Goal: Transaction & Acquisition: Book appointment/travel/reservation

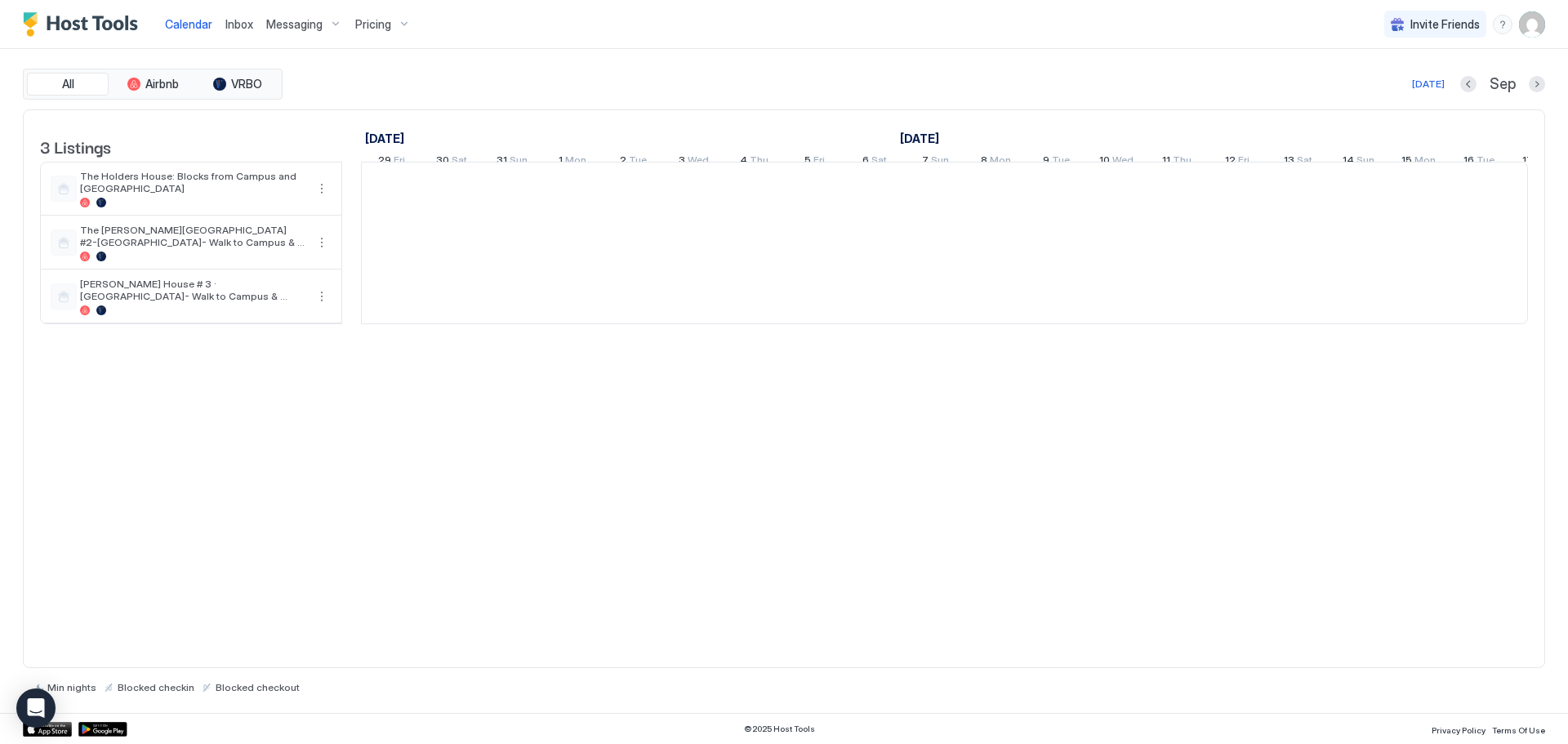
scroll to position [0, 907]
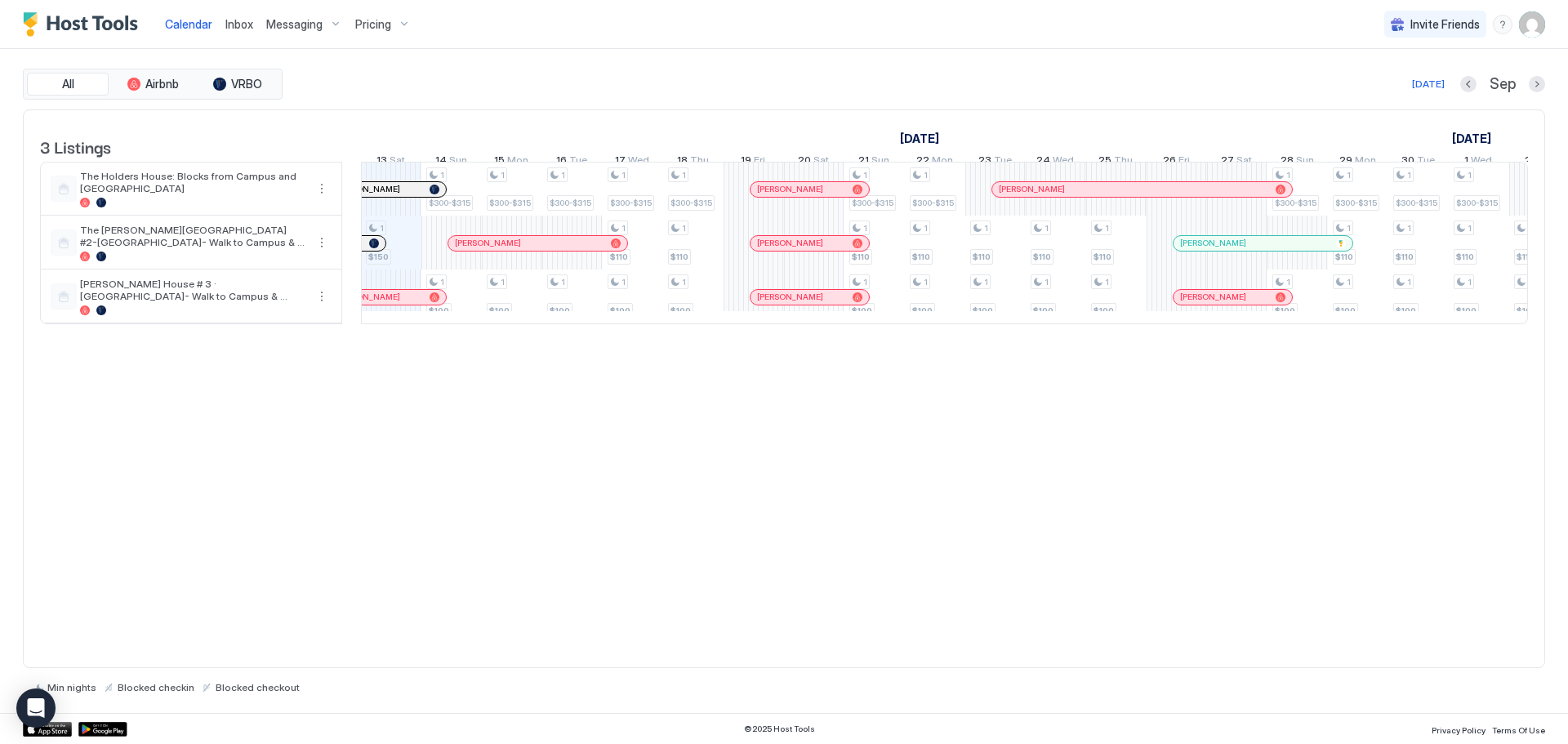
click at [386, 29] on span "Pricing" at bounding box center [373, 24] width 36 height 14
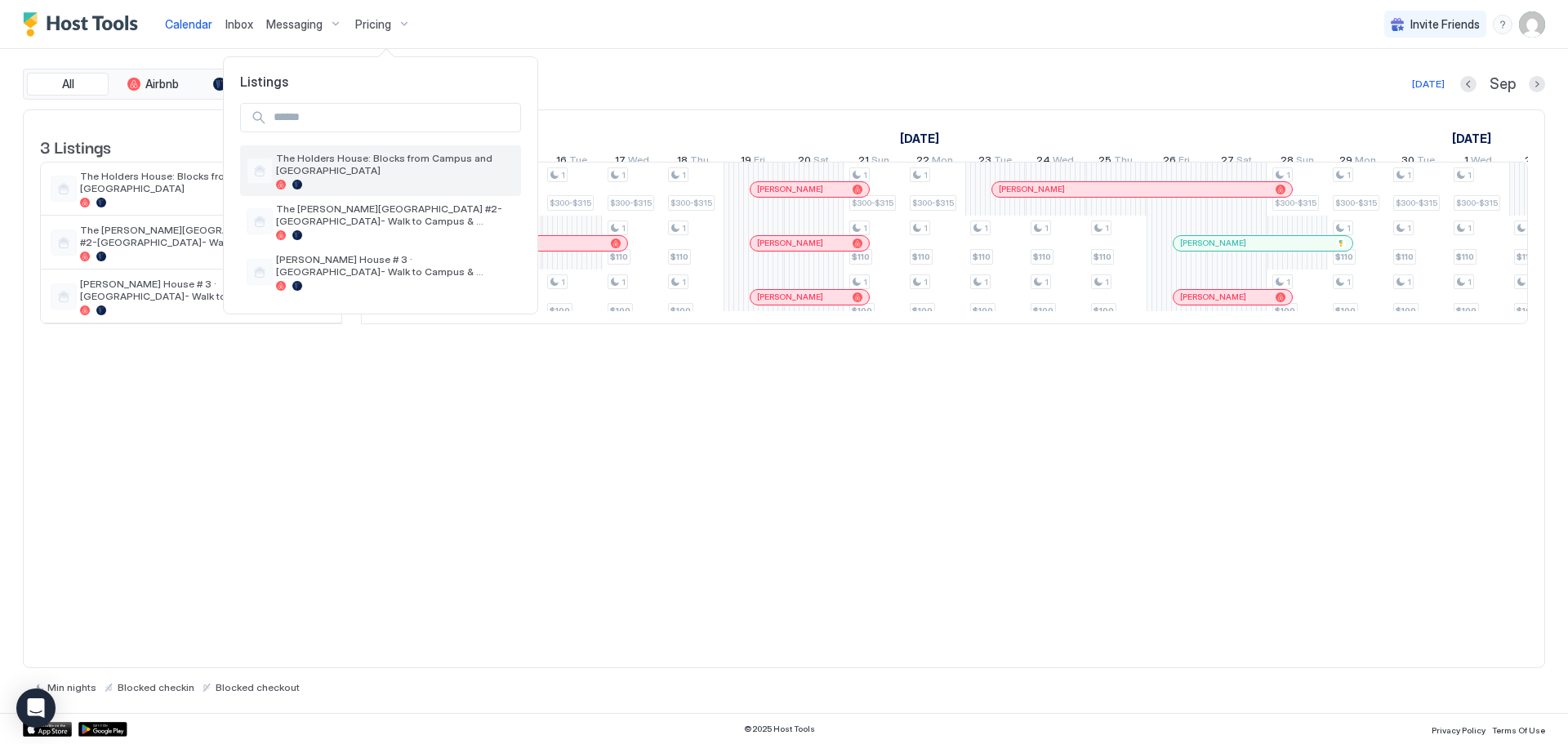
click at [360, 160] on span "The Holders House: Blocks from Campus and [GEOGRAPHIC_DATA]" at bounding box center [395, 164] width 238 height 25
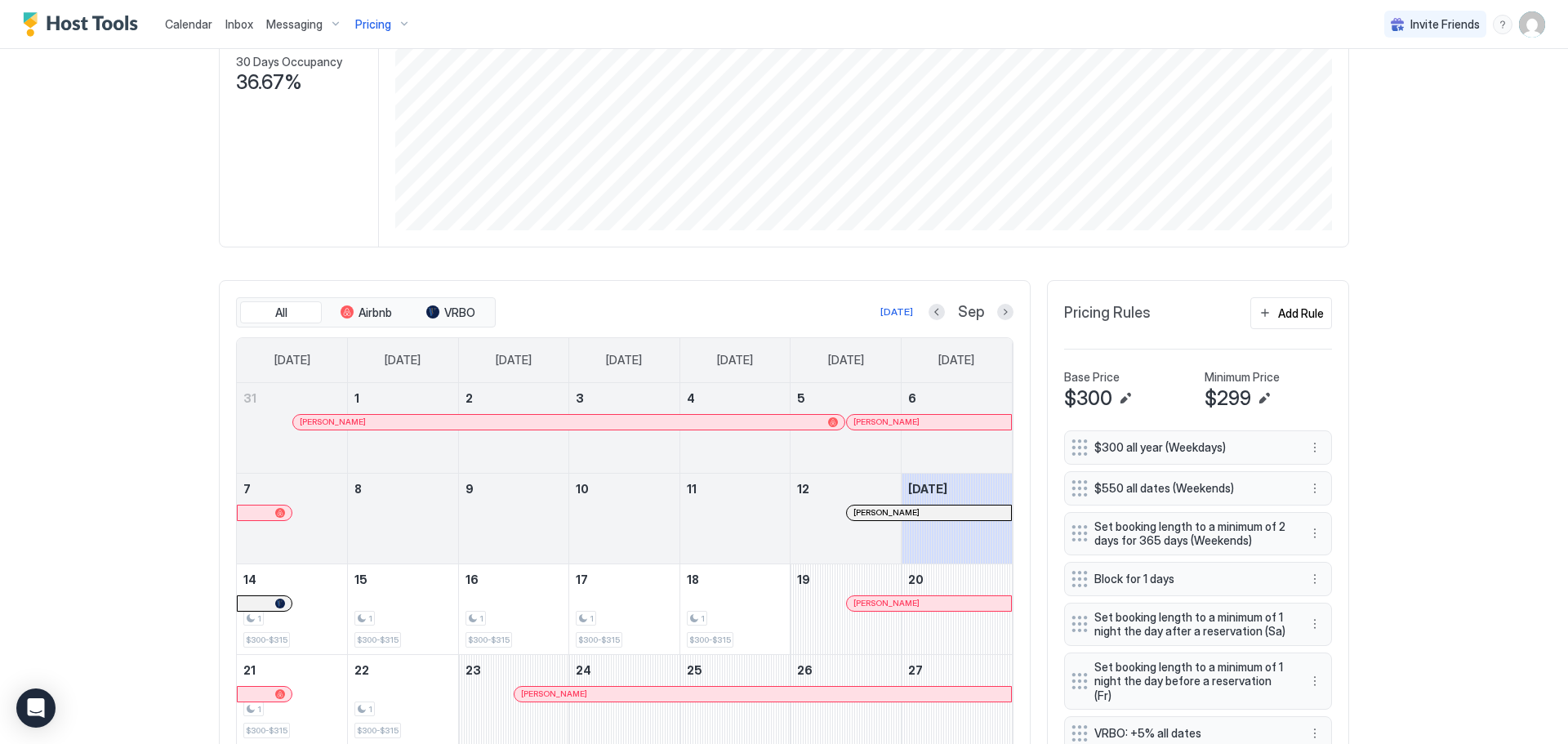
scroll to position [423, 0]
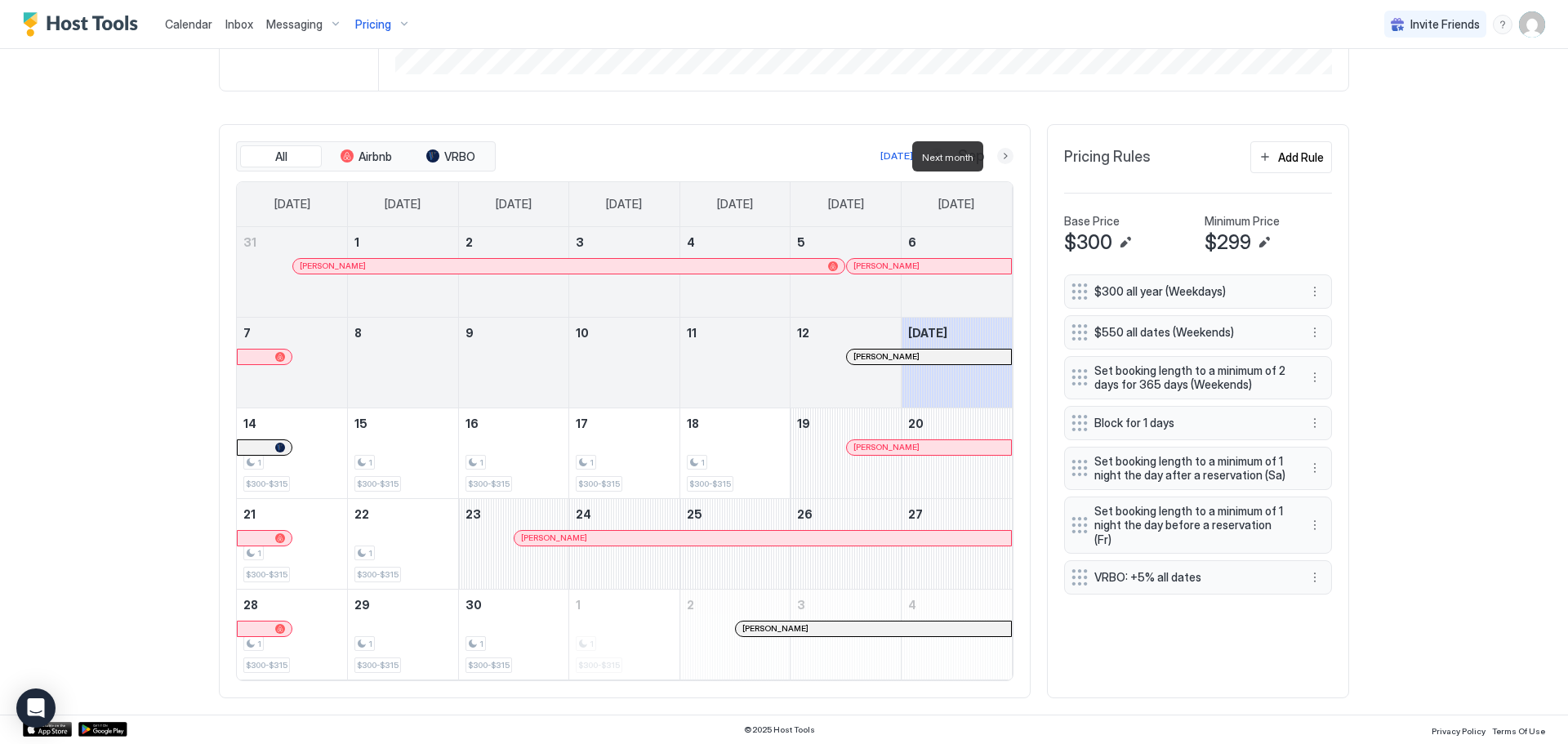
click at [1001, 155] on button "Next month" at bounding box center [1004, 156] width 16 height 16
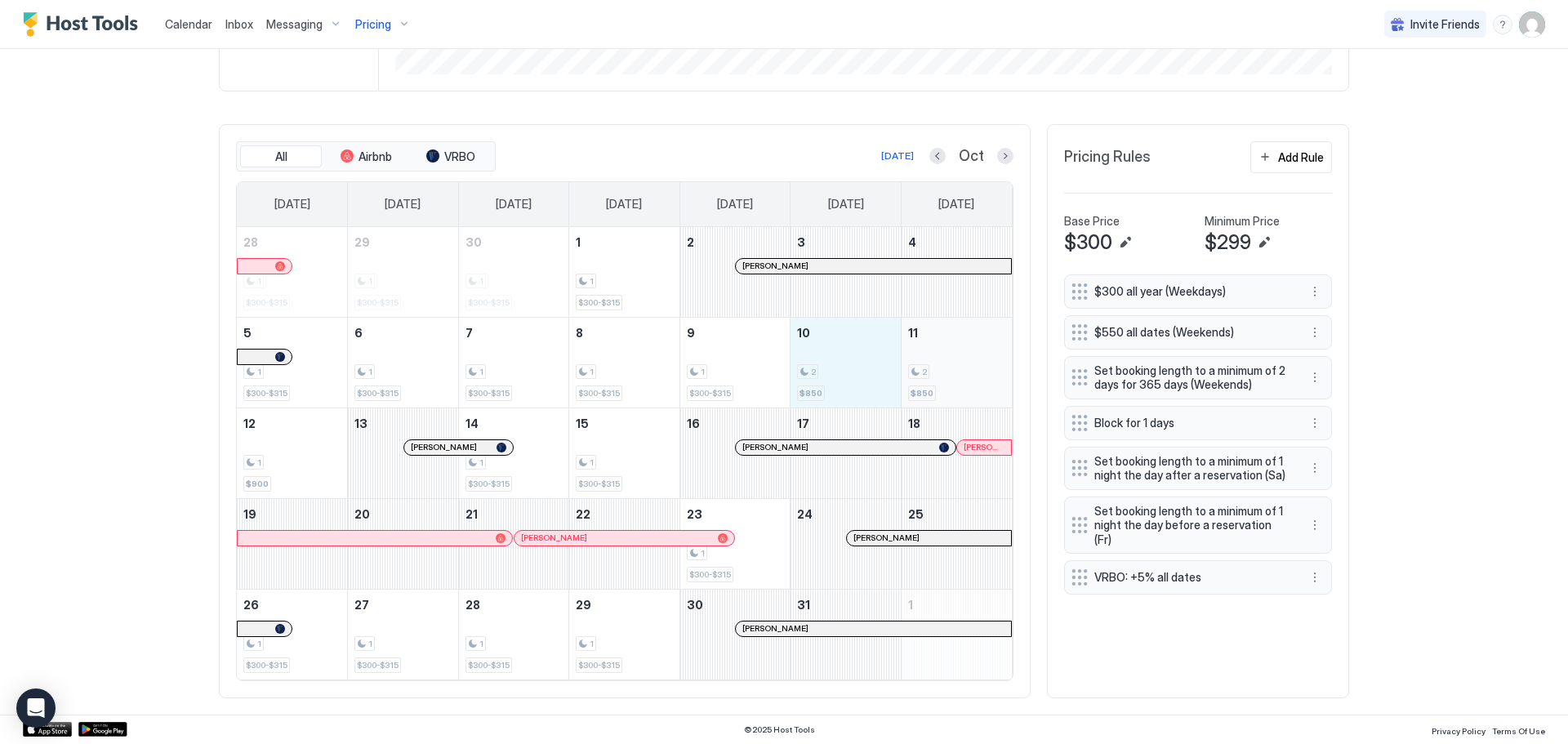
drag, startPoint x: 858, startPoint y: 360, endPoint x: 973, endPoint y: 372, distance: 115.6
click at [973, 372] on tr "5 1 $300-$315 6 1 $300-$315 7 1 $300-$315 8 1 $300-$315 9 1 $300-$315 10 2 $850…" at bounding box center [624, 362] width 775 height 90
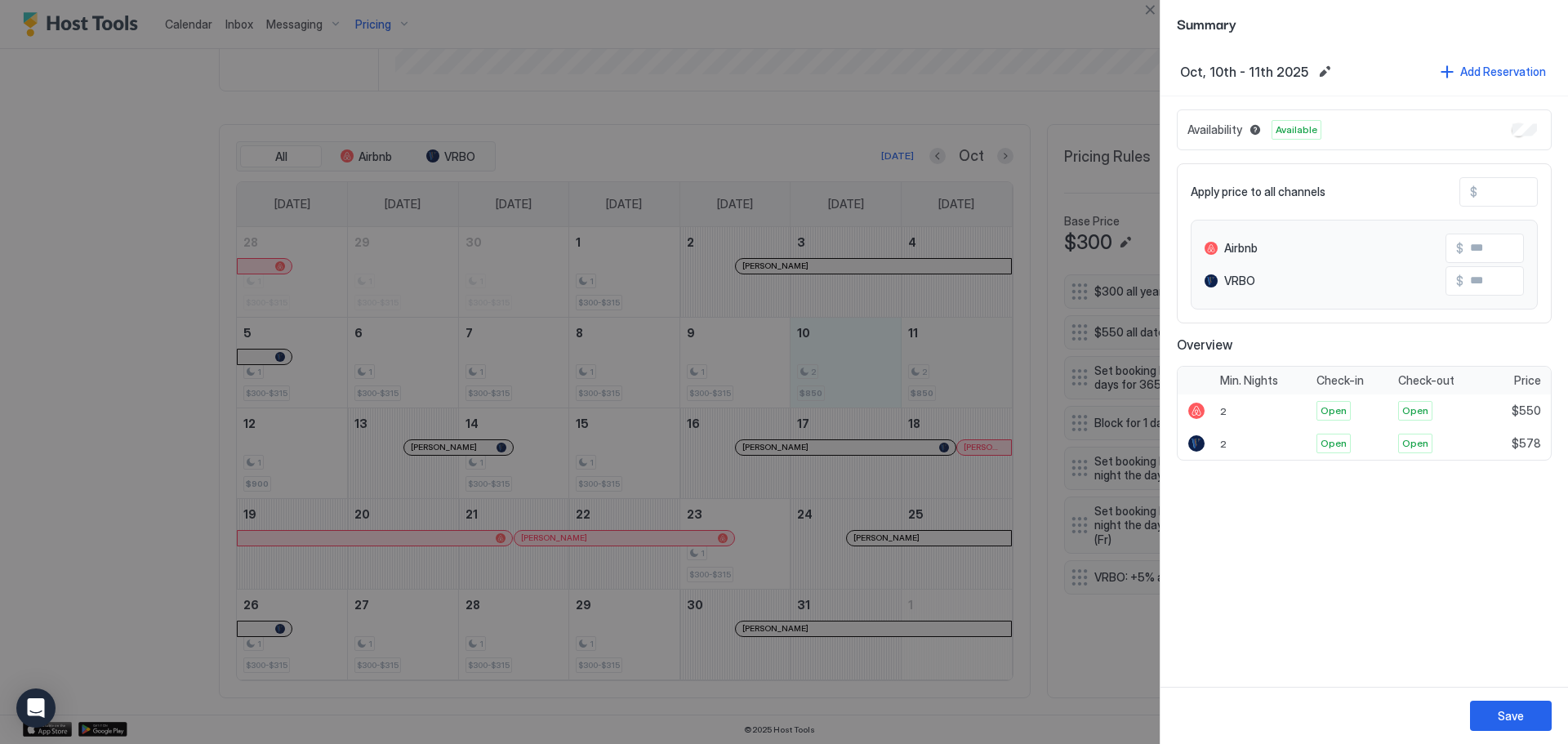
type input "***"
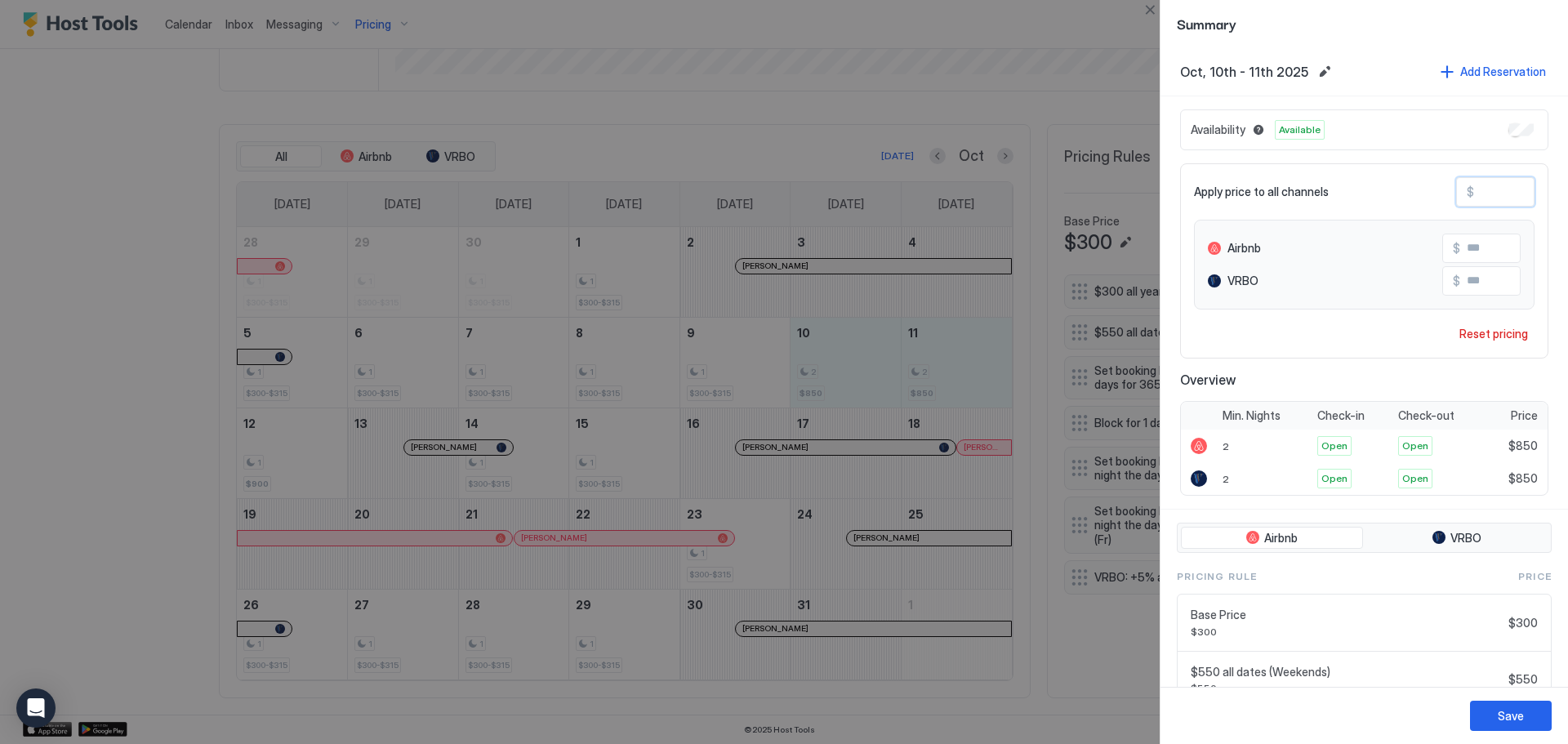
click at [1511, 196] on input "***" at bounding box center [1540, 192] width 131 height 28
type input "*"
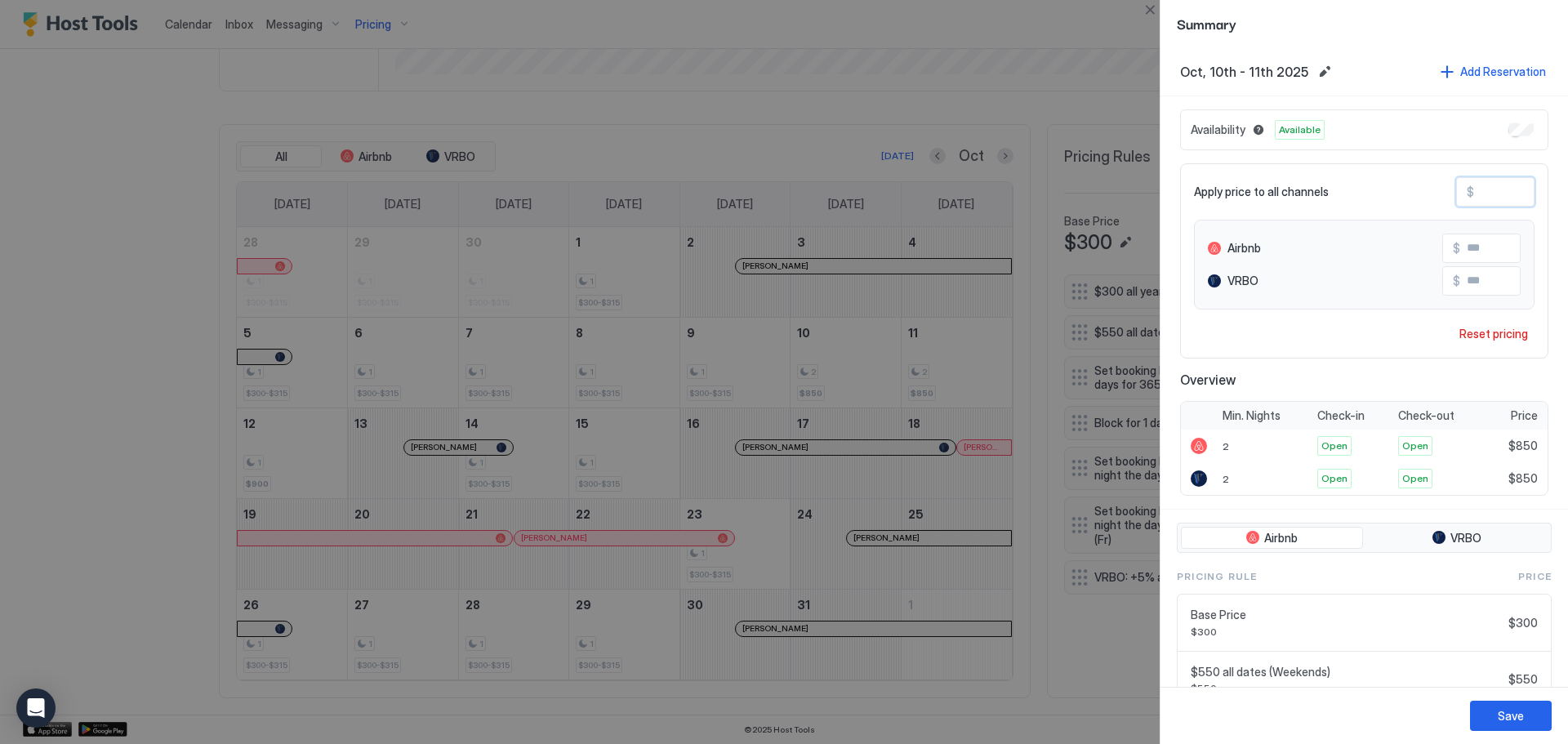
type input "*"
type input "**"
type input "***"
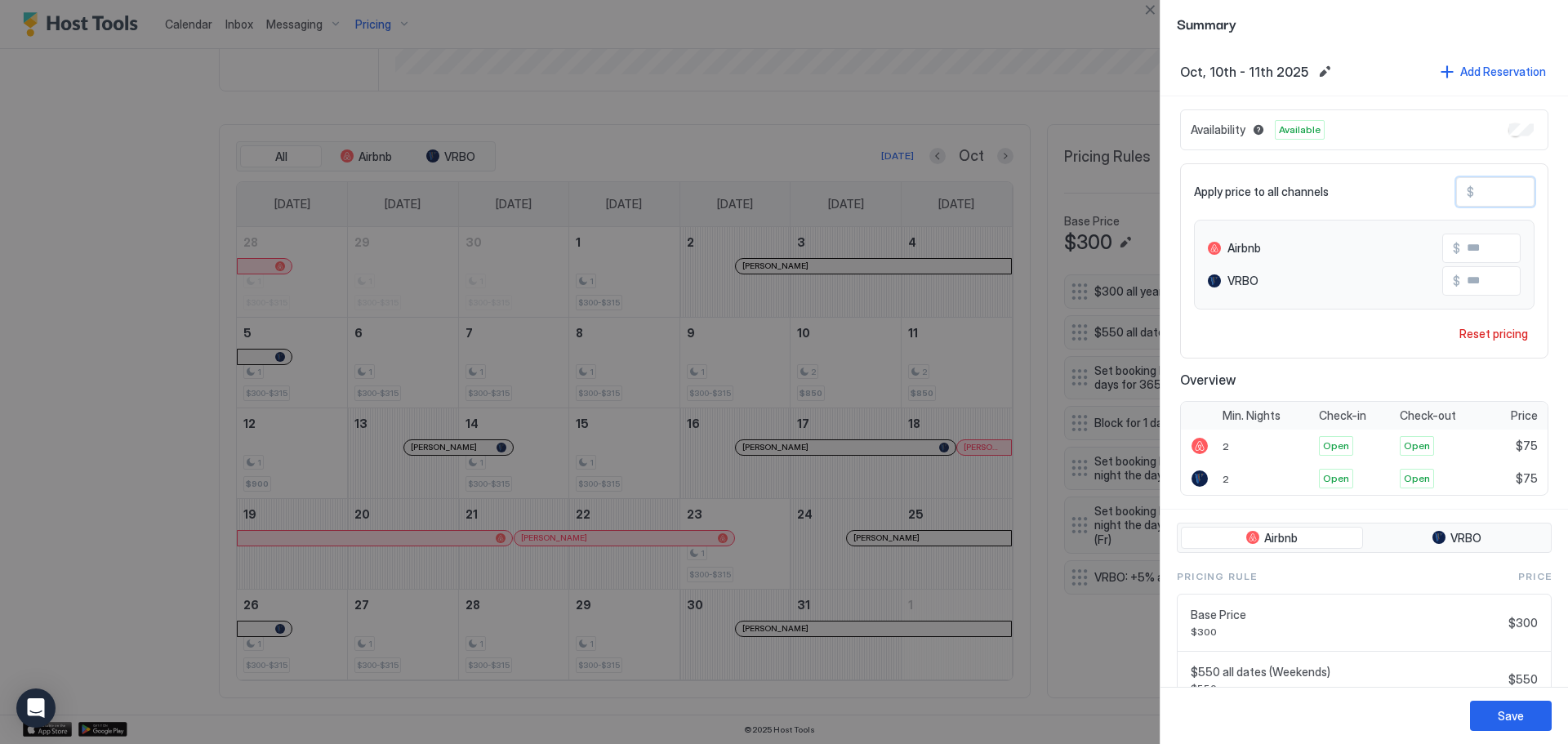
type input "***"
click at [1528, 717] on button "Save" at bounding box center [1510, 716] width 82 height 30
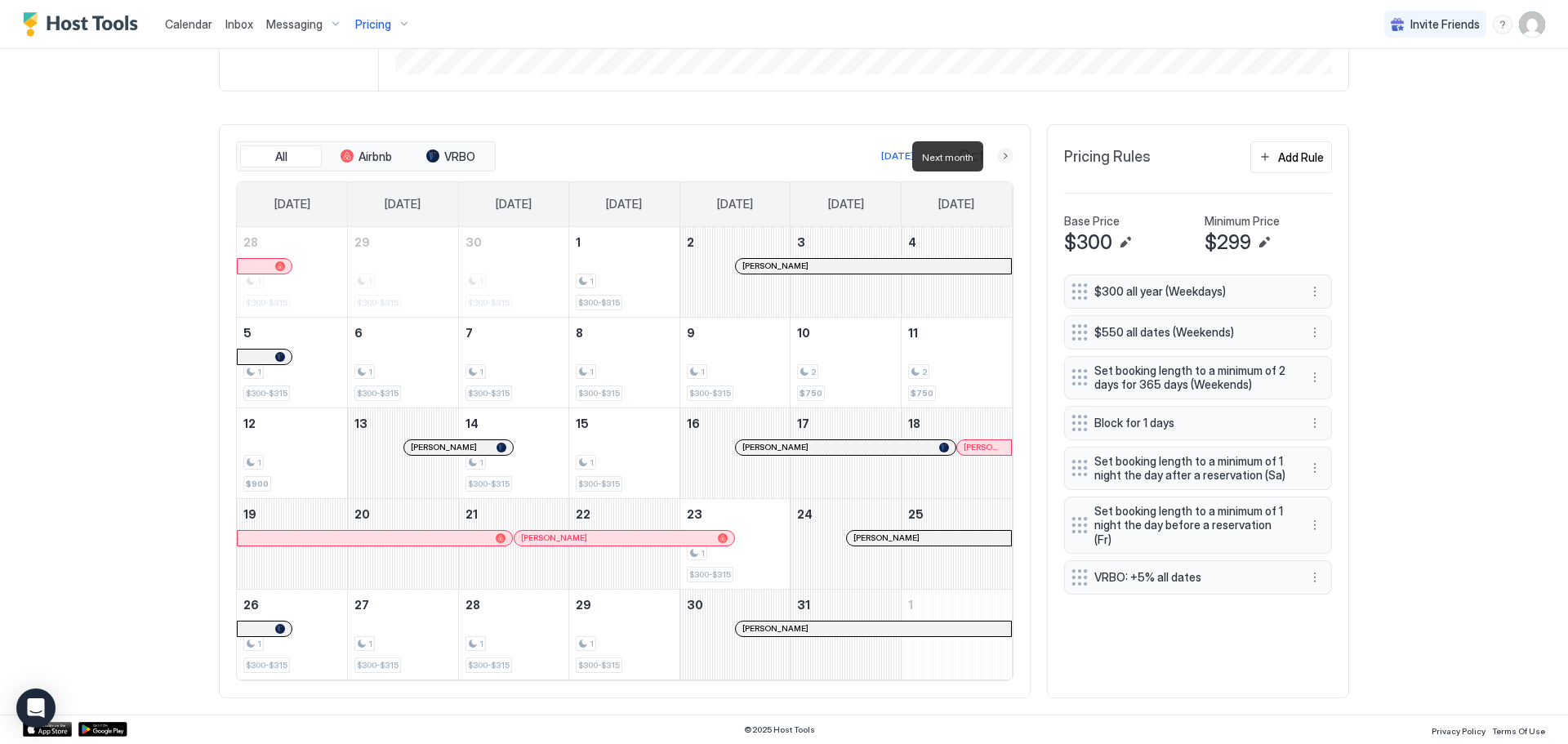
click at [999, 158] on button "Next month" at bounding box center [1004, 156] width 16 height 16
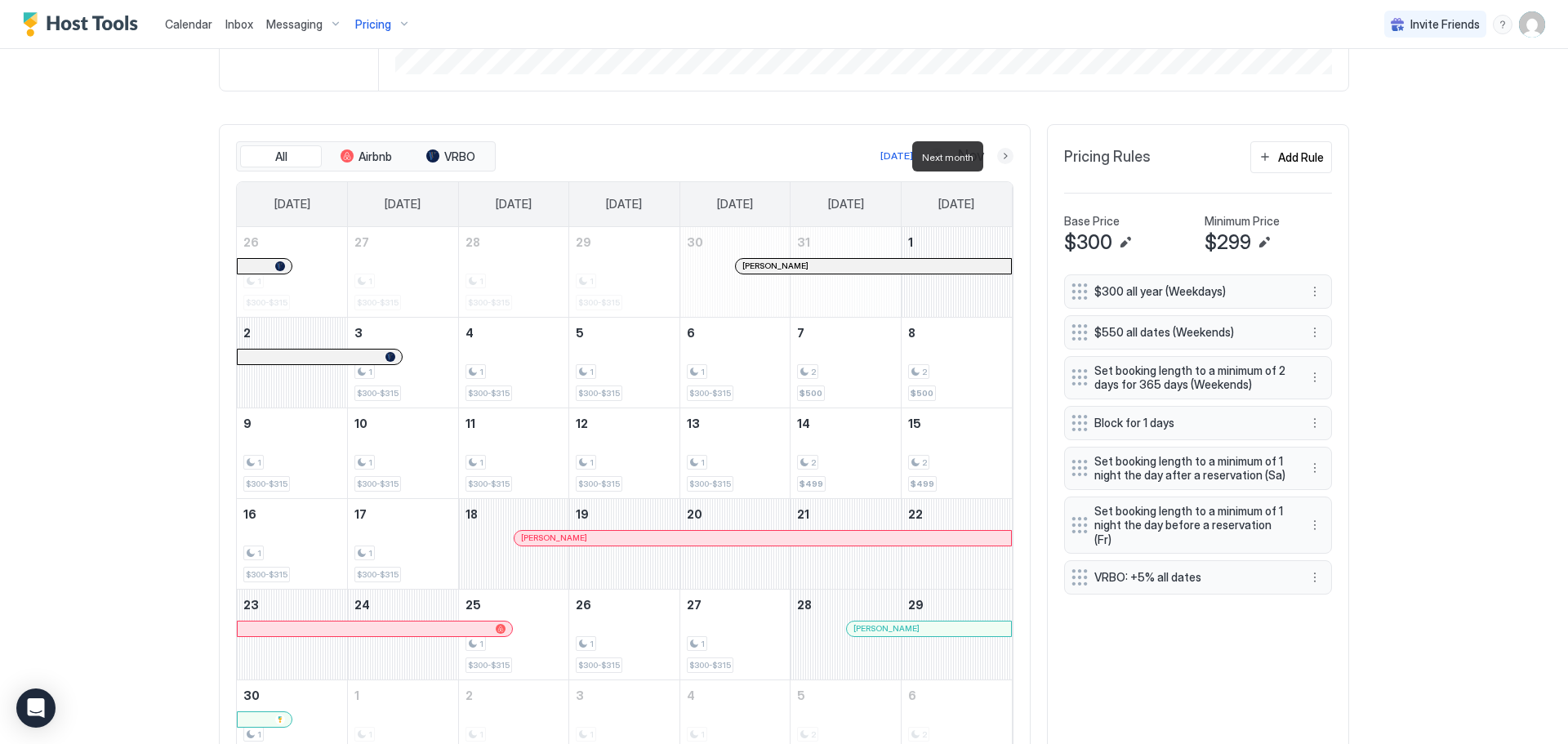
click at [1002, 155] on button "Next month" at bounding box center [1004, 156] width 16 height 16
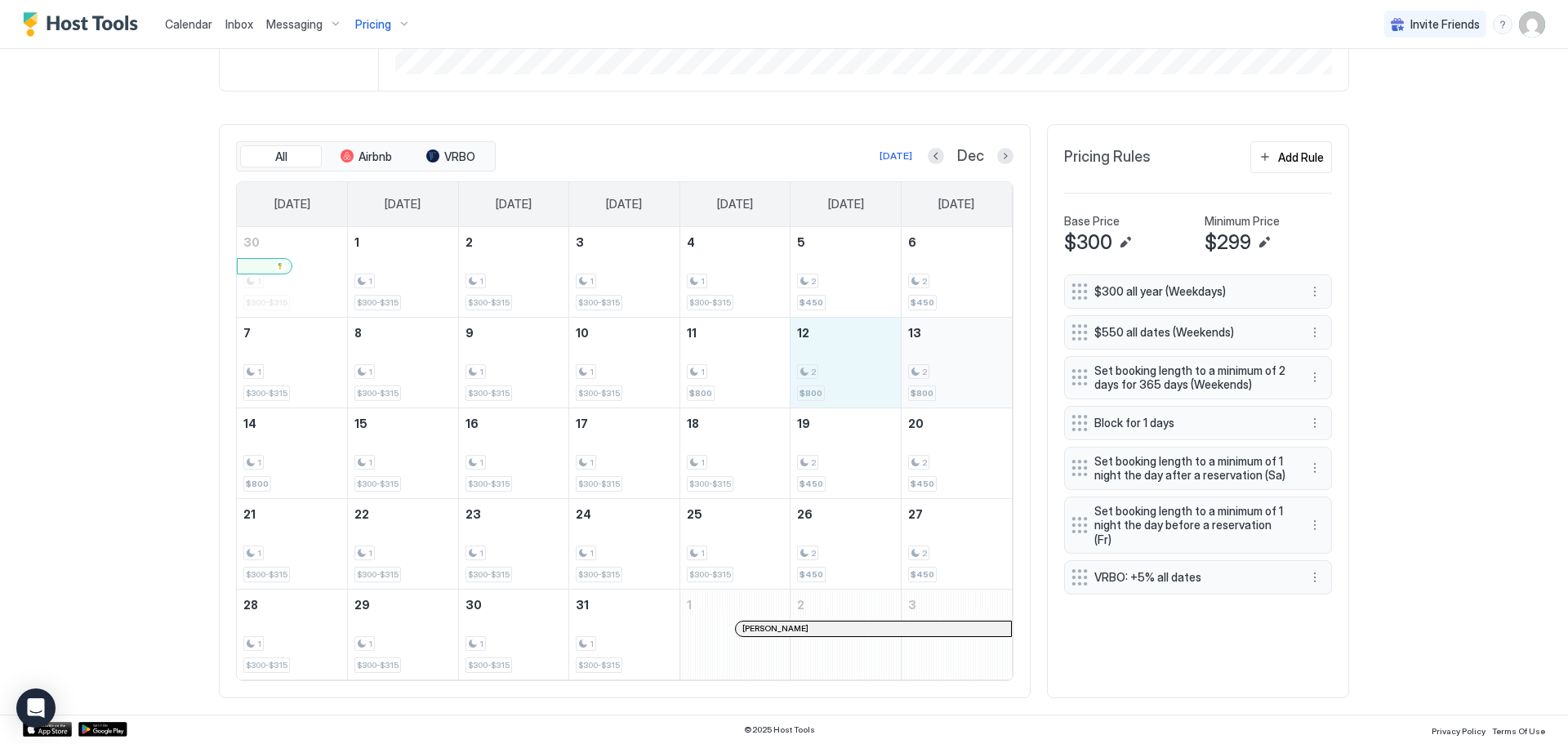
drag, startPoint x: 841, startPoint y: 392, endPoint x: 944, endPoint y: 384, distance: 103.3
click at [944, 384] on tr "7 1 $300-$315 8 1 $300-$315 9 1 $300-$315 10 1 $300-$315 11 1 $800 12 2 $800 13…" at bounding box center [624, 362] width 775 height 90
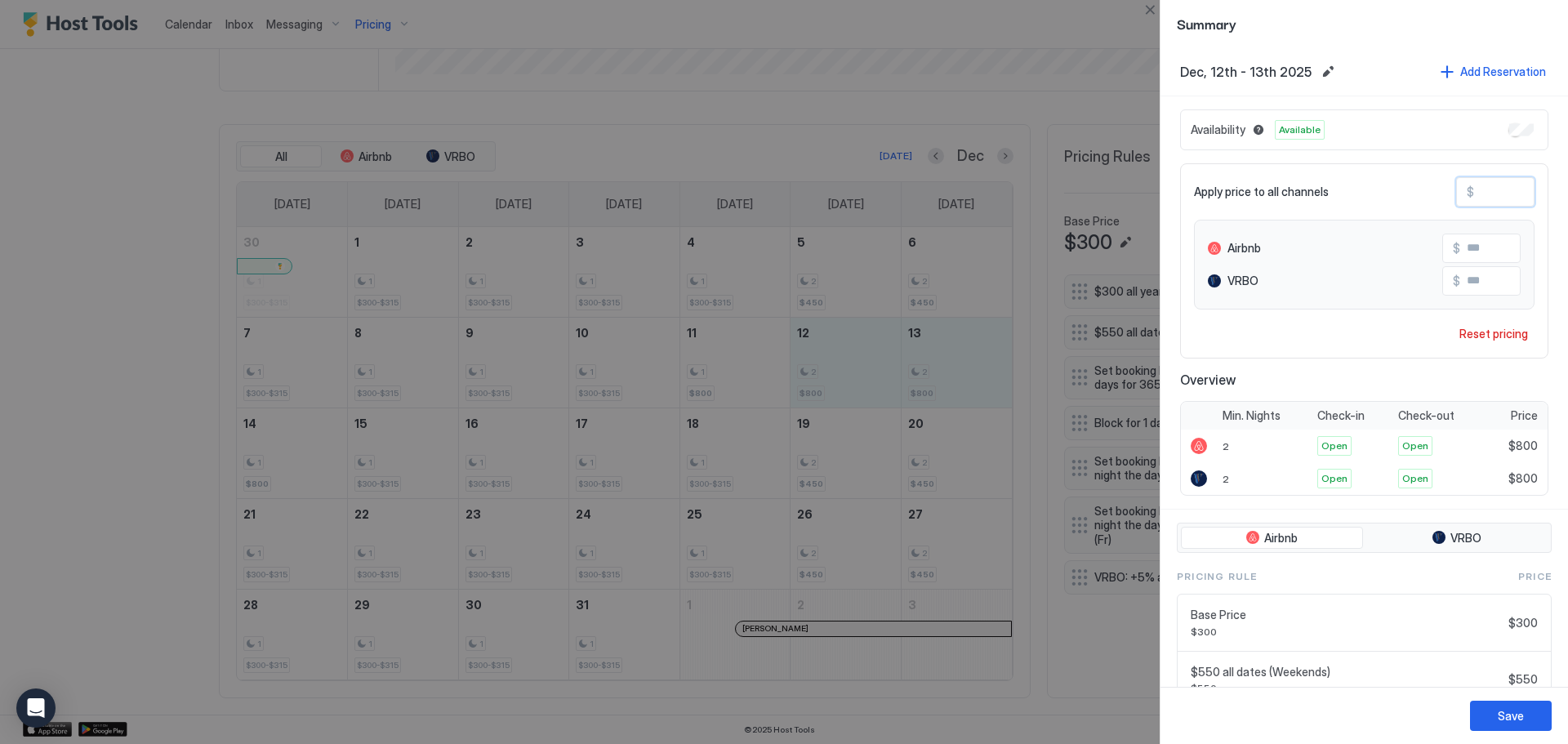
click at [1493, 187] on input "***" at bounding box center [1540, 192] width 131 height 28
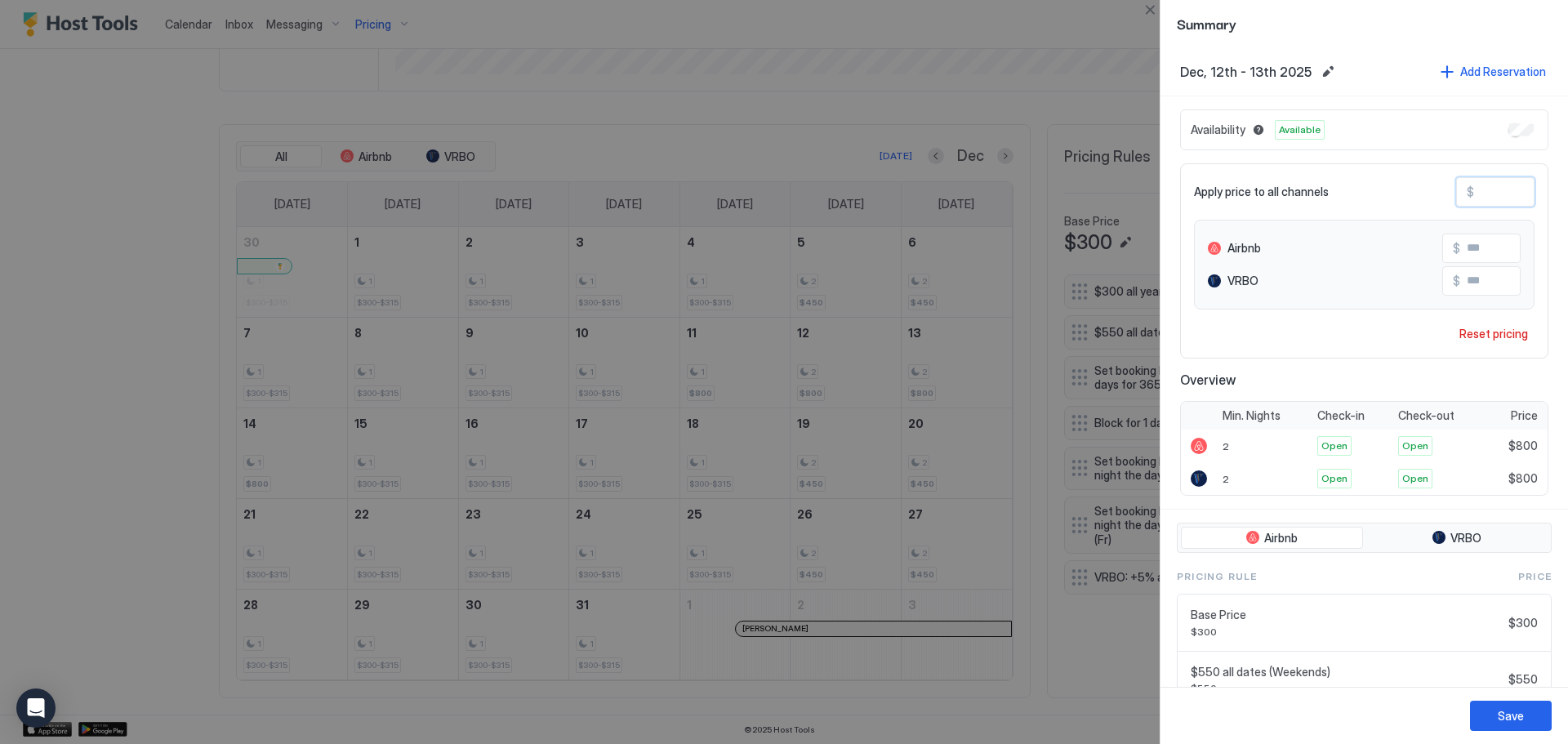
click at [1493, 187] on input "***" at bounding box center [1540, 192] width 131 height 28
type input "*"
type input "**"
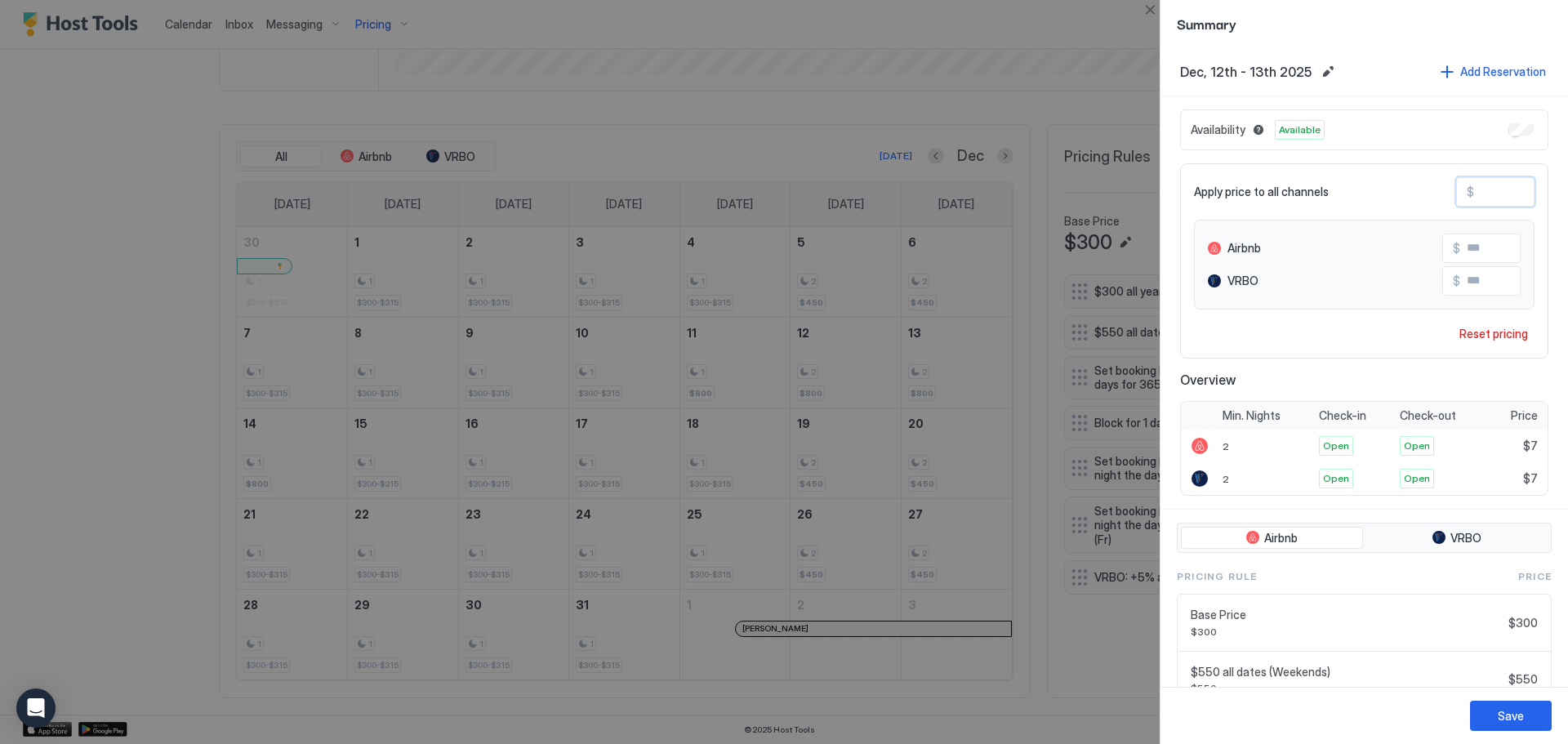
type input "**"
type input "***"
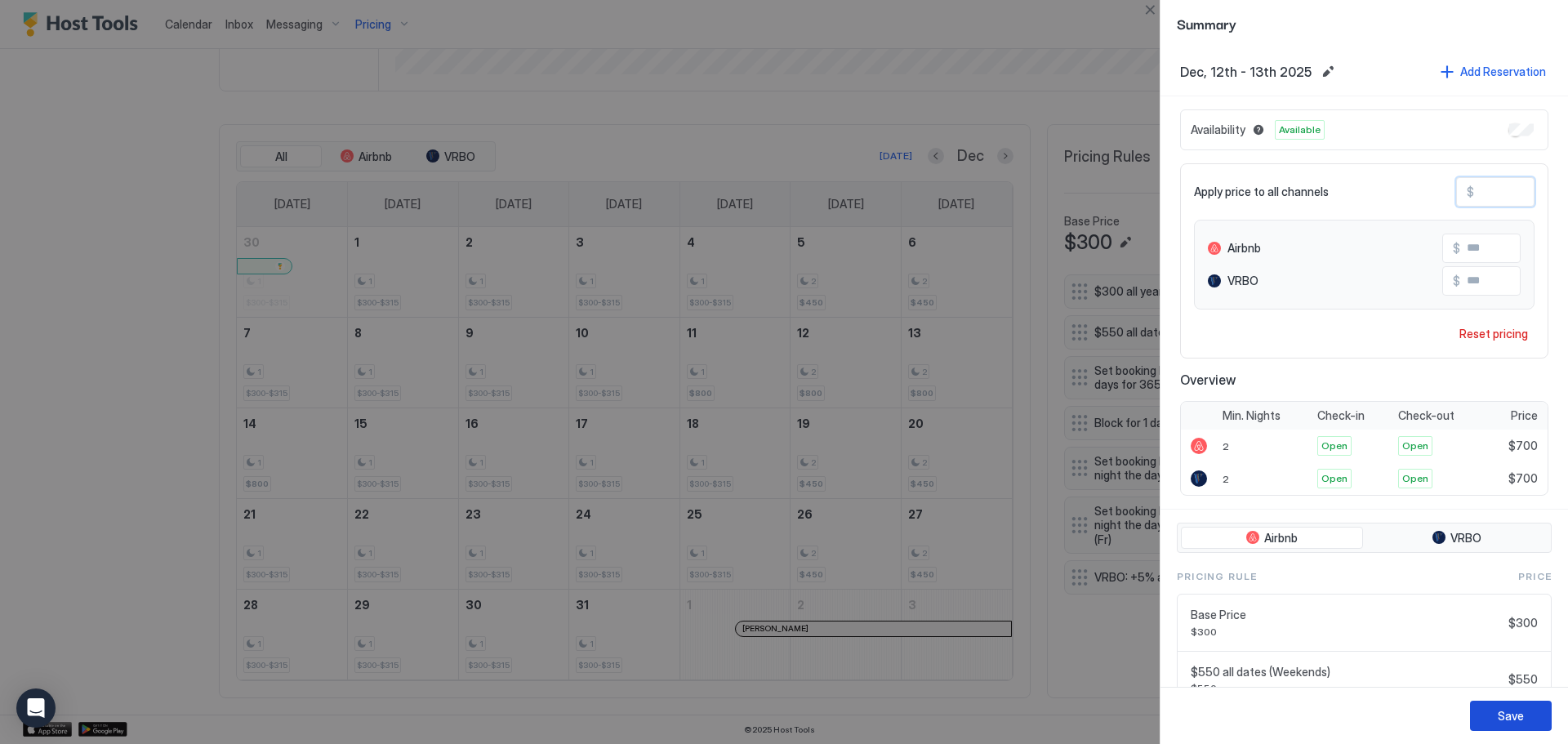
type input "***"
click at [1525, 720] on button "Save" at bounding box center [1510, 716] width 82 height 30
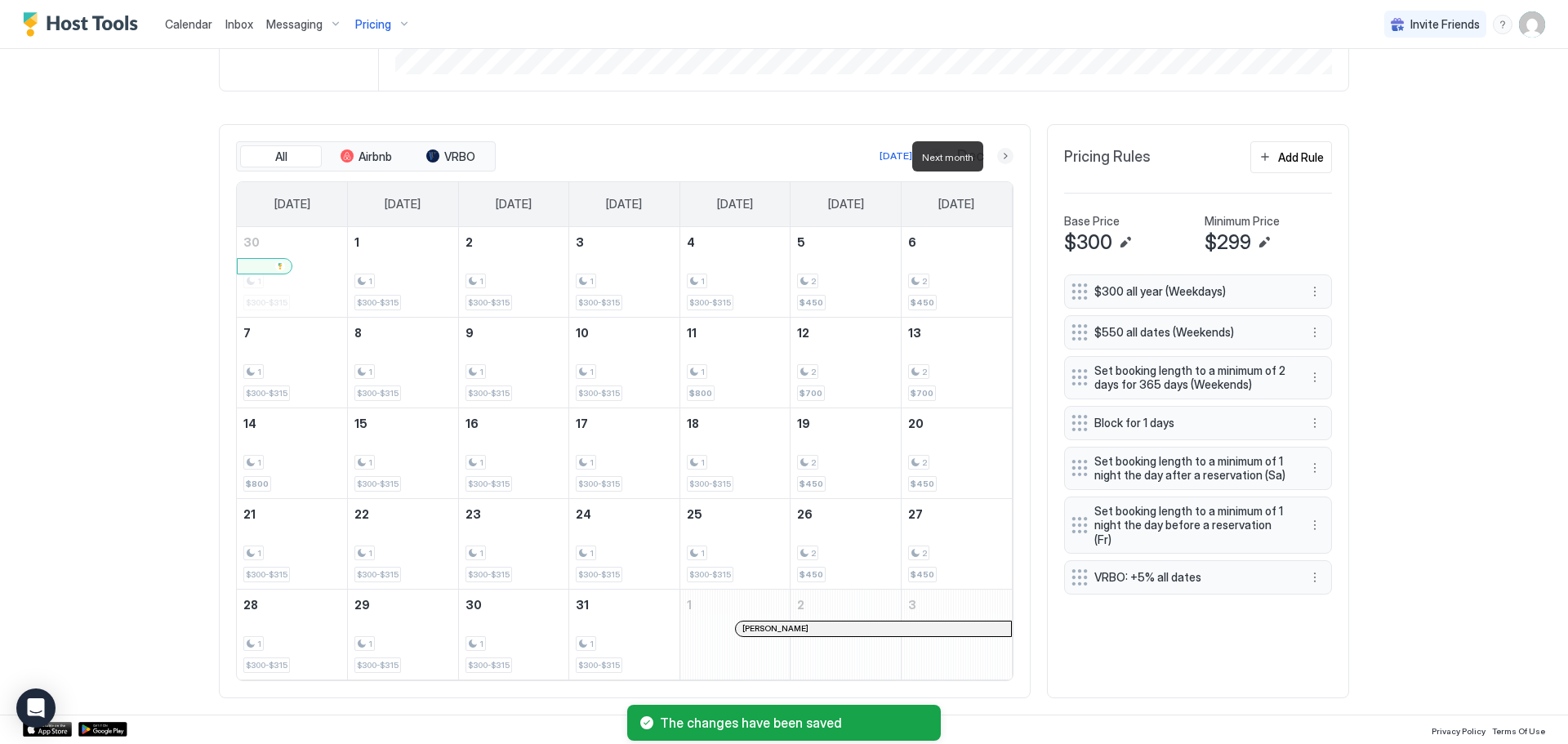
click at [1003, 155] on button "Next month" at bounding box center [1004, 156] width 16 height 16
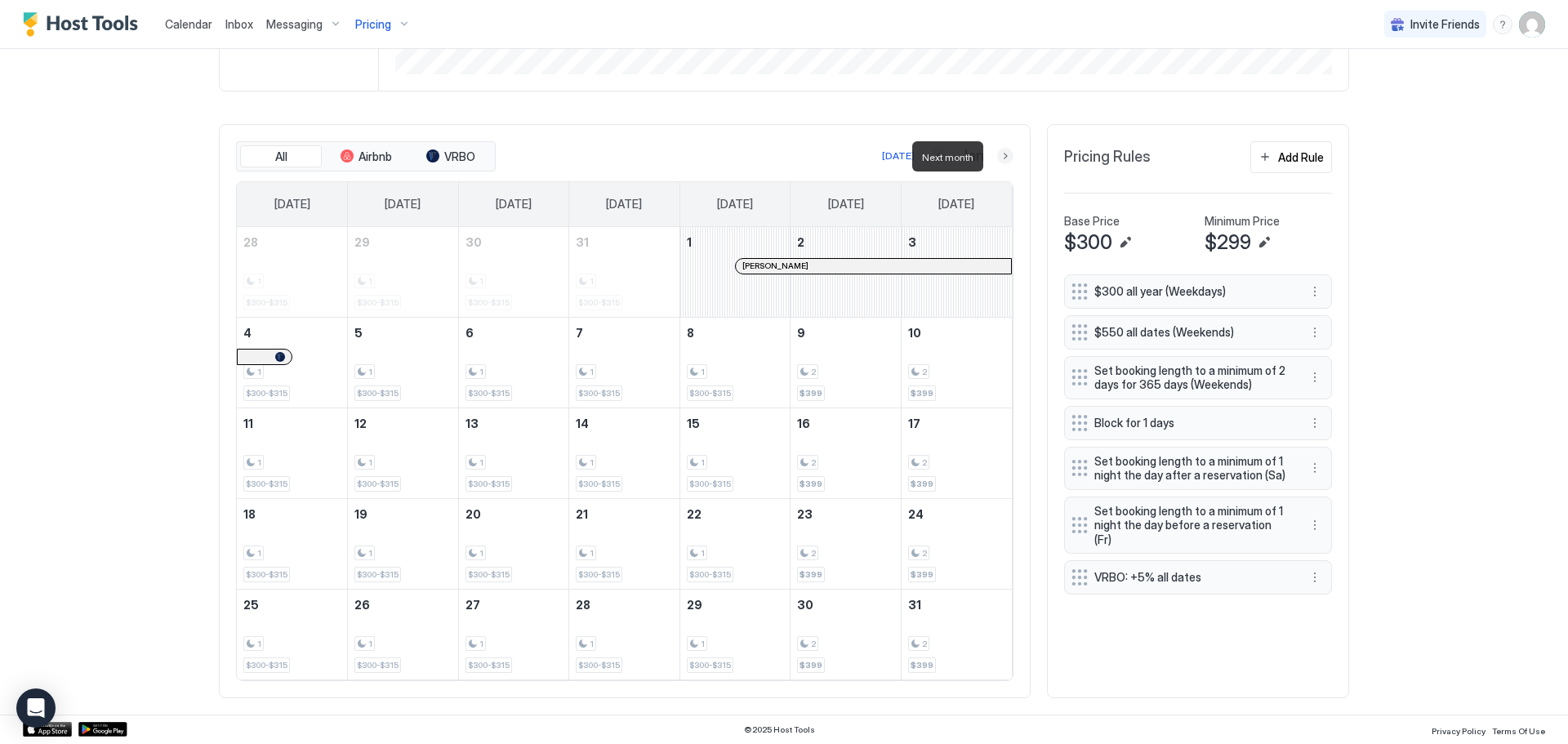
click at [1003, 155] on button "Next month" at bounding box center [1004, 156] width 16 height 16
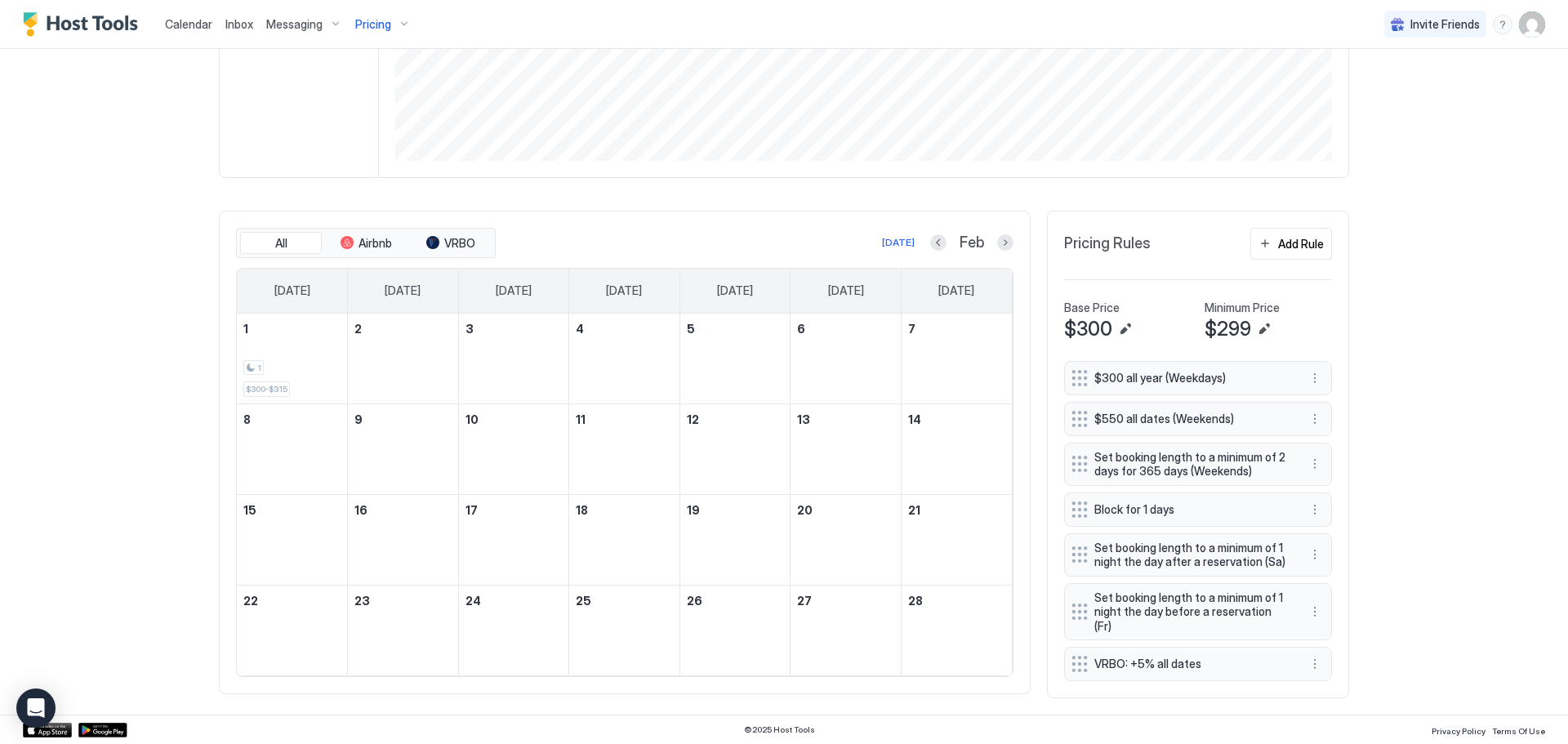
scroll to position [333, 0]
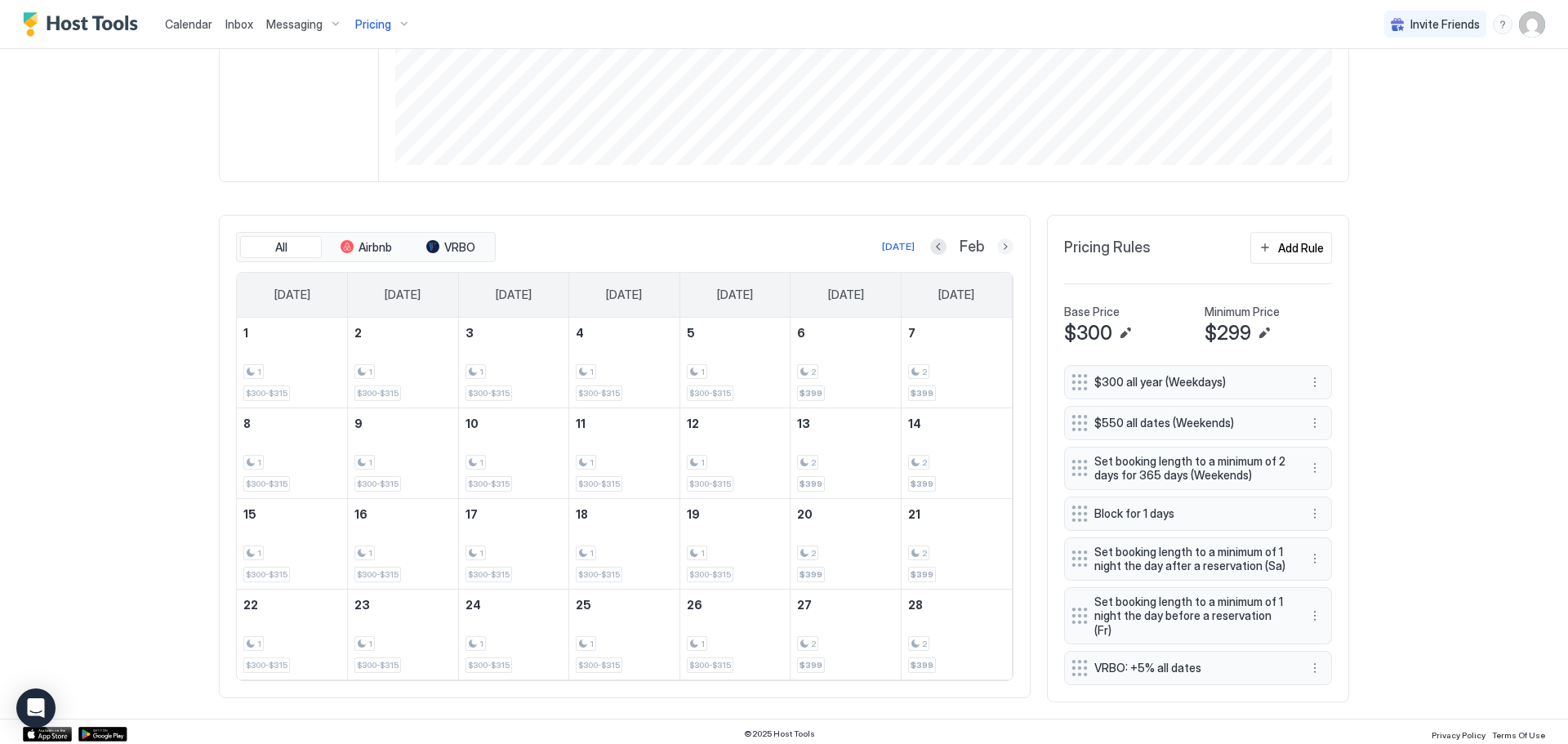
click at [999, 243] on button "Next month" at bounding box center [1004, 246] width 16 height 16
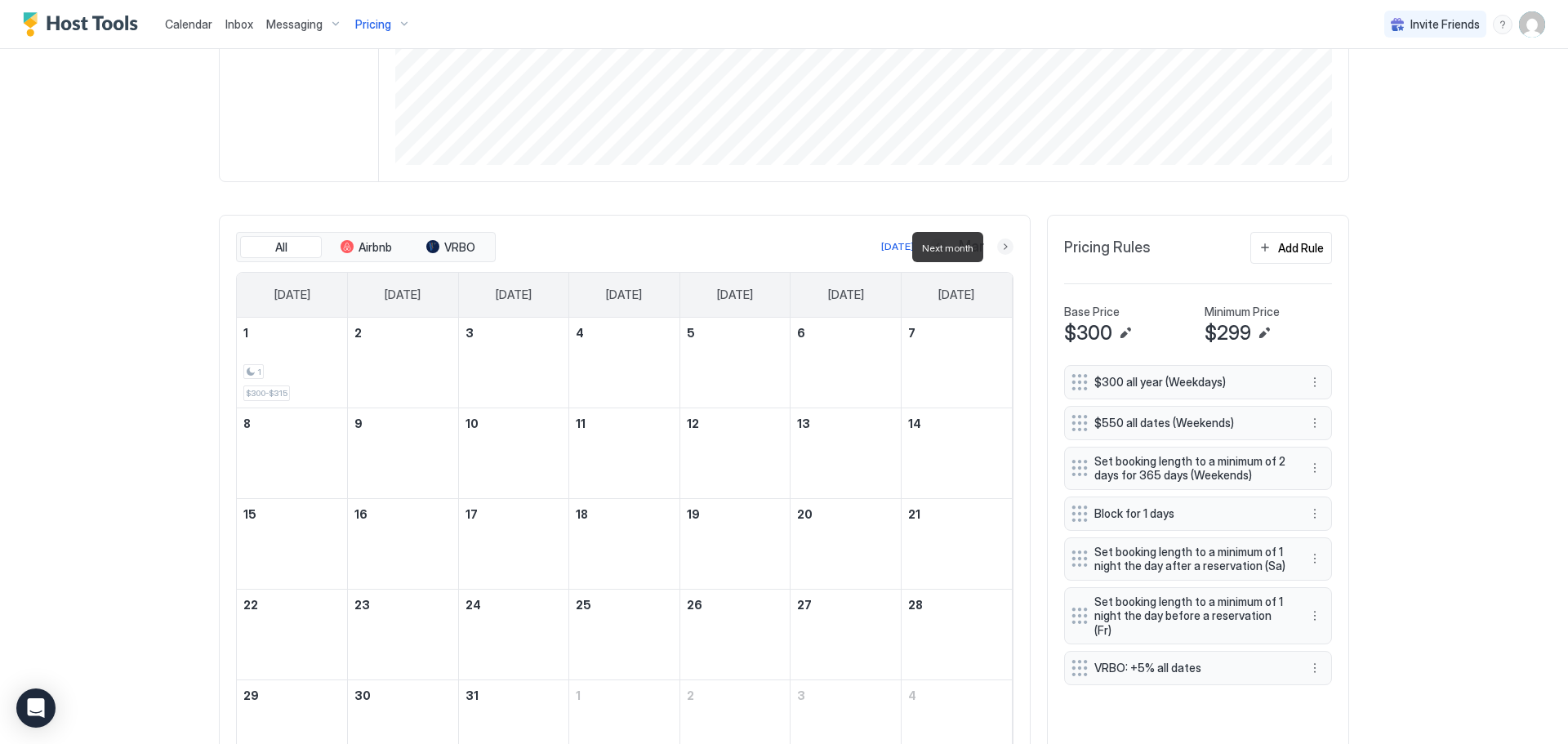
click at [999, 243] on button "Next month" at bounding box center [1004, 246] width 16 height 16
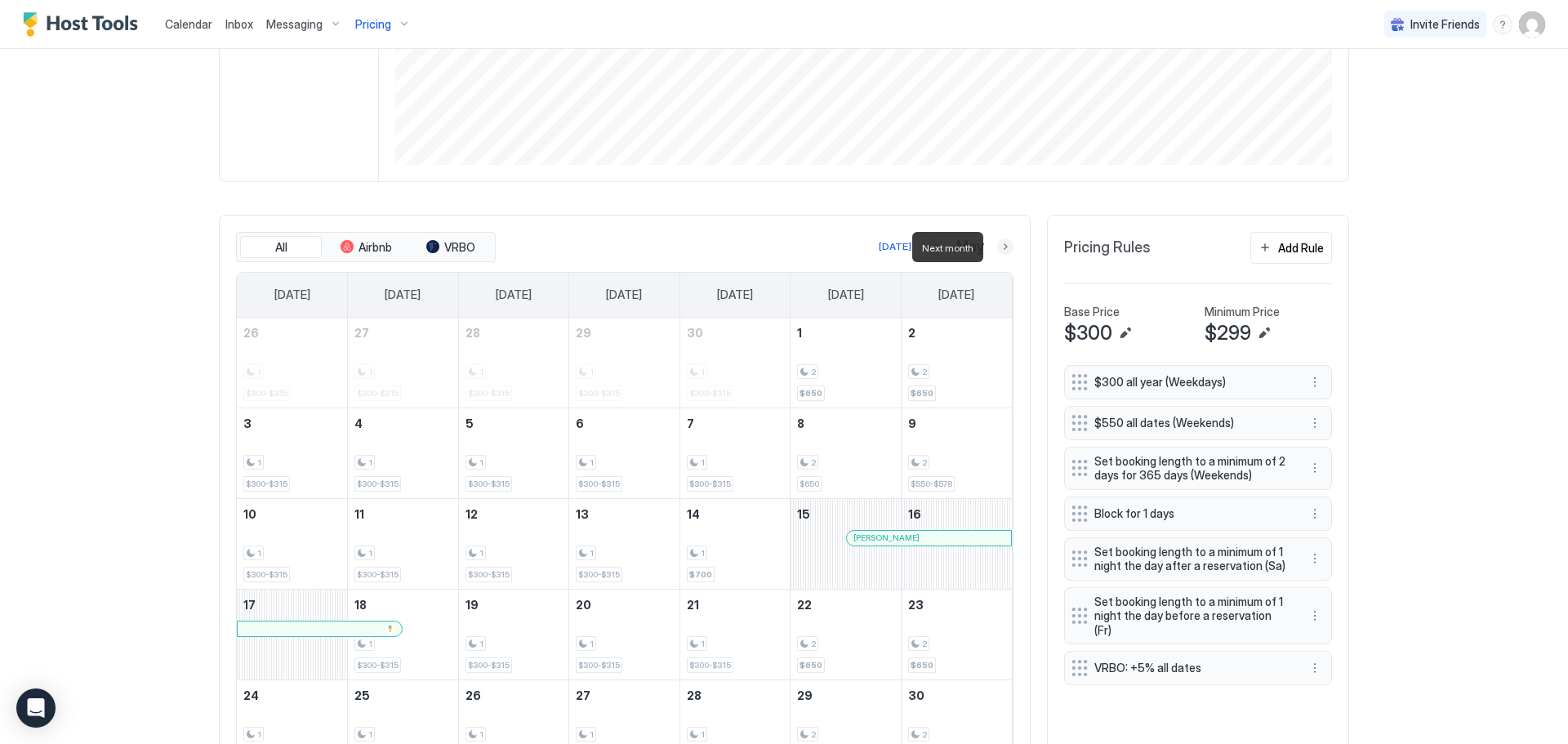
click at [1002, 243] on button "Next month" at bounding box center [1004, 246] width 16 height 16
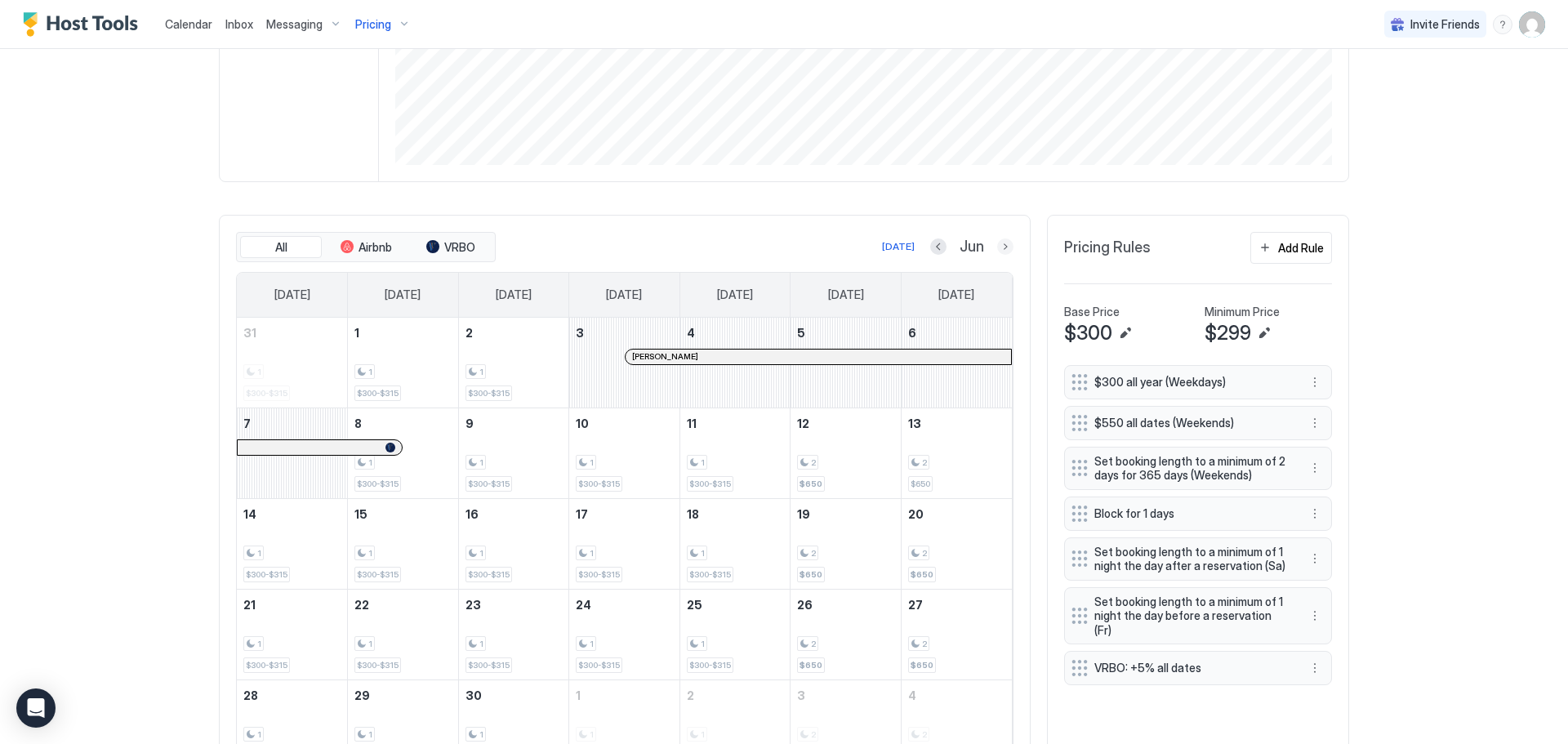
click at [1003, 246] on button "Next month" at bounding box center [1004, 246] width 16 height 16
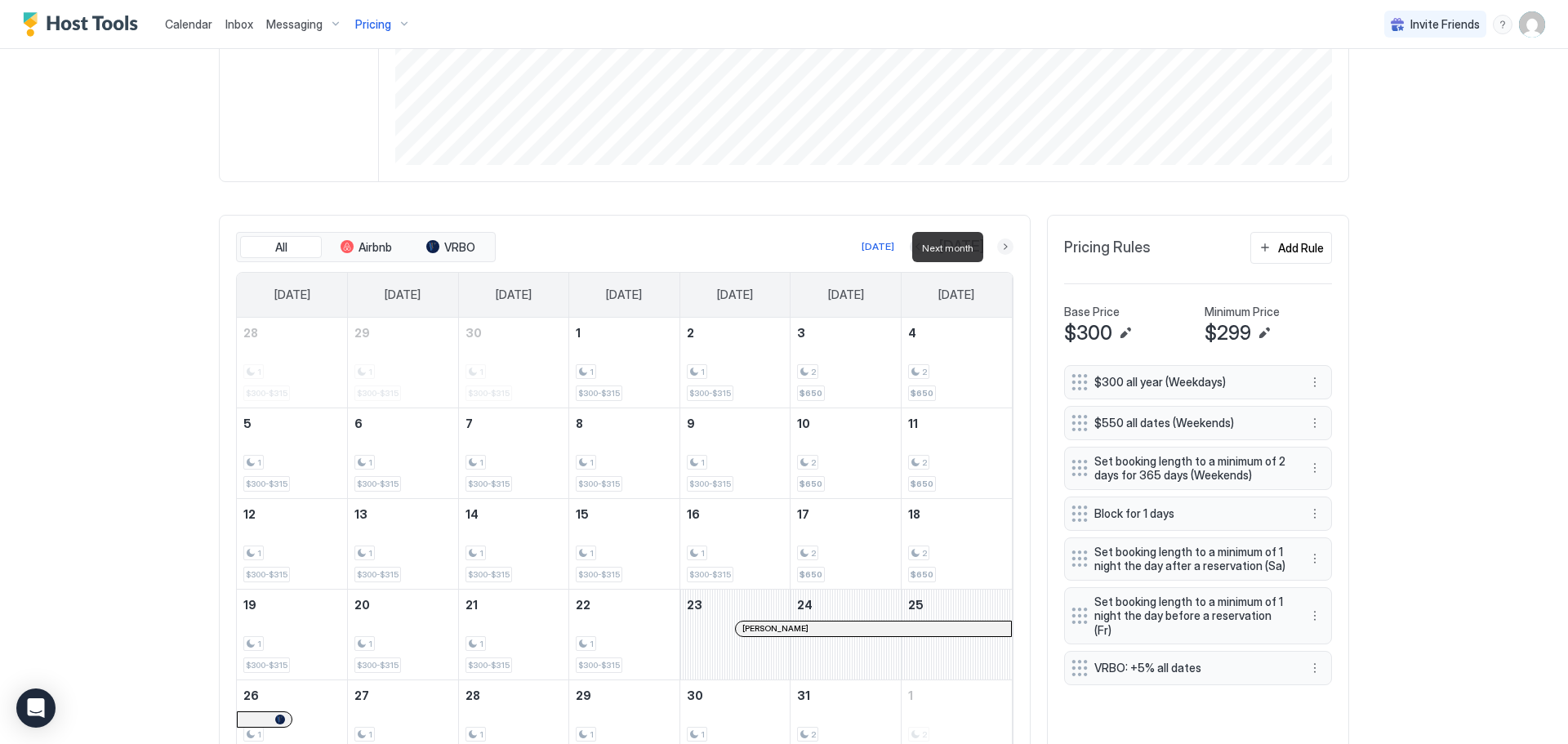
click at [1001, 243] on button "Next month" at bounding box center [1004, 246] width 16 height 16
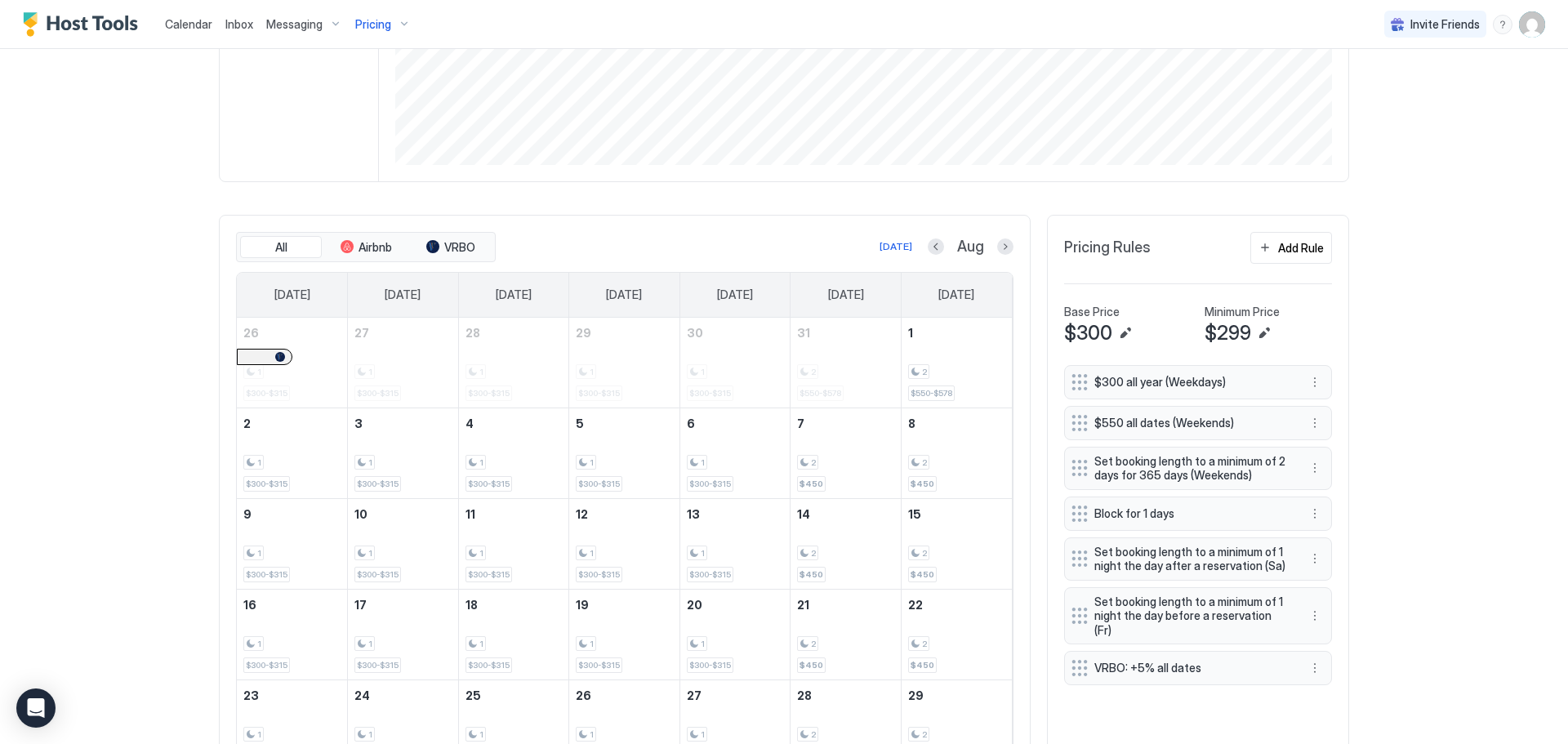
scroll to position [514, 0]
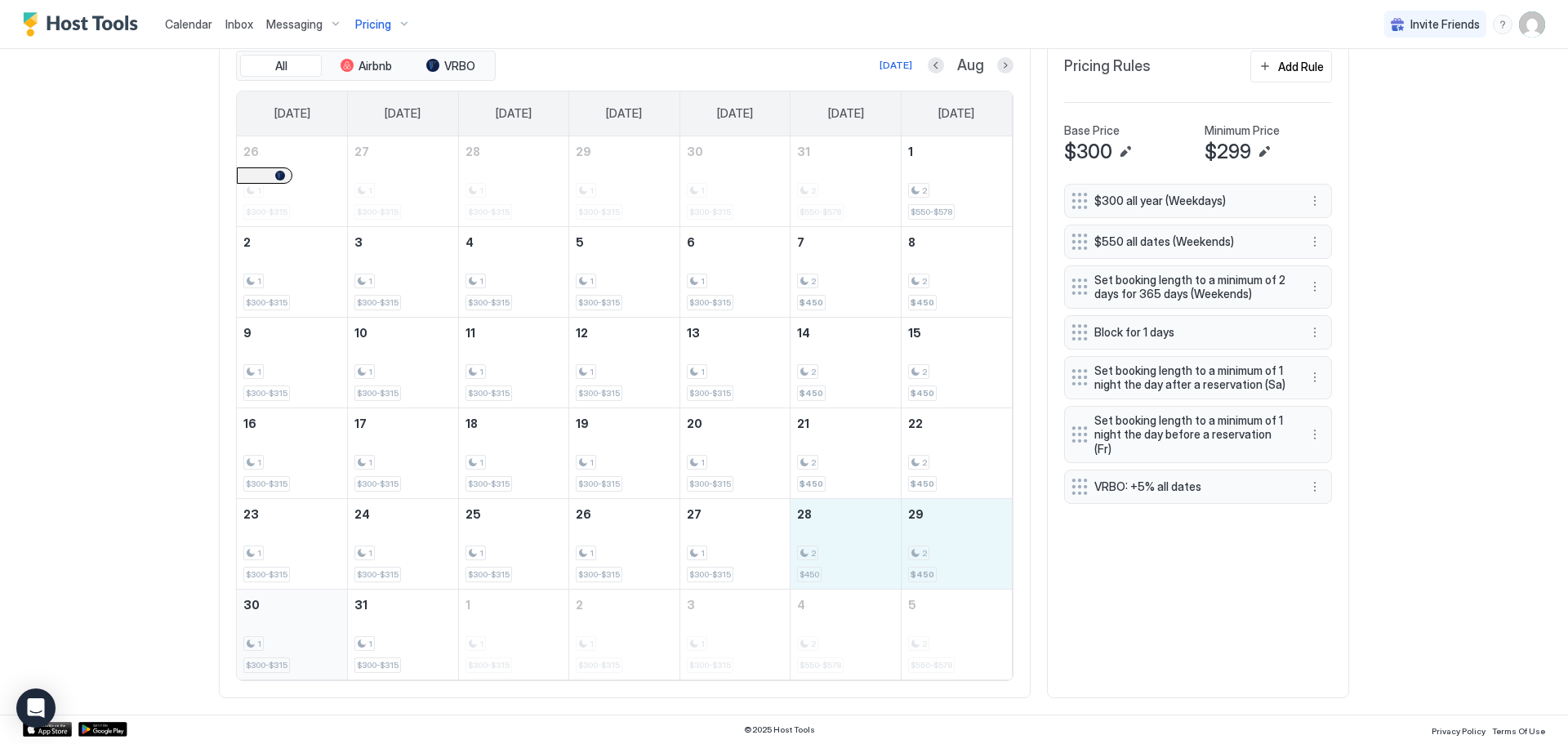
drag, startPoint x: 850, startPoint y: 565, endPoint x: 338, endPoint y: 666, distance: 521.9
click at [338, 666] on tbody "26 1 $300-$315 27 1 $300-$315 28 1 $300-$315 29 1 $300-$315 30 1 $300-$315 31 2…" at bounding box center [624, 408] width 775 height 543
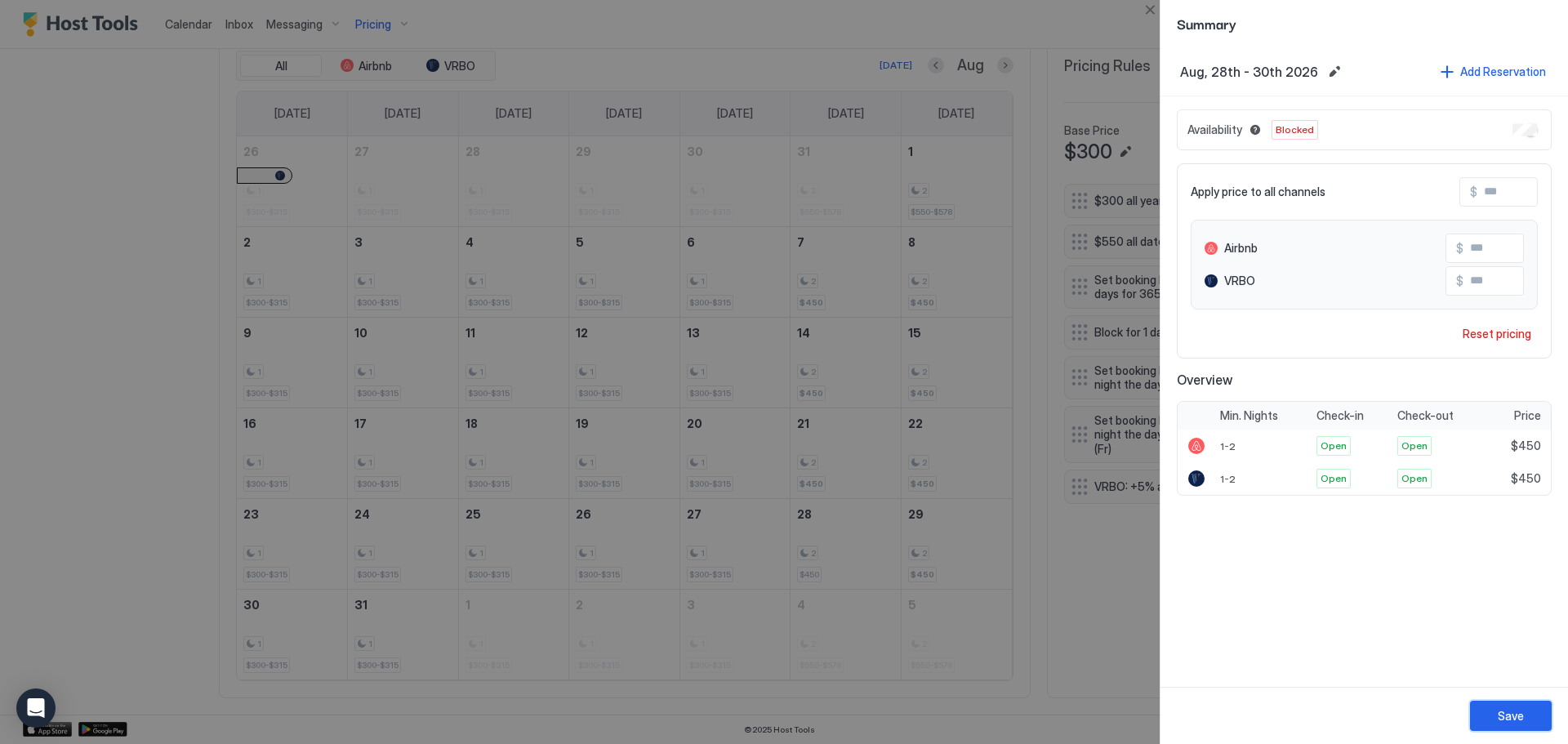
click at [1521, 713] on div "Save" at bounding box center [1511, 716] width 27 height 17
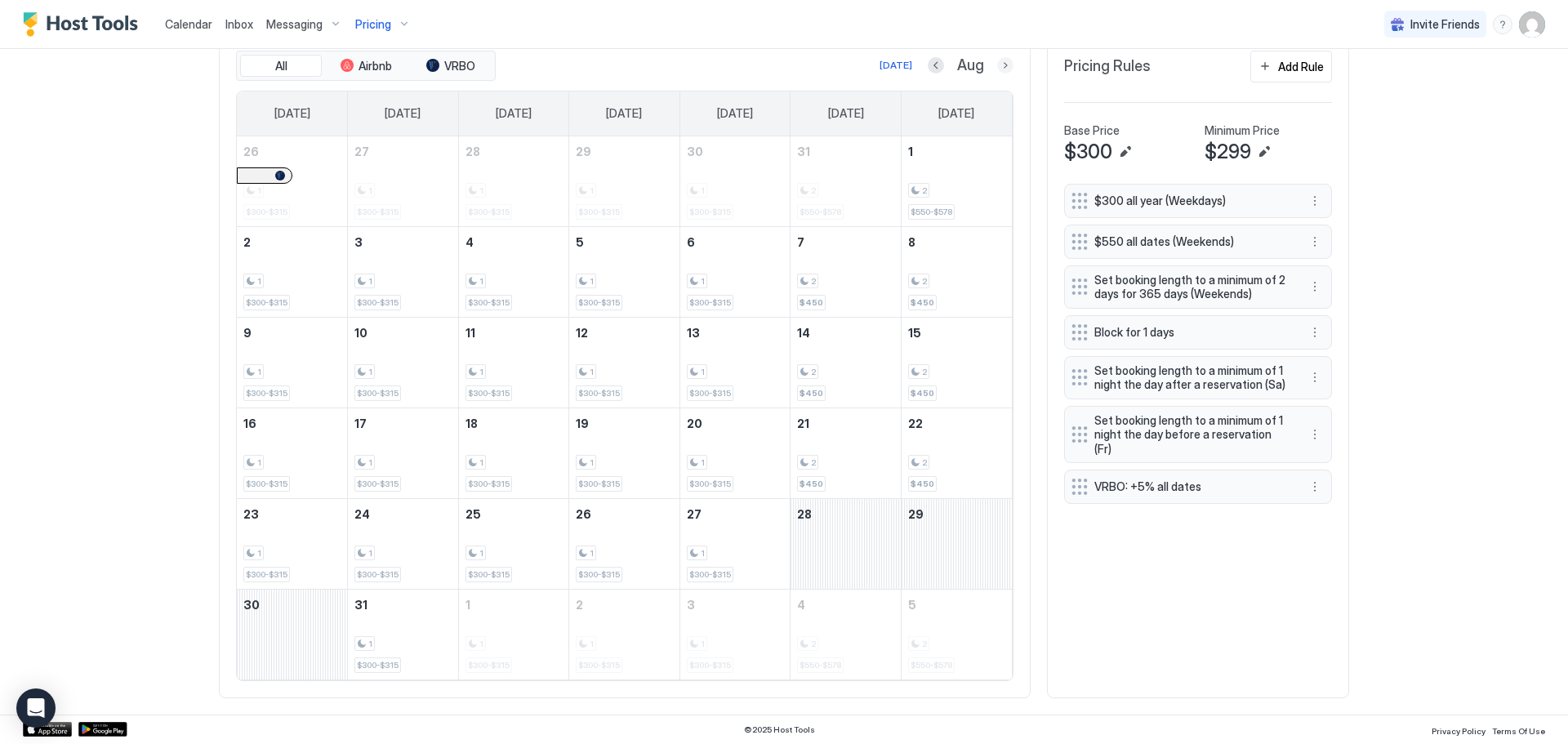
click at [1003, 69] on button "Next month" at bounding box center [1004, 65] width 16 height 16
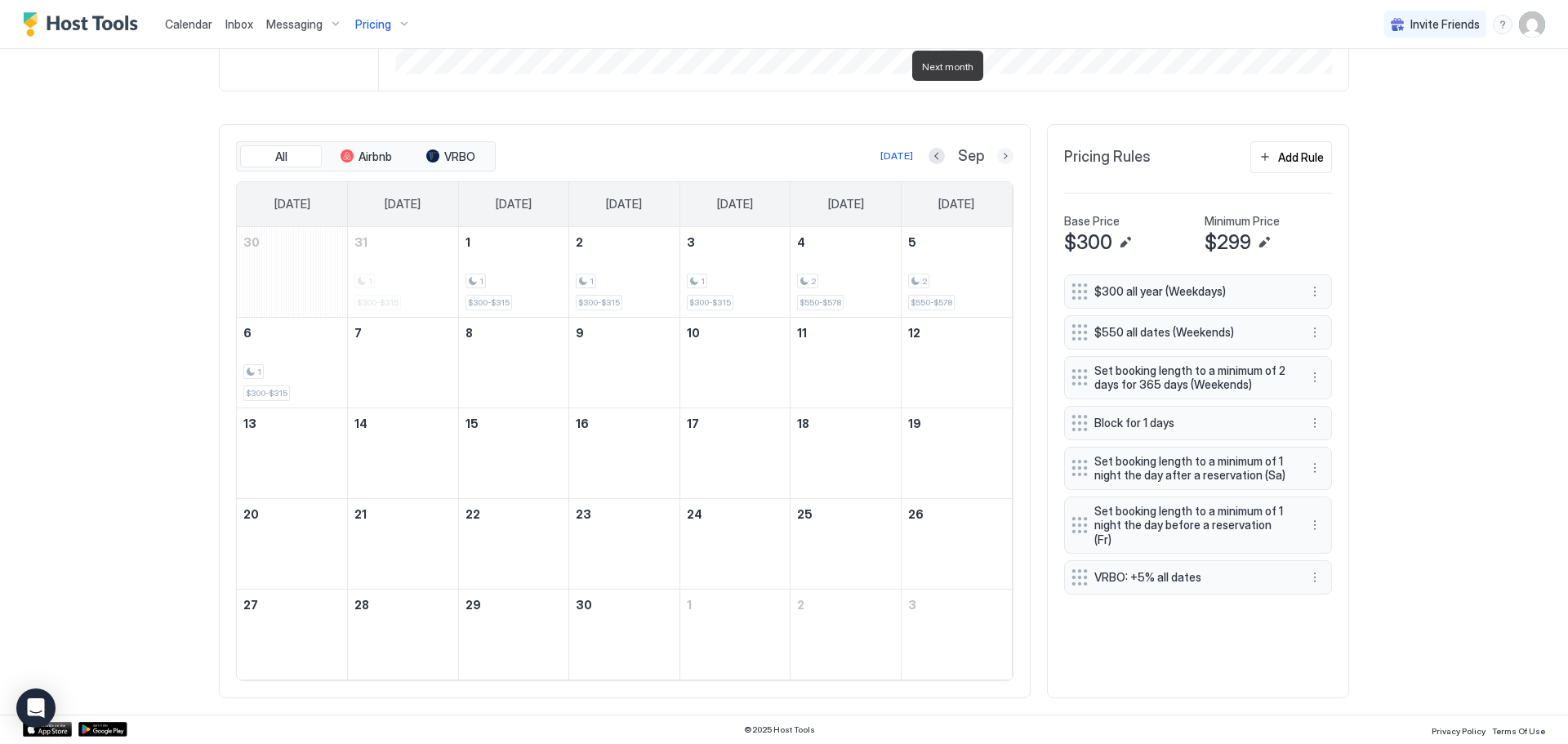
scroll to position [423, 0]
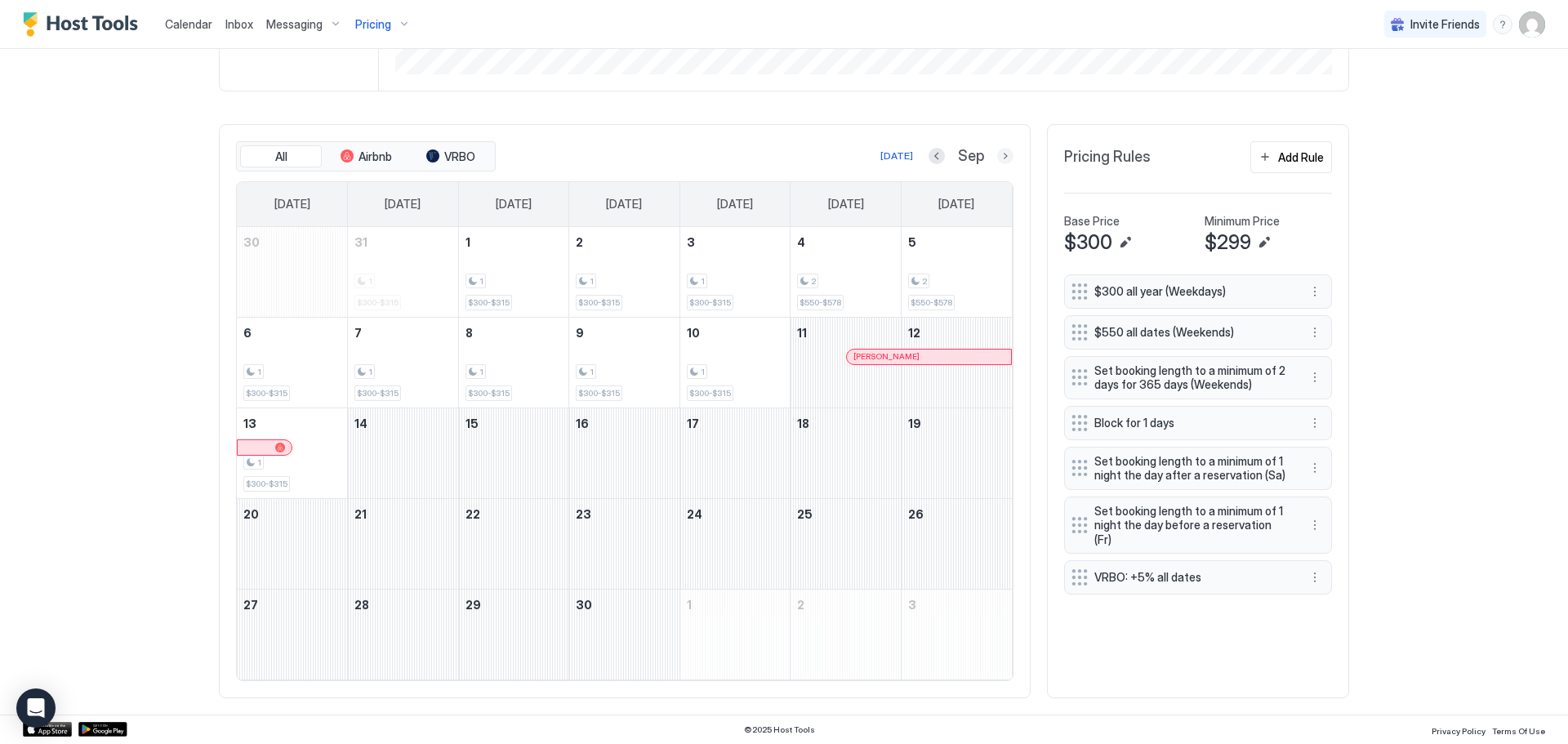
click at [999, 159] on button "Next month" at bounding box center [1004, 156] width 16 height 16
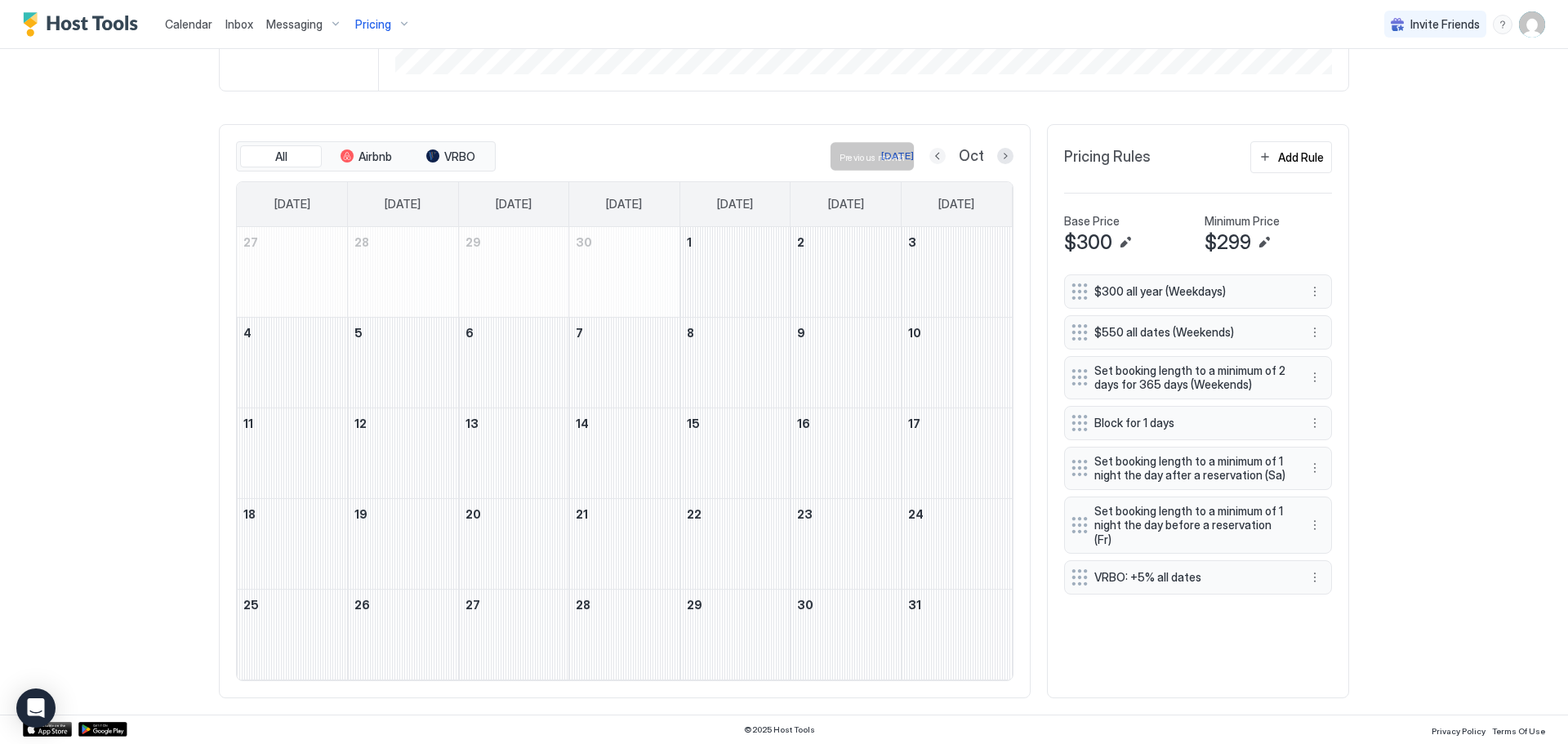
click at [931, 159] on button "Previous month" at bounding box center [937, 156] width 16 height 16
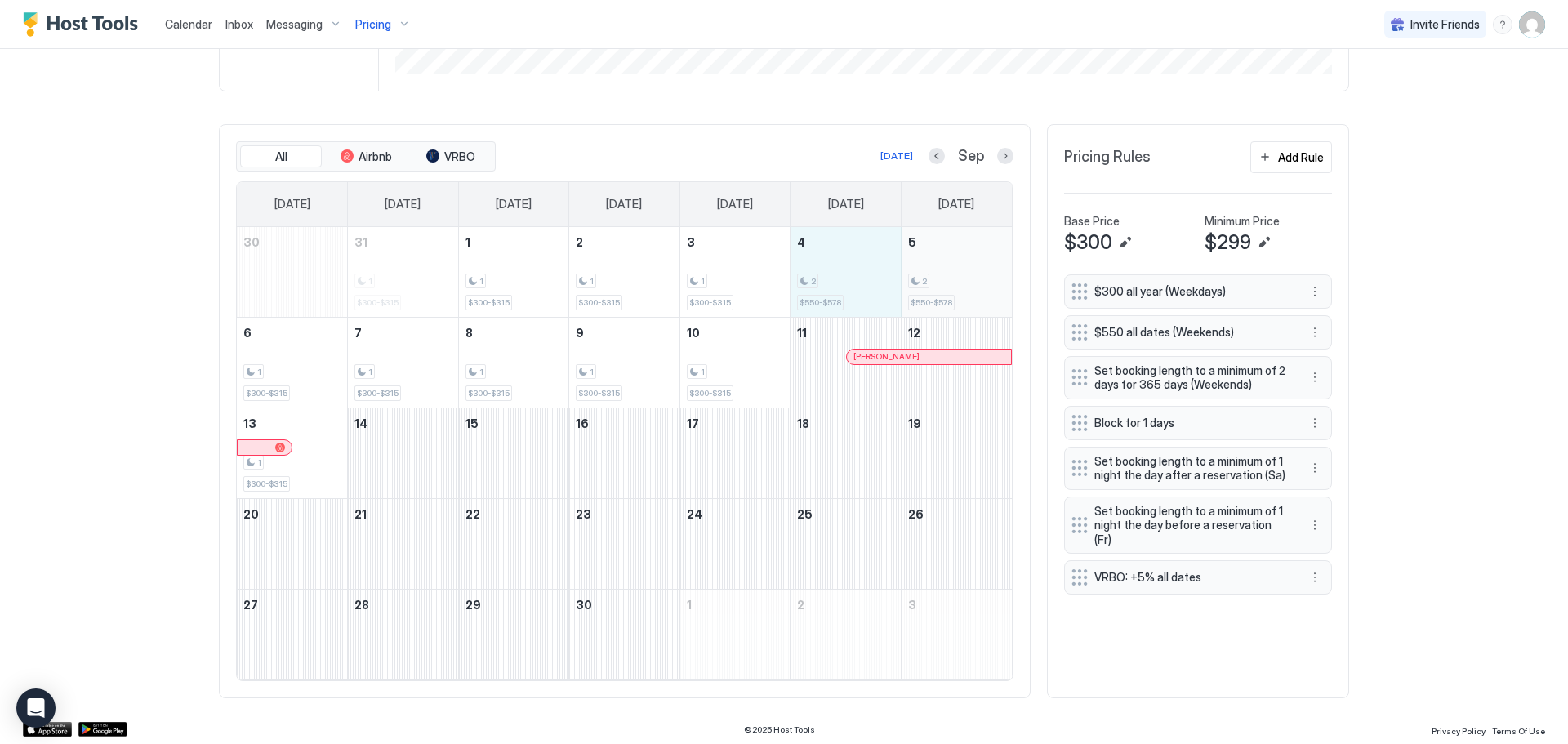
drag, startPoint x: 849, startPoint y: 269, endPoint x: 956, endPoint y: 284, distance: 108.0
click at [956, 284] on tr "30 31 1 $300-$315 1 1 $300-$315 2 1 $300-$315 3 1 $300-$315 4 2 $550-$578 5 2 $…" at bounding box center [624, 271] width 775 height 90
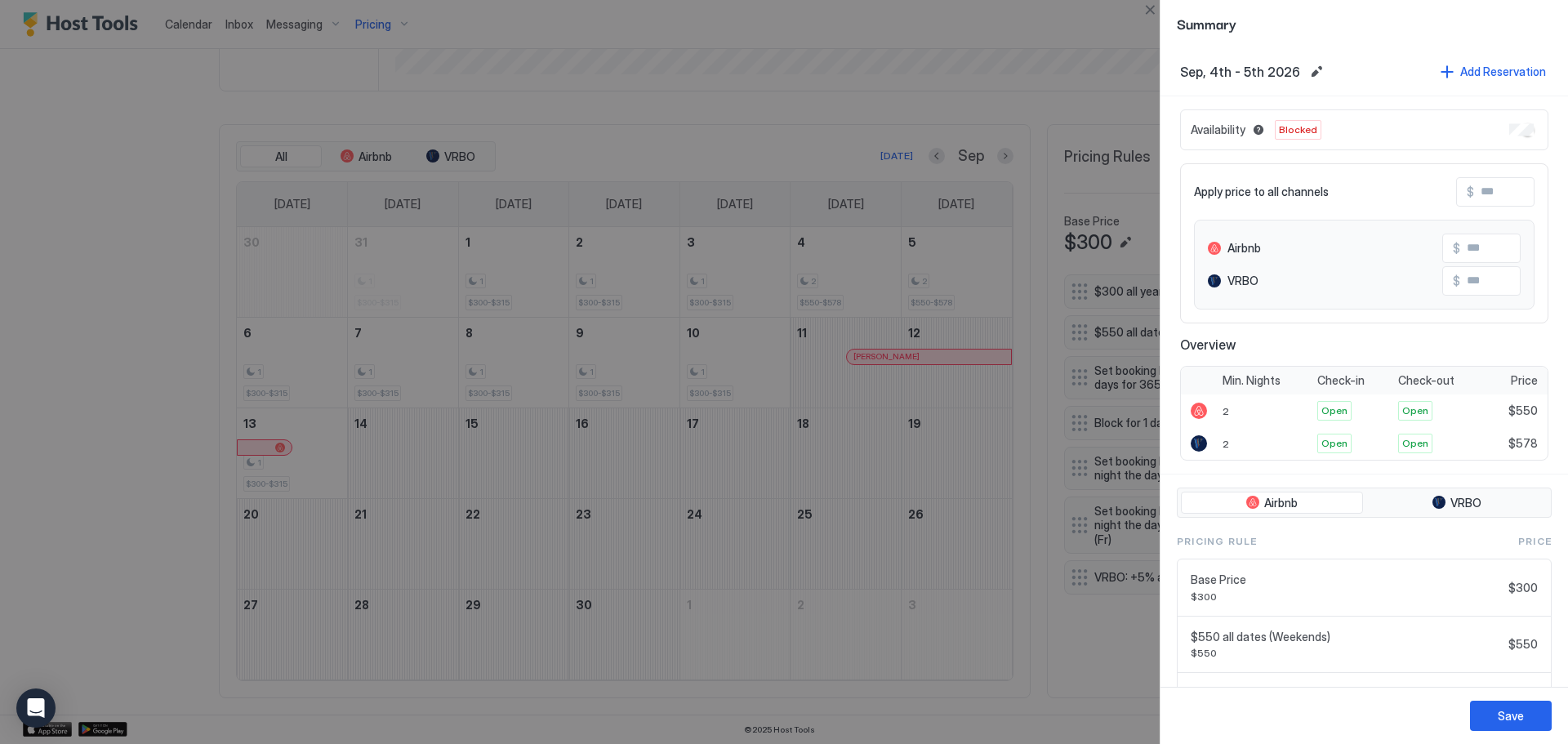
click at [1037, 114] on div at bounding box center [784, 372] width 1568 height 744
click at [1156, 12] on button "Close" at bounding box center [1149, 9] width 20 height 20
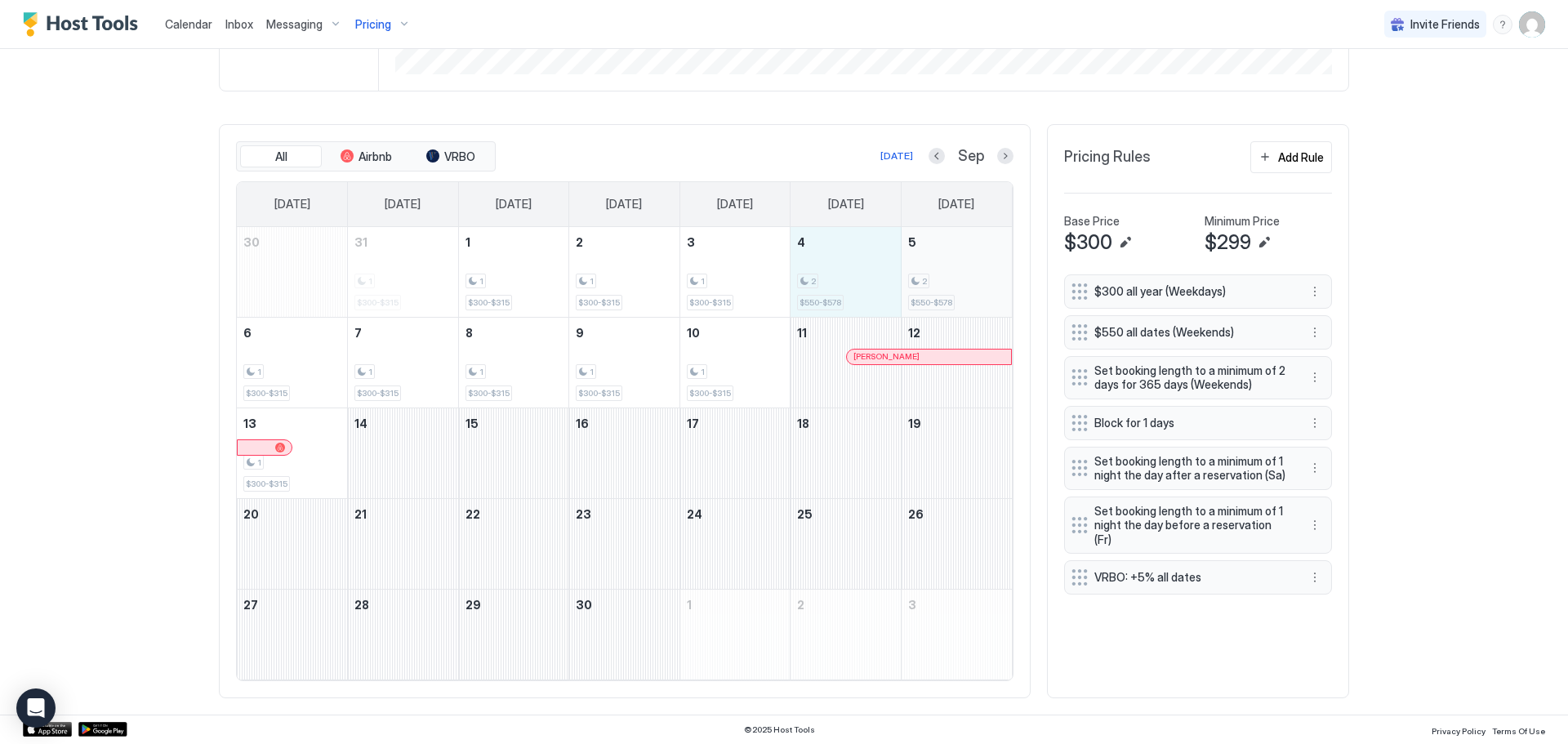
drag, startPoint x: 866, startPoint y: 277, endPoint x: 963, endPoint y: 275, distance: 97.0
click at [963, 275] on tr "30 31 1 $300-$315 1 1 $300-$315 2 1 $300-$315 3 1 $300-$315 4 2 $550-$578 5 2 $…" at bounding box center [624, 271] width 775 height 90
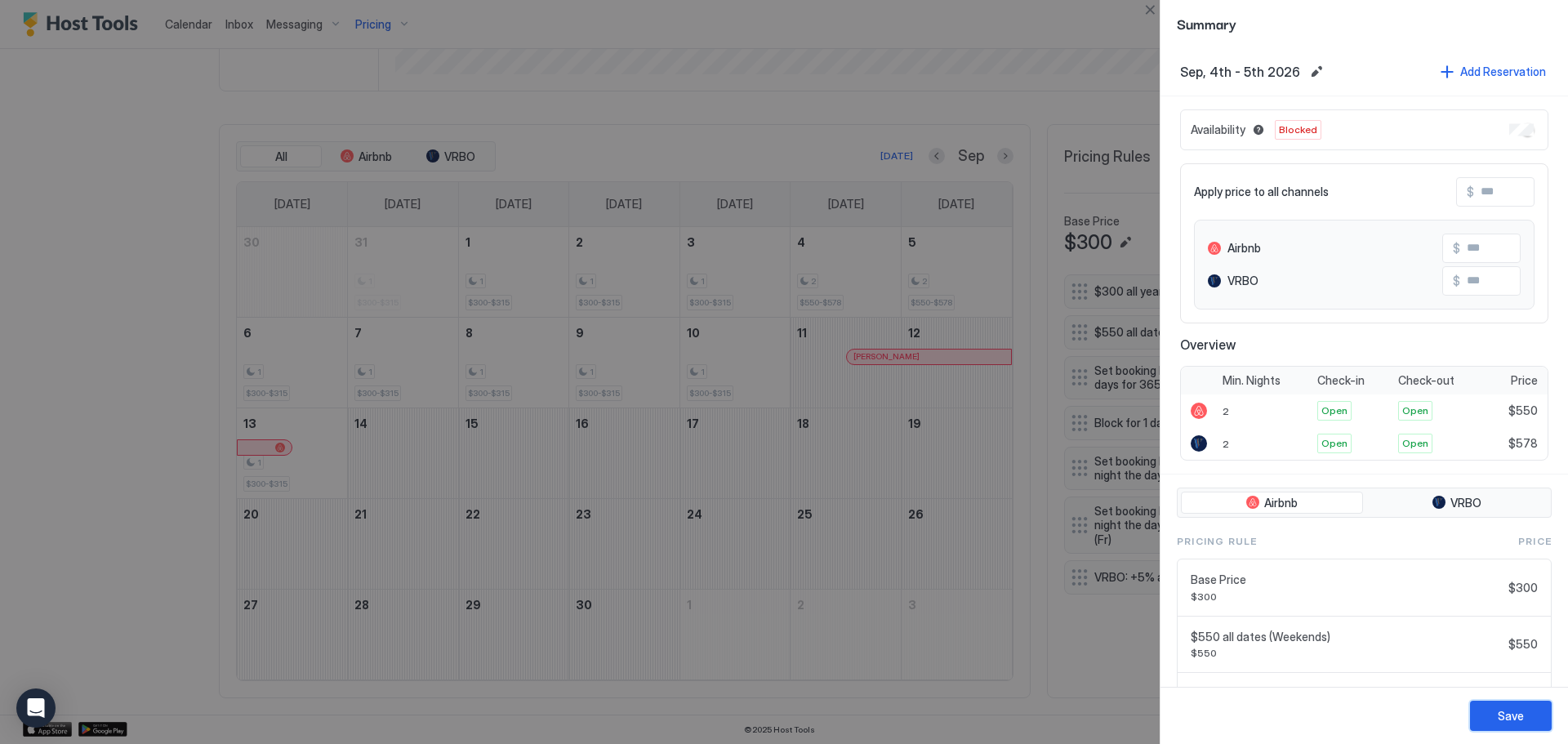
click at [1517, 714] on div "Save" at bounding box center [1511, 716] width 27 height 17
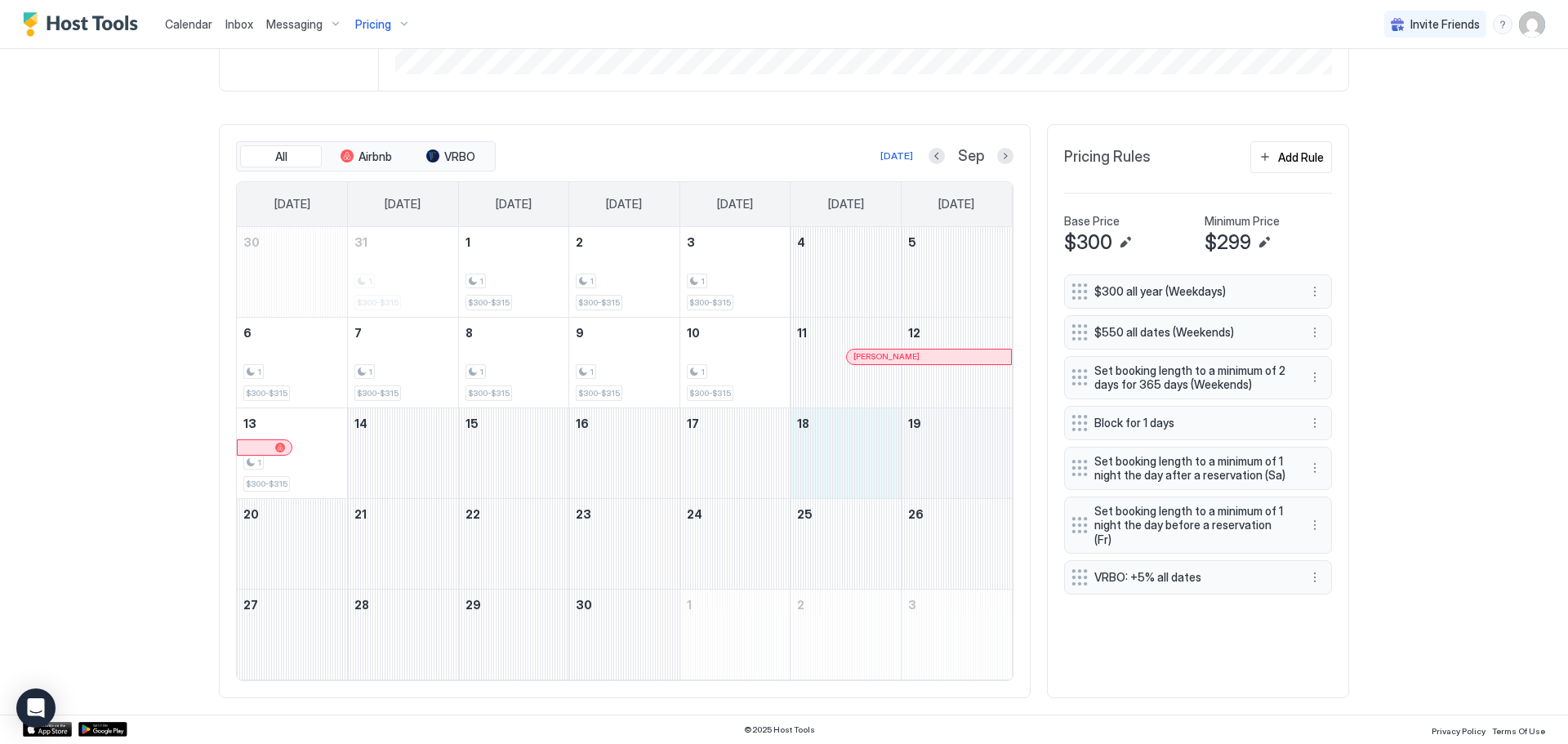
drag, startPoint x: 855, startPoint y: 447, endPoint x: 965, endPoint y: 446, distance: 110.0
click at [965, 446] on tr "13 1 $300-$315 14 15 16 17 18 19" at bounding box center [624, 452] width 775 height 90
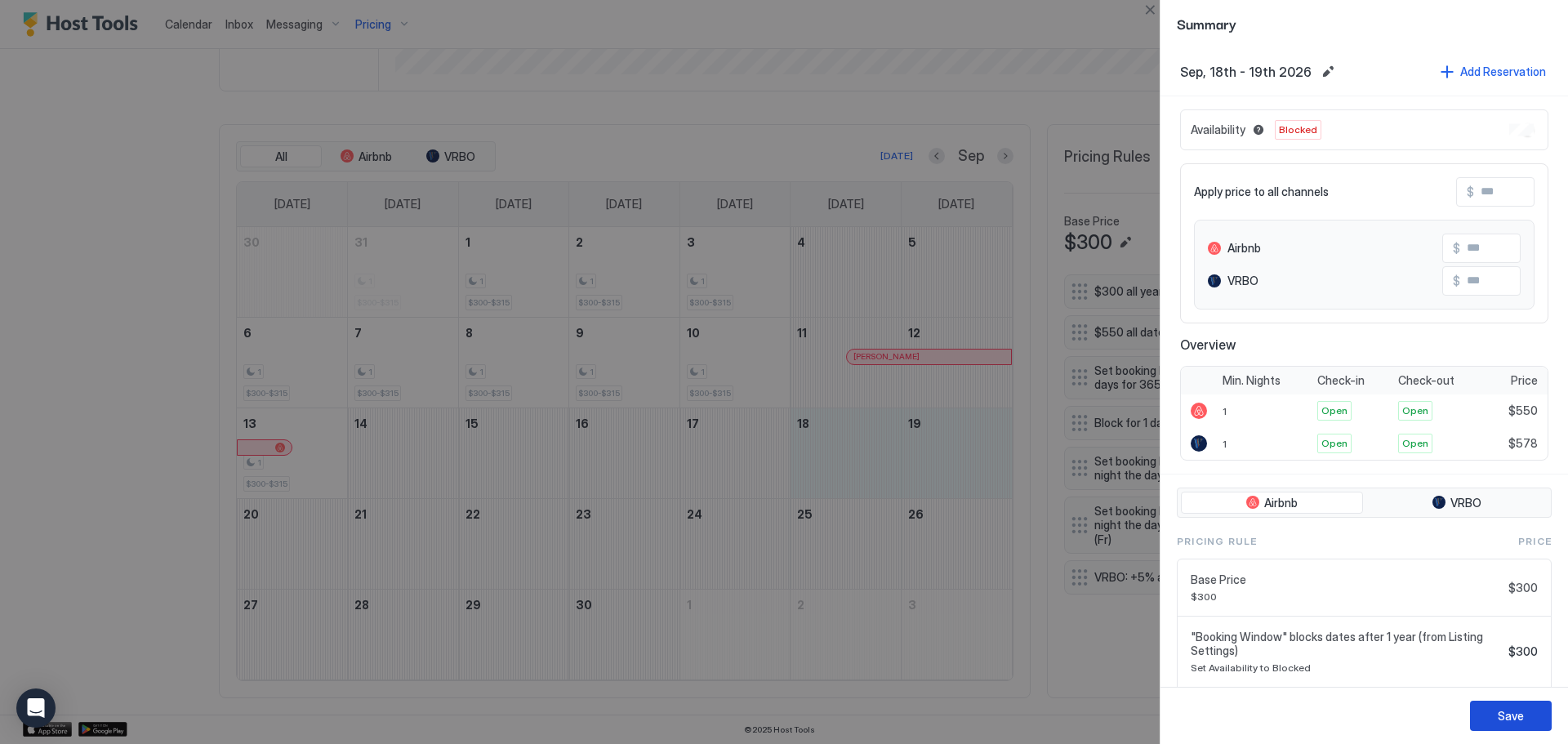
click at [1511, 710] on div "Save" at bounding box center [1511, 716] width 27 height 17
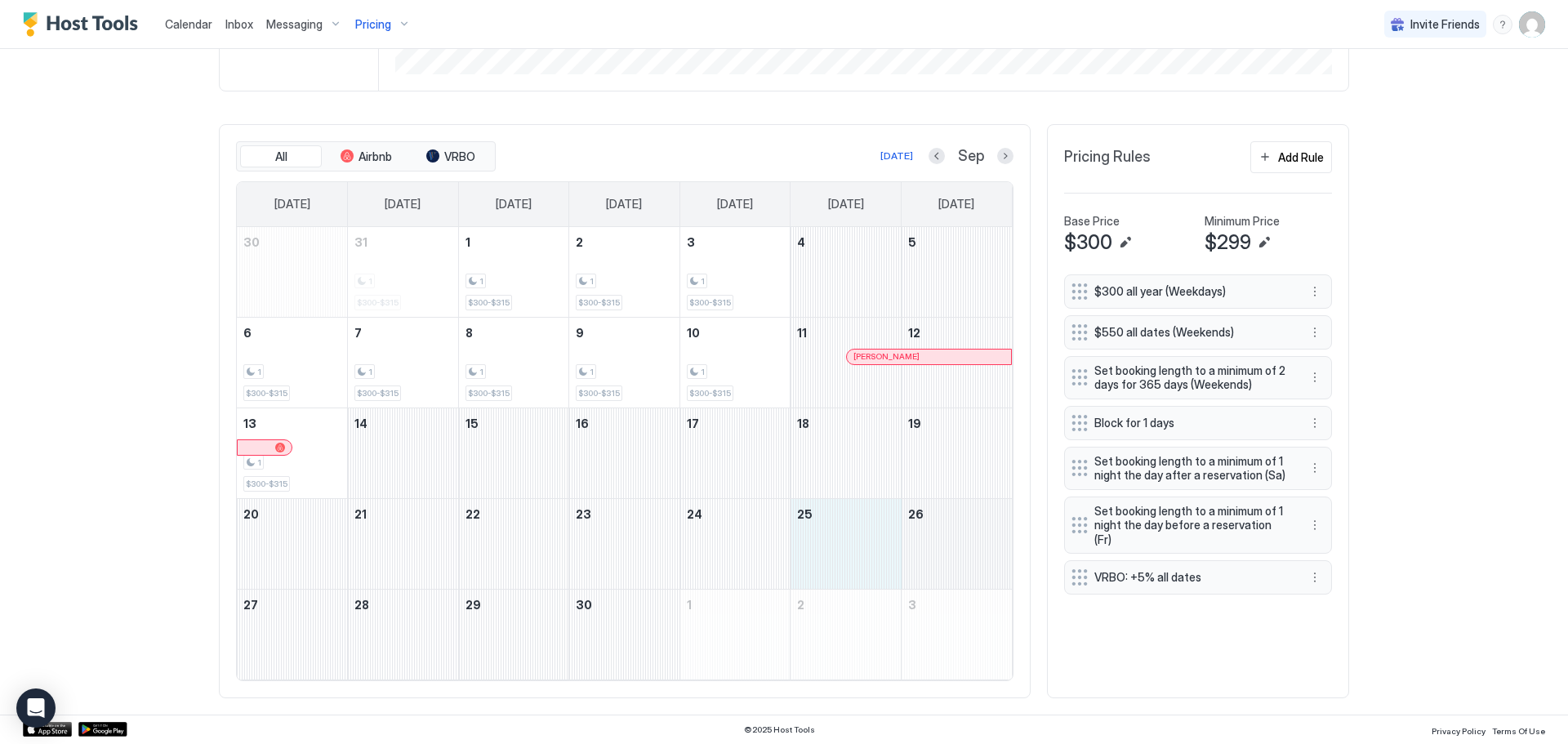
drag, startPoint x: 865, startPoint y: 533, endPoint x: 965, endPoint y: 556, distance: 102.6
click at [965, 556] on tr "20 21 22 23 24 25 26" at bounding box center [624, 543] width 775 height 90
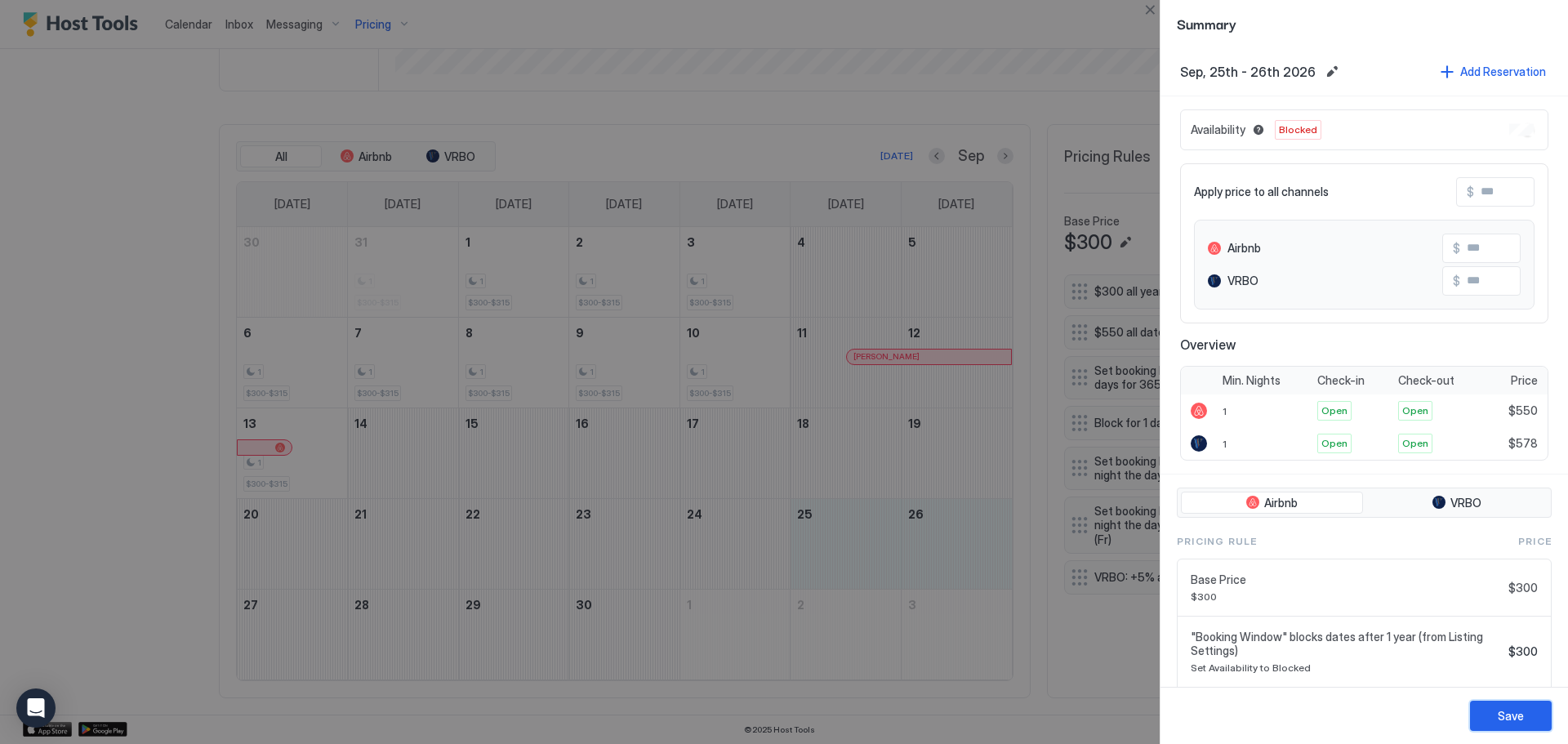
click at [1527, 713] on button "Save" at bounding box center [1510, 716] width 82 height 30
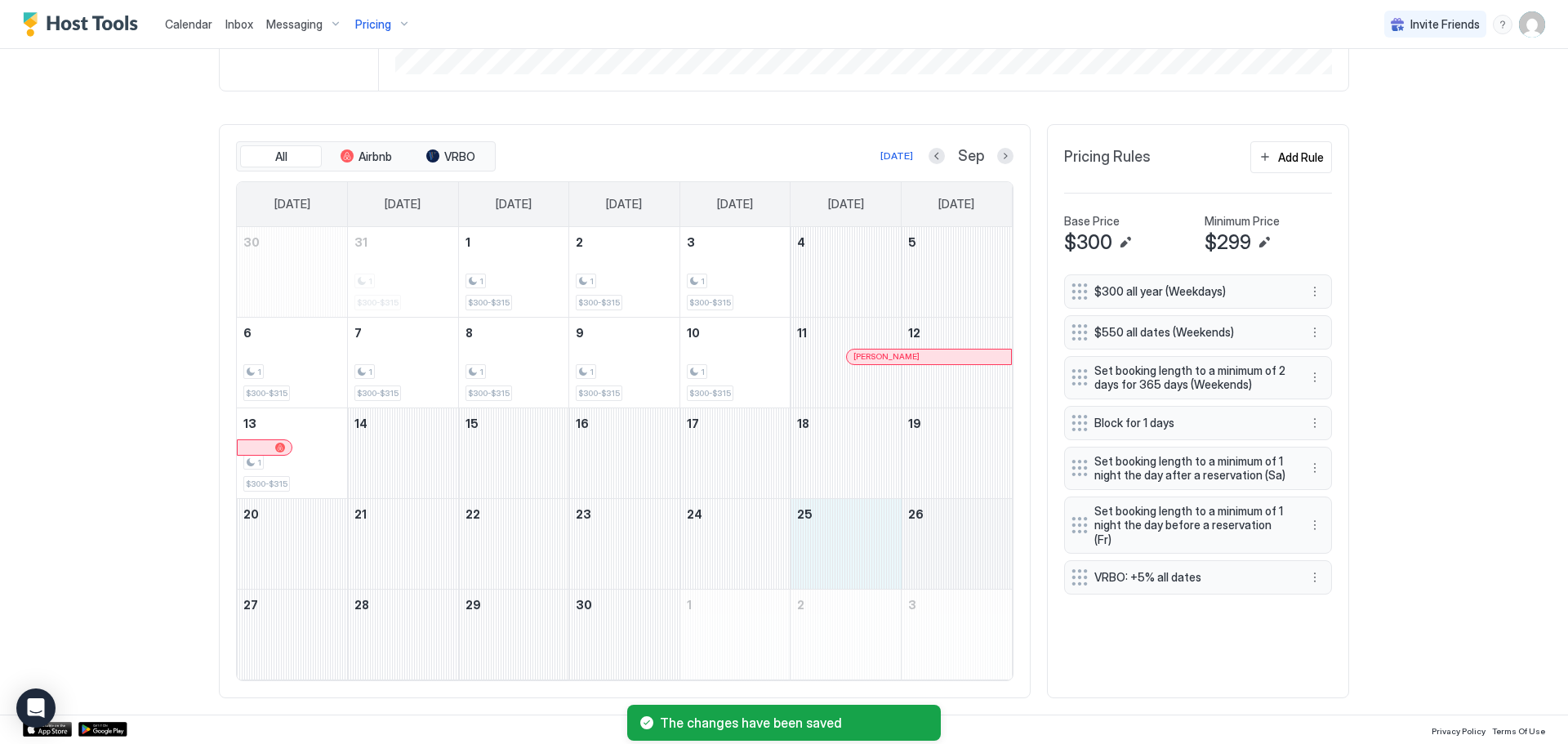
drag, startPoint x: 873, startPoint y: 575, endPoint x: 977, endPoint y: 558, distance: 105.4
click at [977, 558] on tr "20 21 22 23 24 25 26" at bounding box center [624, 543] width 775 height 90
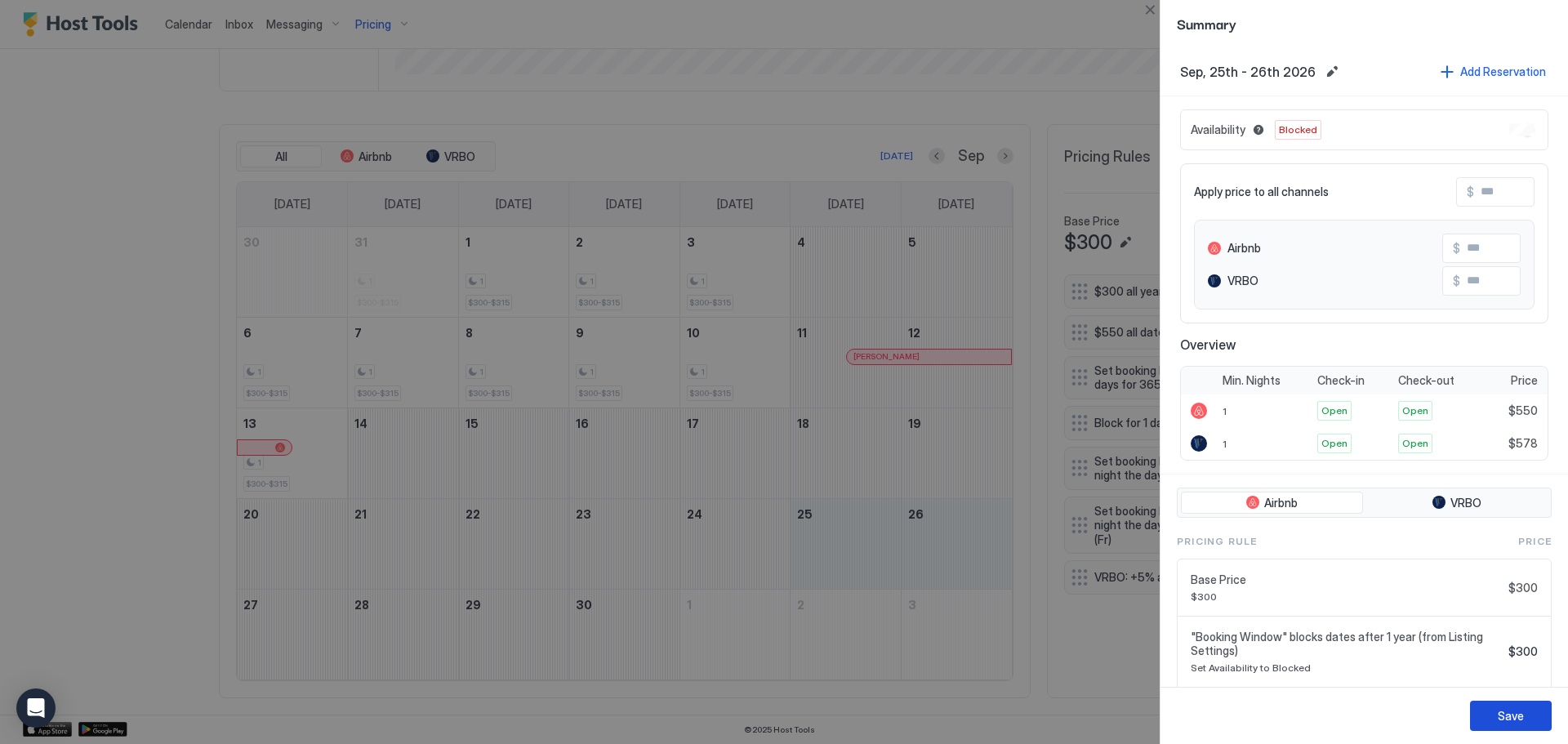
click at [1511, 710] on div "Save" at bounding box center [1511, 716] width 27 height 17
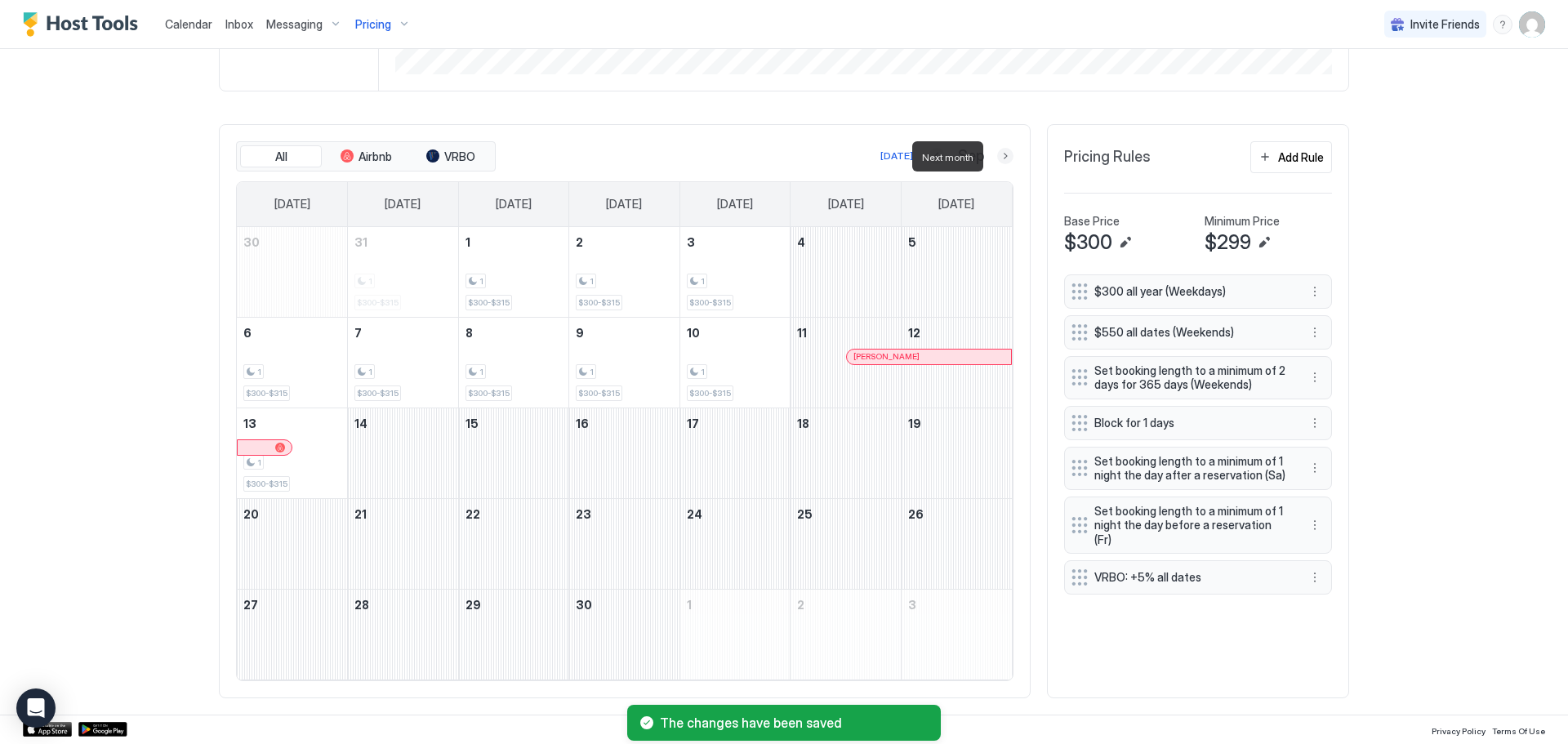
click at [999, 159] on button "Next month" at bounding box center [1004, 156] width 16 height 16
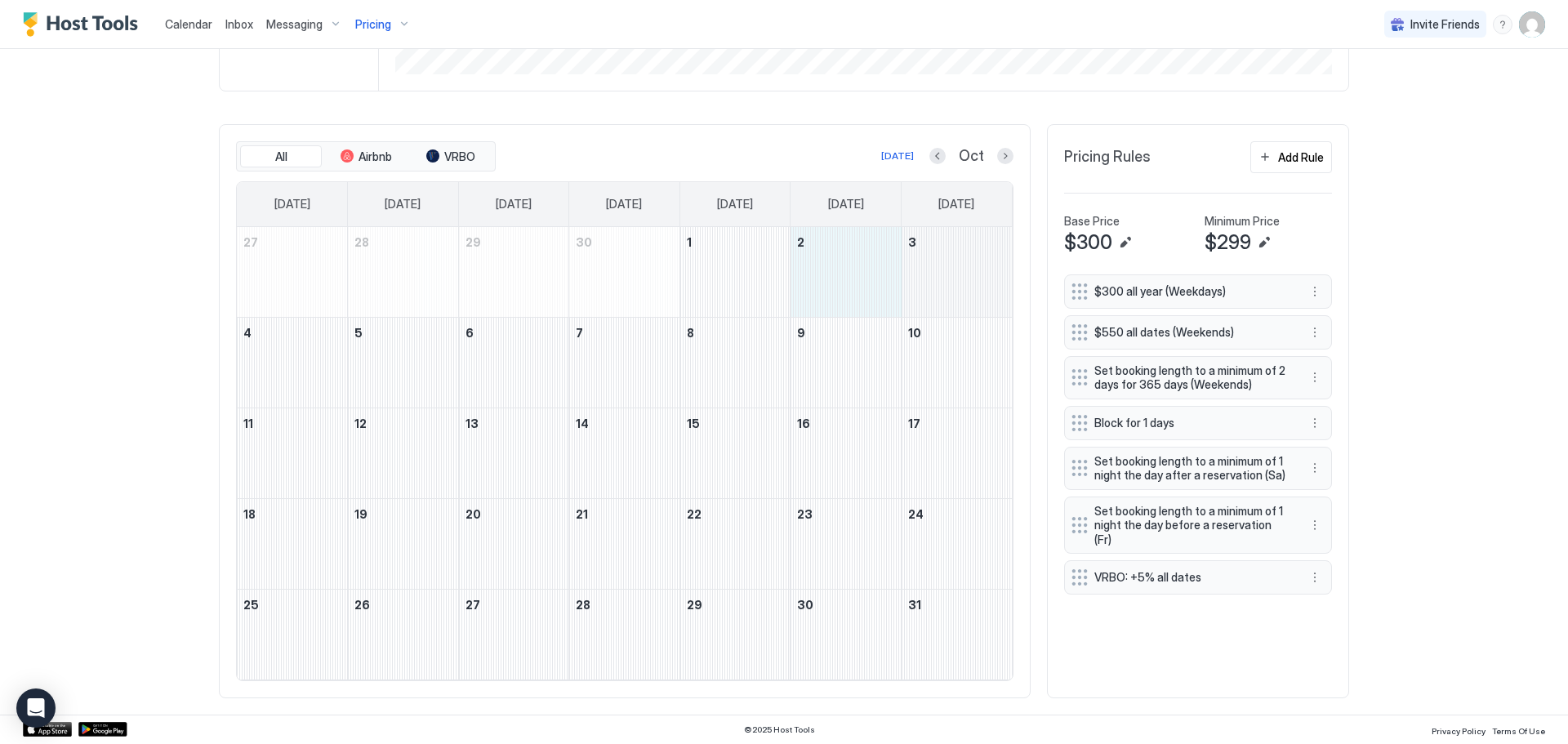
drag, startPoint x: 856, startPoint y: 256, endPoint x: 964, endPoint y: 264, distance: 108.3
click at [964, 264] on tr "27 28 29 30 1 2 3" at bounding box center [624, 271] width 775 height 90
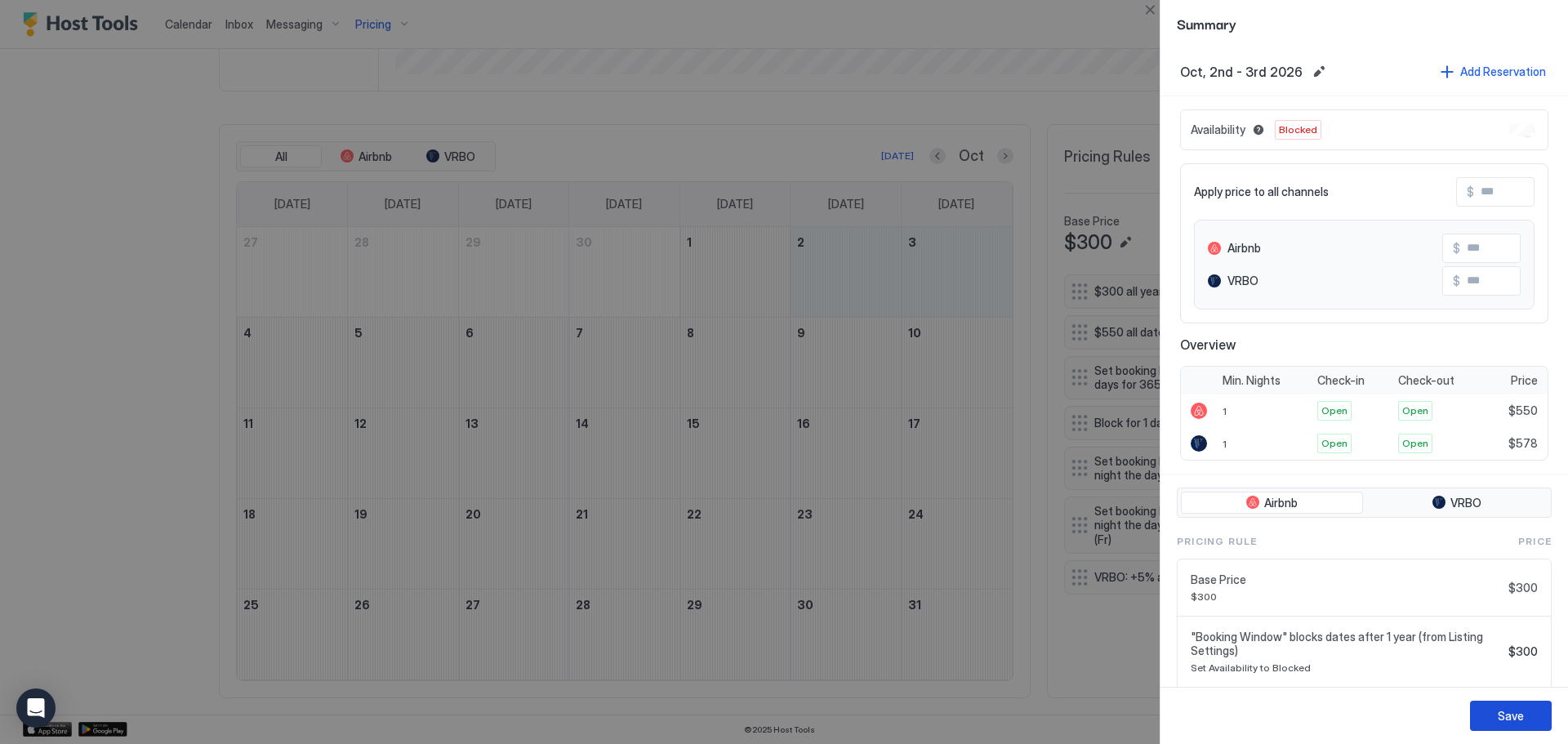
click at [1500, 716] on div "Save" at bounding box center [1511, 716] width 27 height 17
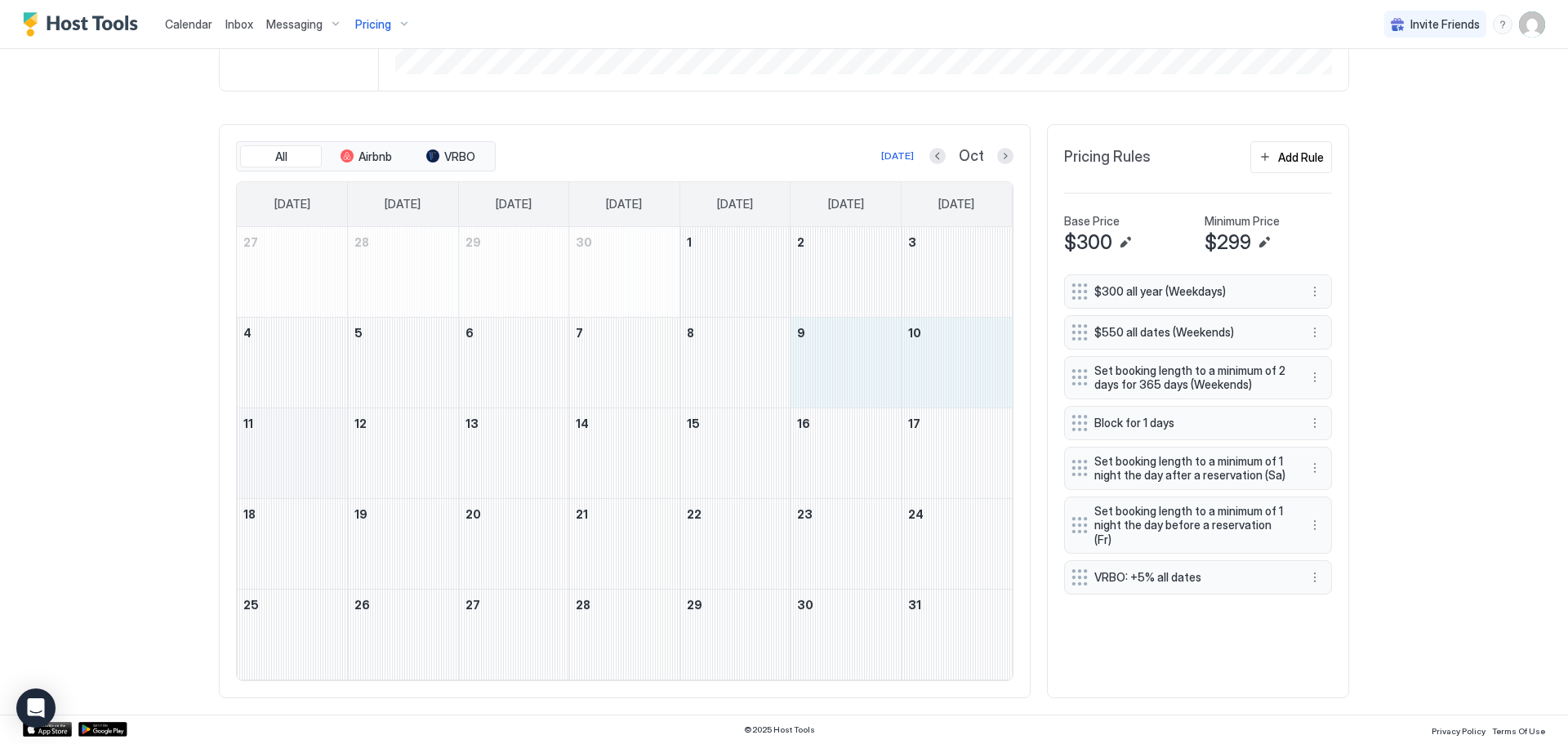
drag, startPoint x: 854, startPoint y: 378, endPoint x: 319, endPoint y: 444, distance: 539.1
click at [319, 444] on tbody "27 28 29 30 1 2 3 4 5 6 7 8 9 10 11 12 13 14 15 16 17 18 19 20 21 22 23 24 25 2…" at bounding box center [624, 453] width 775 height 453
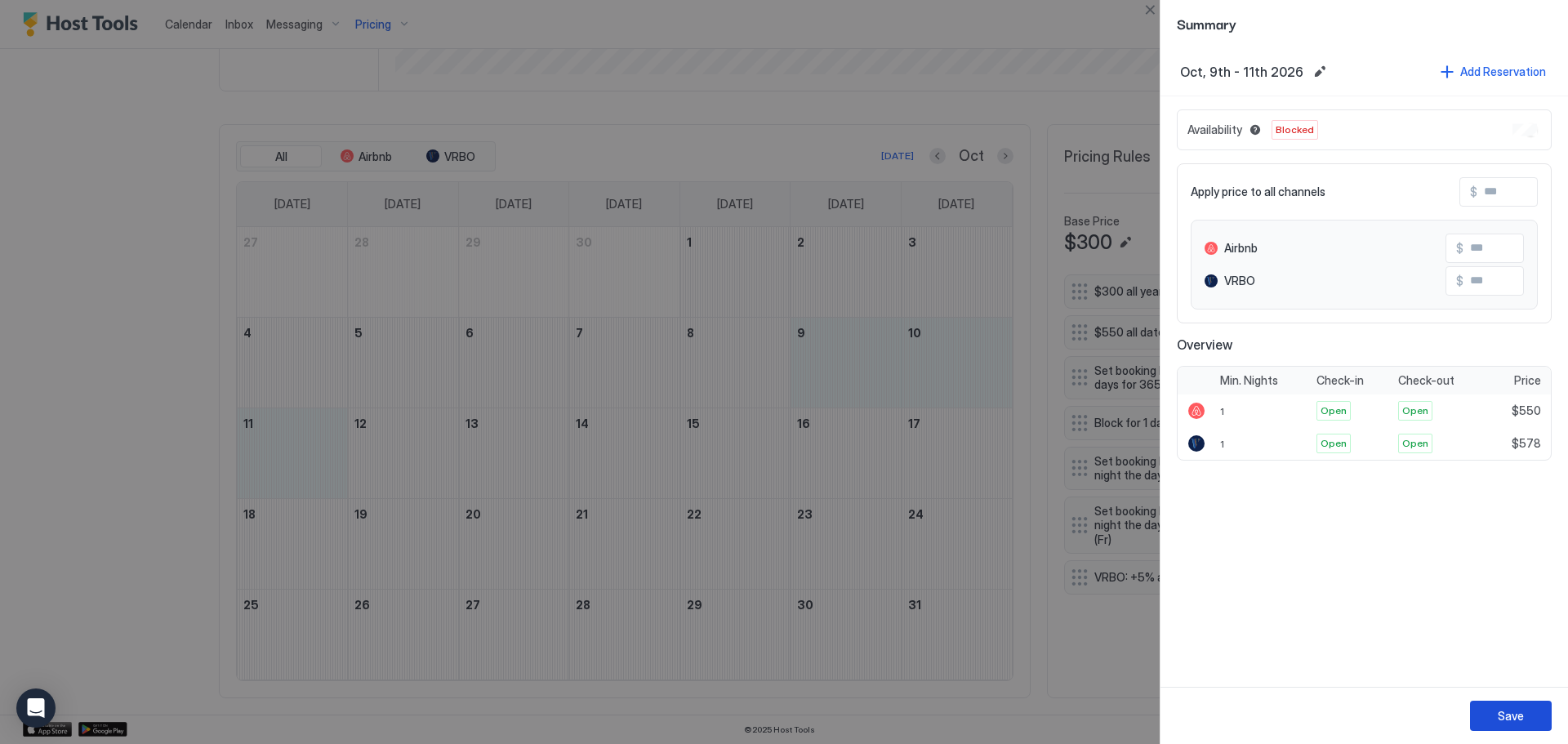
click at [1523, 704] on button "Save" at bounding box center [1510, 716] width 82 height 30
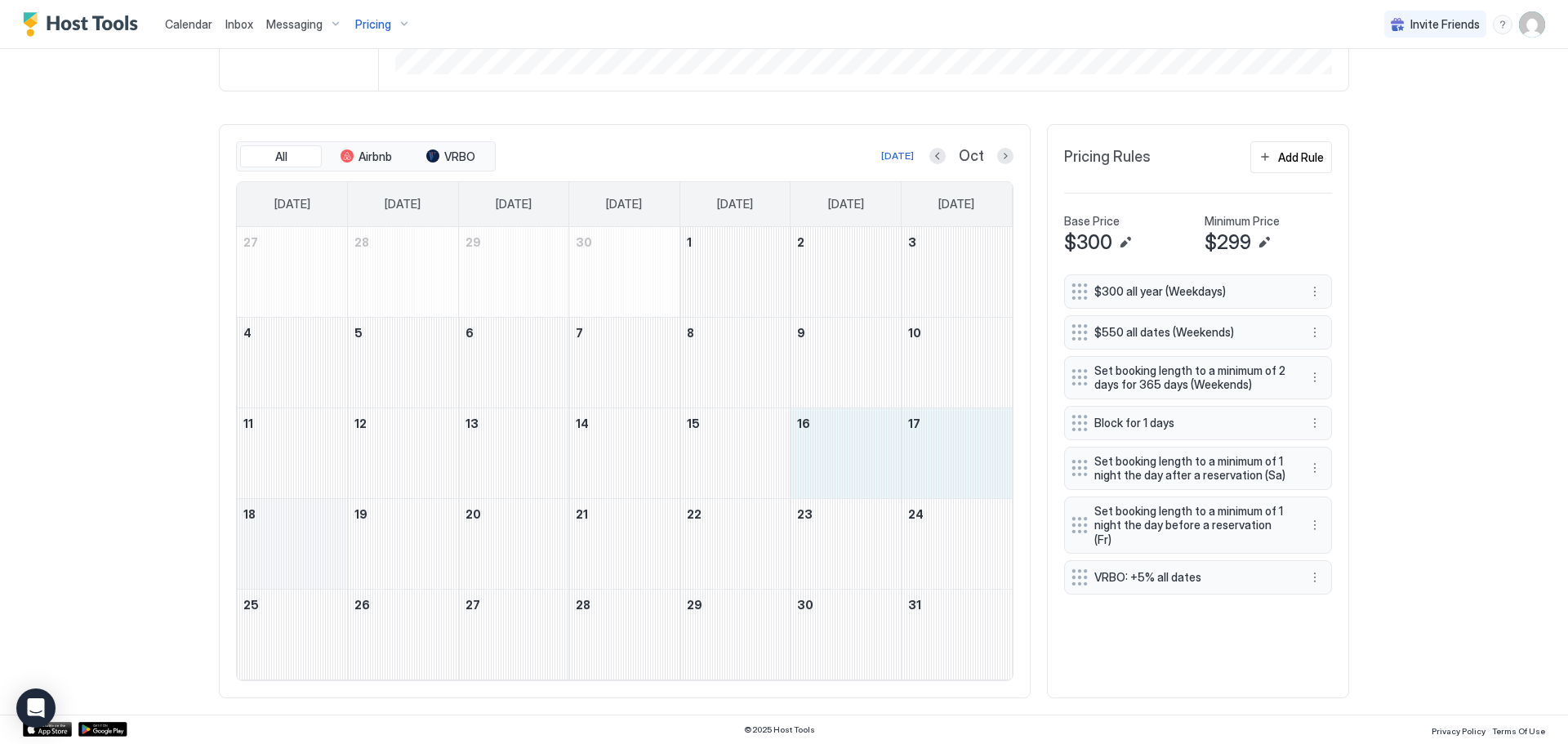
drag, startPoint x: 850, startPoint y: 457, endPoint x: 278, endPoint y: 558, distance: 580.8
click at [278, 558] on tbody "27 28 29 30 1 2 3 4 5 6 7 8 9 10 11 12 13 14 15 16 17 18 19 20 21 22 23 24 25 2…" at bounding box center [624, 453] width 775 height 453
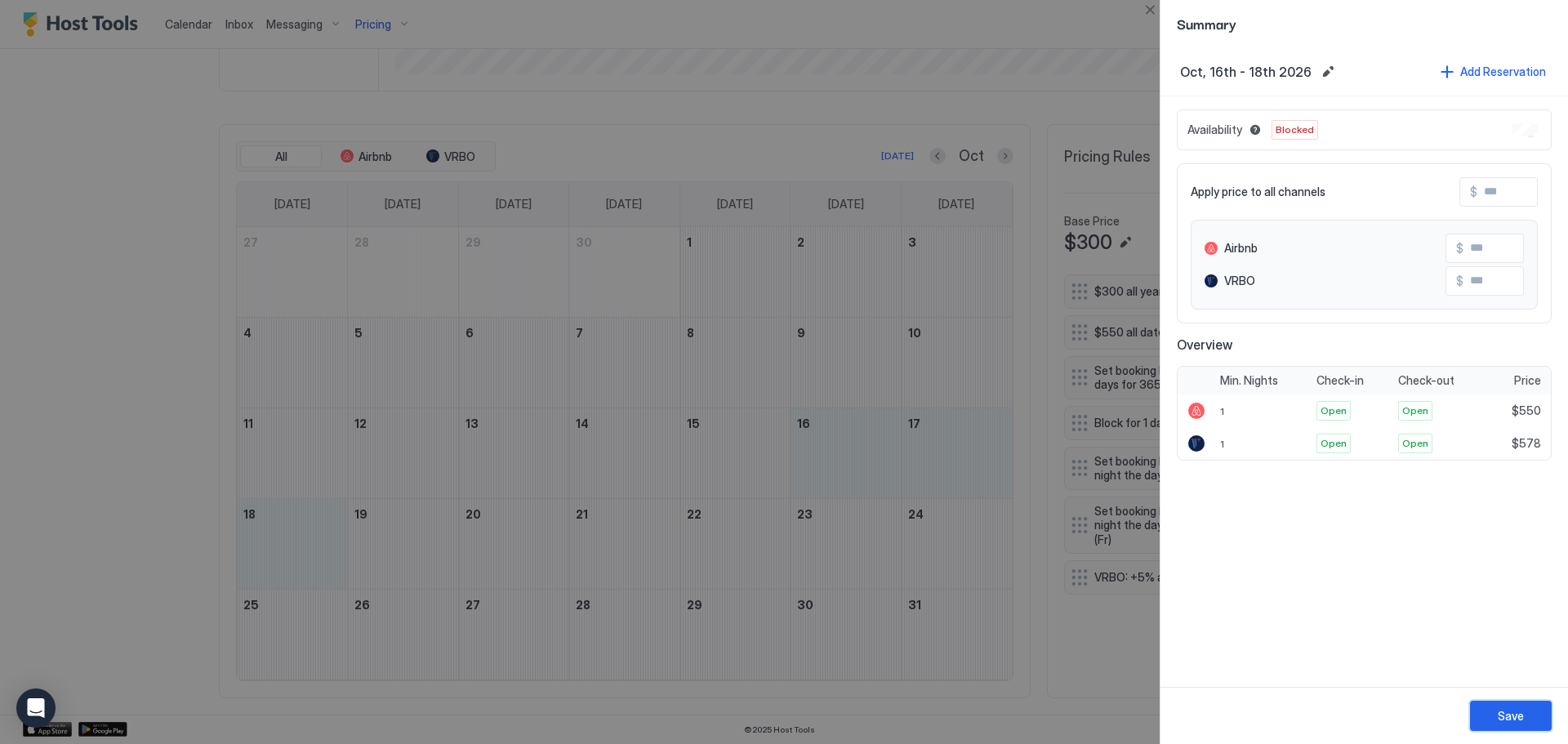
click at [1520, 708] on div "Save" at bounding box center [1511, 716] width 27 height 17
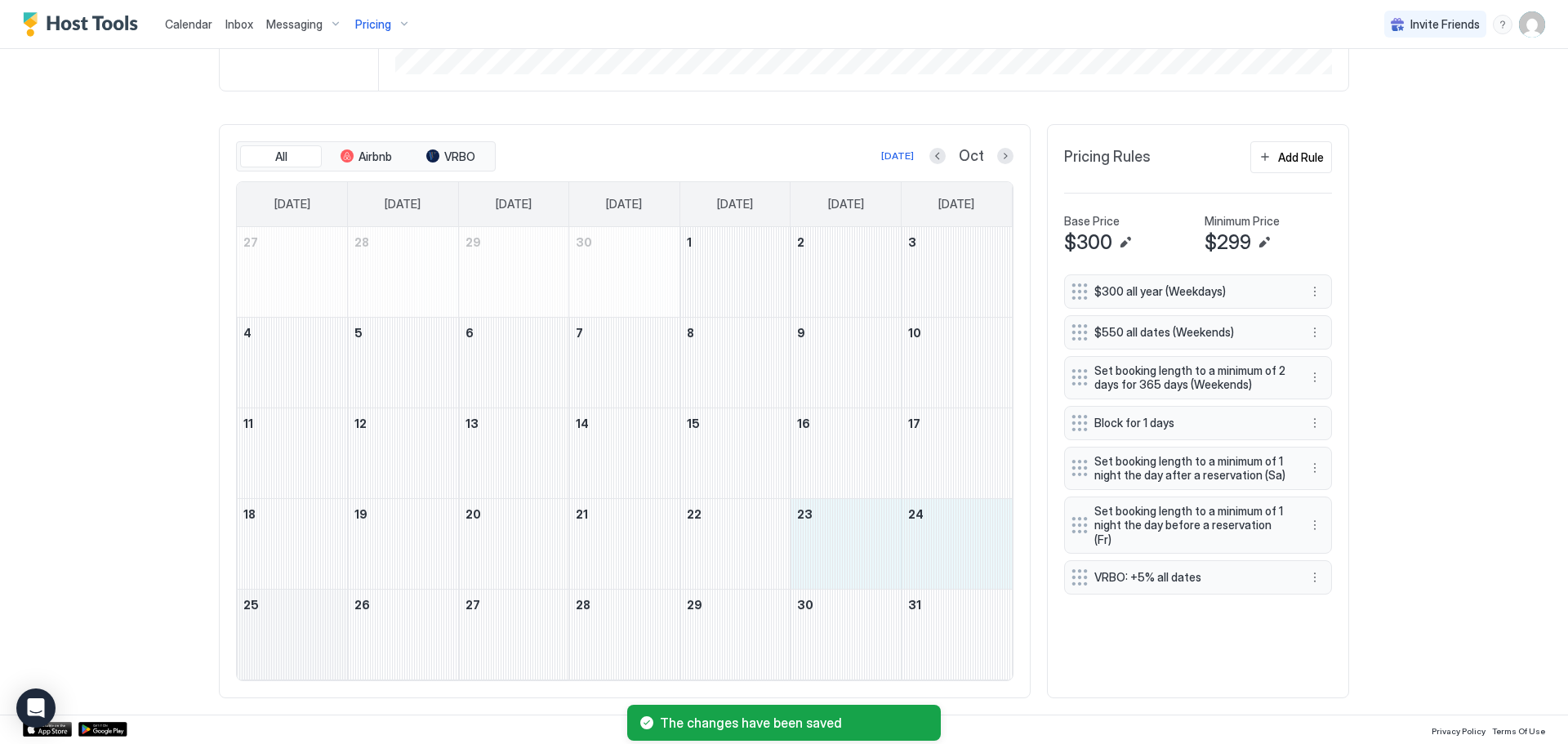
drag, startPoint x: 869, startPoint y: 564, endPoint x: 338, endPoint y: 628, distance: 534.8
click at [337, 627] on tbody "27 28 29 30 1 2 3 4 5 6 7 8 9 10 11 12 13 14 15 16 17 18 19 20 21 22 23 24 25 2…" at bounding box center [624, 453] width 775 height 453
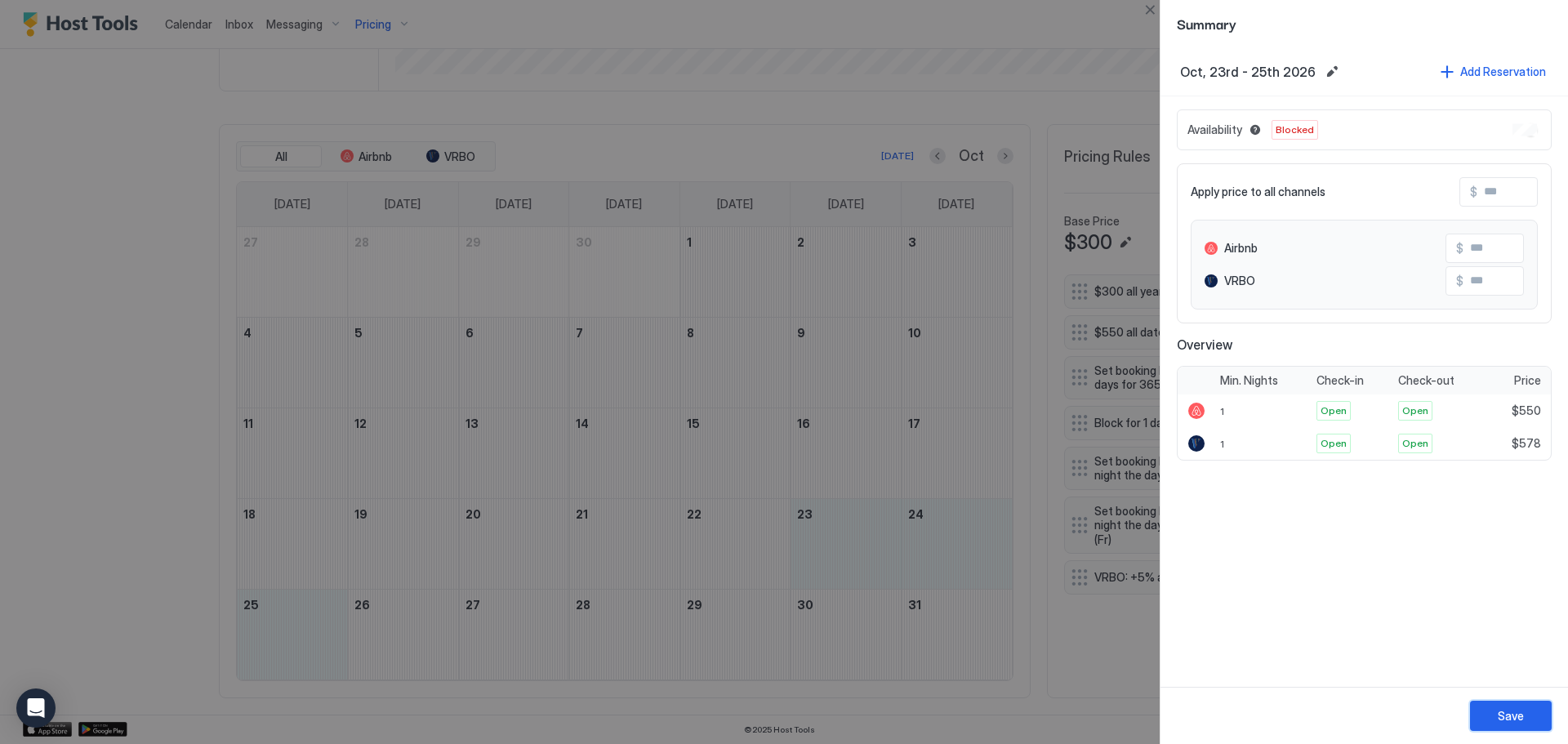
click at [1535, 715] on button "Save" at bounding box center [1510, 716] width 82 height 30
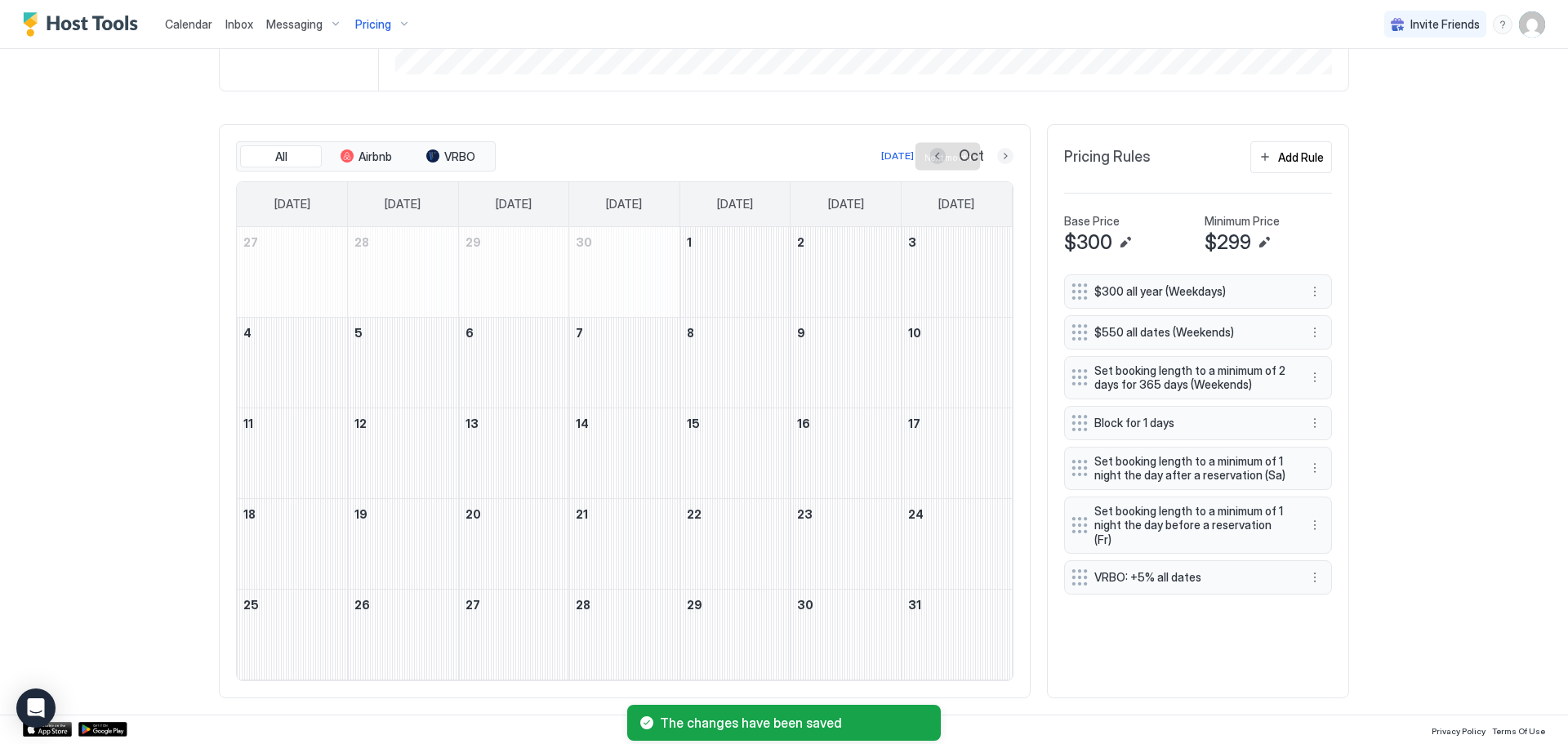
click at [997, 163] on button "Next month" at bounding box center [1004, 156] width 16 height 16
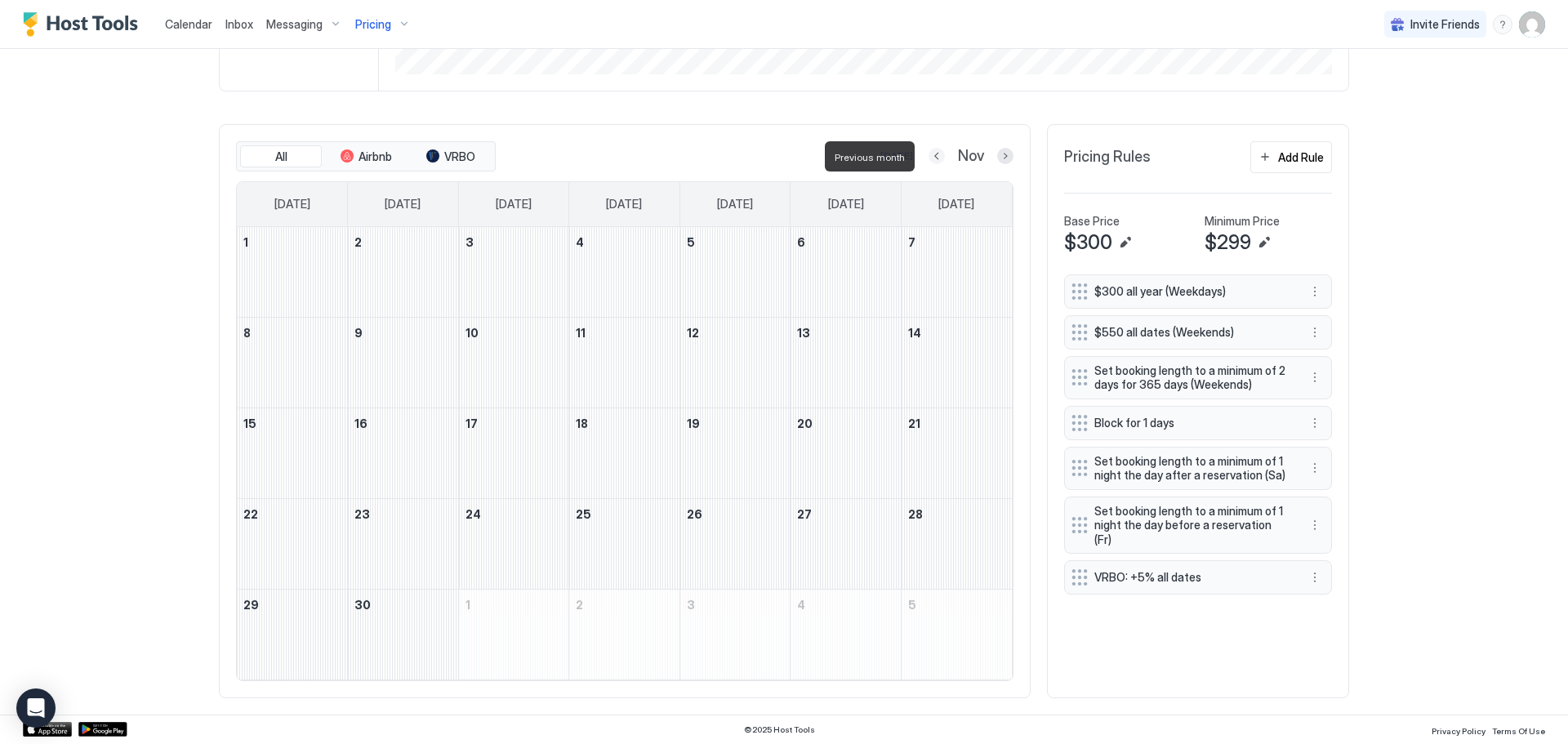
click at [931, 159] on button "Previous month" at bounding box center [936, 156] width 16 height 16
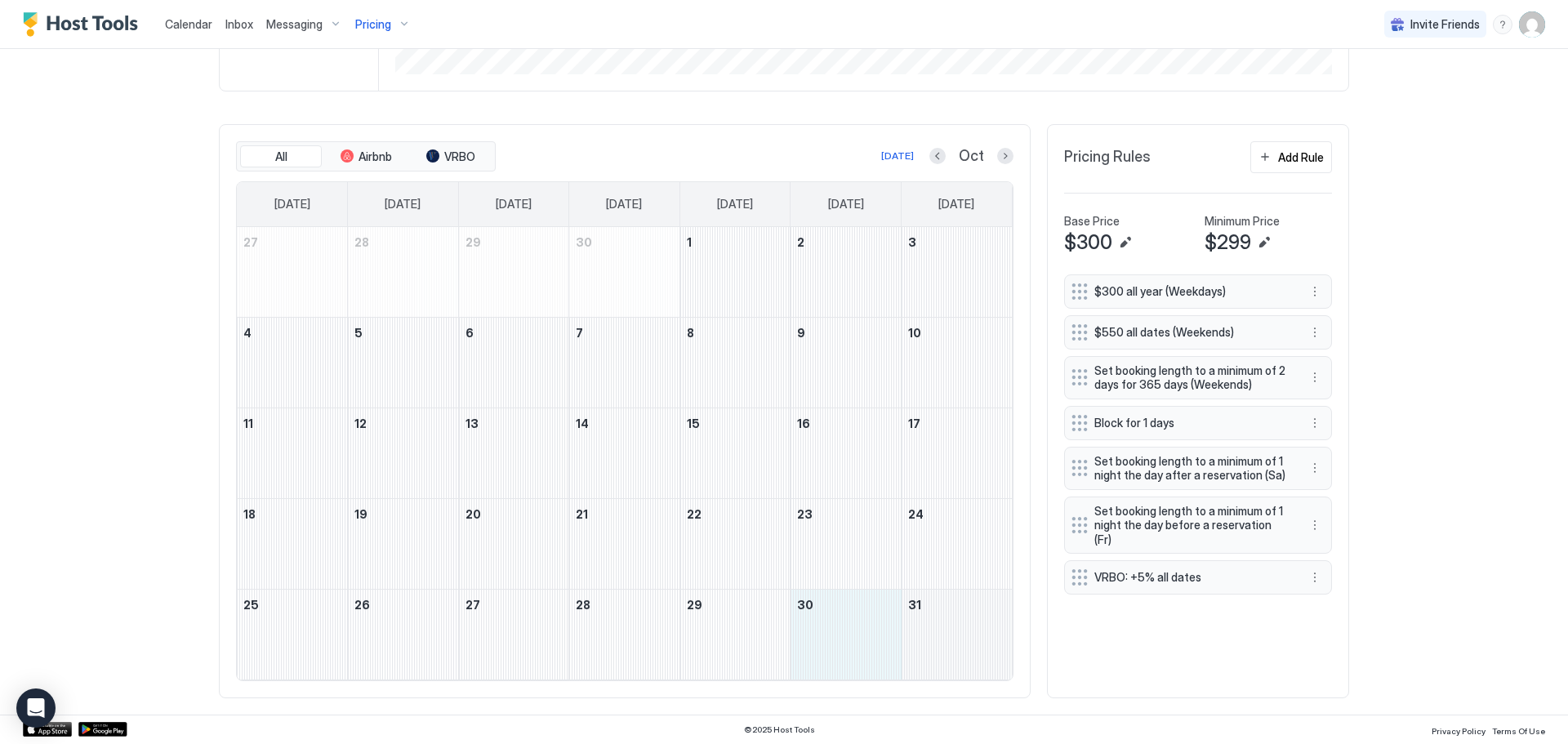
drag, startPoint x: 870, startPoint y: 639, endPoint x: 977, endPoint y: 641, distance: 107.0
click at [977, 641] on tr "25 26 27 28 29 30 31" at bounding box center [624, 633] width 775 height 90
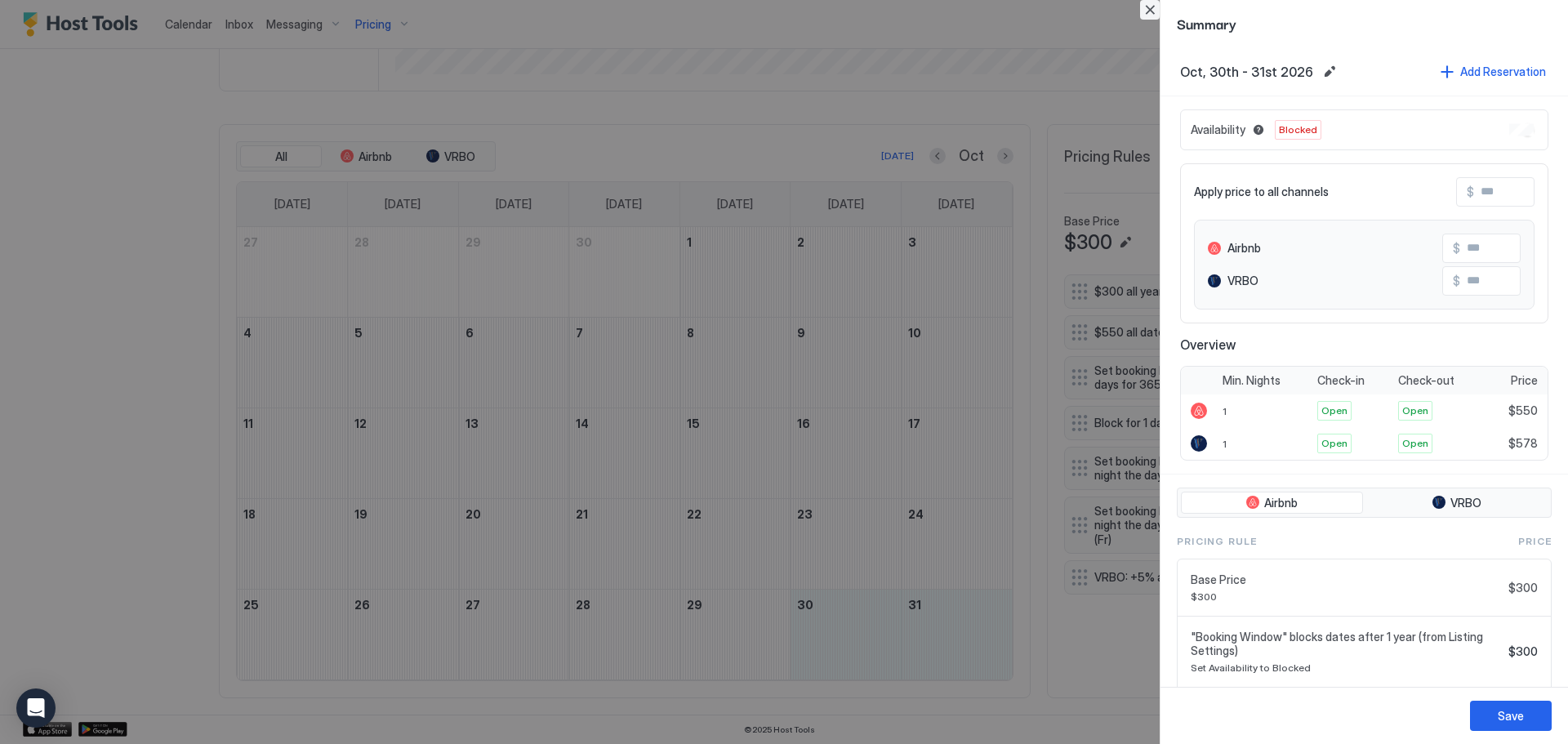
click at [1151, 16] on button "Close" at bounding box center [1149, 9] width 20 height 20
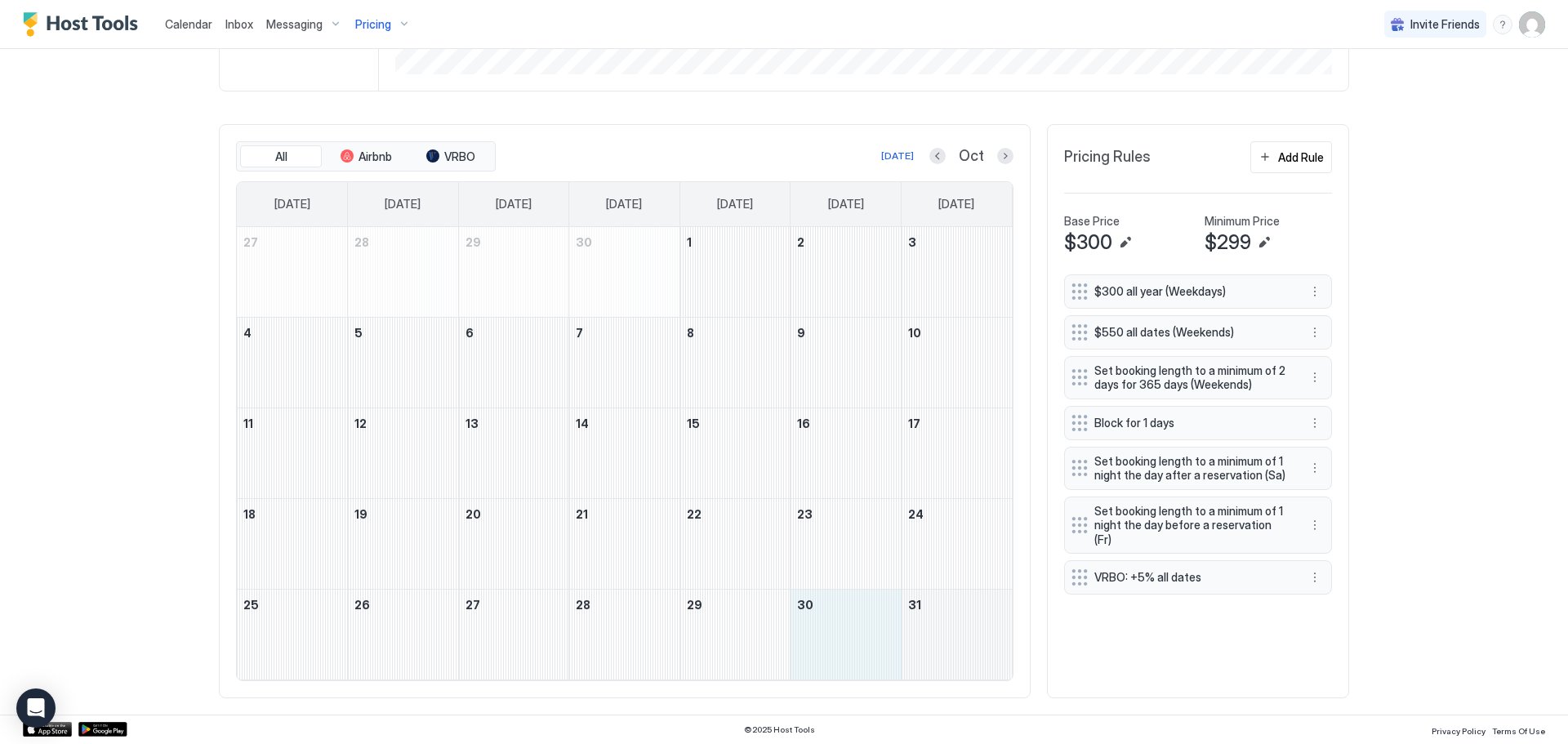
drag, startPoint x: 862, startPoint y: 637, endPoint x: 986, endPoint y: 634, distance: 124.0
click at [986, 634] on tr "25 26 27 28 29 30 31" at bounding box center [624, 633] width 775 height 90
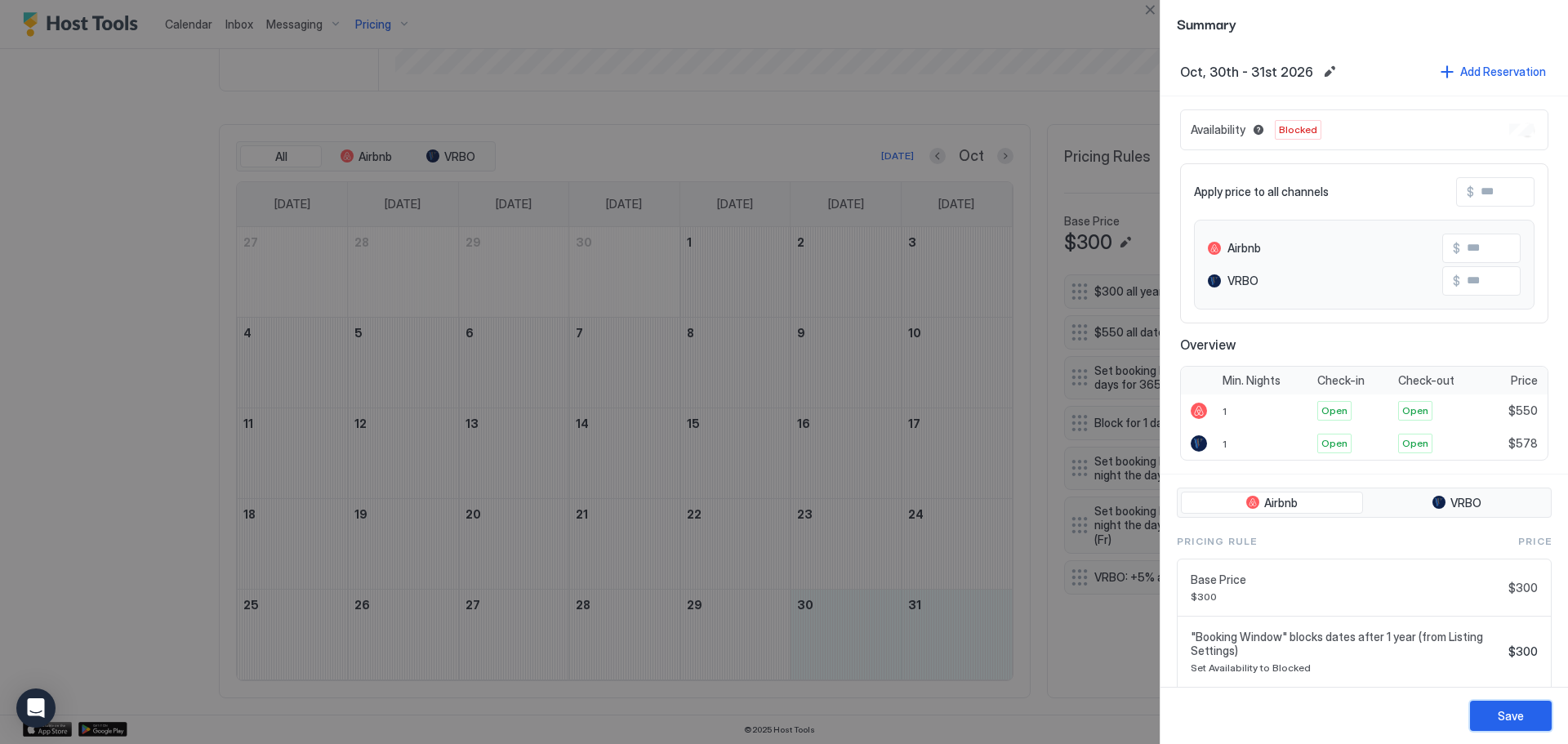
click at [1503, 709] on div "Save" at bounding box center [1511, 716] width 27 height 17
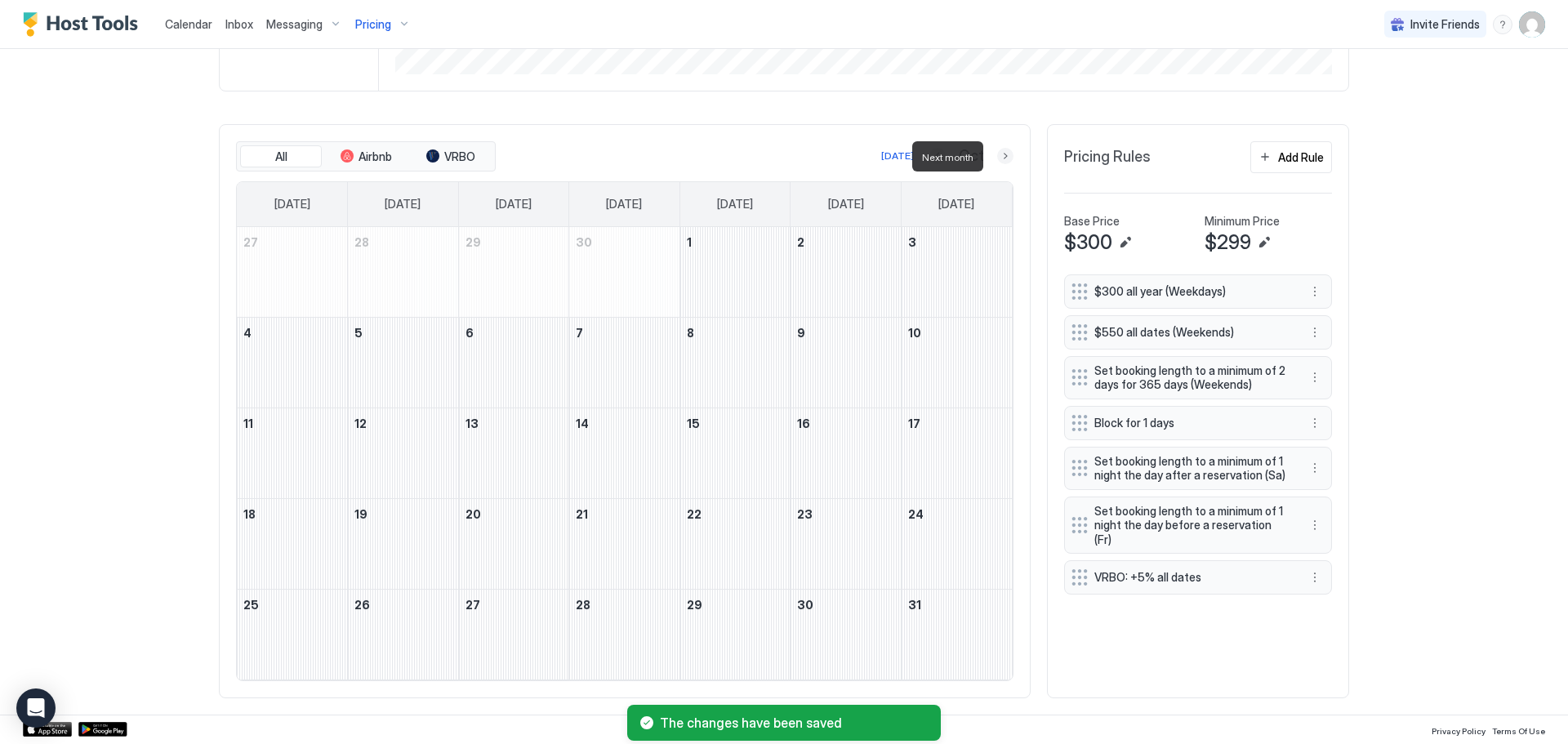
click at [1003, 155] on button "Next month" at bounding box center [1004, 156] width 16 height 16
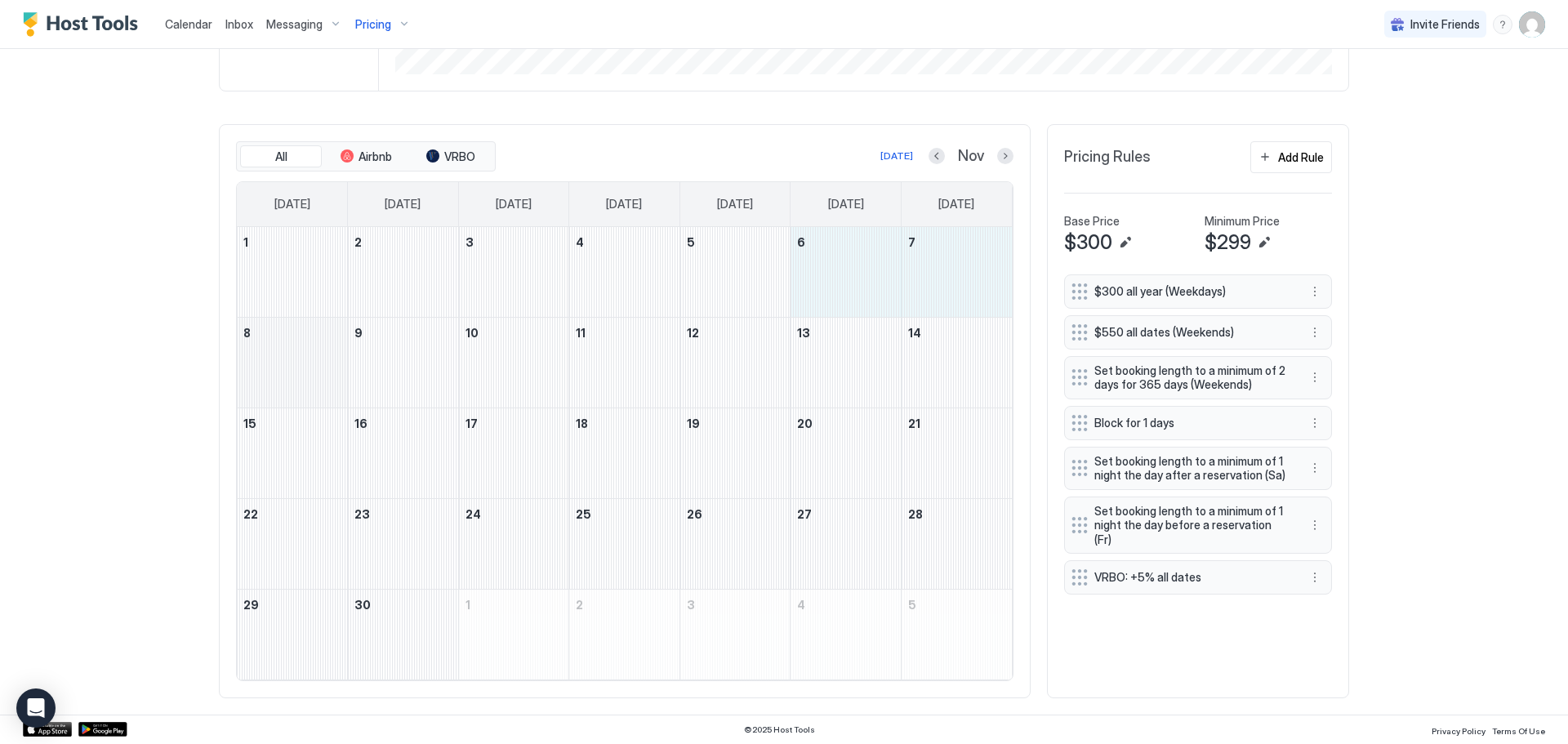
drag, startPoint x: 875, startPoint y: 267, endPoint x: 301, endPoint y: 365, distance: 582.3
click at [301, 365] on tbody "1 2 3 4 5 6 7 8 9 10 11 12 13 14 15 16 17 18 19 20 21 22 23 24 25 26 27 28 29 3…" at bounding box center [624, 453] width 775 height 453
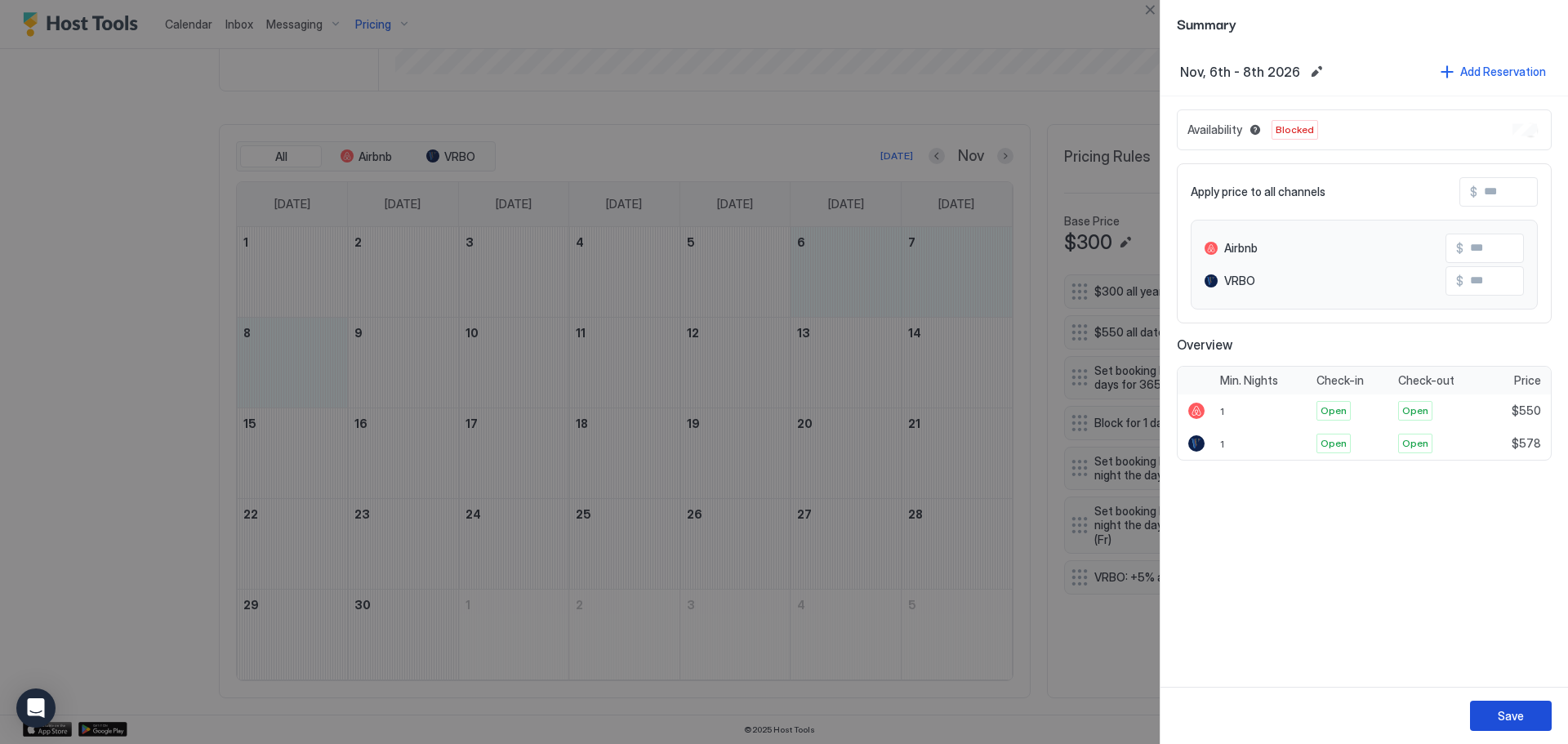
click at [1525, 717] on button "Save" at bounding box center [1510, 716] width 82 height 30
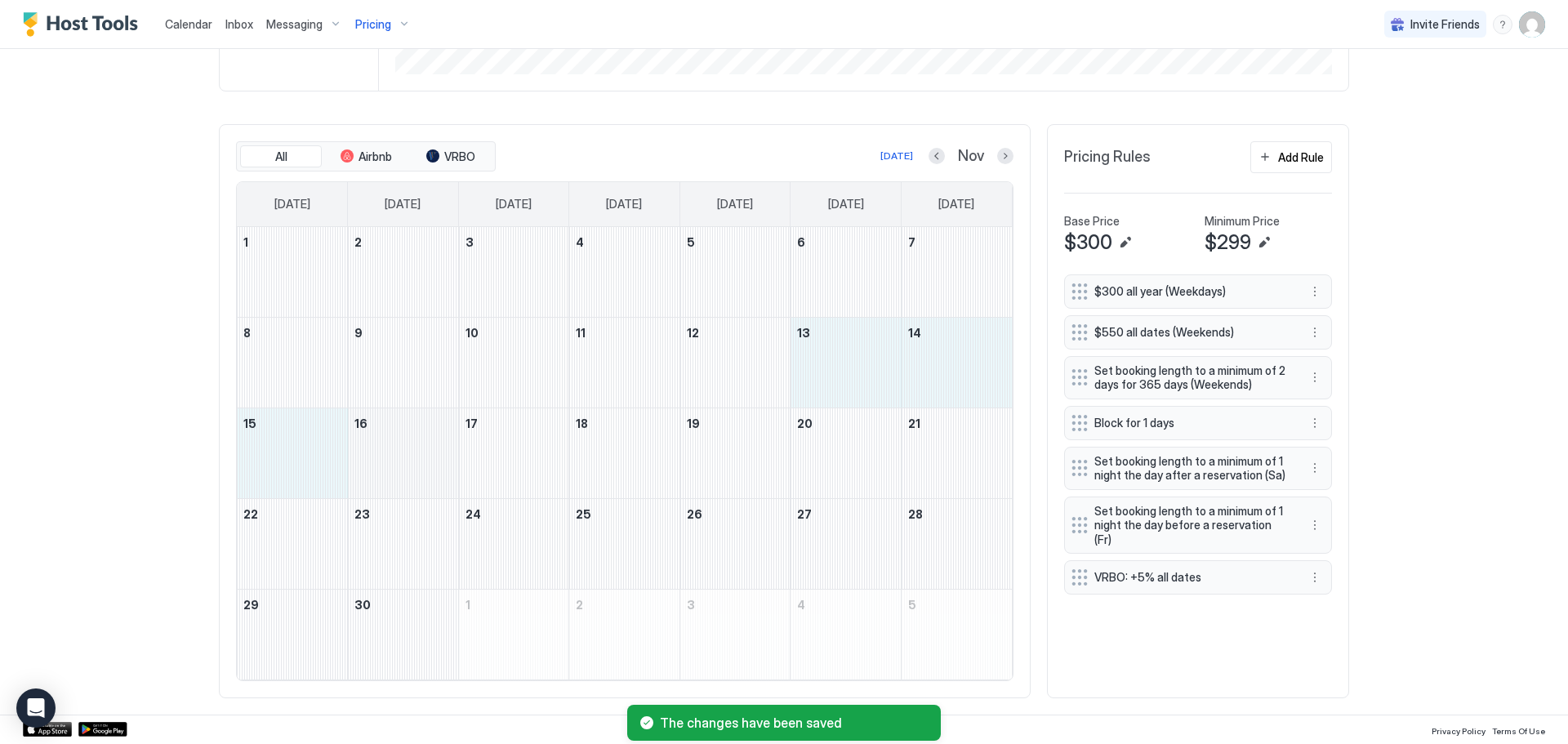
drag, startPoint x: 856, startPoint y: 381, endPoint x: 365, endPoint y: 449, distance: 495.7
click at [365, 449] on tbody "1 2 3 4 5 6 7 8 9 10 11 12 13 14 15 16 17 18 19 20 21 22 23 24 25 26 27 28 29 3…" at bounding box center [624, 453] width 775 height 453
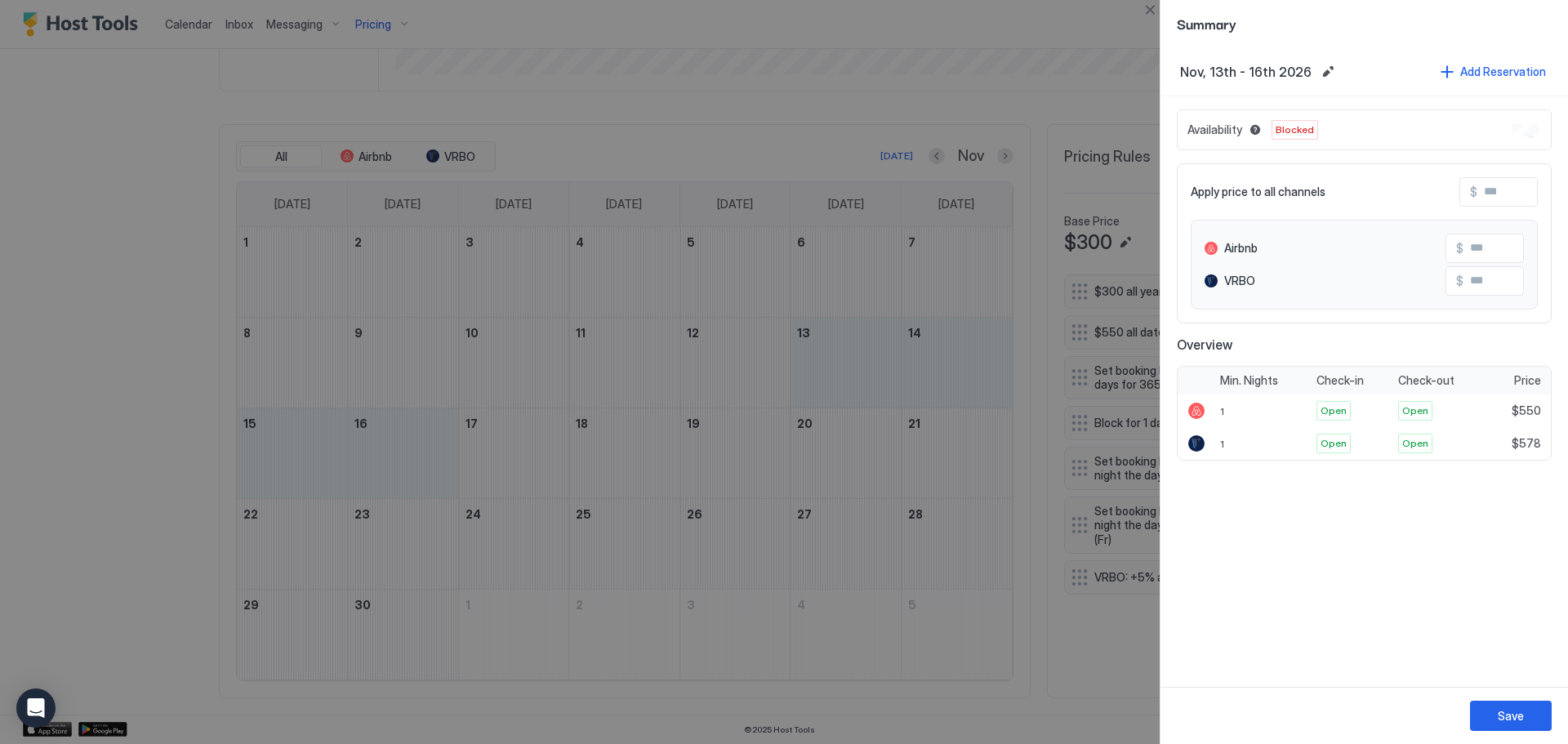
click at [858, 417] on div at bounding box center [784, 372] width 1568 height 744
click at [857, 373] on div at bounding box center [784, 372] width 1568 height 744
click at [1152, 16] on button "Close" at bounding box center [1149, 9] width 20 height 20
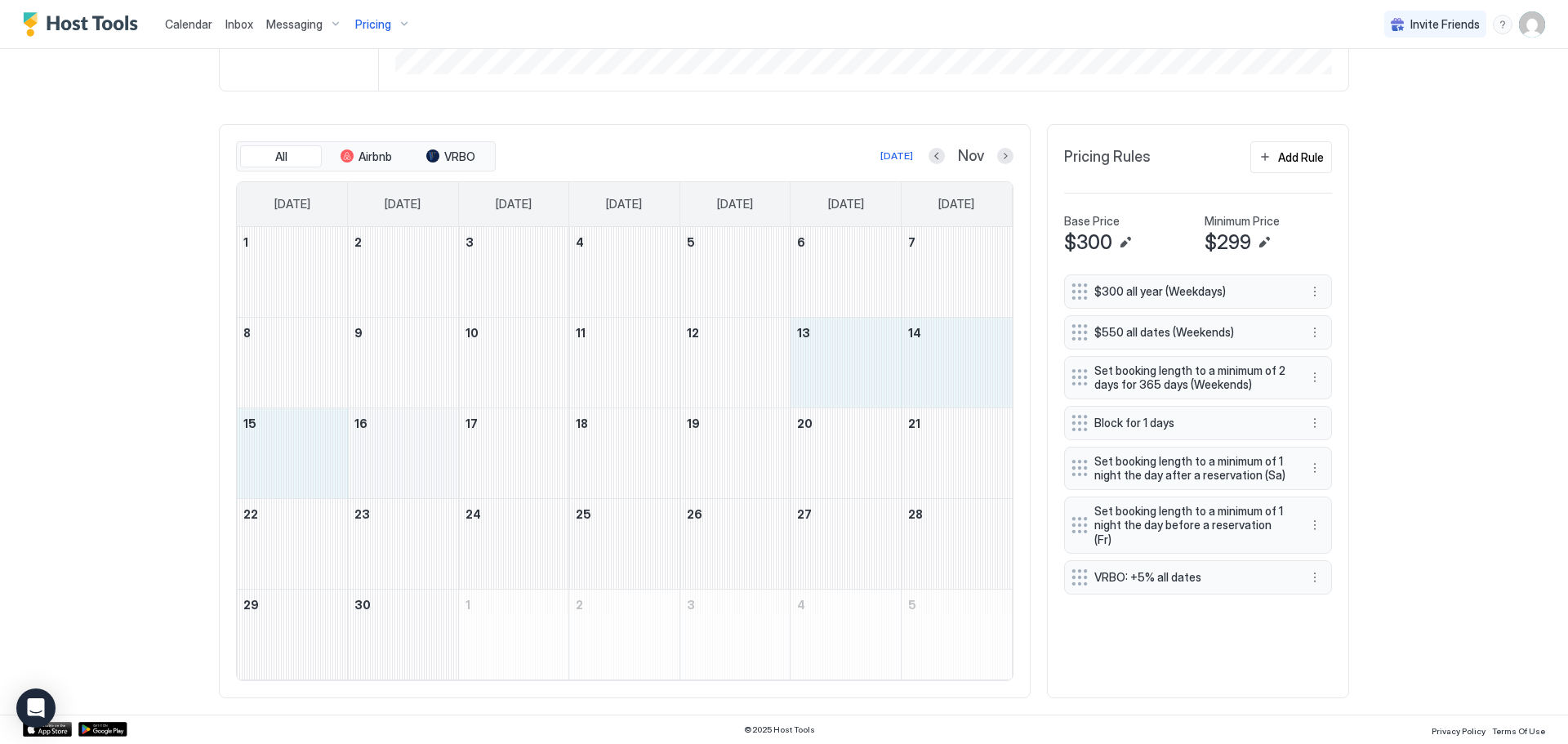
drag, startPoint x: 840, startPoint y: 355, endPoint x: 355, endPoint y: 482, distance: 501.4
click at [355, 482] on tbody "1 2 3 4 5 6 7 8 9 10 11 12 13 14 15 16 17 18 19 20 21 22 23 24 25 26 27 28 29 3…" at bounding box center [624, 453] width 775 height 453
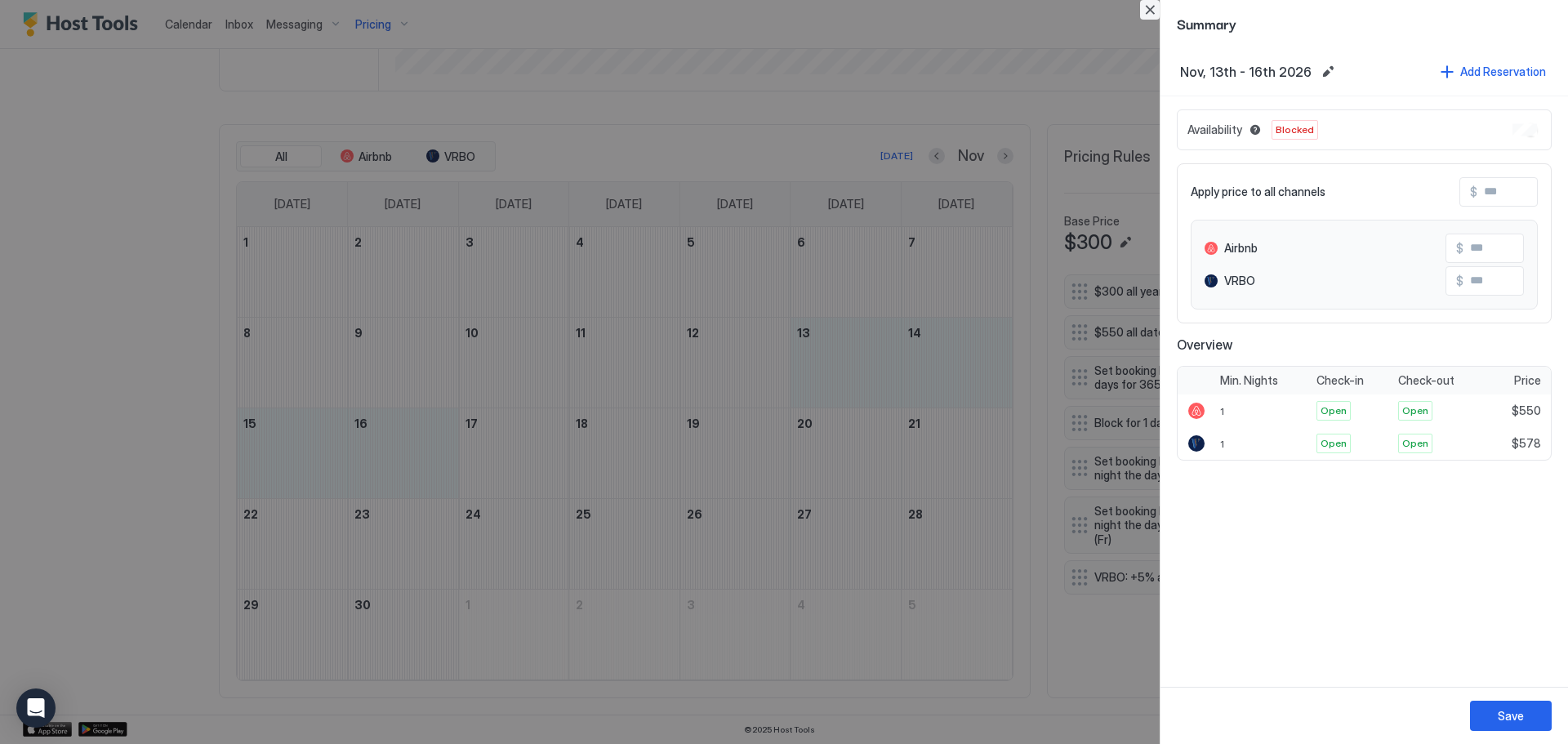
click at [1152, 12] on button "Close" at bounding box center [1149, 9] width 20 height 20
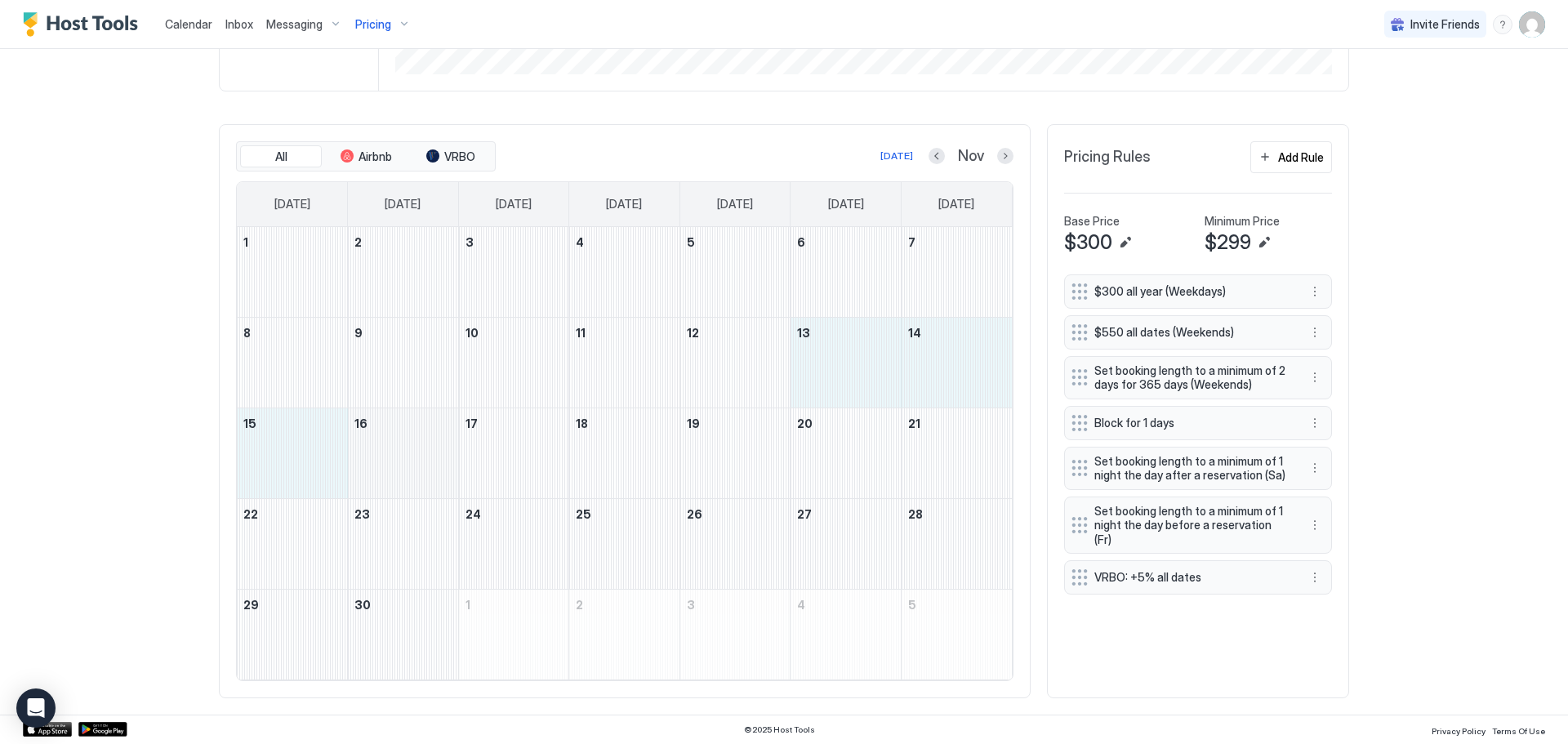
drag, startPoint x: 814, startPoint y: 371, endPoint x: 347, endPoint y: 474, distance: 478.2
click at [347, 474] on tbody "1 2 3 4 5 6 7 8 9 10 11 12 13 14 15 16 17 18 19 20 21 22 23 24 25 26 27 28 29 3…" at bounding box center [624, 453] width 775 height 453
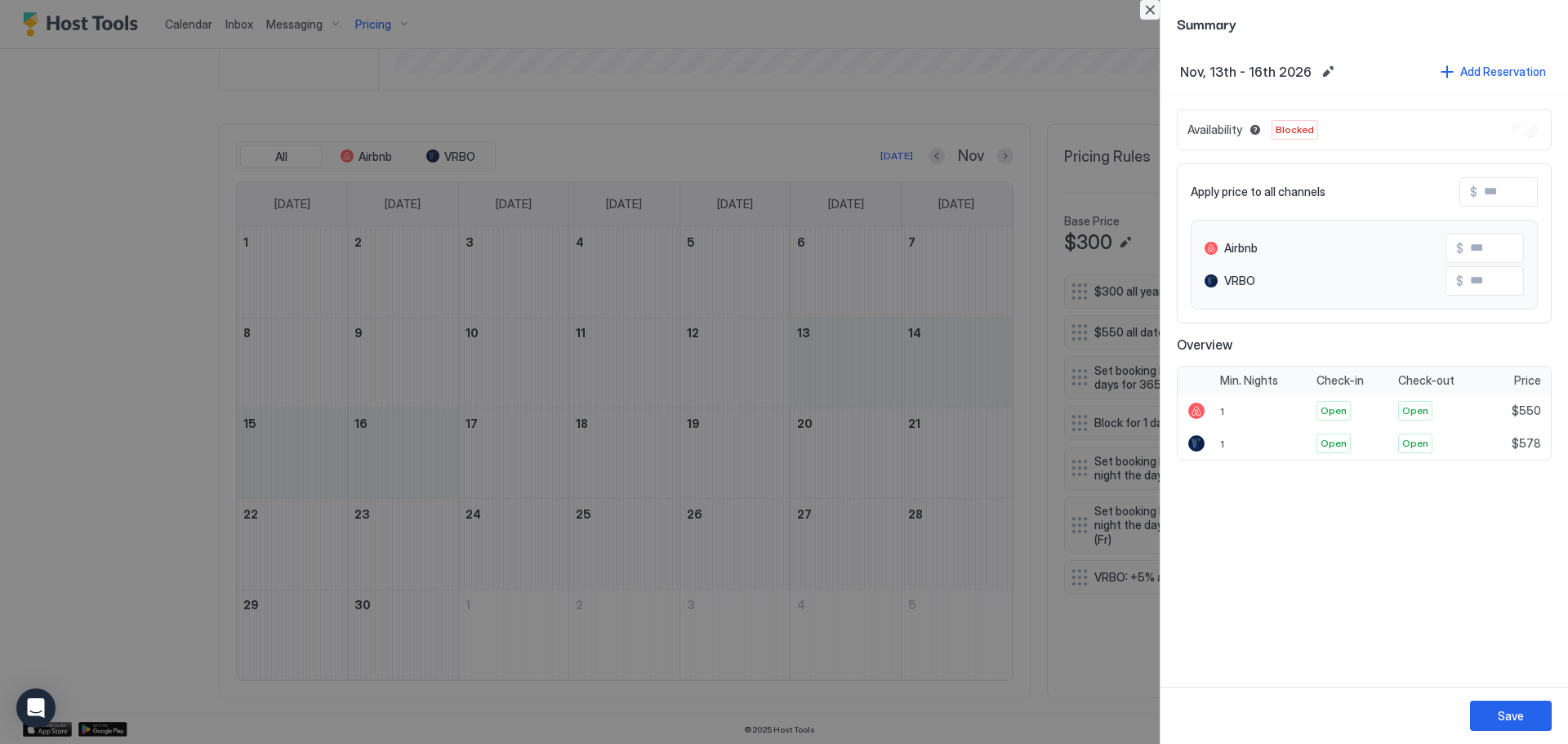
click at [1151, 14] on button "Close" at bounding box center [1149, 9] width 20 height 20
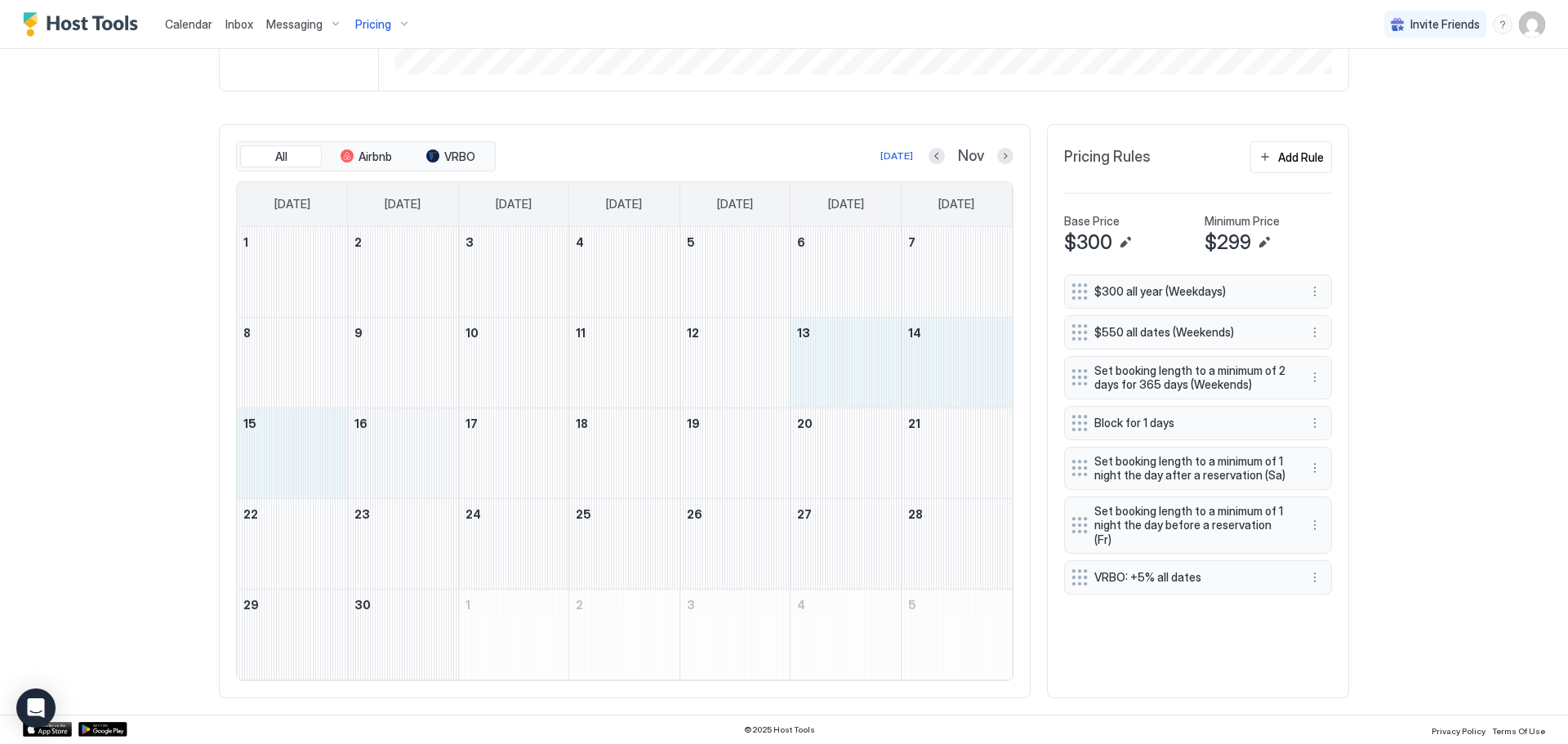
drag, startPoint x: 863, startPoint y: 381, endPoint x: 342, endPoint y: 471, distance: 528.7
click at [342, 471] on tbody "1 2 3 4 5 6 7 8 9 10 11 12 13 14 15 16 17 18 19 20 21 22 23 24 25 26 27 28 29 3…" at bounding box center [624, 453] width 775 height 453
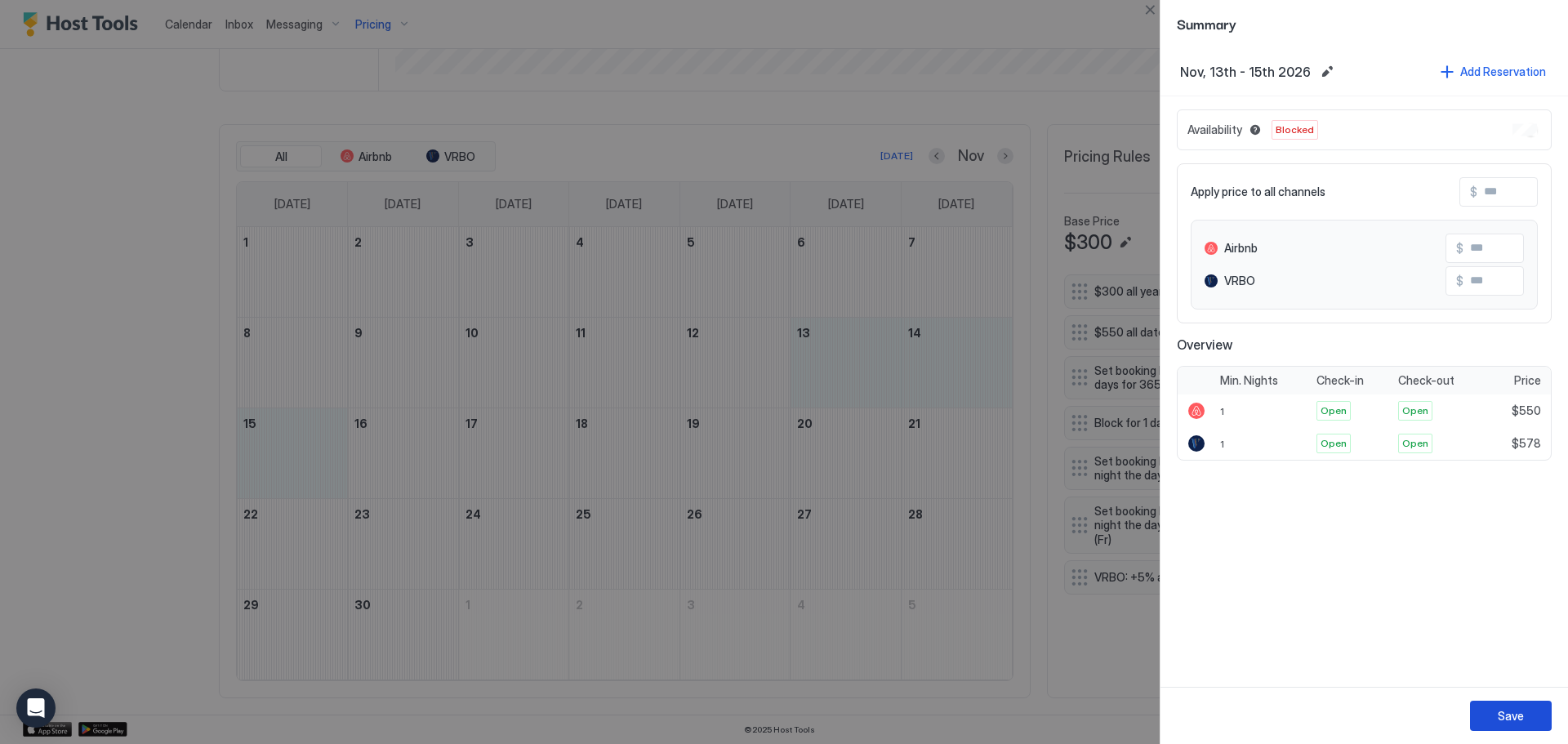
click at [1514, 718] on div "Save" at bounding box center [1511, 716] width 27 height 17
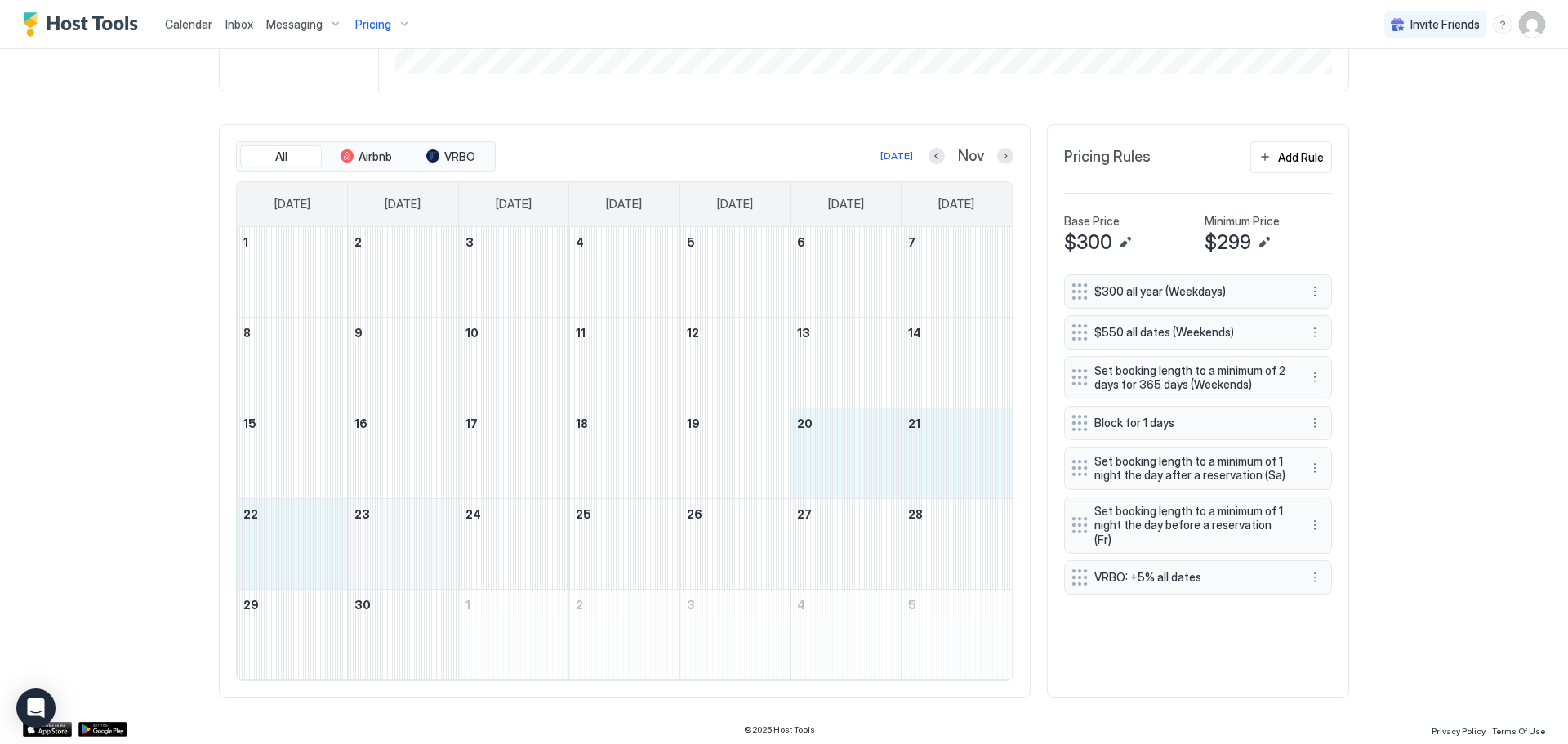
drag, startPoint x: 941, startPoint y: 493, endPoint x: 351, endPoint y: 558, distance: 593.6
click at [351, 558] on tbody "1 2 3 4 5 6 7 8 9 10 11 12 13 14 15 16 17 18 19 20 21 22 23 24 25 26 27 28 29 3…" at bounding box center [624, 453] width 775 height 453
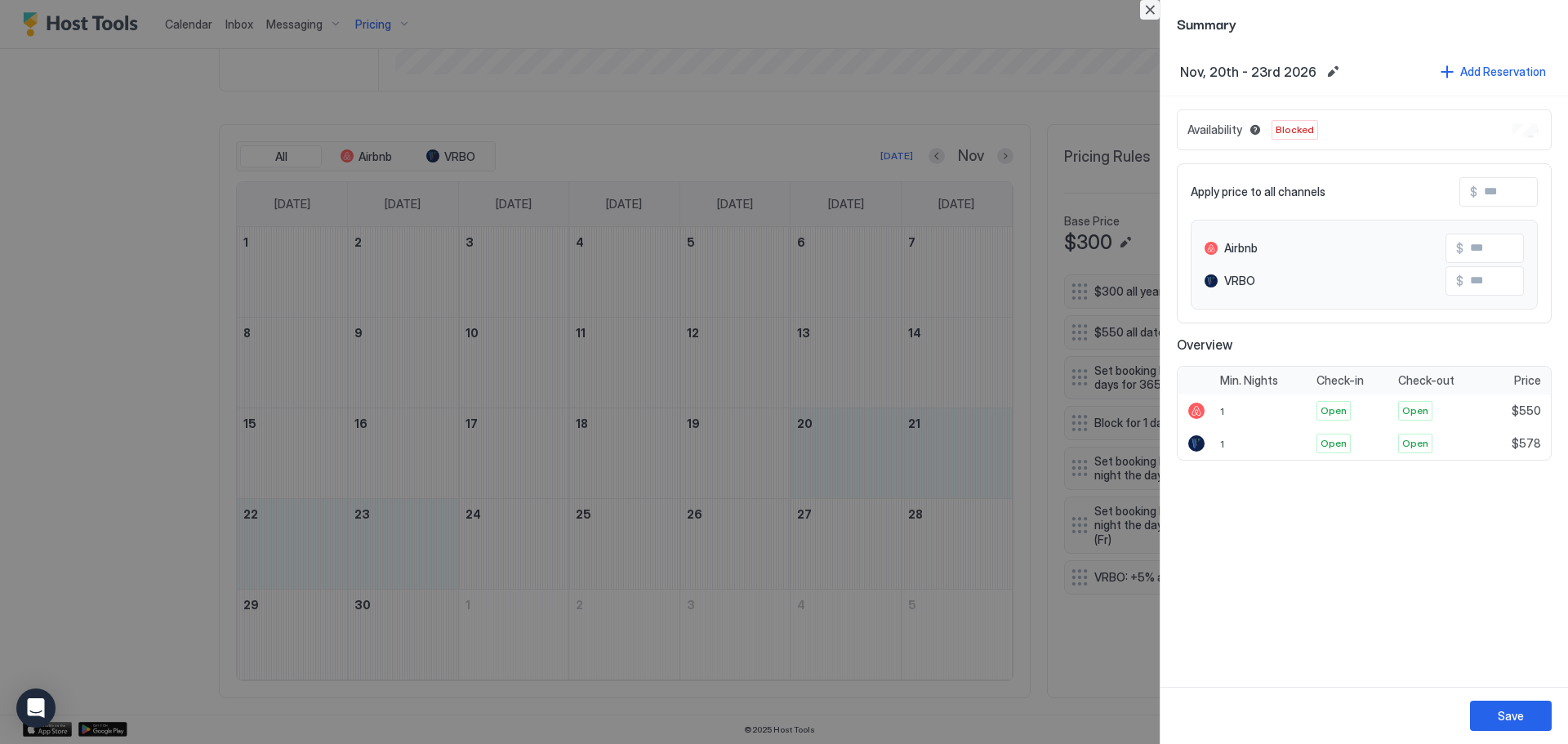
drag, startPoint x: 1148, startPoint y: 14, endPoint x: 1142, endPoint y: 40, distance: 26.7
click at [1148, 14] on button "Close" at bounding box center [1149, 9] width 20 height 20
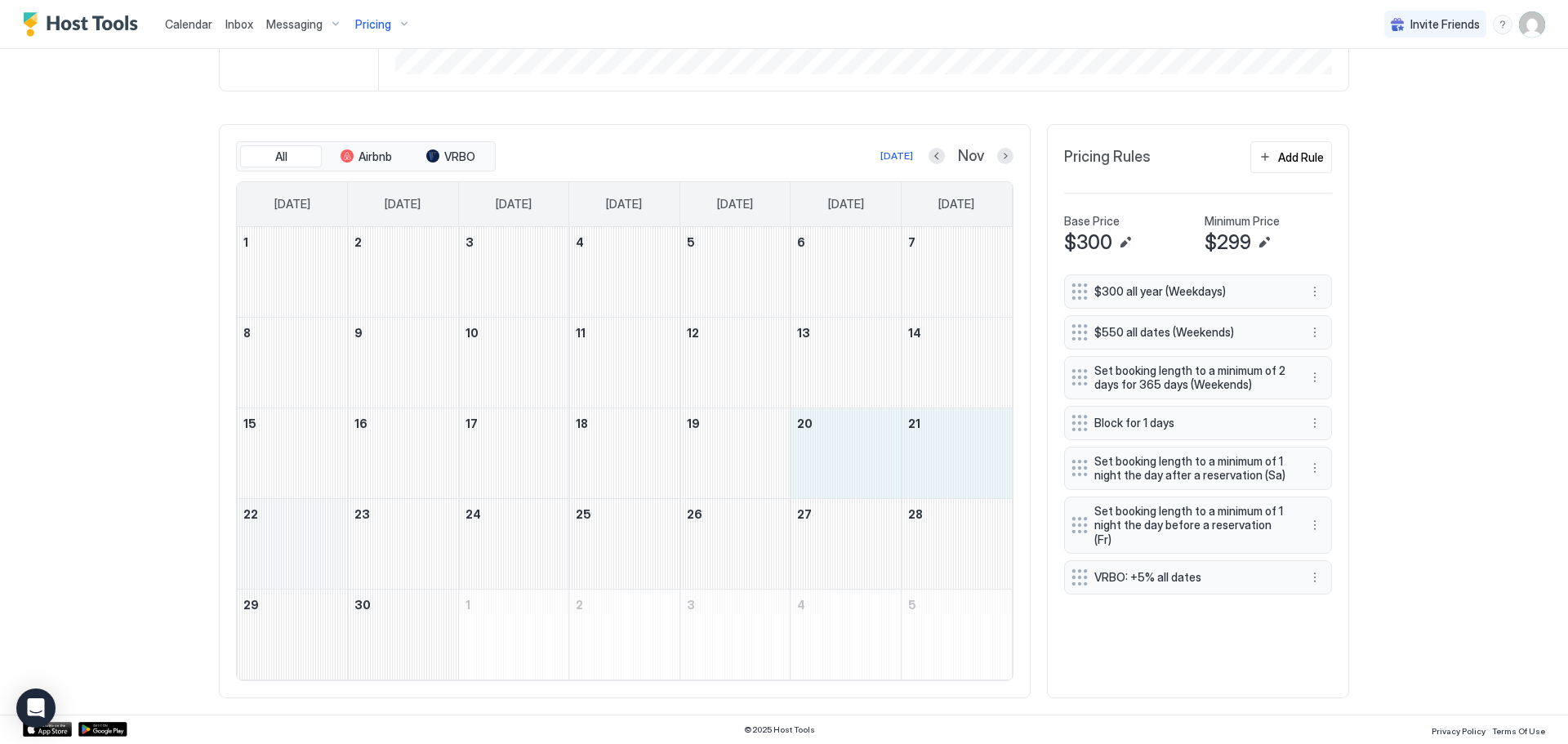
drag, startPoint x: 849, startPoint y: 471, endPoint x: 293, endPoint y: 565, distance: 563.9
click at [293, 565] on tbody "1 2 3 4 5 6 7 8 9 10 11 12 13 14 15 16 17 18 19 20 21 22 23 24 25 26 27 28 29 3…" at bounding box center [624, 453] width 775 height 453
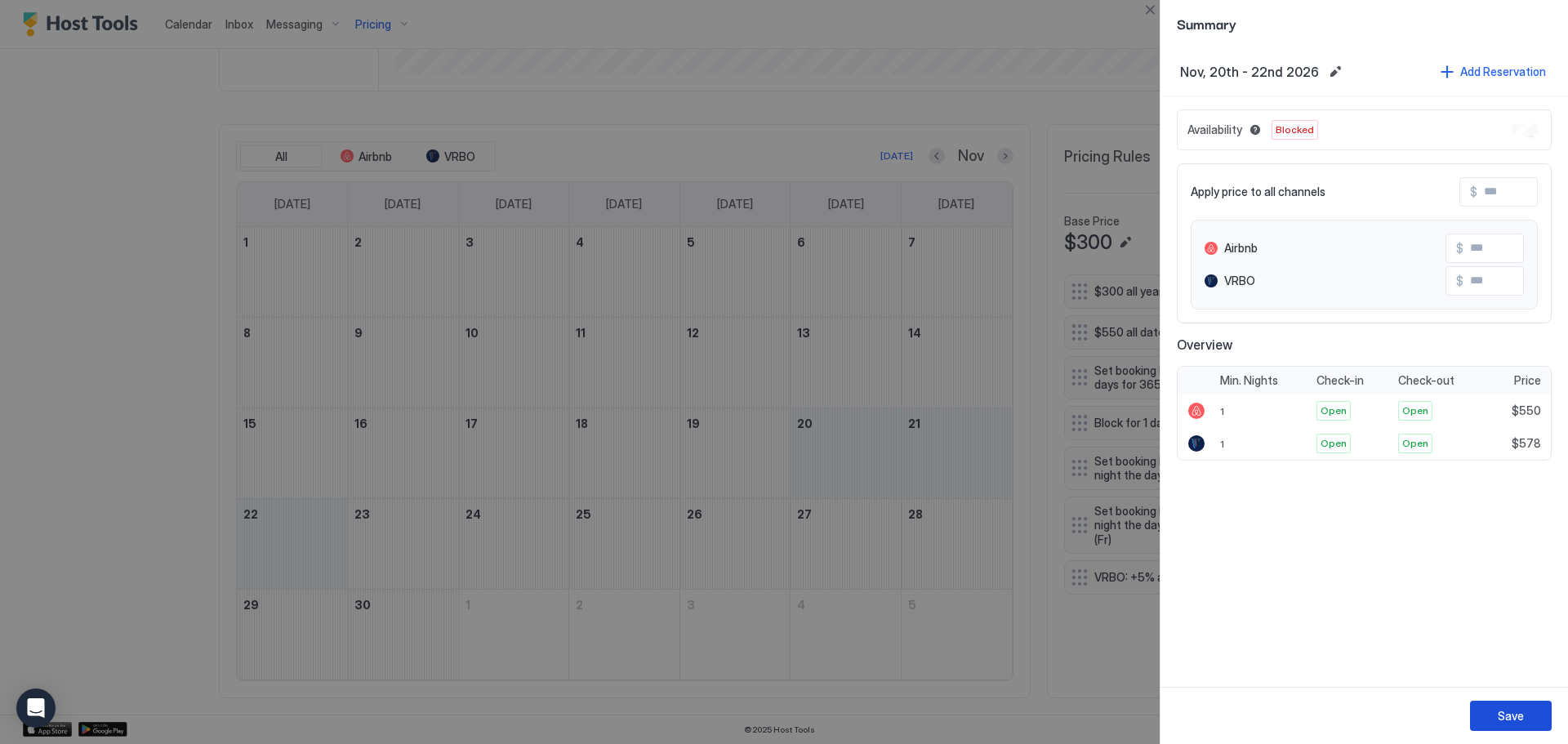
click at [1503, 707] on div "Save" at bounding box center [1511, 716] width 27 height 17
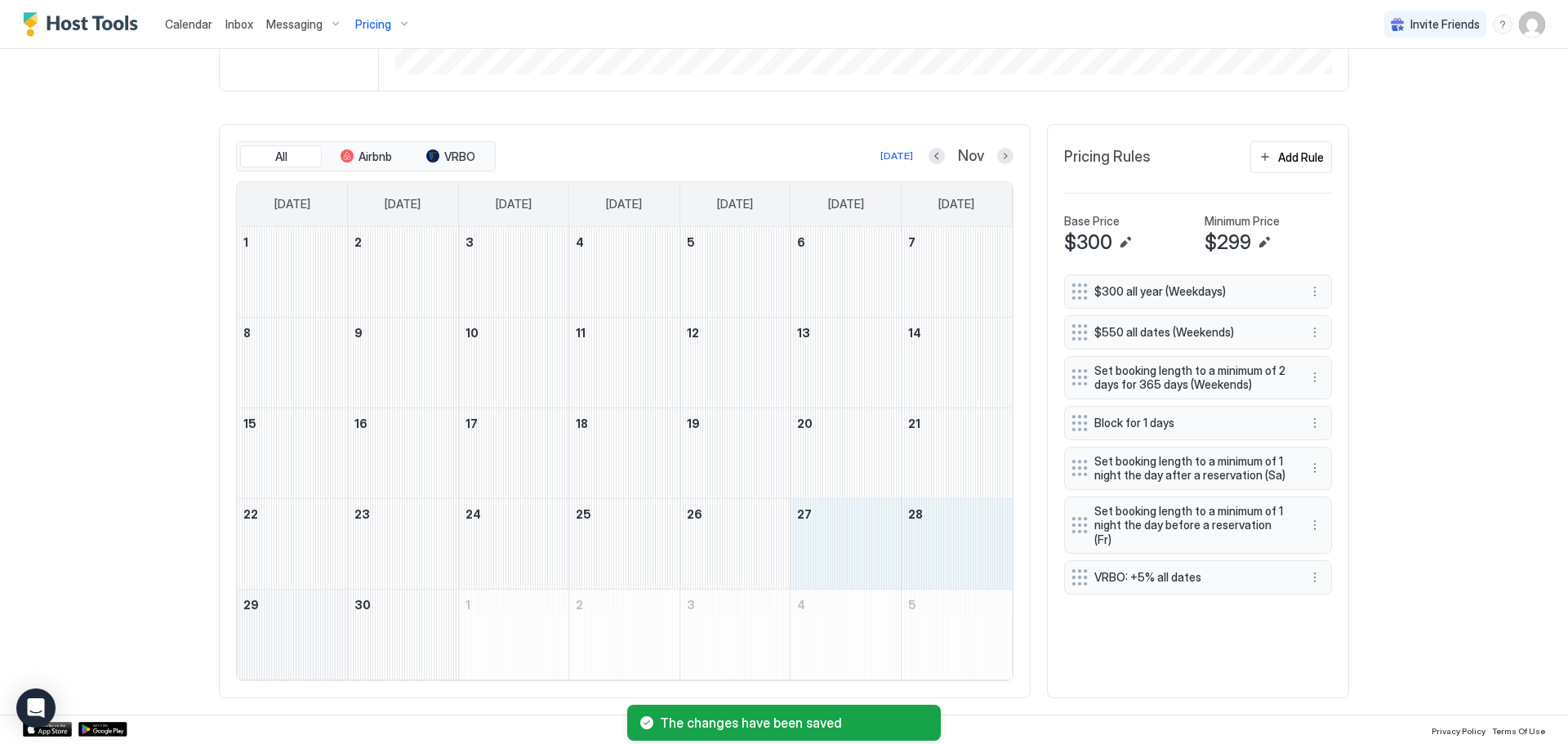
drag, startPoint x: 879, startPoint y: 552, endPoint x: 285, endPoint y: 651, distance: 602.2
click at [285, 651] on tbody "1 2 3 4 5 6 7 8 9 10 11 12 13 14 15 16 17 18 19 20 21 22 23 24 25 26 27 28 29 3…" at bounding box center [624, 453] width 775 height 453
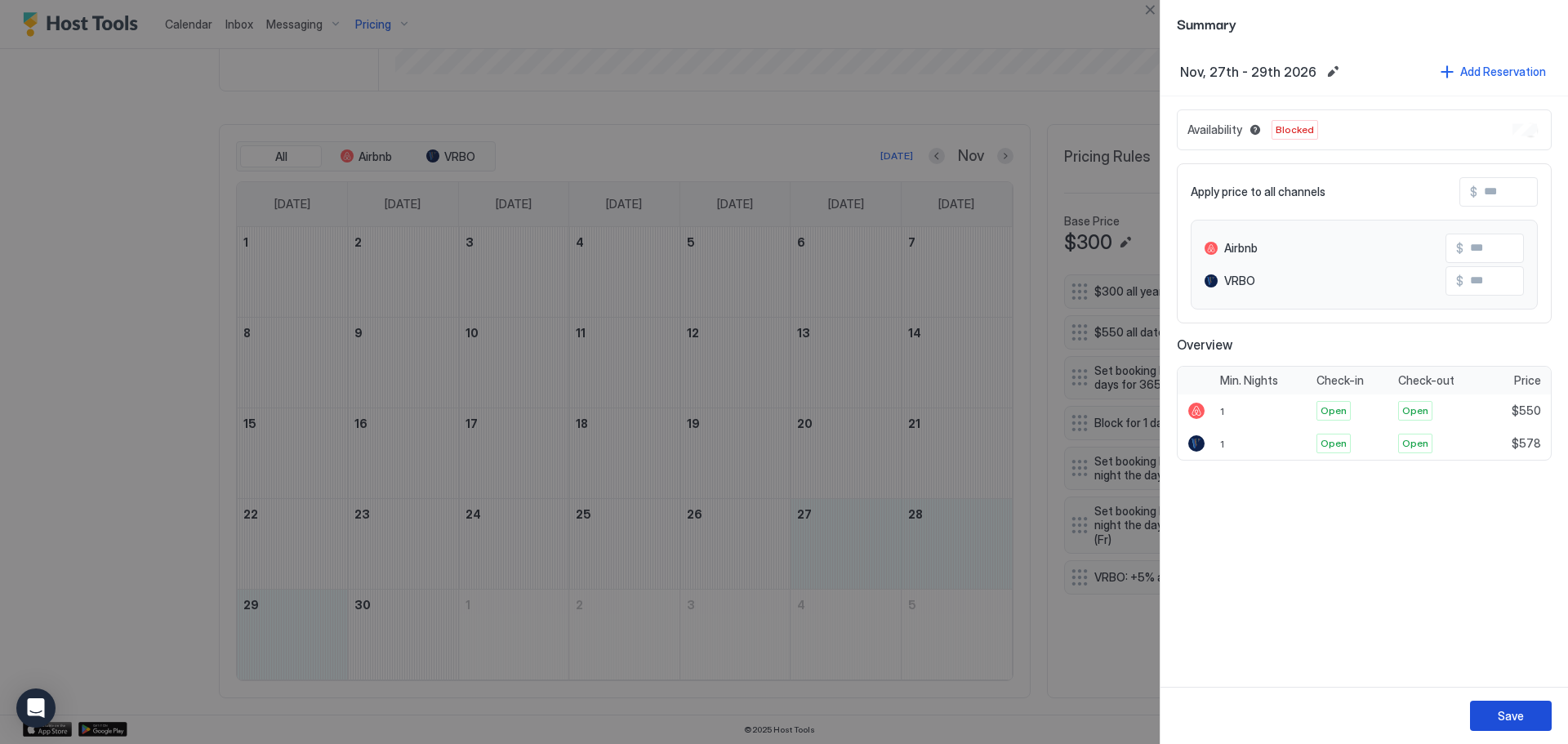
click at [1510, 710] on div "Save" at bounding box center [1511, 716] width 27 height 17
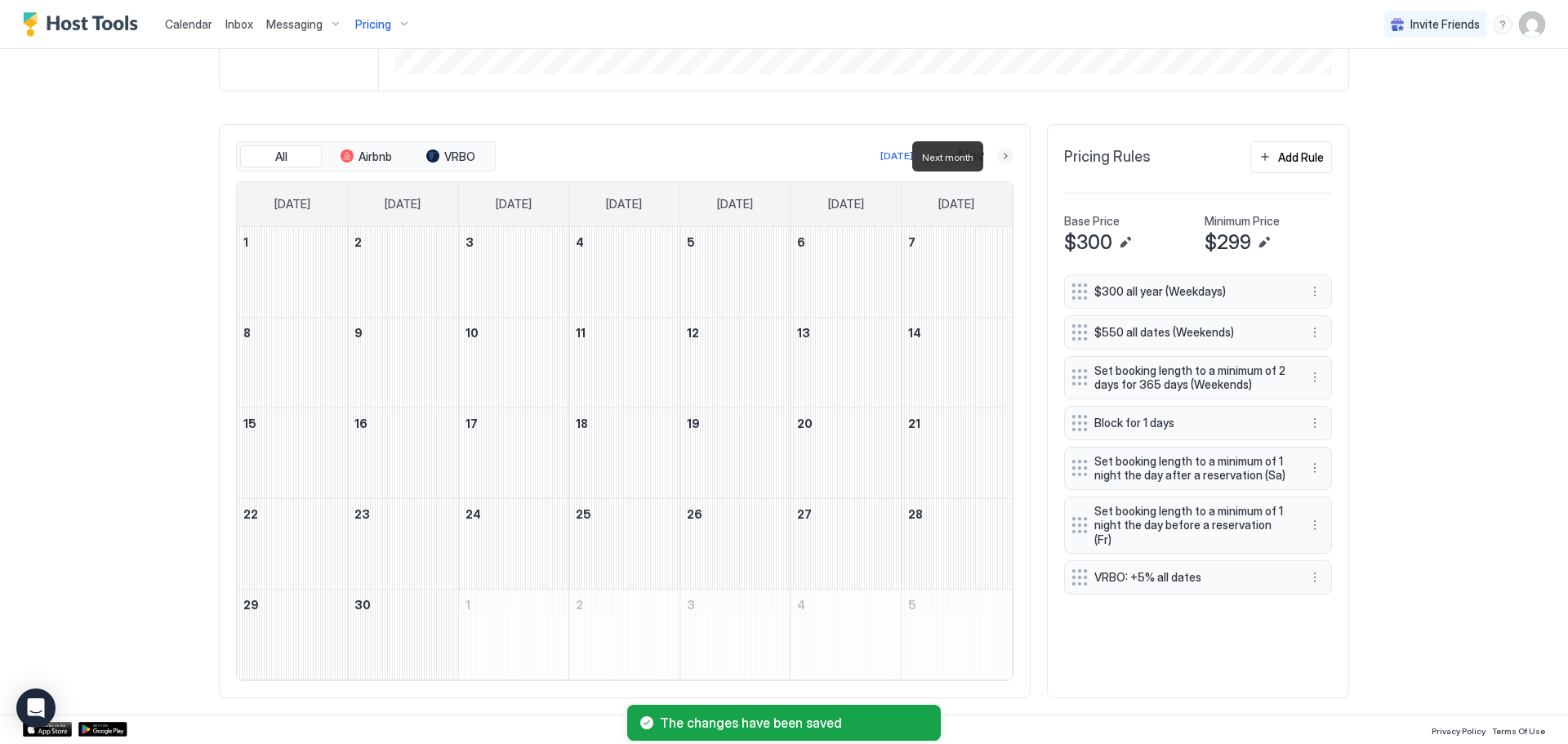
click at [999, 150] on button "Next month" at bounding box center [1004, 156] width 16 height 16
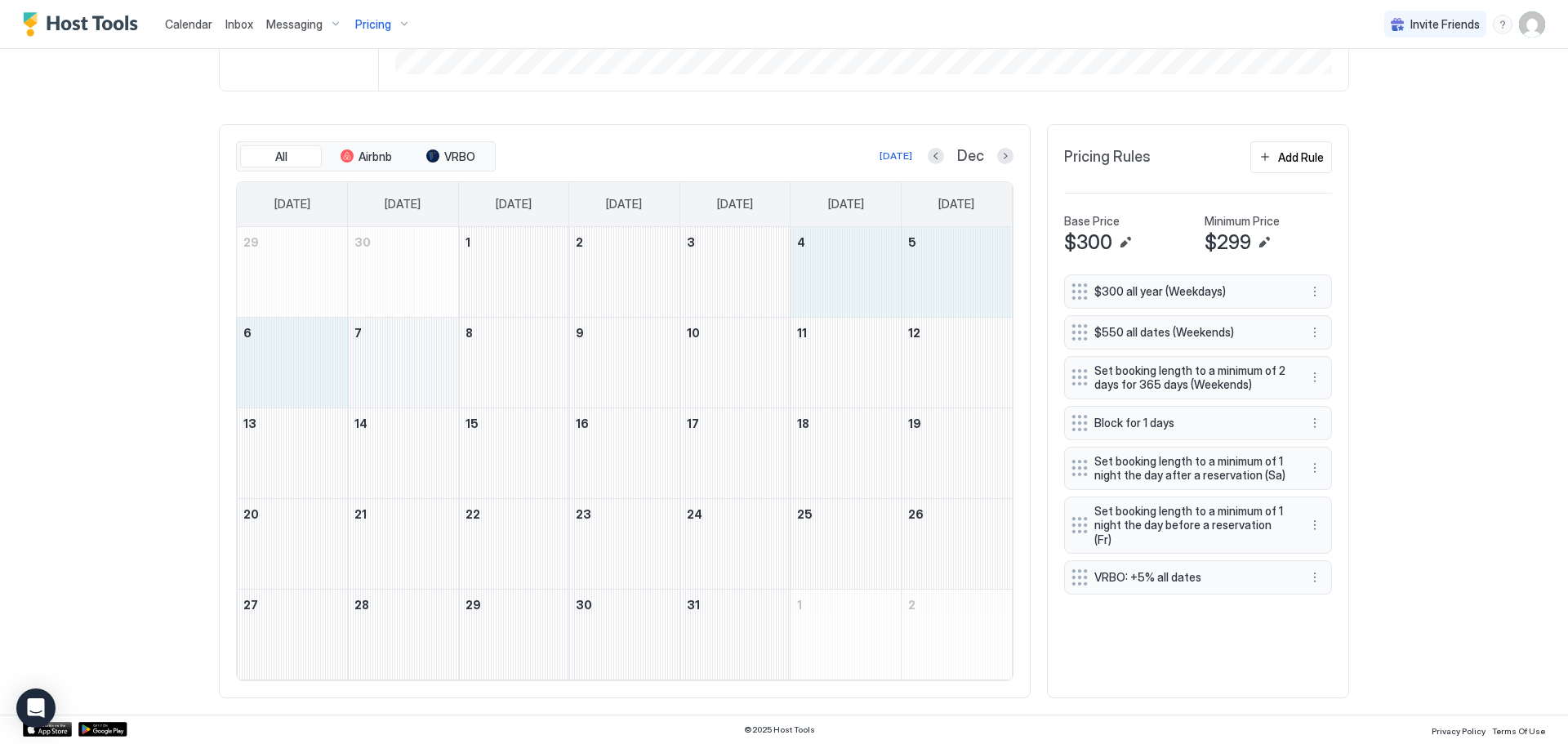
drag, startPoint x: 838, startPoint y: 269, endPoint x: 343, endPoint y: 360, distance: 503.3
click at [343, 360] on tbody "29 30 1 2 3 4 5 6 7 8 9 10 11 12 13 14 15 16 17 18 19 20 21 22 23 24 25 26 27 2…" at bounding box center [624, 453] width 775 height 453
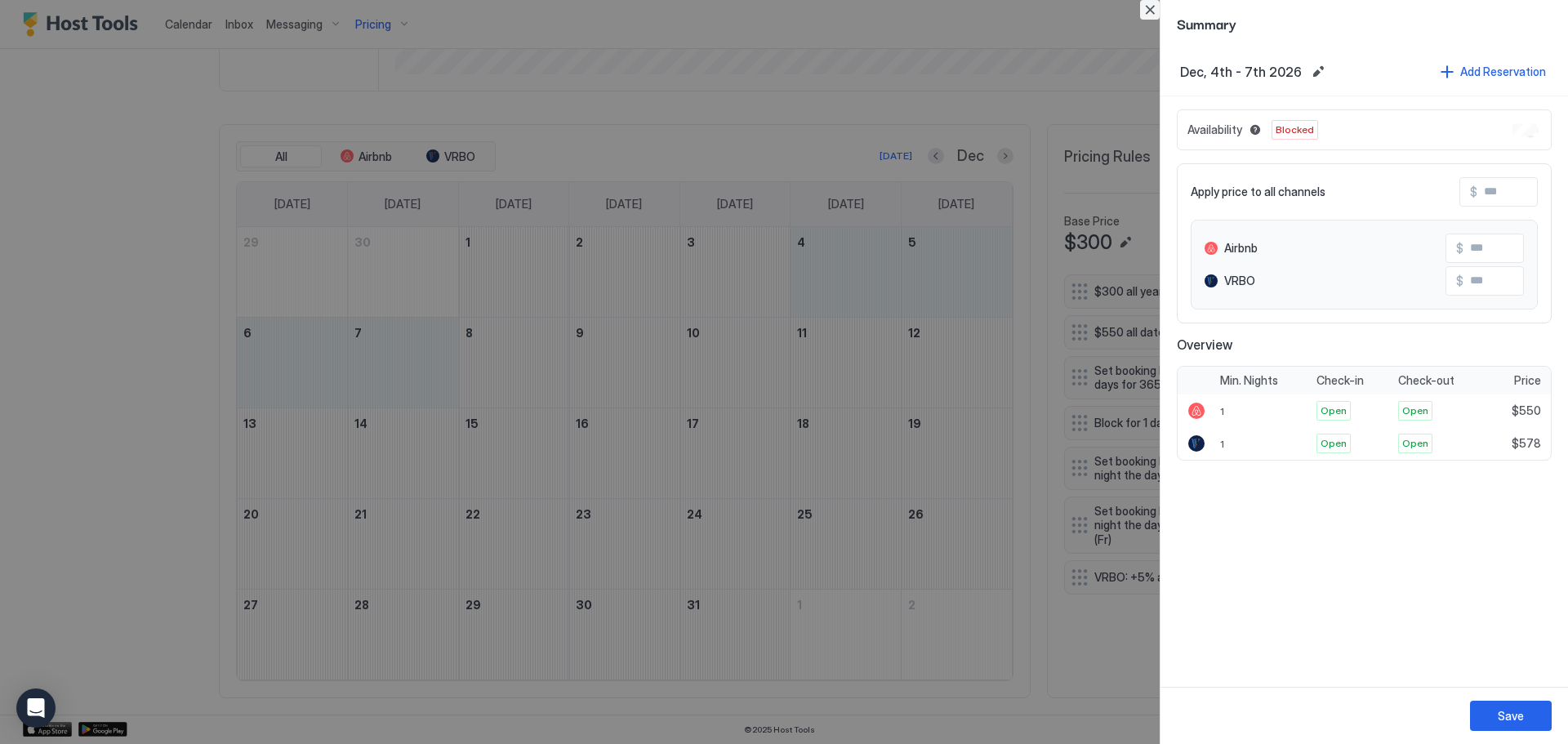
drag, startPoint x: 1152, startPoint y: 9, endPoint x: 1148, endPoint y: 18, distance: 9.8
click at [1152, 11] on button "Close" at bounding box center [1149, 9] width 20 height 20
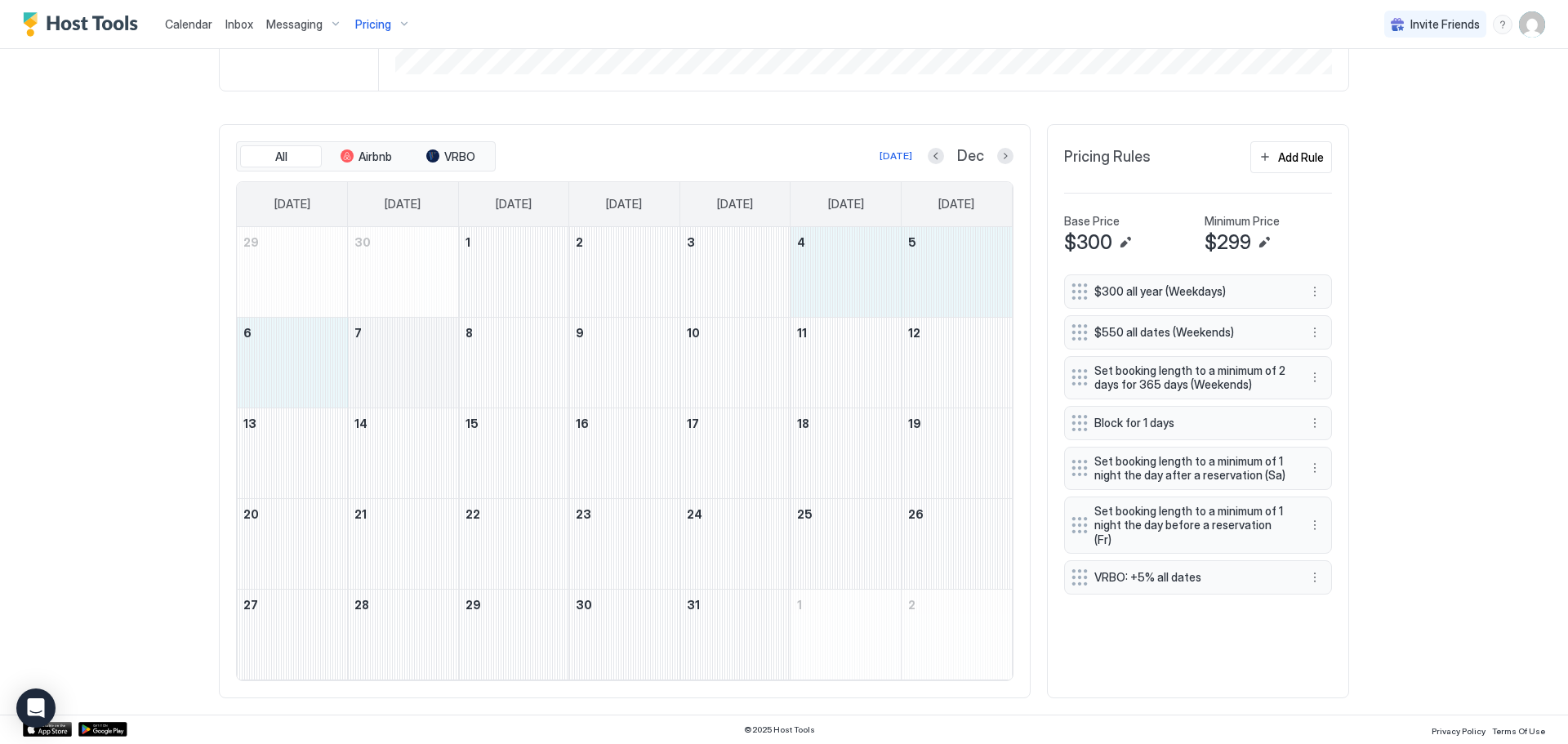
drag, startPoint x: 874, startPoint y: 240, endPoint x: 354, endPoint y: 352, distance: 531.9
click at [354, 352] on tbody "29 30 1 2 3 4 5 6 7 8 9 10 11 12 13 14 15 16 17 18 19 20 21 22 23 24 25 26 27 2…" at bounding box center [624, 453] width 775 height 453
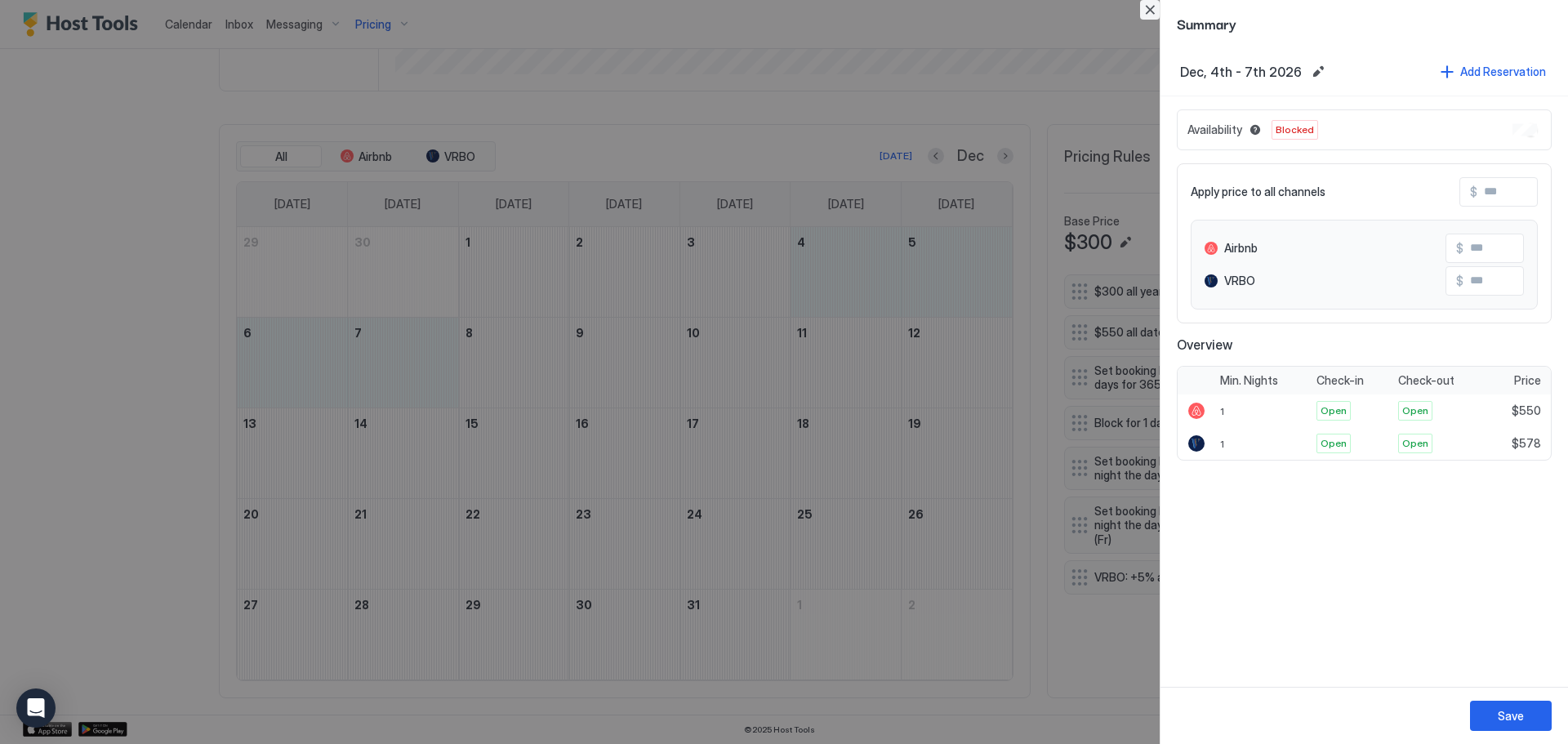
click at [1155, 4] on button "Close" at bounding box center [1149, 9] width 20 height 20
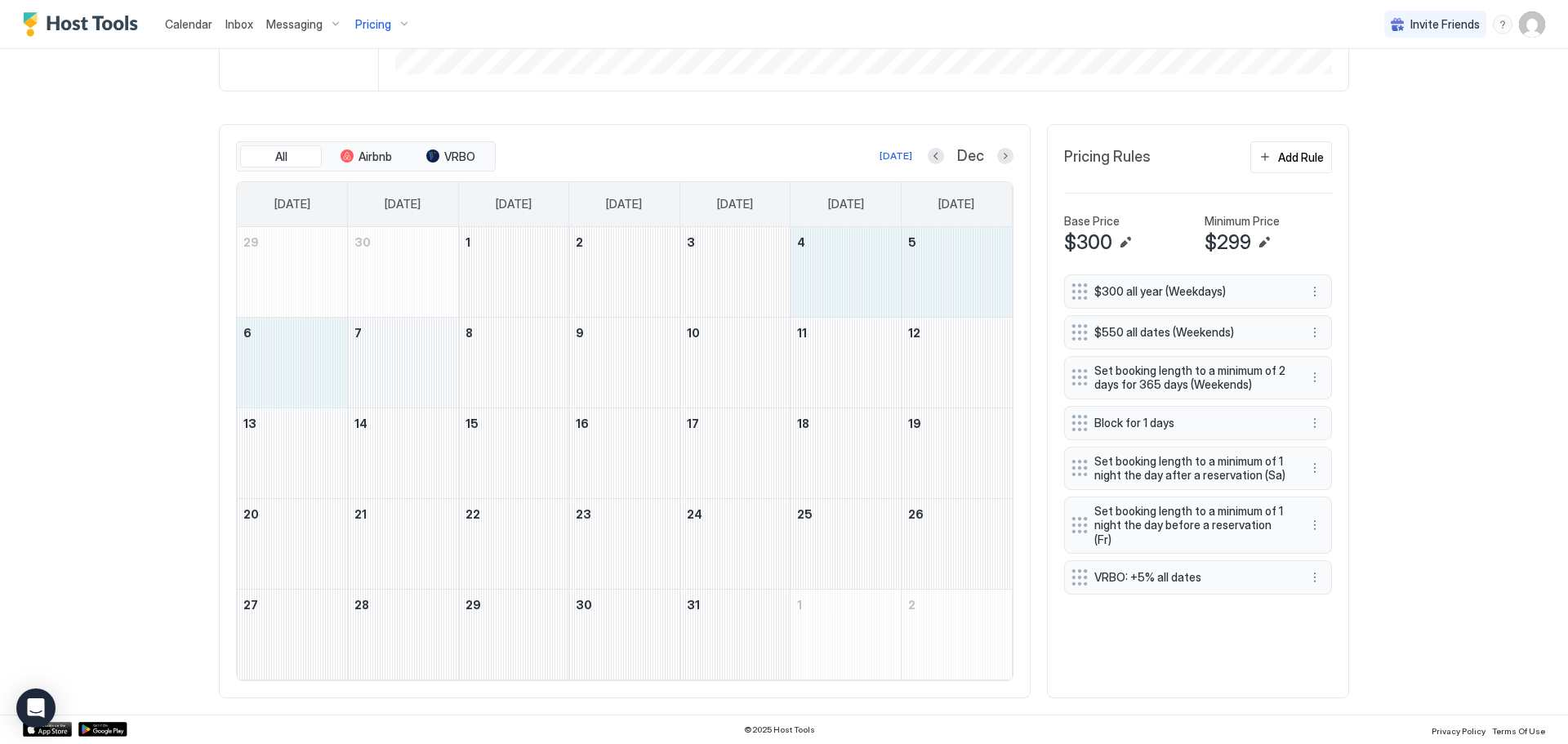
drag, startPoint x: 870, startPoint y: 235, endPoint x: 345, endPoint y: 382, distance: 545.2
click at [345, 382] on tbody "29 30 1 2 3 4 5 6 7 8 9 10 11 12 13 14 15 16 17 18 19 20 21 22 23 24 25 26 27 2…" at bounding box center [624, 453] width 775 height 453
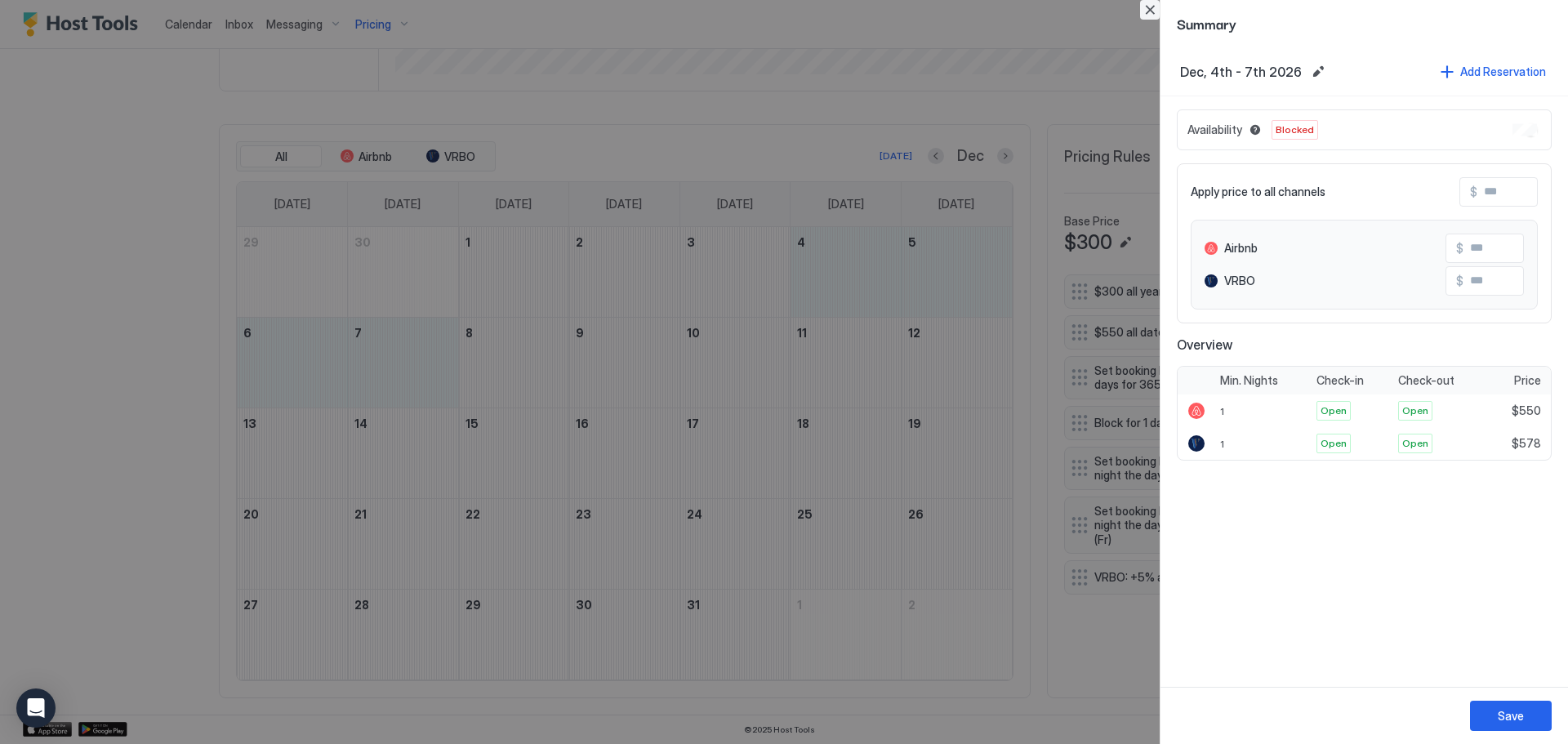
click at [1156, 9] on button "Close" at bounding box center [1149, 9] width 20 height 20
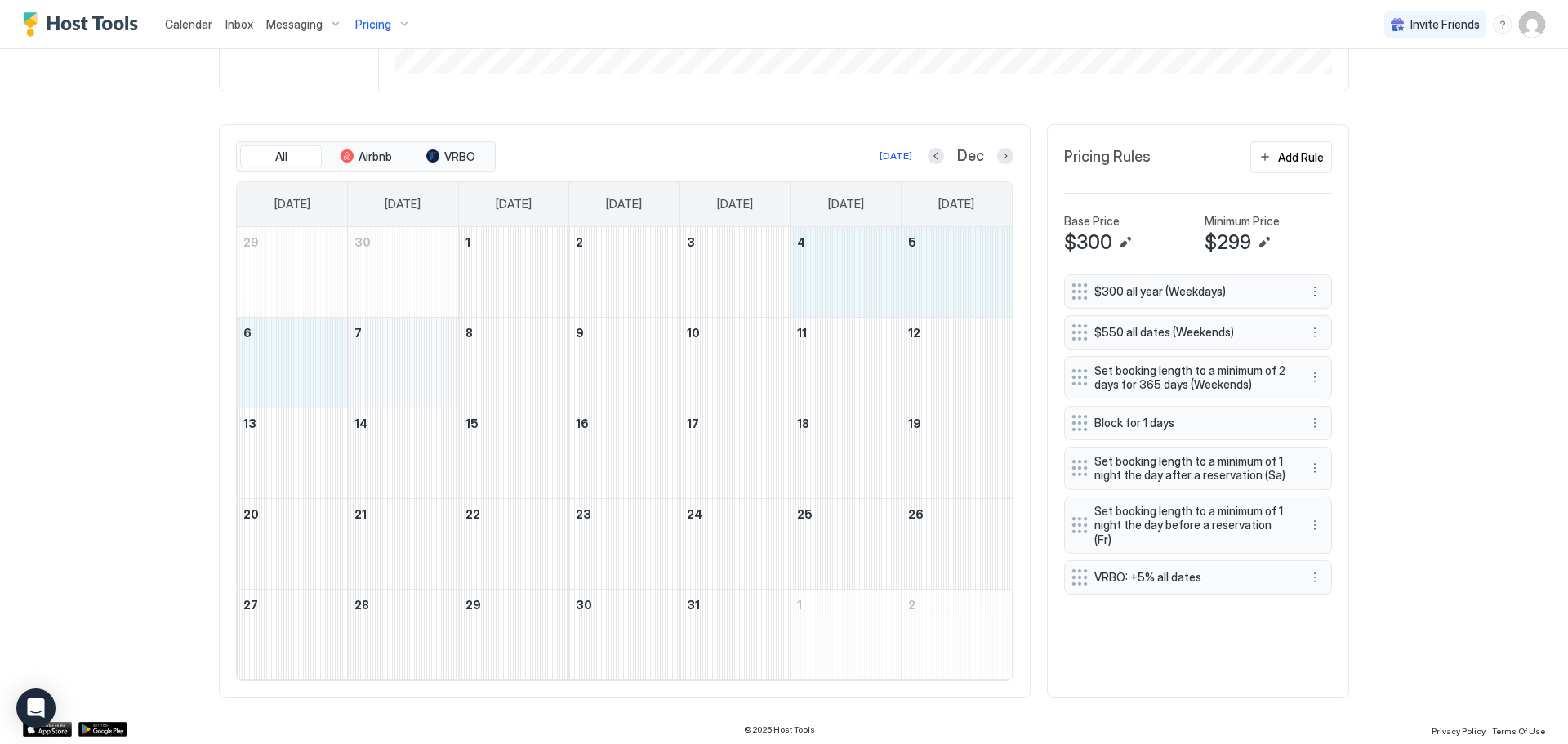
drag, startPoint x: 858, startPoint y: 240, endPoint x: 345, endPoint y: 359, distance: 526.6
click at [345, 359] on tbody "29 30 1 2 3 4 5 6 7 8 9 10 11 12 13 14 15 16 17 18 19 20 21 22 23 24 25 26 27 2…" at bounding box center [624, 453] width 775 height 453
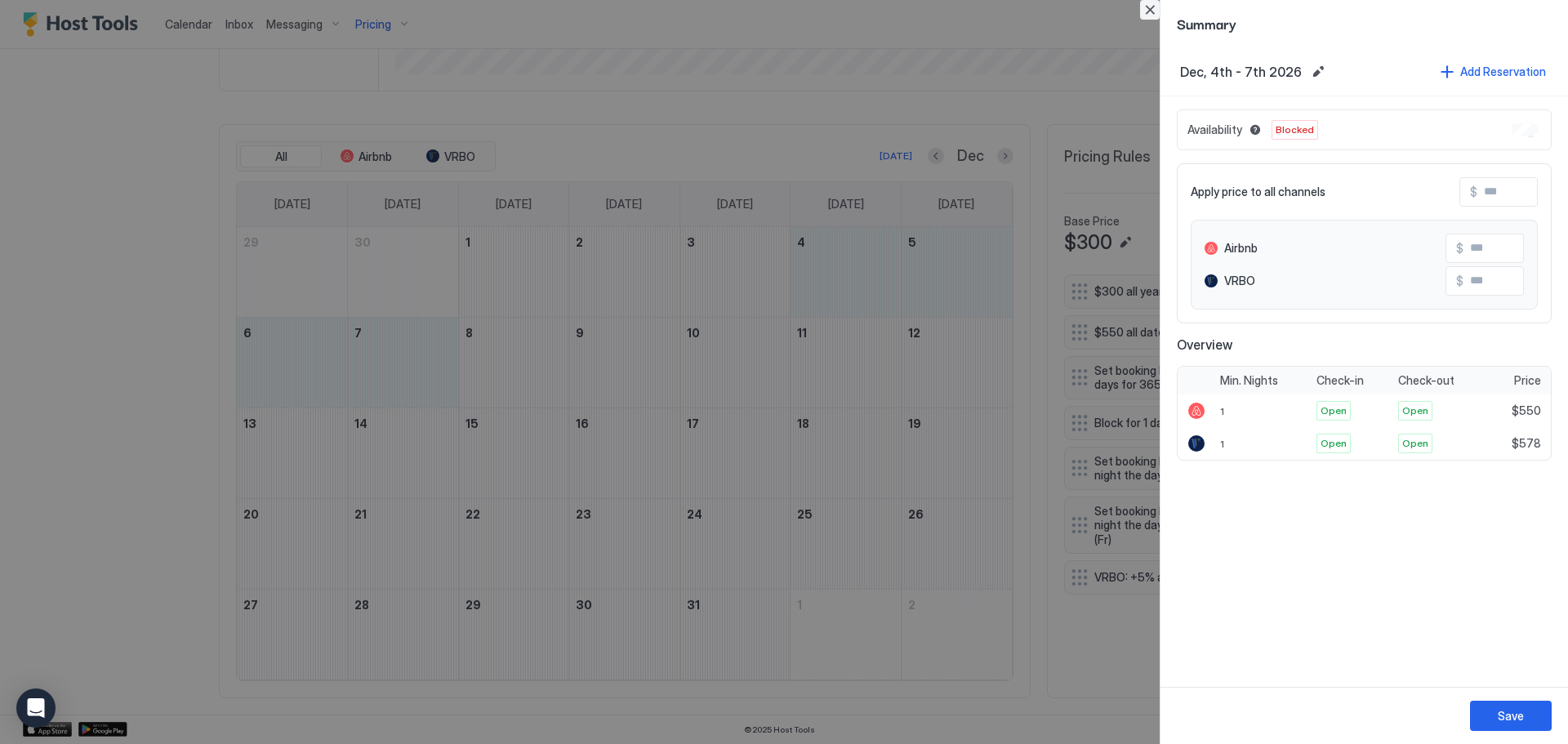
click at [1147, 17] on button "Close" at bounding box center [1149, 9] width 20 height 20
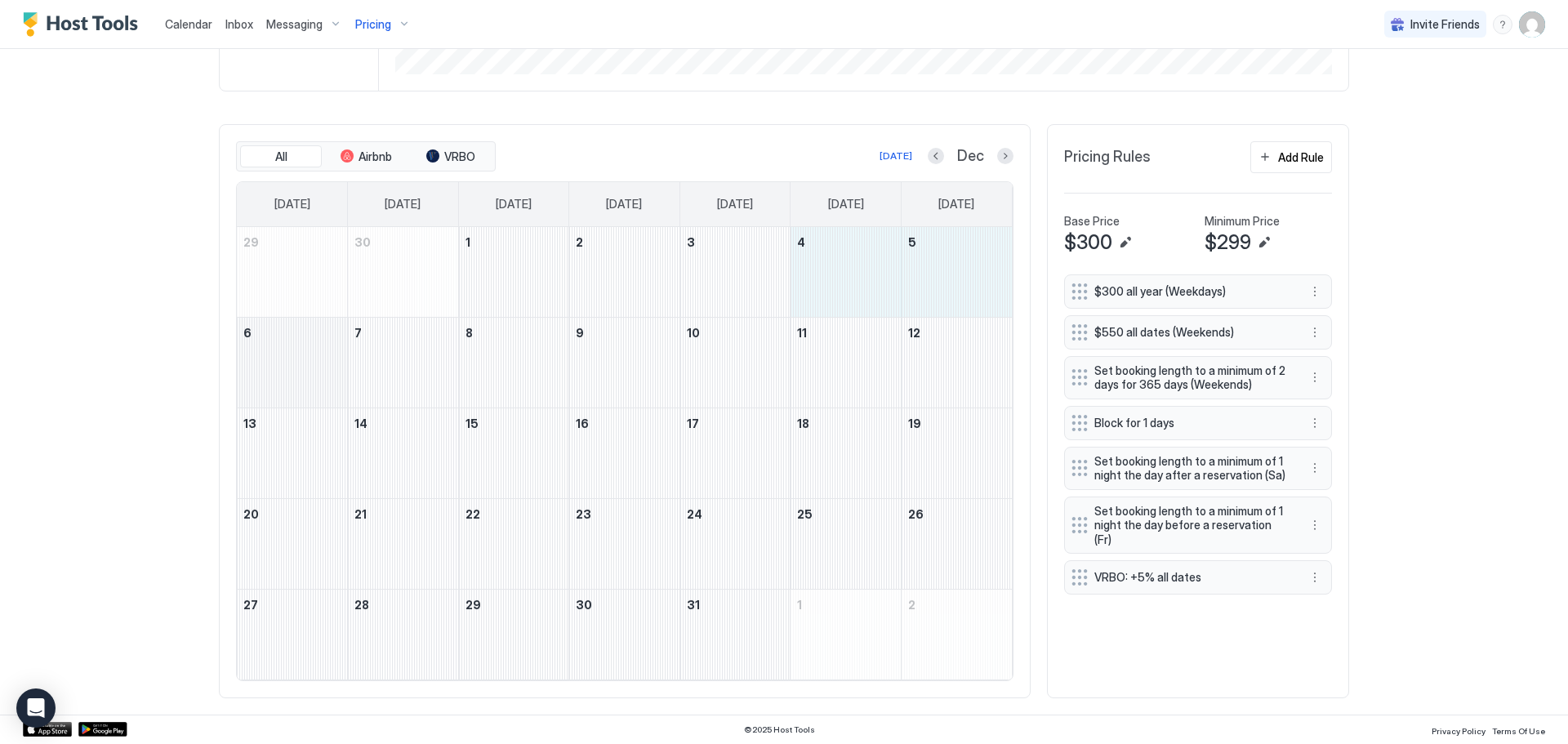
drag, startPoint x: 873, startPoint y: 279, endPoint x: 340, endPoint y: 376, distance: 541.8
click at [340, 376] on tbody "29 30 1 2 3 4 5 6 7 8 9 10 11 12 13 14 15 16 17 18 19 20 21 22 23 24 25 26 27 2…" at bounding box center [624, 453] width 775 height 453
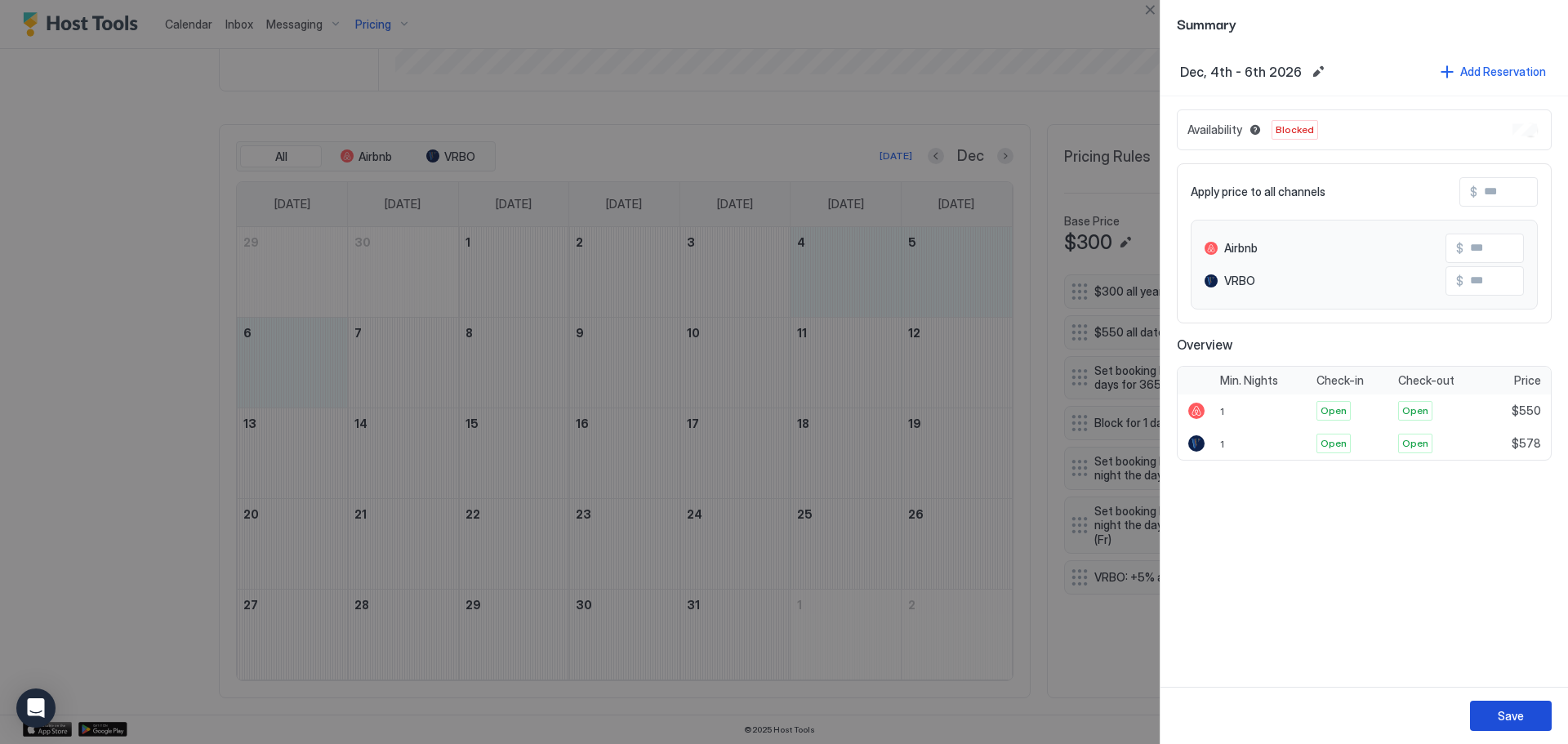
click at [1532, 712] on button "Save" at bounding box center [1510, 716] width 82 height 30
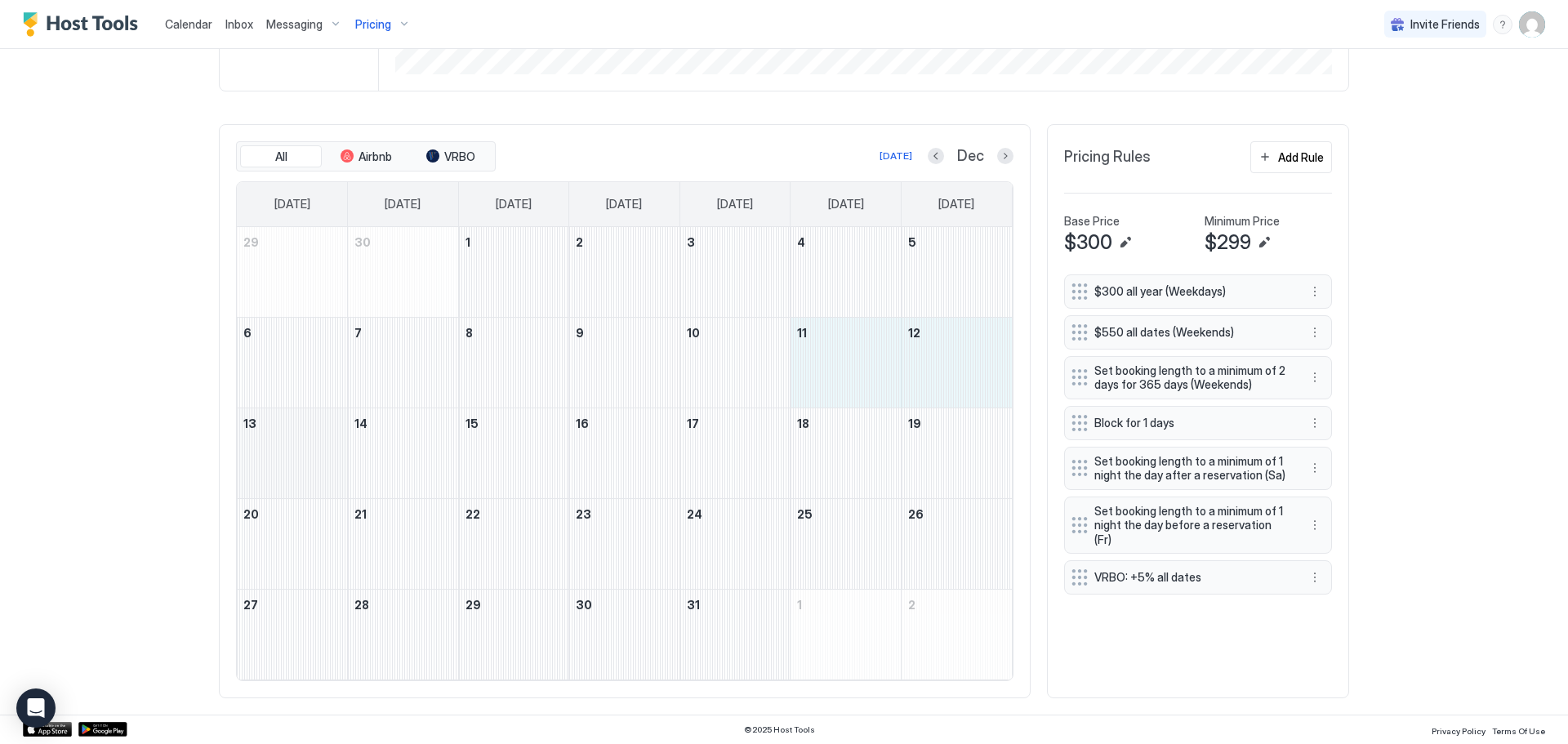
drag, startPoint x: 860, startPoint y: 395, endPoint x: 331, endPoint y: 475, distance: 535.0
click at [331, 475] on tbody "29 30 1 2 3 4 5 6 7 8 9 10 11 12 13 14 15 16 17 18 19 20 21 22 23 24 25 26 27 2…" at bounding box center [624, 453] width 775 height 453
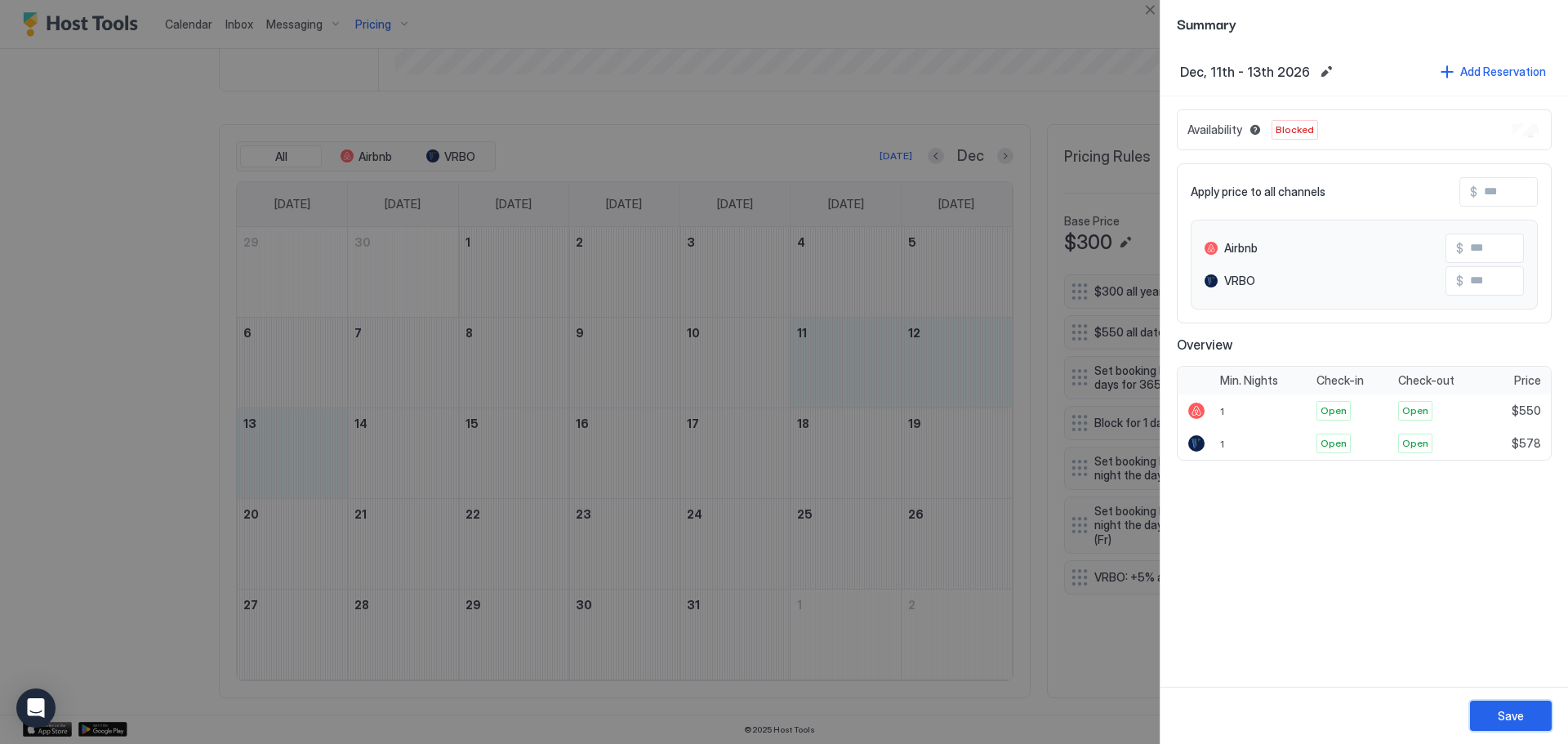
click at [1527, 716] on button "Save" at bounding box center [1510, 716] width 82 height 30
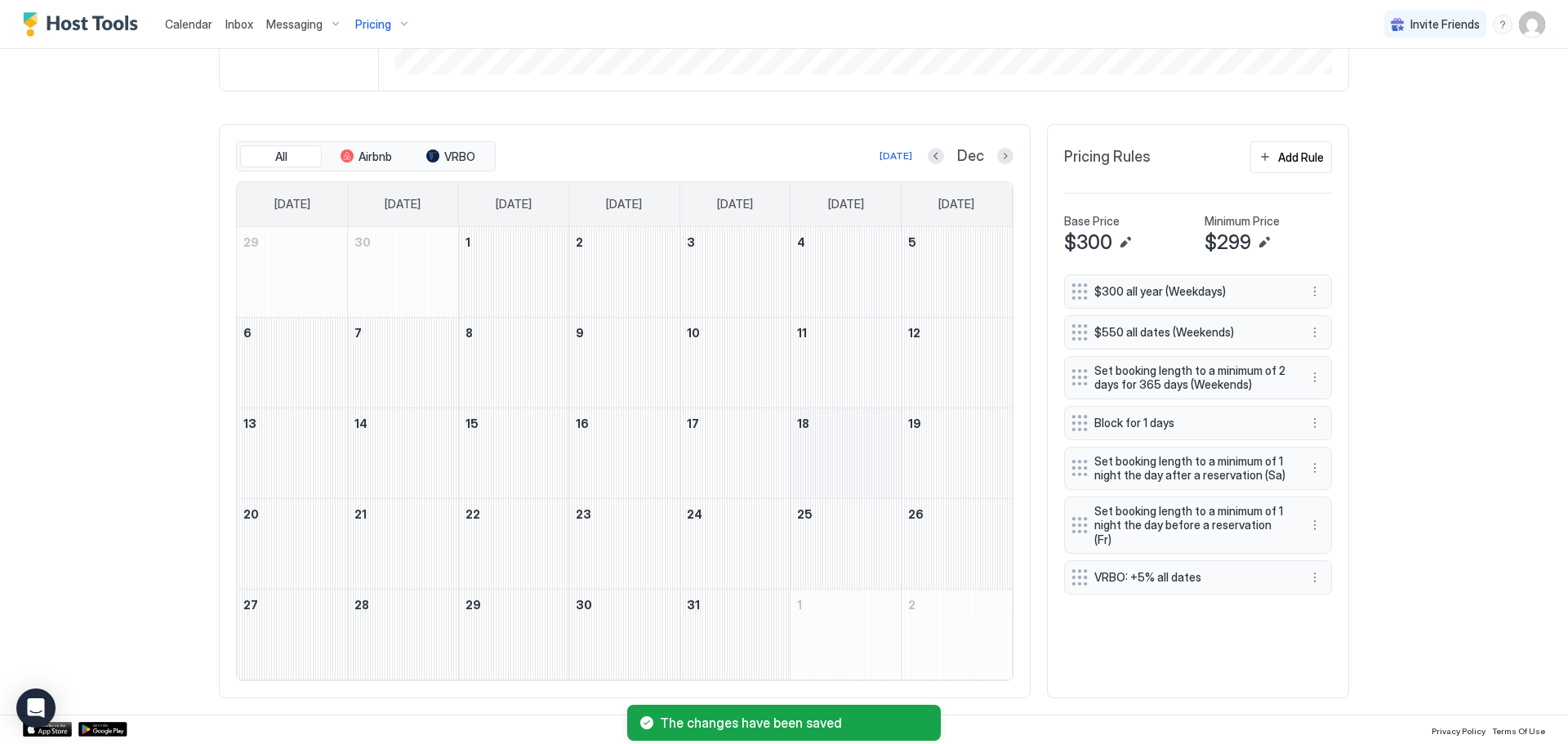
drag, startPoint x: 911, startPoint y: 479, endPoint x: 868, endPoint y: 476, distance: 43.1
click at [868, 476] on div "December 18, 2026" at bounding box center [846, 453] width 110 height 90
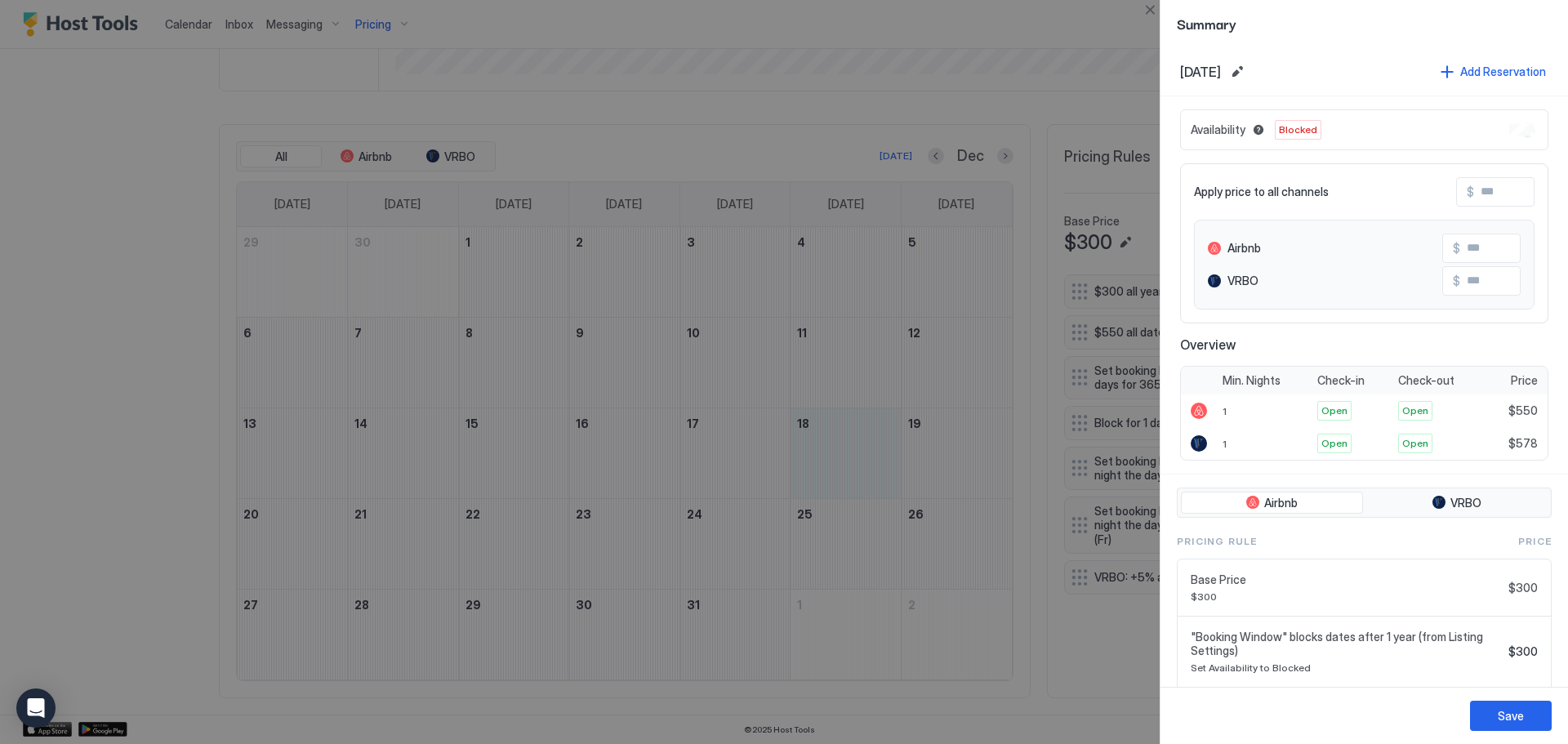
drag, startPoint x: 867, startPoint y: 476, endPoint x: 342, endPoint y: 536, distance: 528.4
click at [342, 536] on div at bounding box center [784, 372] width 1568 height 744
click at [842, 463] on div at bounding box center [784, 372] width 1568 height 744
click at [1148, 18] on button "Close" at bounding box center [1149, 9] width 20 height 20
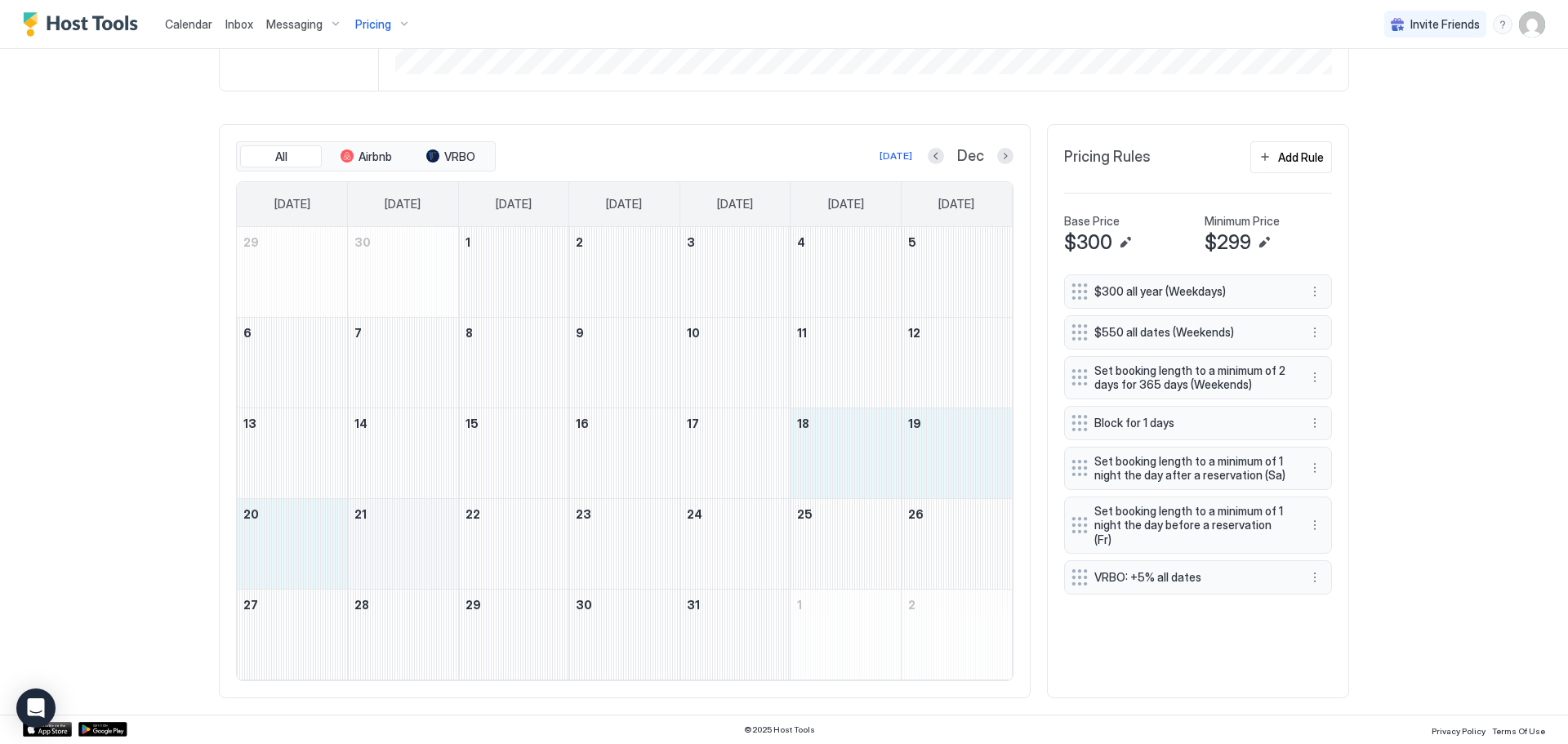
drag, startPoint x: 841, startPoint y: 438, endPoint x: 346, endPoint y: 577, distance: 514.1
click at [346, 577] on tbody "29 30 1 2 3 4 5 6 7 8 9 10 11 12 13 14 15 16 17 18 19 20 21 22 23 24 25 26 27 2…" at bounding box center [624, 453] width 775 height 453
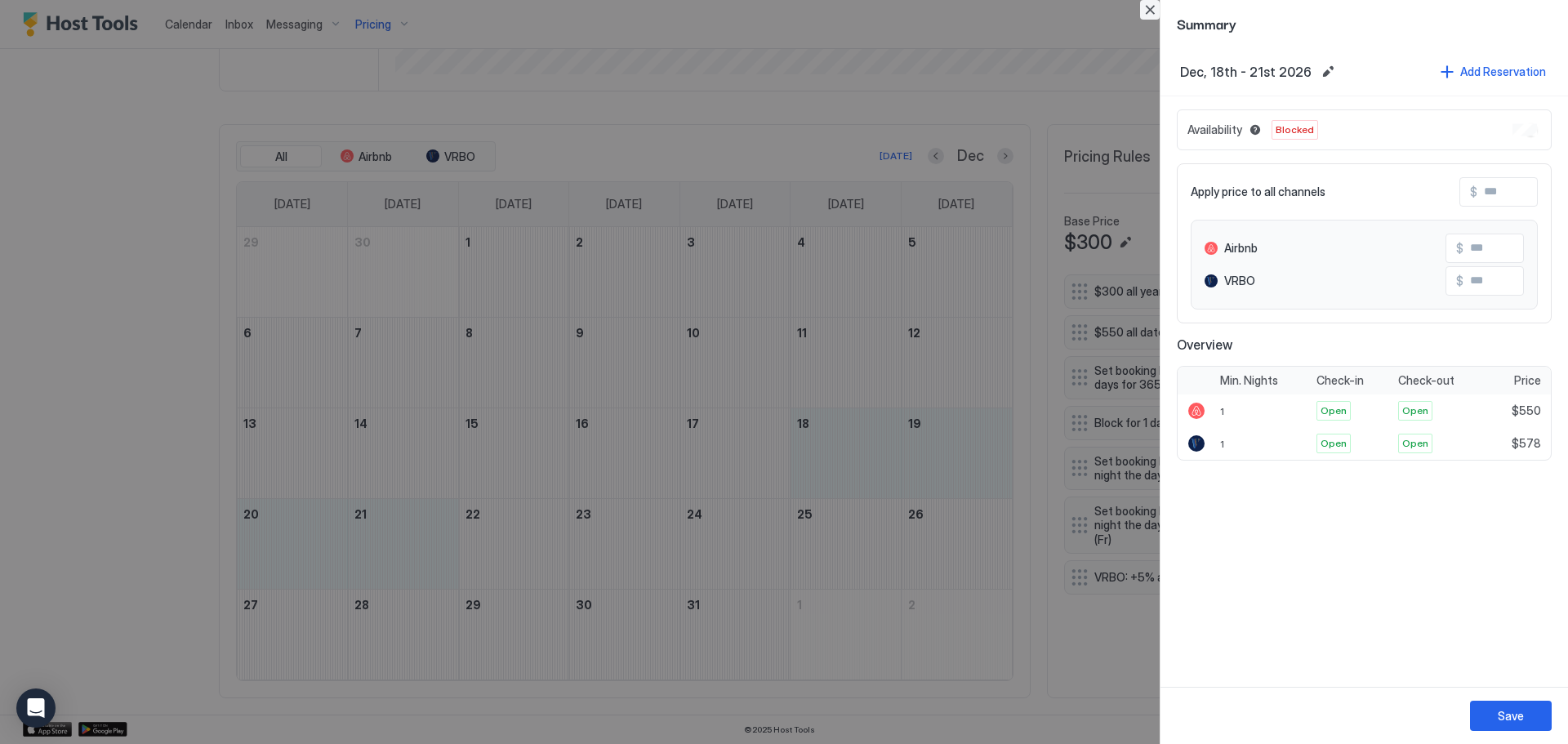
click at [1151, 16] on button "Close" at bounding box center [1149, 9] width 20 height 20
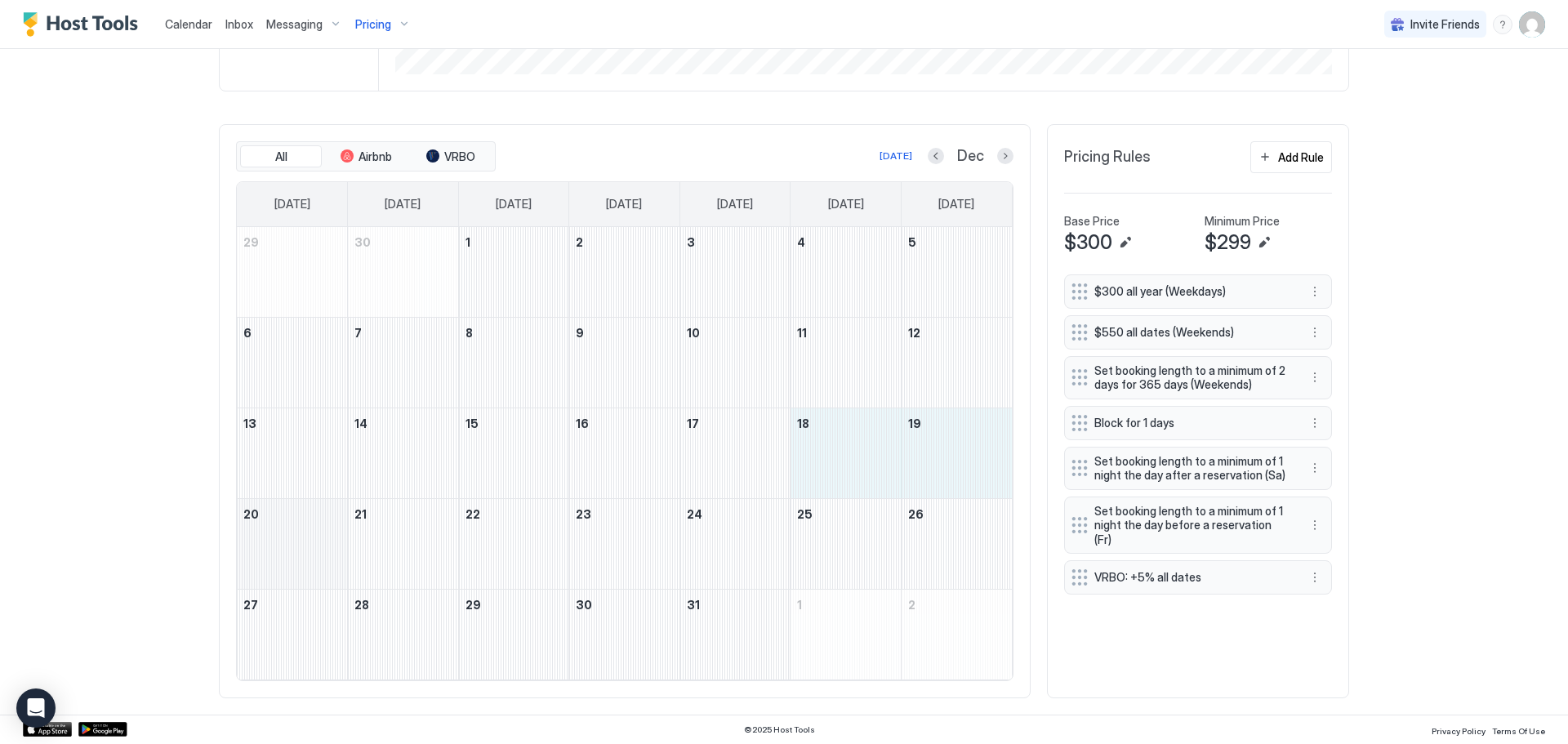
drag, startPoint x: 857, startPoint y: 482, endPoint x: 329, endPoint y: 565, distance: 534.5
click at [329, 565] on tbody "29 30 1 2 3 4 5 6 7 8 9 10 11 12 13 14 15 16 17 18 19 20 21 22 23 24 25 26 27 2…" at bounding box center [624, 453] width 775 height 453
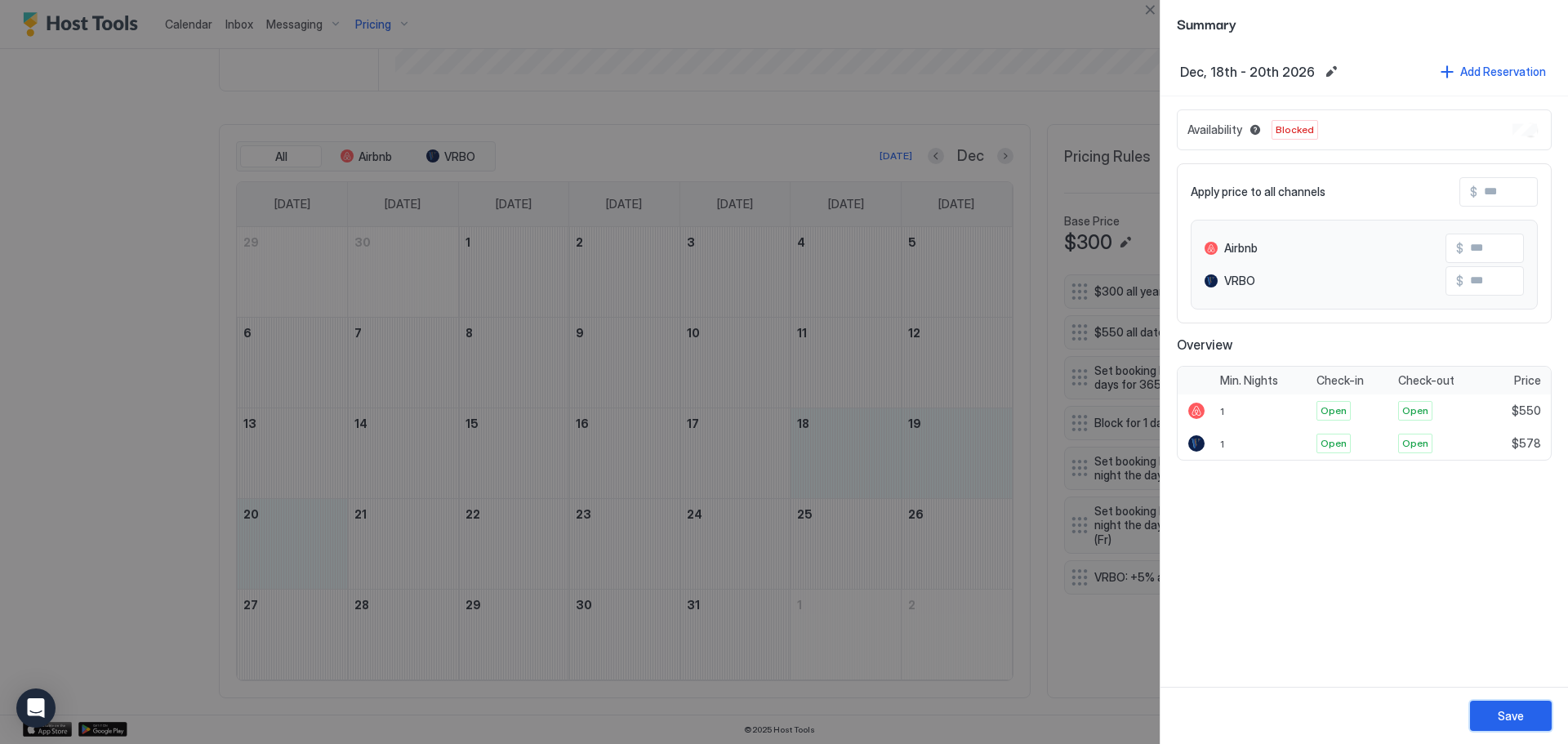
click at [1511, 713] on div "Save" at bounding box center [1511, 716] width 27 height 17
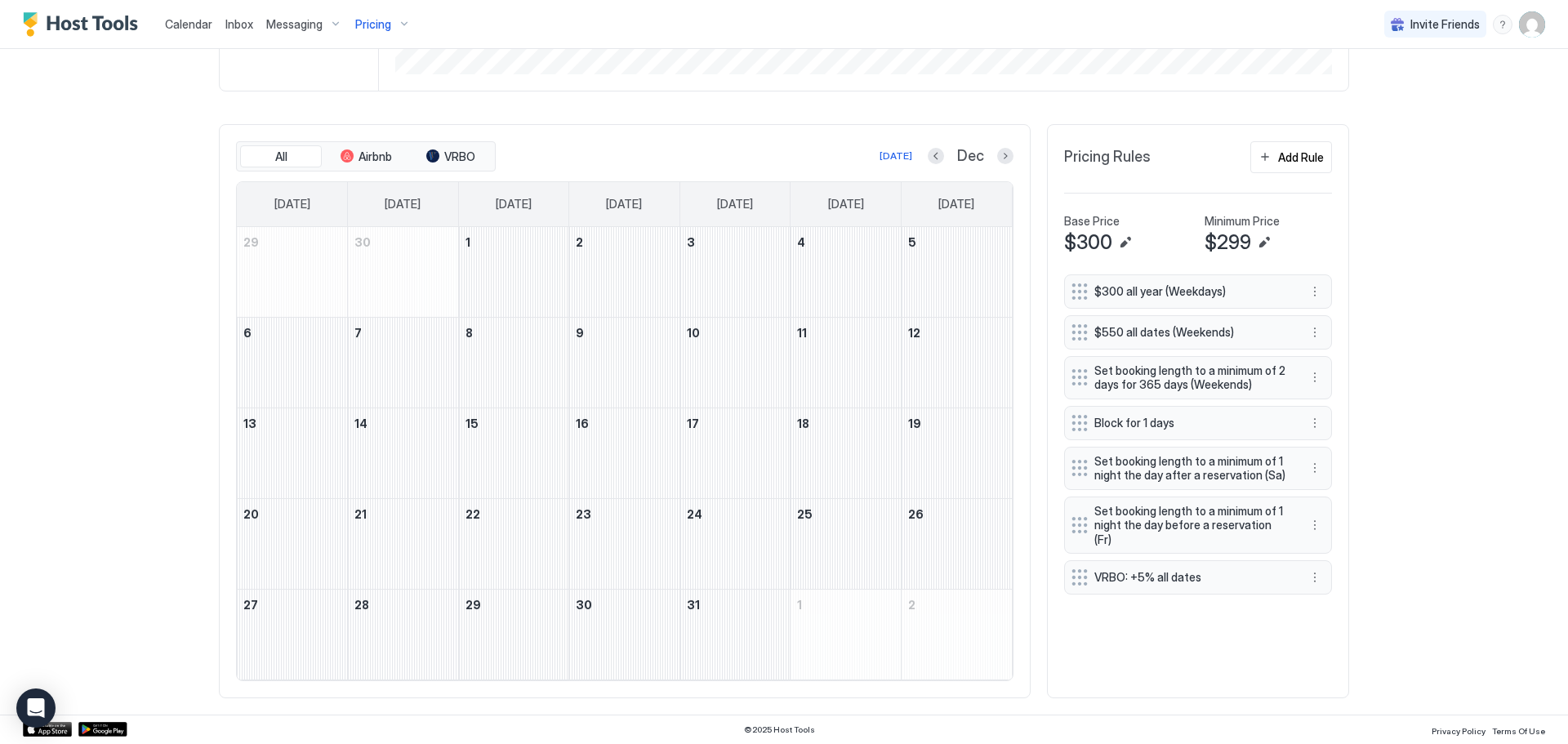
click at [1511, 713] on div "Calendar Inbox Messaging Pricing Invite Friends ME Home Pricing The Holders Hou…" at bounding box center [784, 372] width 1568 height 744
click at [854, 459] on div "December 18, 2026" at bounding box center [846, 453] width 110 height 90
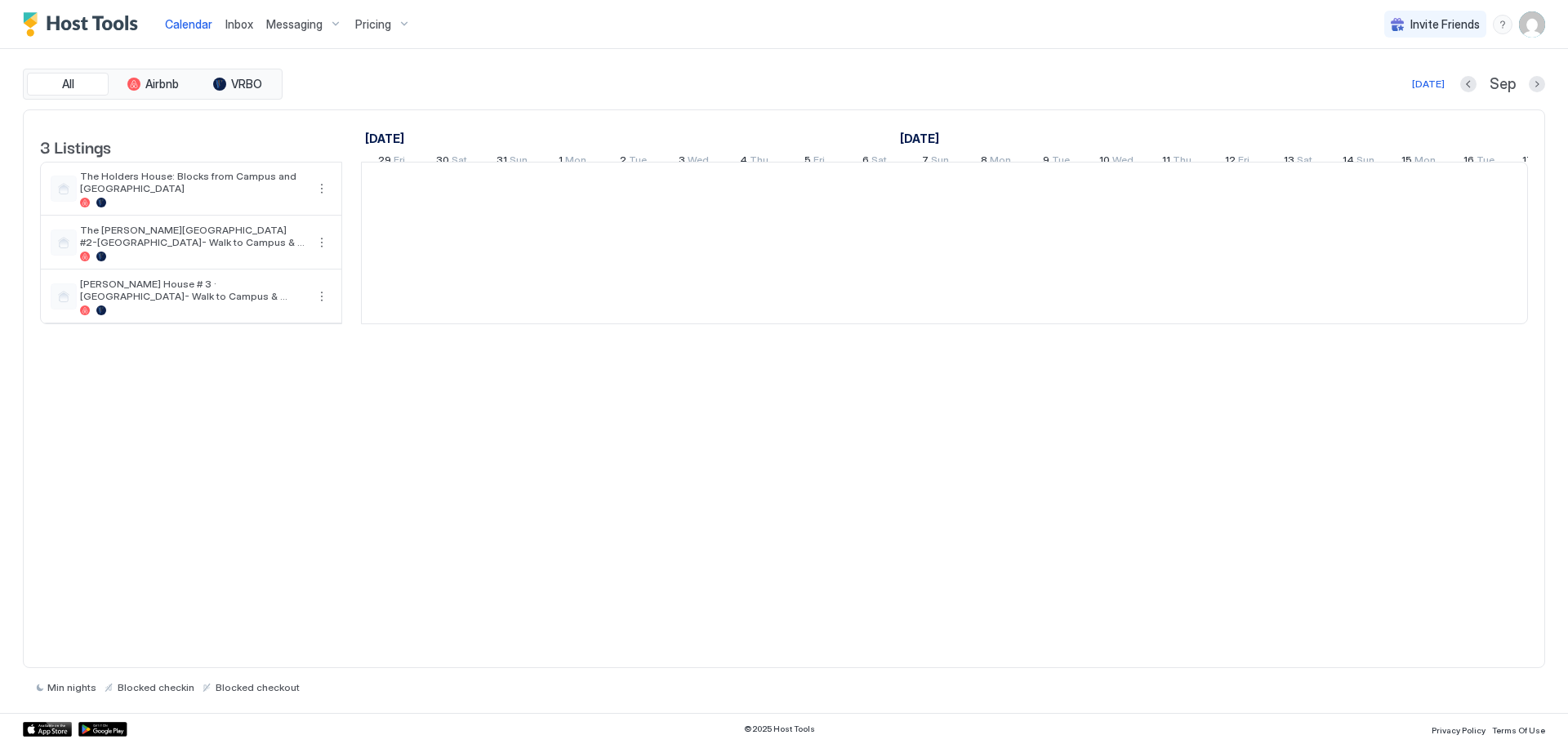
scroll to position [0, 907]
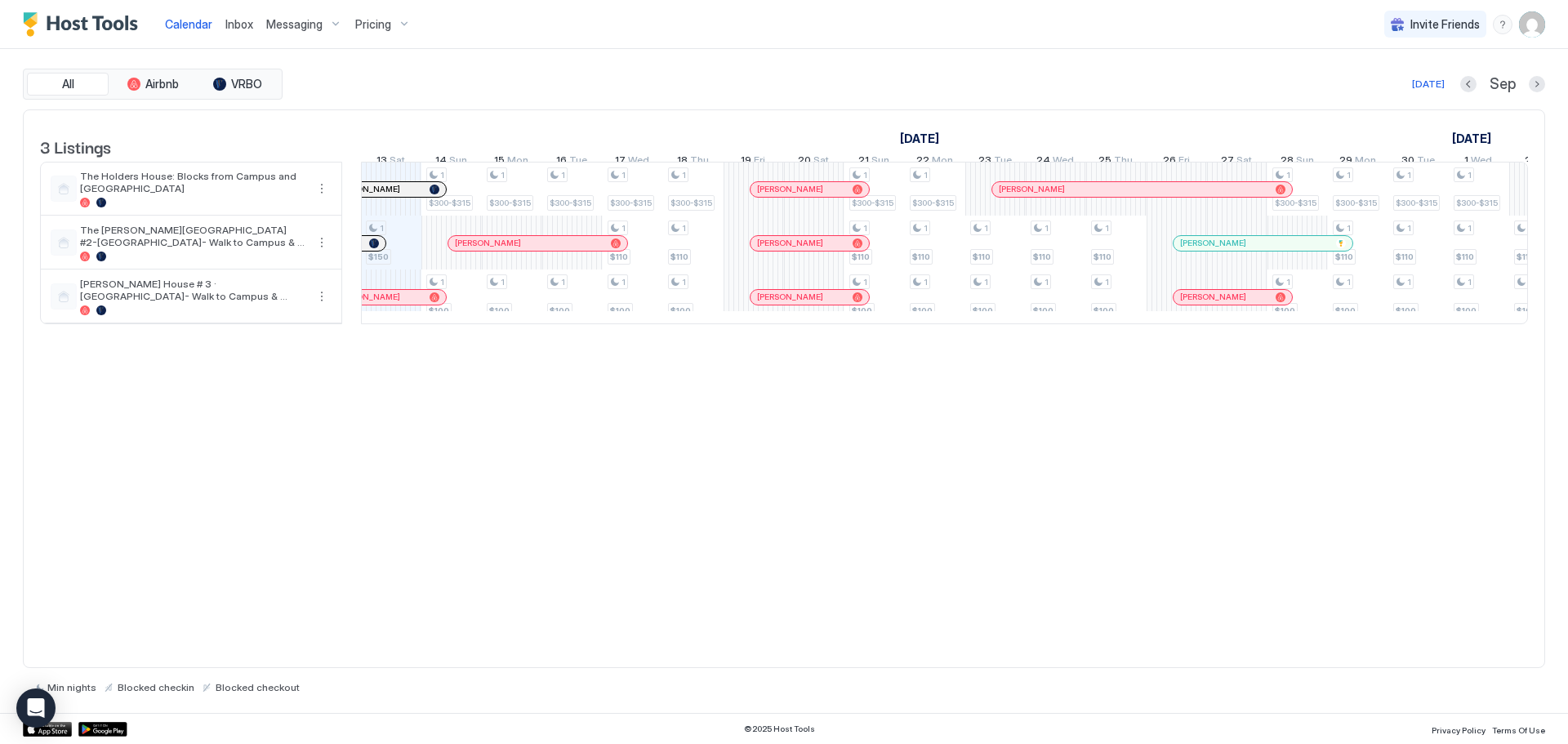
click at [405, 20] on div "Pricing" at bounding box center [383, 24] width 68 height 28
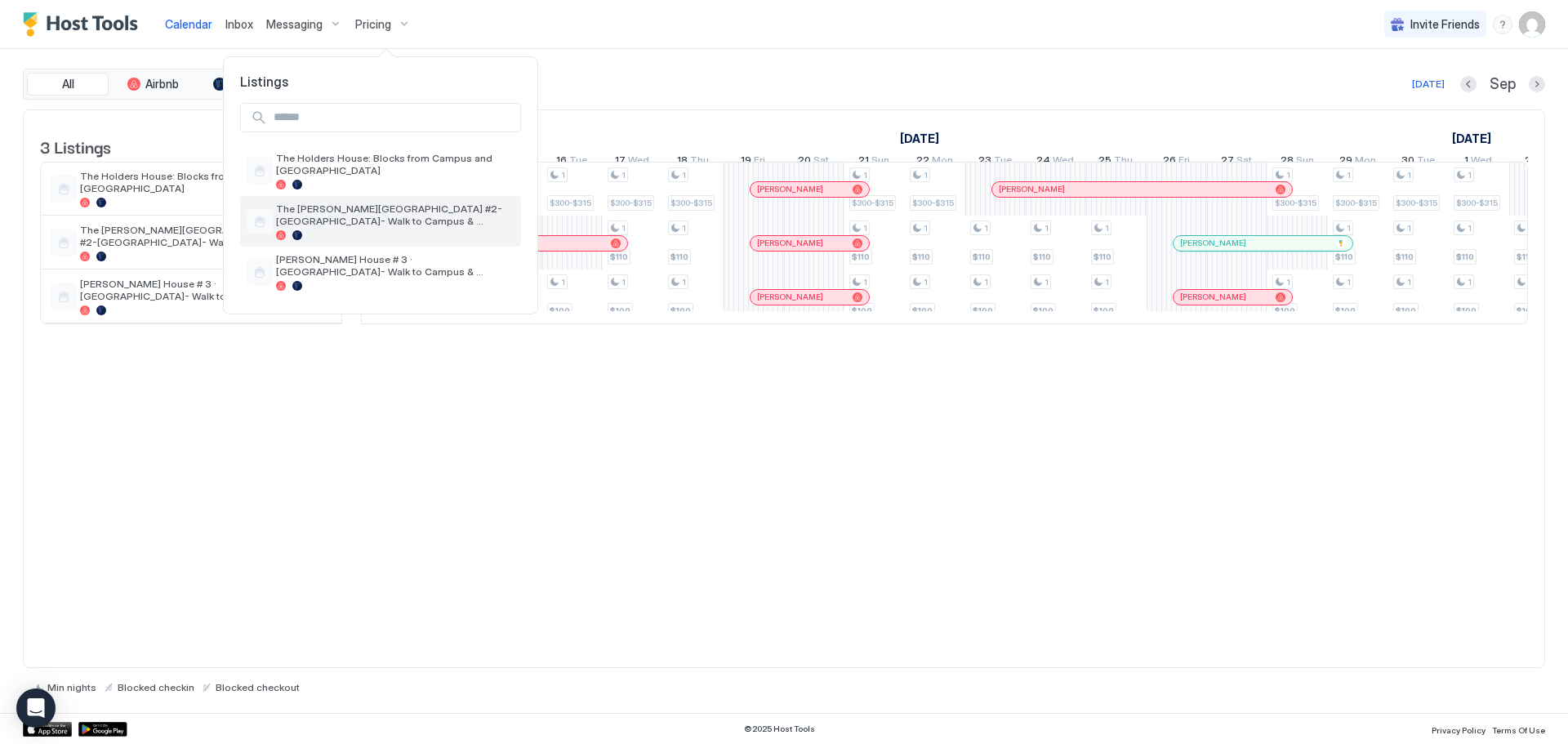
click at [388, 213] on span "The [PERSON_NAME][GEOGRAPHIC_DATA] #2-[GEOGRAPHIC_DATA]- Walk to Campus & Downt…" at bounding box center [395, 214] width 238 height 25
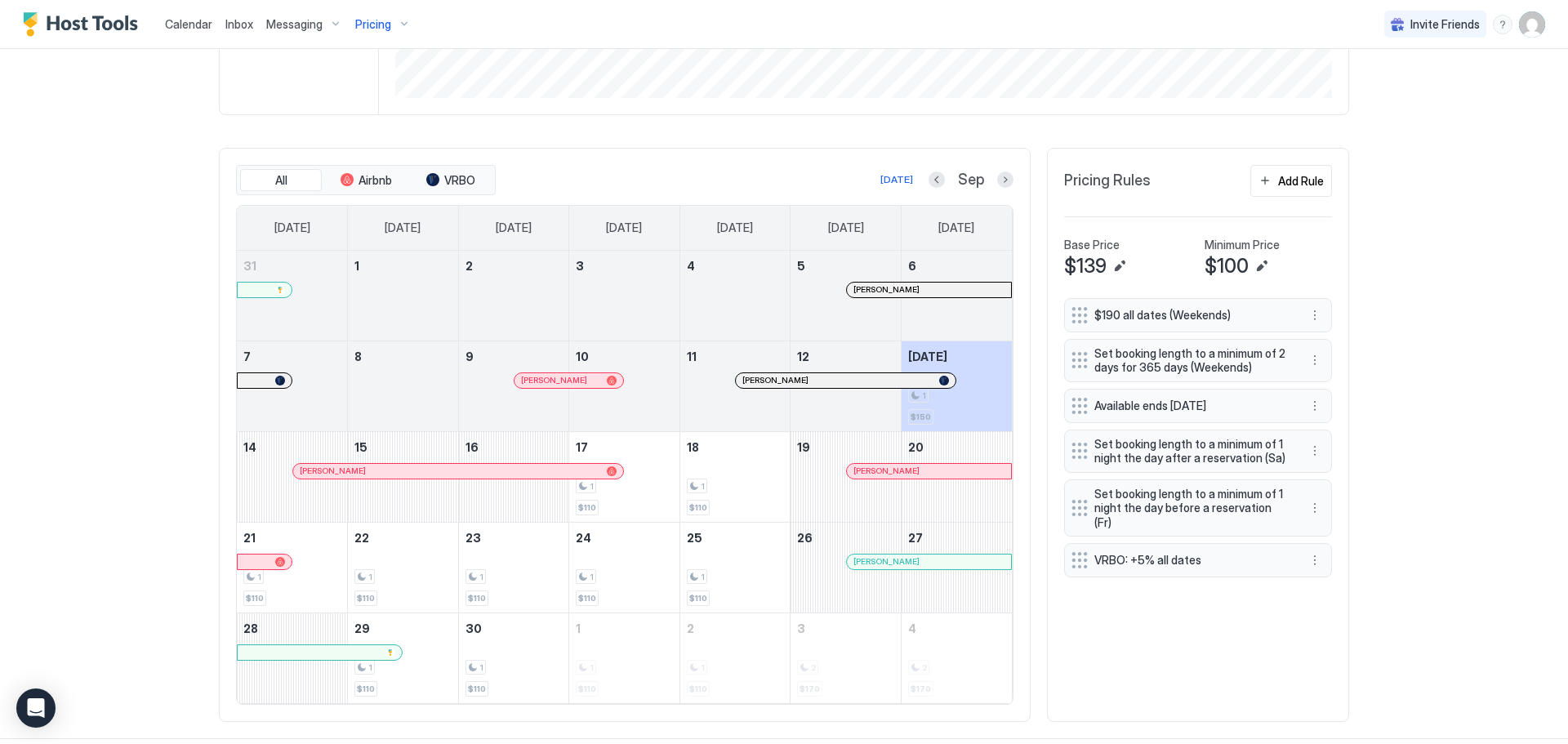
scroll to position [423, 0]
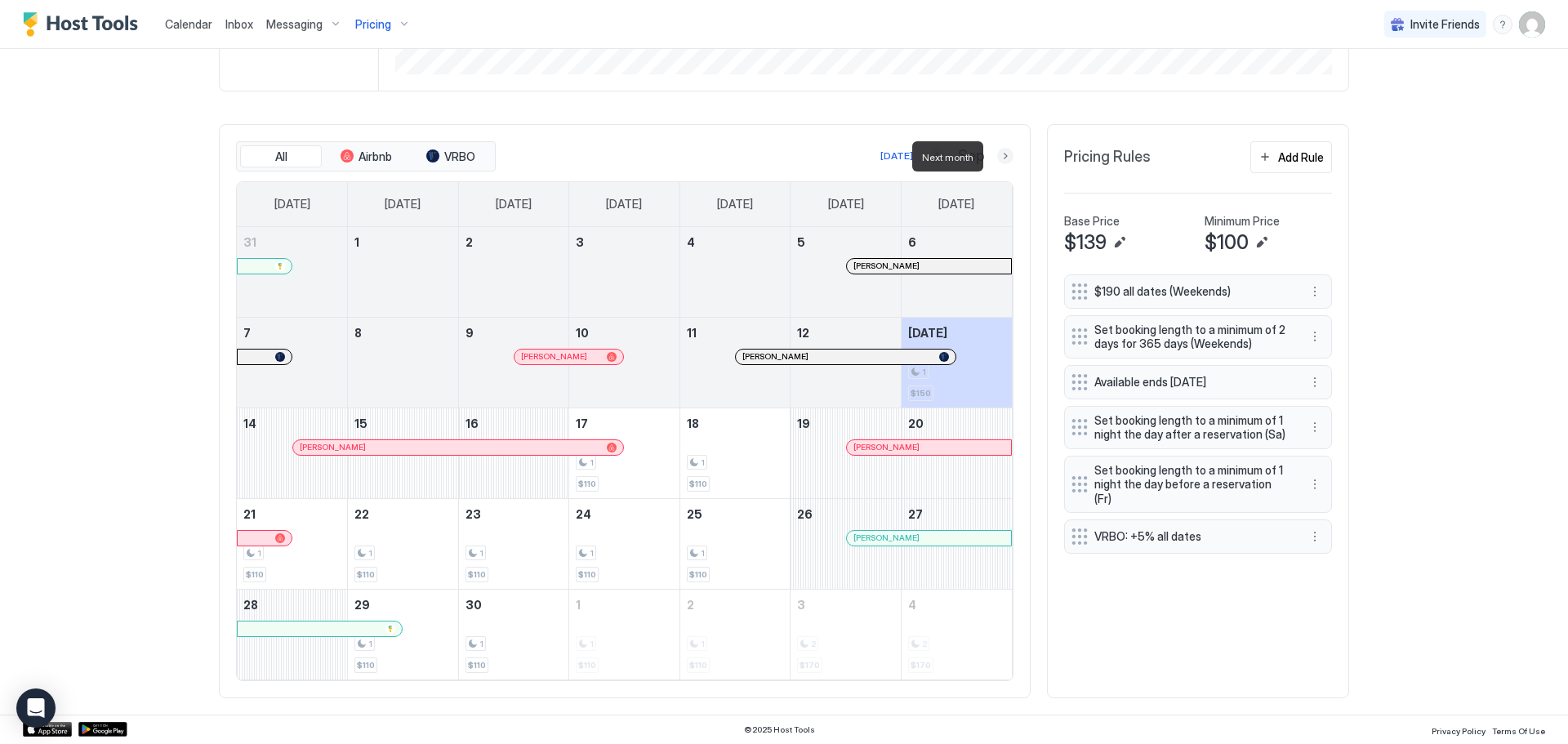
click at [1002, 155] on button "Next month" at bounding box center [1004, 156] width 16 height 16
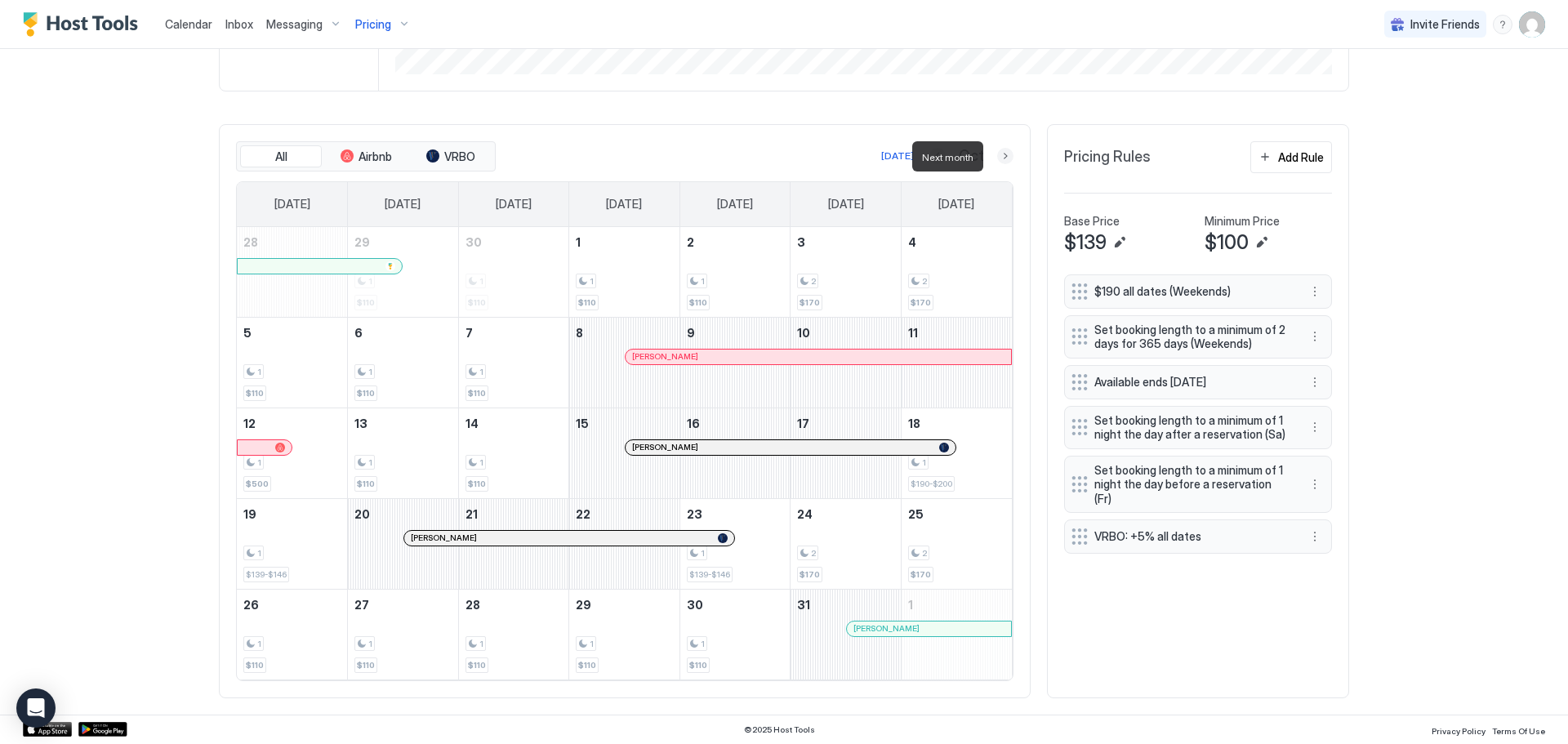
click at [1002, 157] on button "Next month" at bounding box center [1004, 156] width 16 height 16
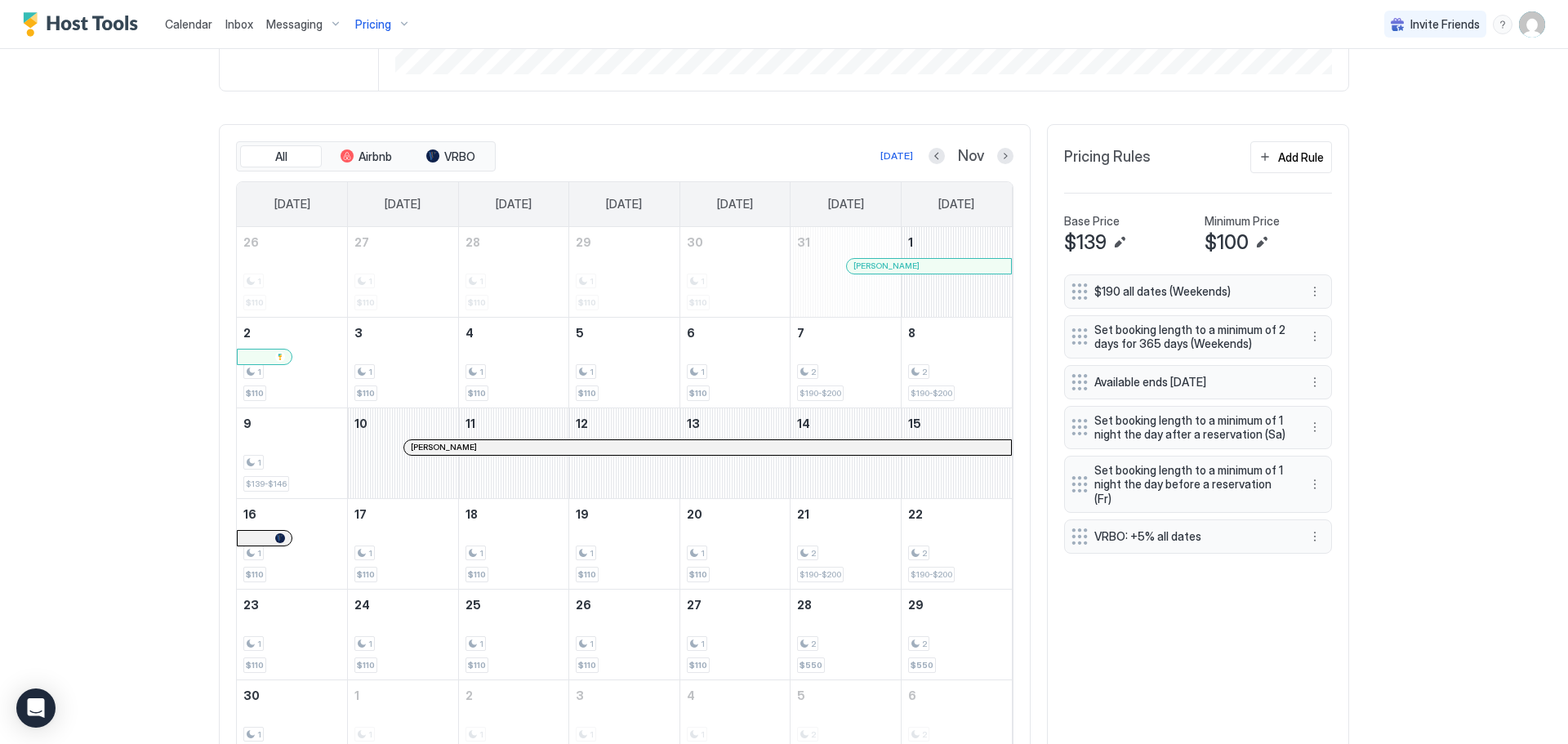
scroll to position [456, 0]
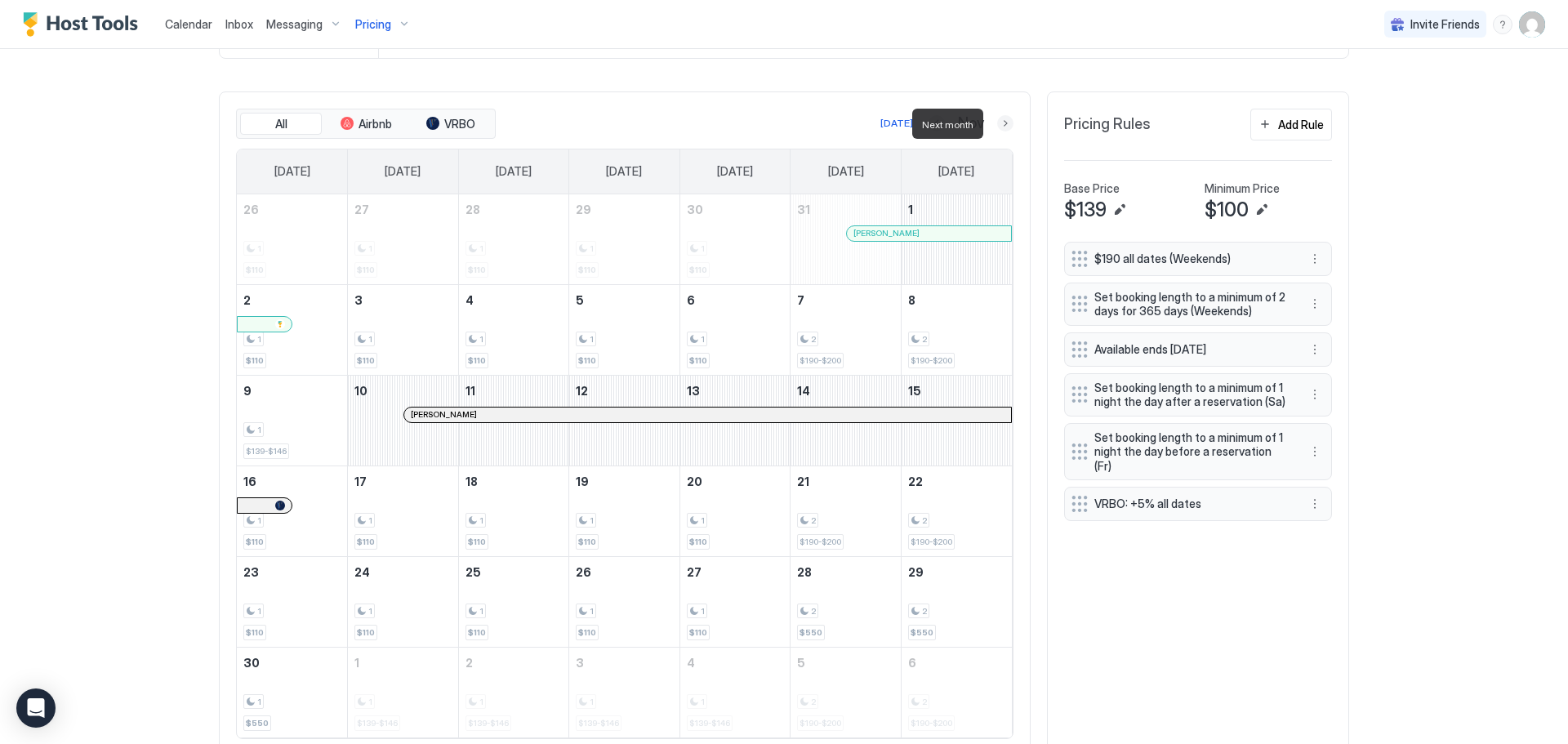
click at [1006, 121] on button "Next month" at bounding box center [1004, 122] width 16 height 16
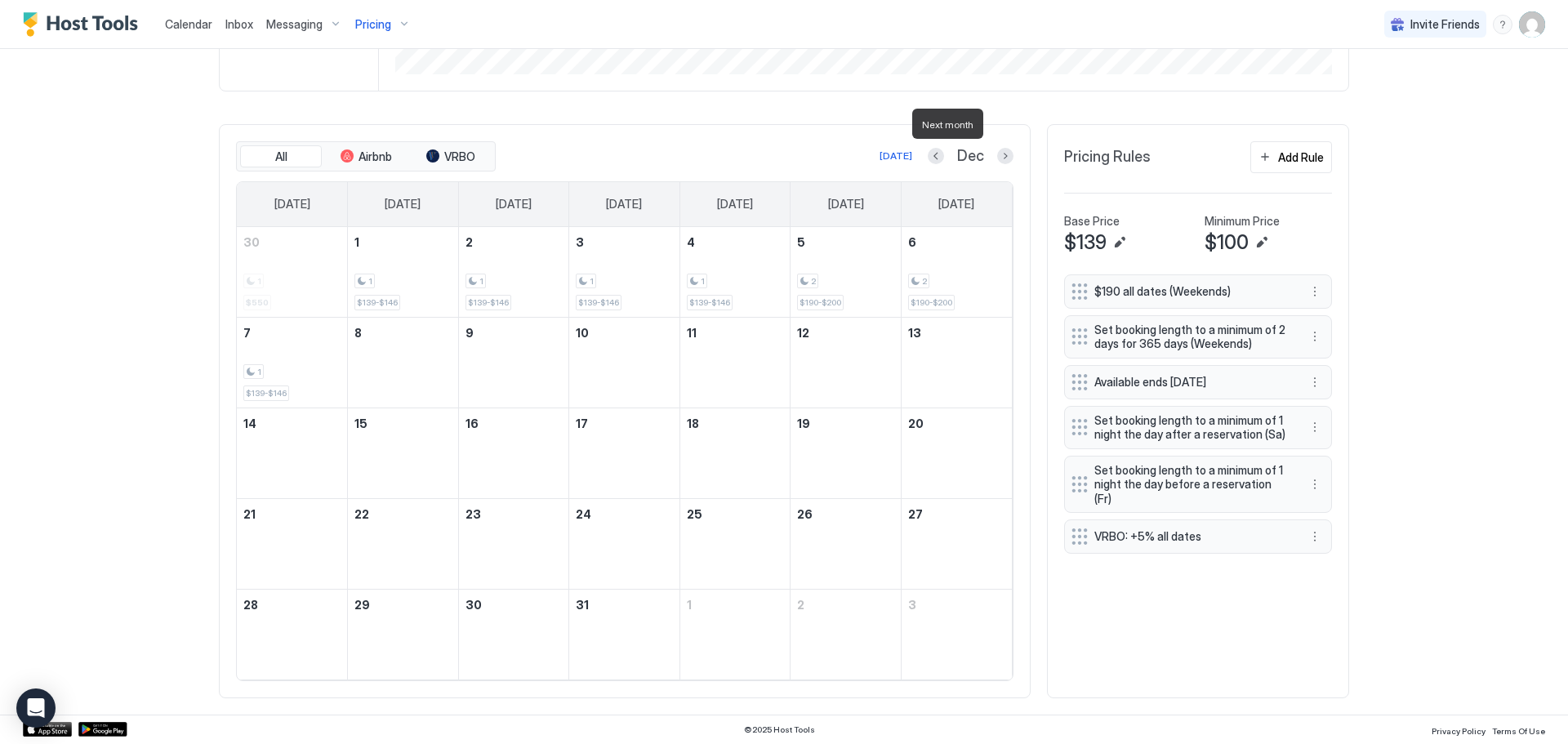
scroll to position [423, 0]
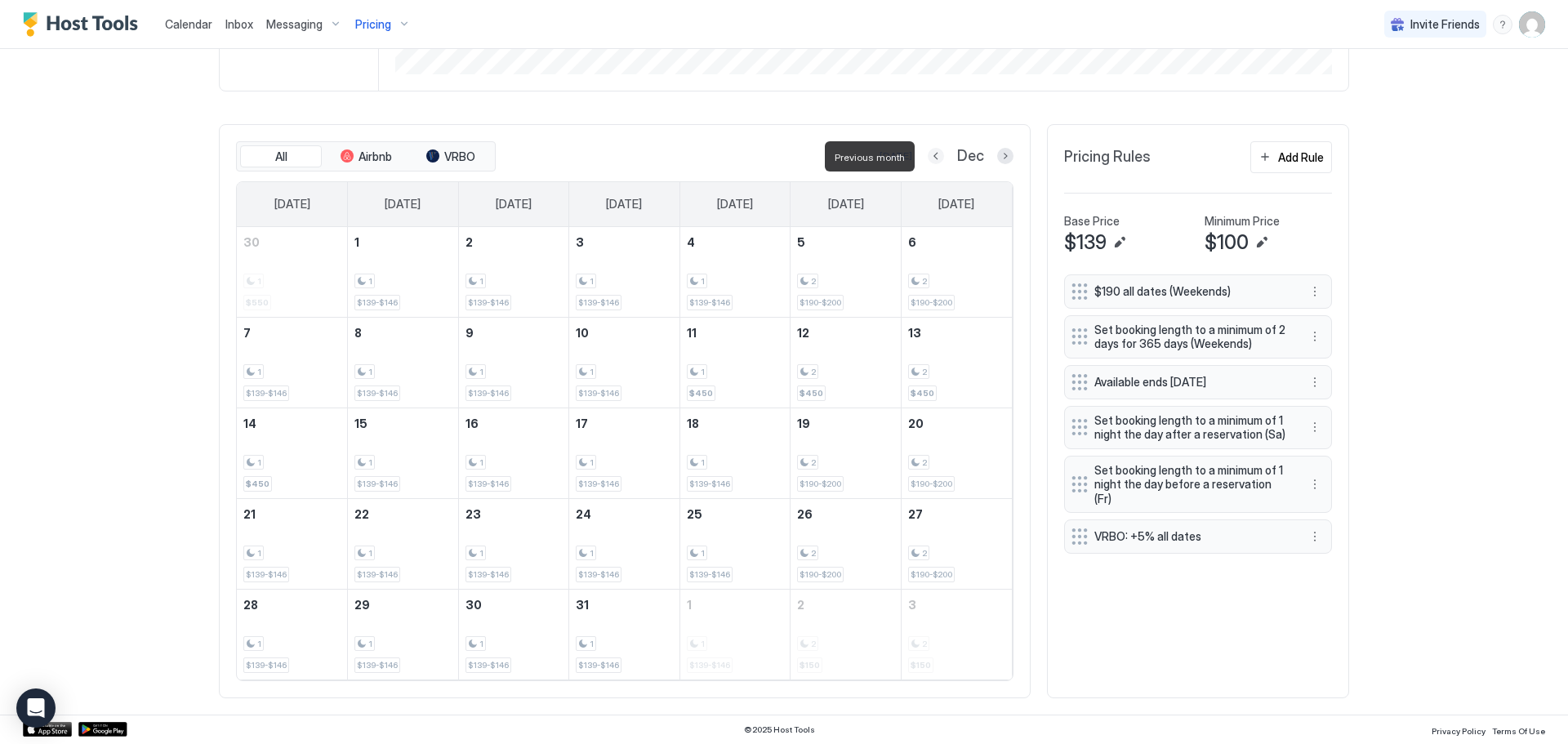
click at [929, 155] on button "Previous month" at bounding box center [935, 156] width 16 height 16
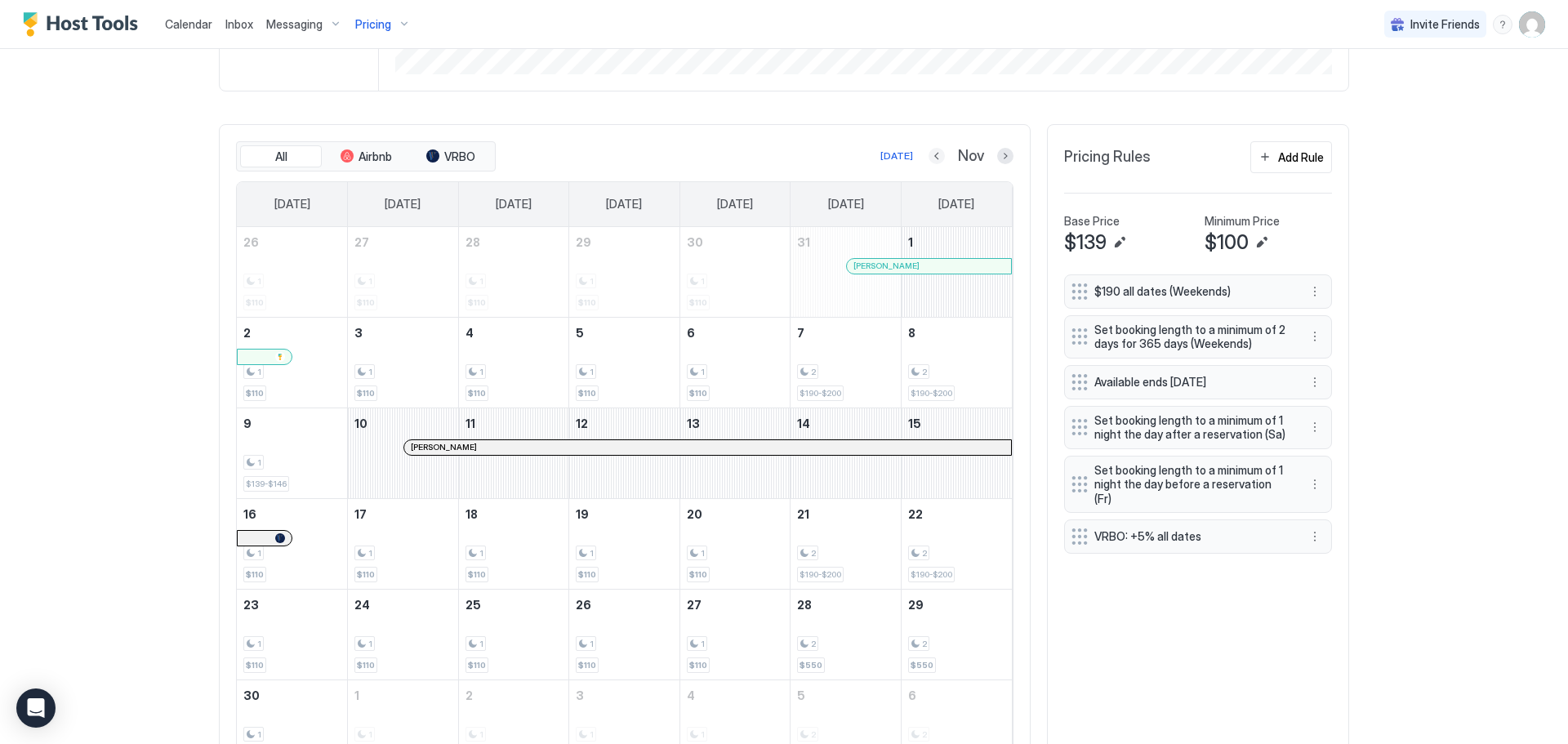
click at [928, 151] on button "Previous month" at bounding box center [936, 156] width 16 height 16
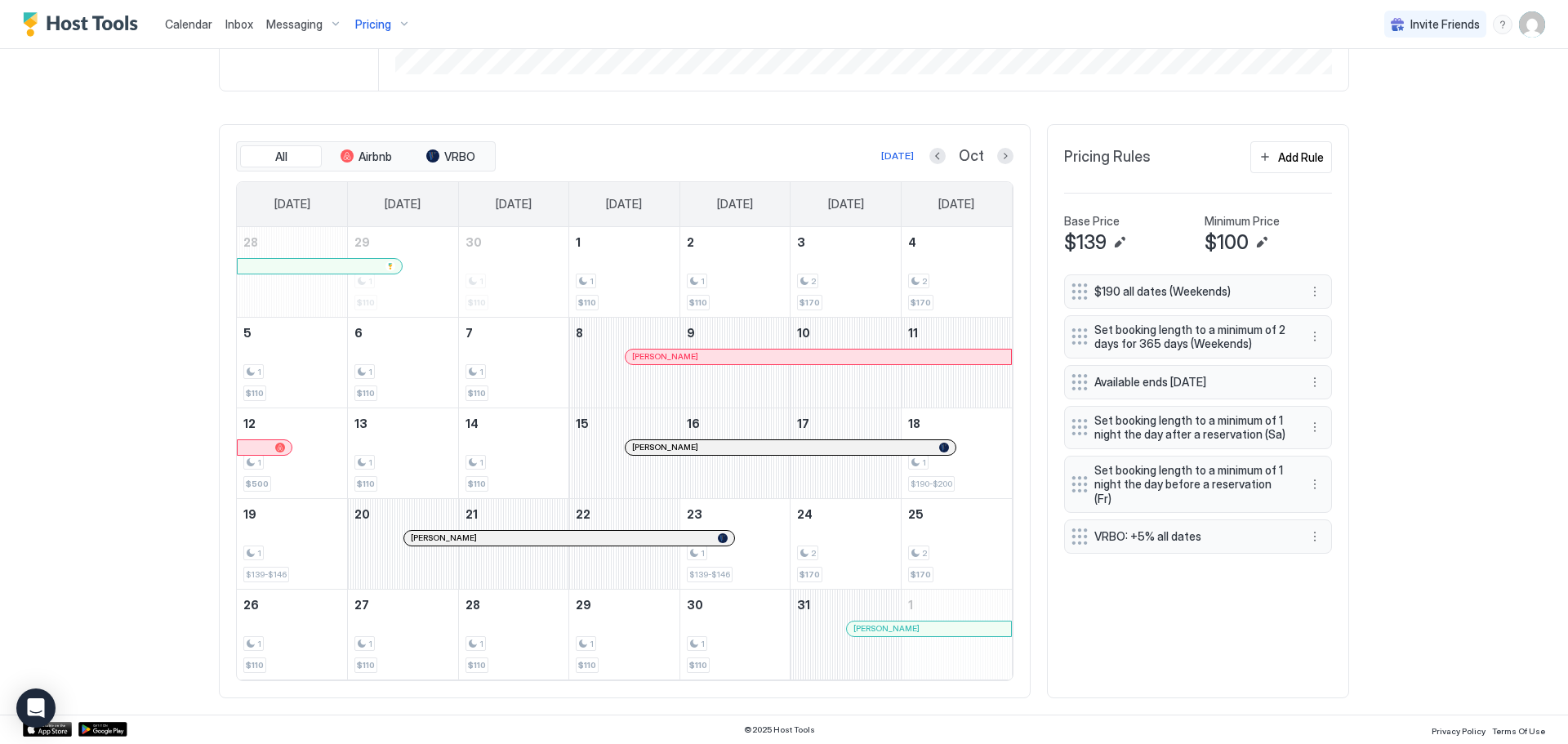
click at [1004, 165] on div "Oct" at bounding box center [971, 157] width 84 height 19
click at [999, 158] on button "Next month" at bounding box center [1004, 156] width 16 height 16
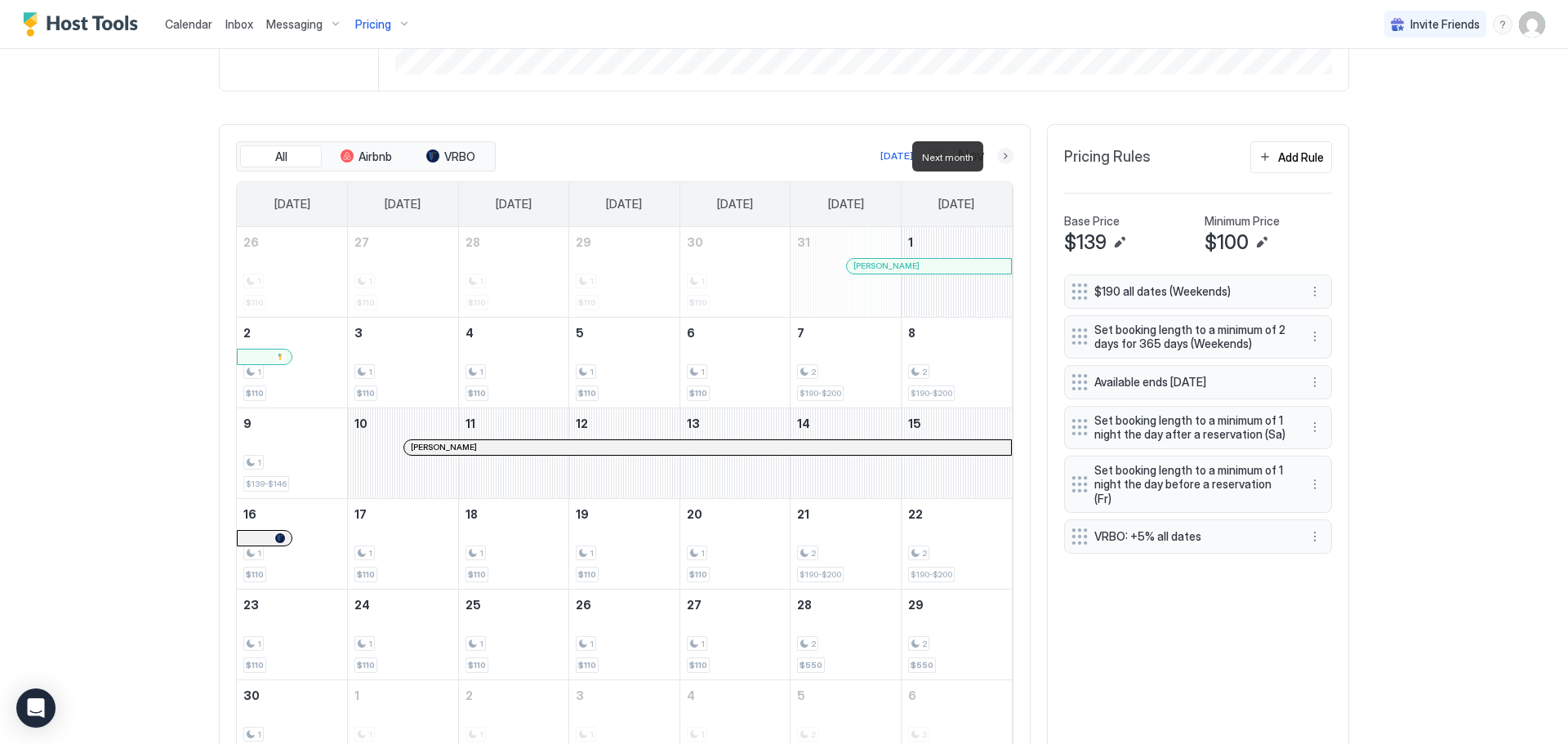
click at [999, 158] on button "Next month" at bounding box center [1004, 156] width 16 height 16
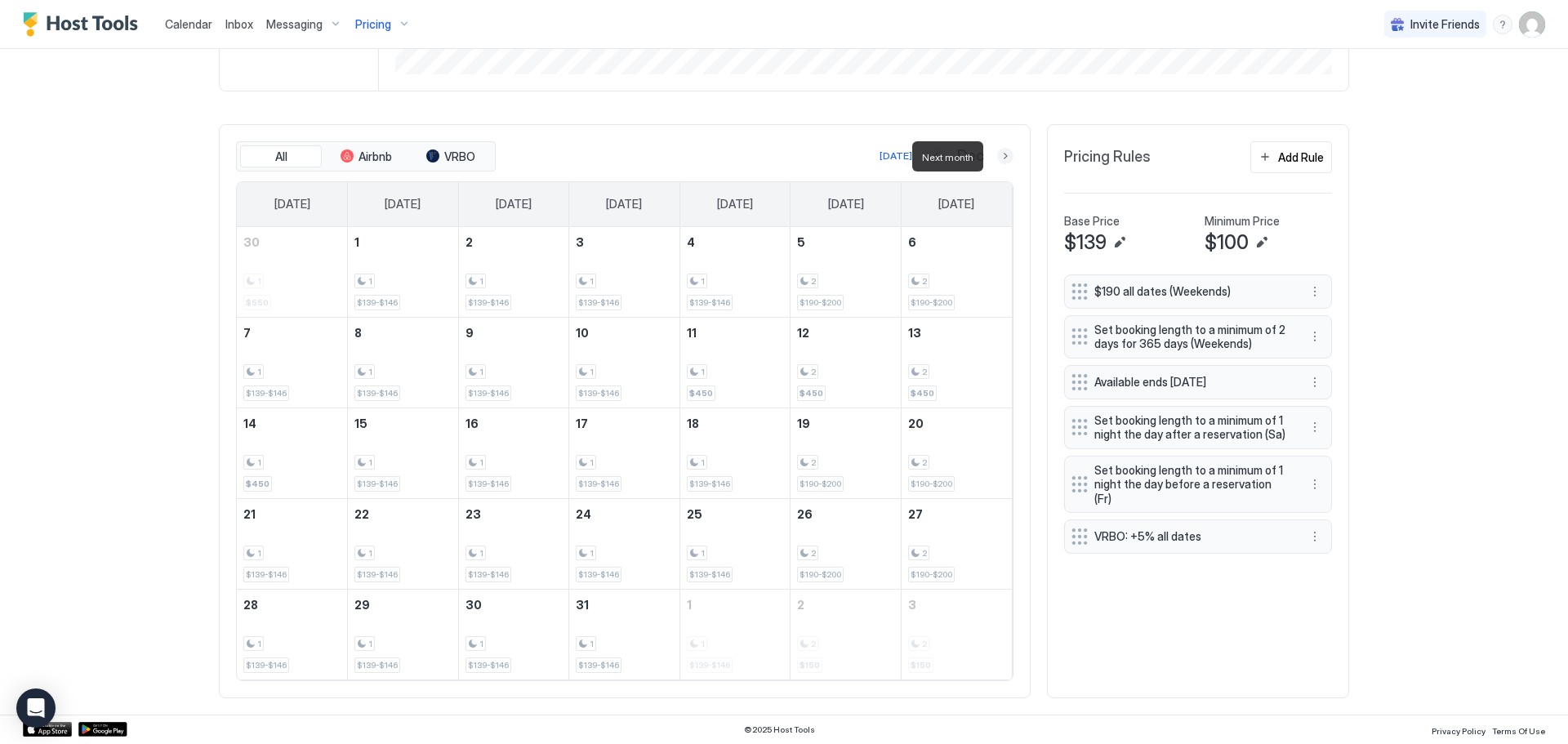
click at [1002, 160] on button "Next month" at bounding box center [1004, 156] width 16 height 16
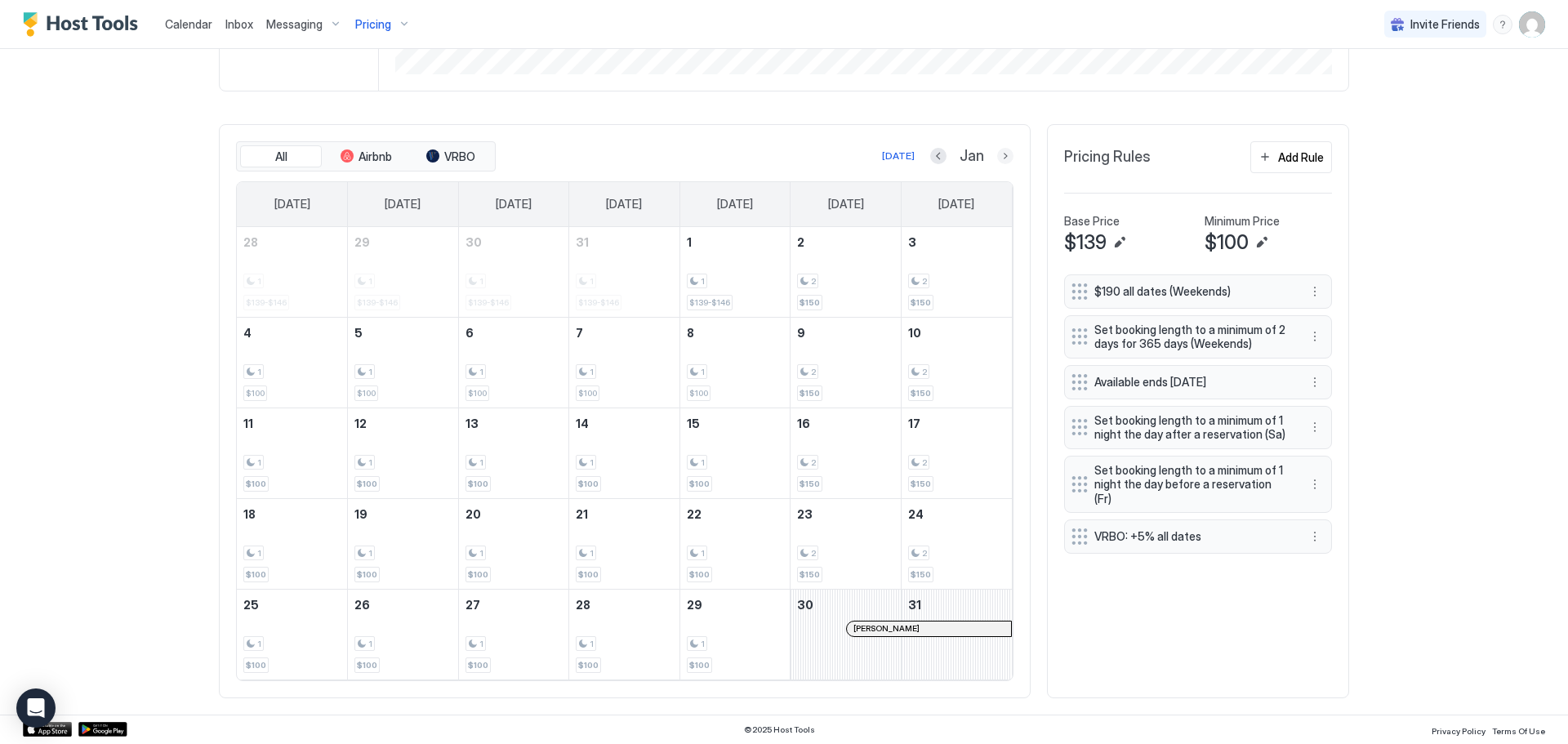
click at [1003, 152] on button "Next month" at bounding box center [1004, 156] width 16 height 16
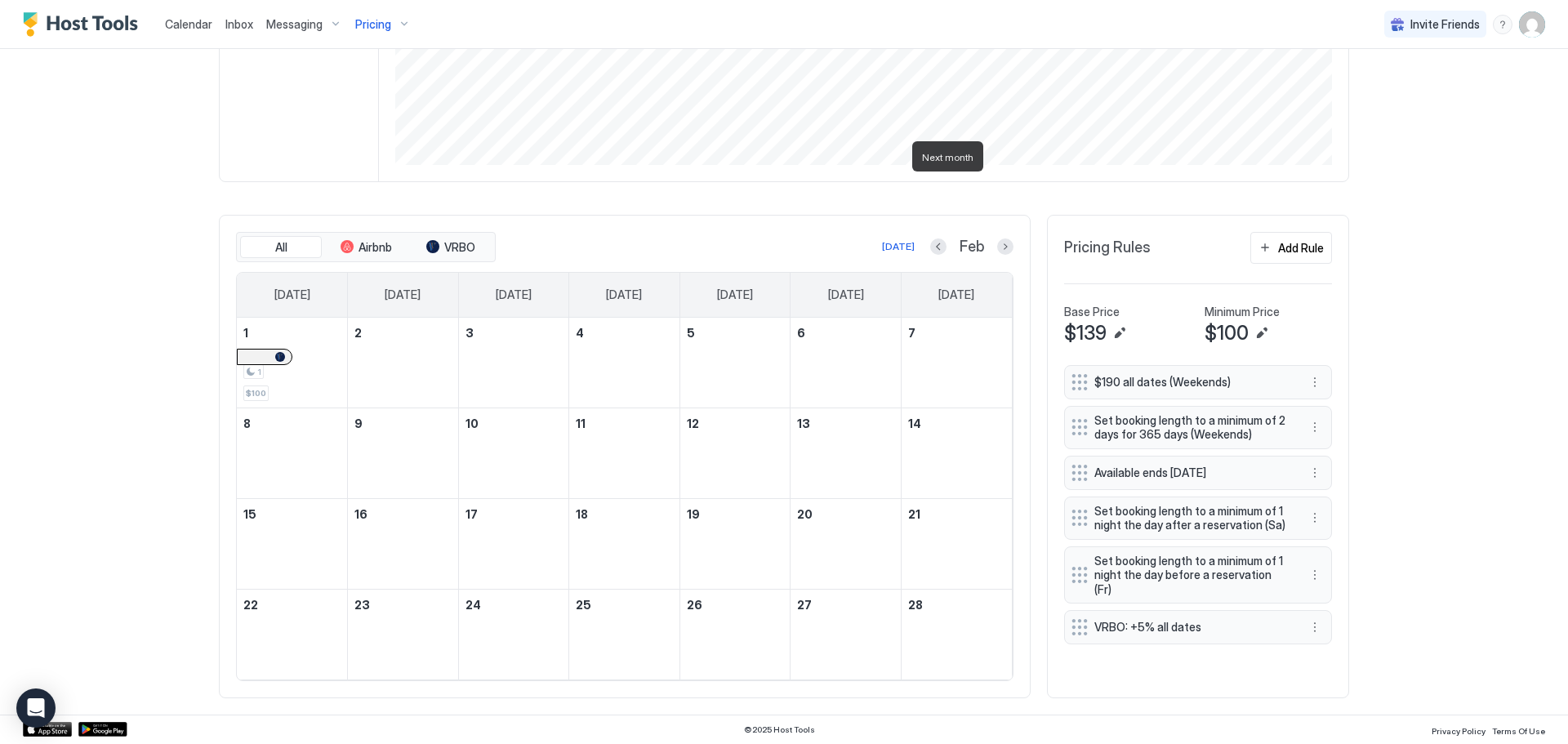
scroll to position [333, 0]
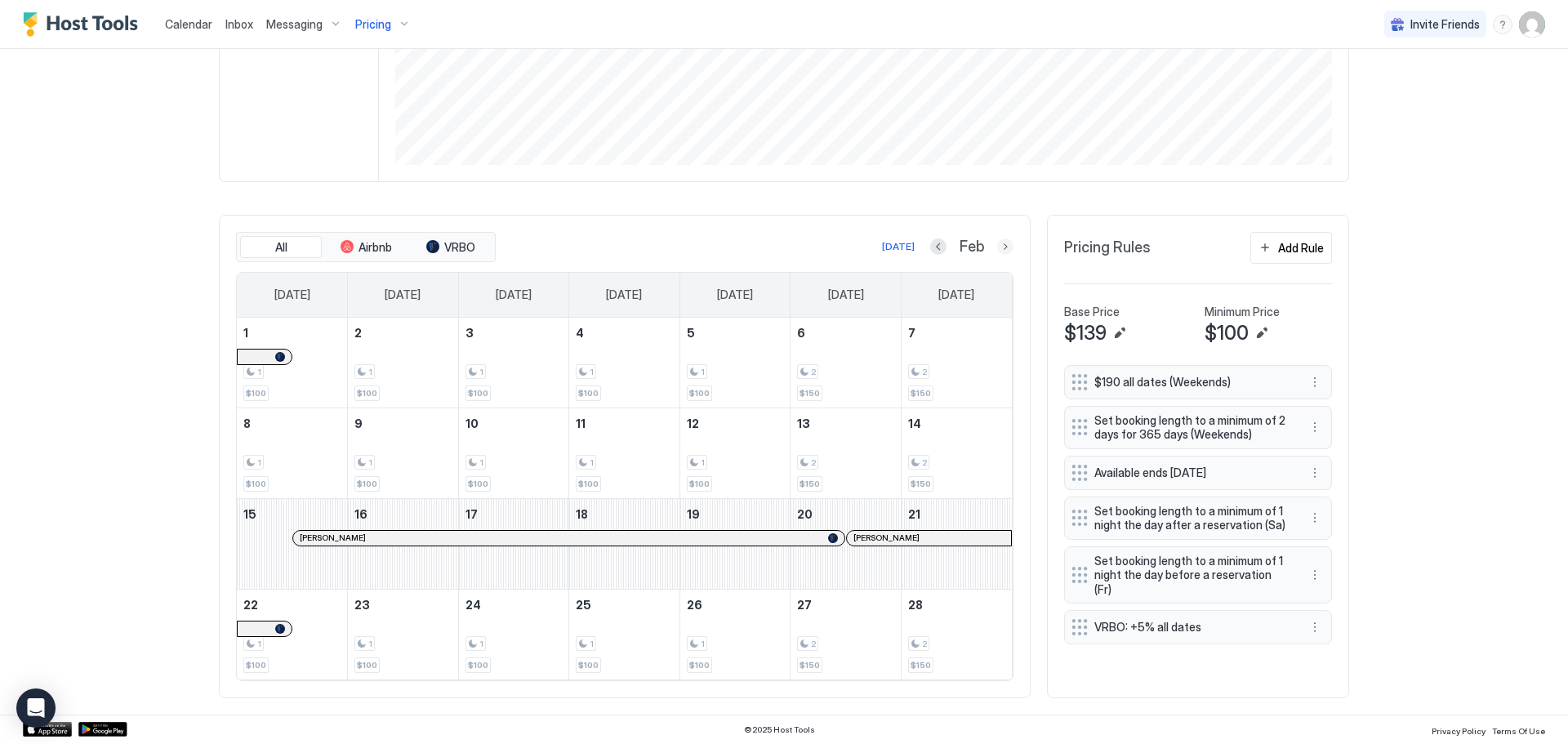
click at [997, 249] on button "Next month" at bounding box center [1004, 246] width 16 height 16
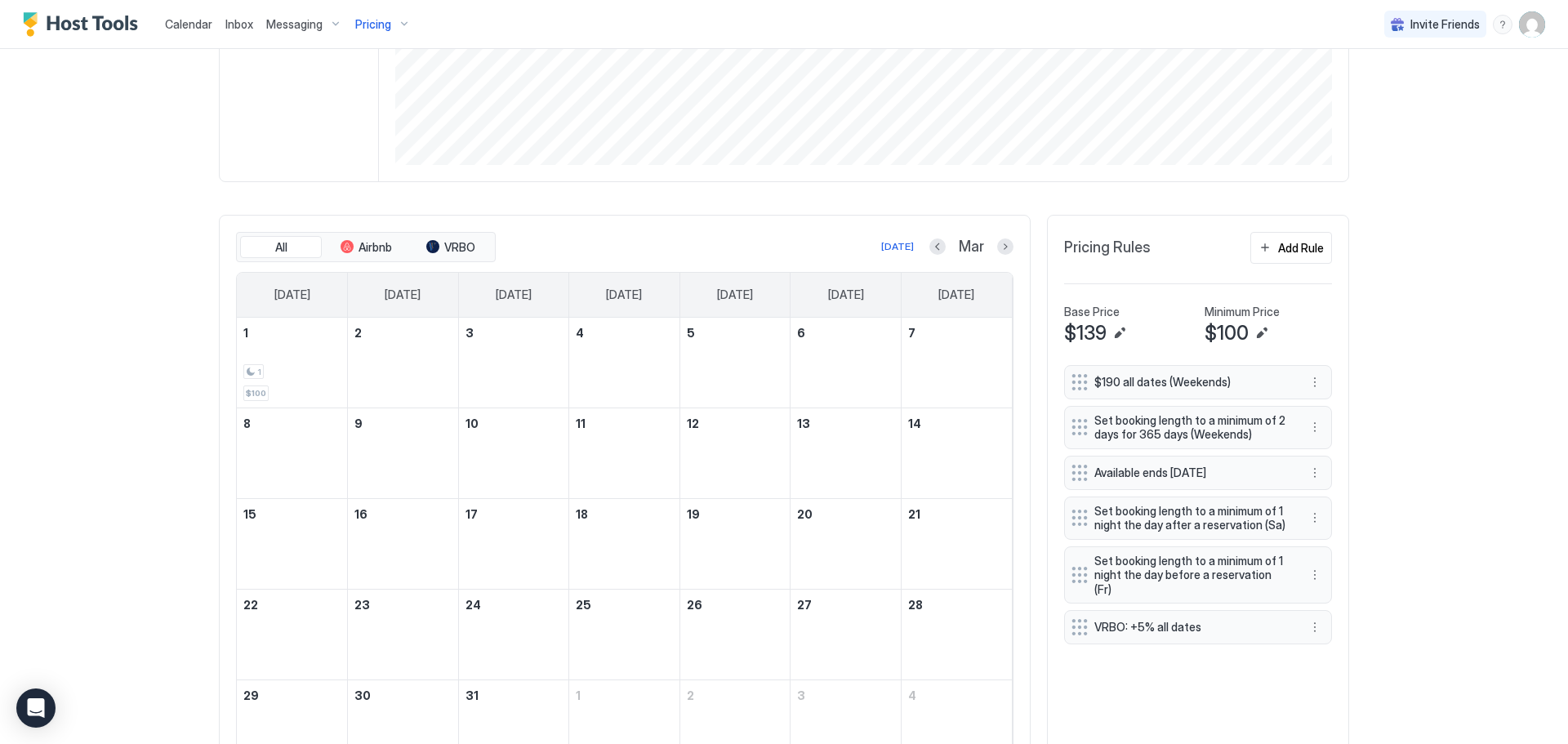
scroll to position [423, 0]
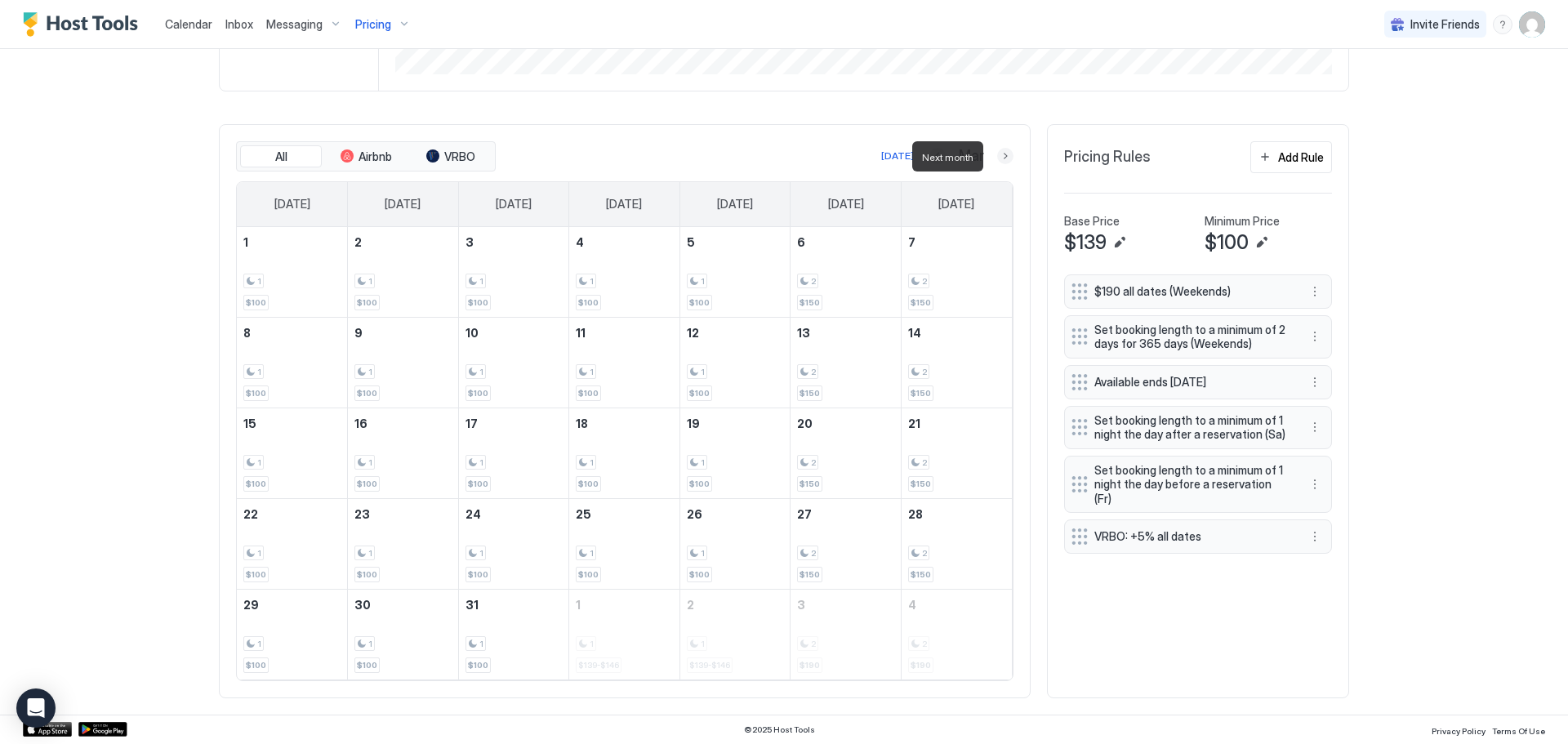
click at [1001, 159] on button "Next month" at bounding box center [1004, 156] width 16 height 16
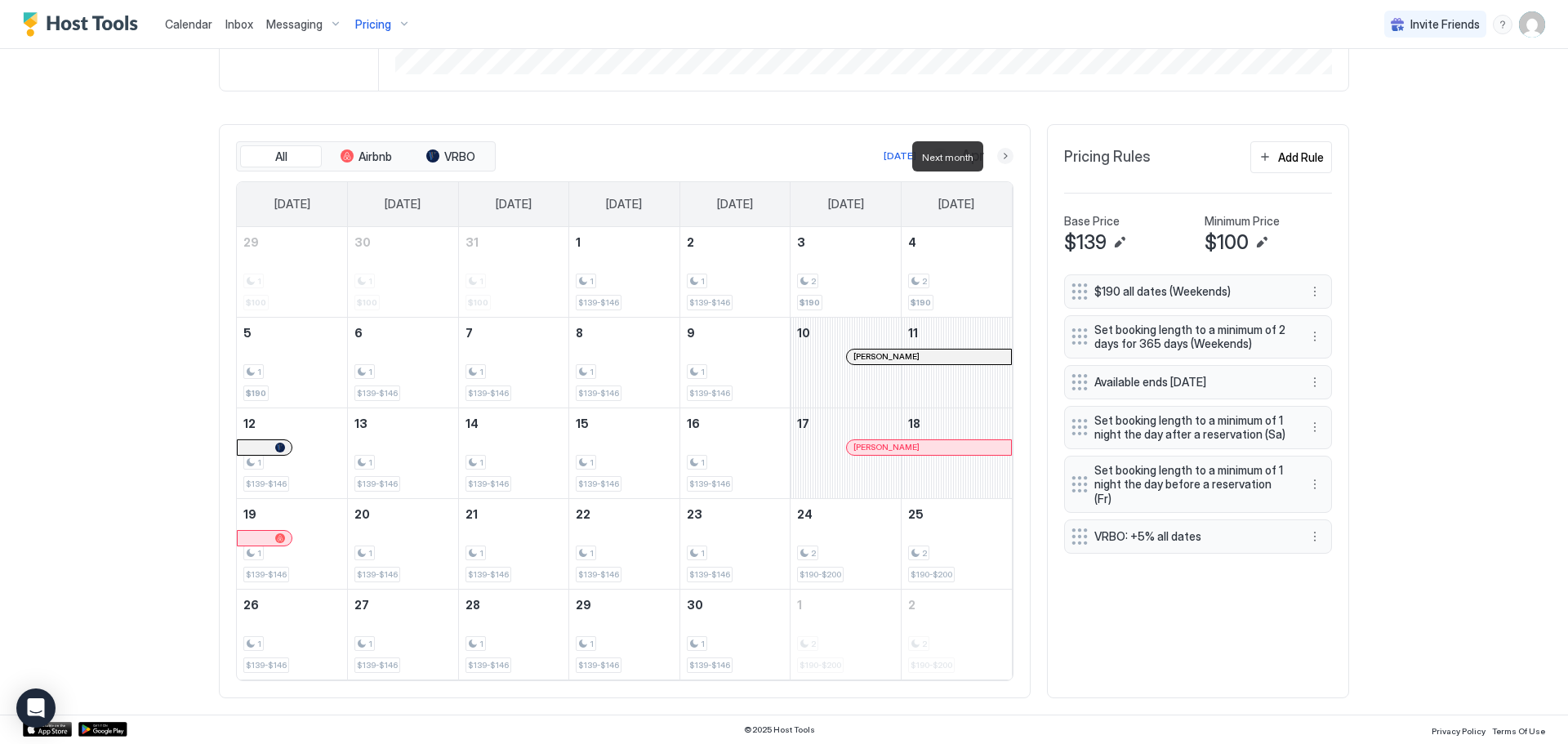
click at [1004, 155] on button "Next month" at bounding box center [1004, 156] width 16 height 16
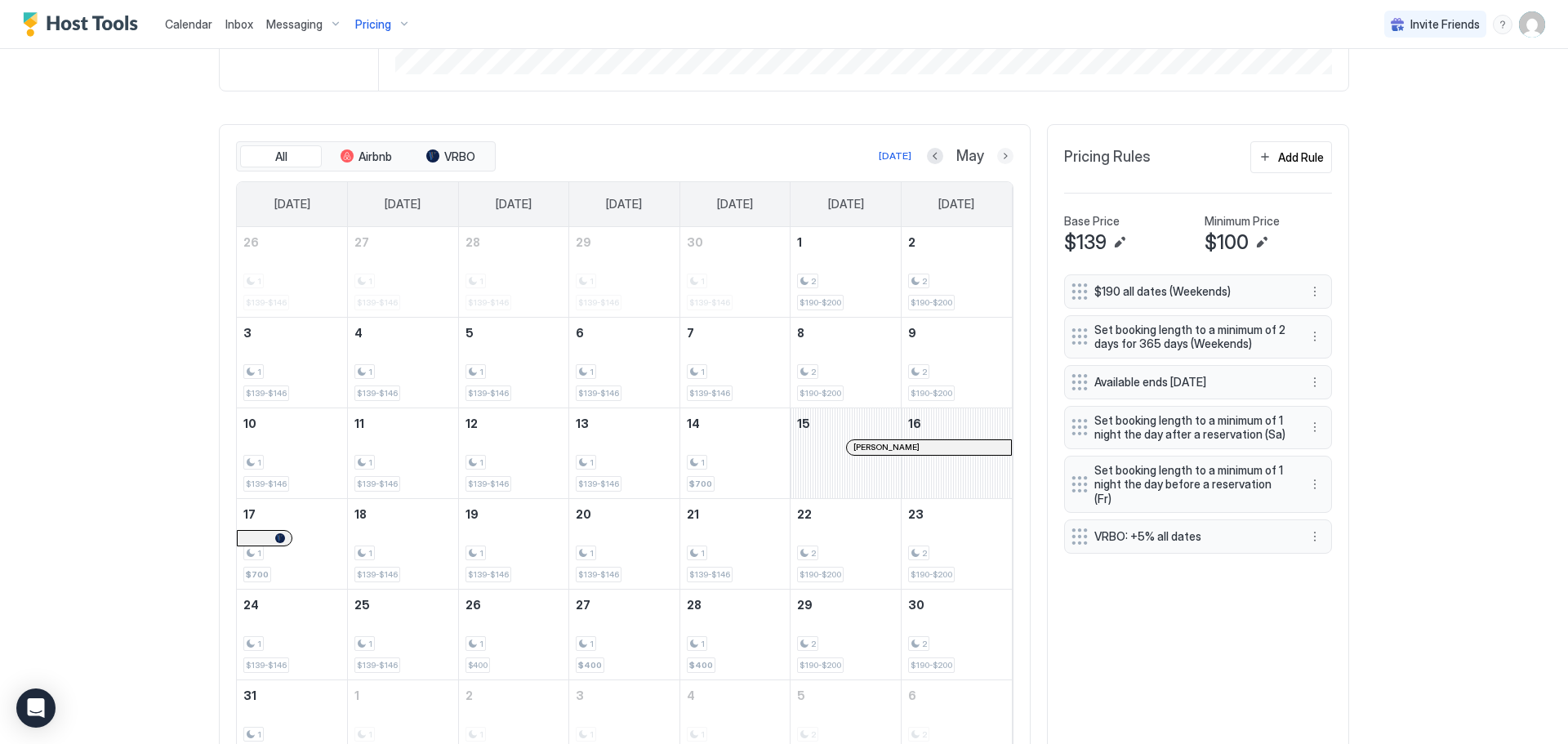
click at [1003, 155] on button "Next month" at bounding box center [1004, 156] width 16 height 16
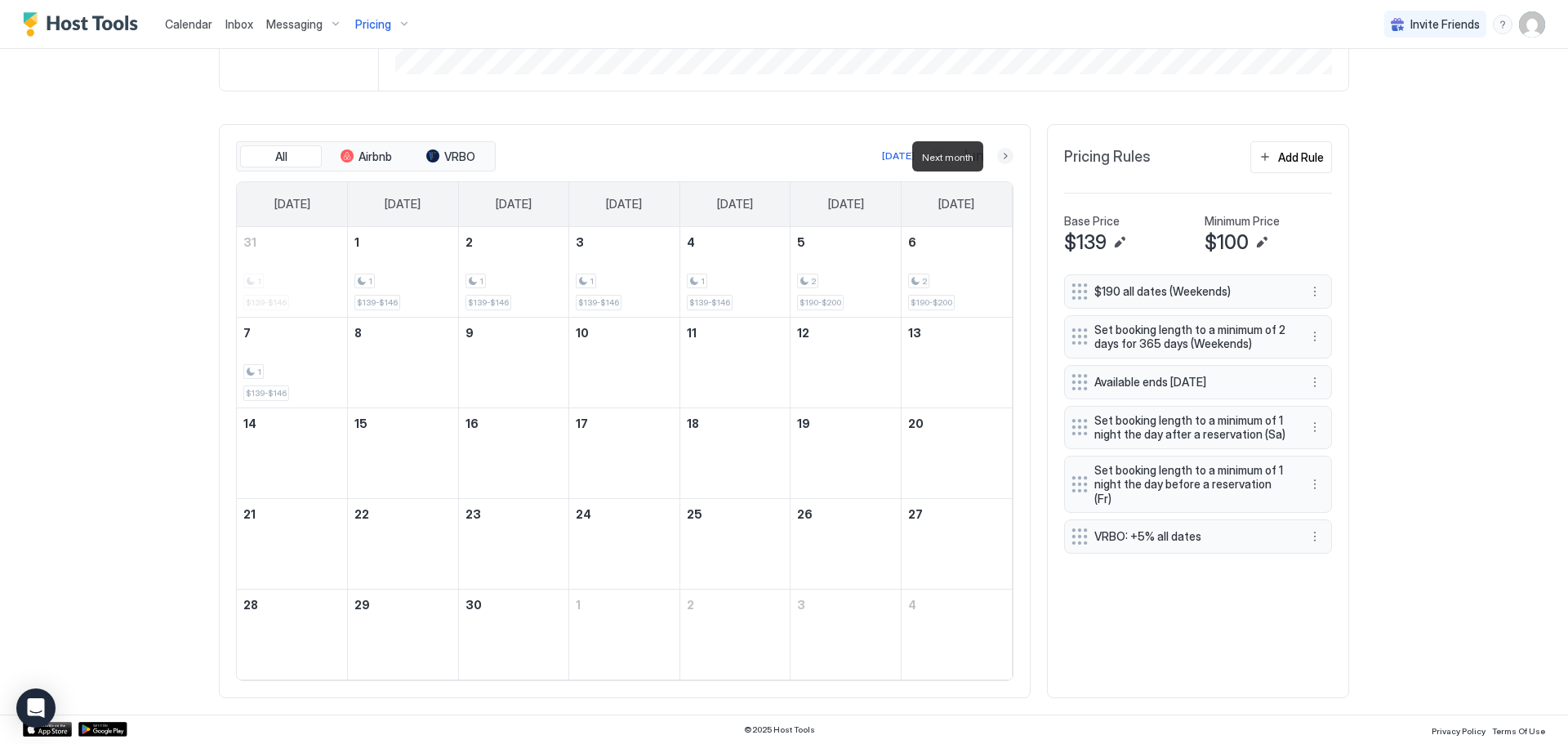
click at [1003, 155] on button "Next month" at bounding box center [1004, 156] width 16 height 16
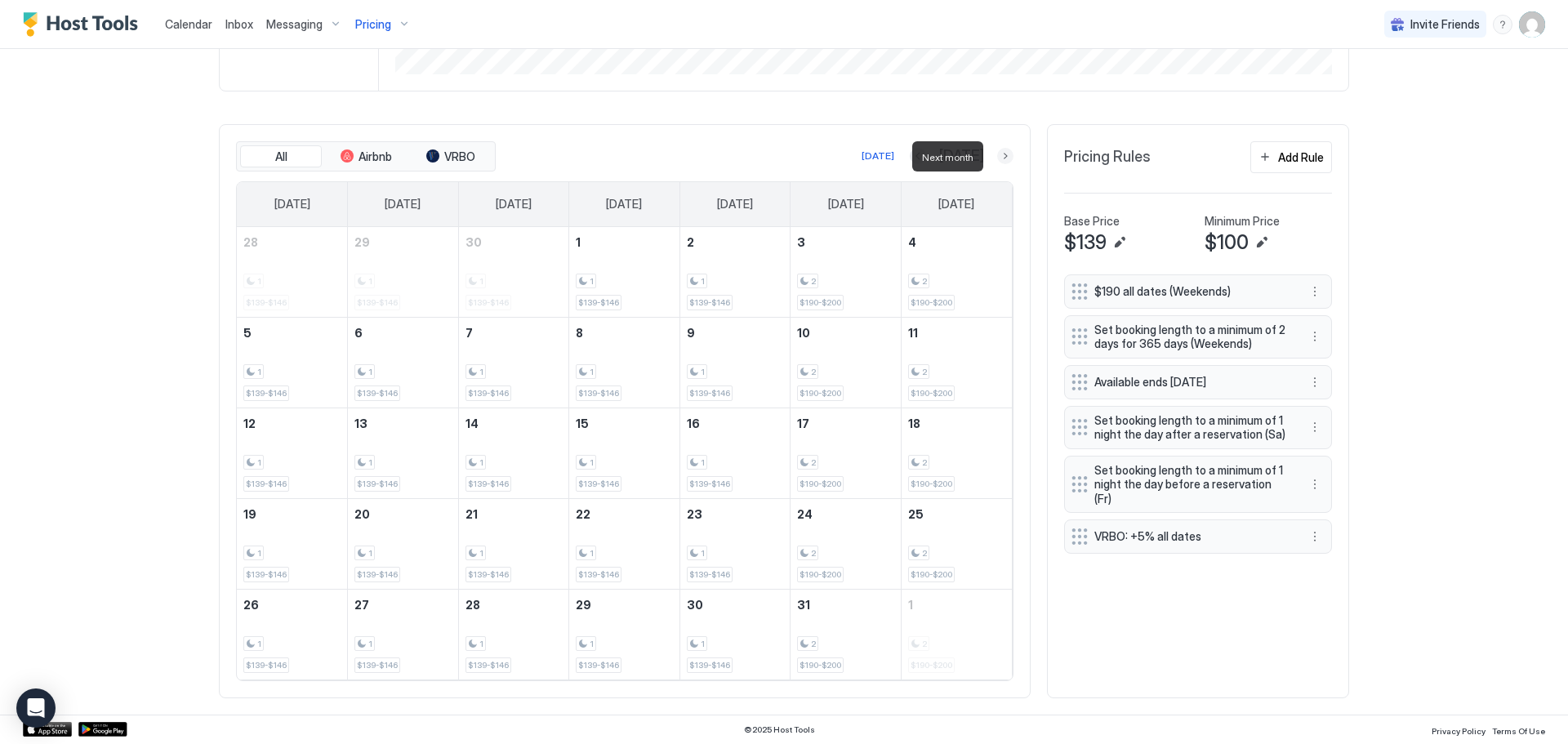
click at [1002, 155] on button "Next month" at bounding box center [1004, 156] width 16 height 16
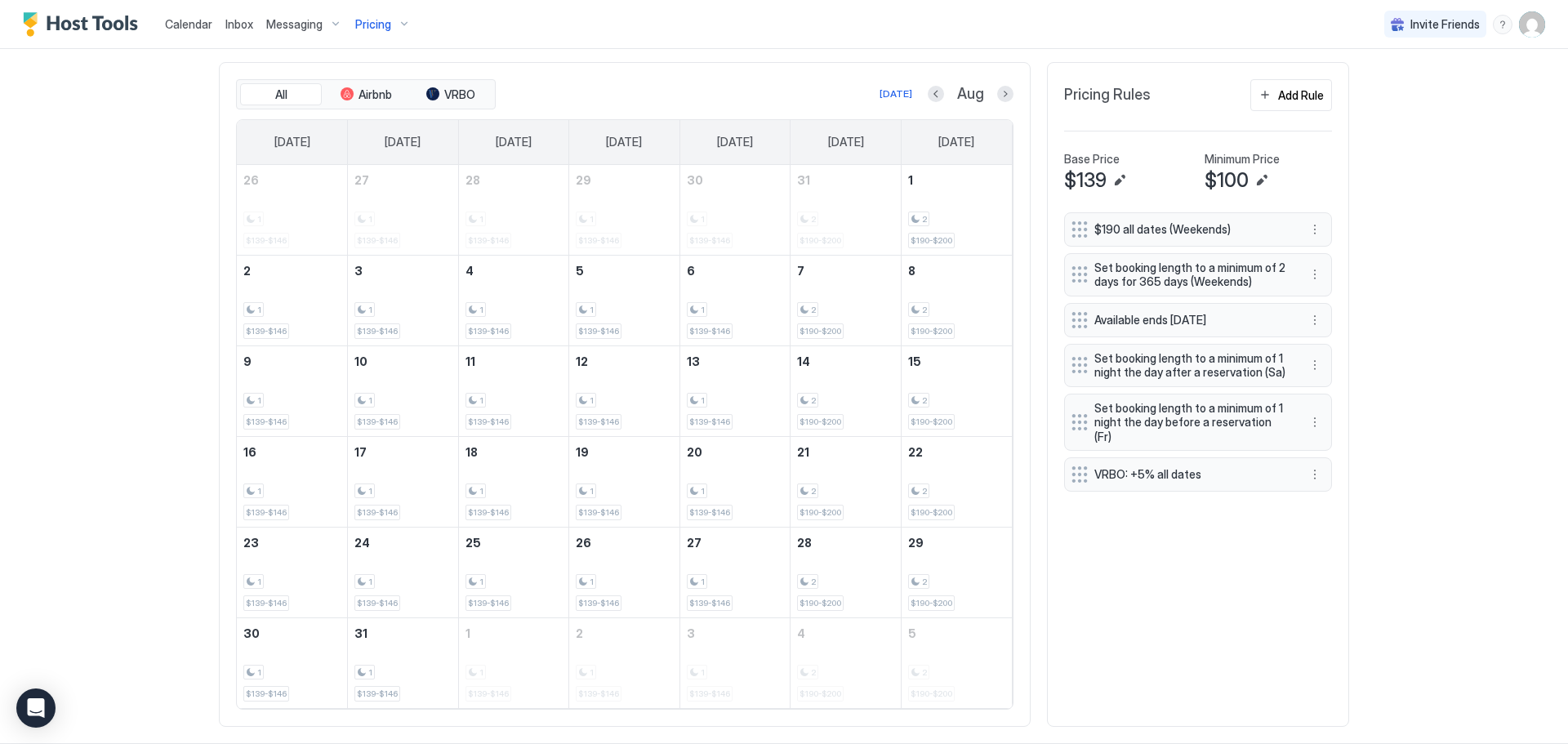
scroll to position [514, 0]
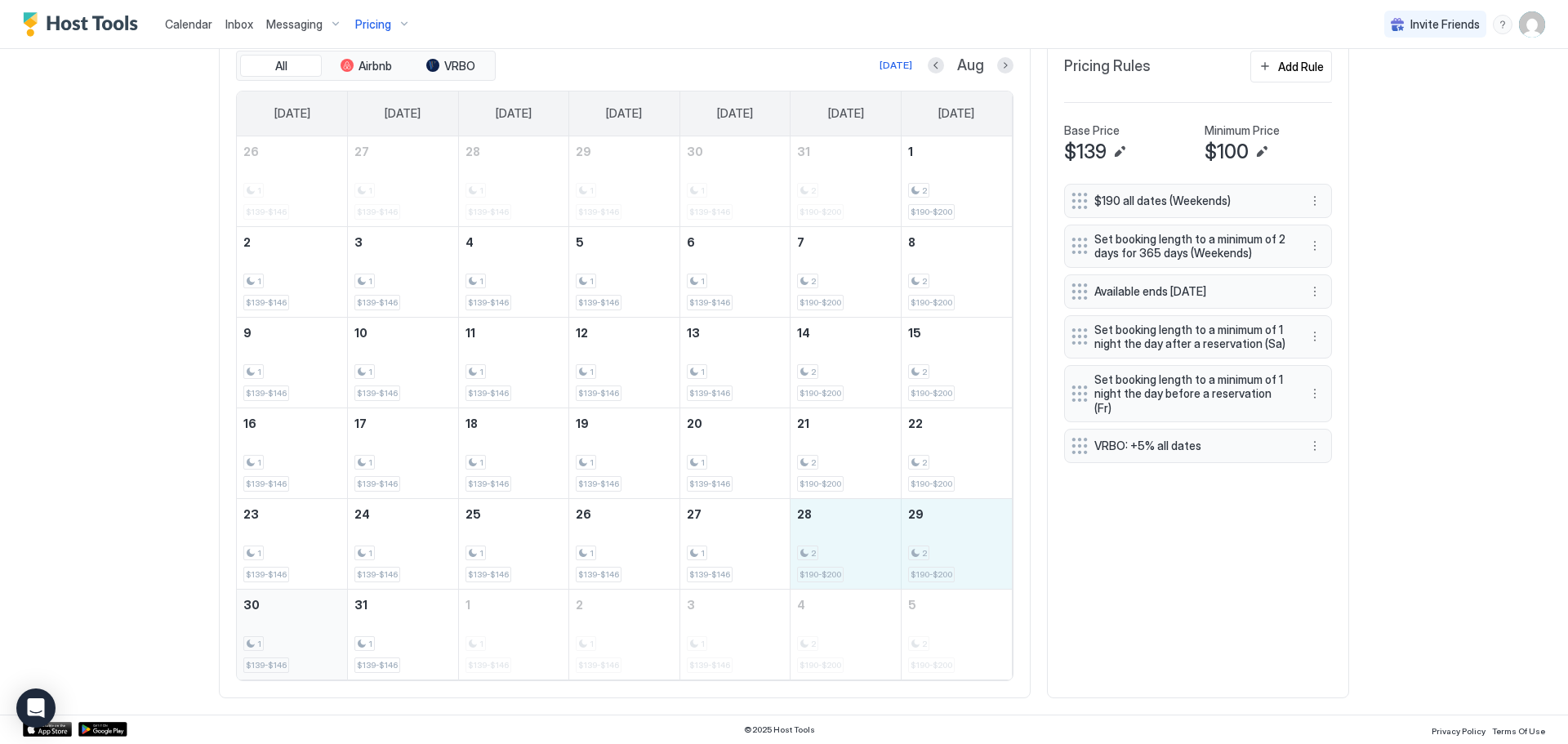
drag, startPoint x: 856, startPoint y: 573, endPoint x: 284, endPoint y: 658, distance: 578.3
click at [284, 658] on tbody "26 1 $139-$146 27 1 $139-$146 28 1 $139-$146 29 1 $139-$146 30 1 $139-$146 31 2…" at bounding box center [624, 408] width 775 height 543
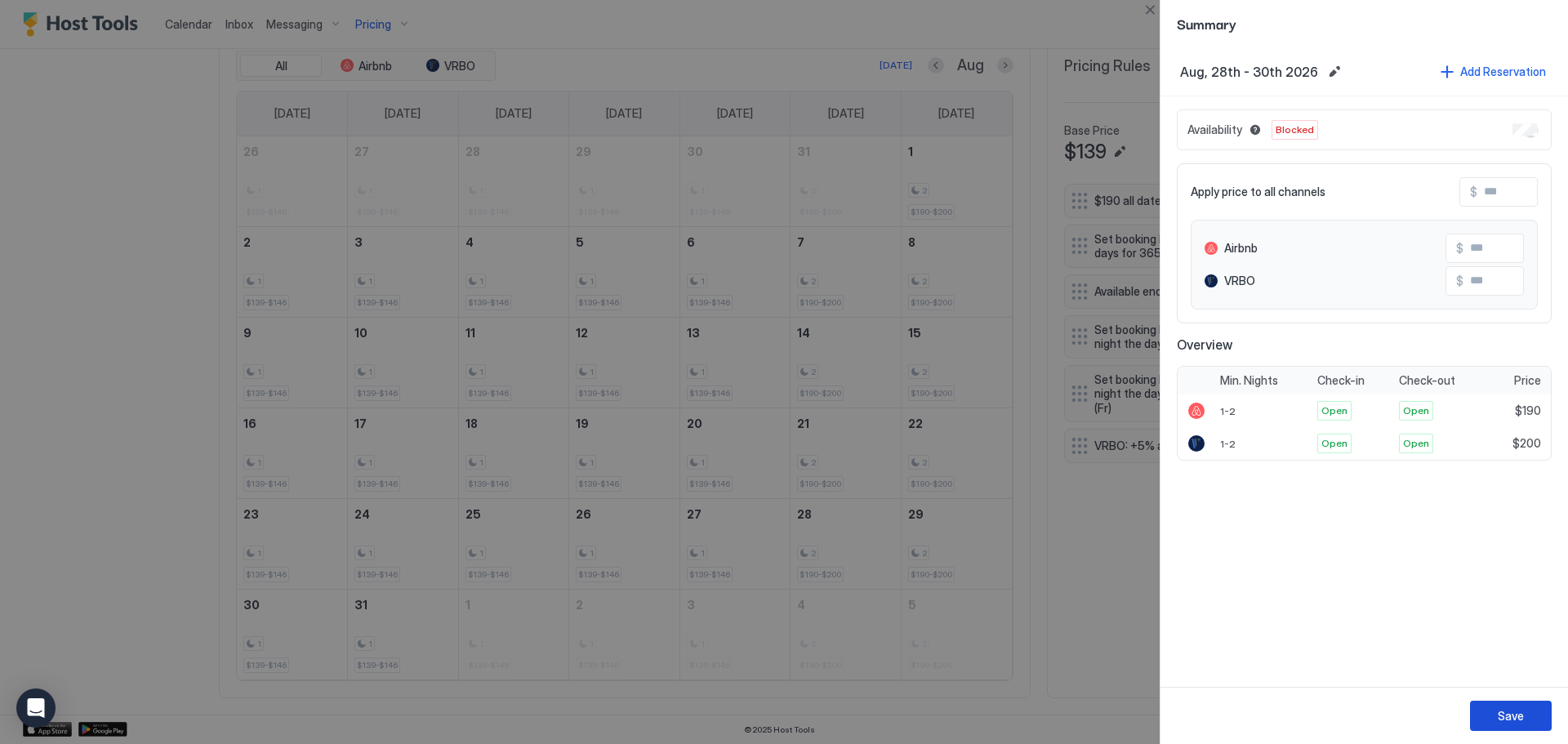
click at [1493, 716] on button "Save" at bounding box center [1510, 716] width 82 height 30
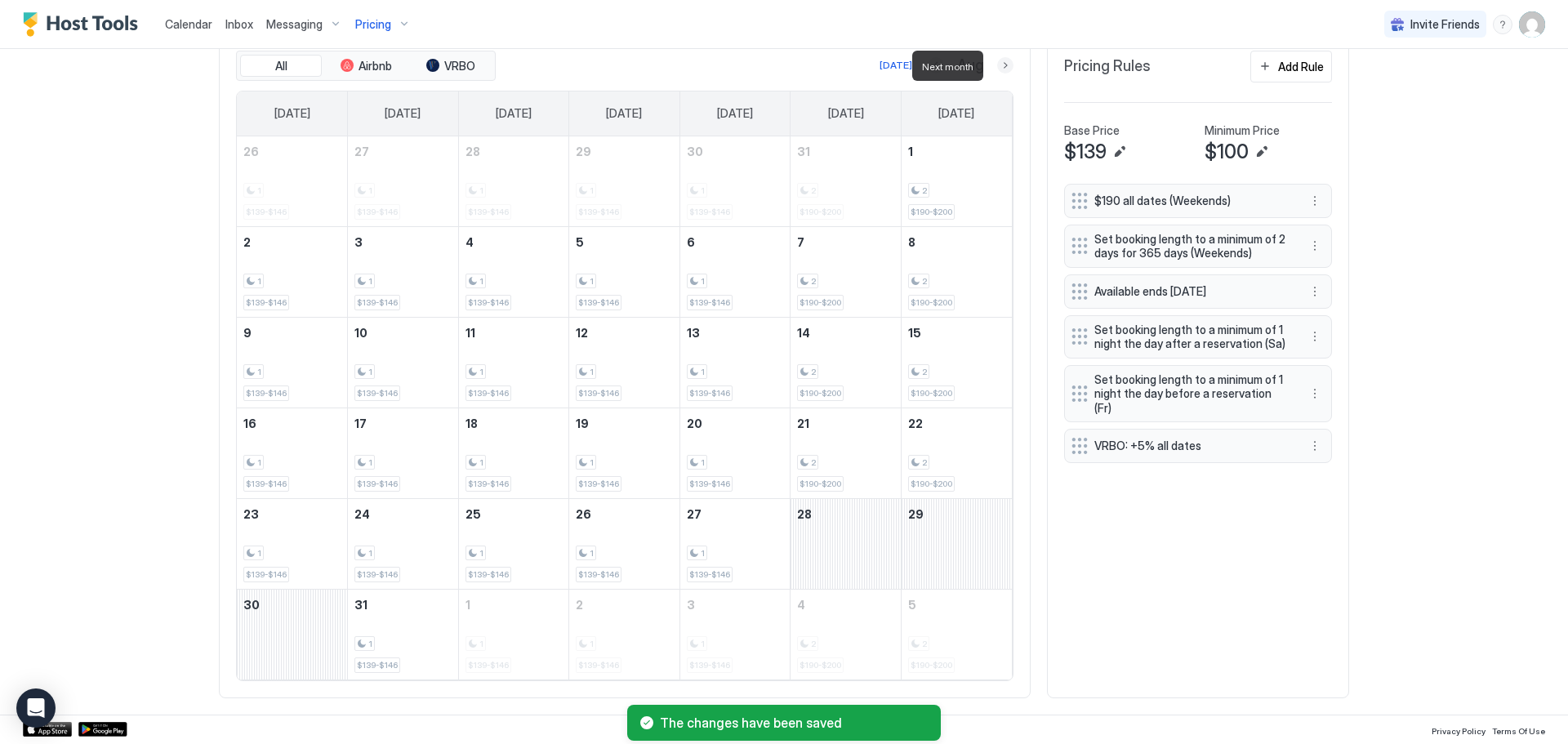
click at [1001, 68] on button "Next month" at bounding box center [1004, 65] width 16 height 16
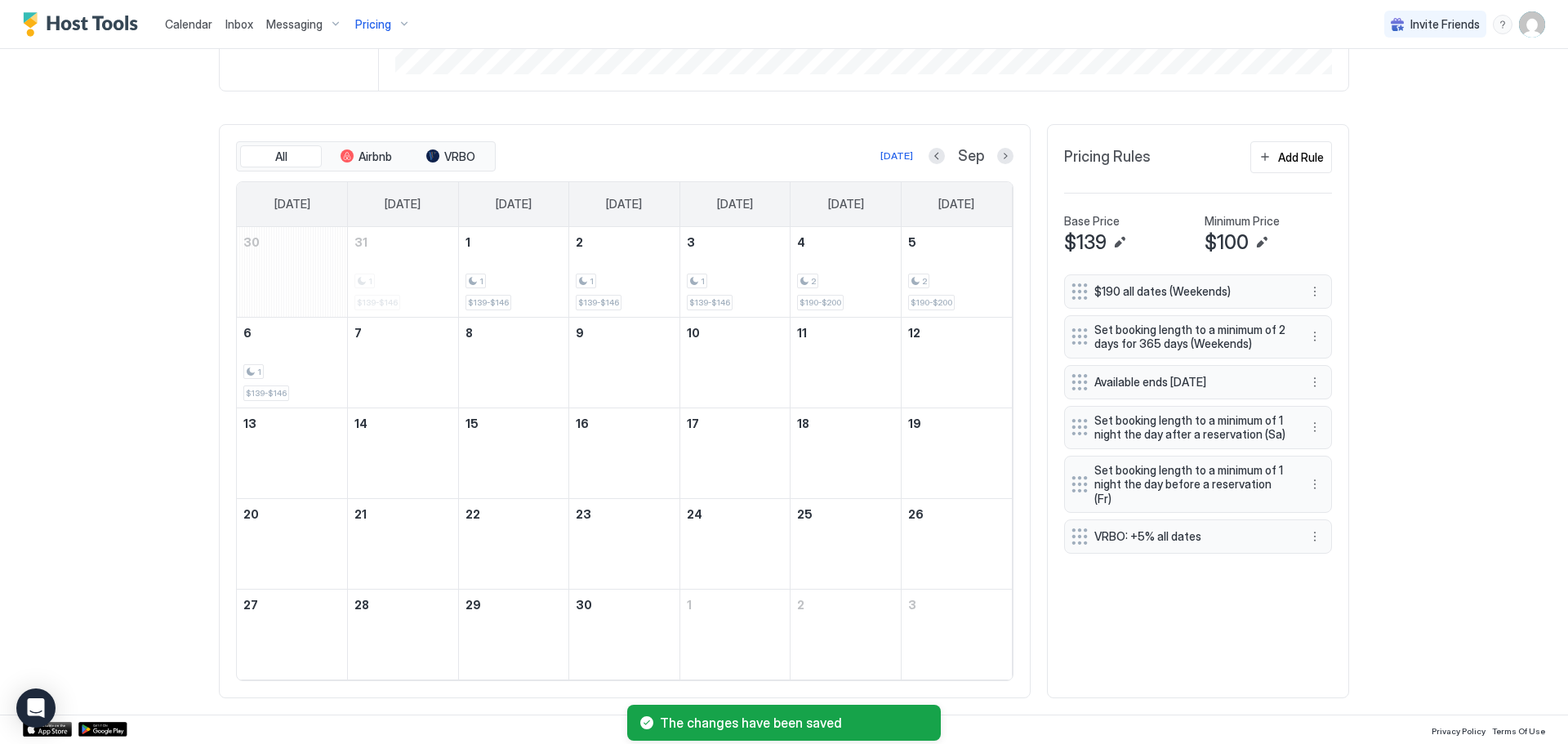
scroll to position [423, 0]
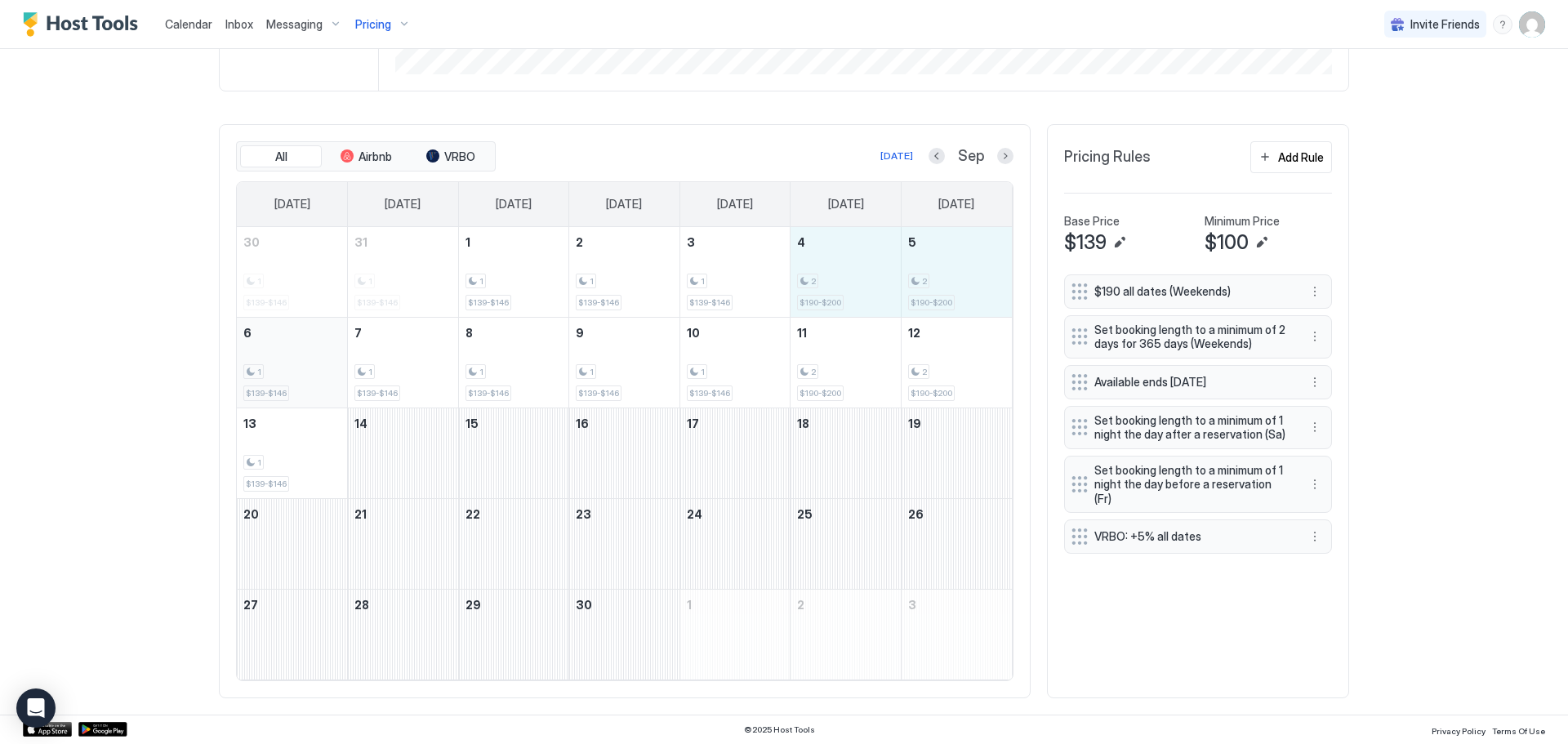
drag, startPoint x: 873, startPoint y: 280, endPoint x: 299, endPoint y: 355, distance: 578.9
click at [298, 355] on tbody "30 1 $139-$146 31 1 $139-$146 1 1 $139-$146 2 1 $139-$146 3 1 $139-$146 4 2 $19…" at bounding box center [624, 453] width 775 height 453
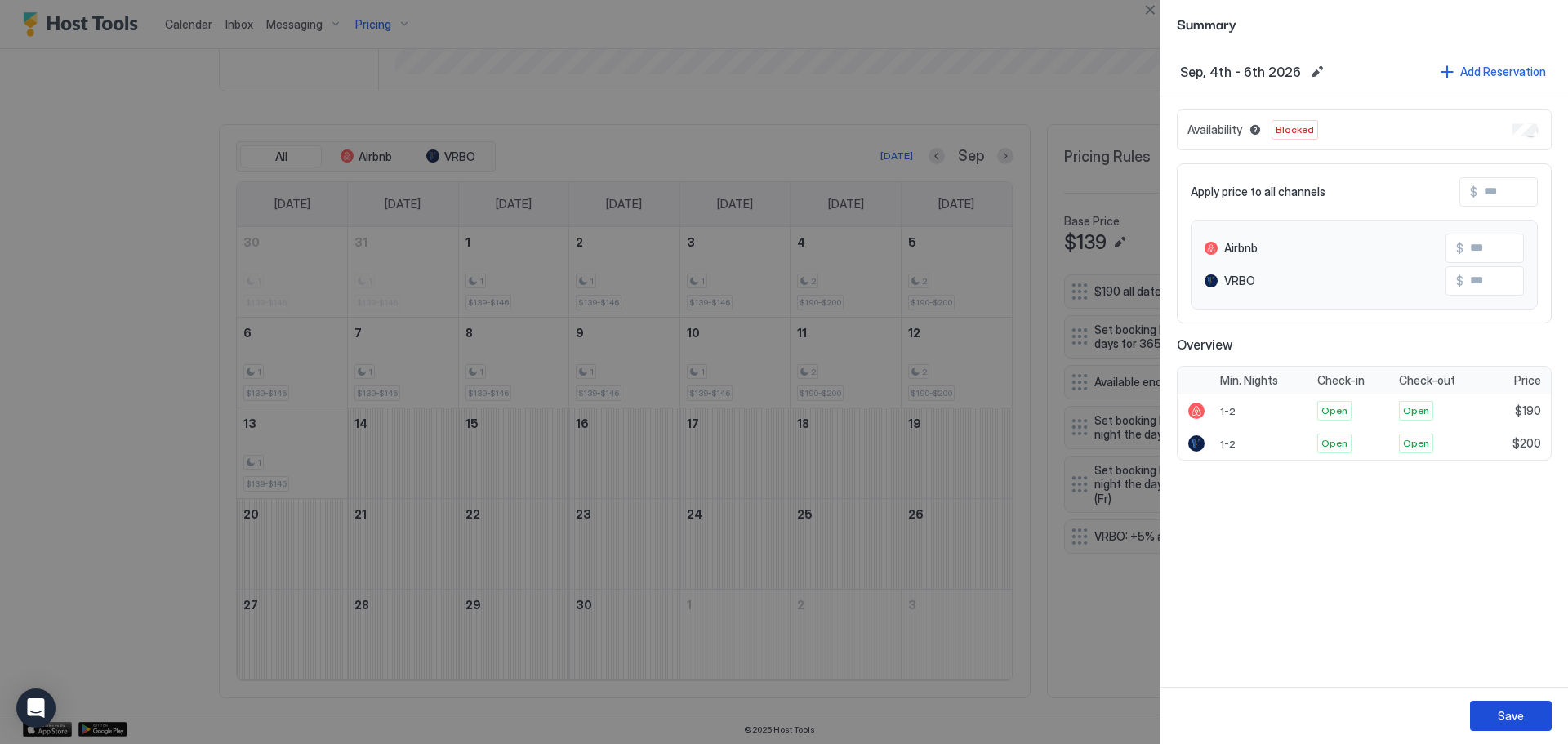
click at [1503, 712] on div "Save" at bounding box center [1511, 716] width 27 height 17
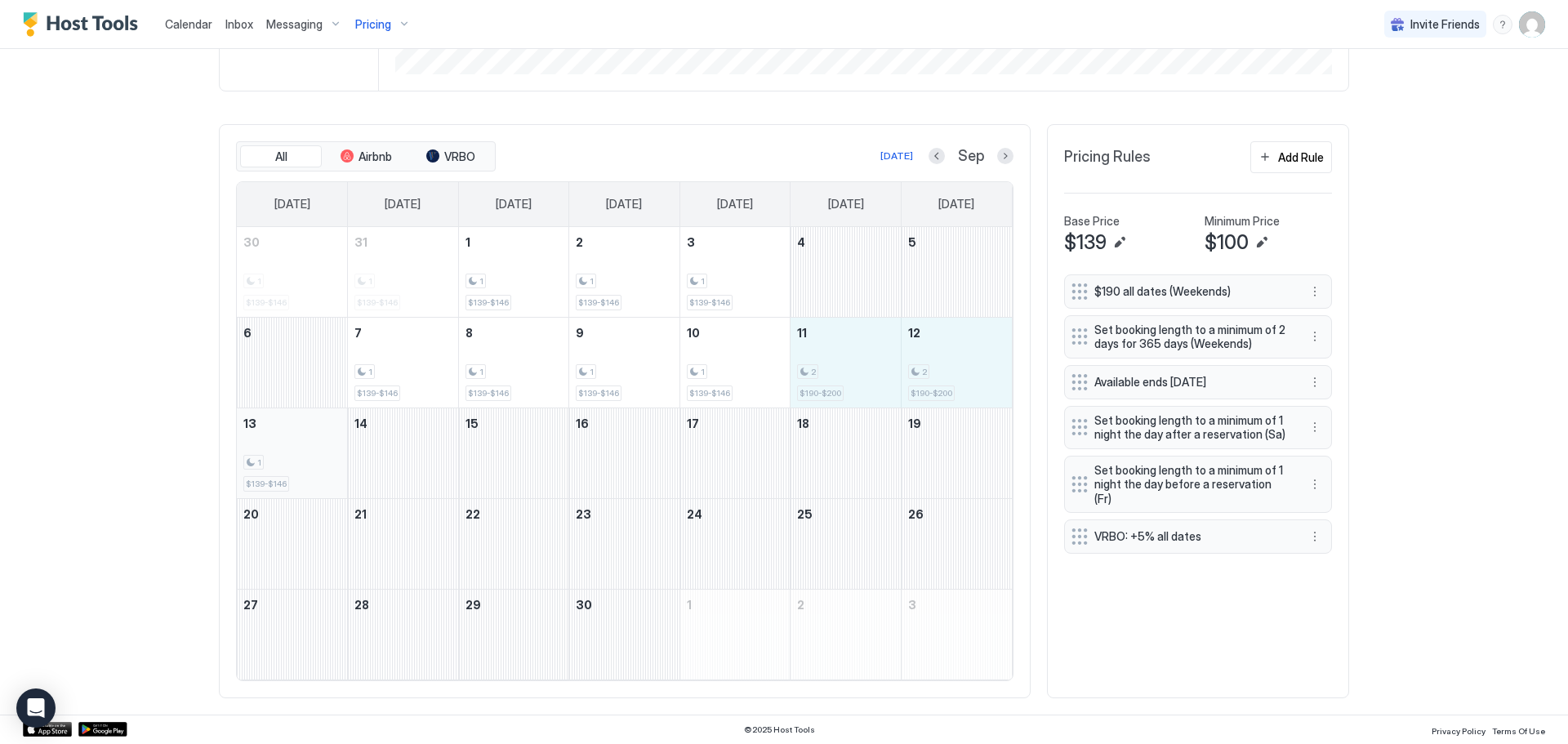
drag, startPoint x: 862, startPoint y: 365, endPoint x: 323, endPoint y: 473, distance: 549.7
click at [324, 473] on tbody "30 1 $139-$146 31 1 $139-$146 1 1 $139-$146 2 1 $139-$146 3 1 $139-$146 4 5 6 7…" at bounding box center [624, 453] width 775 height 453
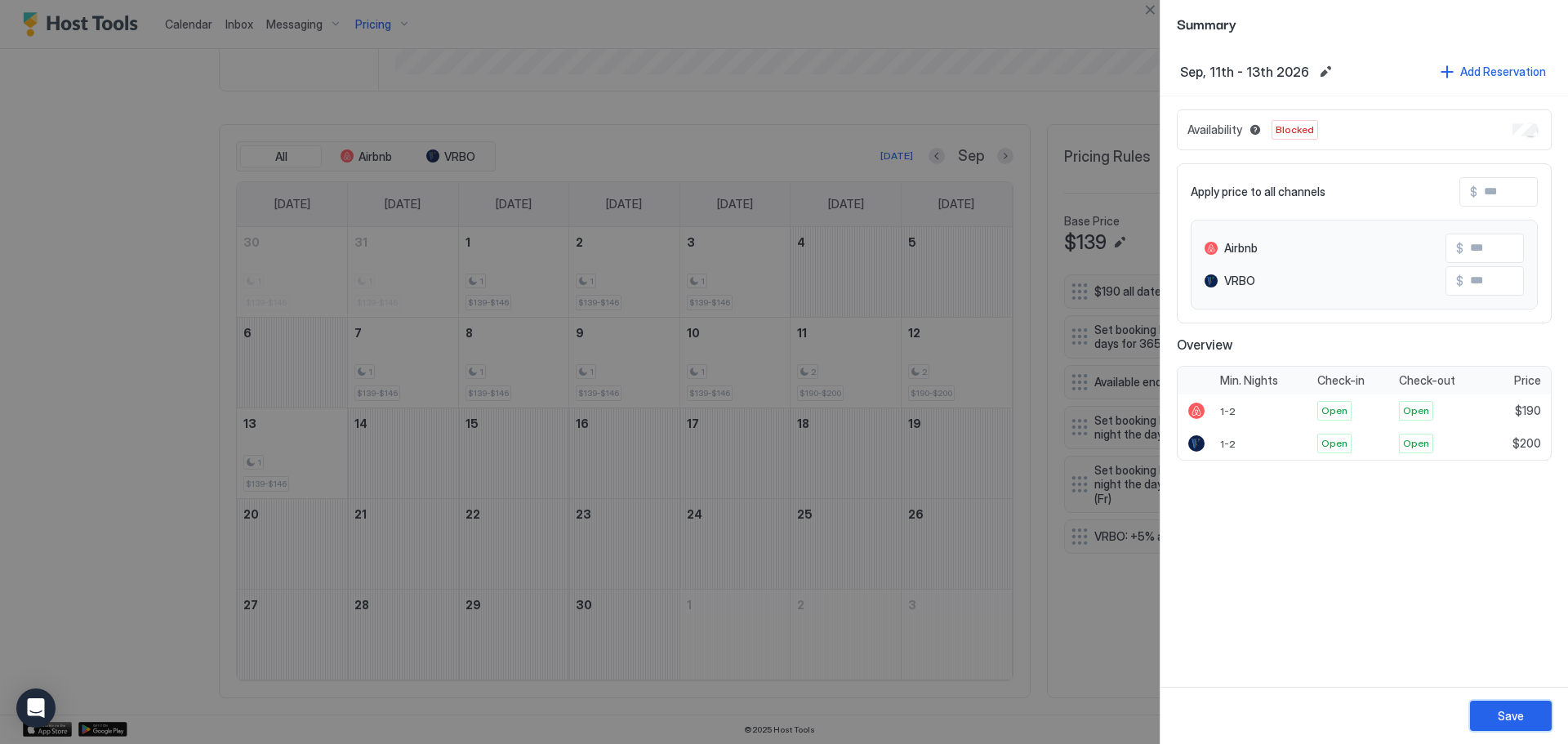
click at [1504, 716] on div "Save" at bounding box center [1511, 716] width 27 height 17
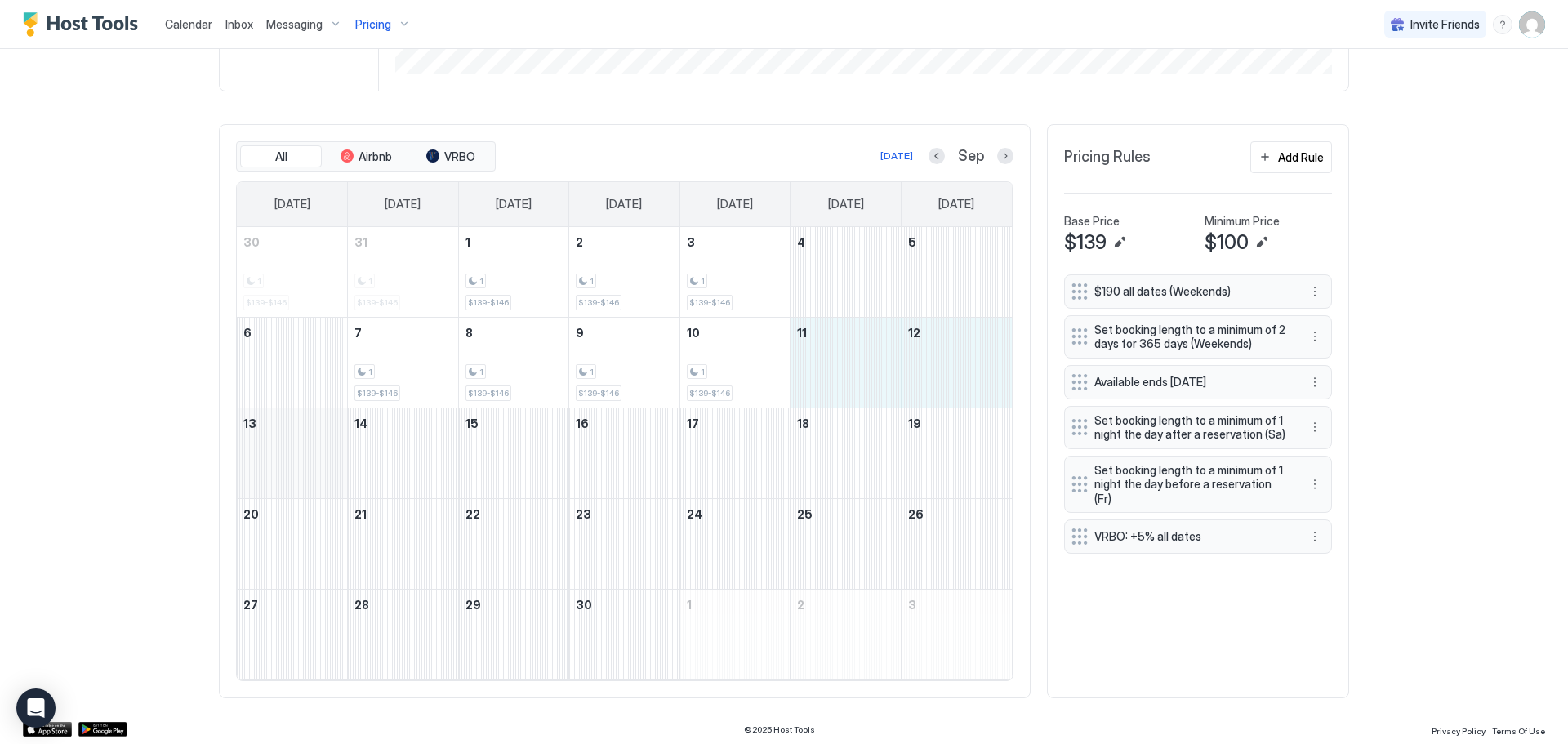
drag, startPoint x: 906, startPoint y: 395, endPoint x: 301, endPoint y: 469, distance: 609.5
click at [301, 469] on tbody "30 1 $139-$146 31 1 $139-$146 1 1 $139-$146 2 1 $139-$146 3 1 $139-$146 4 5 6 7…" at bounding box center [624, 453] width 775 height 453
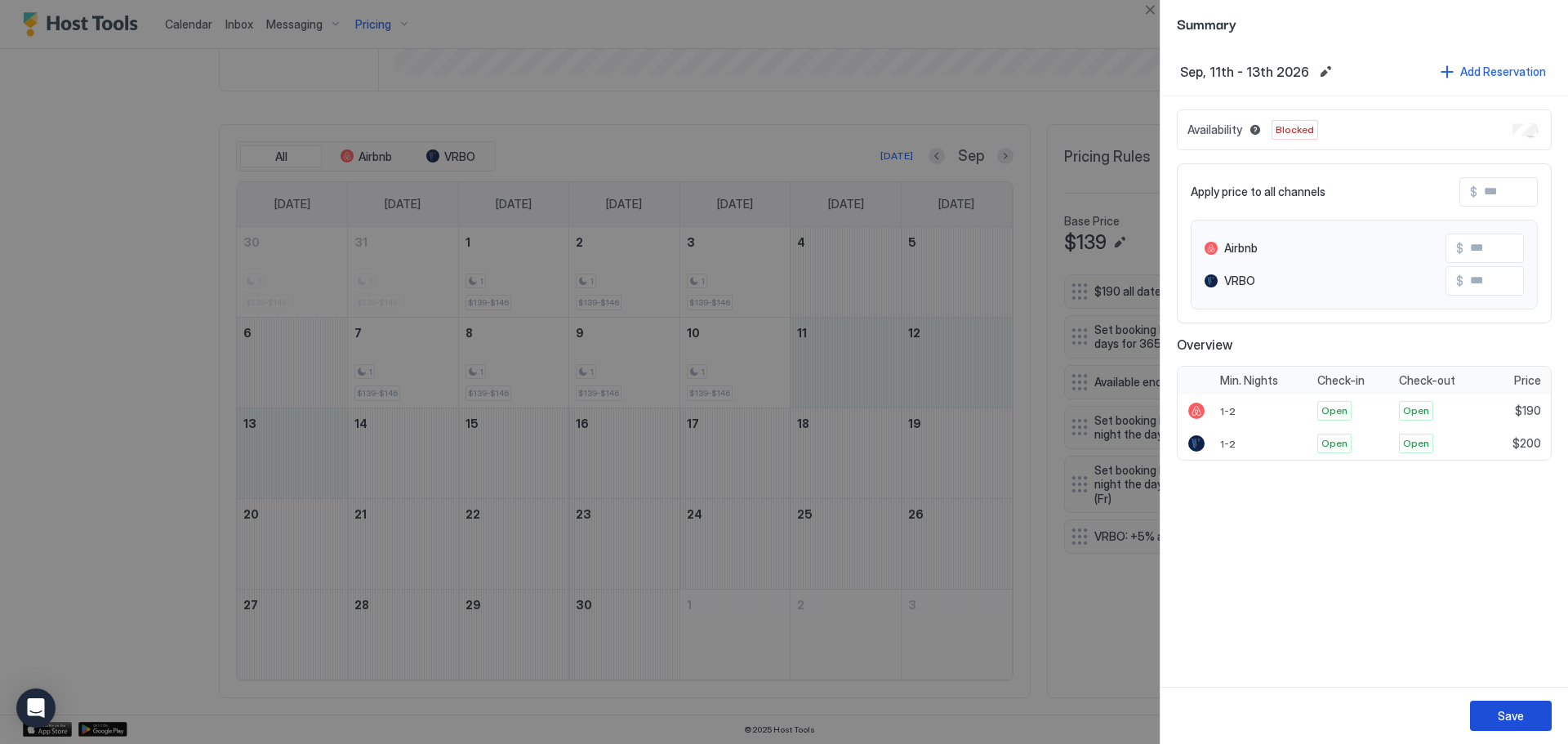
click at [1499, 722] on div "Save" at bounding box center [1511, 716] width 27 height 17
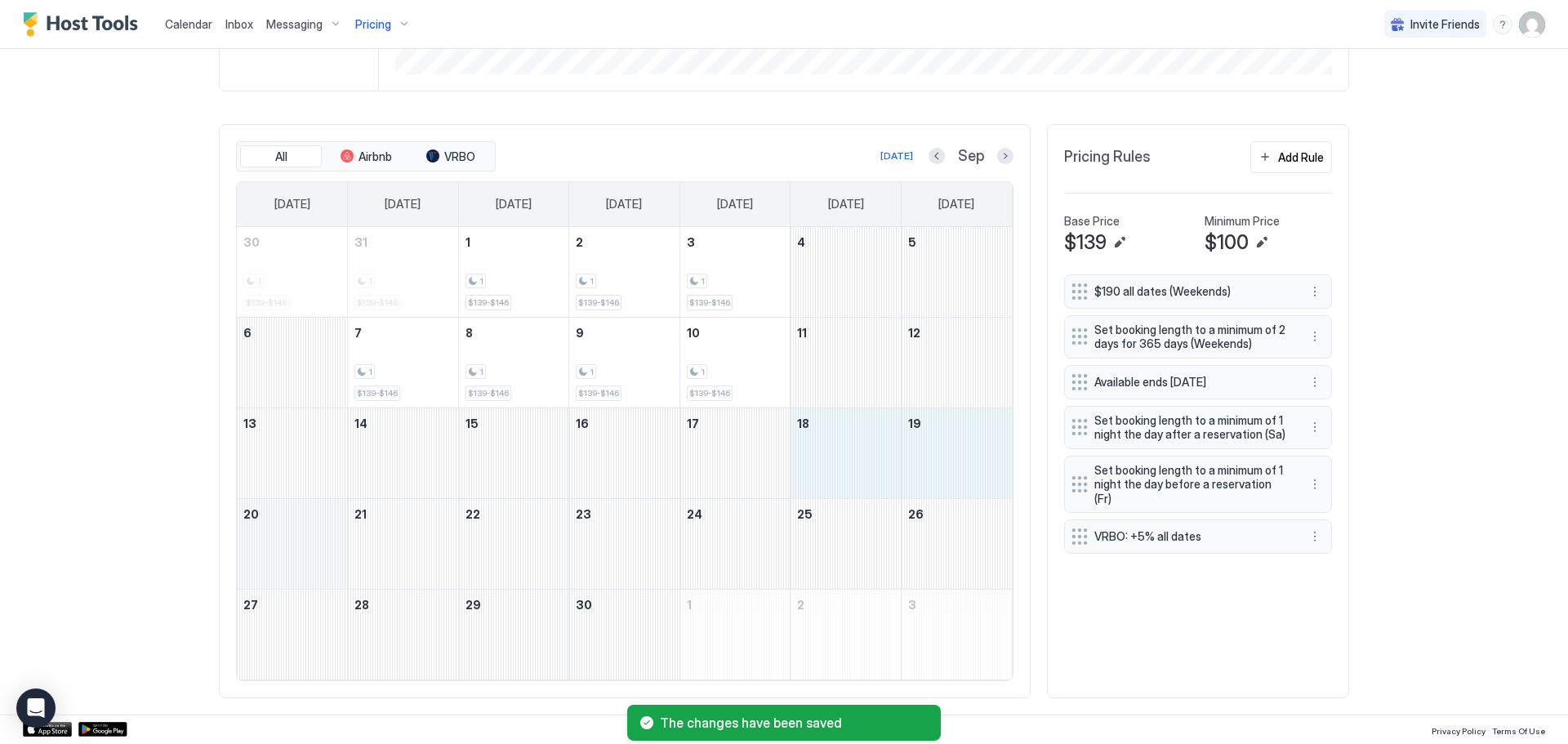
drag, startPoint x: 849, startPoint y: 472, endPoint x: 303, endPoint y: 564, distance: 553.7
click at [303, 564] on tbody "30 1 $139-$146 31 1 $139-$146 1 1 $139-$146 2 1 $139-$146 3 1 $139-$146 4 5 6 7…" at bounding box center [624, 453] width 775 height 453
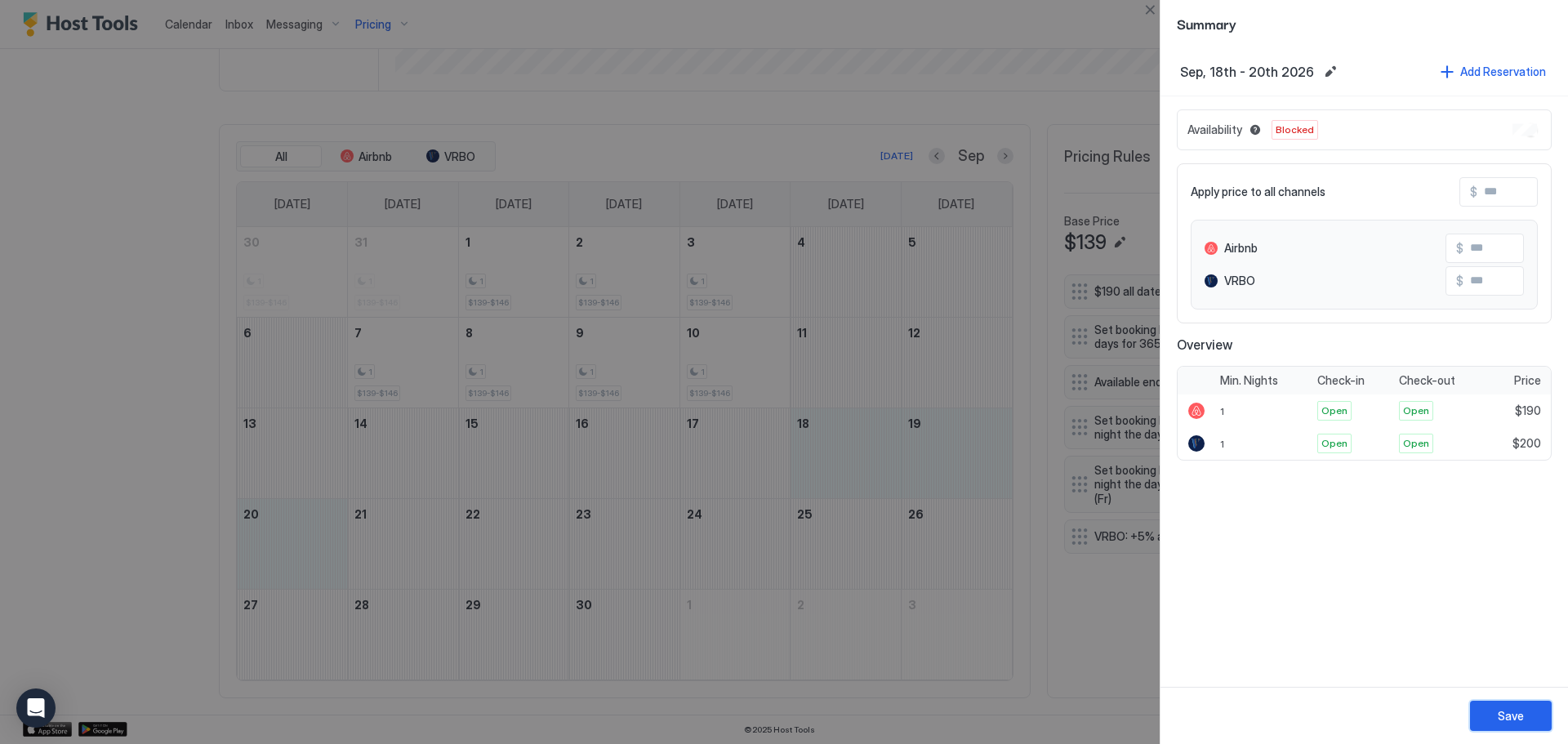
click at [1504, 712] on div "Save" at bounding box center [1511, 716] width 27 height 17
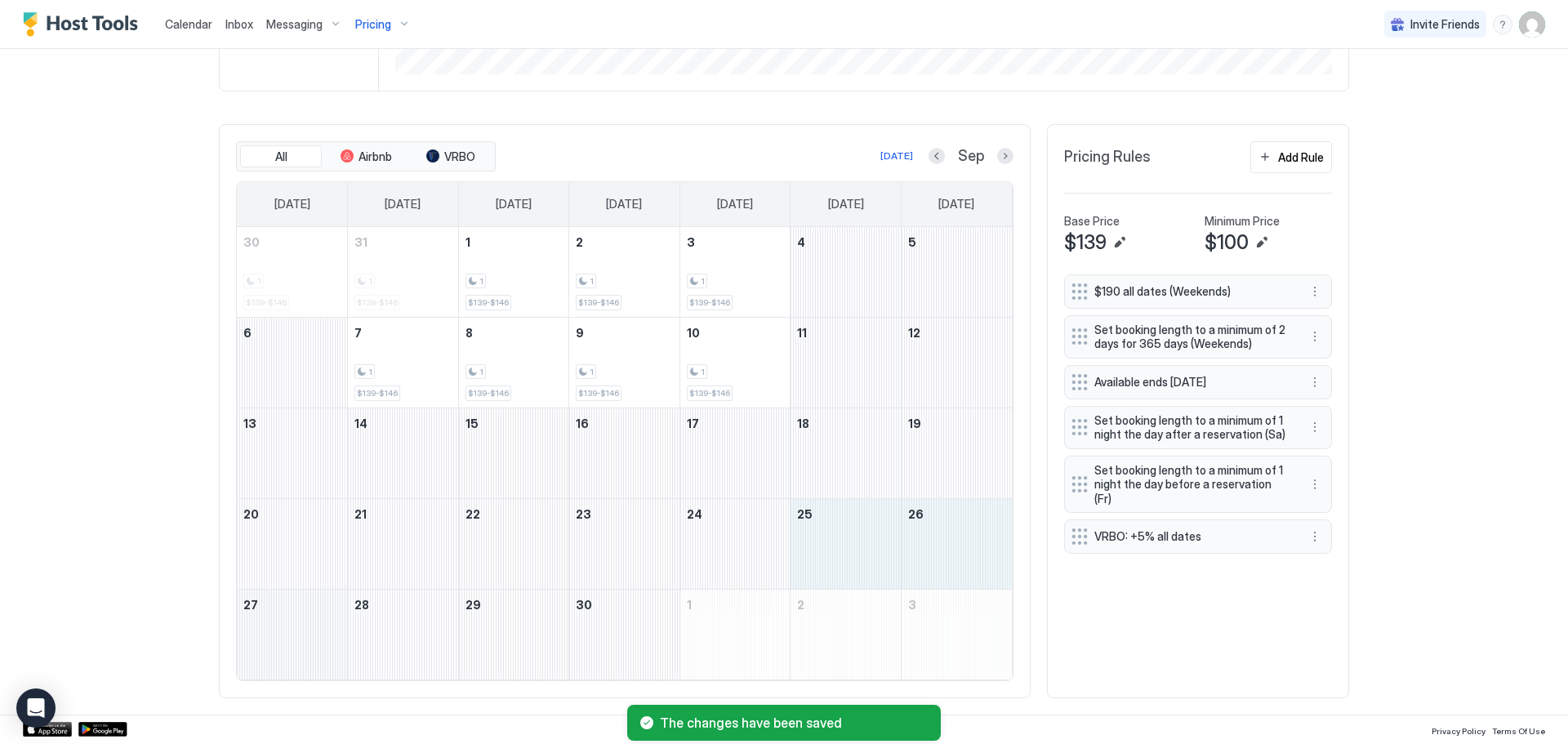
drag, startPoint x: 873, startPoint y: 569, endPoint x: 330, endPoint y: 645, distance: 548.3
click at [330, 645] on tbody "30 1 $139-$146 31 1 $139-$146 1 1 $139-$146 2 1 $139-$146 3 1 $139-$146 4 5 6 7…" at bounding box center [624, 453] width 775 height 453
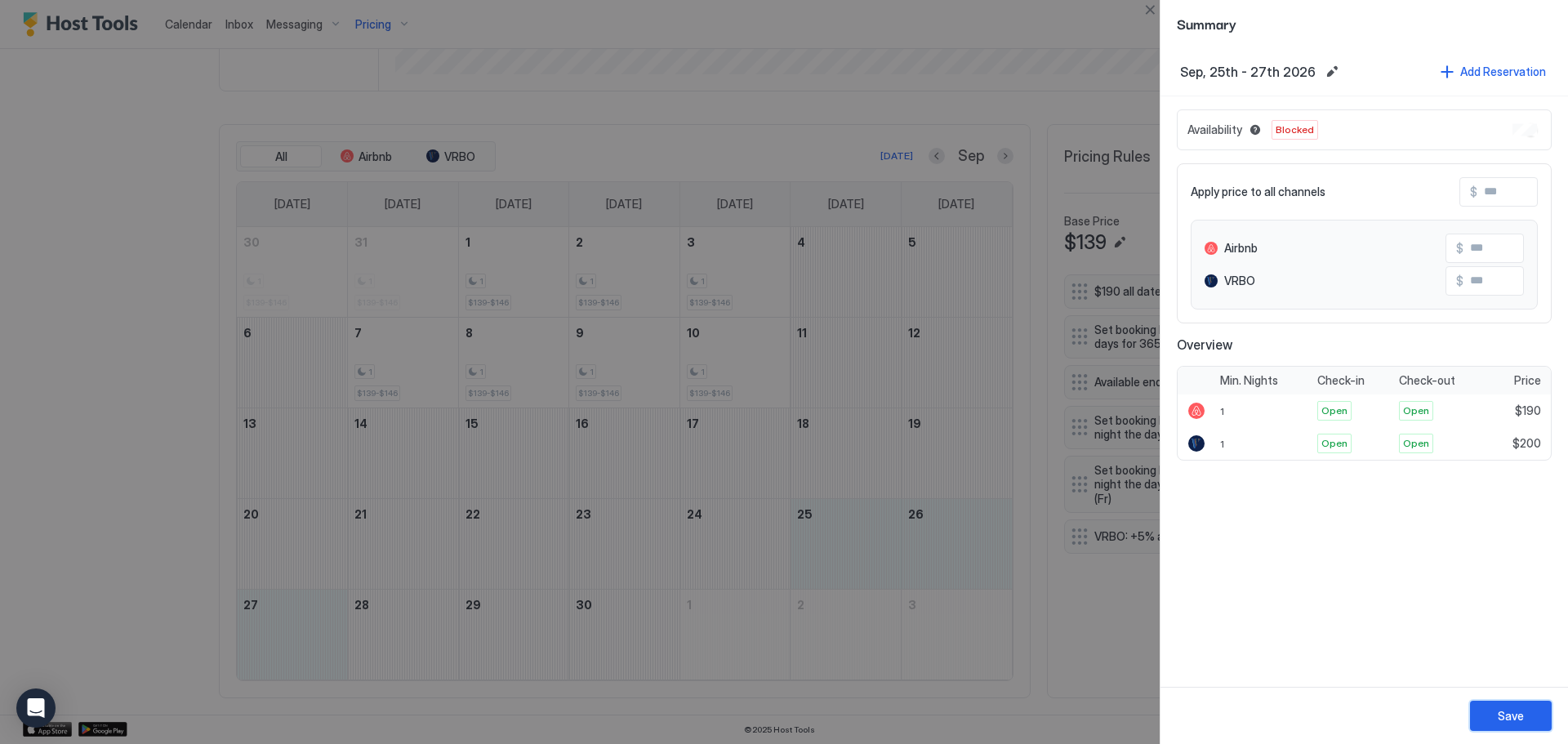
click at [1517, 707] on div "Save" at bounding box center [1511, 716] width 27 height 17
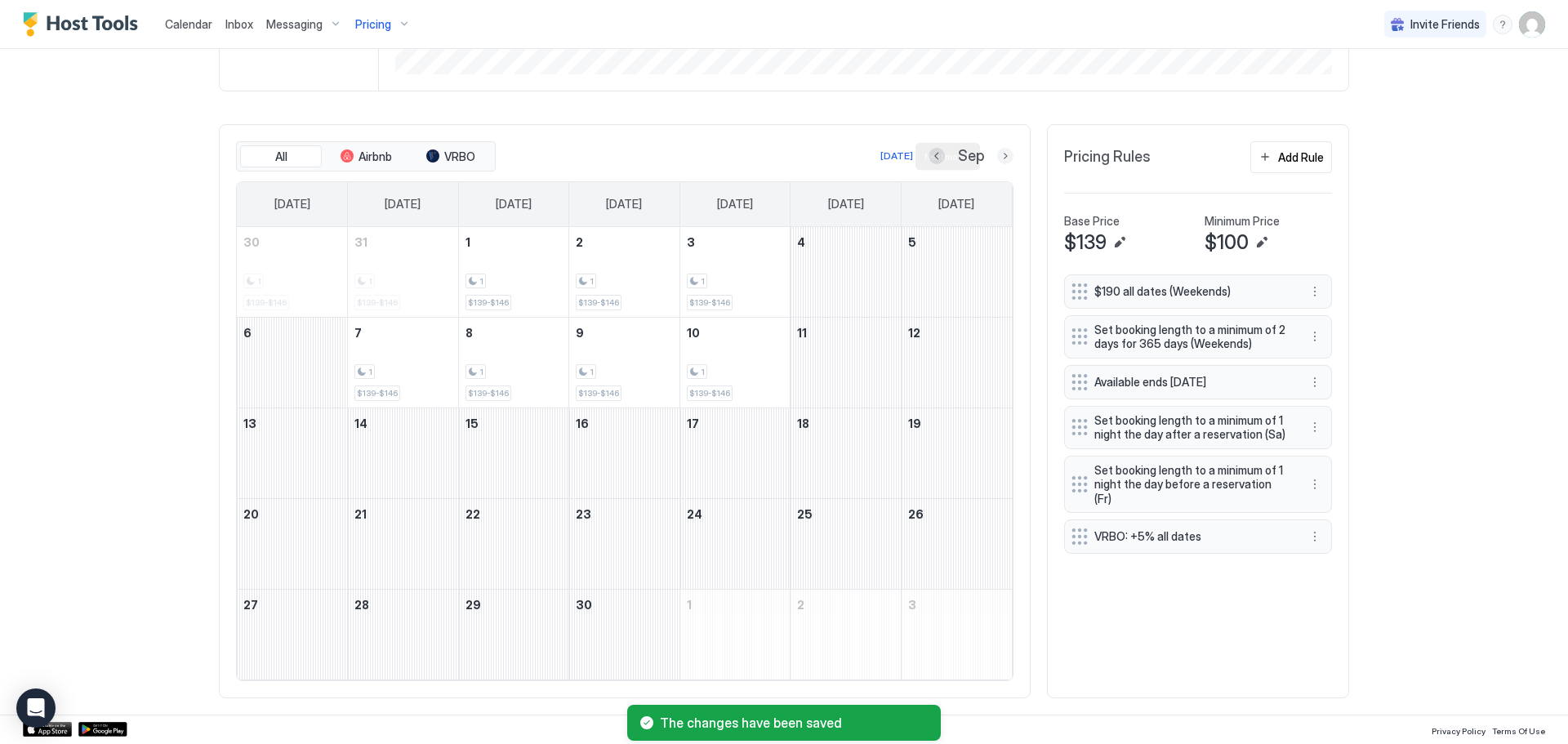
click at [1000, 158] on button "Next month" at bounding box center [1004, 156] width 16 height 16
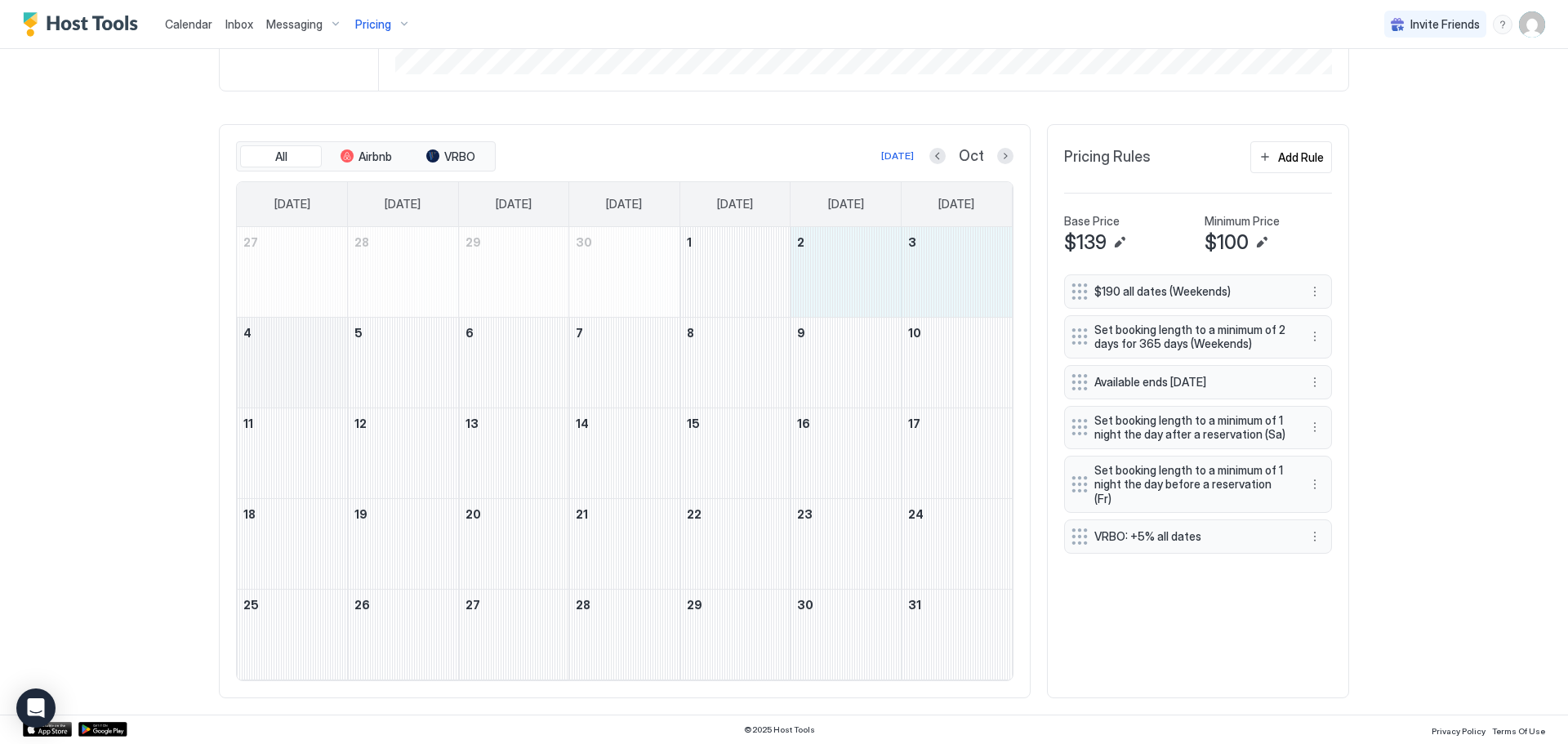
drag, startPoint x: 875, startPoint y: 284, endPoint x: 325, endPoint y: 382, distance: 558.7
click at [325, 382] on tbody "27 28 29 30 1 2 3 4 5 6 7 8 9 10 11 12 13 14 15 16 17 18 19 20 21 22 23 24 25 2…" at bounding box center [624, 453] width 775 height 453
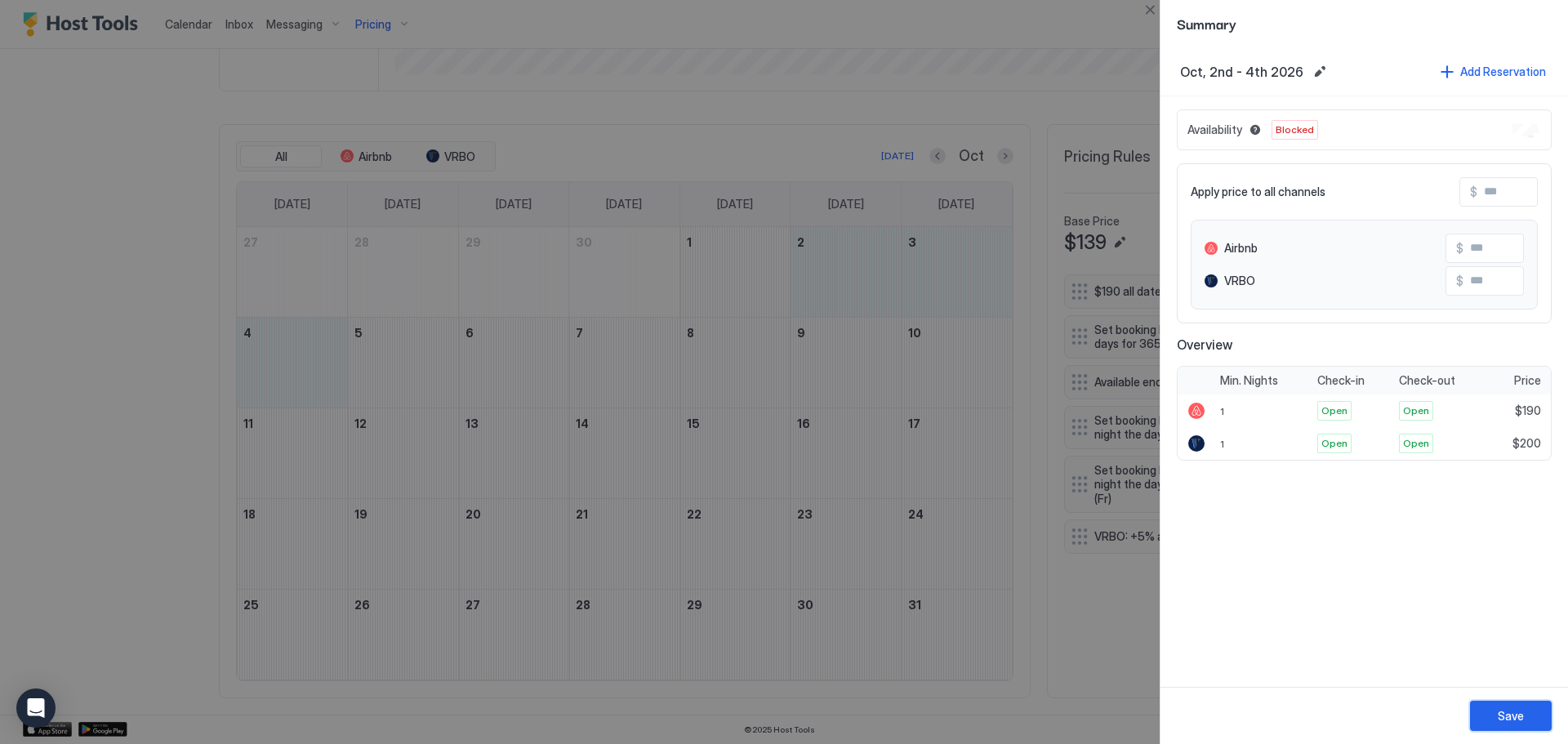
click at [1514, 708] on div "Save" at bounding box center [1511, 716] width 27 height 17
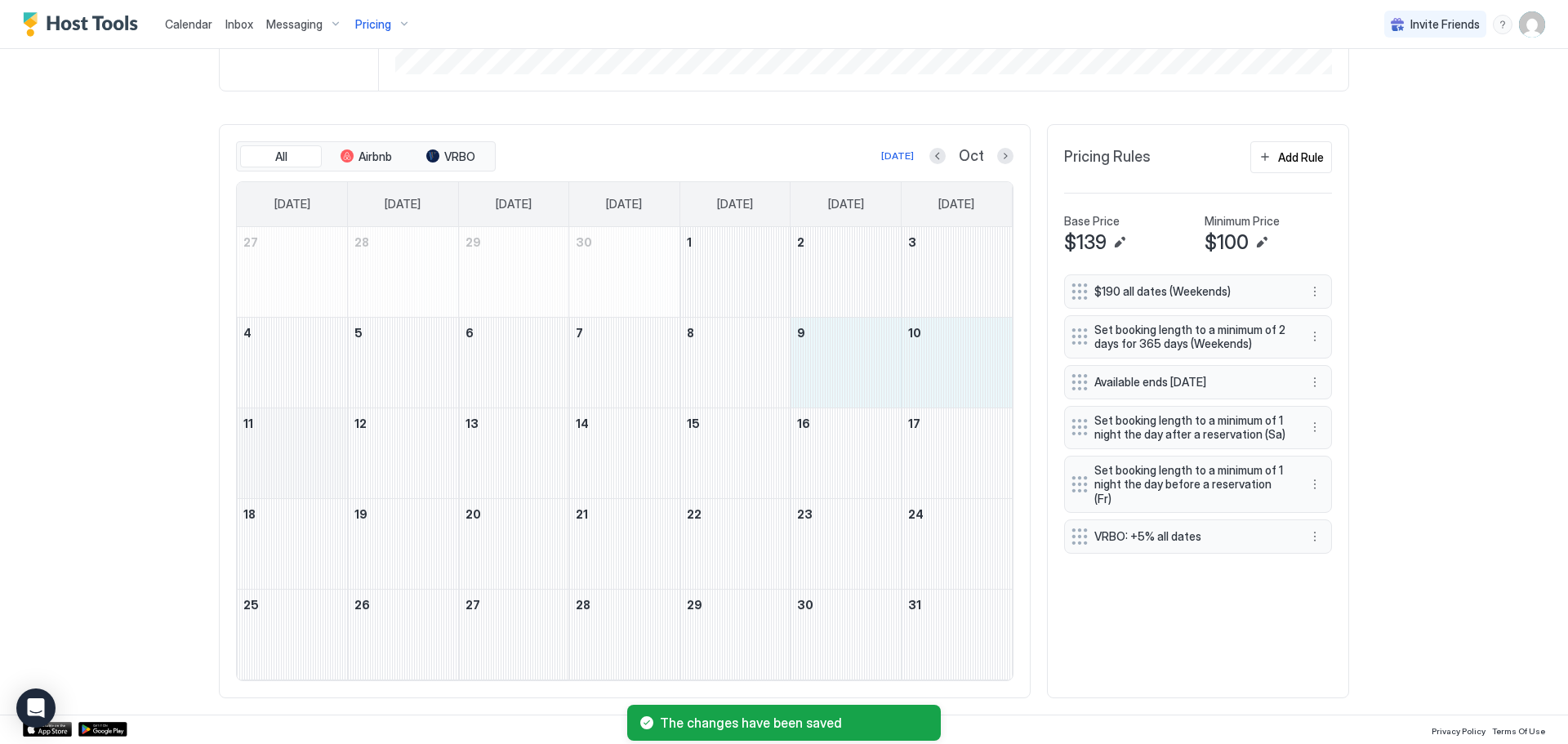
drag, startPoint x: 846, startPoint y: 373, endPoint x: 328, endPoint y: 457, distance: 524.8
click at [328, 457] on tbody "27 28 29 30 1 2 3 4 5 6 7 8 9 10 11 12 13 14 15 16 17 18 19 20 21 22 23 24 25 2…" at bounding box center [624, 453] width 775 height 453
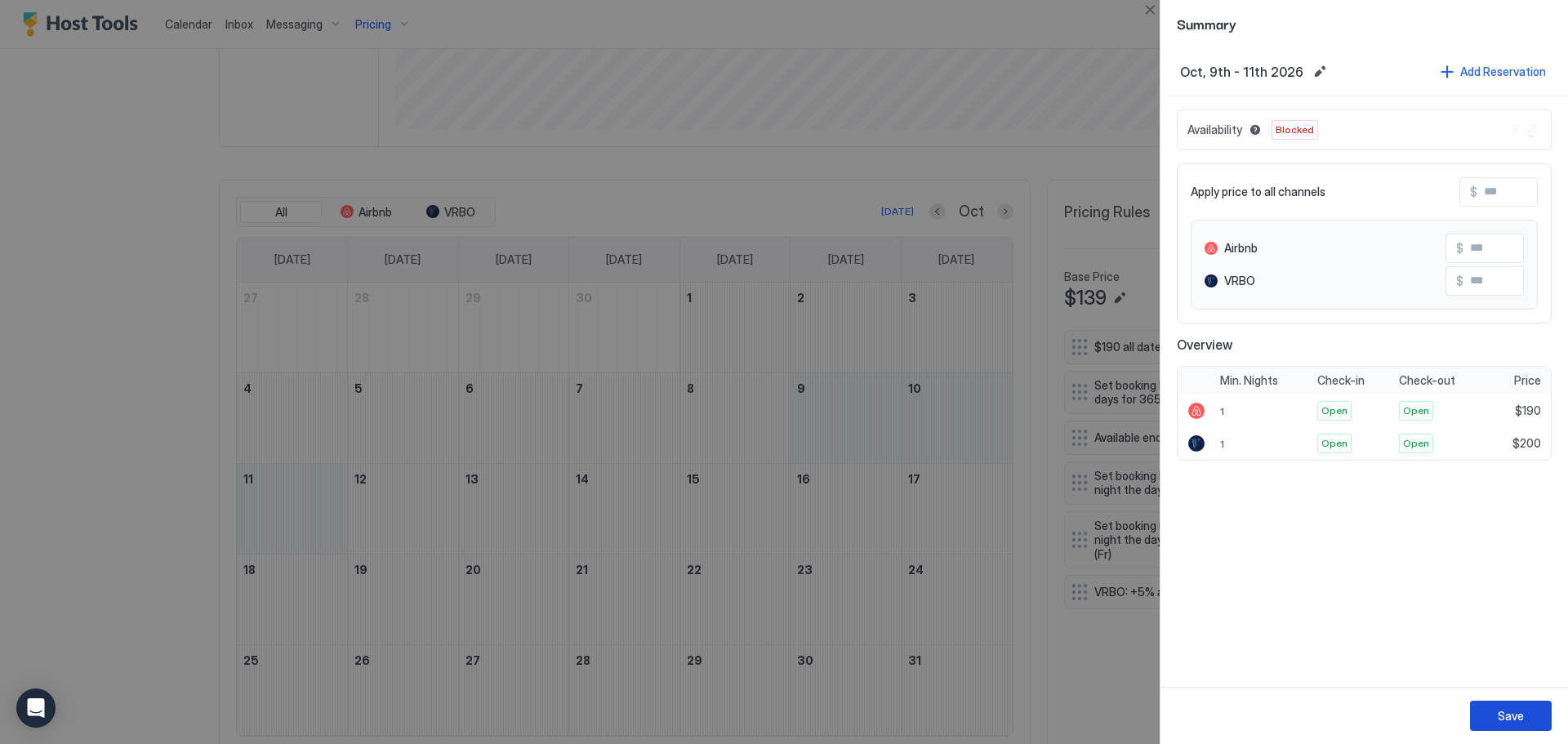
scroll to position [479, 0]
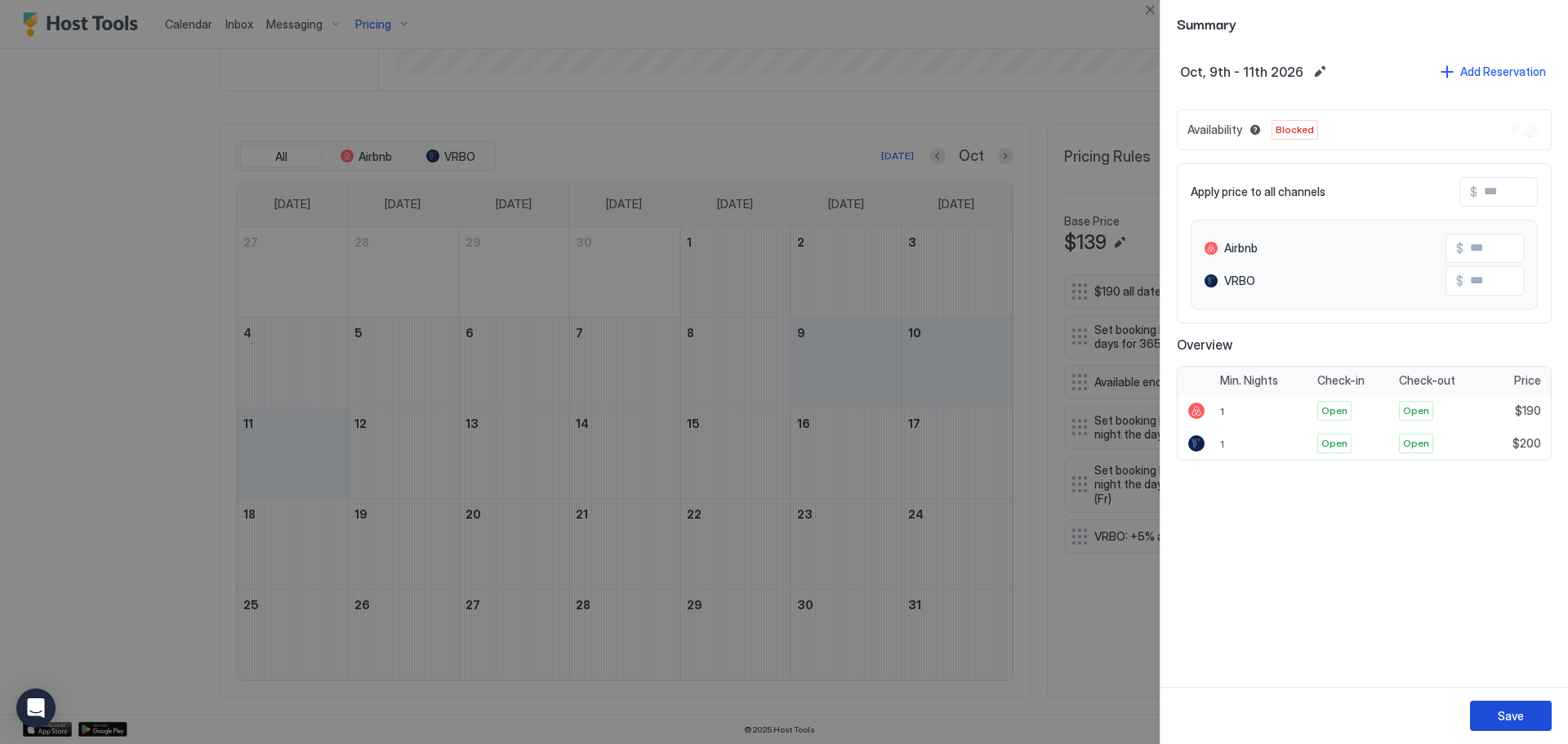
click at [1513, 717] on div "Save" at bounding box center [1511, 716] width 27 height 17
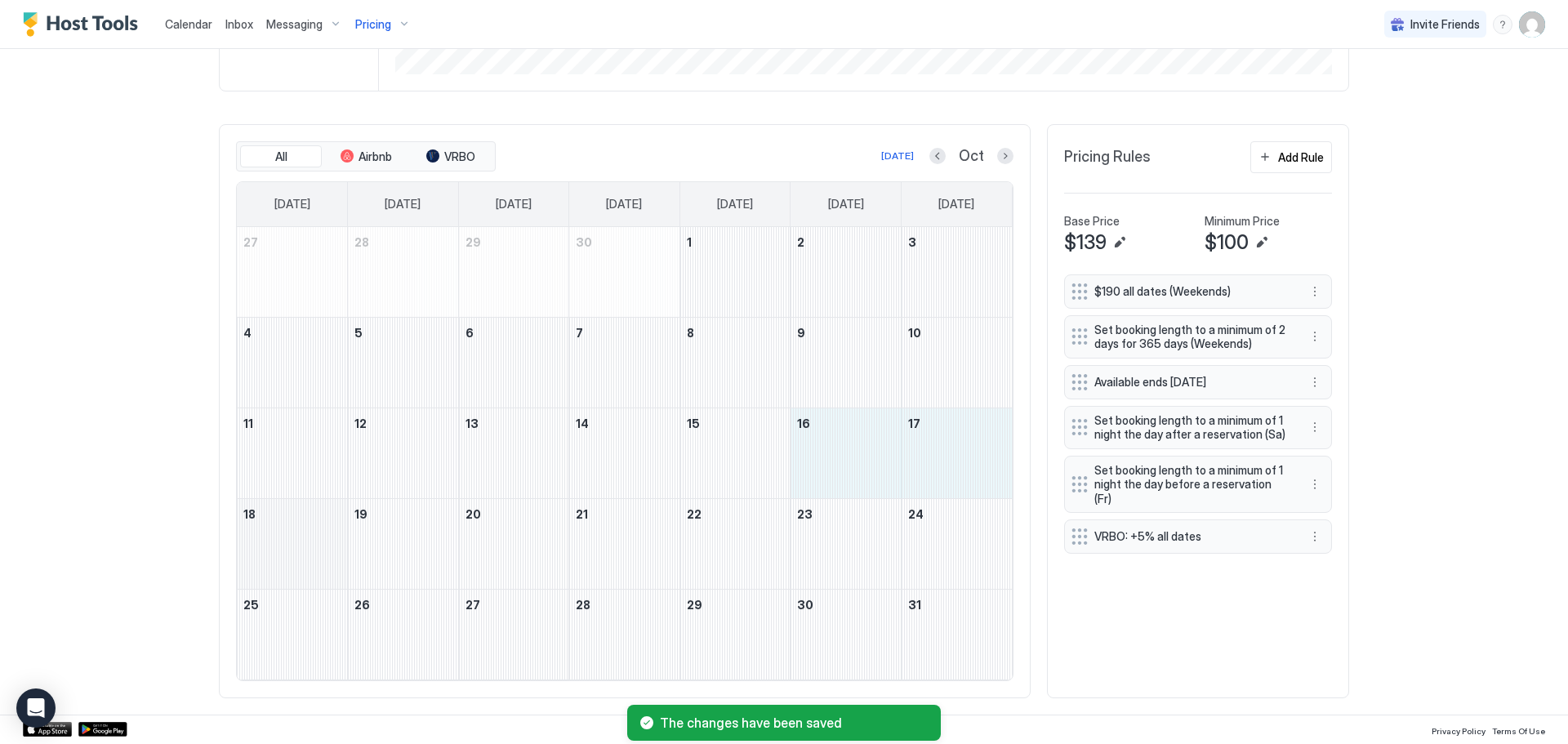
drag, startPoint x: 865, startPoint y: 464, endPoint x: 325, endPoint y: 539, distance: 545.2
click at [325, 539] on tbody "27 28 29 30 1 2 3 4 5 6 7 8 9 10 11 12 13 14 15 16 17 18 19 20 21 22 23 24 25 2…" at bounding box center [624, 453] width 775 height 453
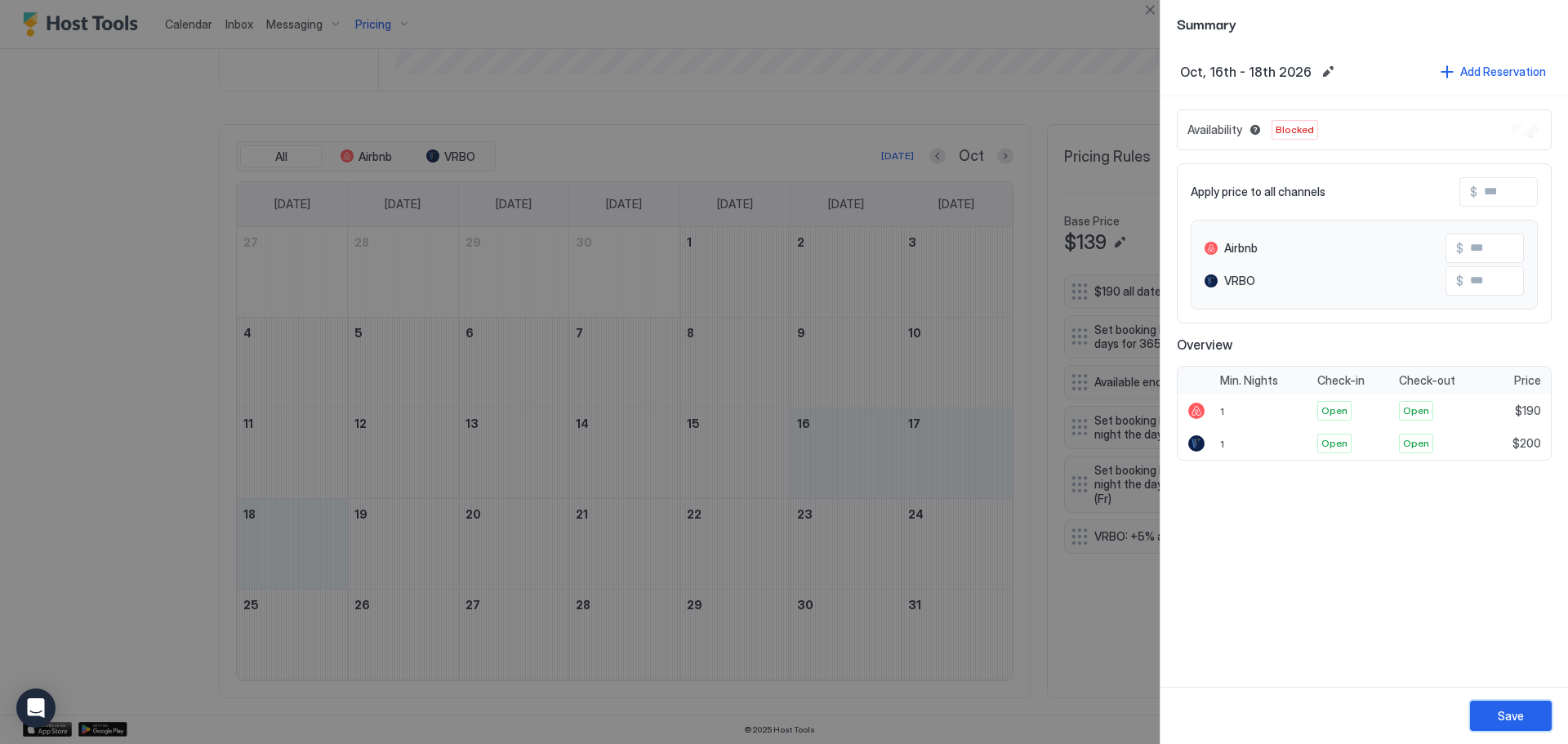
click at [1499, 710] on div "Save" at bounding box center [1511, 716] width 27 height 17
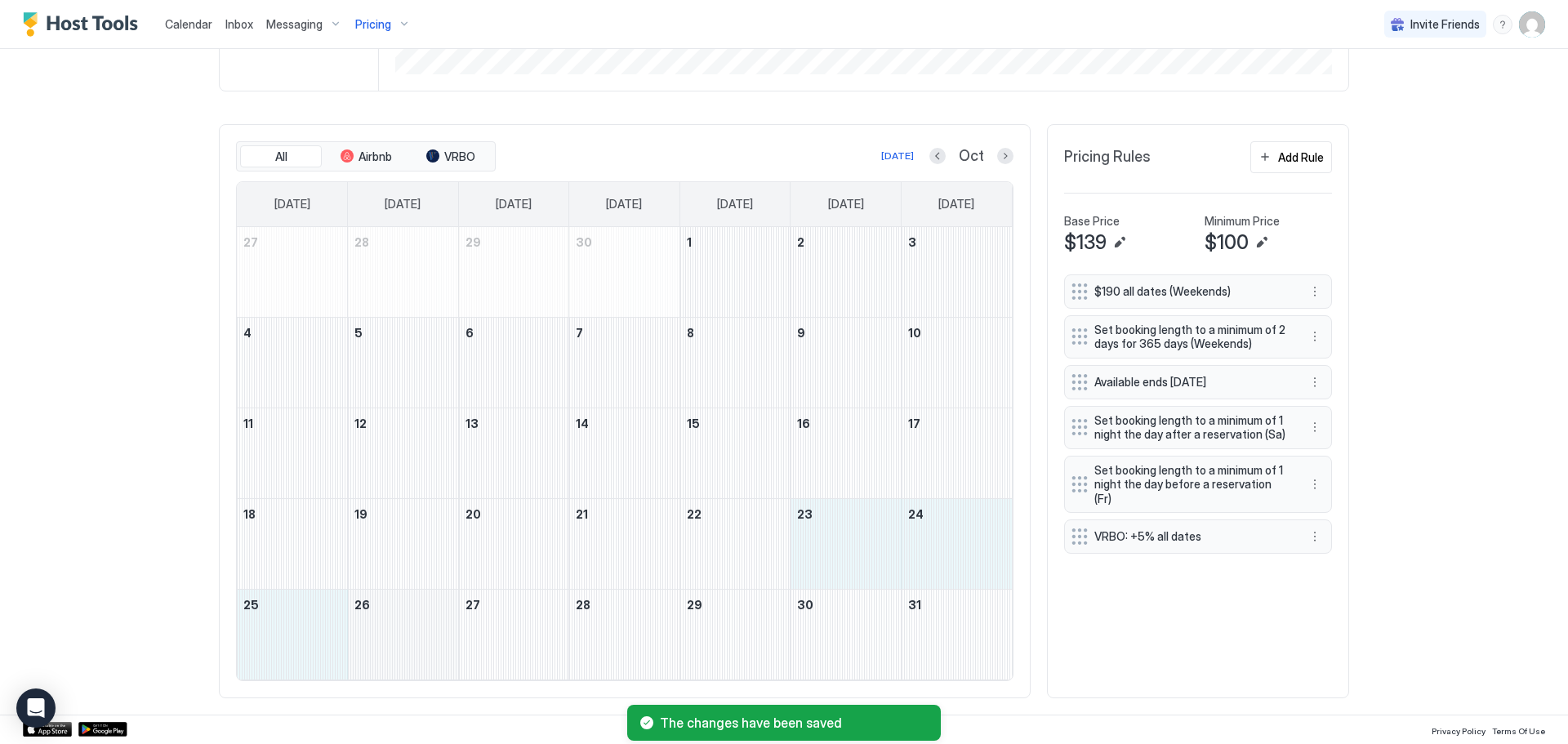
drag, startPoint x: 923, startPoint y: 591, endPoint x: 351, endPoint y: 652, distance: 575.2
click at [351, 652] on tbody "27 28 29 30 1 2 3 4 5 6 7 8 9 10 11 12 13 14 15 16 17 18 19 20 21 22 23 24 25 2…" at bounding box center [624, 453] width 775 height 453
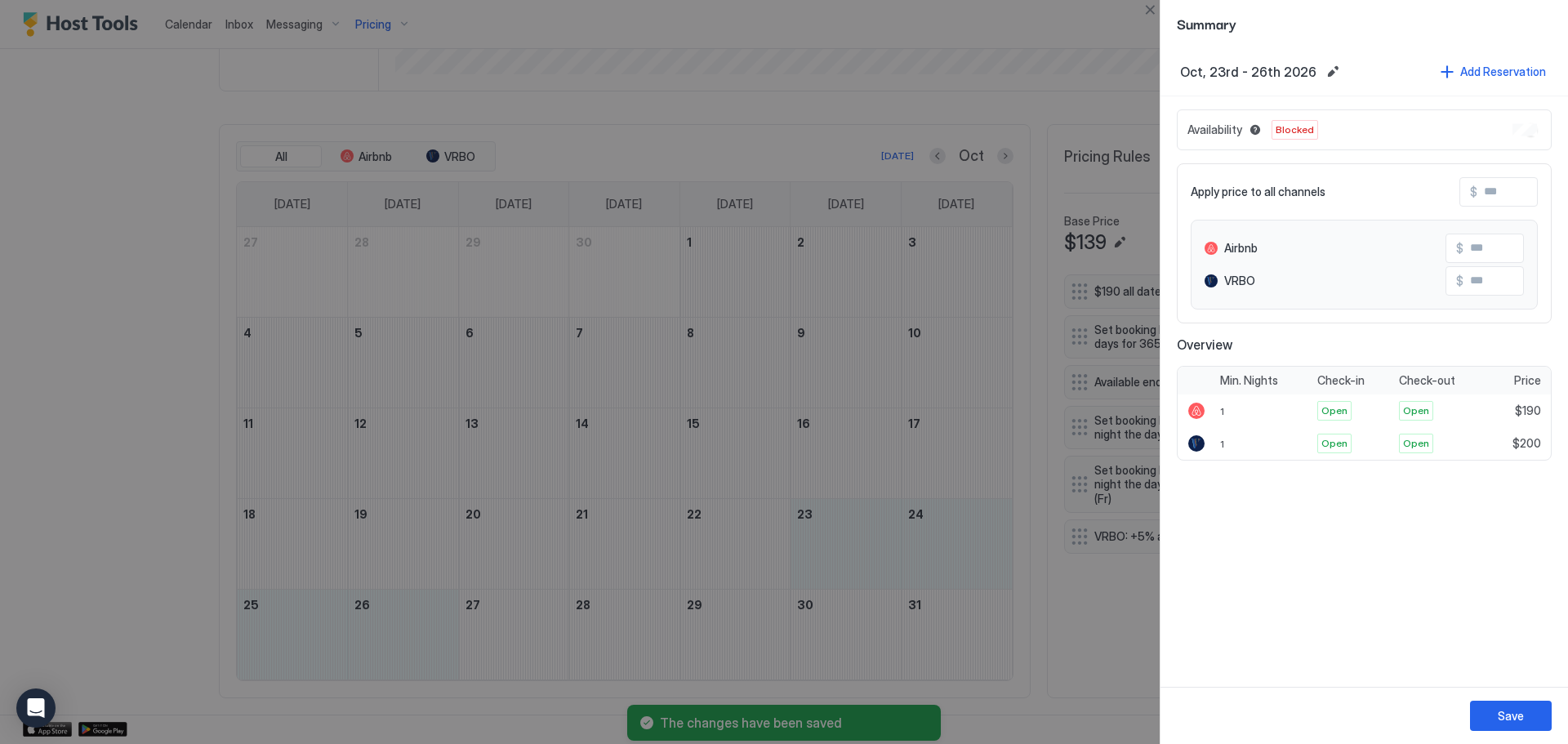
click at [856, 554] on div at bounding box center [784, 372] width 1568 height 744
click at [1150, 12] on button "Close" at bounding box center [1149, 9] width 20 height 20
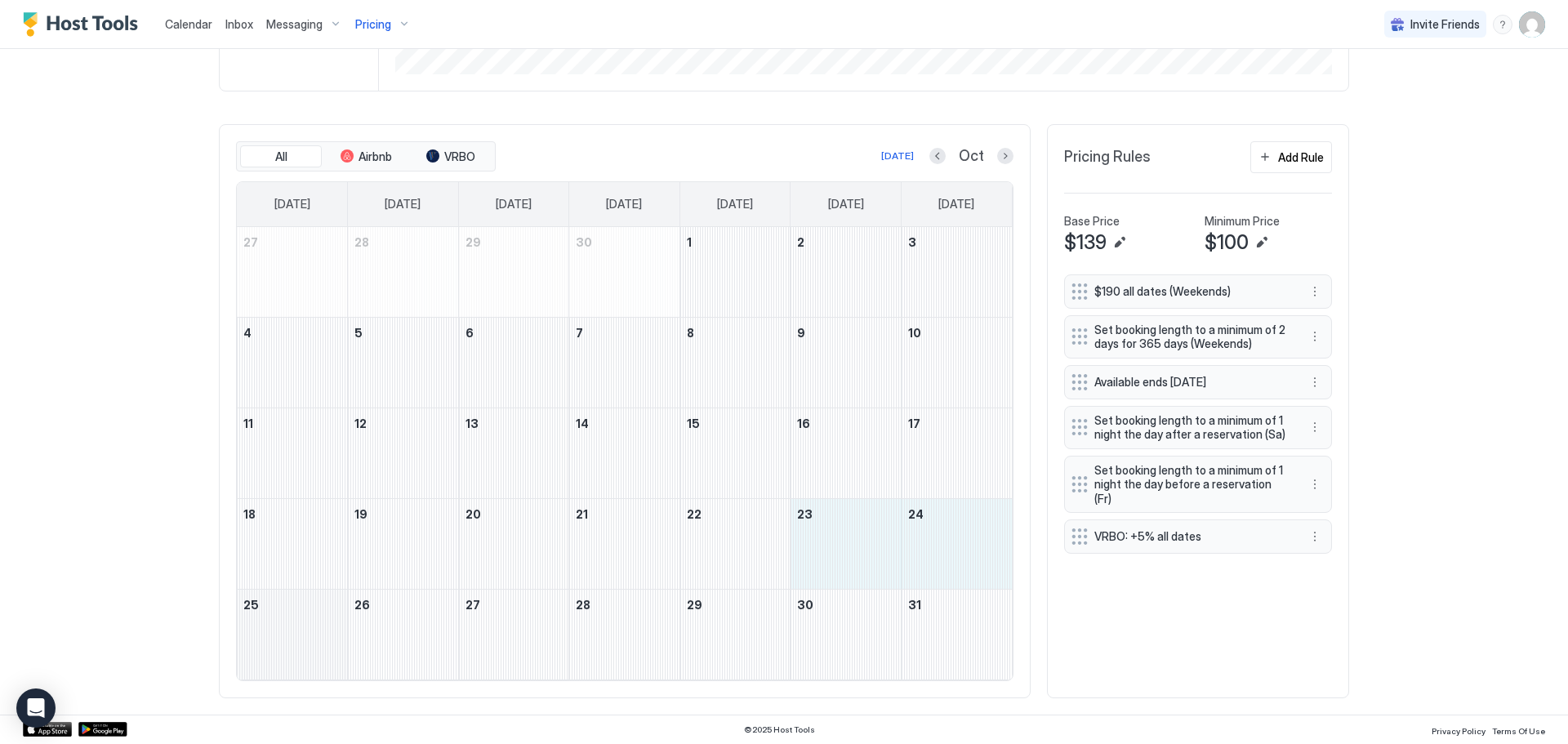
drag, startPoint x: 875, startPoint y: 561, endPoint x: 317, endPoint y: 658, distance: 566.4
click at [317, 658] on tbody "27 28 29 30 1 2 3 4 5 6 7 8 9 10 11 12 13 14 15 16 17 18 19 20 21 22 23 24 25 2…" at bounding box center [624, 453] width 775 height 453
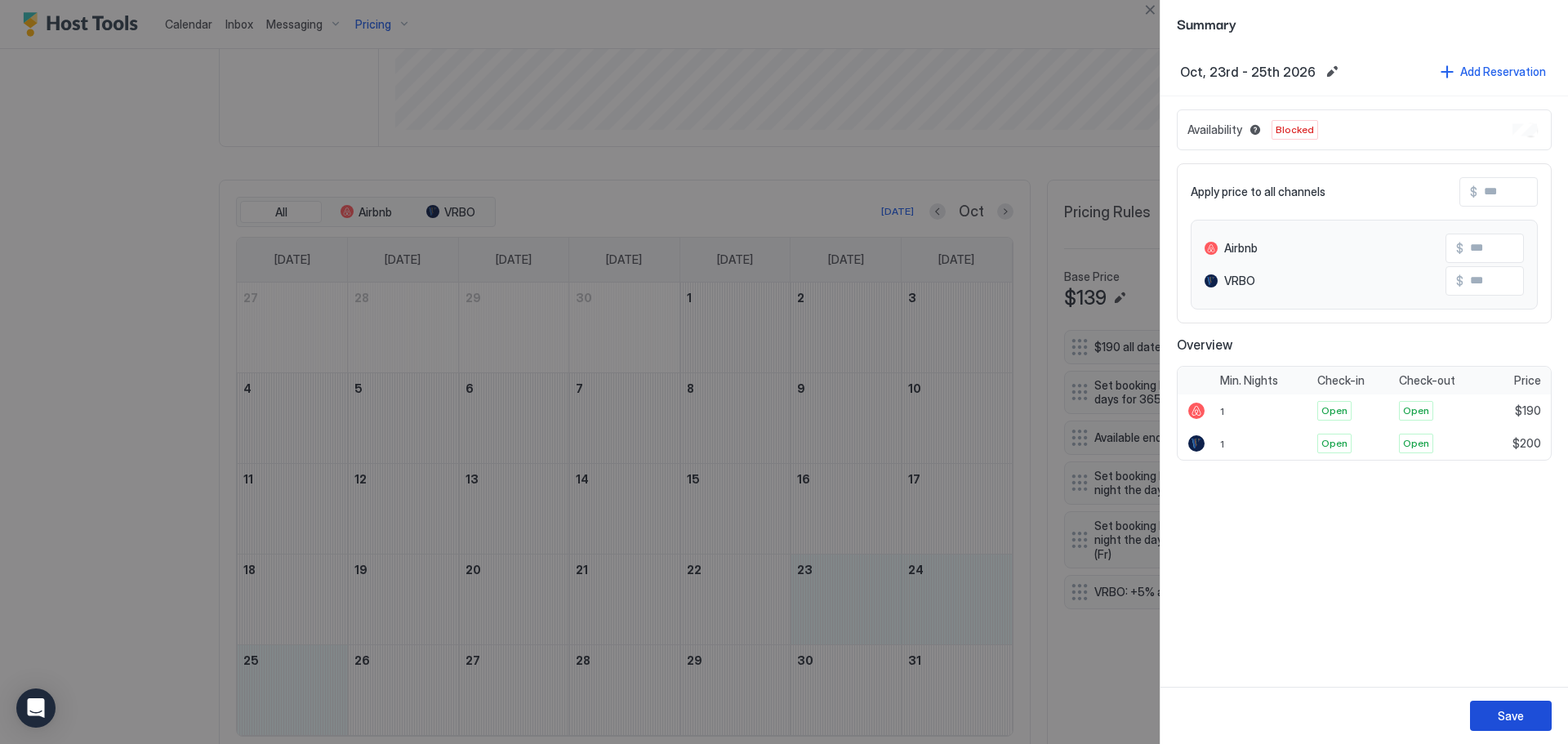
scroll to position [479, 0]
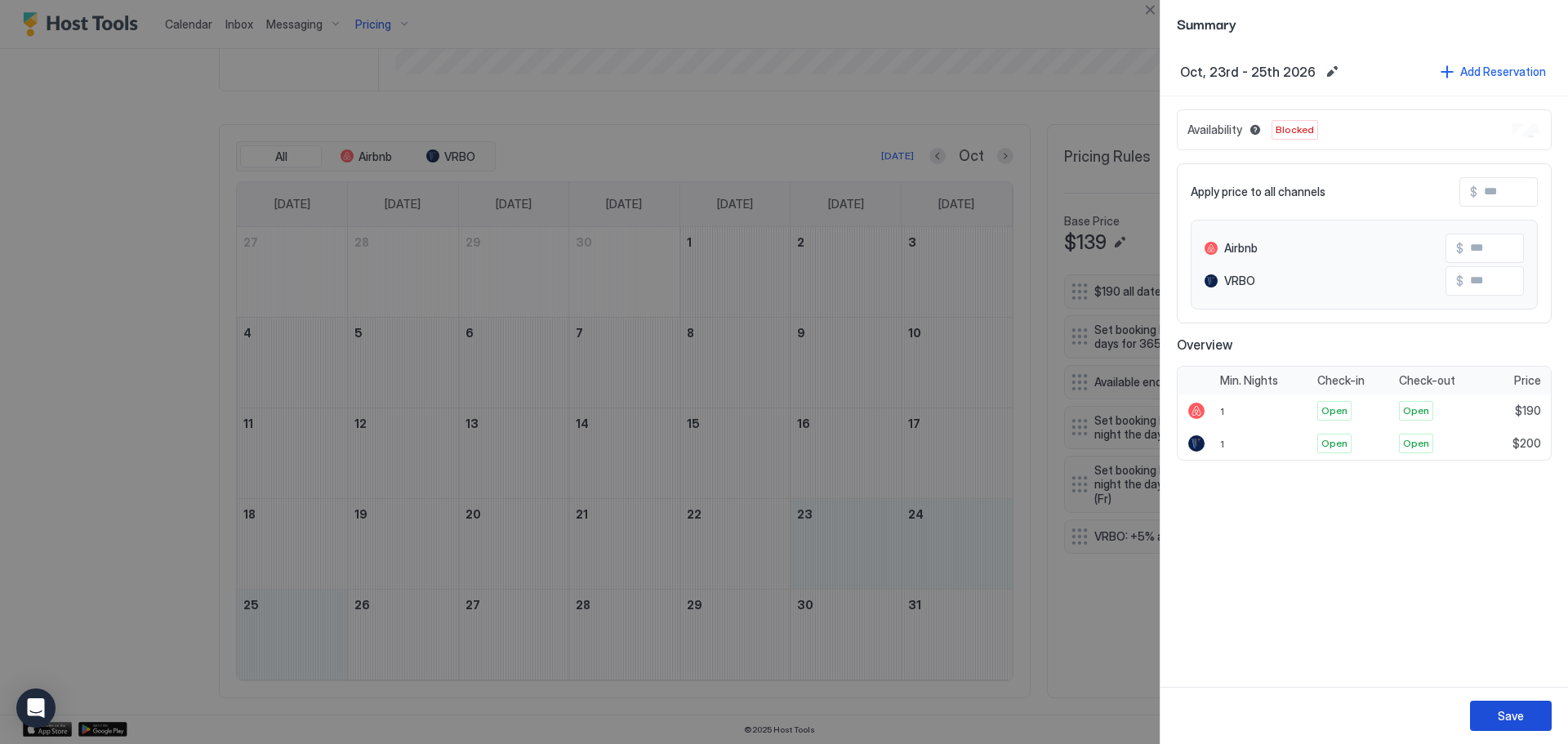
click at [1521, 716] on div "Save" at bounding box center [1511, 716] width 27 height 17
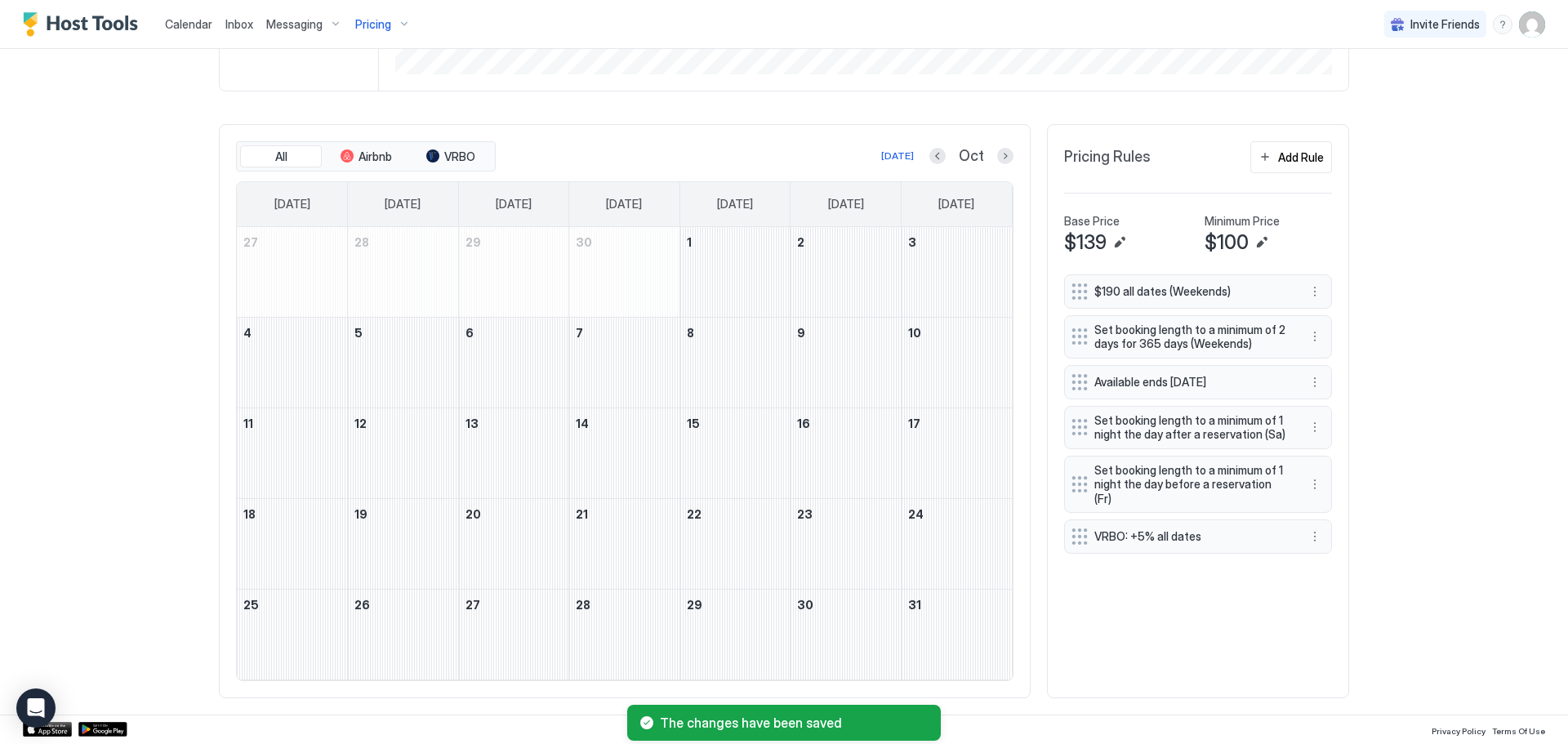
scroll to position [423, 0]
drag, startPoint x: 873, startPoint y: 642, endPoint x: 986, endPoint y: 643, distance: 113.0
click at [986, 642] on tr "25 26 27 28 29 30 31" at bounding box center [624, 633] width 775 height 90
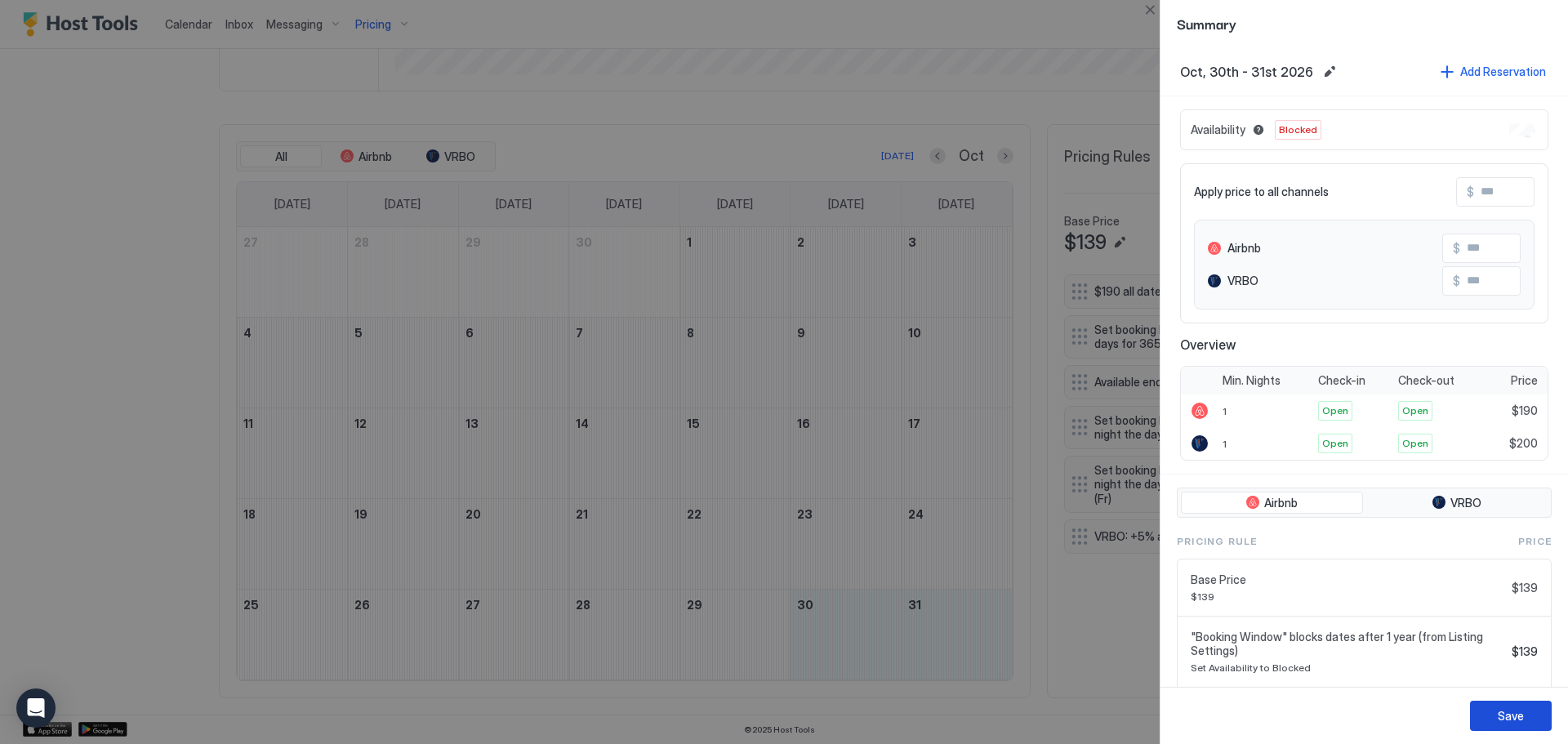
click at [1501, 716] on div "Save" at bounding box center [1511, 716] width 27 height 17
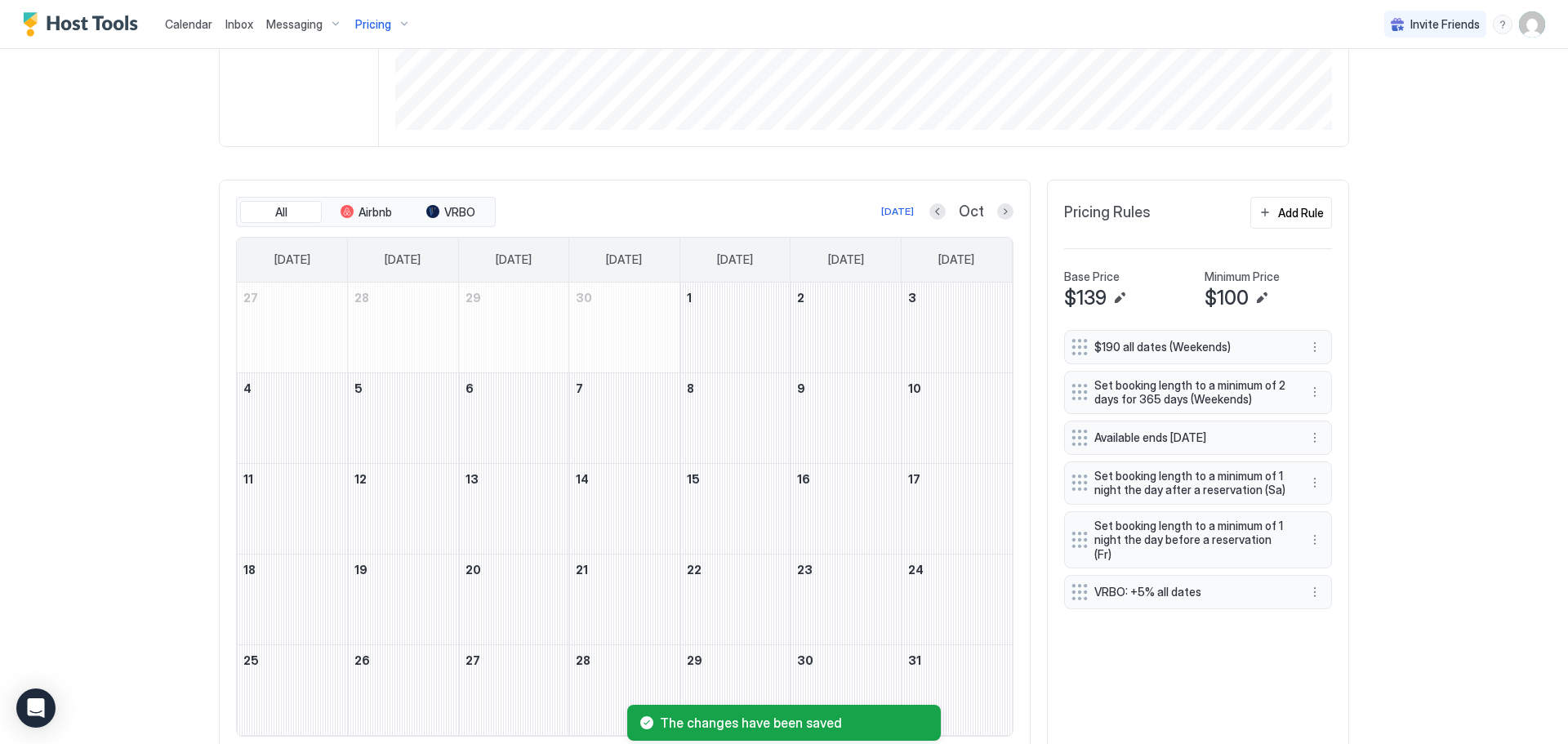
scroll to position [479, 0]
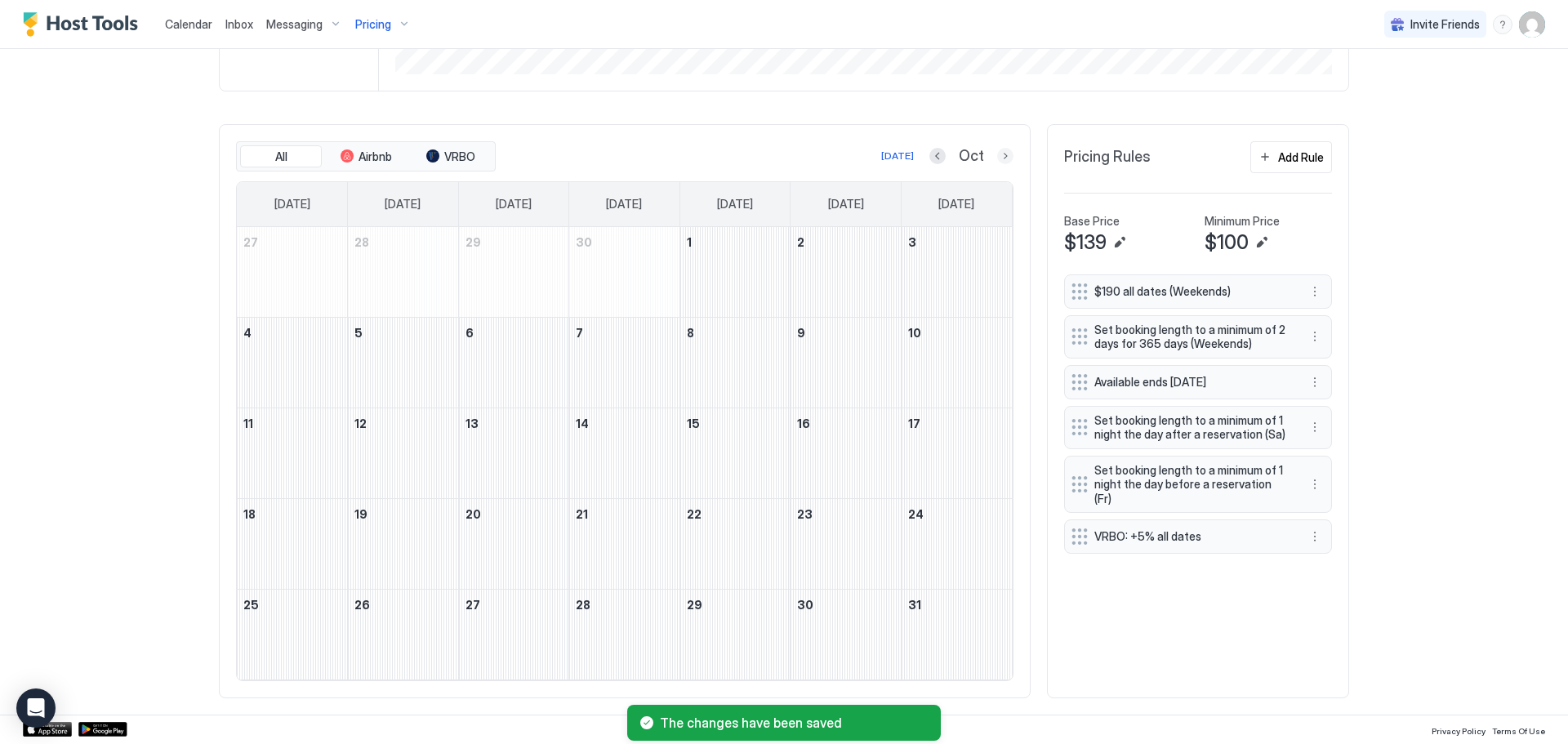
click at [997, 160] on button "Next month" at bounding box center [1004, 156] width 16 height 16
drag, startPoint x: 873, startPoint y: 260, endPoint x: 881, endPoint y: 269, distance: 12.0
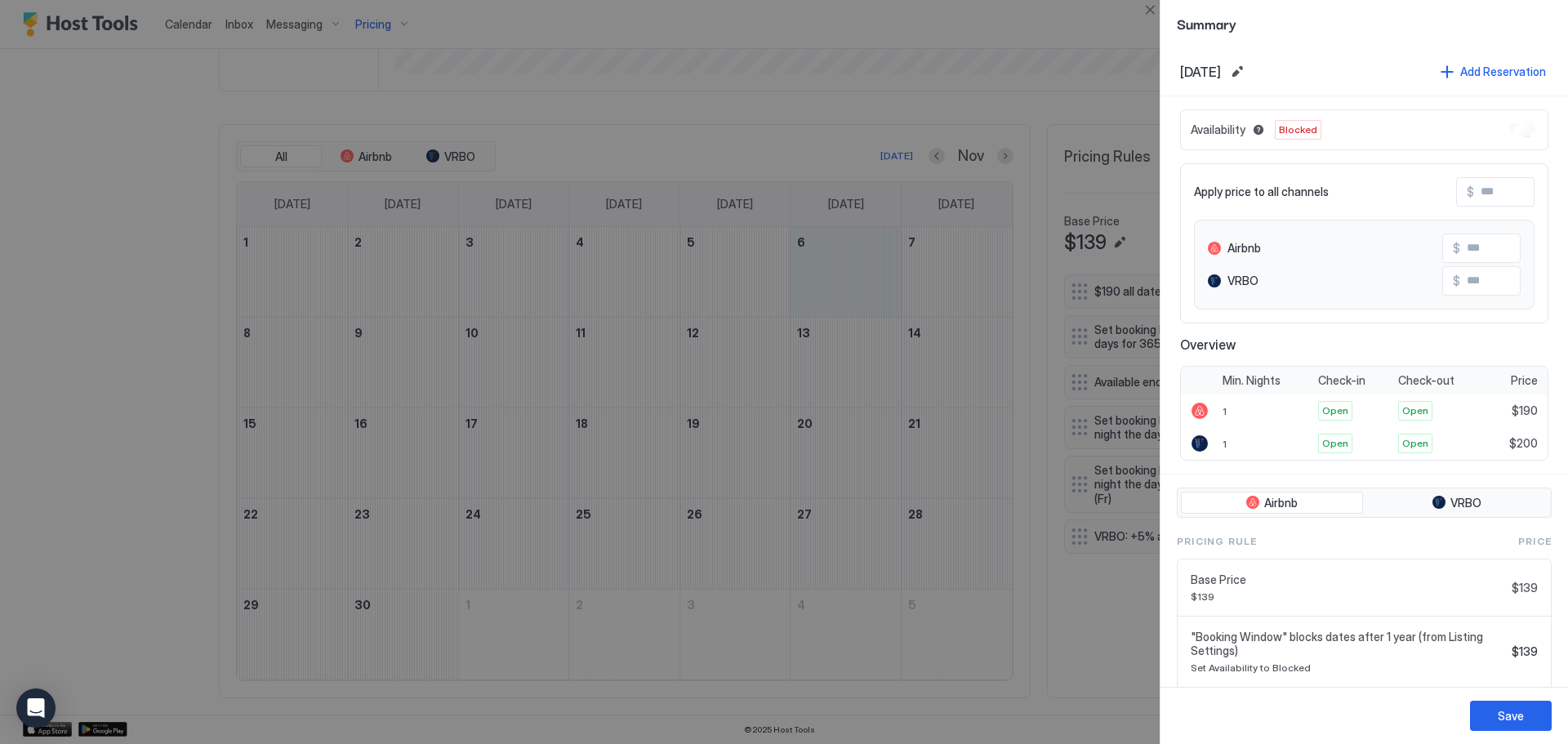
scroll to position [423, 0]
click at [1152, 8] on button "Close" at bounding box center [1149, 9] width 20 height 20
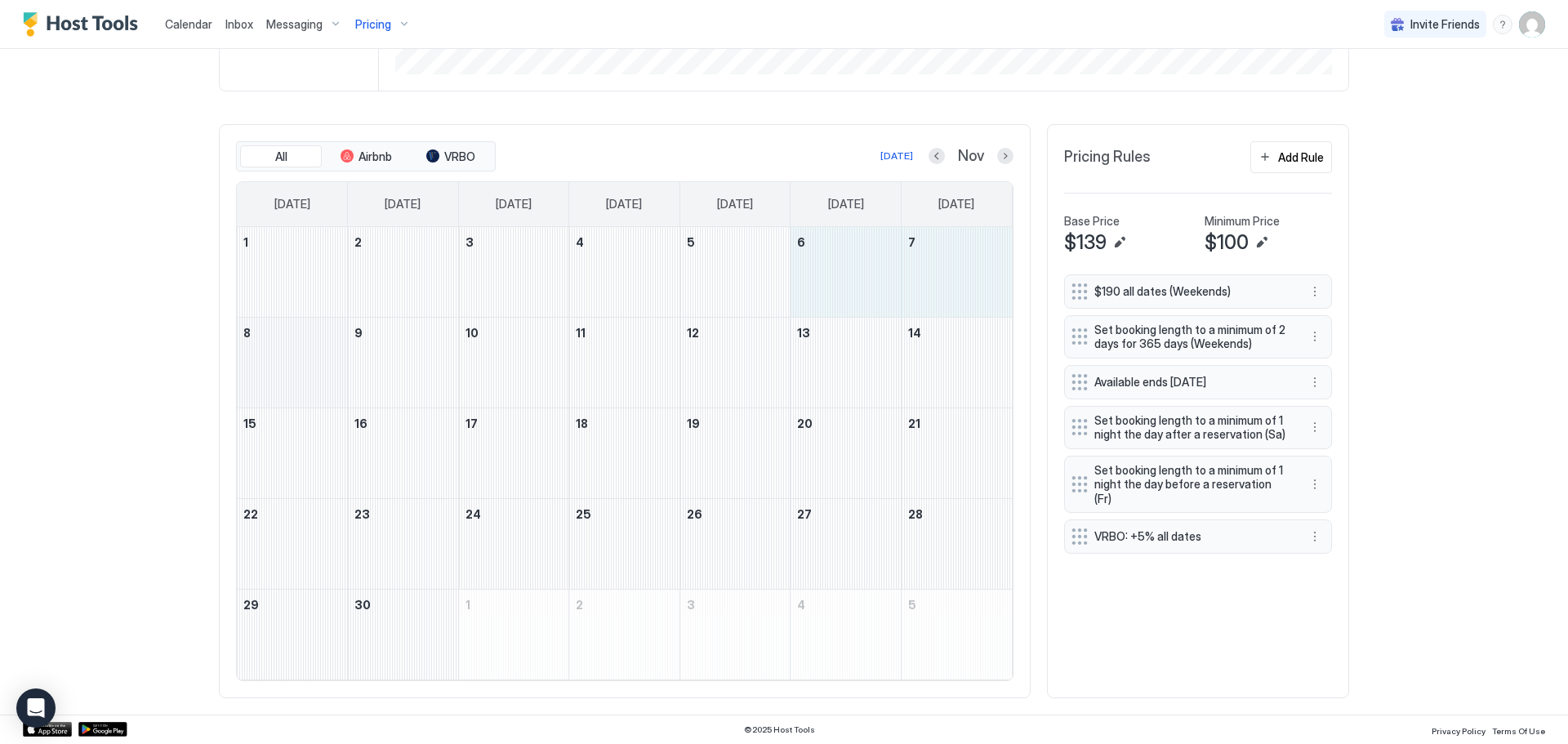
drag, startPoint x: 839, startPoint y: 270, endPoint x: 294, endPoint y: 366, distance: 553.4
click at [294, 366] on tbody "1 2 3 4 5 6 7 8 9 10 11 12 13 14 15 16 17 18 19 20 21 22 23 24 25 26 27 28 29 3…" at bounding box center [624, 453] width 775 height 453
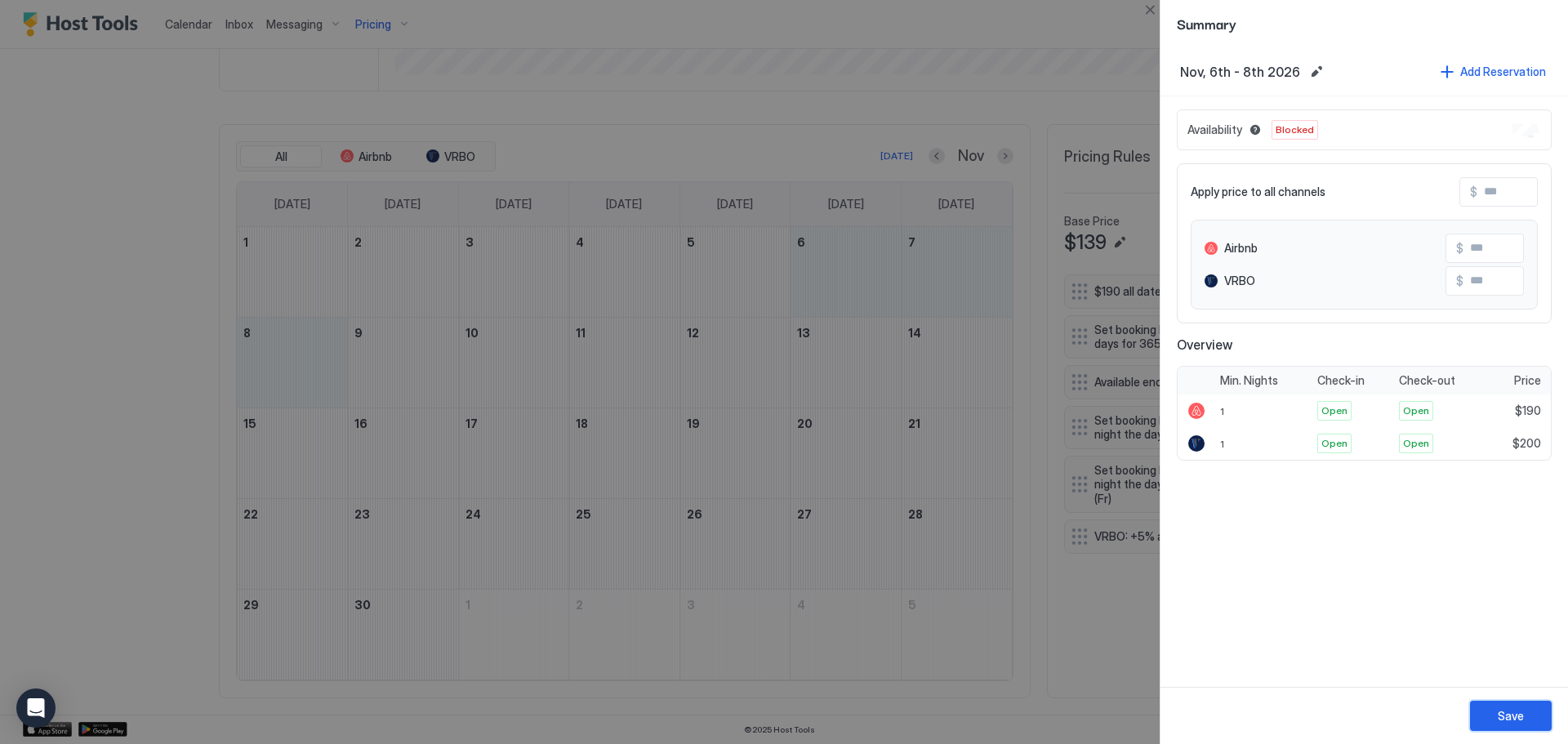
click at [1497, 725] on button "Save" at bounding box center [1510, 716] width 82 height 30
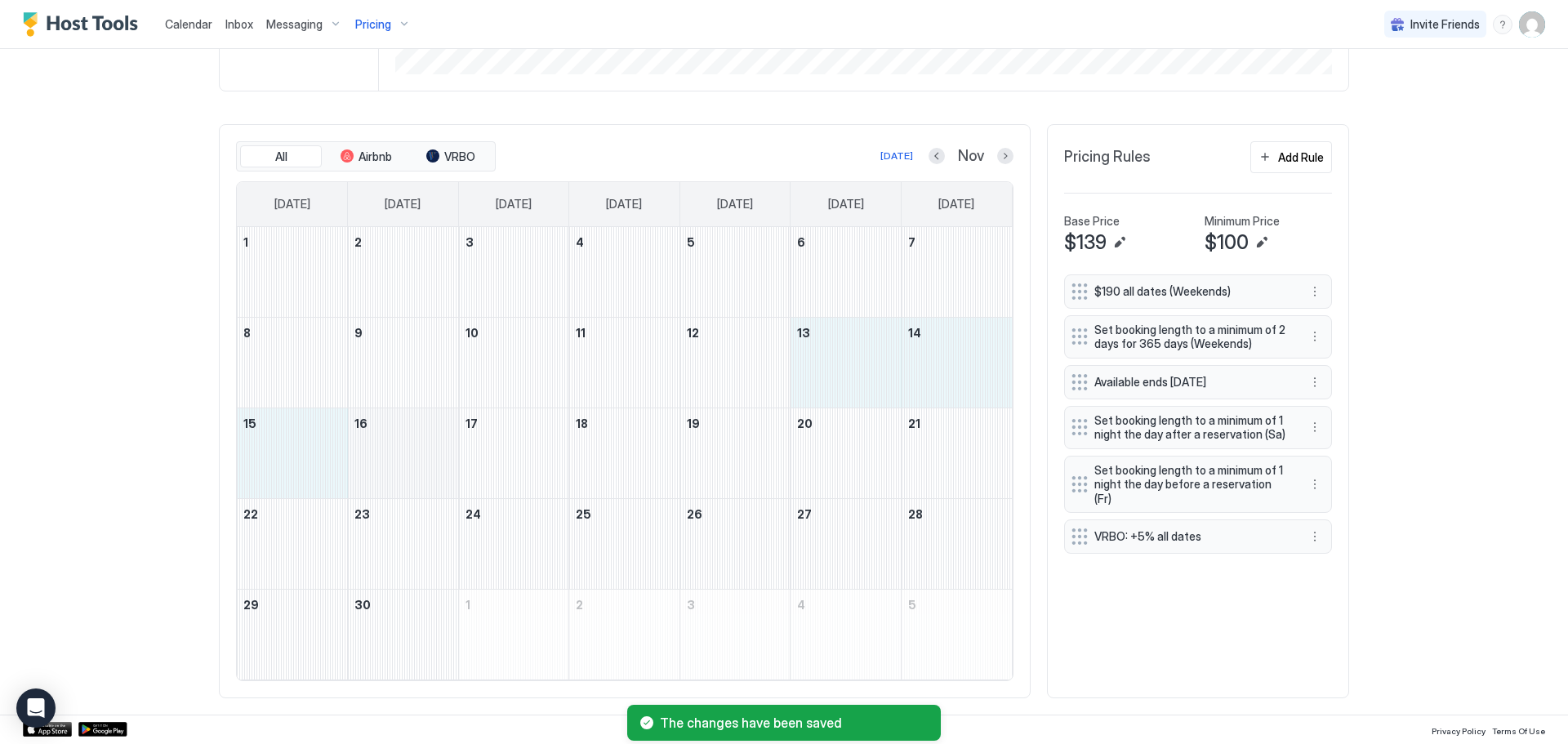
drag, startPoint x: 840, startPoint y: 377, endPoint x: 357, endPoint y: 448, distance: 488.2
click at [357, 448] on tbody "1 2 3 4 5 6 7 8 9 10 11 12 13 14 15 16 17 18 19 20 21 22 23 24 25 26 27 28 29 3…" at bounding box center [624, 453] width 775 height 453
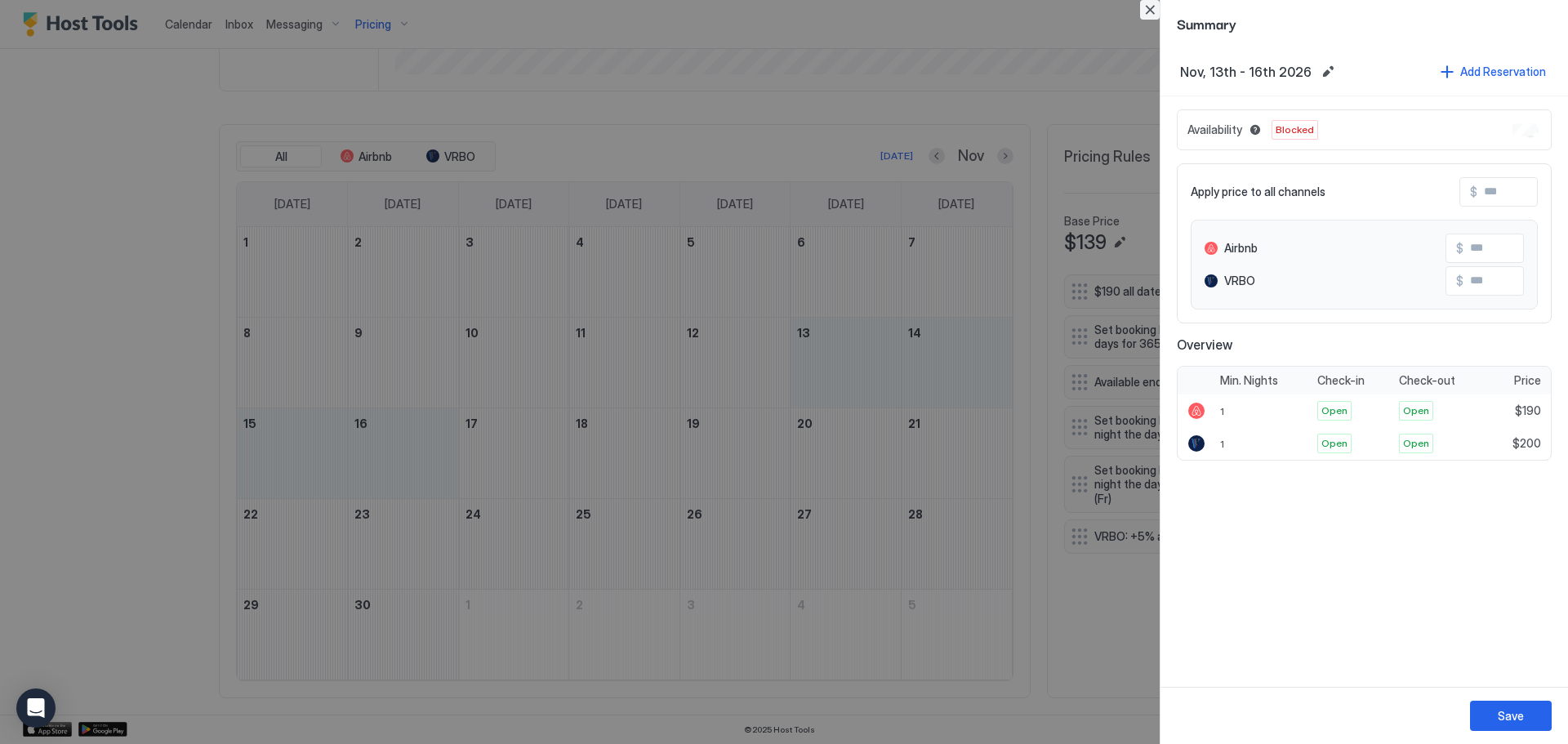
click at [1144, 11] on button "Close" at bounding box center [1149, 9] width 20 height 20
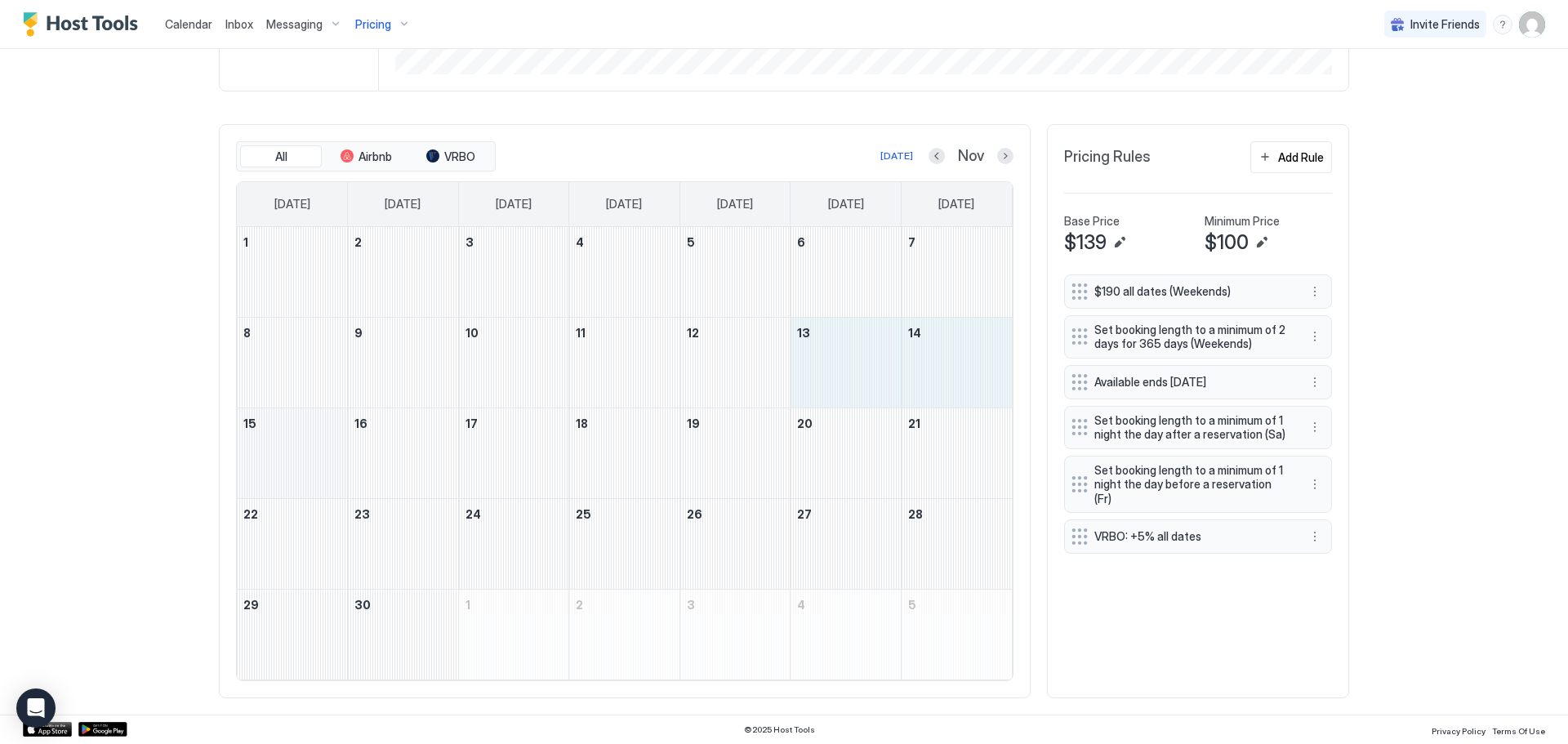
drag, startPoint x: 853, startPoint y: 342, endPoint x: 329, endPoint y: 456, distance: 536.3
click at [329, 456] on tbody "1 2 3 4 5 6 7 8 9 10 11 12 13 14 15 16 17 18 19 20 21 22 23 24 25 26 27 28 29 3…" at bounding box center [624, 453] width 775 height 453
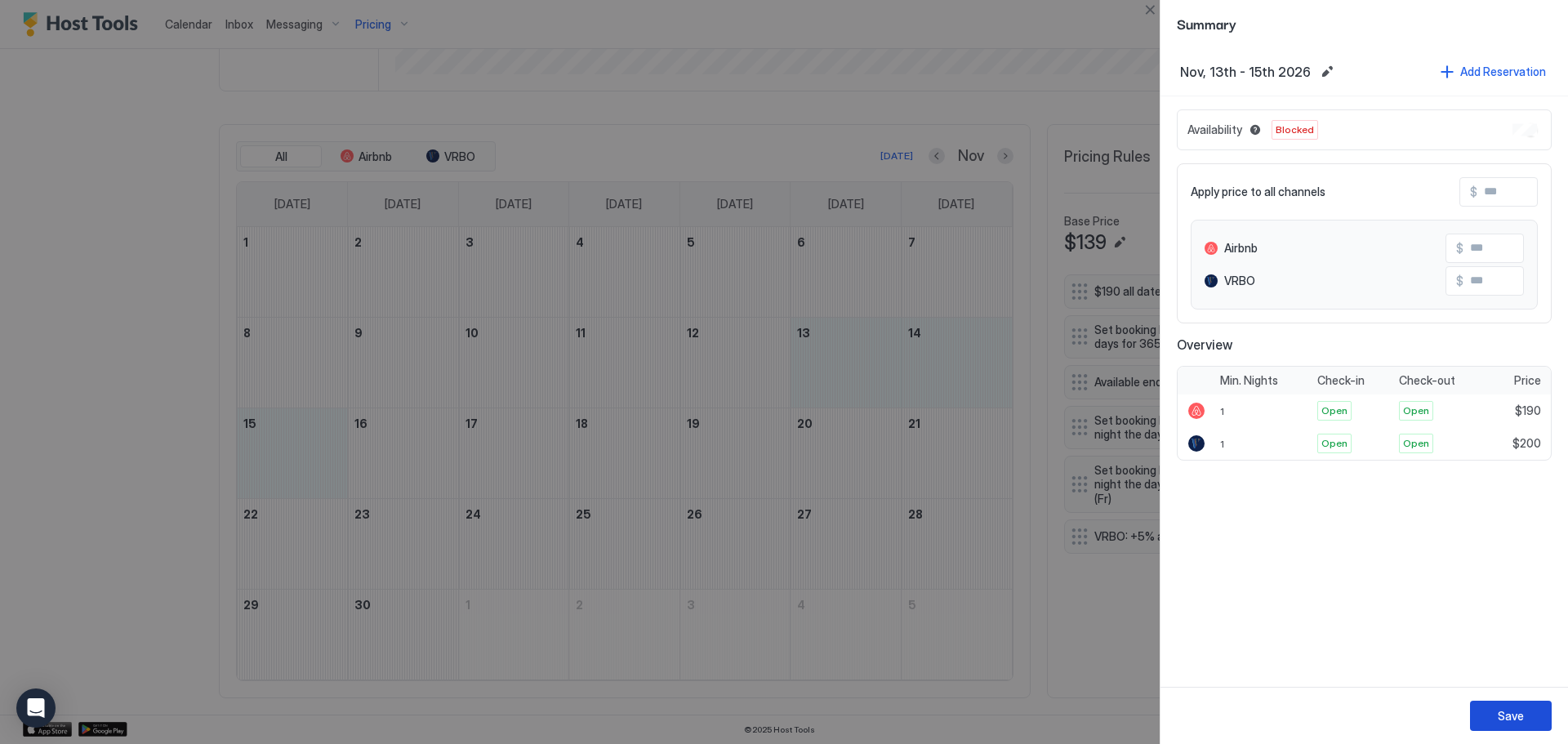
click at [1528, 705] on button "Save" at bounding box center [1510, 716] width 82 height 30
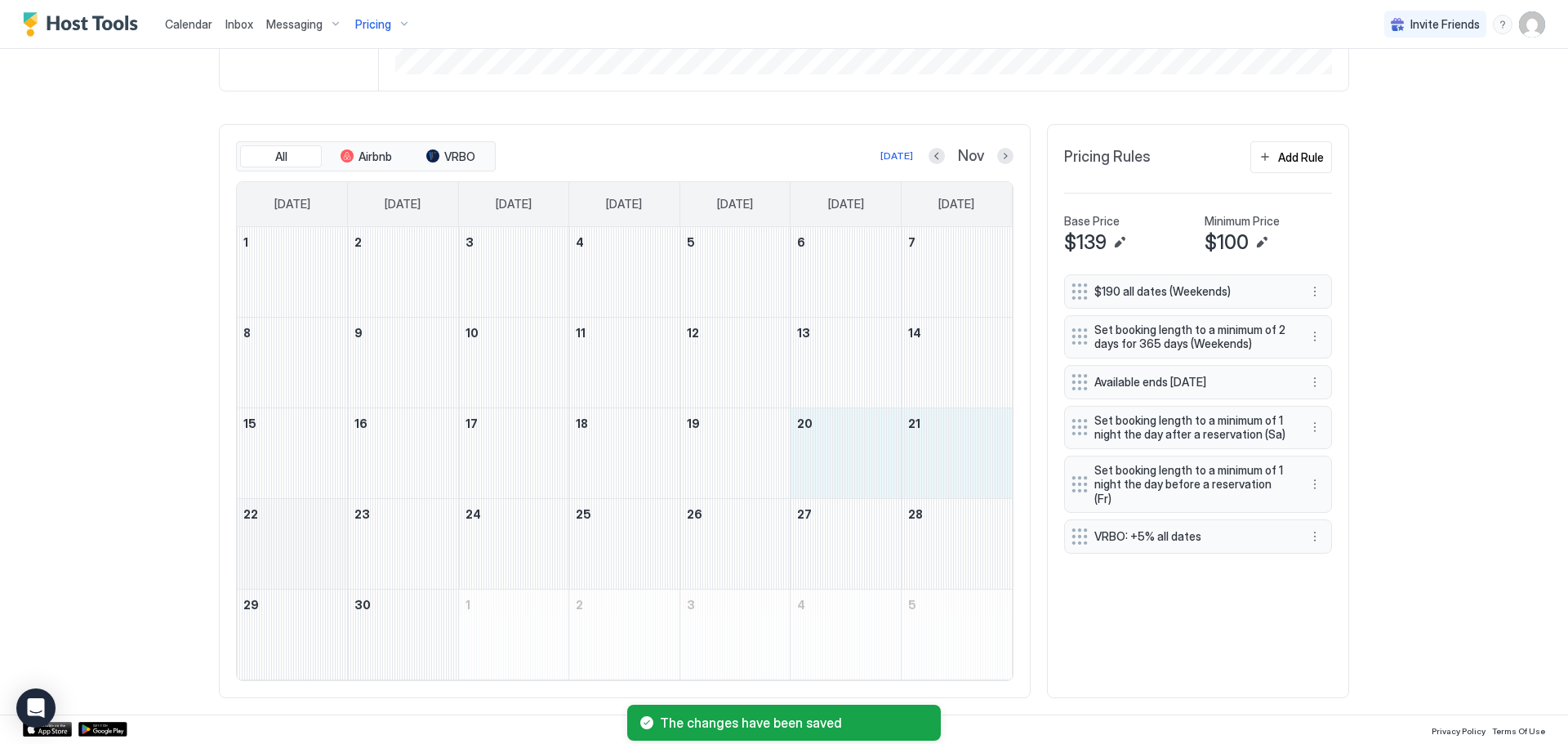
drag, startPoint x: 819, startPoint y: 477, endPoint x: 299, endPoint y: 541, distance: 523.9
click at [299, 541] on tbody "1 2 3 4 5 6 7 8 9 10 11 12 13 14 15 16 17 18 19 20 21 22 23 24 25 26 27 28 29 3…" at bounding box center [624, 453] width 775 height 453
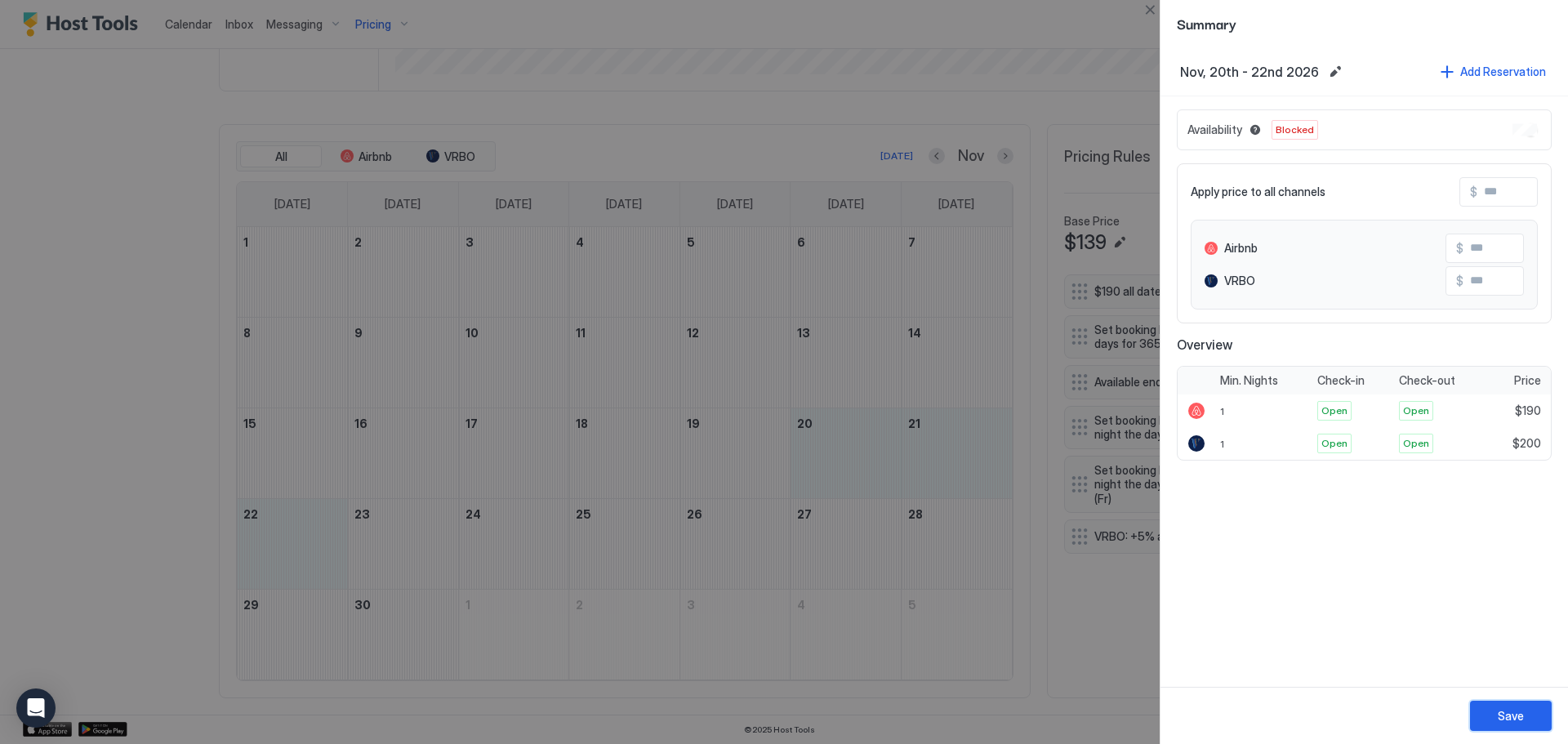
click at [1521, 718] on div "Save" at bounding box center [1511, 716] width 27 height 17
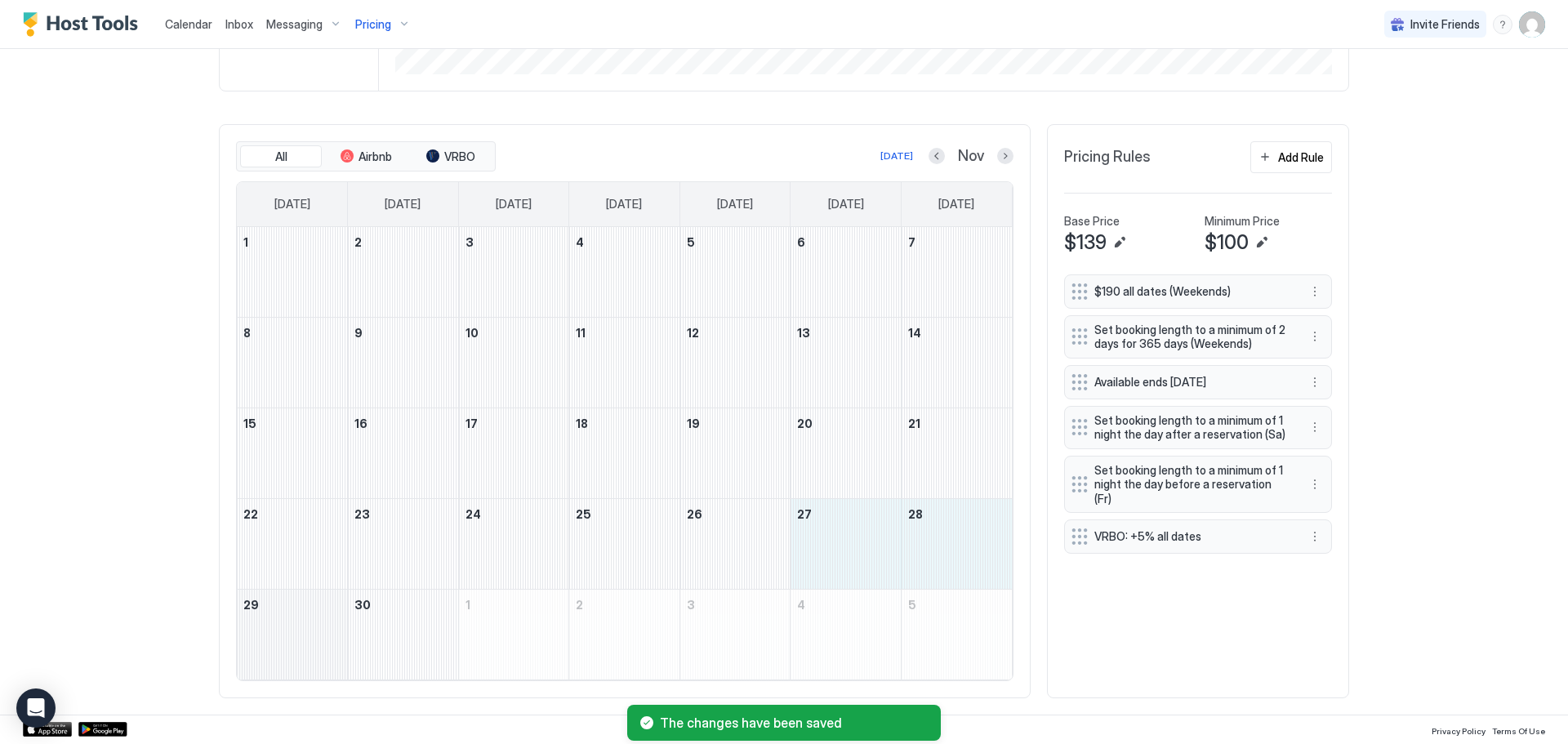
drag, startPoint x: 856, startPoint y: 552, endPoint x: 311, endPoint y: 658, distance: 555.2
click at [311, 658] on tbody "1 2 3 4 5 6 7 8 9 10 11 12 13 14 15 16 17 18 19 20 21 22 23 24 25 26 27 28 29 3…" at bounding box center [624, 453] width 775 height 453
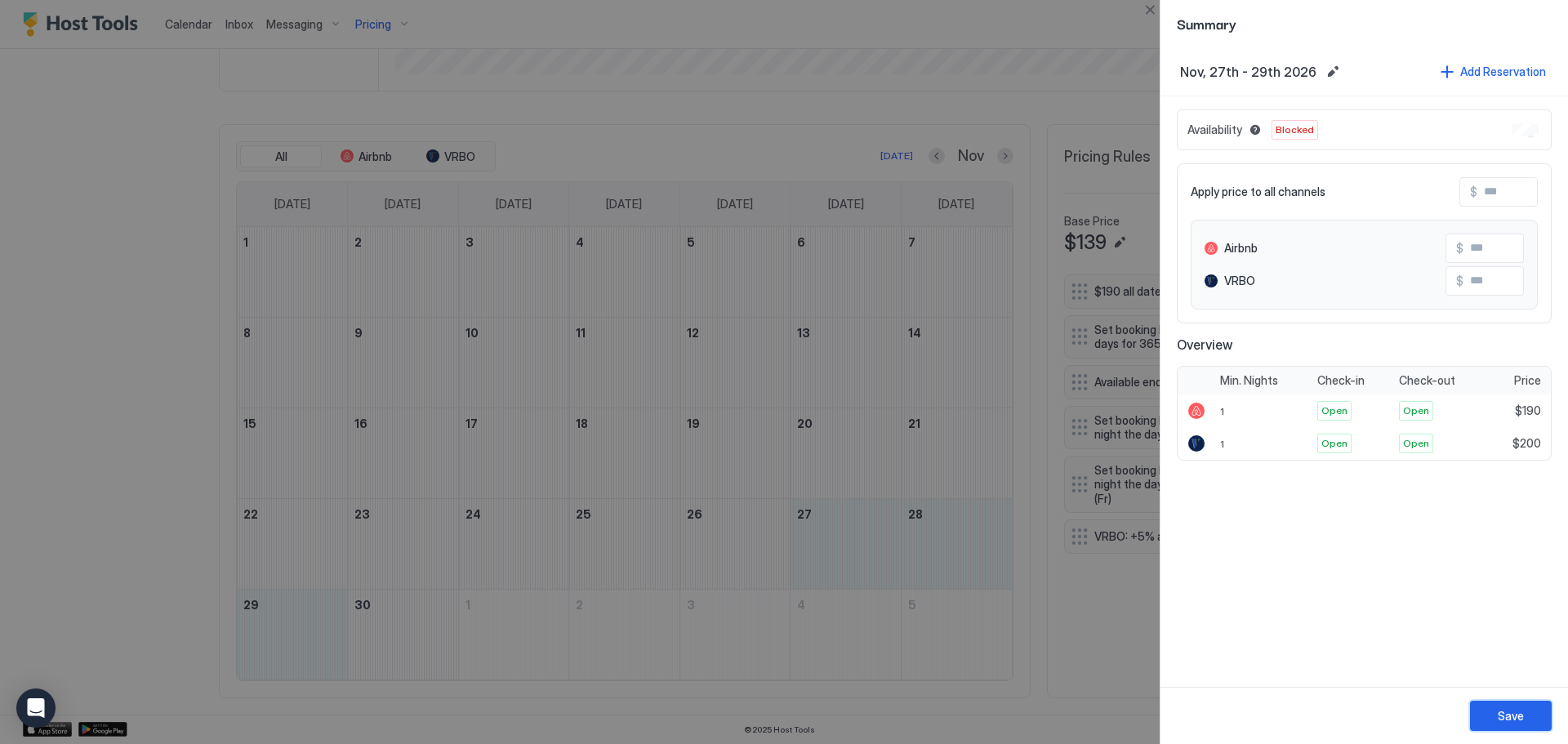
click at [1521, 715] on div "Save" at bounding box center [1511, 716] width 27 height 17
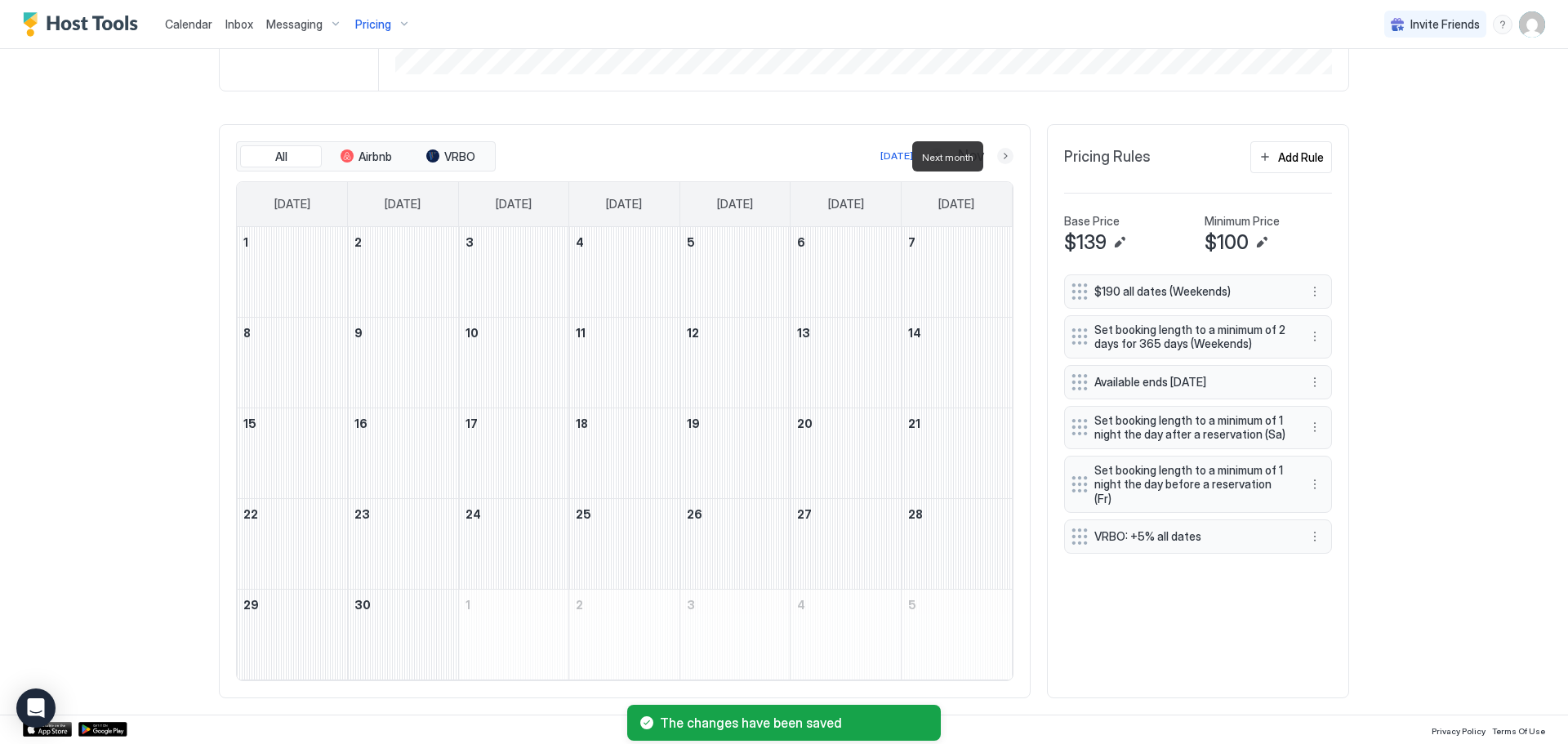
click at [1004, 151] on button "Next month" at bounding box center [1004, 156] width 16 height 16
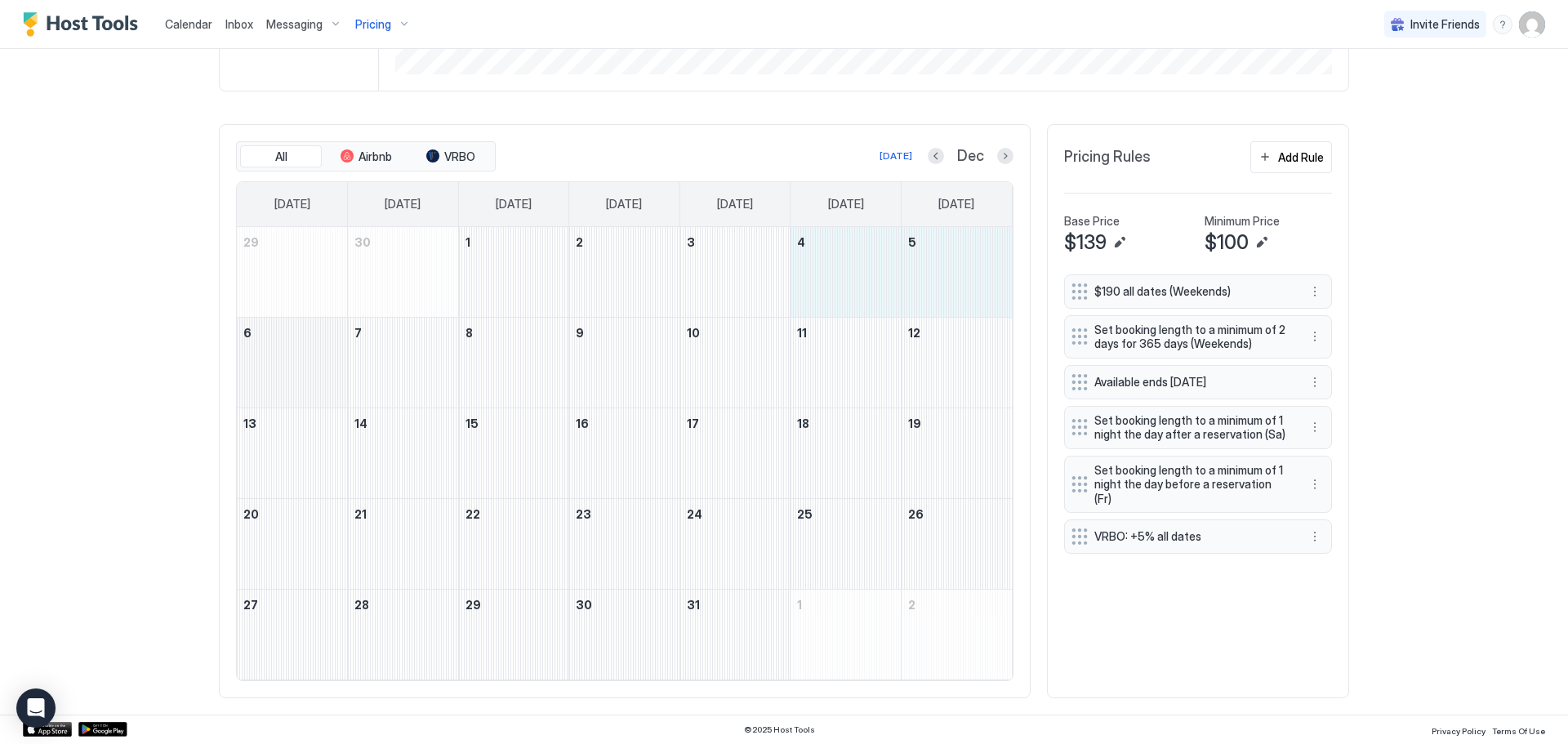
drag, startPoint x: 863, startPoint y: 251, endPoint x: 307, endPoint y: 342, distance: 563.4
click at [307, 342] on tbody "29 30 1 2 3 4 5 6 7 8 9 10 11 12 13 14 15 16 17 18 19 20 21 22 23 24 25 26 27 2…" at bounding box center [624, 453] width 775 height 453
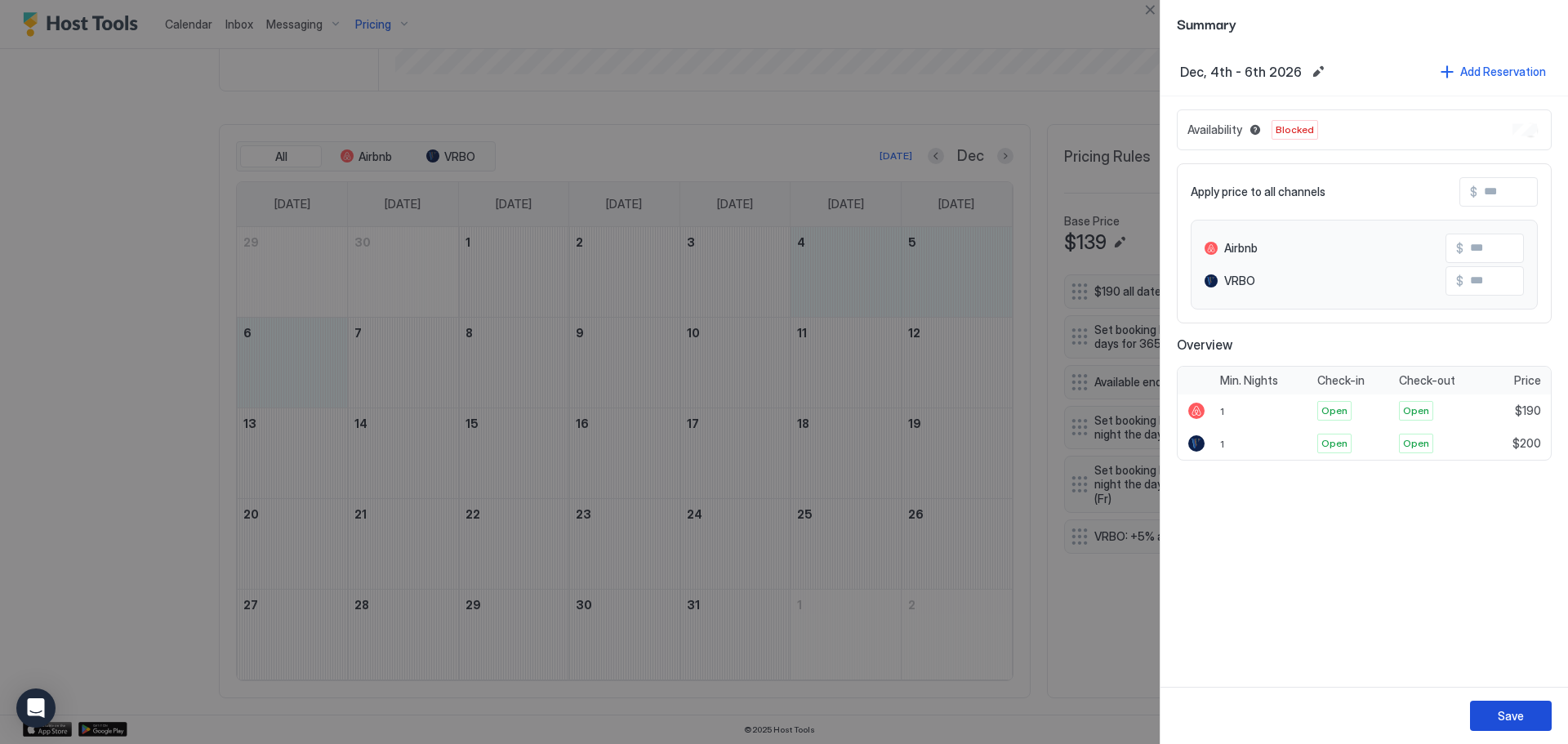
click at [1507, 719] on div "Save" at bounding box center [1511, 716] width 27 height 17
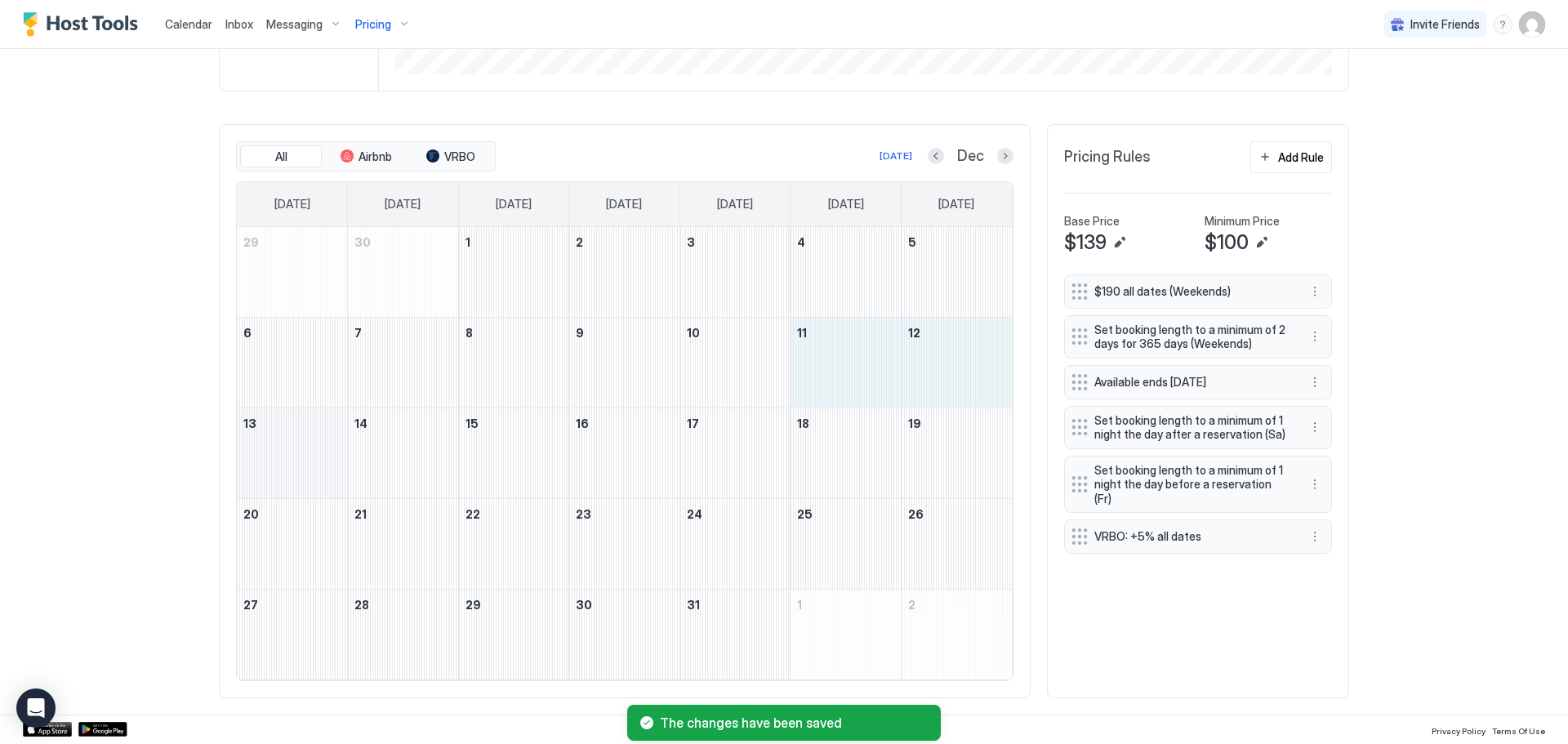
drag, startPoint x: 873, startPoint y: 365, endPoint x: 311, endPoint y: 461, distance: 570.1
click at [311, 461] on tbody "29 30 1 2 3 4 5 6 7 8 9 10 11 12 13 14 15 16 17 18 19 20 21 22 23 24 25 26 27 2…" at bounding box center [624, 453] width 775 height 453
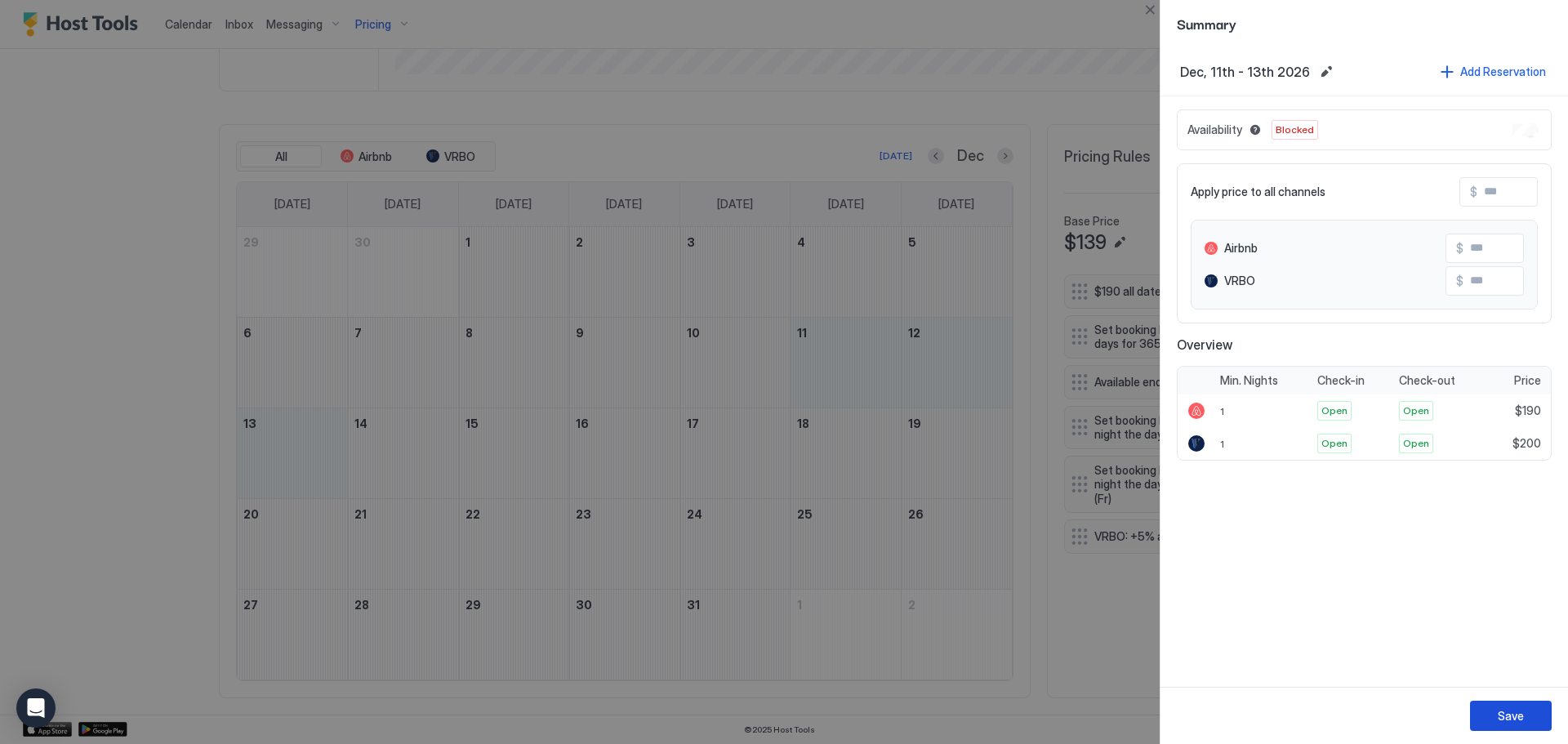
click at [1486, 704] on button "Save" at bounding box center [1510, 716] width 82 height 30
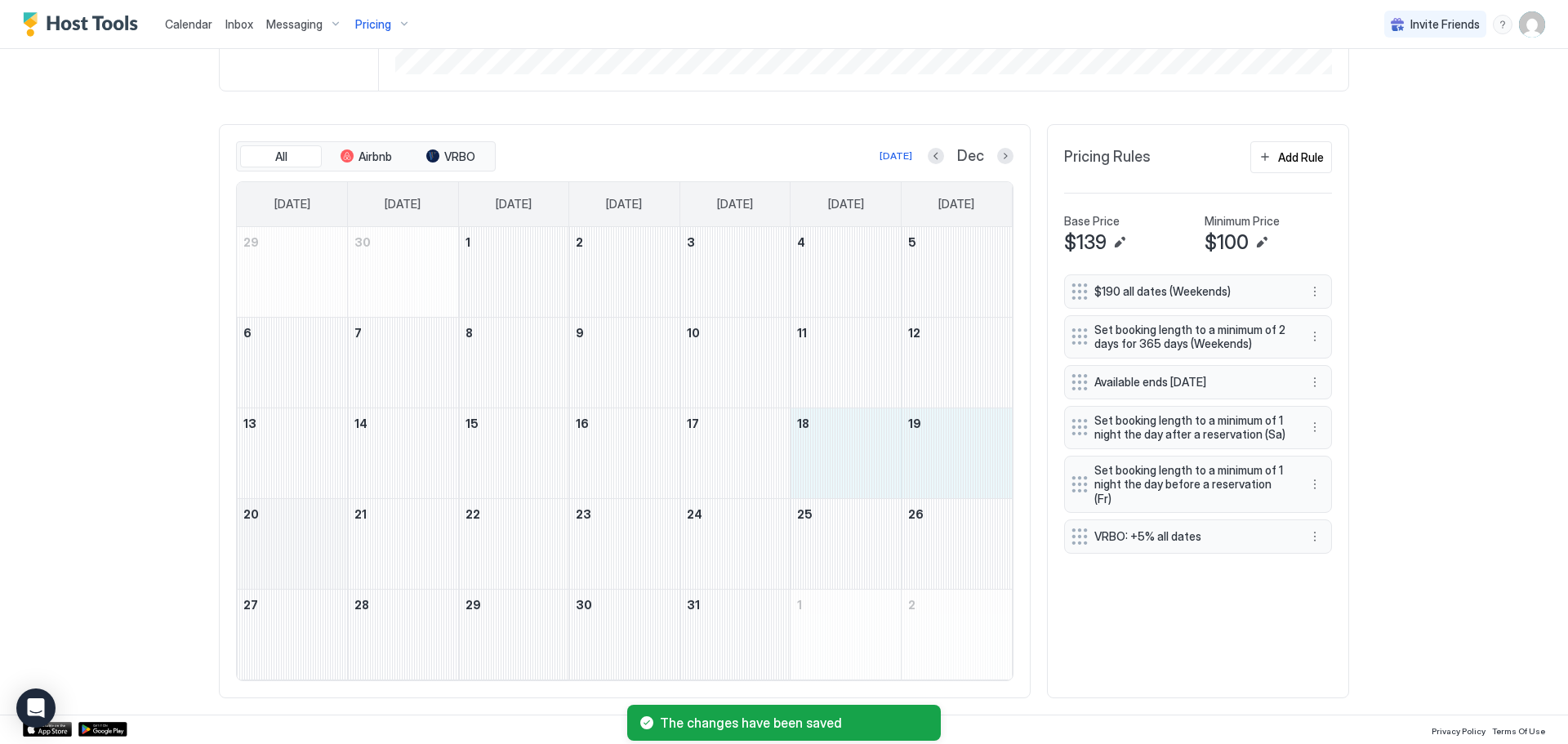
drag, startPoint x: 876, startPoint y: 432, endPoint x: 296, endPoint y: 541, distance: 590.2
click at [296, 541] on tbody "29 30 1 2 3 4 5 6 7 8 9 10 11 12 13 14 15 16 17 18 19 20 21 22 23 24 25 26 27 2…" at bounding box center [624, 453] width 775 height 453
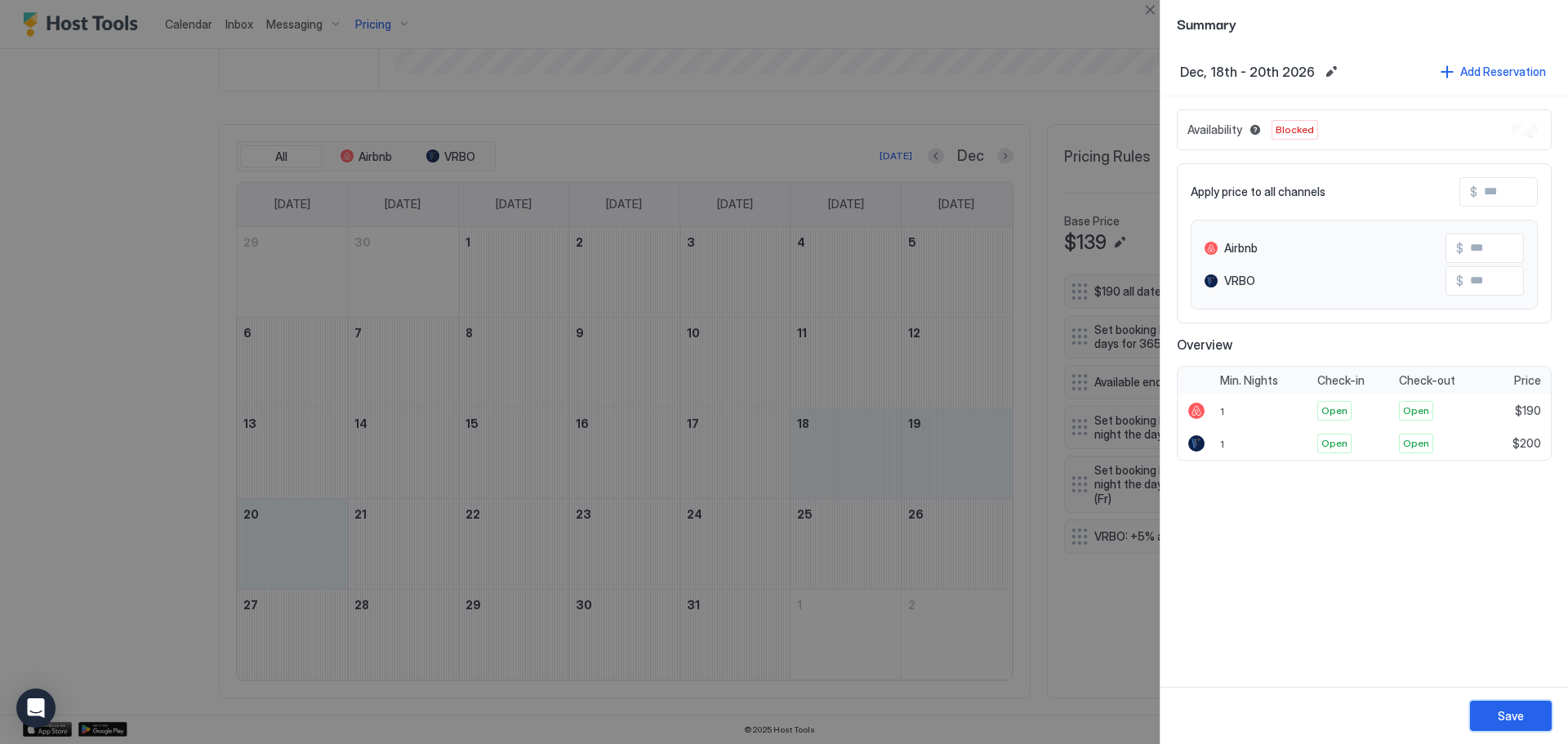
click at [1541, 709] on button "Save" at bounding box center [1510, 716] width 82 height 30
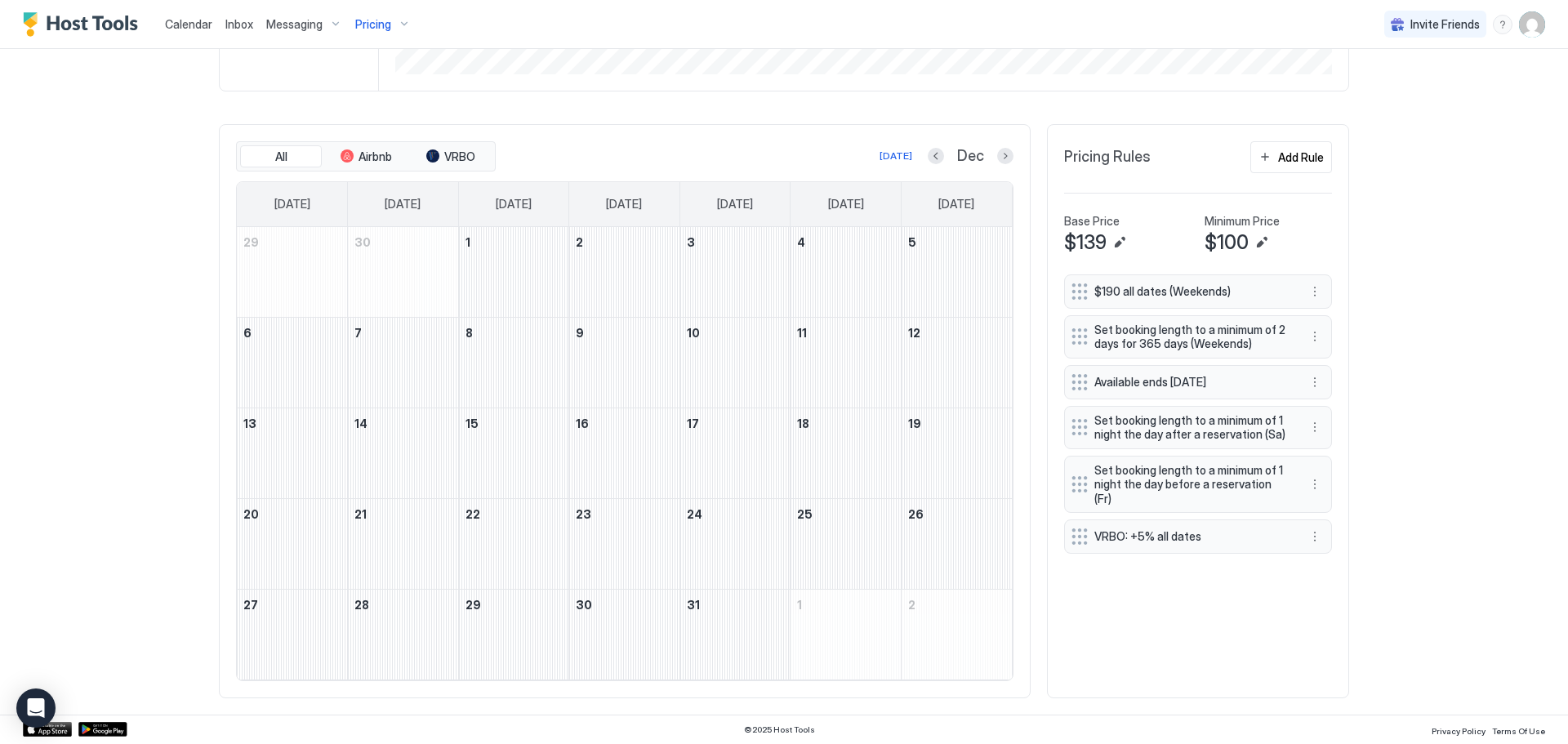
click at [389, 19] on div "Pricing" at bounding box center [383, 24] width 68 height 28
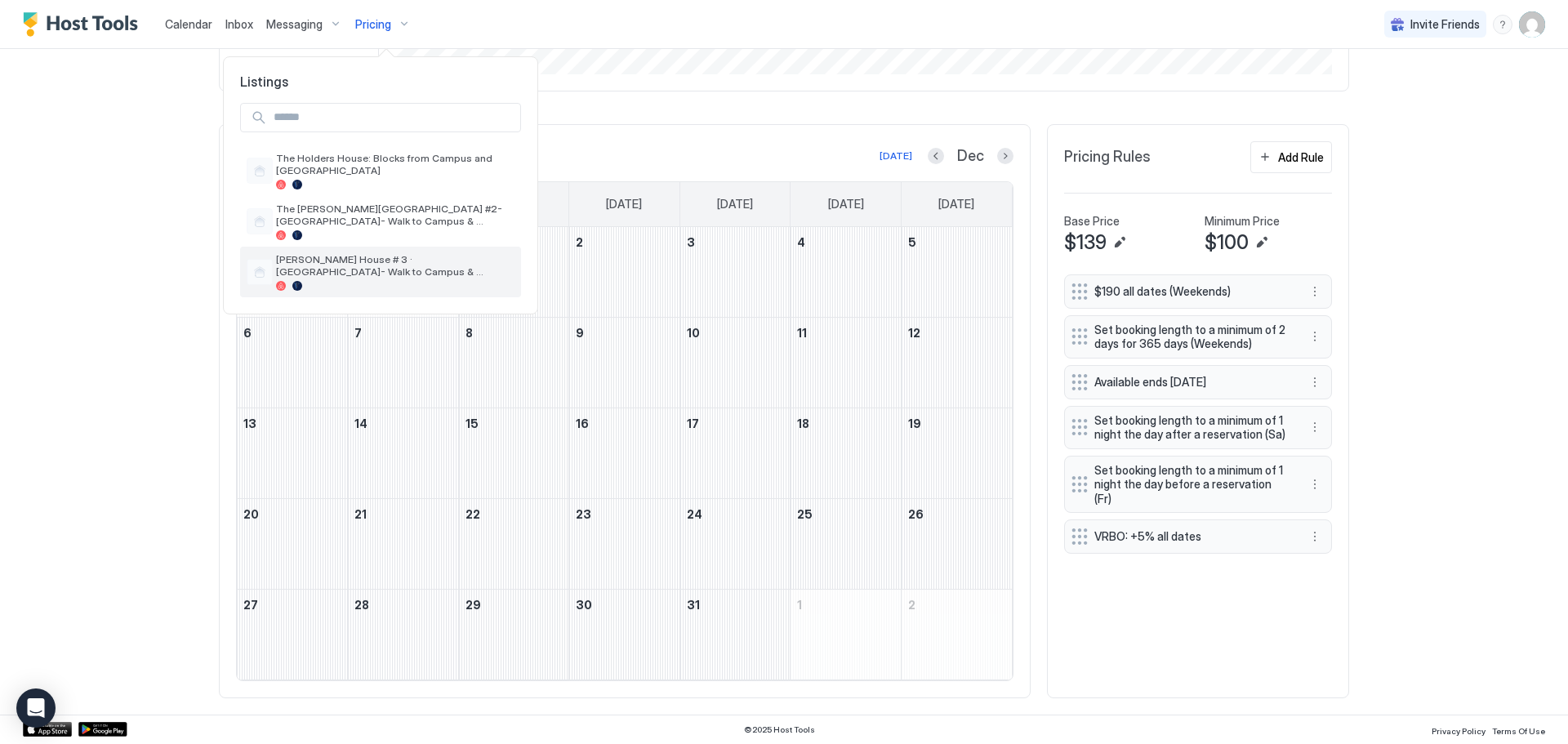
click at [389, 274] on span "[PERSON_NAME] House # 3 · [GEOGRAPHIC_DATA]- Walk to Campus & Downtown" at bounding box center [395, 266] width 238 height 25
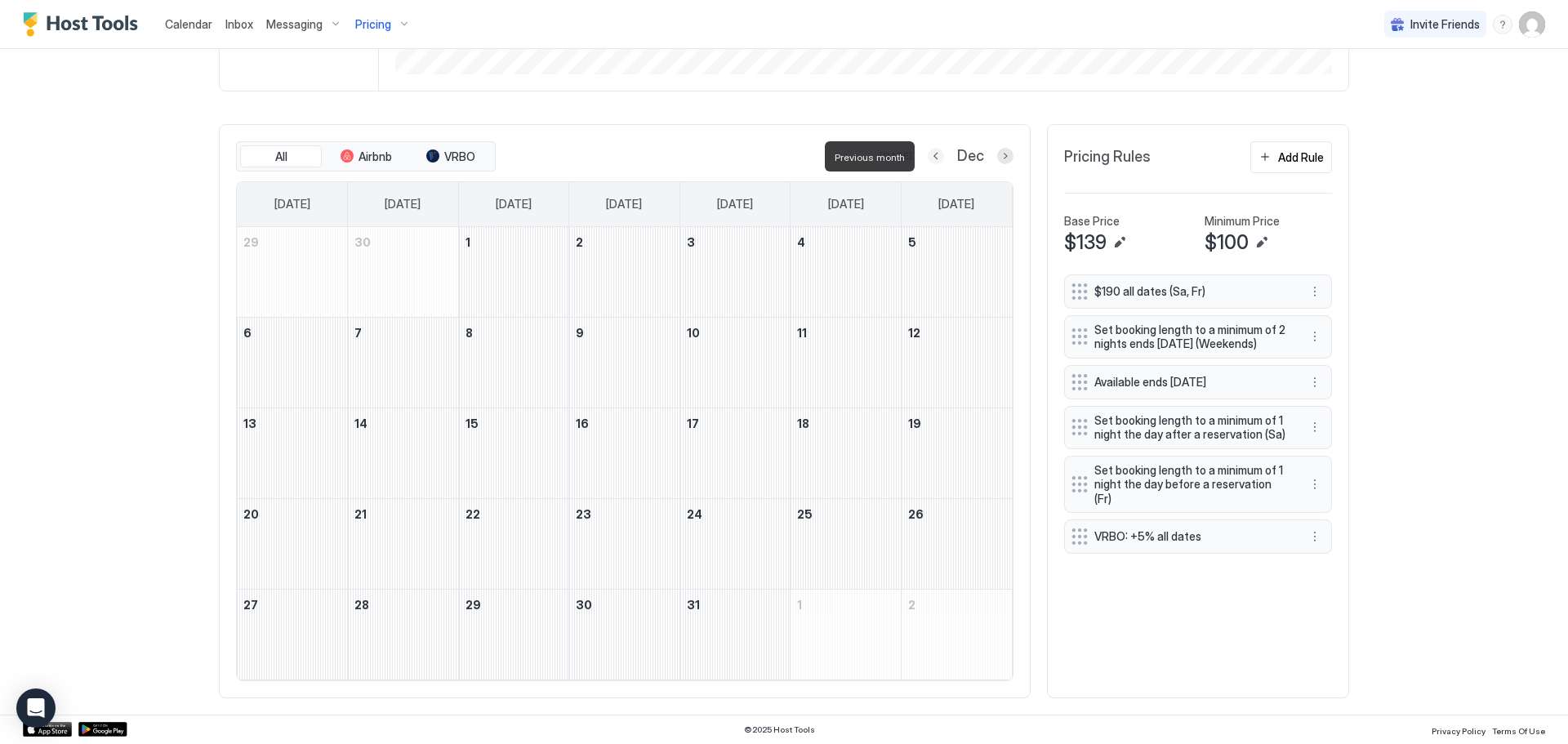
click at [933, 158] on button "Previous month" at bounding box center [935, 156] width 16 height 16
click at [933, 158] on button "Previous month" at bounding box center [936, 156] width 16 height 16
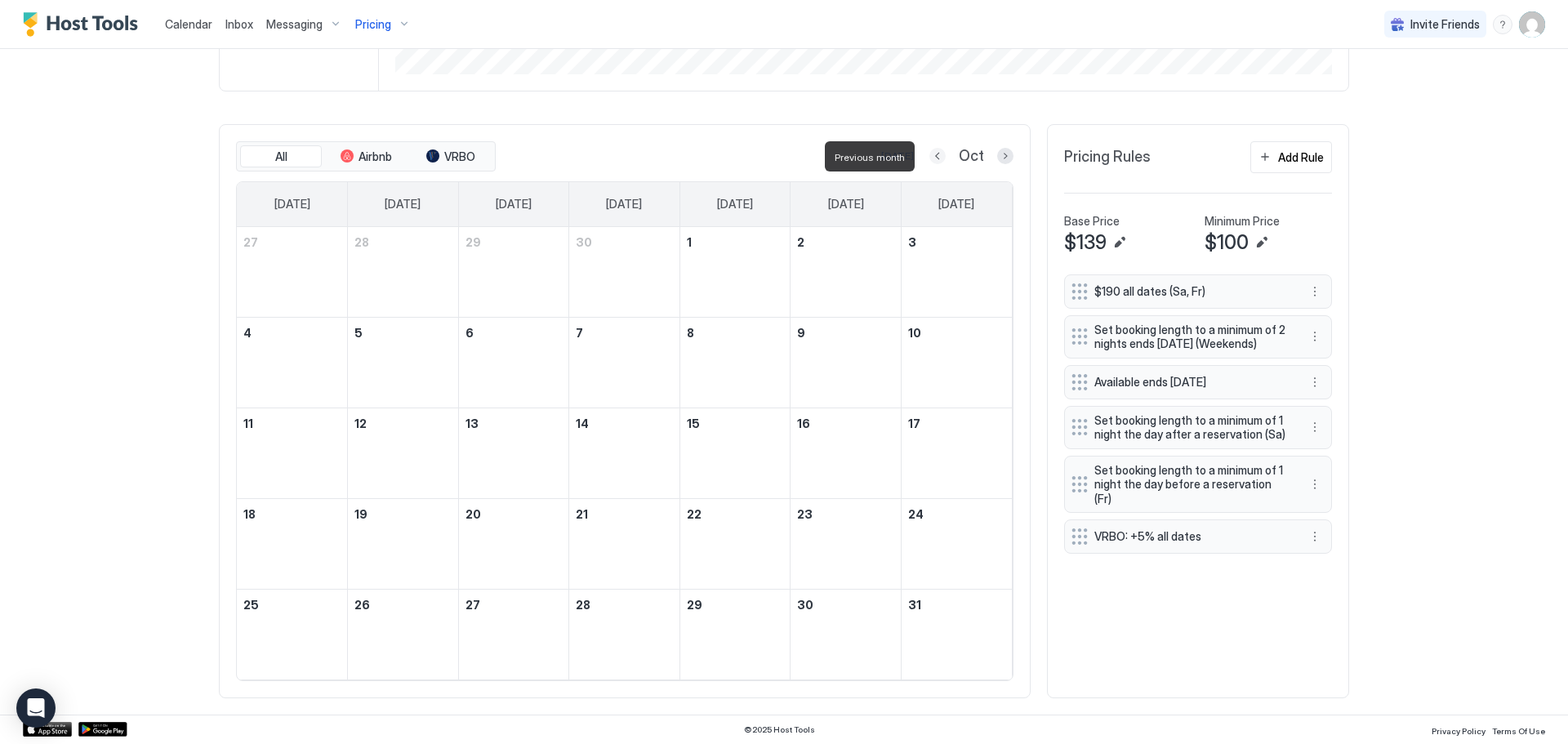
click at [933, 158] on button "Previous month" at bounding box center [937, 156] width 16 height 16
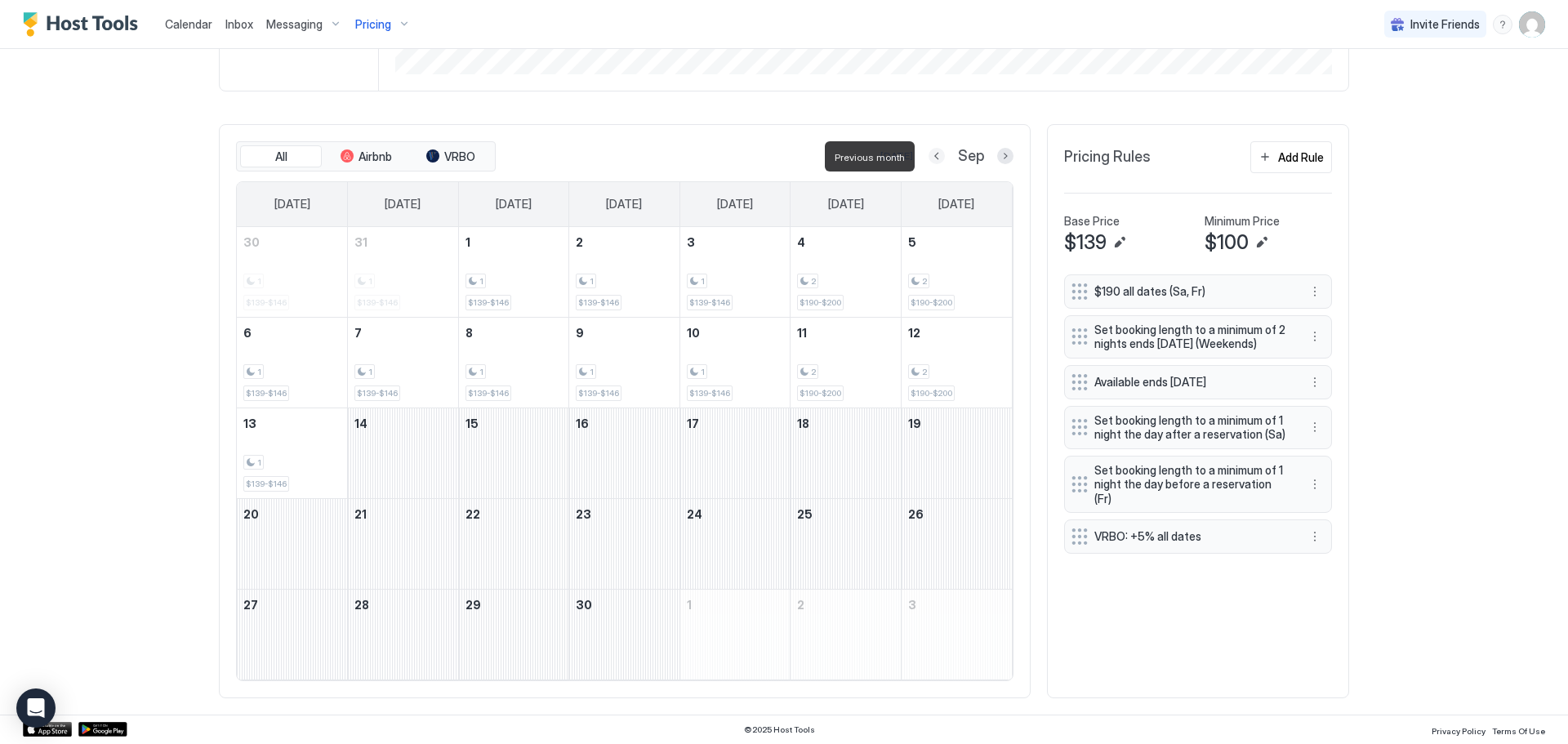
click at [933, 158] on button "Previous month" at bounding box center [936, 156] width 16 height 16
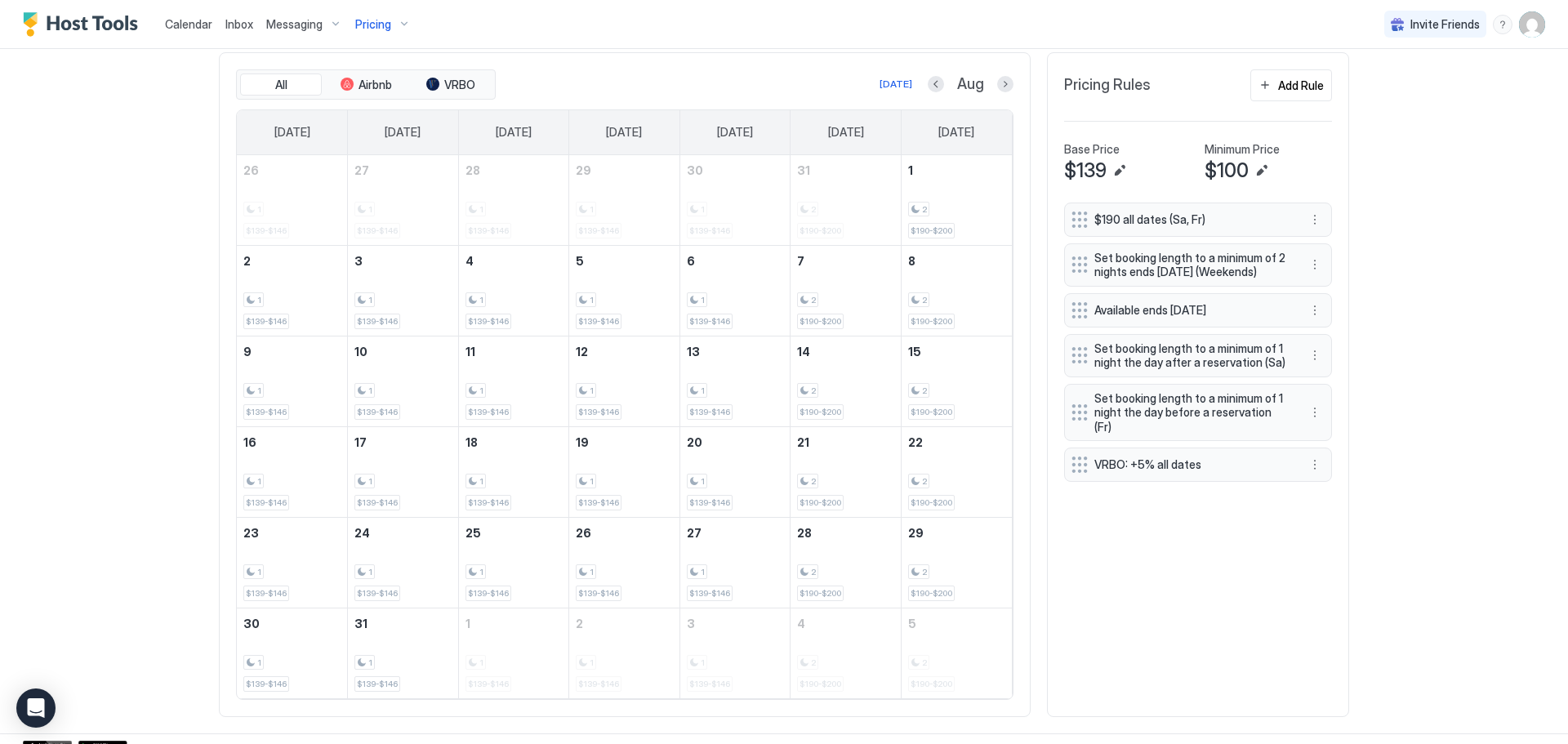
scroll to position [514, 0]
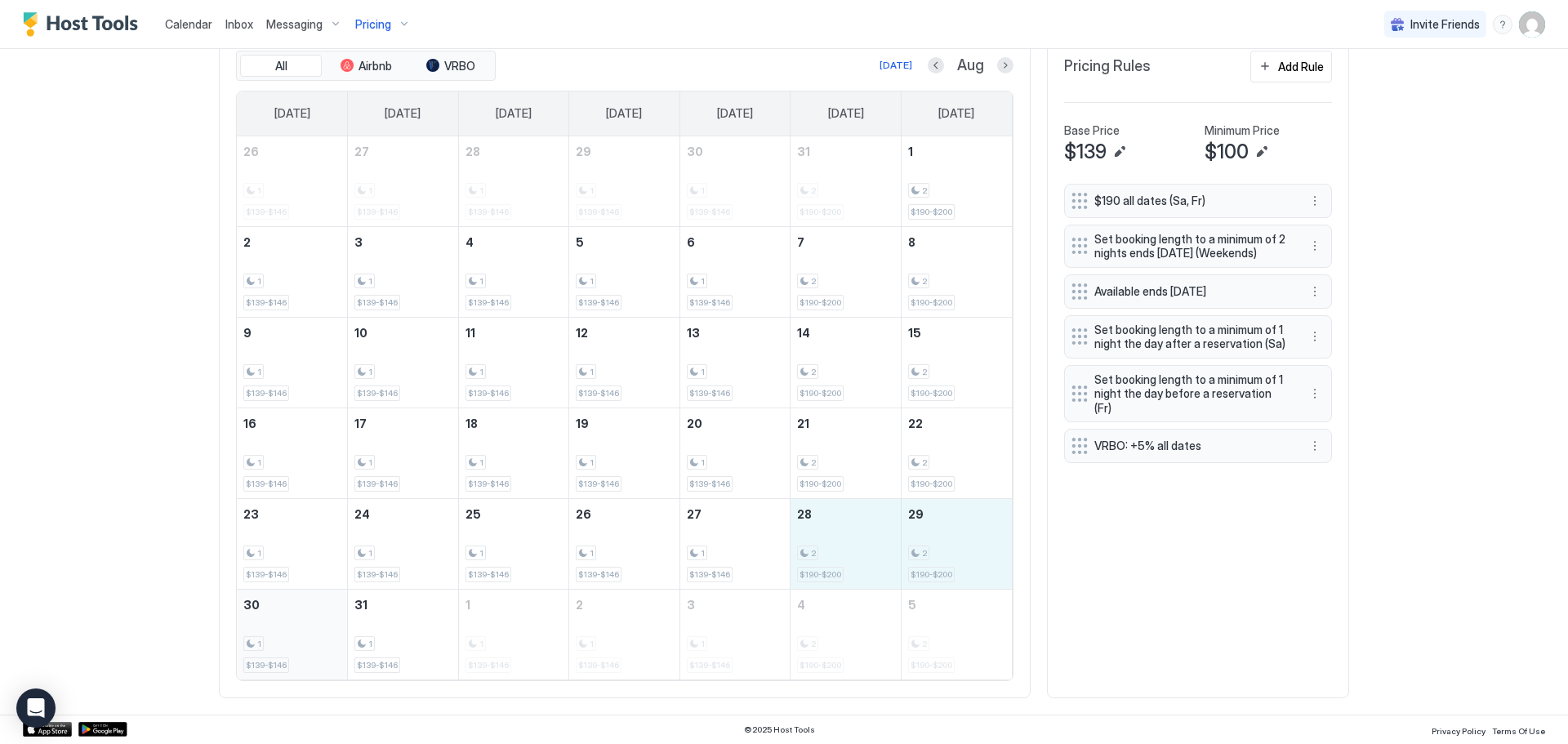
drag, startPoint x: 849, startPoint y: 567, endPoint x: 263, endPoint y: 655, distance: 592.6
click at [263, 655] on tbody "26 1 $139-$146 27 1 $139-$146 28 1 $139-$146 29 1 $139-$146 30 1 $139-$146 31 2…" at bounding box center [624, 408] width 775 height 543
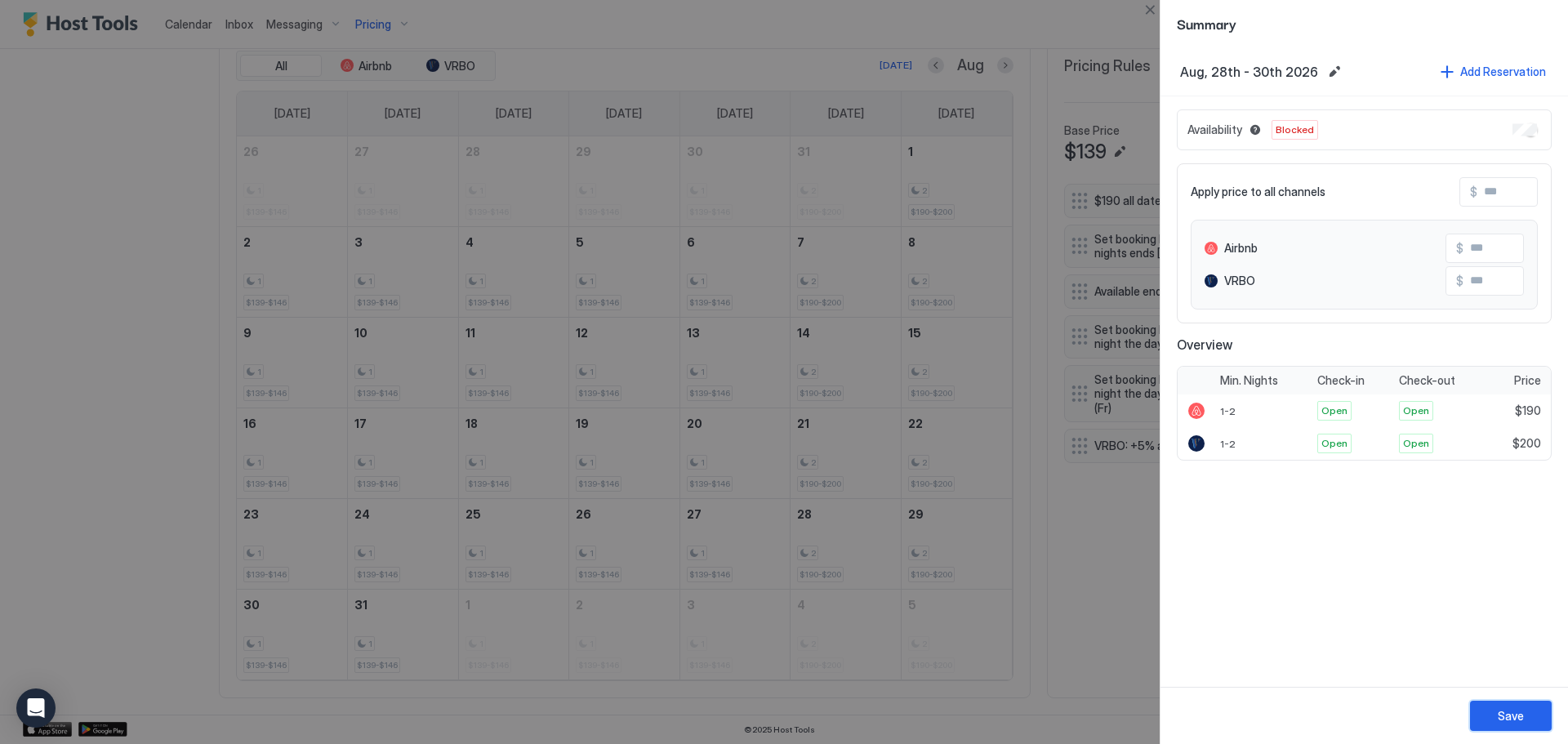
click at [1530, 710] on button "Save" at bounding box center [1510, 716] width 82 height 30
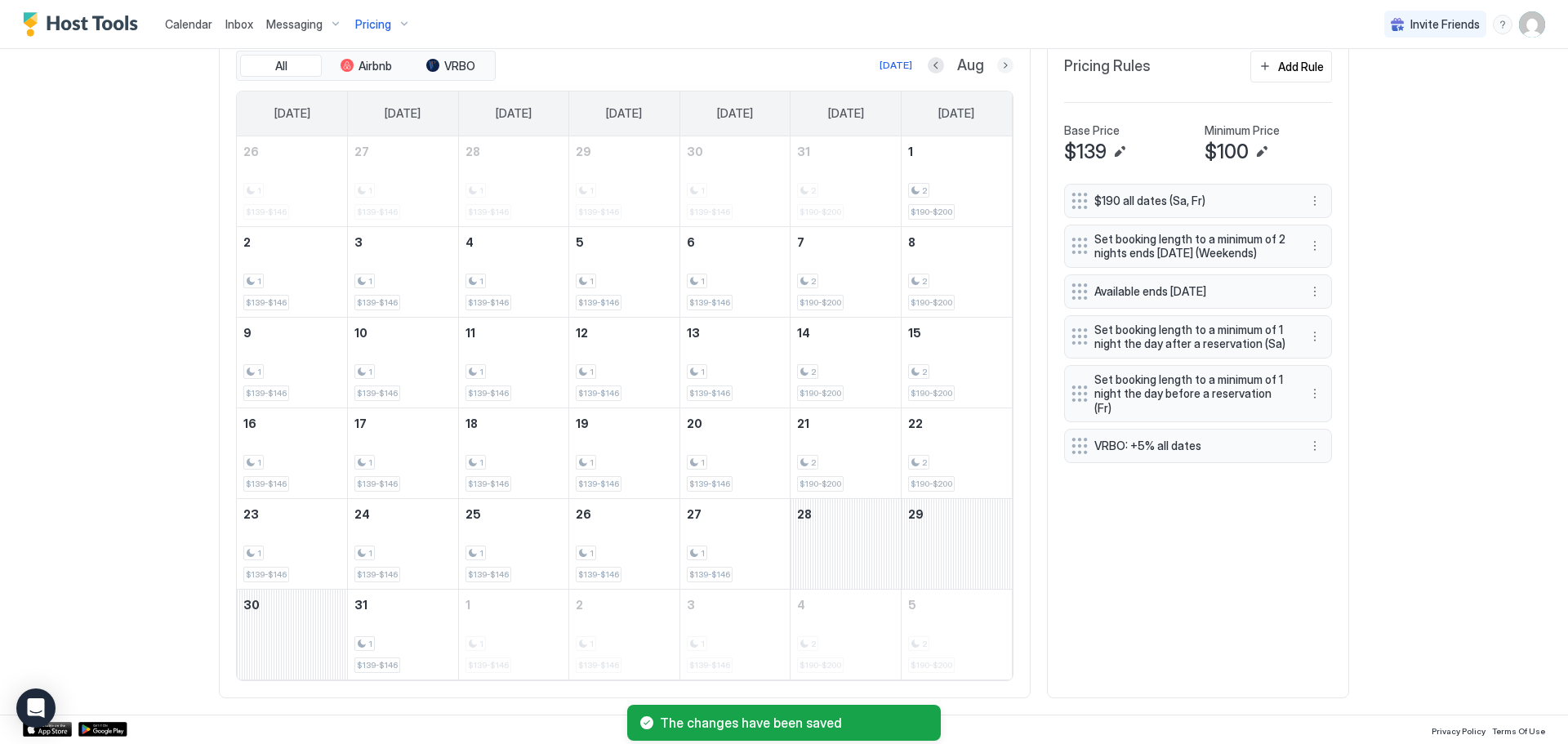
click at [1005, 65] on button "Next month" at bounding box center [1004, 65] width 16 height 16
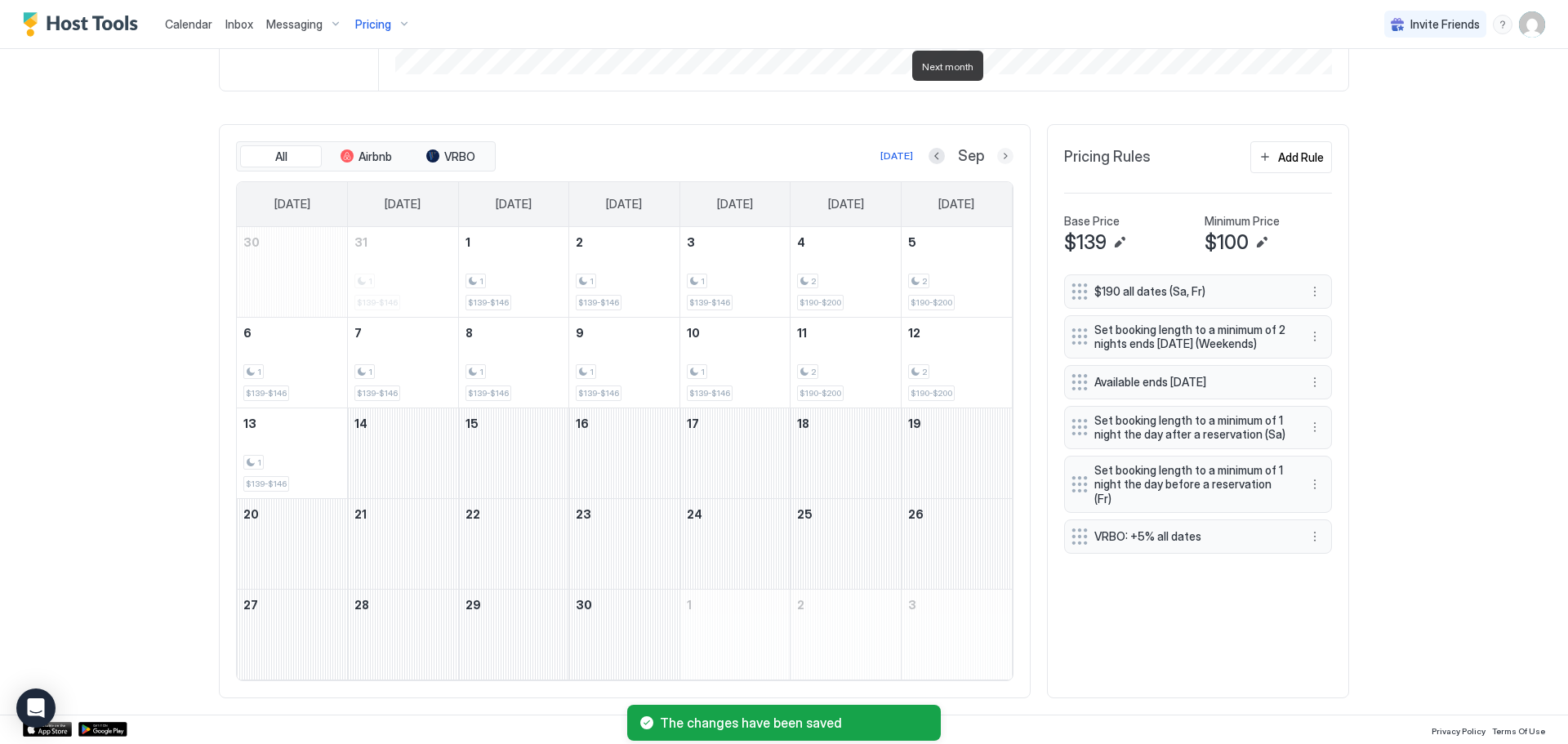
scroll to position [423, 0]
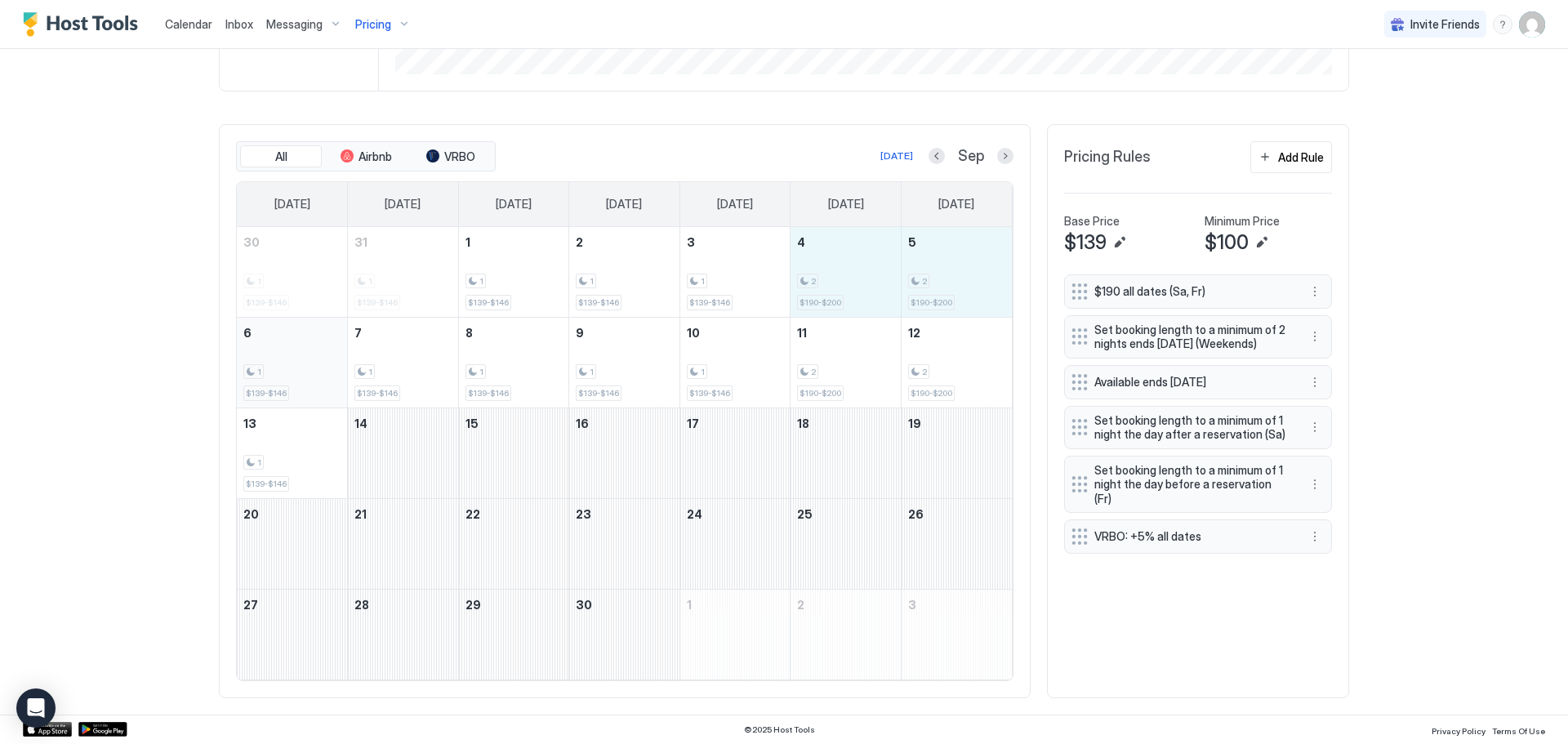
drag, startPoint x: 868, startPoint y: 260, endPoint x: 312, endPoint y: 376, distance: 568.0
click at [312, 376] on tbody "30 1 $139-$146 31 1 $139-$146 1 1 $139-$146 2 1 $139-$146 3 1 $139-$146 4 2 $19…" at bounding box center [624, 453] width 775 height 453
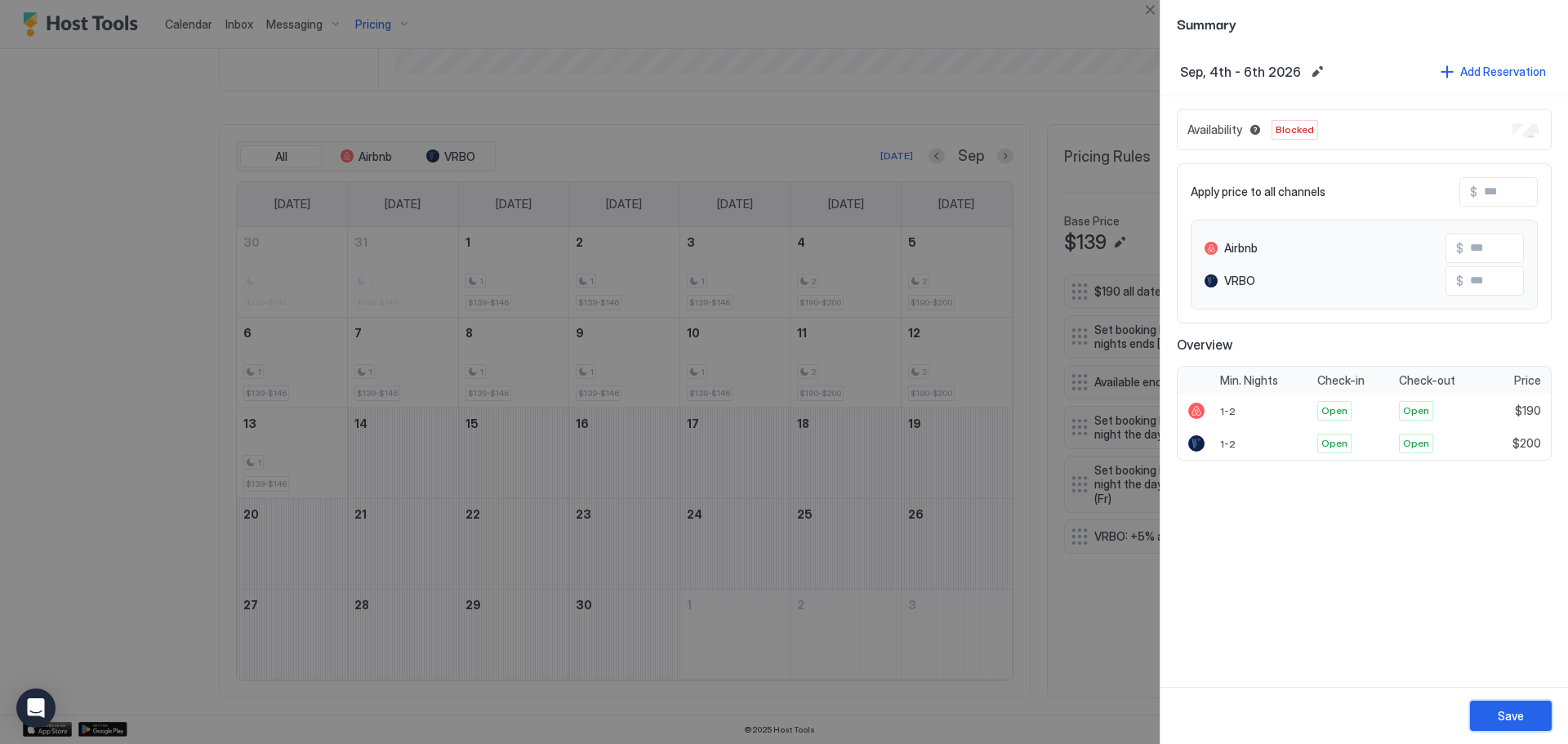
click at [1516, 713] on div "Save" at bounding box center [1511, 716] width 27 height 17
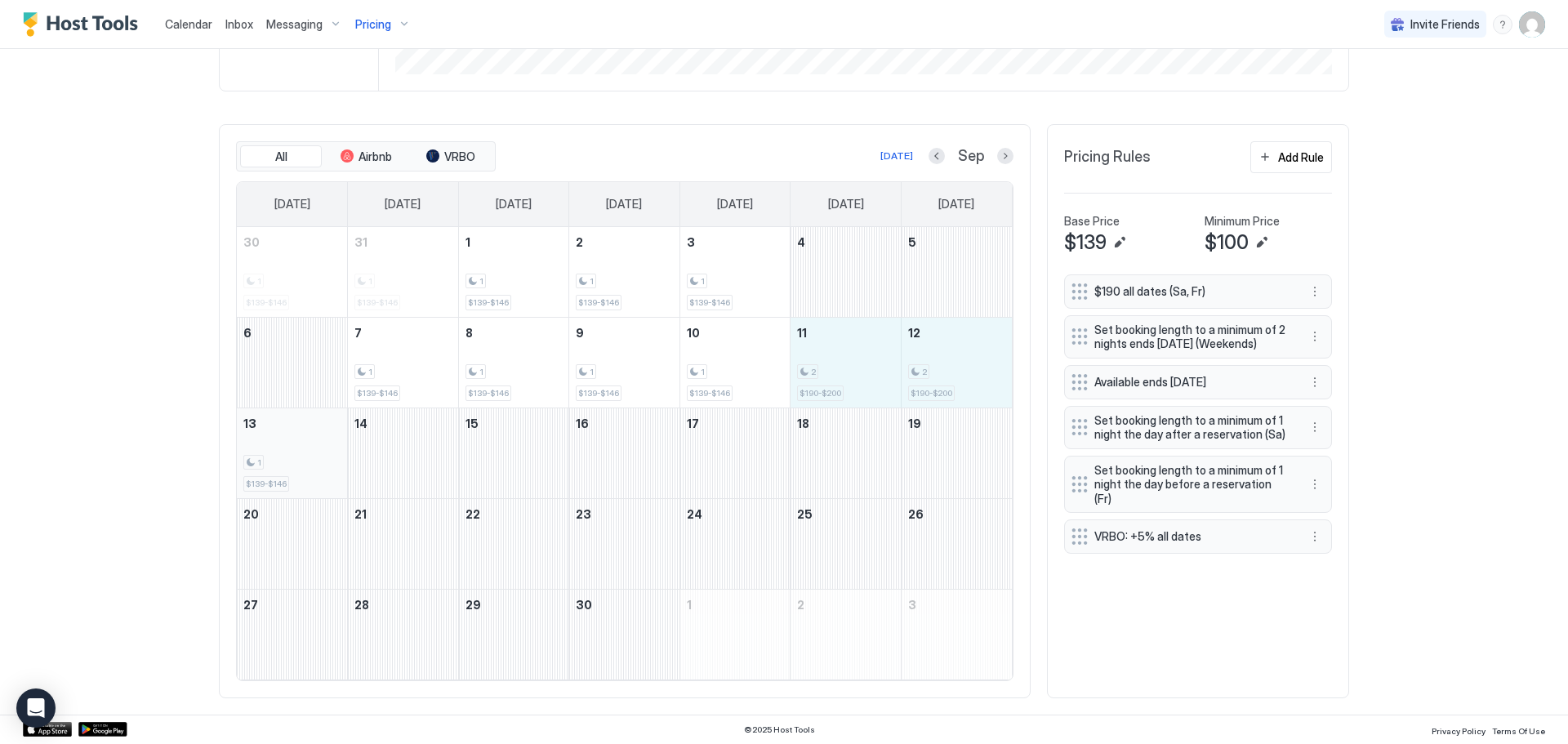
drag, startPoint x: 875, startPoint y: 363, endPoint x: 323, endPoint y: 453, distance: 559.3
click at [323, 453] on tbody "30 1 $139-$146 31 1 $139-$146 1 1 $139-$146 2 1 $139-$146 3 1 $139-$146 4 5 6 7…" at bounding box center [624, 453] width 775 height 453
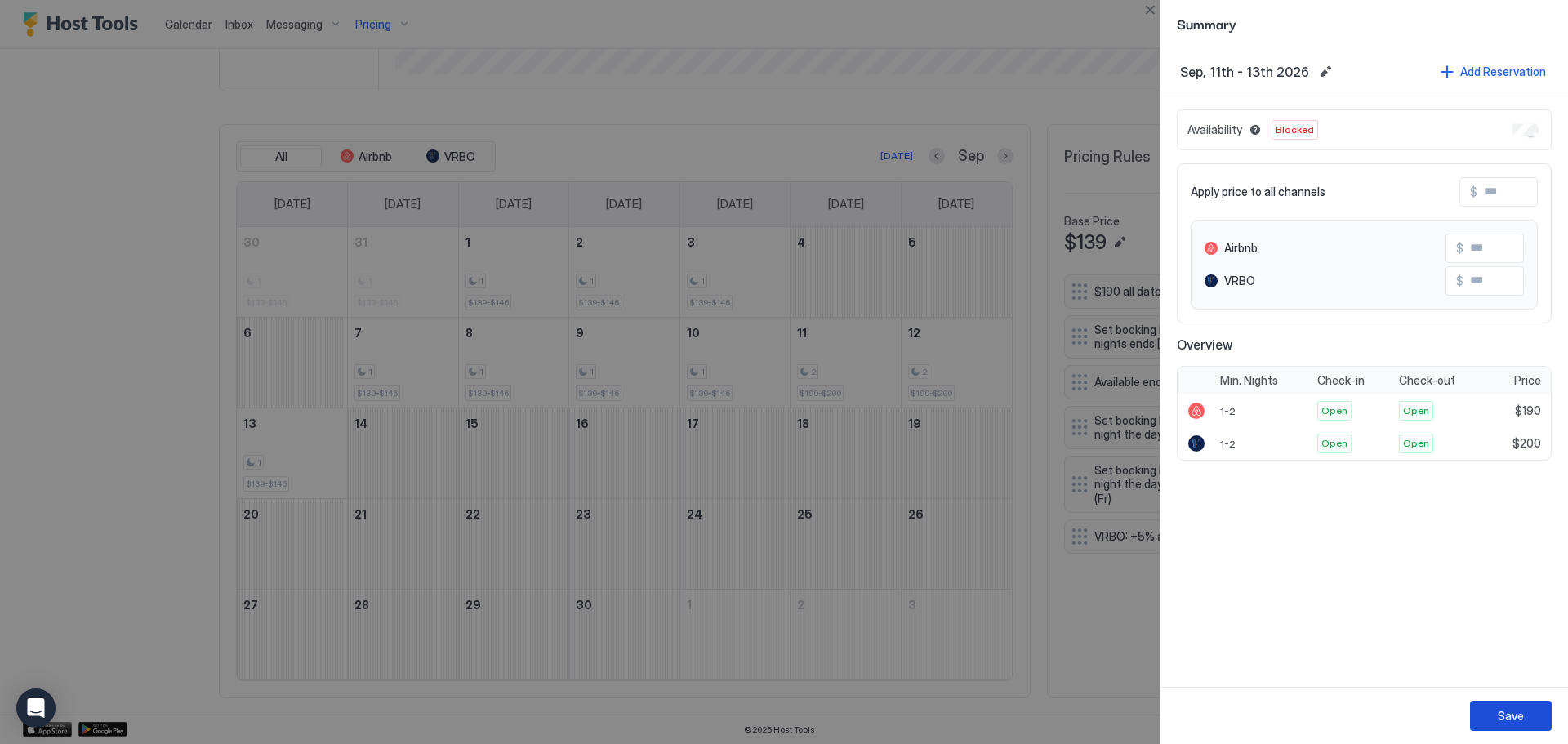
click at [1503, 710] on div "Save" at bounding box center [1511, 716] width 27 height 17
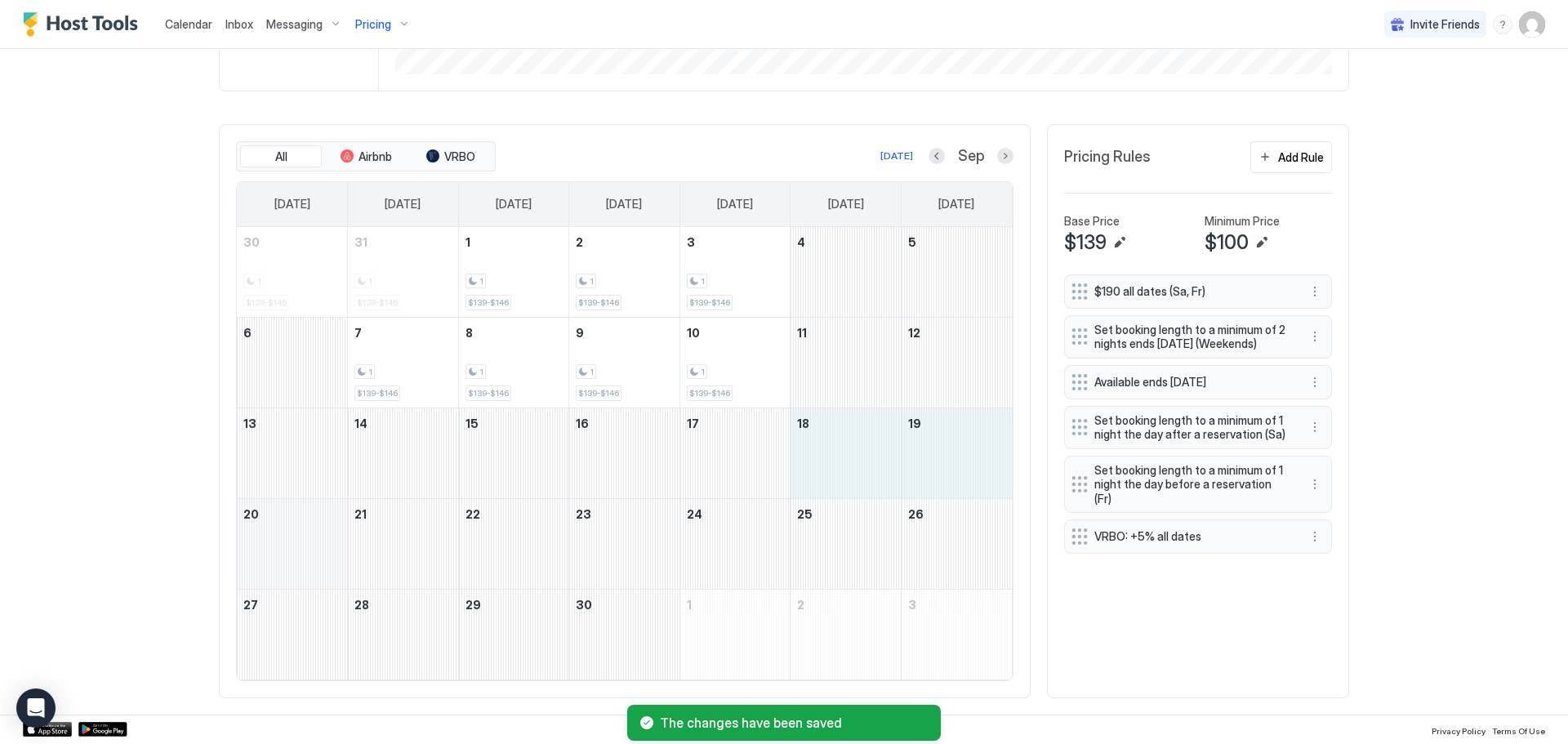
drag, startPoint x: 858, startPoint y: 463, endPoint x: 336, endPoint y: 554, distance: 529.9
click at [336, 554] on tbody "30 1 $139-$146 31 1 $139-$146 1 1 $139-$146 2 1 $139-$146 3 1 $139-$146 4 5 6 7…" at bounding box center [624, 453] width 775 height 453
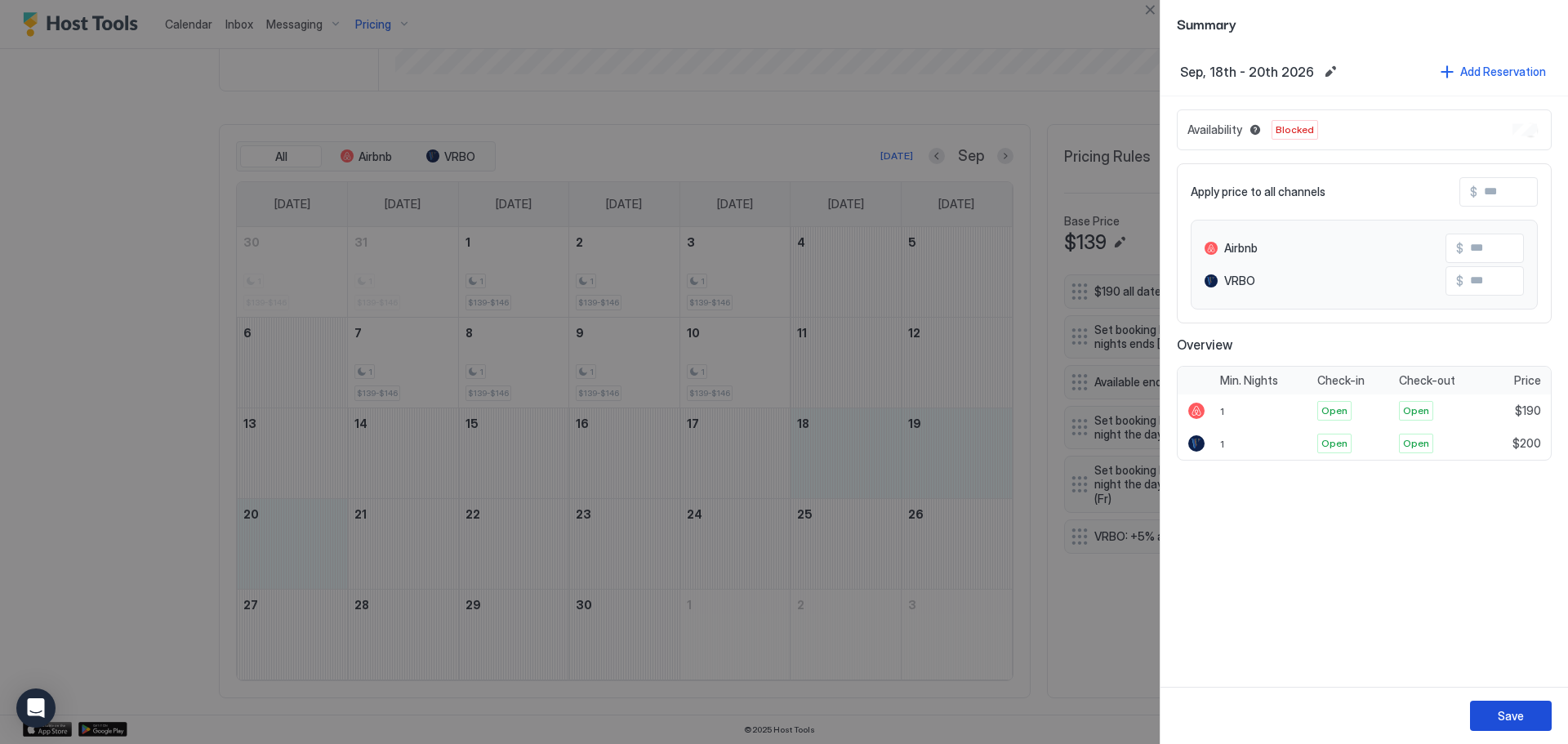
click at [1519, 712] on div "Save" at bounding box center [1511, 716] width 27 height 17
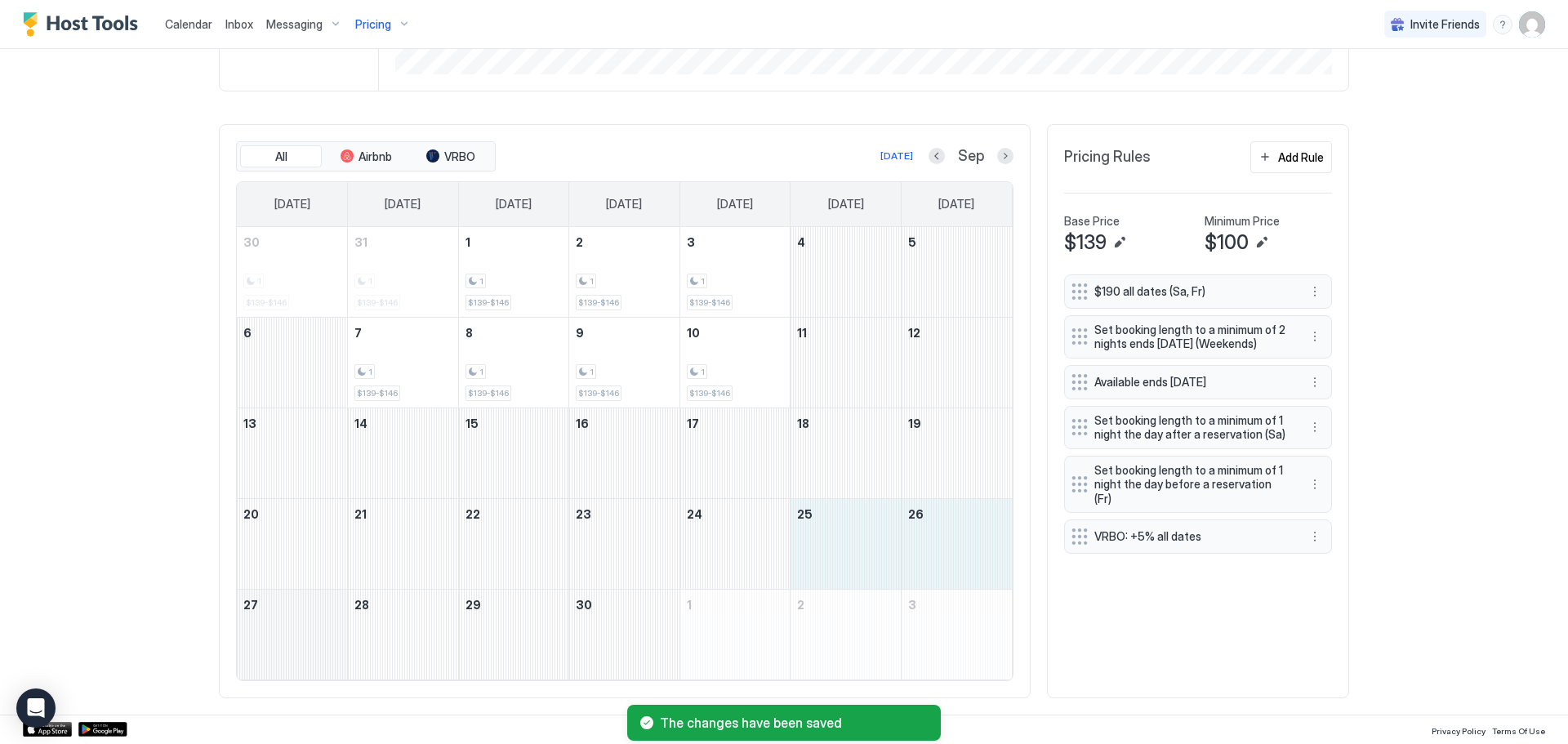
drag, startPoint x: 869, startPoint y: 552, endPoint x: 301, endPoint y: 623, distance: 572.4
click at [301, 623] on tbody "30 1 $139-$146 31 1 $139-$146 1 1 $139-$146 2 1 $139-$146 3 1 $139-$146 4 5 6 7…" at bounding box center [624, 453] width 775 height 453
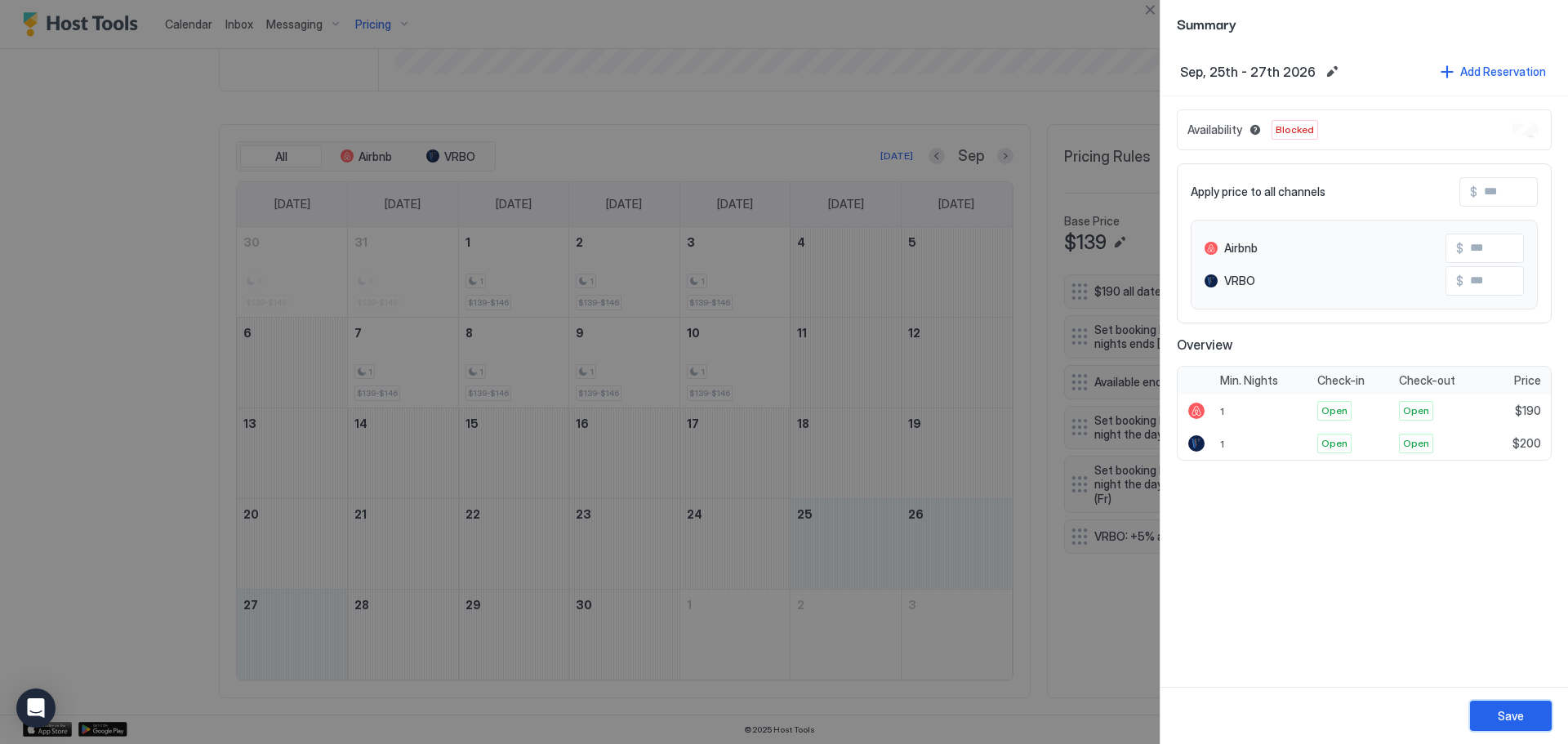
click at [1534, 712] on button "Save" at bounding box center [1510, 716] width 82 height 30
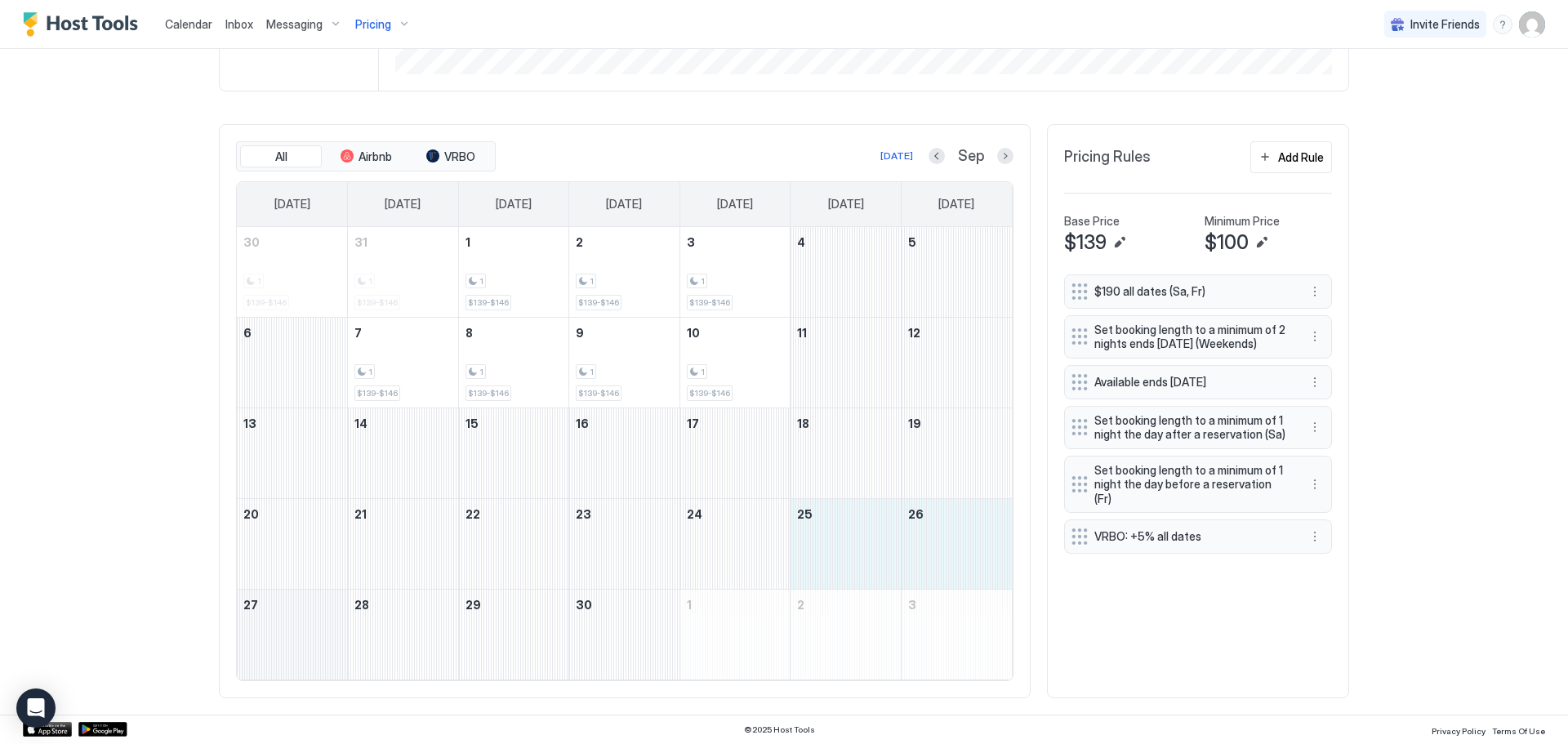
drag, startPoint x: 860, startPoint y: 520, endPoint x: 326, endPoint y: 636, distance: 546.5
click at [325, 635] on tbody "30 1 $139-$146 31 1 $139-$146 1 1 $139-$146 2 1 $139-$146 3 1 $139-$146 4 5 6 7…" at bounding box center [624, 453] width 775 height 453
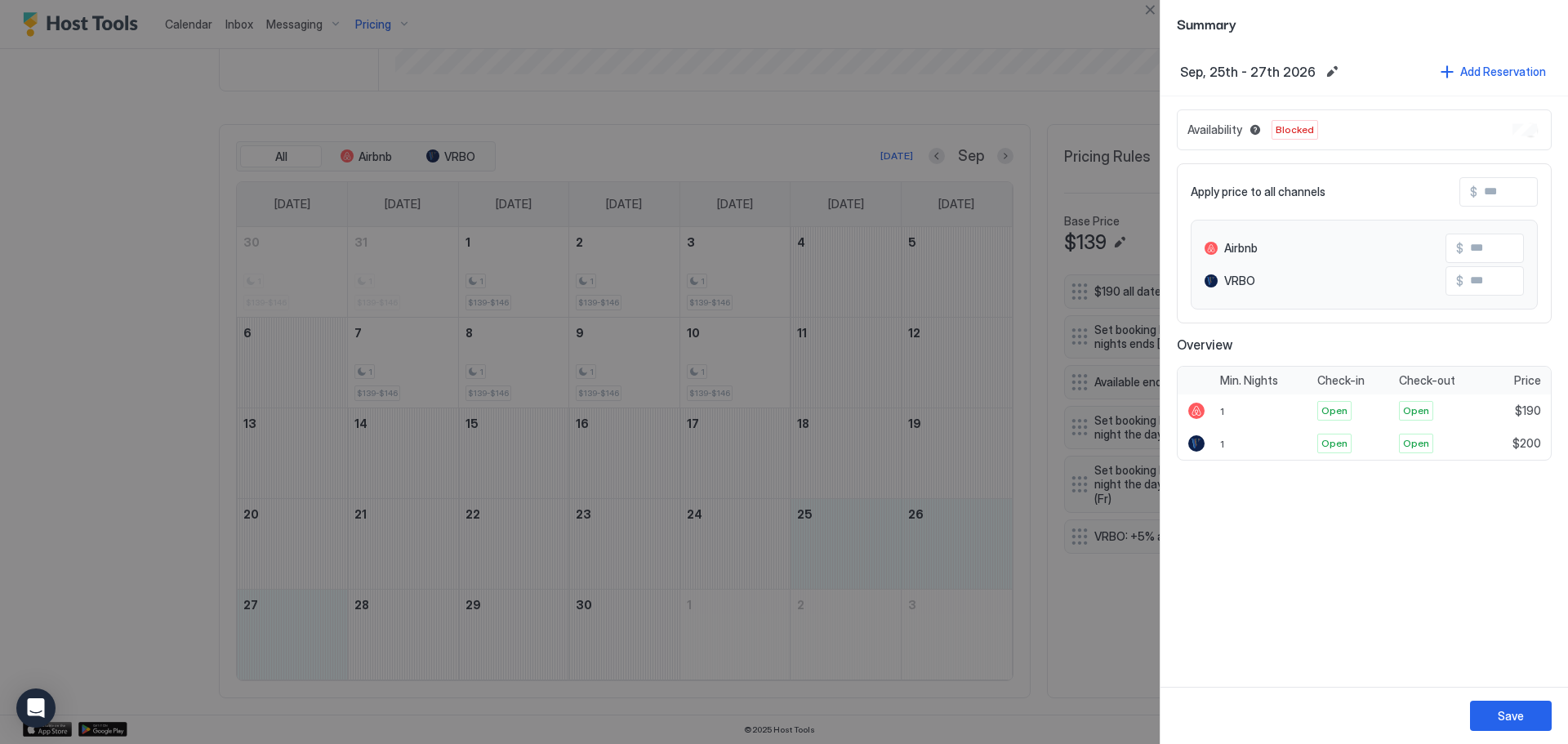
click at [903, 114] on div at bounding box center [784, 372] width 1568 height 744
click at [1153, 15] on button "Close" at bounding box center [1149, 9] width 20 height 20
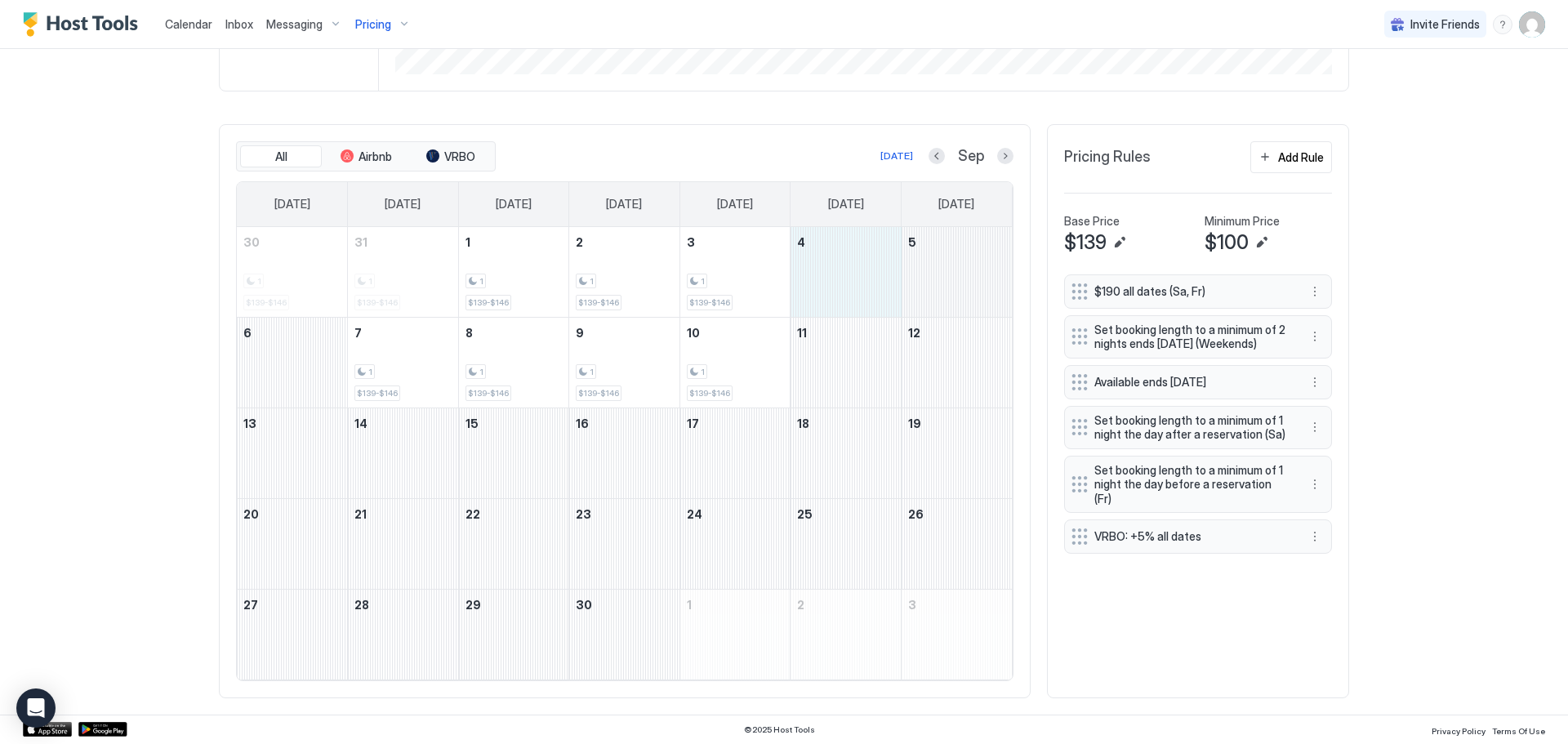
drag, startPoint x: 867, startPoint y: 260, endPoint x: 950, endPoint y: 279, distance: 85.1
click at [950, 279] on tr "30 1 $139-$146 31 1 $139-$146 1 1 $139-$146 2 1 $139-$146 3 1 $139-$146 4 5" at bounding box center [624, 271] width 775 height 90
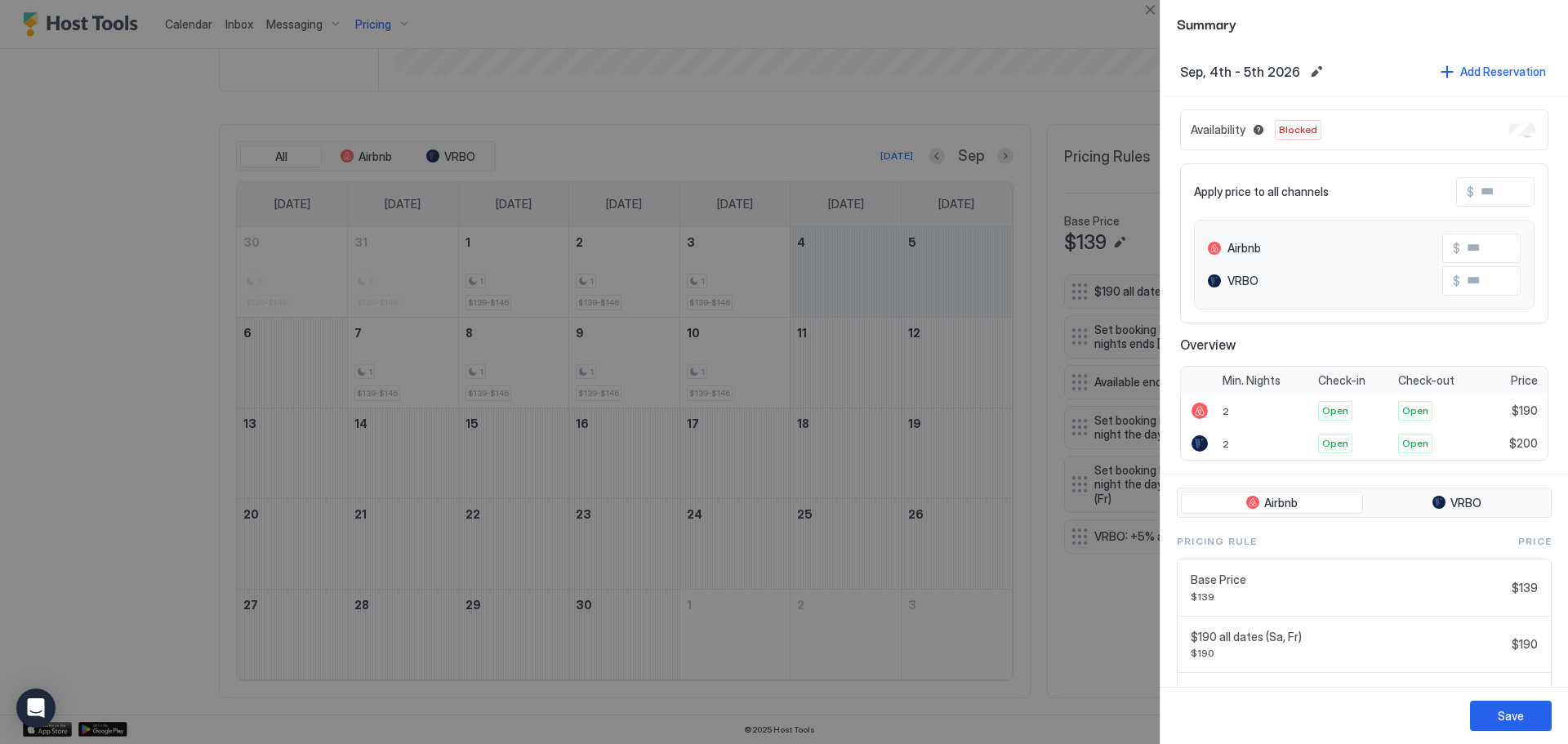
click at [1060, 632] on div at bounding box center [784, 372] width 1568 height 744
click at [1148, 9] on button "Close" at bounding box center [1149, 9] width 20 height 20
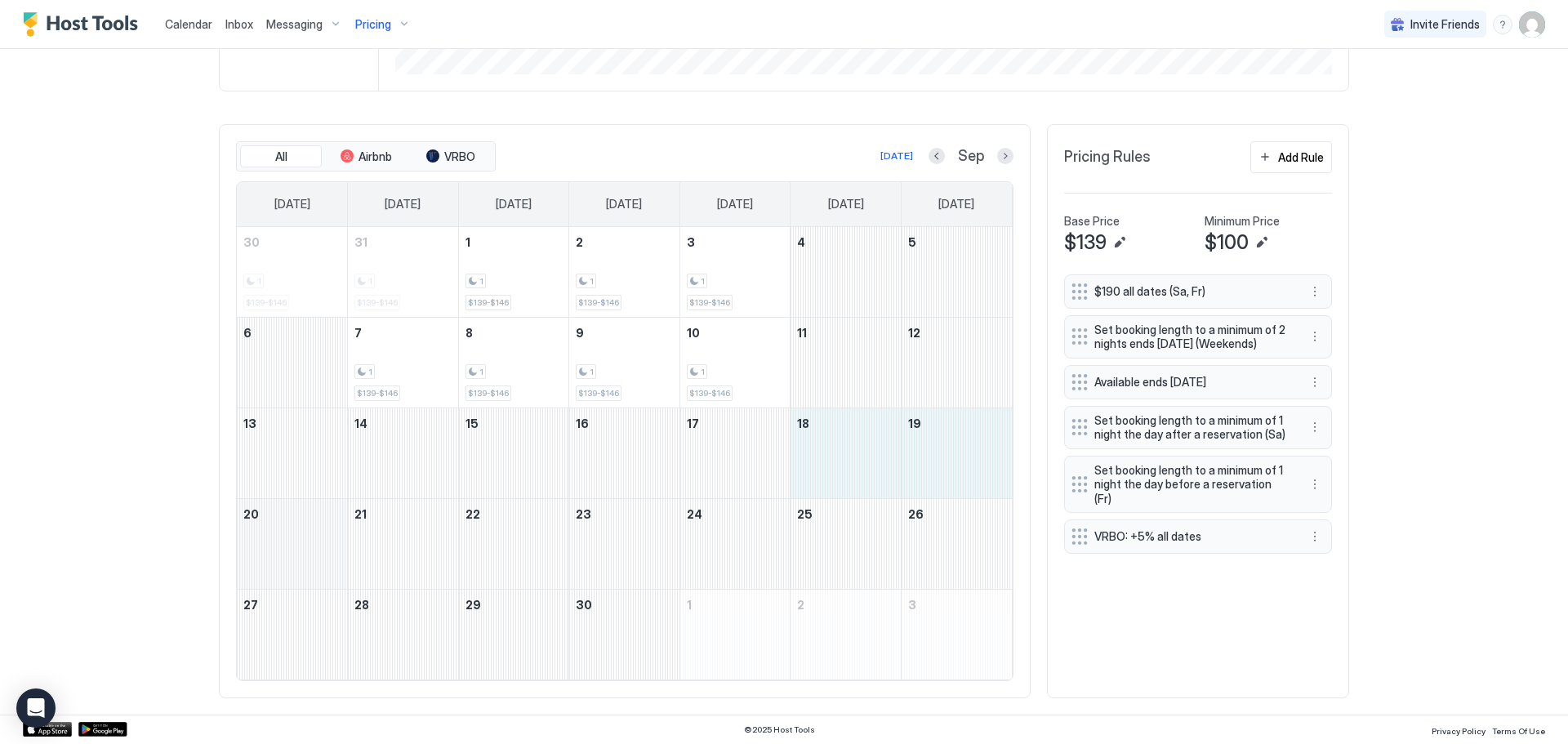
drag, startPoint x: 854, startPoint y: 462, endPoint x: 319, endPoint y: 550, distance: 542.2
click at [319, 550] on tbody "30 1 $139-$146 31 1 $139-$146 1 1 $139-$146 2 1 $139-$146 3 1 $139-$146 4 5 6 7…" at bounding box center [624, 453] width 775 height 453
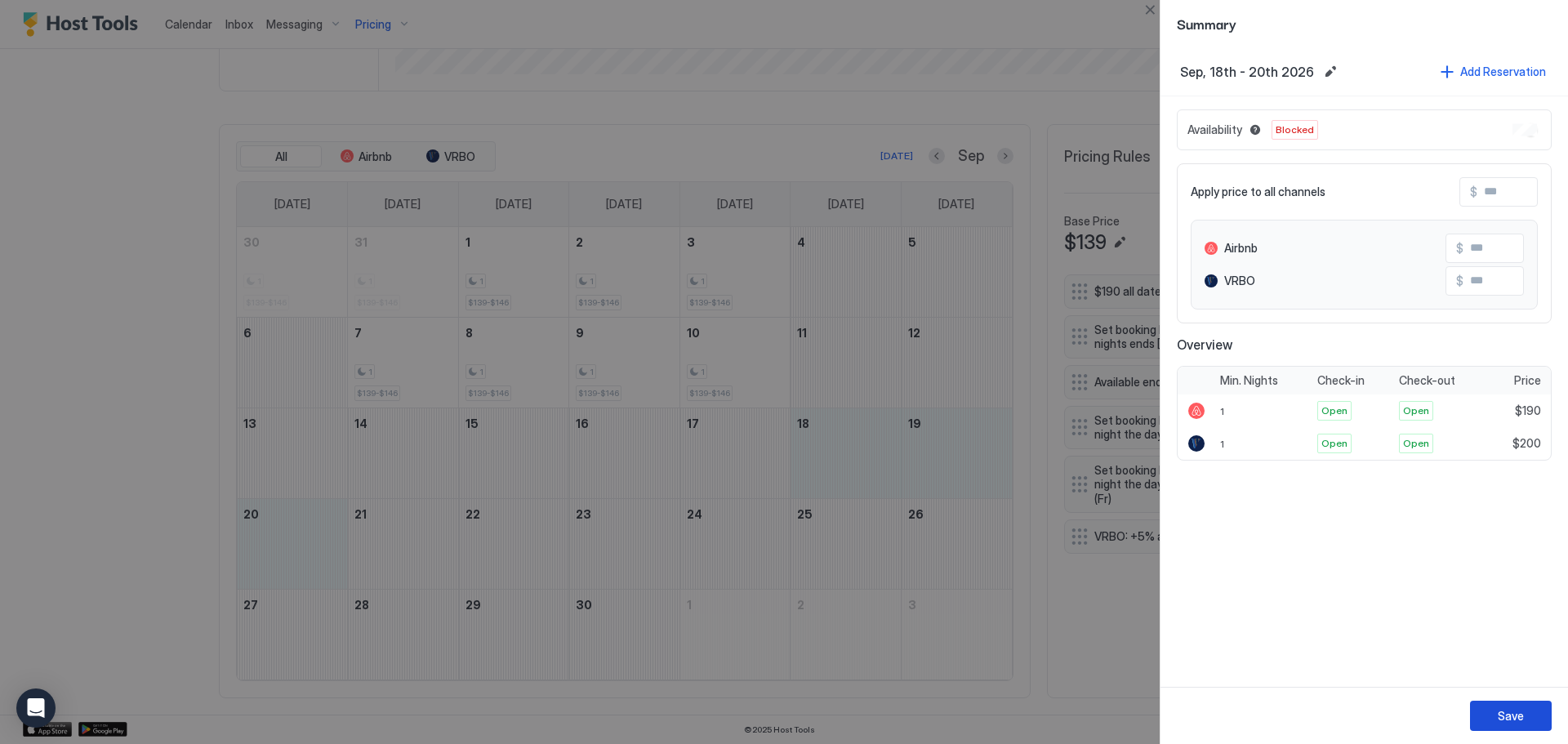
click at [1504, 719] on div "Save" at bounding box center [1511, 716] width 27 height 17
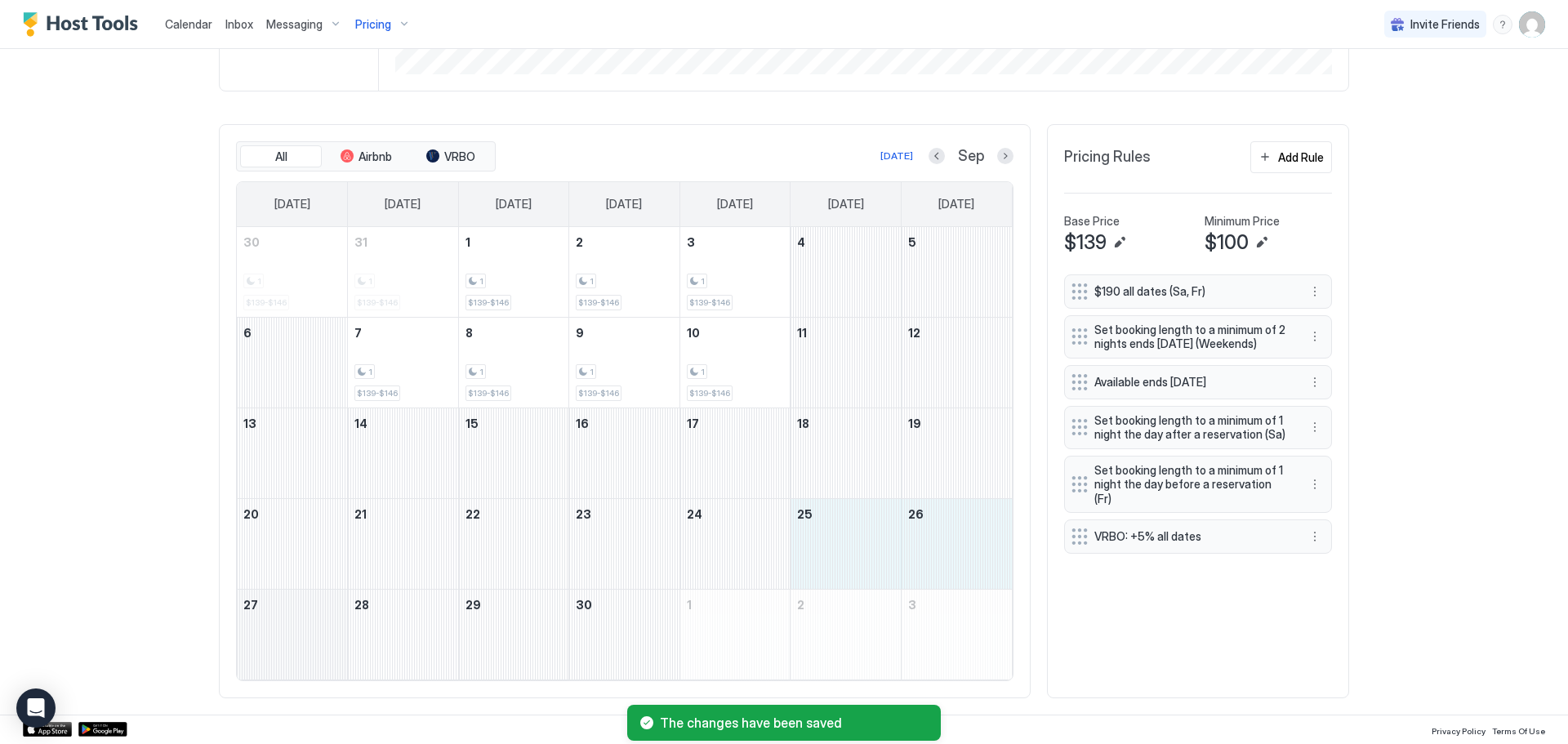
drag, startPoint x: 856, startPoint y: 563, endPoint x: 323, endPoint y: 662, distance: 542.1
click at [323, 662] on tbody "30 1 $139-$146 31 1 $139-$146 1 1 $139-$146 2 1 $139-$146 3 1 $139-$146 4 5 6 7…" at bounding box center [624, 453] width 775 height 453
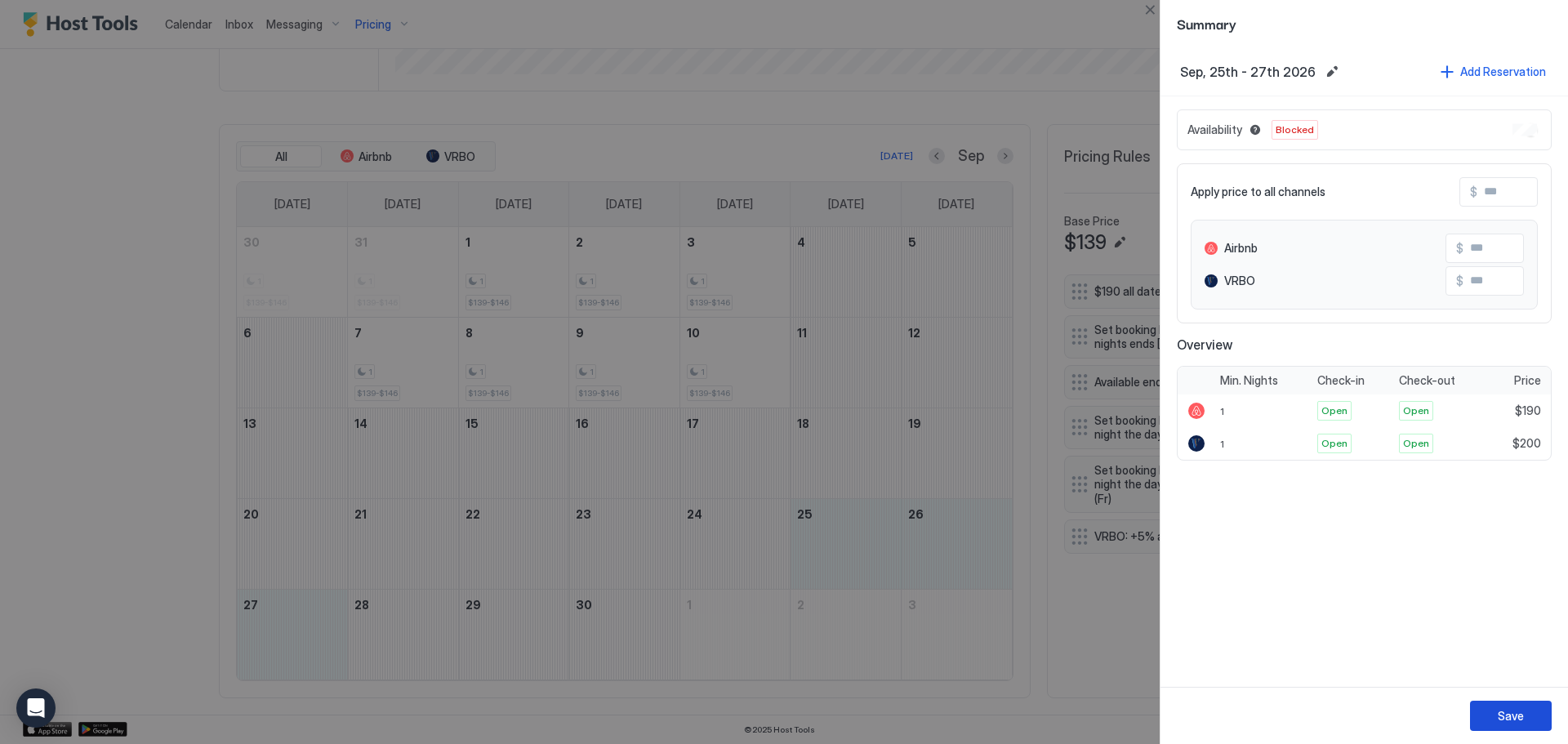
click at [1519, 711] on div "Save" at bounding box center [1511, 716] width 27 height 17
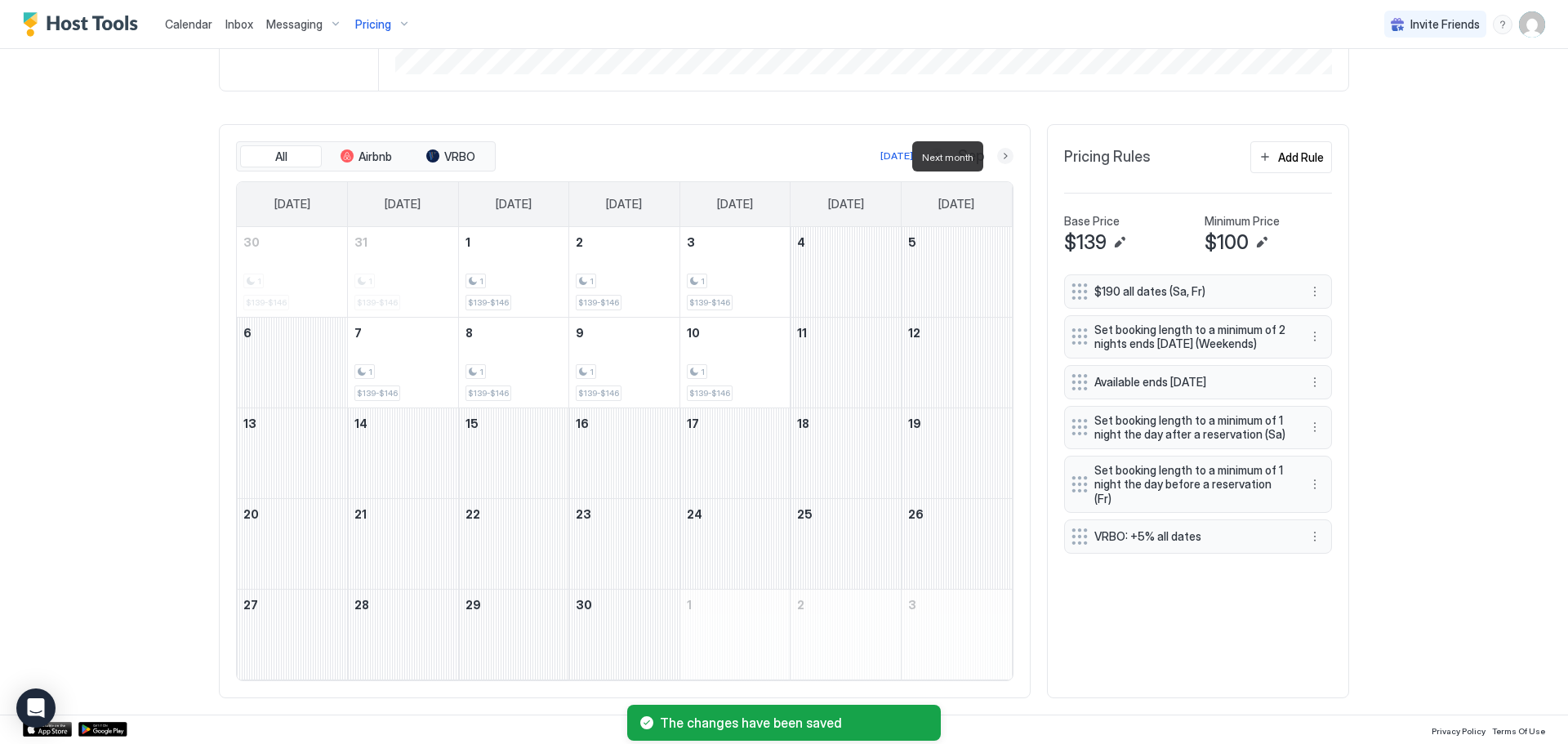
click at [997, 157] on button "Next month" at bounding box center [1004, 156] width 16 height 16
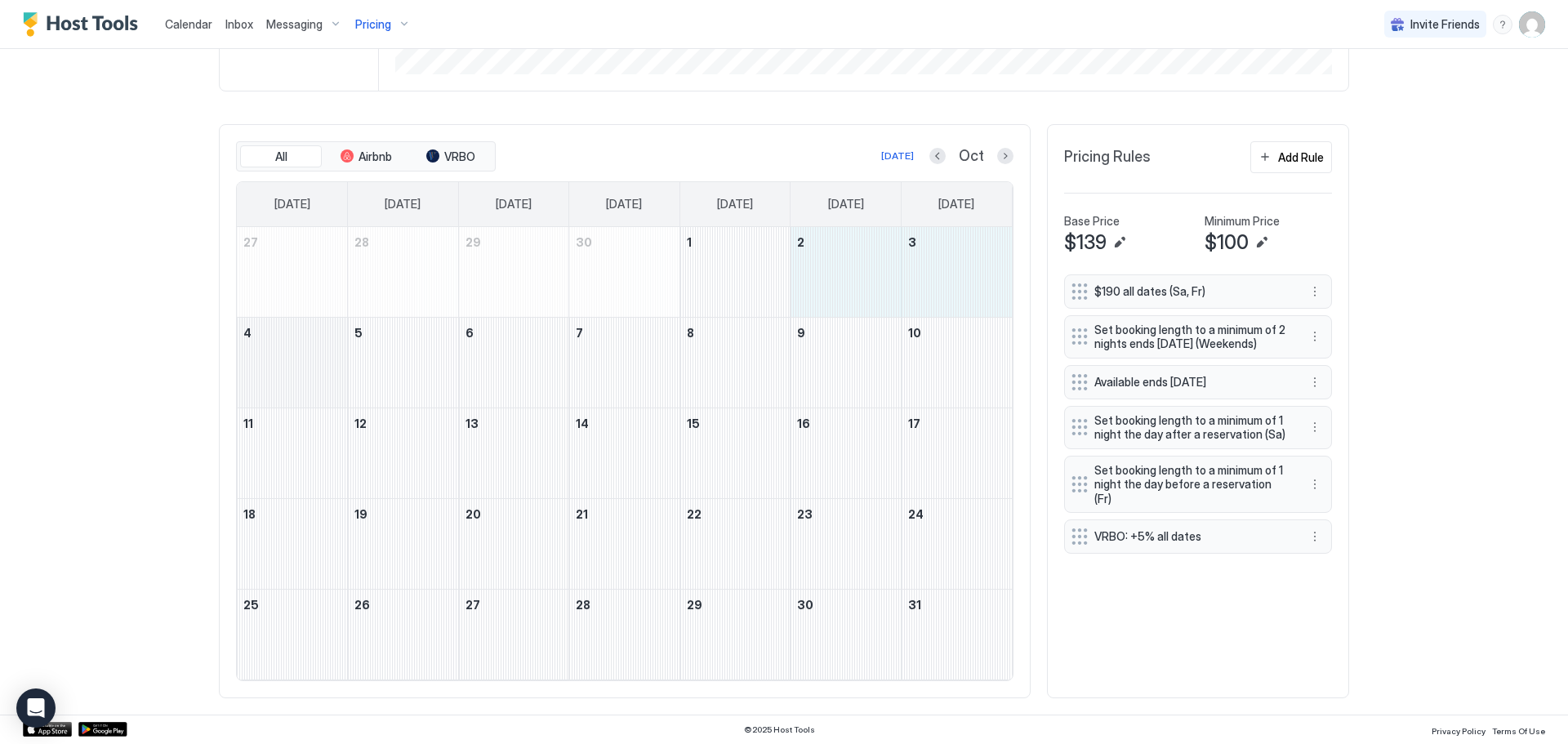
drag, startPoint x: 849, startPoint y: 284, endPoint x: 300, endPoint y: 379, distance: 557.2
click at [300, 379] on tbody "27 28 29 30 1 2 3 4 5 6 7 8 9 10 11 12 13 14 15 16 17 18 19 20 21 22 23 24 25 2…" at bounding box center [624, 453] width 775 height 453
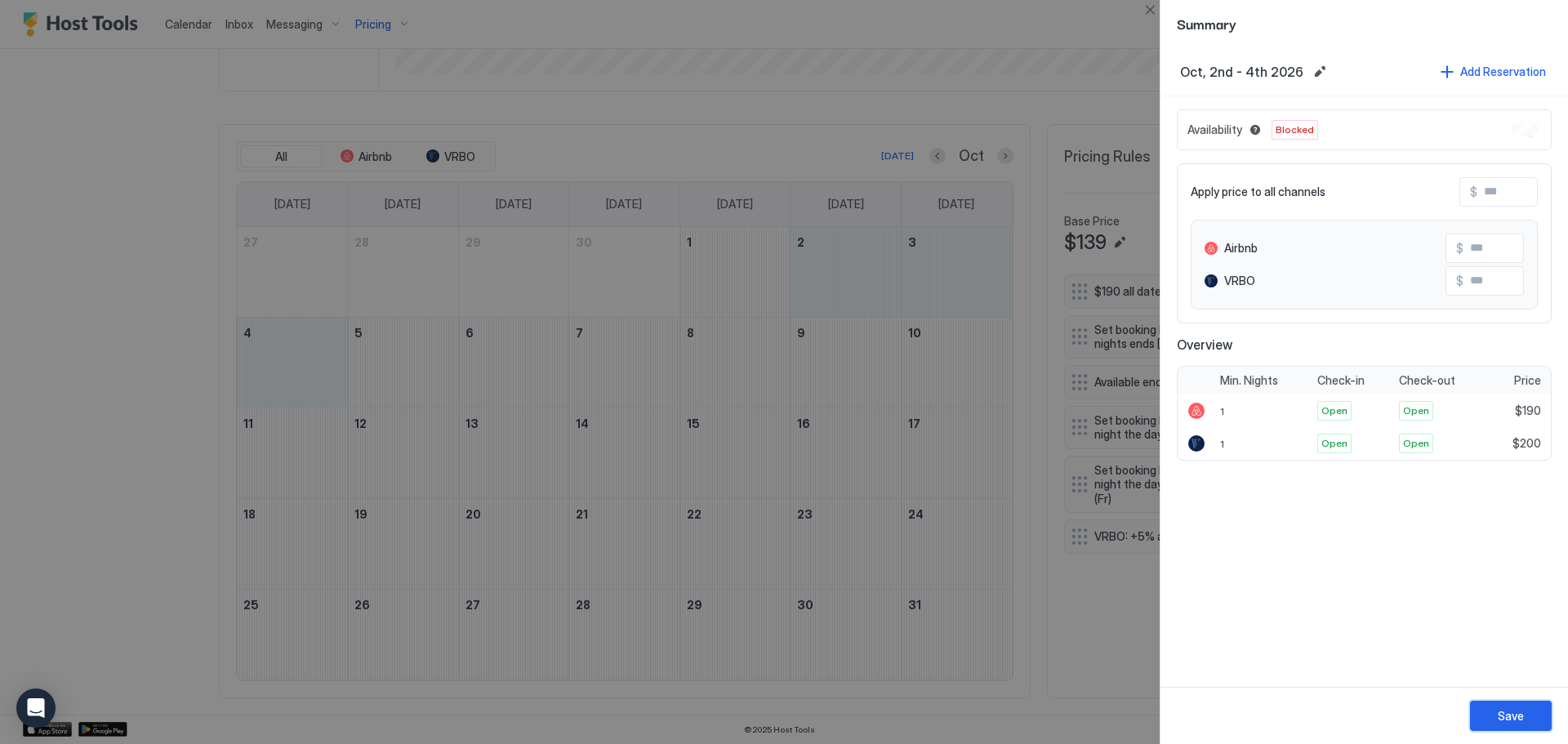
click at [1510, 709] on div "Save" at bounding box center [1511, 716] width 27 height 17
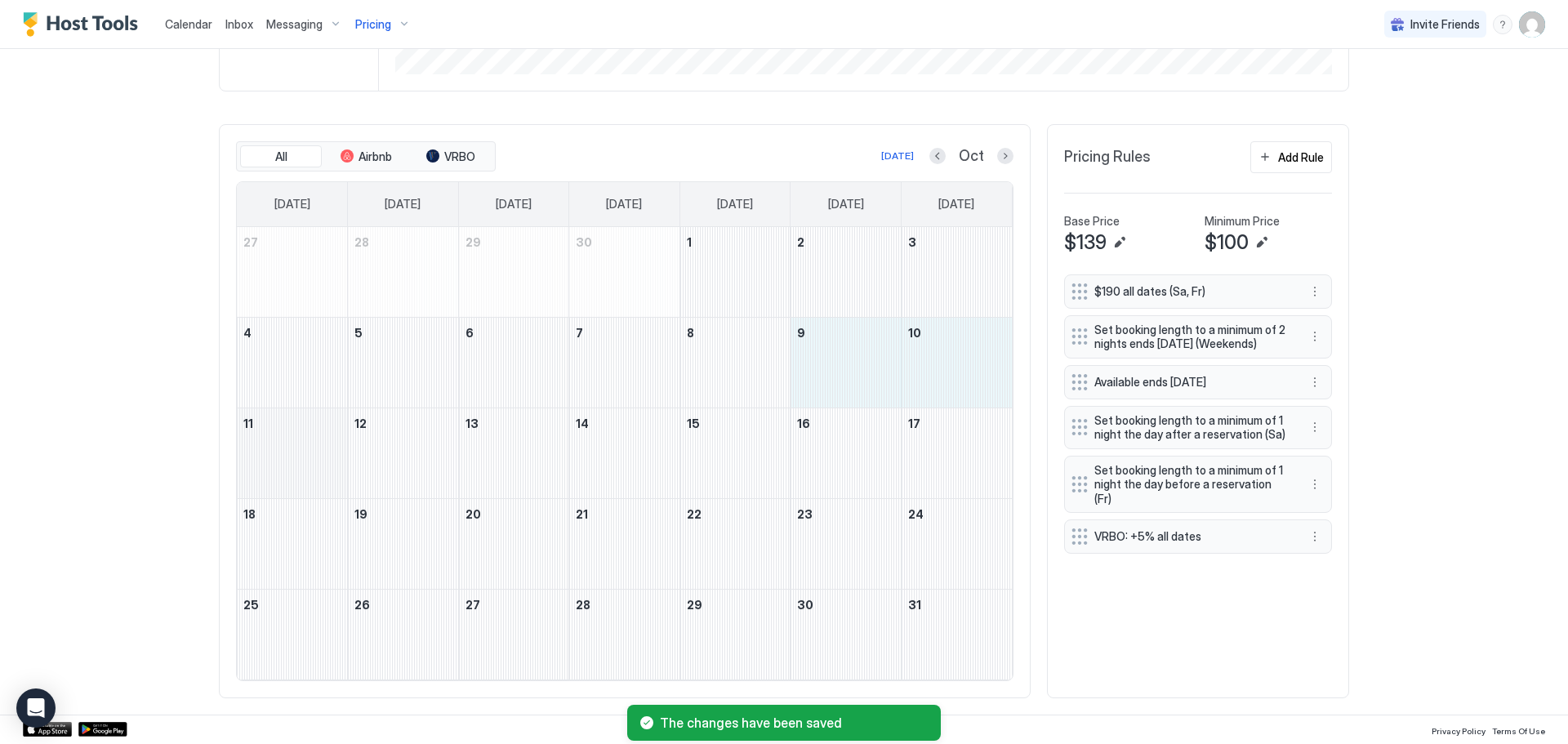
drag, startPoint x: 872, startPoint y: 398, endPoint x: 318, endPoint y: 480, distance: 560.0
click at [318, 480] on tbody "27 28 29 30 1 2 3 4 5 6 7 8 9 10 11 12 13 14 15 16 17 18 19 20 21 22 23 24 25 2…" at bounding box center [624, 453] width 775 height 453
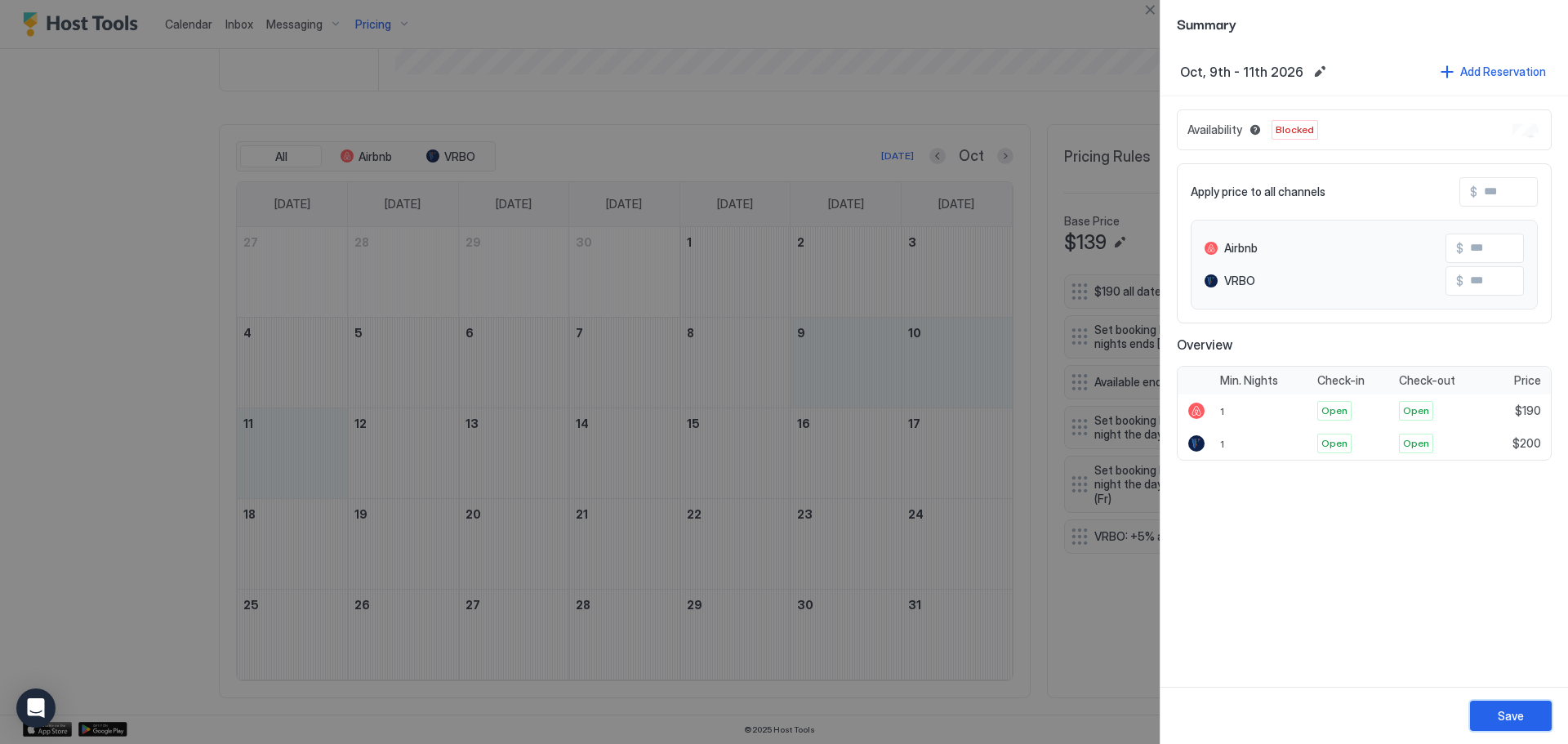
click at [1503, 704] on button "Save" at bounding box center [1510, 716] width 82 height 30
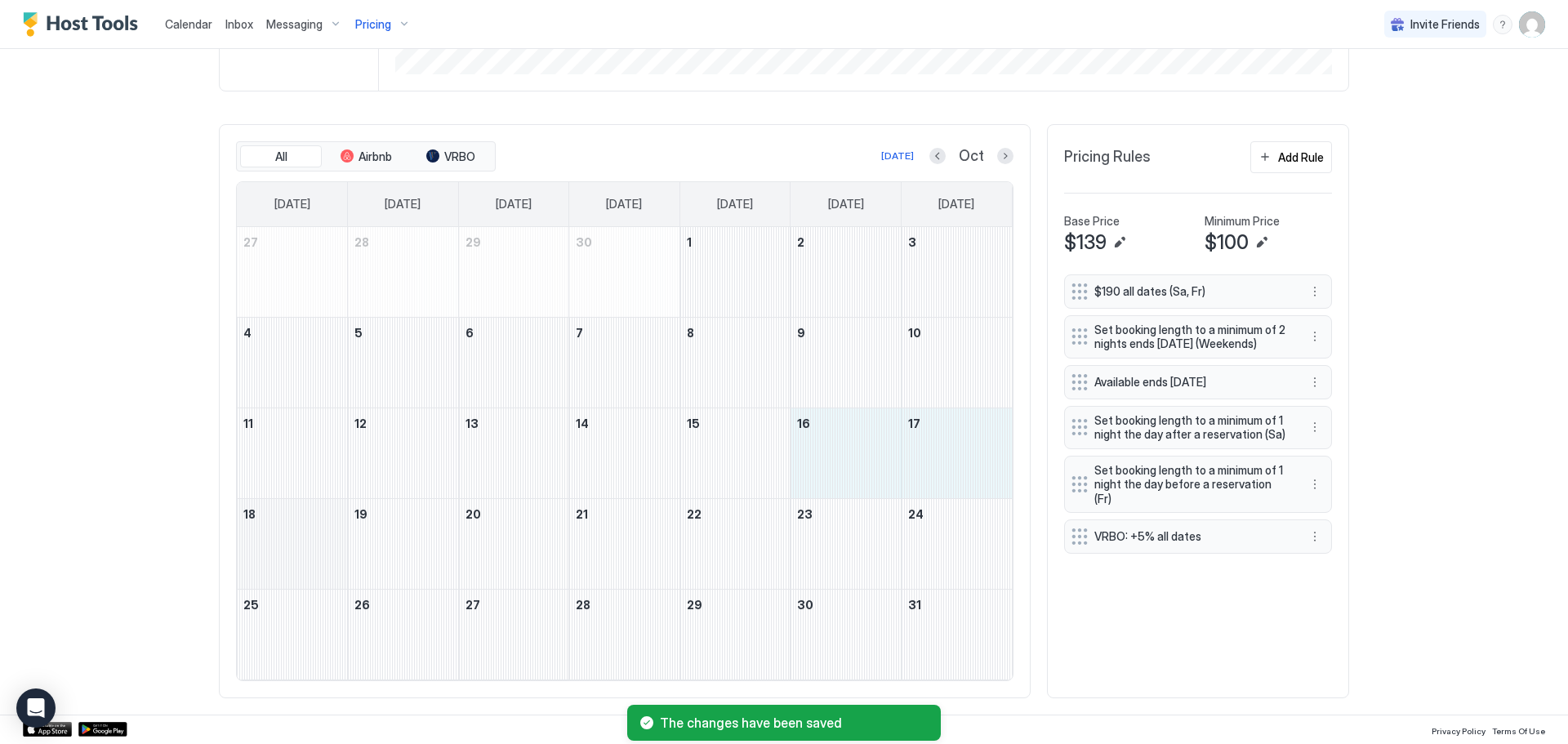
drag, startPoint x: 854, startPoint y: 432, endPoint x: 319, endPoint y: 558, distance: 549.6
click at [319, 558] on tbody "27 28 29 30 1 2 3 4 5 6 7 8 9 10 11 12 13 14 15 16 17 18 19 20 21 22 23 24 25 2…" at bounding box center [624, 453] width 775 height 453
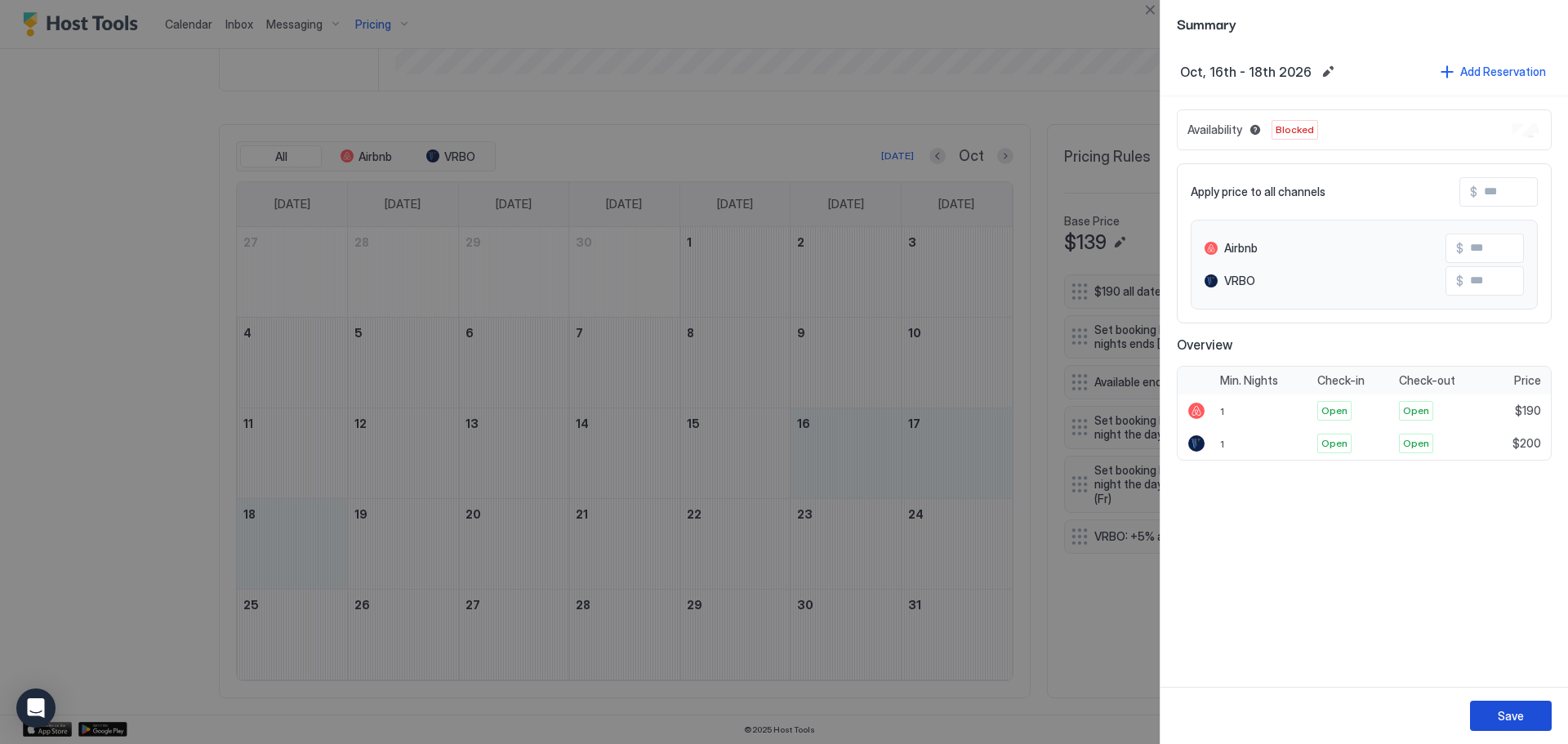
click at [1539, 711] on button "Save" at bounding box center [1510, 716] width 82 height 30
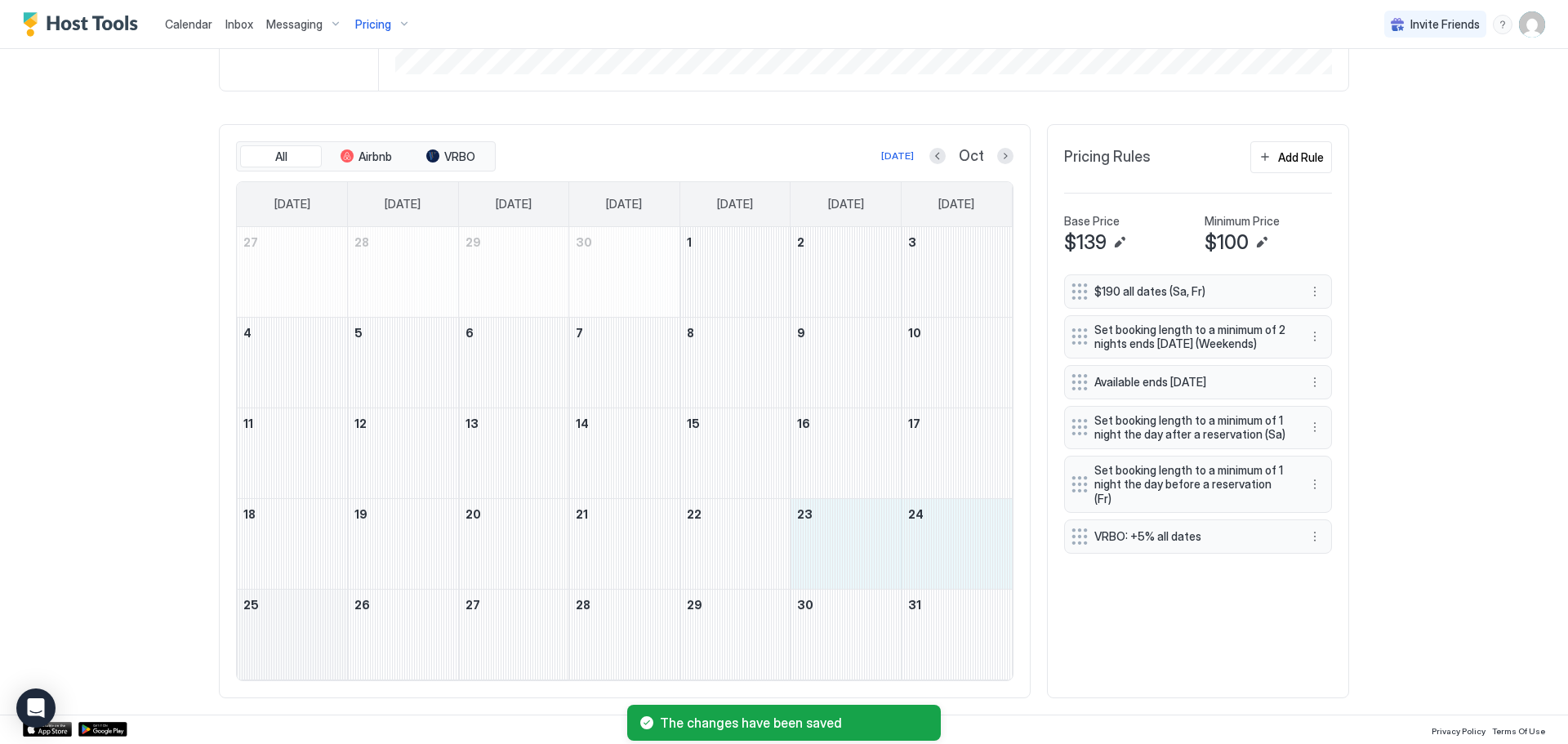
drag, startPoint x: 880, startPoint y: 539, endPoint x: 307, endPoint y: 664, distance: 586.5
click at [307, 664] on tbody "27 28 29 30 1 2 3 4 5 6 7 8 9 10 11 12 13 14 15 16 17 18 19 20 21 22 23 24 25 2…" at bounding box center [624, 453] width 775 height 453
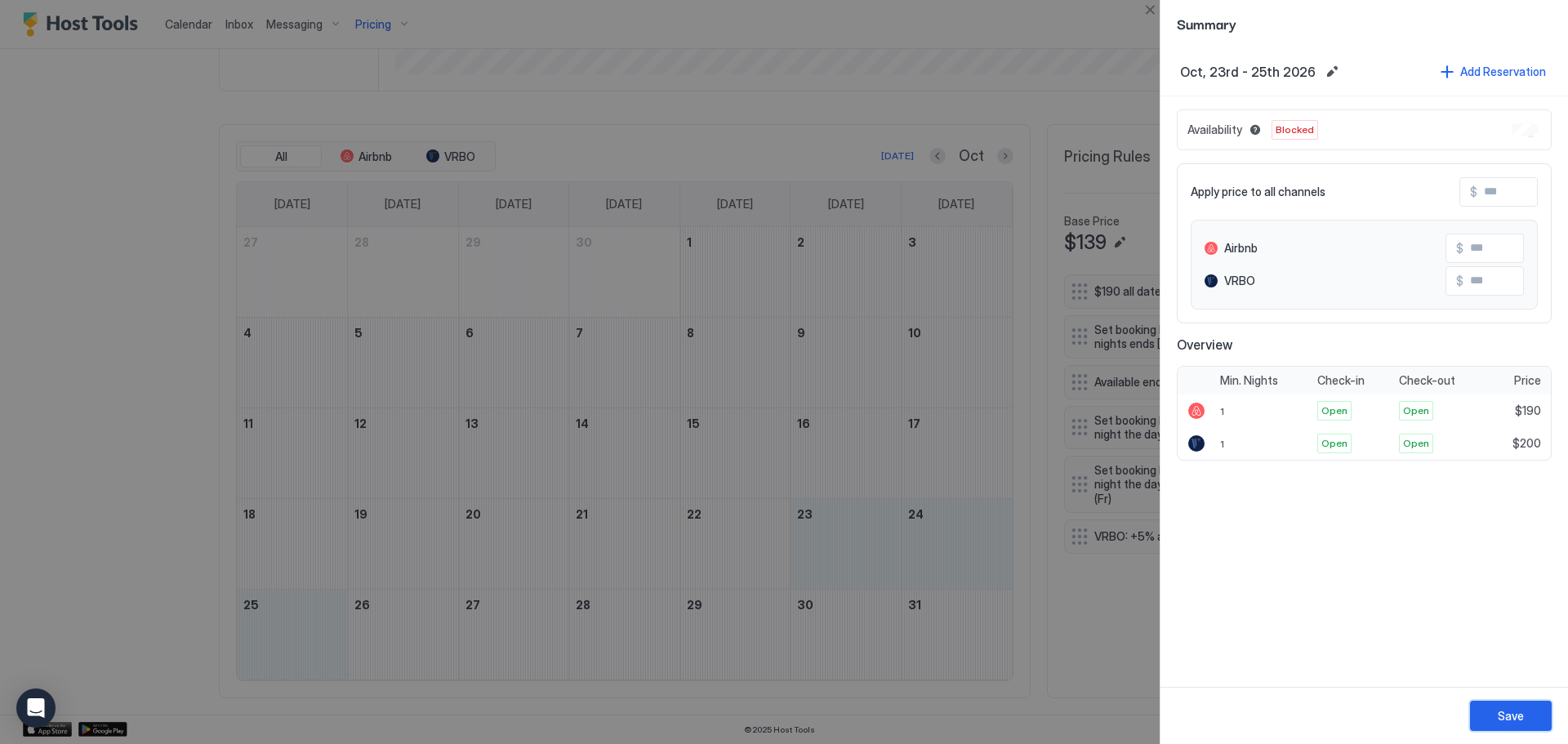
click at [1505, 705] on button "Save" at bounding box center [1510, 716] width 82 height 30
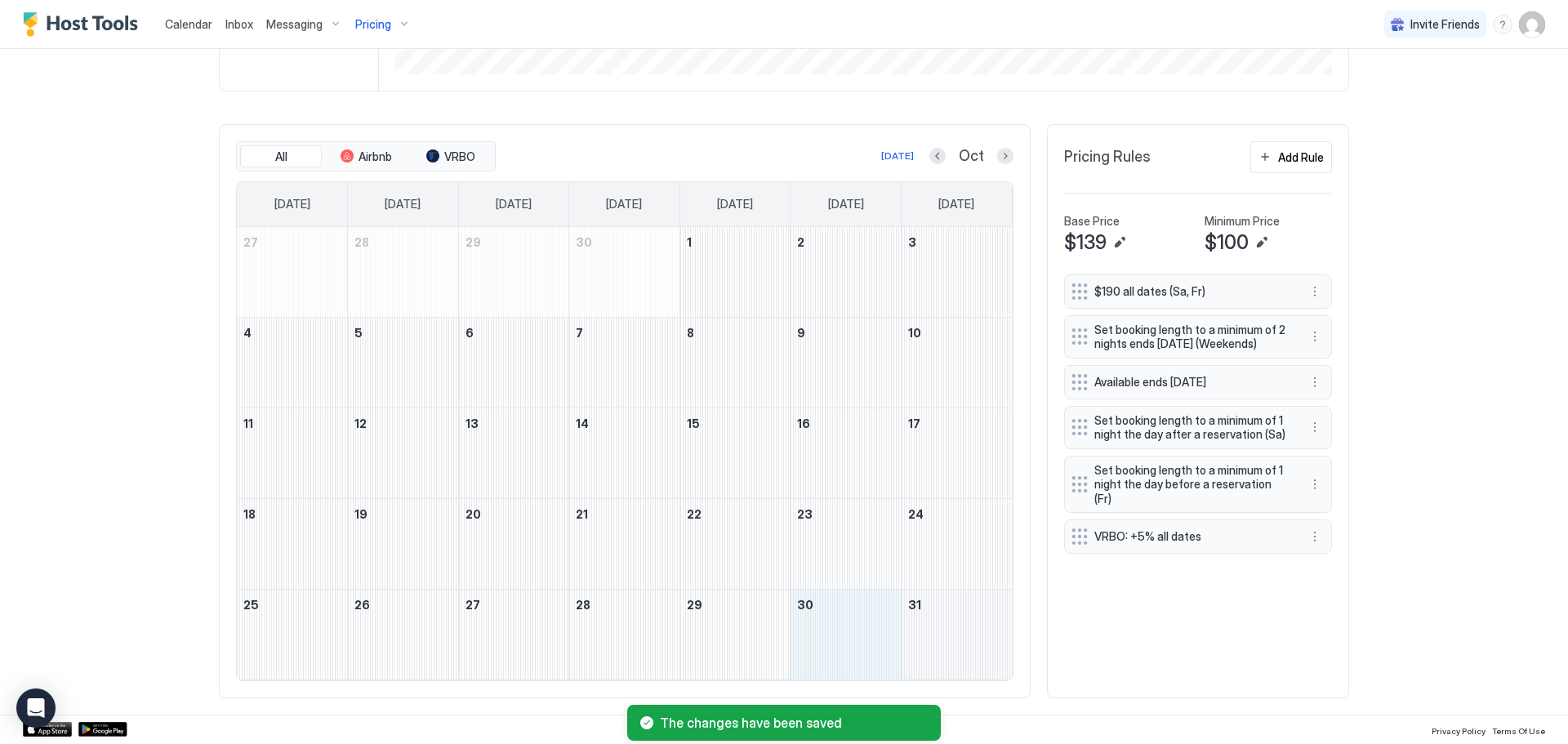
drag, startPoint x: 880, startPoint y: 639, endPoint x: 949, endPoint y: 642, distance: 69.1
click at [949, 642] on tr "25 26 27 28 29 30 31" at bounding box center [624, 633] width 775 height 90
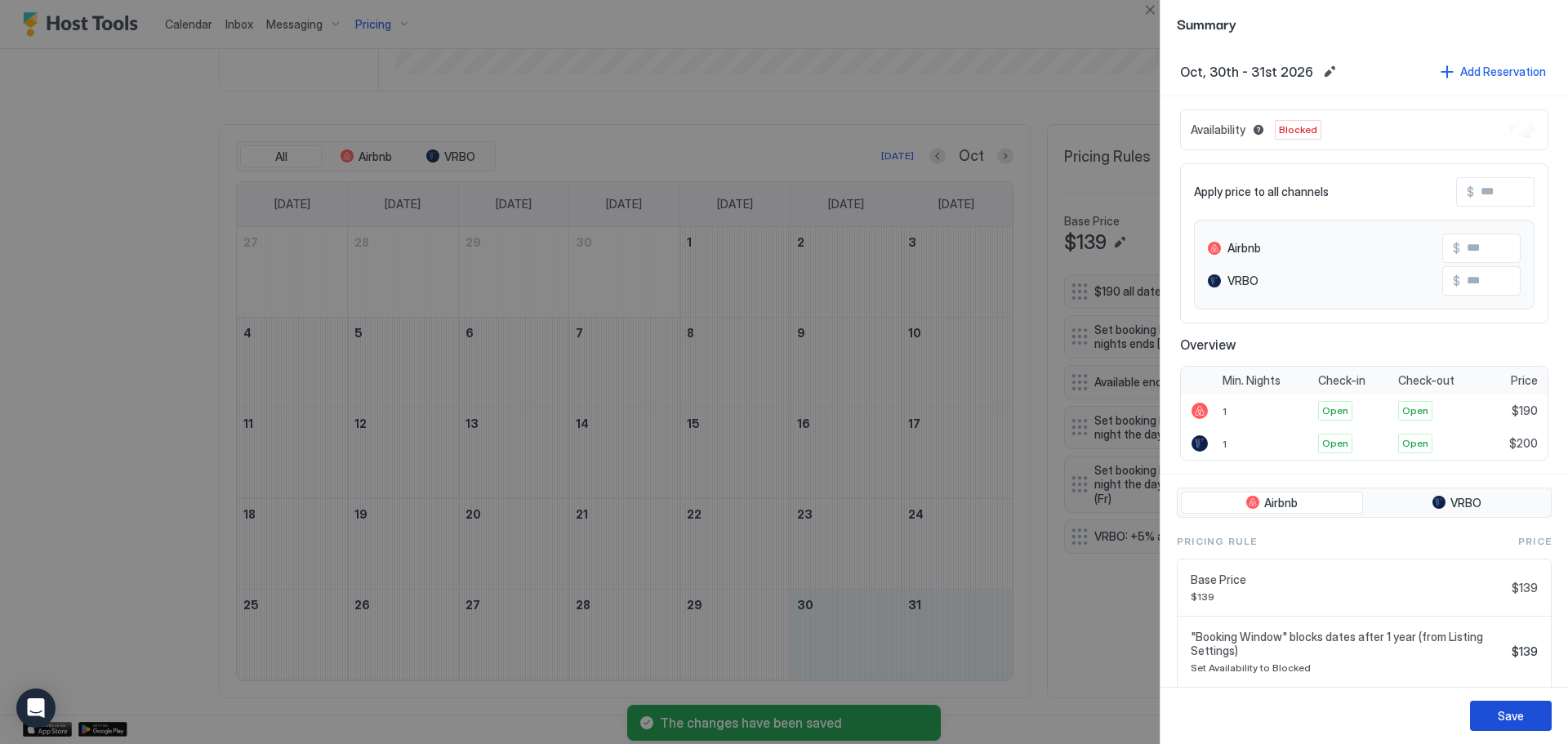
click at [1505, 710] on div "Save" at bounding box center [1511, 716] width 27 height 17
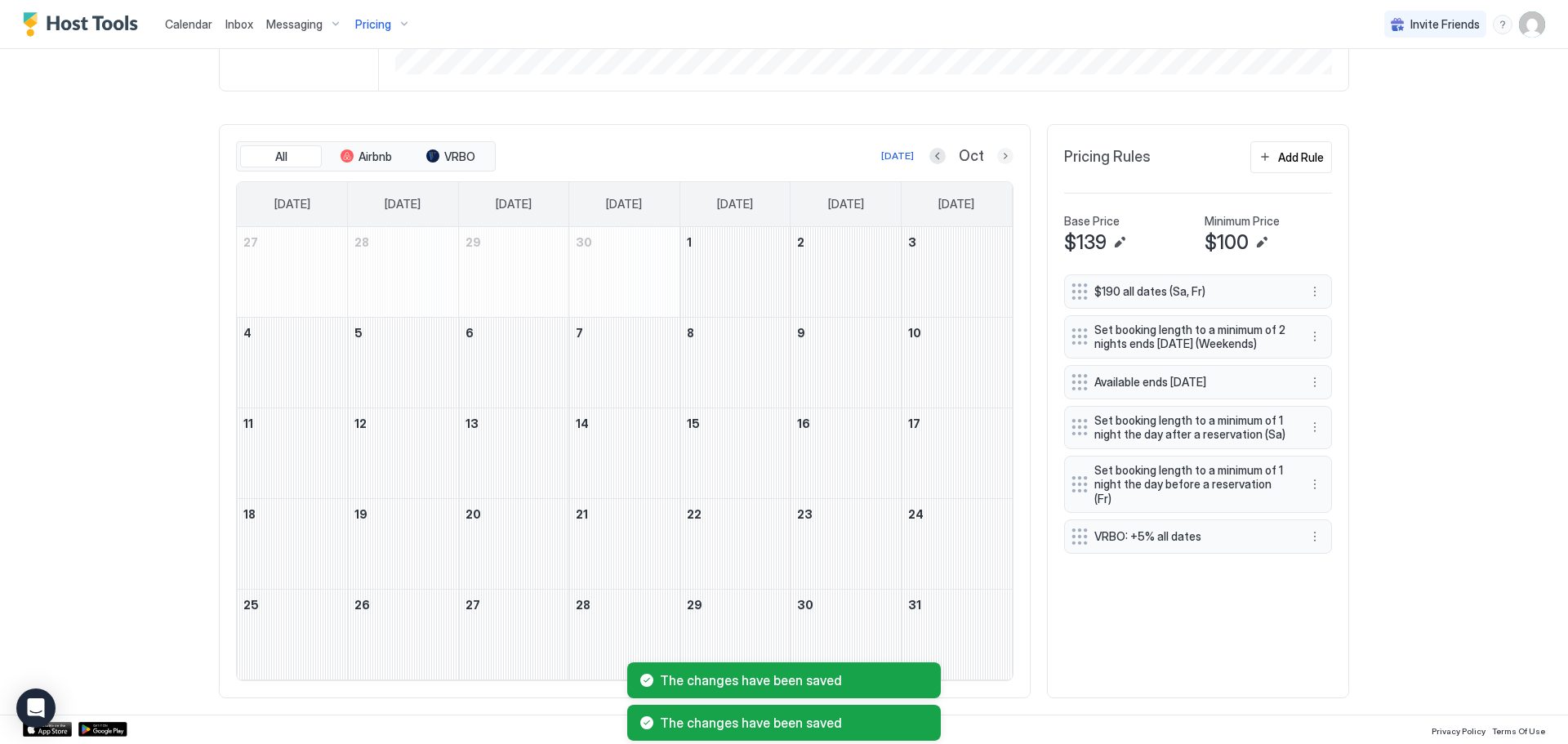
click at [1000, 162] on button "Next month" at bounding box center [1004, 156] width 16 height 16
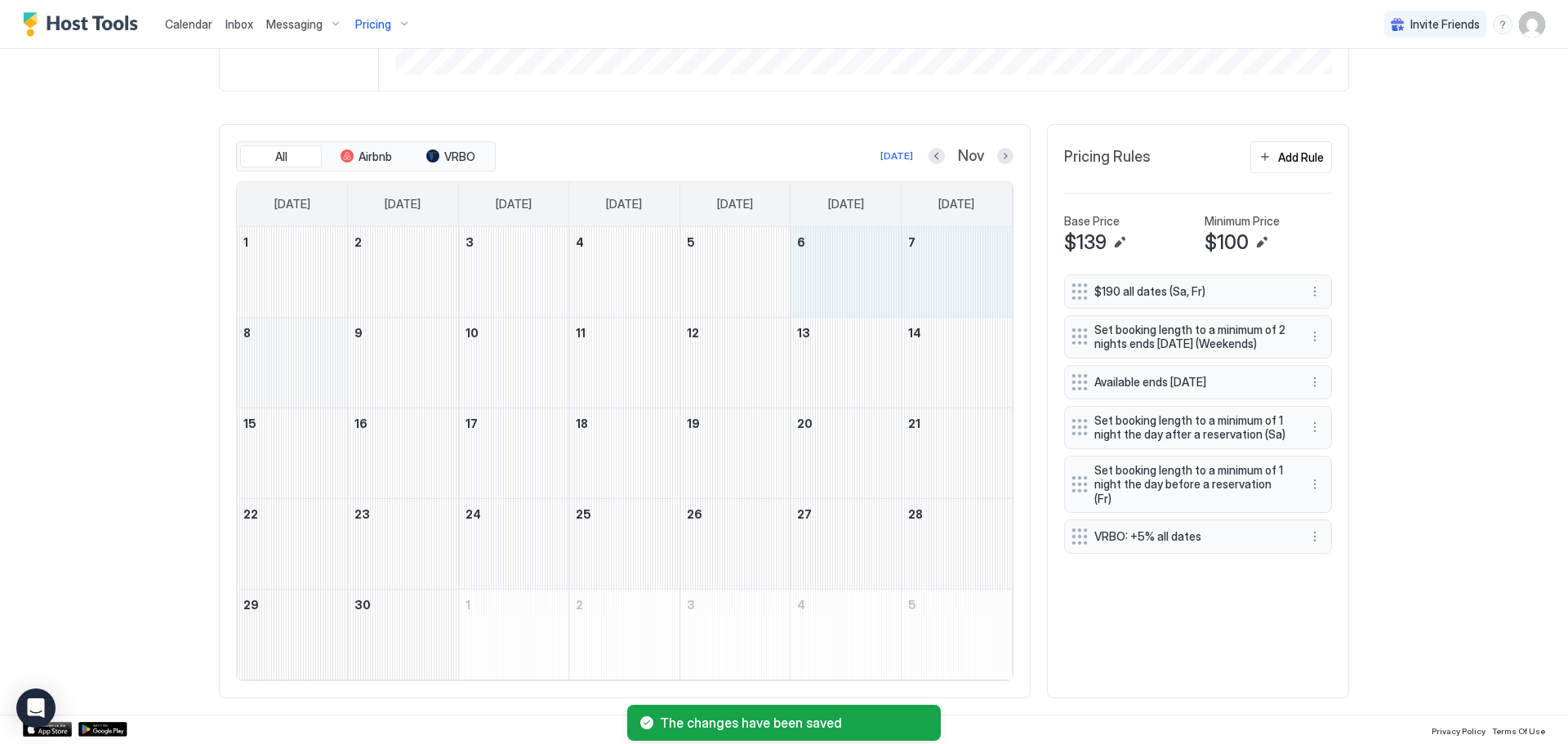
drag, startPoint x: 826, startPoint y: 252, endPoint x: 327, endPoint y: 394, distance: 518.8
click at [327, 394] on tbody "1 2 3 4 5 6 7 8 9 10 11 12 13 14 15 16 17 18 19 20 21 22 23 24 25 26 27 28 29 3…" at bounding box center [624, 453] width 775 height 453
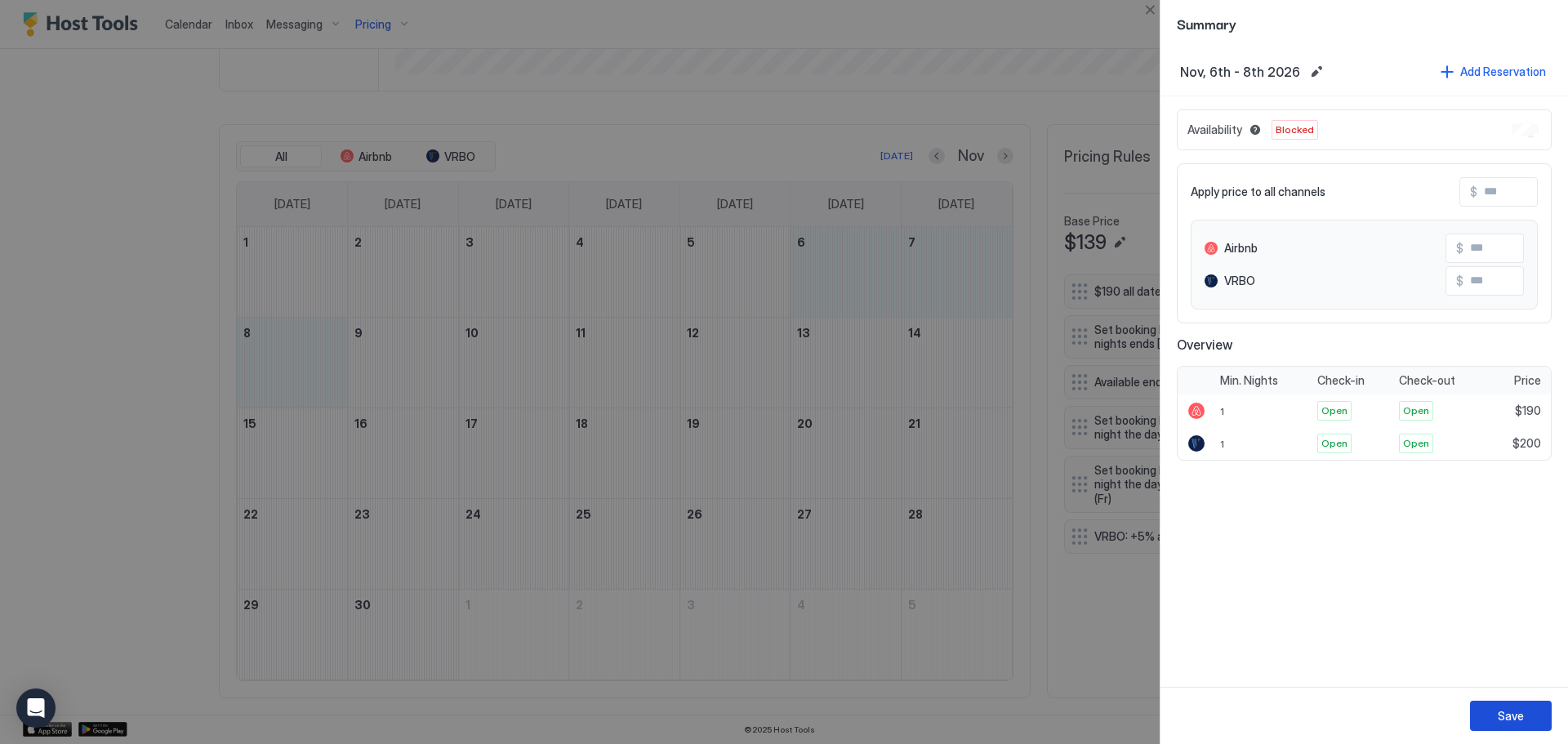
click at [1510, 710] on div "Save" at bounding box center [1511, 716] width 27 height 17
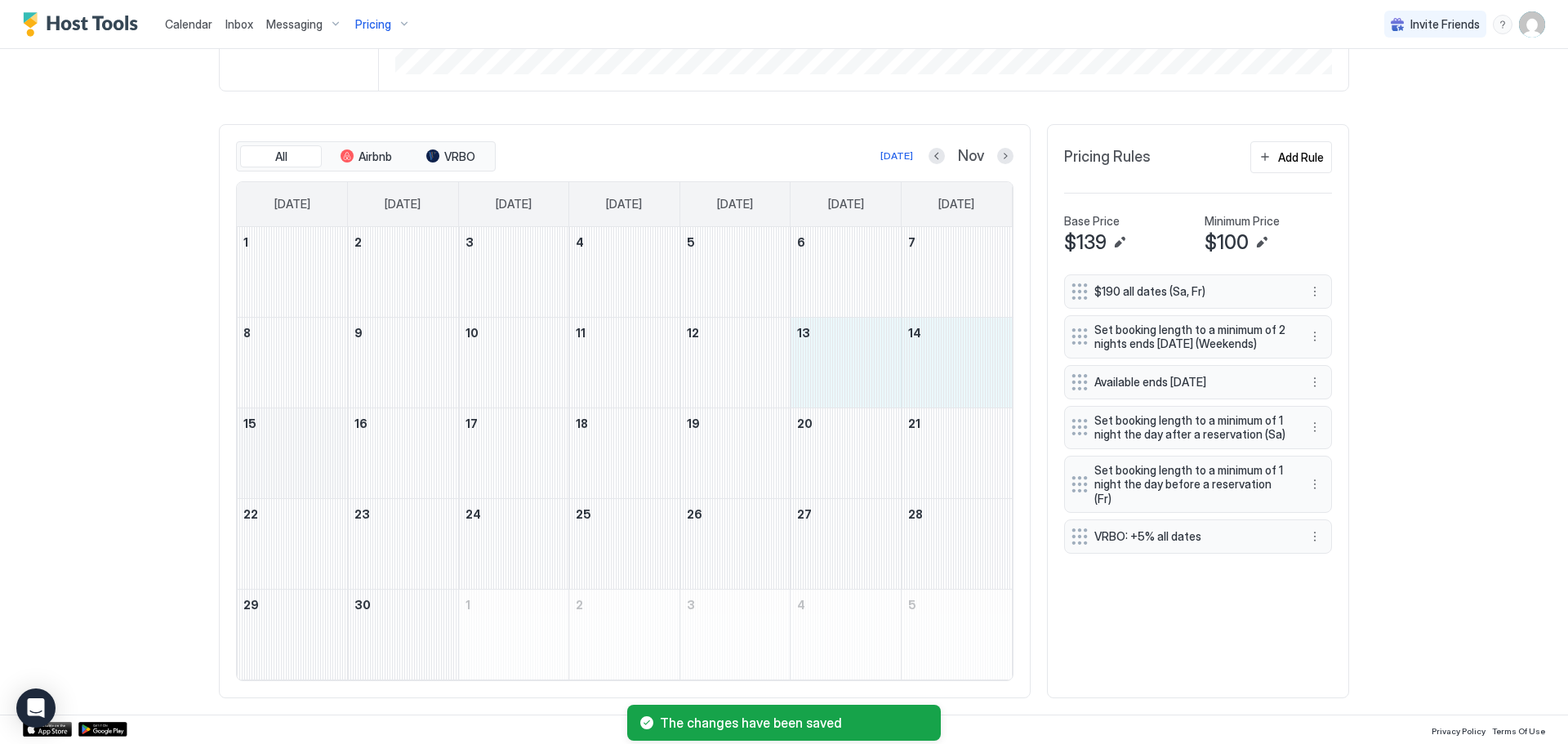
drag, startPoint x: 831, startPoint y: 384, endPoint x: 322, endPoint y: 485, distance: 518.9
click at [322, 485] on tbody "1 2 3 4 5 6 7 8 9 10 11 12 13 14 15 16 17 18 19 20 21 22 23 24 25 26 27 28 29 3…" at bounding box center [624, 453] width 775 height 453
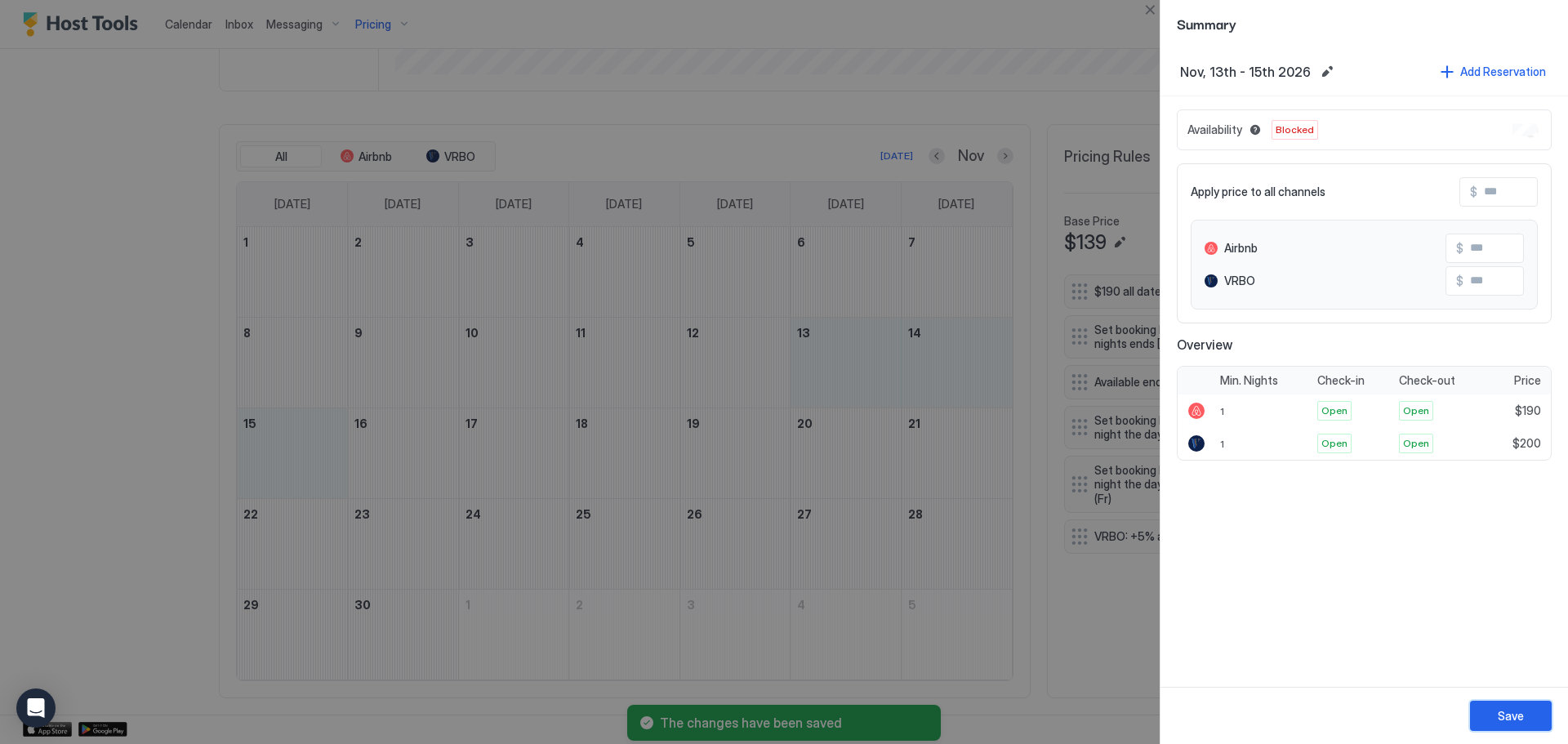
click at [1504, 721] on div "Save" at bounding box center [1511, 716] width 27 height 17
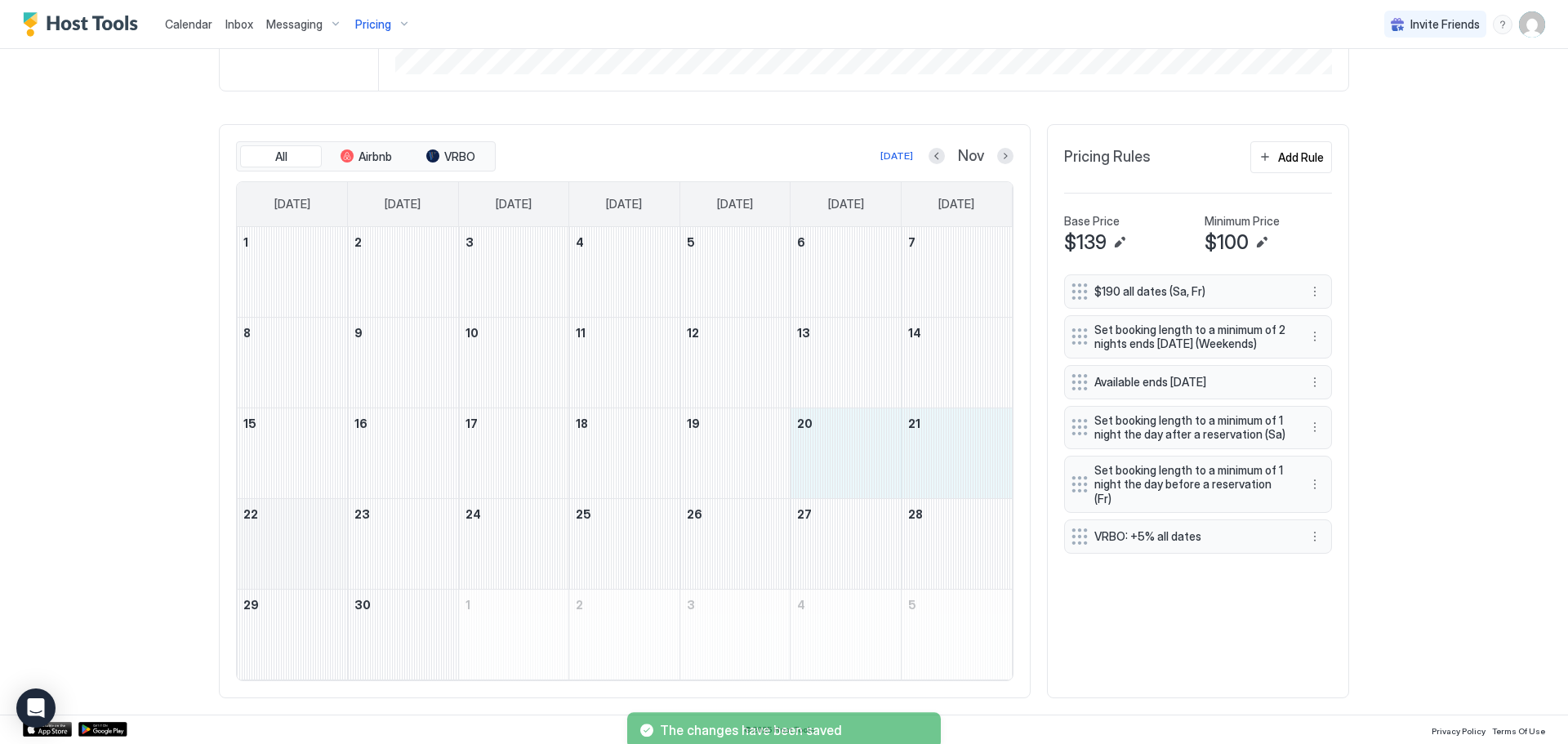
drag, startPoint x: 843, startPoint y: 476, endPoint x: 277, endPoint y: 565, distance: 573.0
click at [277, 565] on tbody "1 2 3 4 5 6 7 8 9 10 11 12 13 14 15 16 17 18 19 20 21 22 23 24 25 26 27 28 29 3…" at bounding box center [624, 453] width 775 height 453
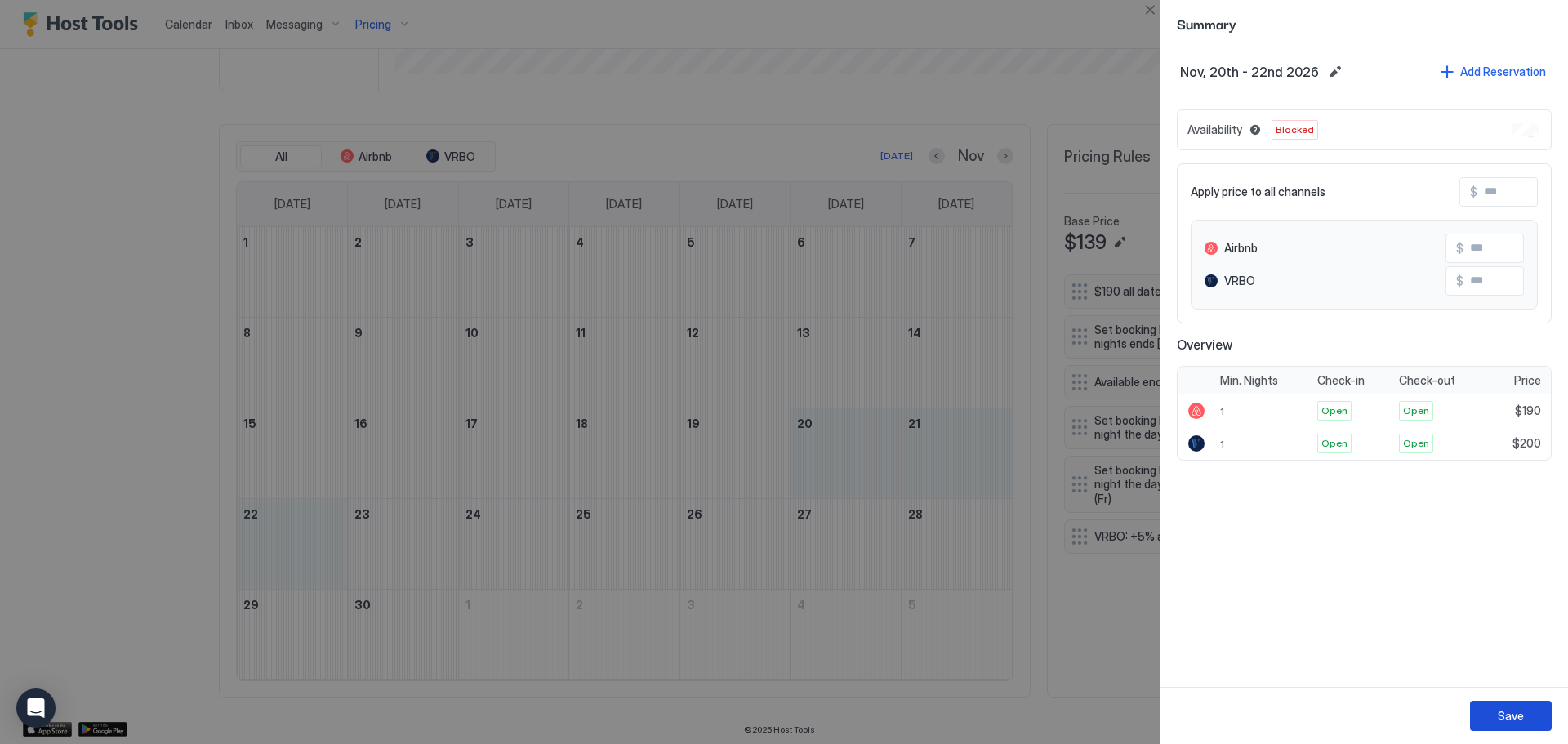
click at [1503, 722] on div "Save" at bounding box center [1511, 716] width 27 height 17
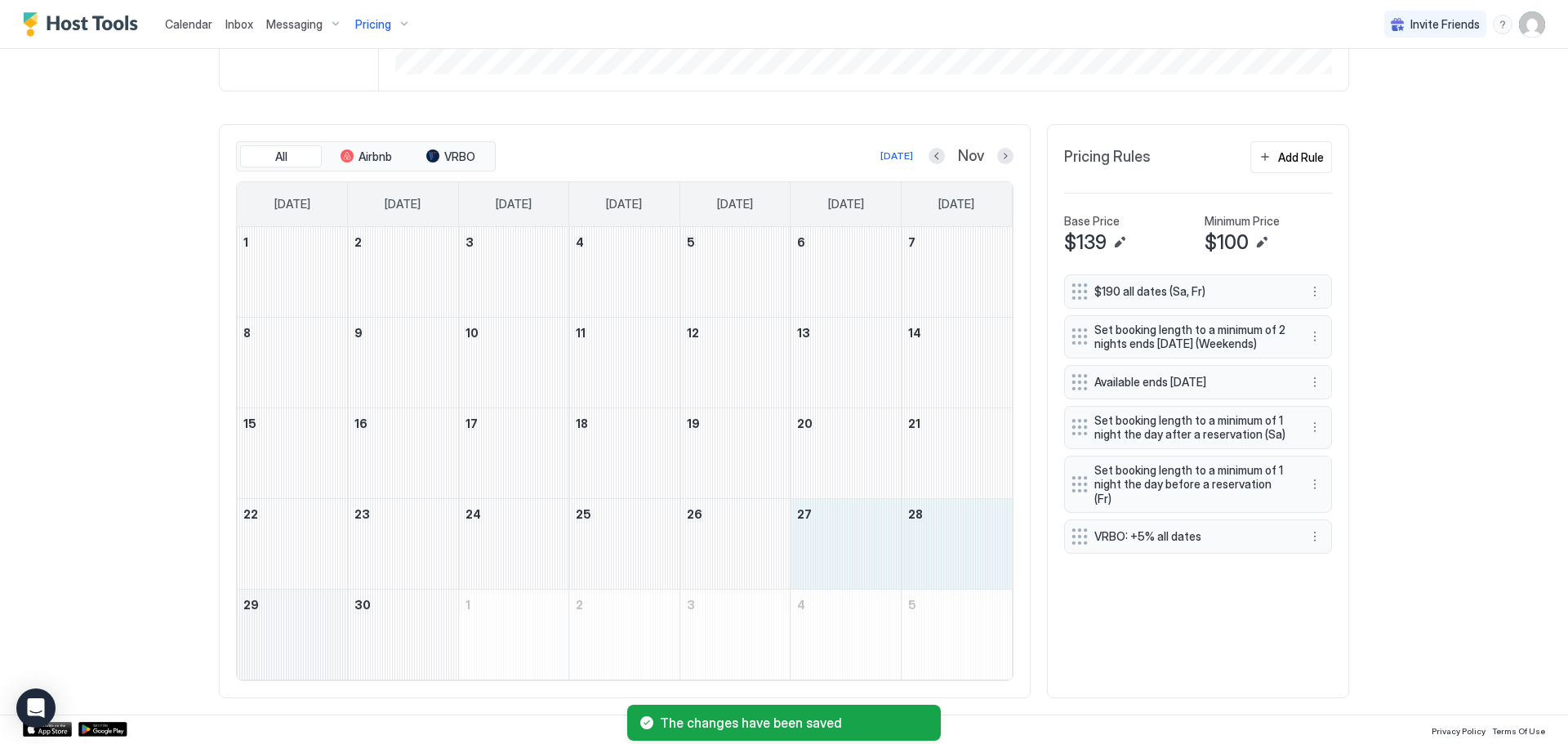
drag, startPoint x: 835, startPoint y: 561, endPoint x: 289, endPoint y: 668, distance: 556.4
click at [289, 668] on tbody "1 2 3 4 5 6 7 8 9 10 11 12 13 14 15 16 17 18 19 20 21 22 23 24 25 26 27 28 29 3…" at bounding box center [624, 453] width 775 height 453
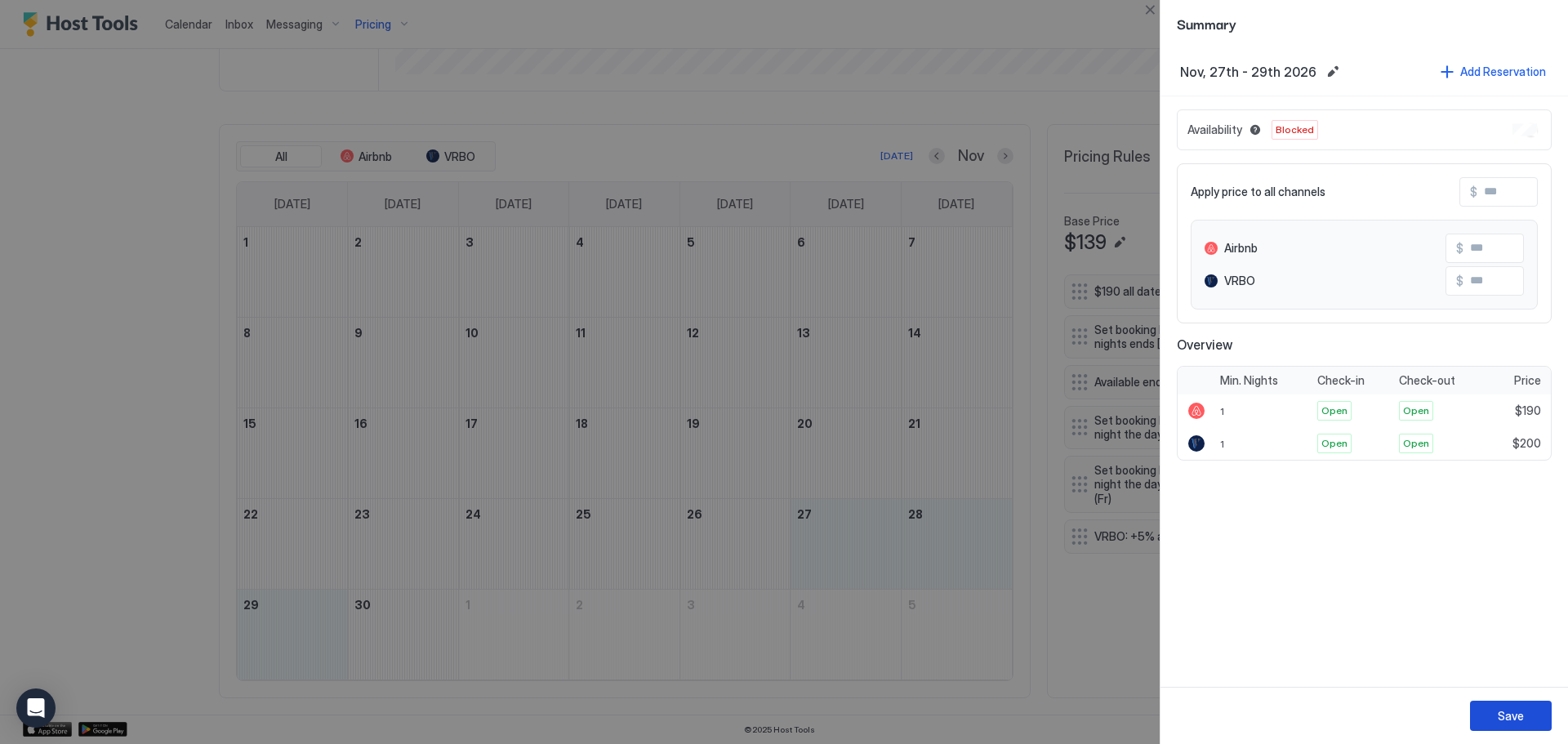
click at [1534, 717] on button "Save" at bounding box center [1510, 716] width 82 height 30
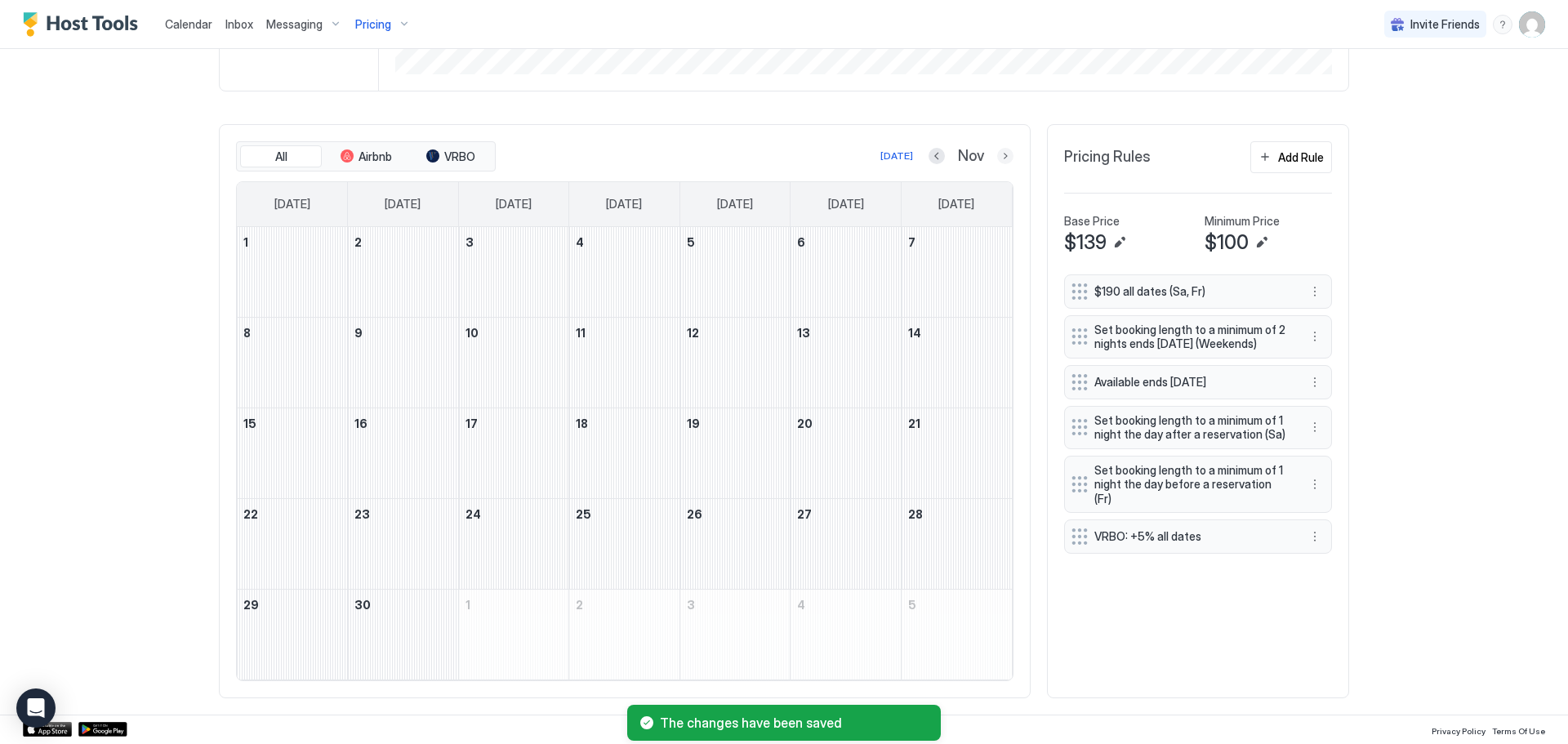
click at [997, 156] on button "Next month" at bounding box center [1004, 156] width 16 height 16
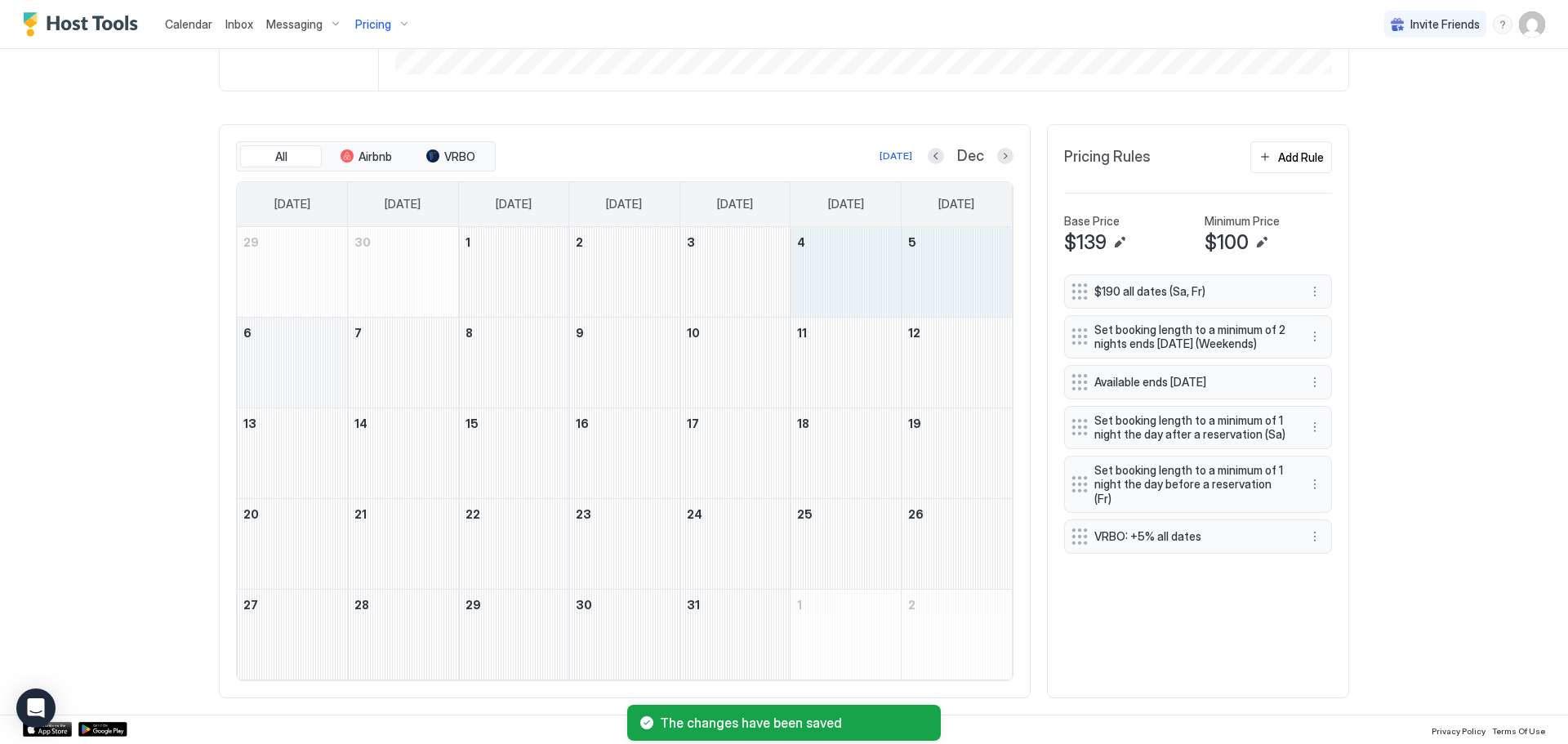
drag, startPoint x: 860, startPoint y: 251, endPoint x: 312, endPoint y: 376, distance: 562.1
click at [312, 376] on tbody "29 30 1 2 3 4 5 6 7 8 9 10 11 12 13 14 15 16 17 18 19 20 21 22 23 24 25 26 27 2…" at bounding box center [624, 453] width 775 height 453
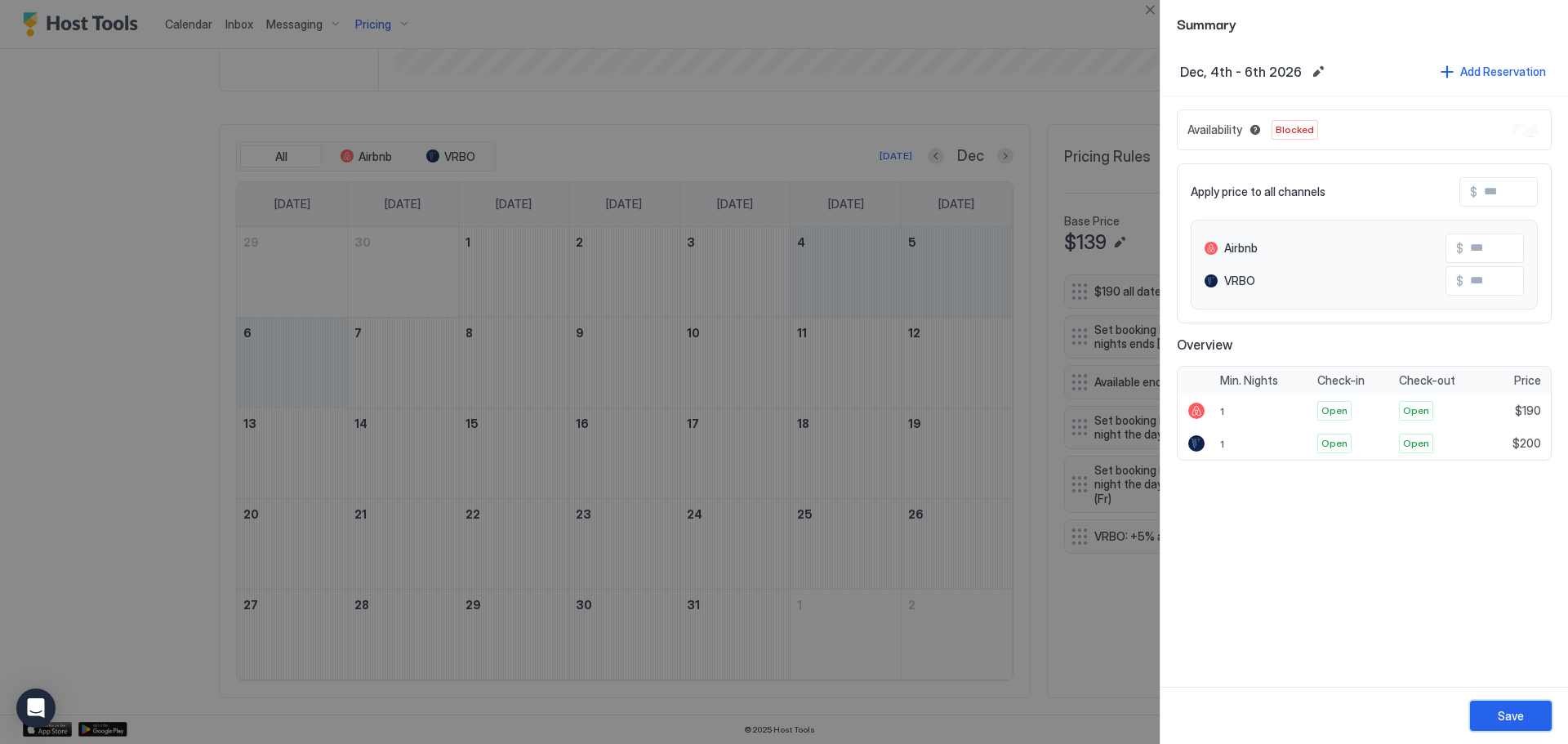
click at [1521, 711] on div "Save" at bounding box center [1511, 716] width 27 height 17
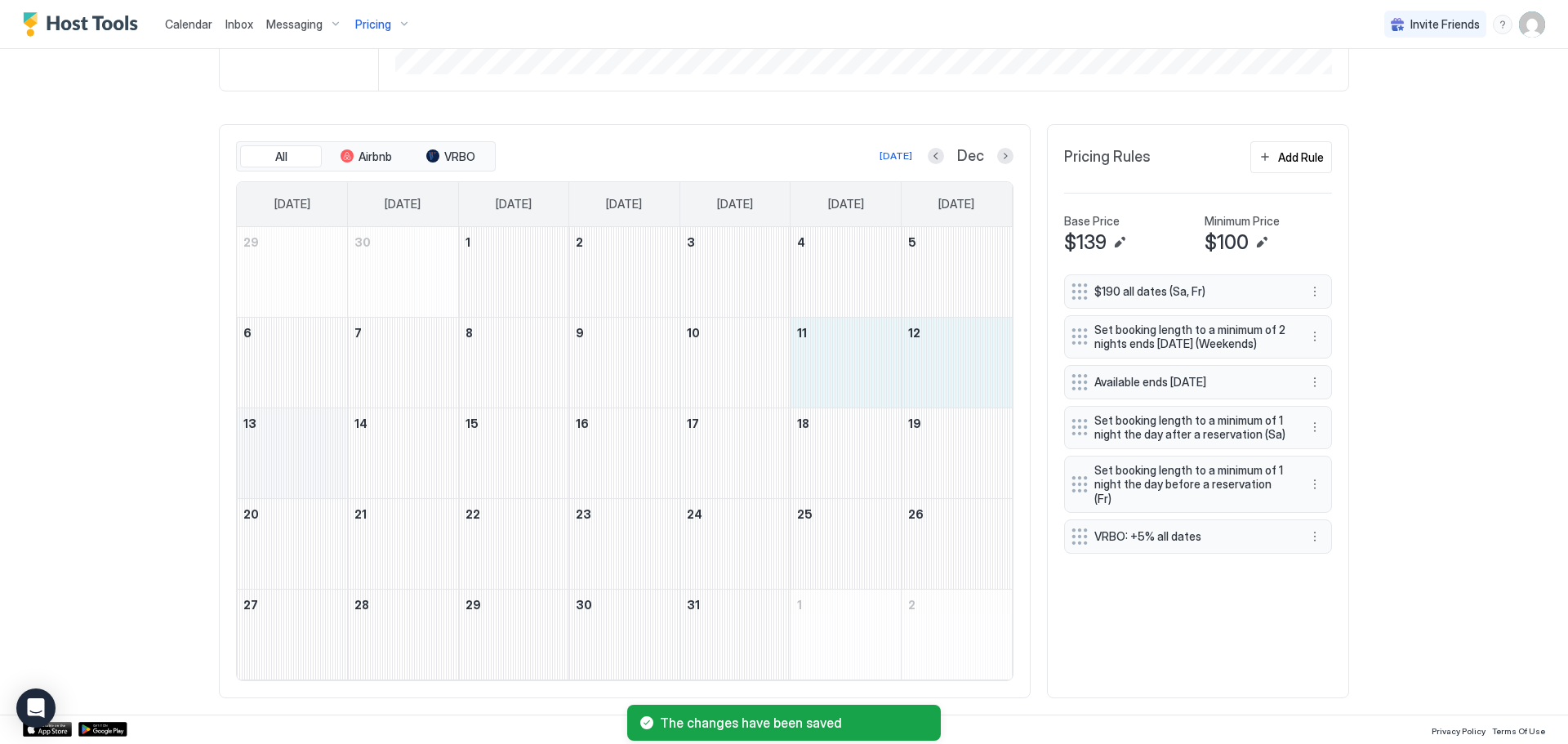
drag, startPoint x: 859, startPoint y: 381, endPoint x: 301, endPoint y: 474, distance: 565.7
click at [301, 474] on tbody "29 30 1 2 3 4 5 6 7 8 9 10 11 12 13 14 15 16 17 18 19 20 21 22 23 24 25 26 27 2…" at bounding box center [624, 453] width 775 height 453
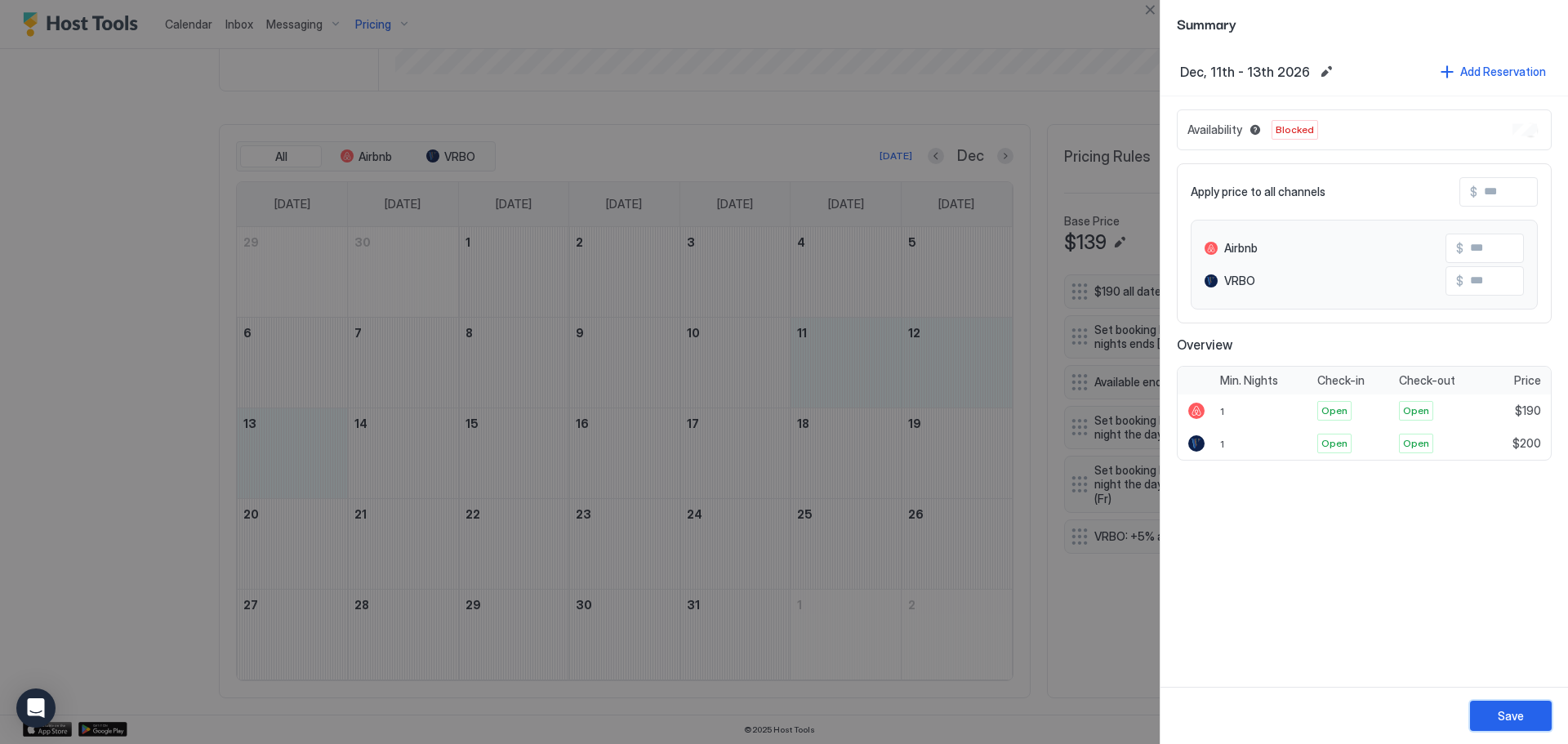
drag, startPoint x: 1535, startPoint y: 715, endPoint x: 1521, endPoint y: 702, distance: 19.1
click at [1534, 712] on button "Save" at bounding box center [1510, 716] width 82 height 30
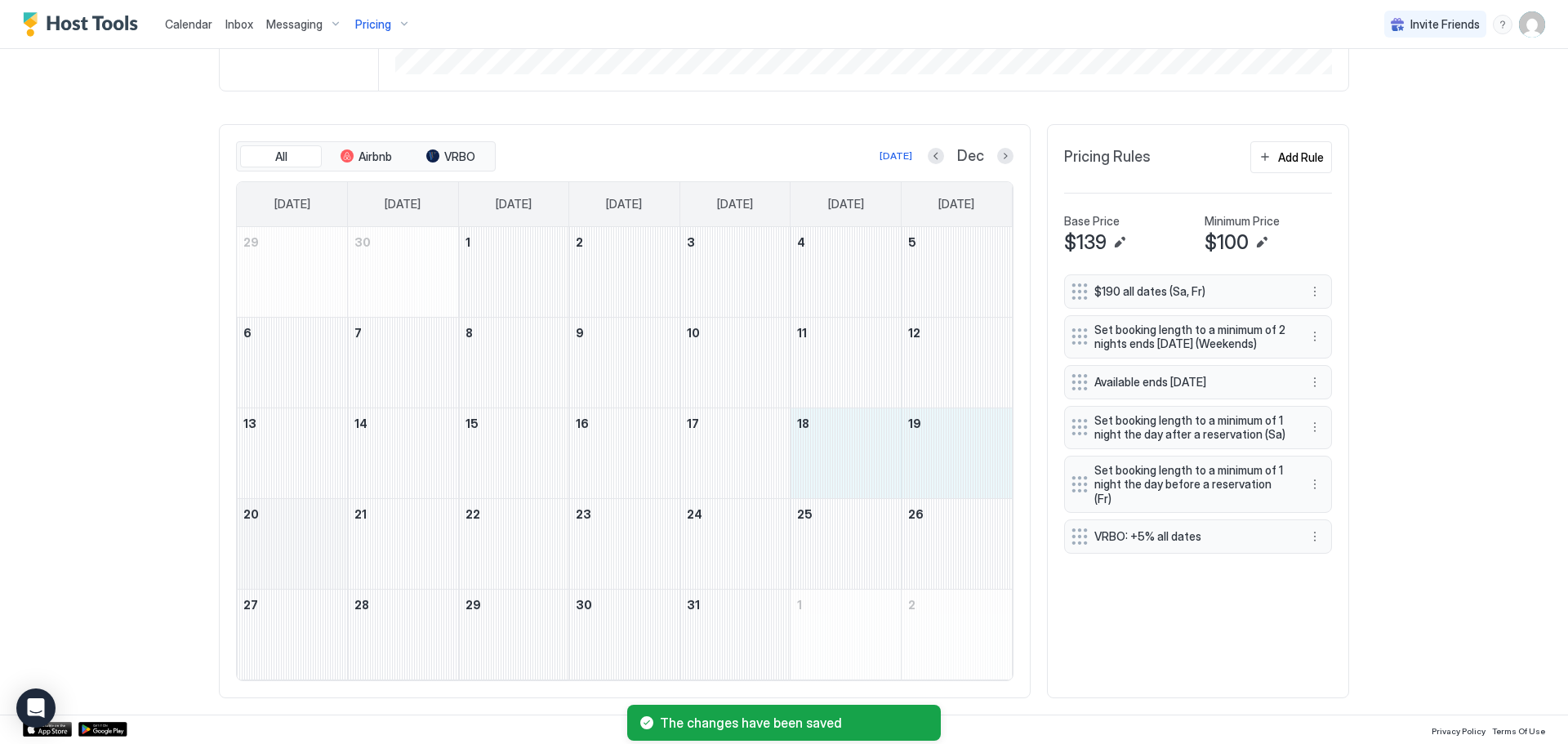
drag, startPoint x: 831, startPoint y: 459, endPoint x: 321, endPoint y: 552, distance: 518.4
click at [321, 552] on tbody "29 30 1 2 3 4 5 6 7 8 9 10 11 12 13 14 15 16 17 18 19 20 21 22 23 24 25 26 27 2…" at bounding box center [624, 453] width 775 height 453
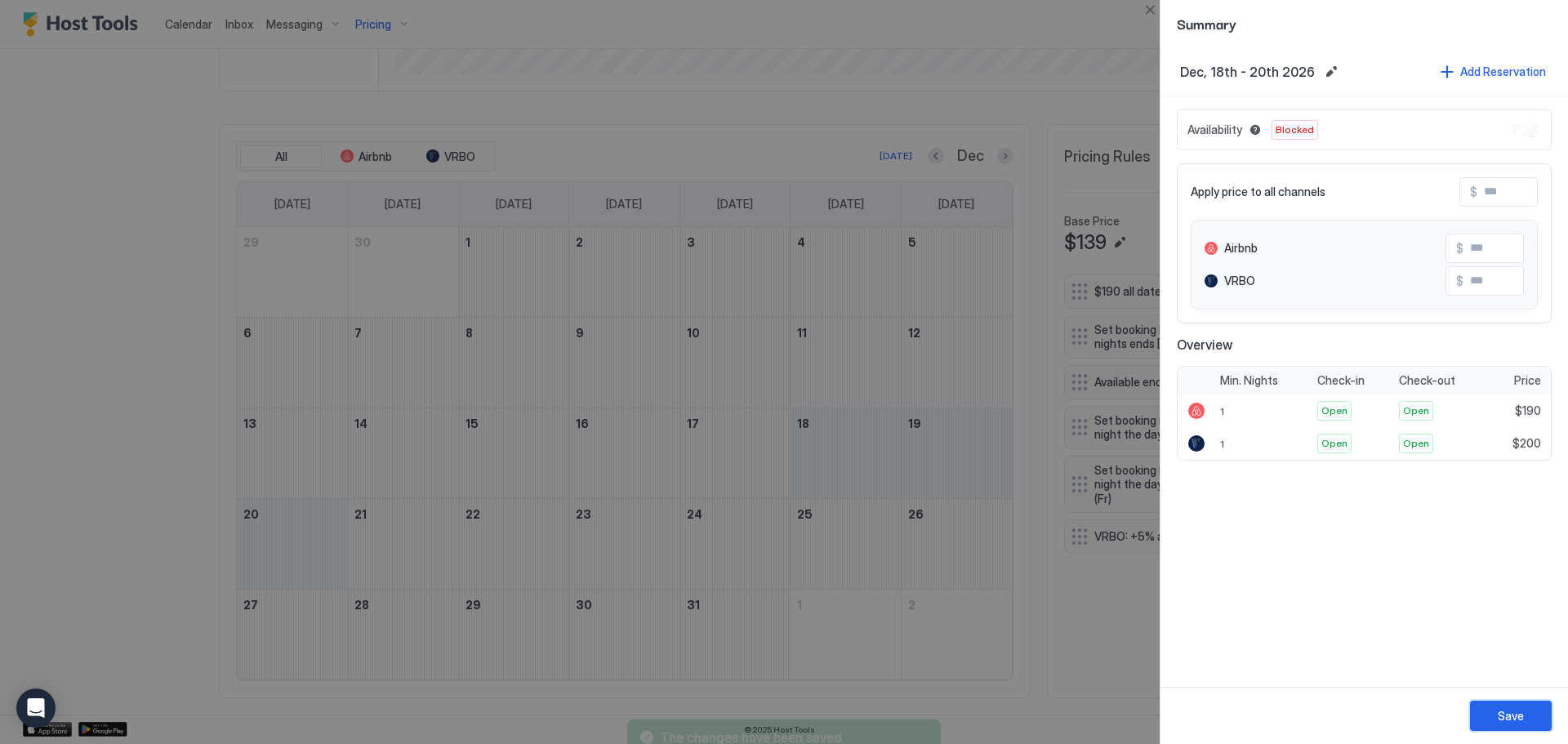
click at [1511, 710] on div "Save" at bounding box center [1511, 716] width 27 height 17
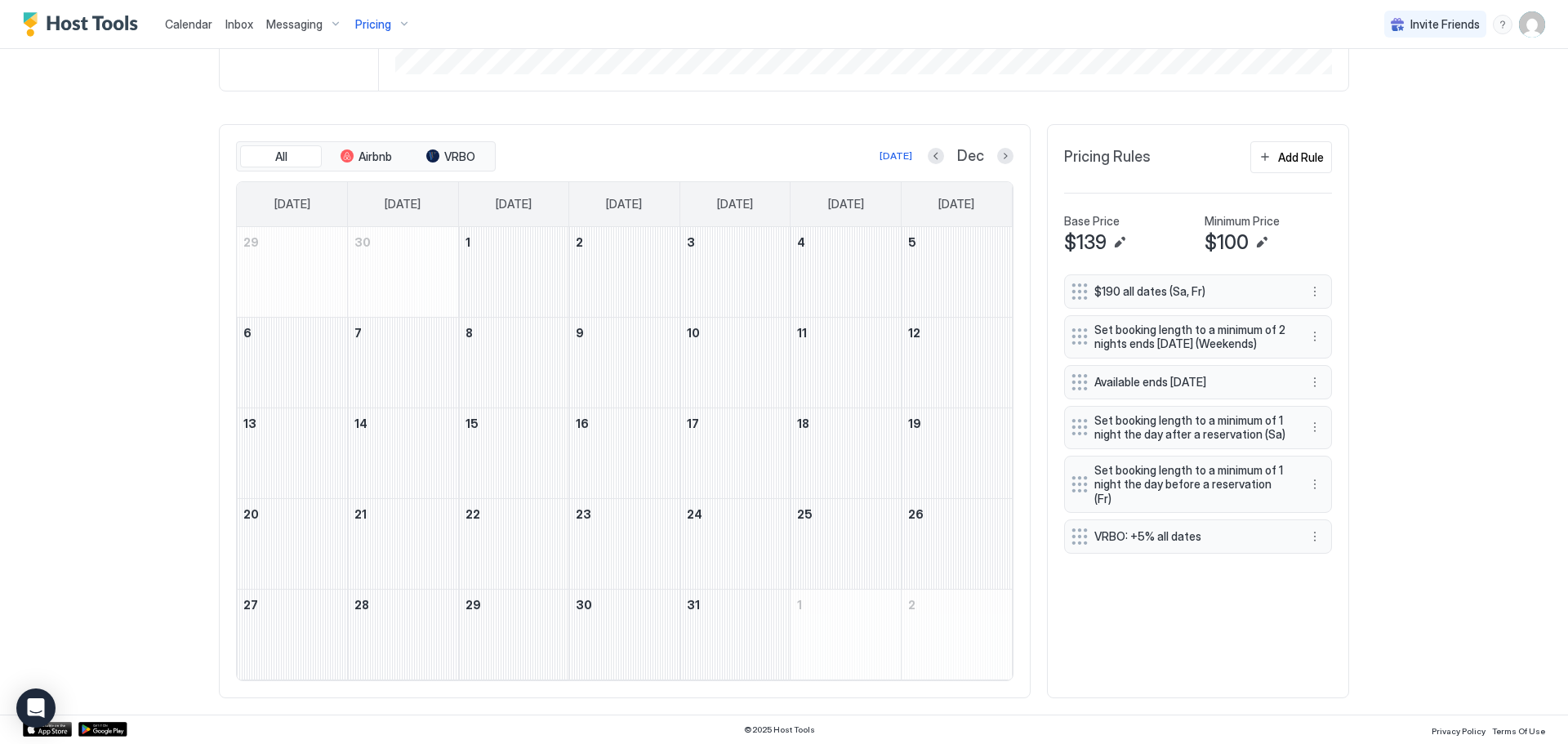
click at [390, 24] on div "Pricing" at bounding box center [383, 24] width 68 height 28
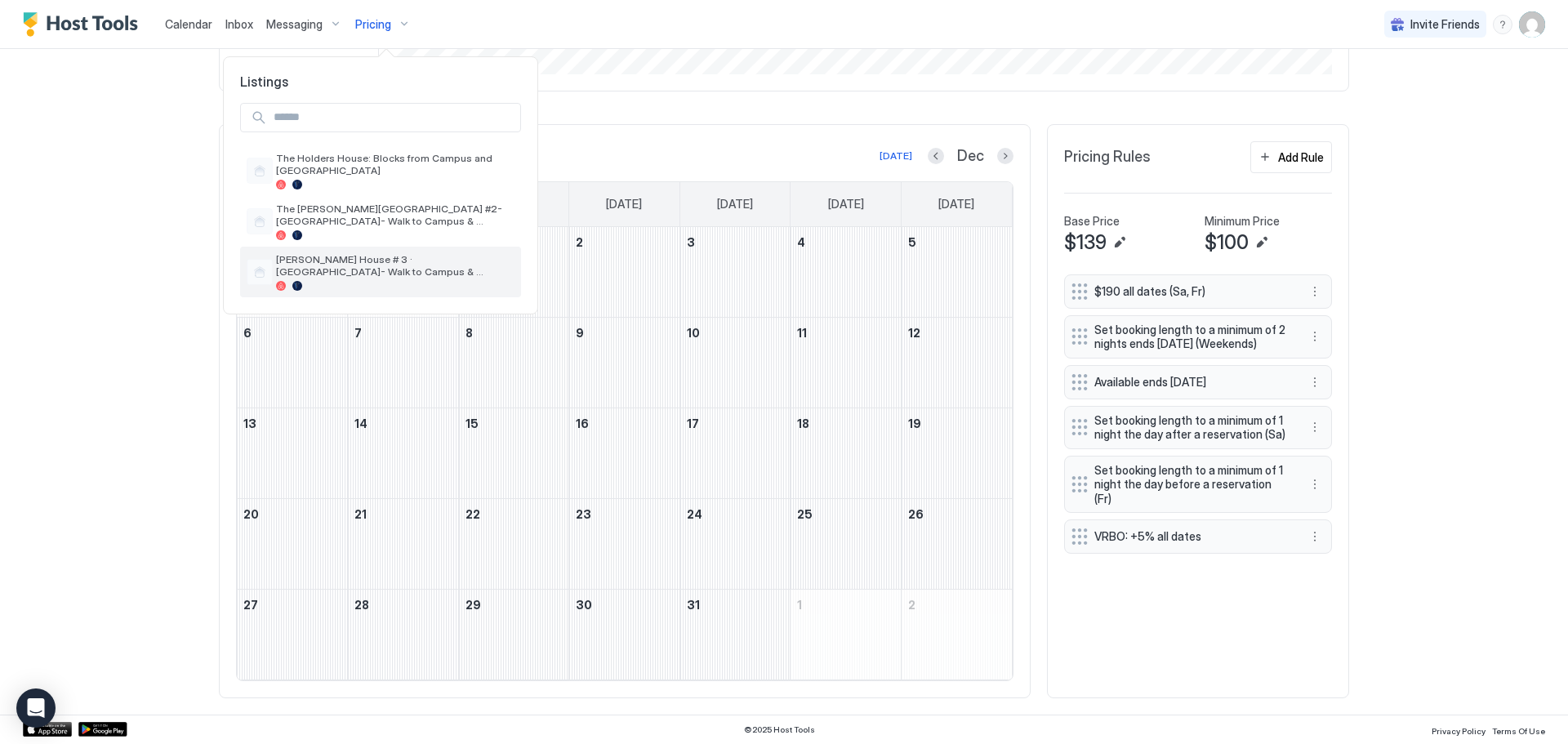
click at [401, 263] on span "[PERSON_NAME] House # 3 · [GEOGRAPHIC_DATA]- Walk to Campus & Downtown" at bounding box center [395, 266] width 238 height 25
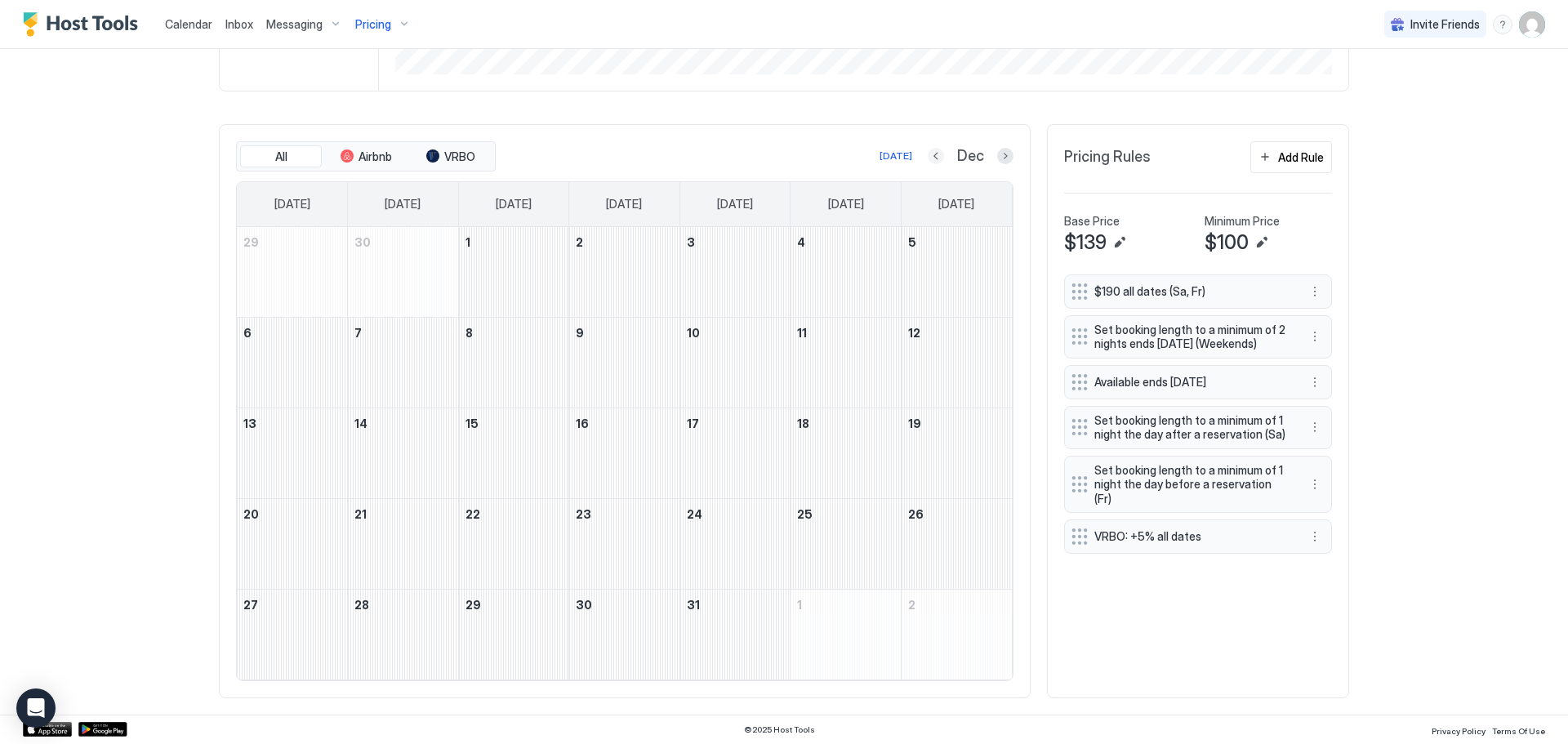
click at [928, 154] on button "Previous month" at bounding box center [935, 156] width 16 height 16
click at [928, 154] on button "Previous month" at bounding box center [936, 156] width 16 height 16
click at [929, 154] on button "Previous month" at bounding box center [937, 156] width 16 height 16
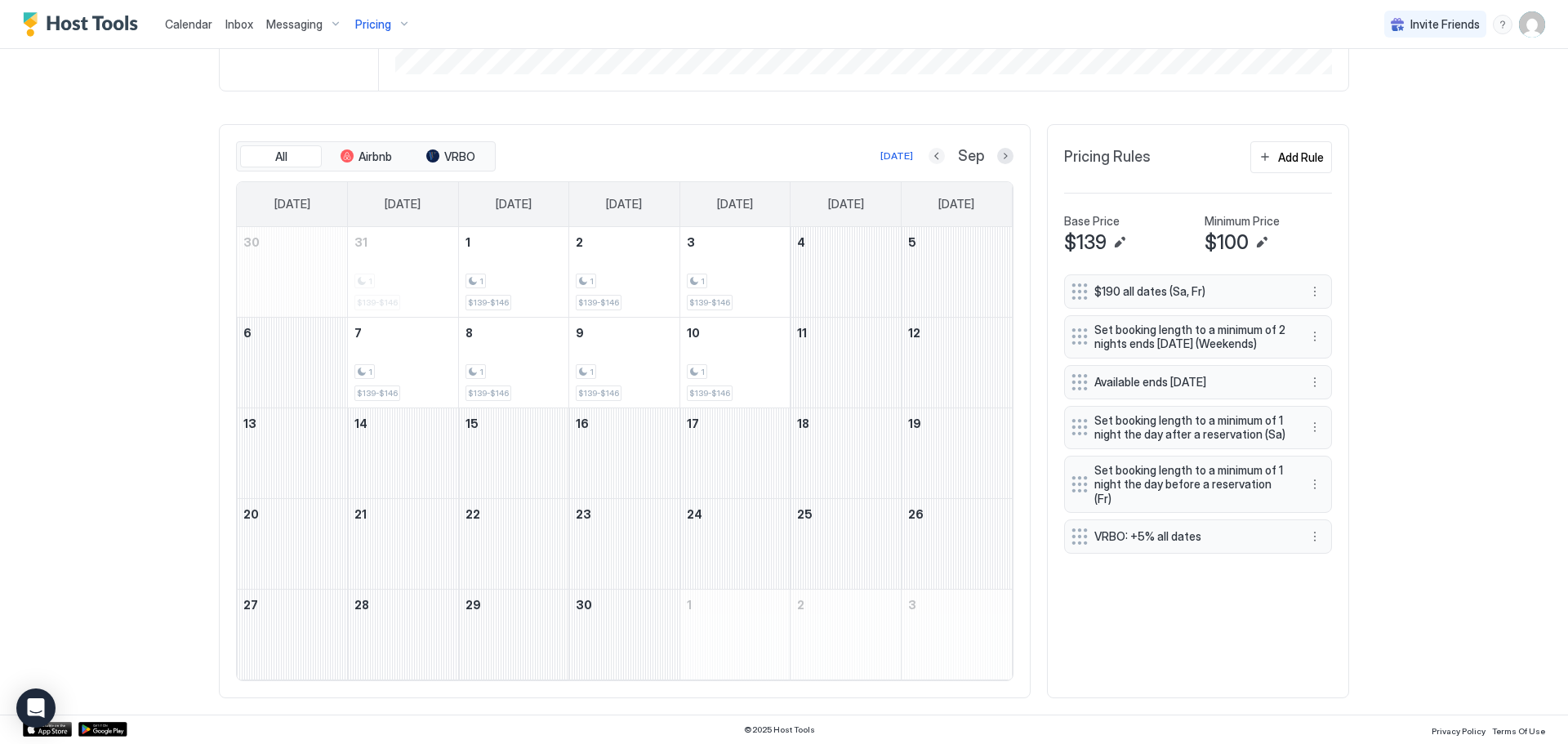
click at [935, 158] on button "Previous month" at bounding box center [936, 156] width 16 height 16
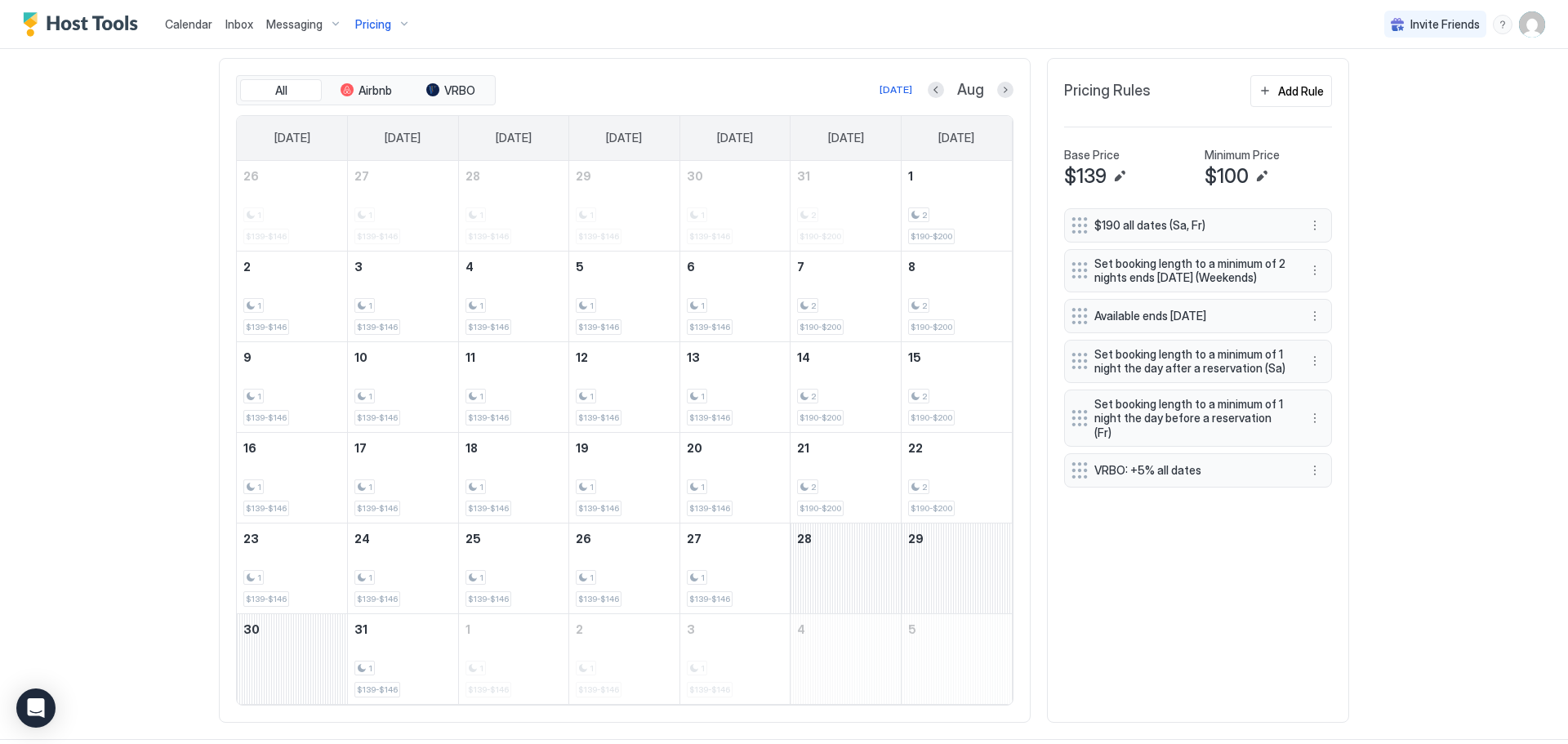
scroll to position [492, 0]
drag, startPoint x: 817, startPoint y: 585, endPoint x: 888, endPoint y: 596, distance: 71.8
click at [888, 596] on div "August 28, 2026" at bounding box center [846, 567] width 110 height 90
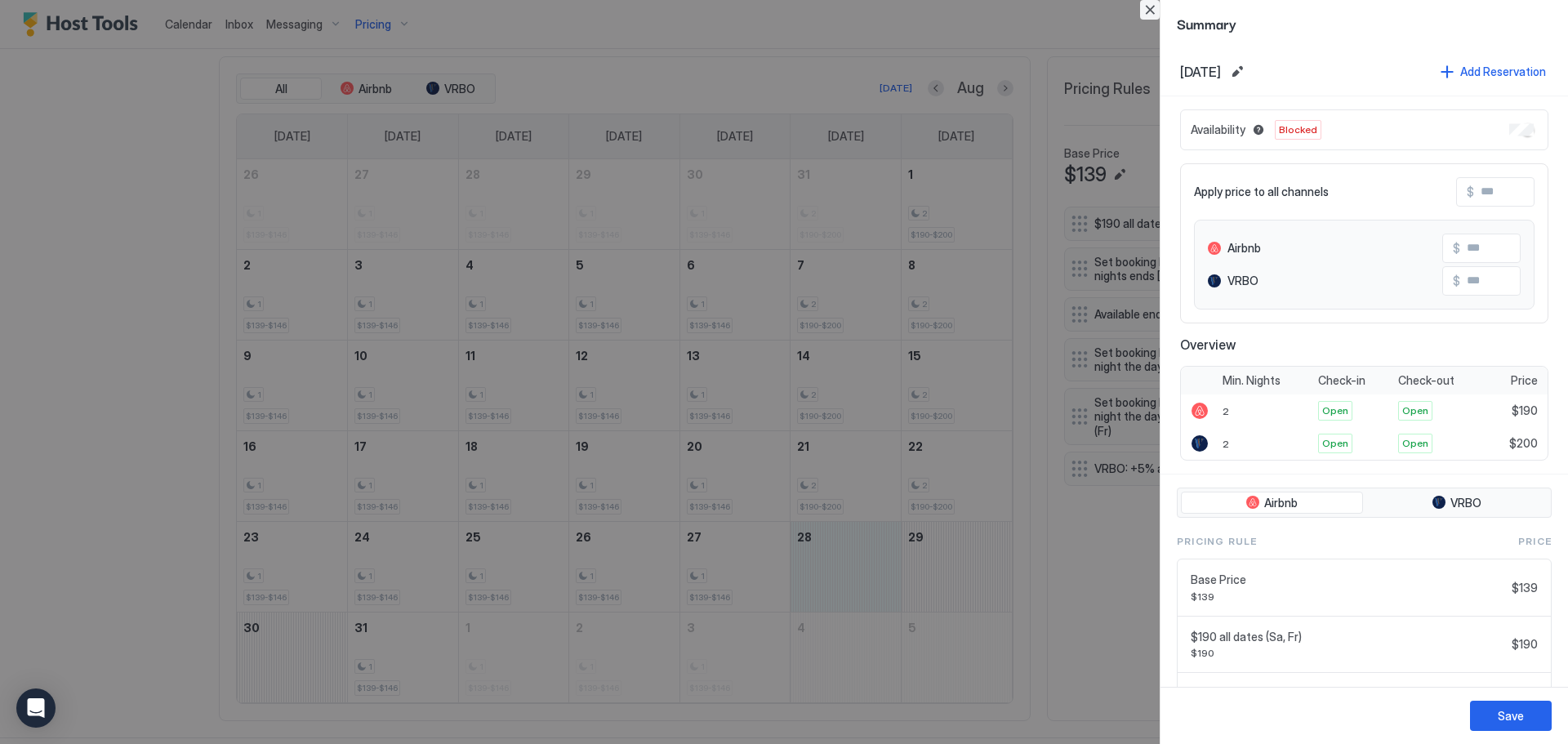
drag, startPoint x: 1153, startPoint y: 14, endPoint x: 1083, endPoint y: 233, distance: 229.9
click at [1153, 14] on button "Close" at bounding box center [1149, 9] width 20 height 20
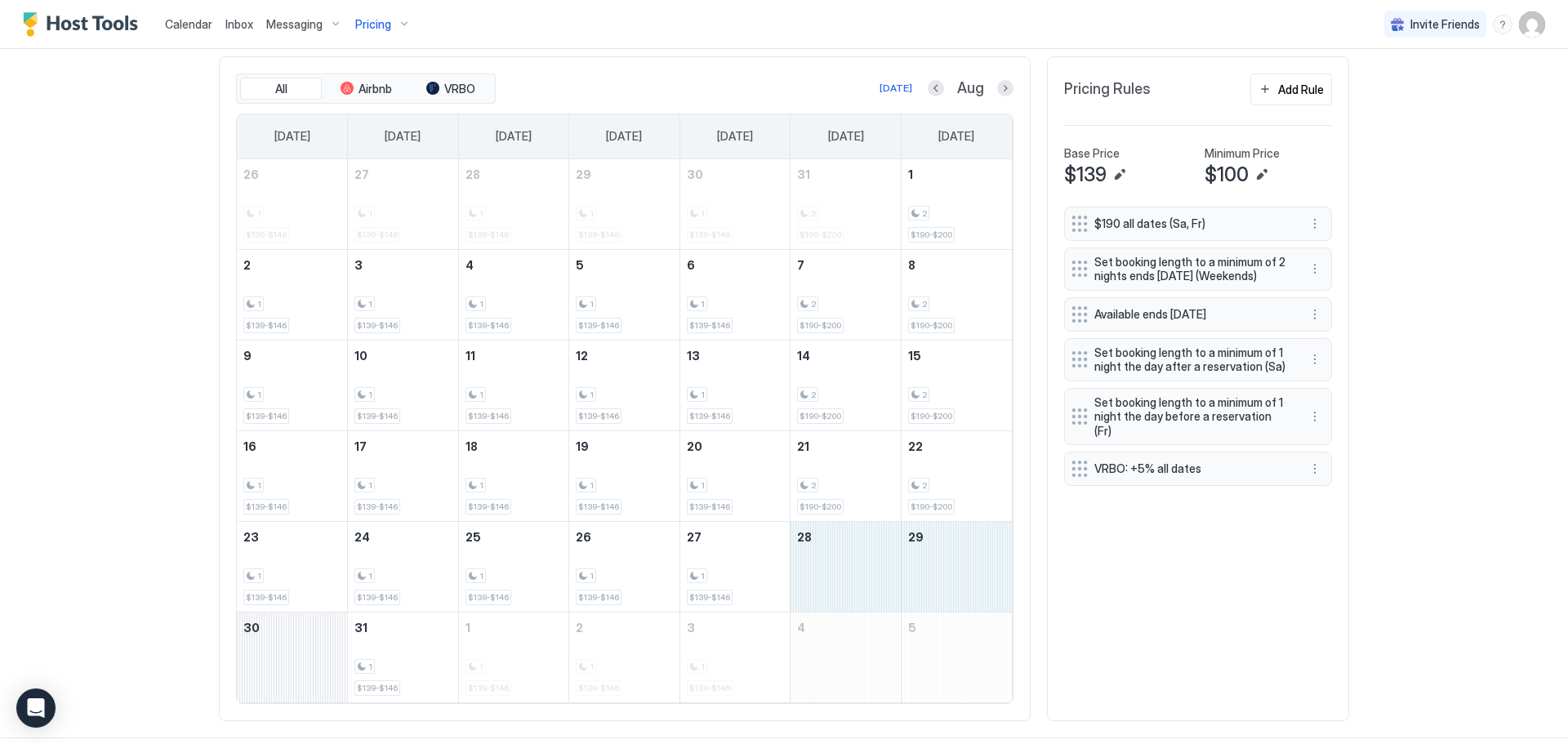
drag, startPoint x: 881, startPoint y: 567, endPoint x: 330, endPoint y: 683, distance: 563.1
click at [330, 683] on tbody "26 1 $139-$146 27 1 $139-$146 28 1 $139-$146 29 1 $139-$146 30 1 $139-$146 31 2…" at bounding box center [624, 431] width 775 height 543
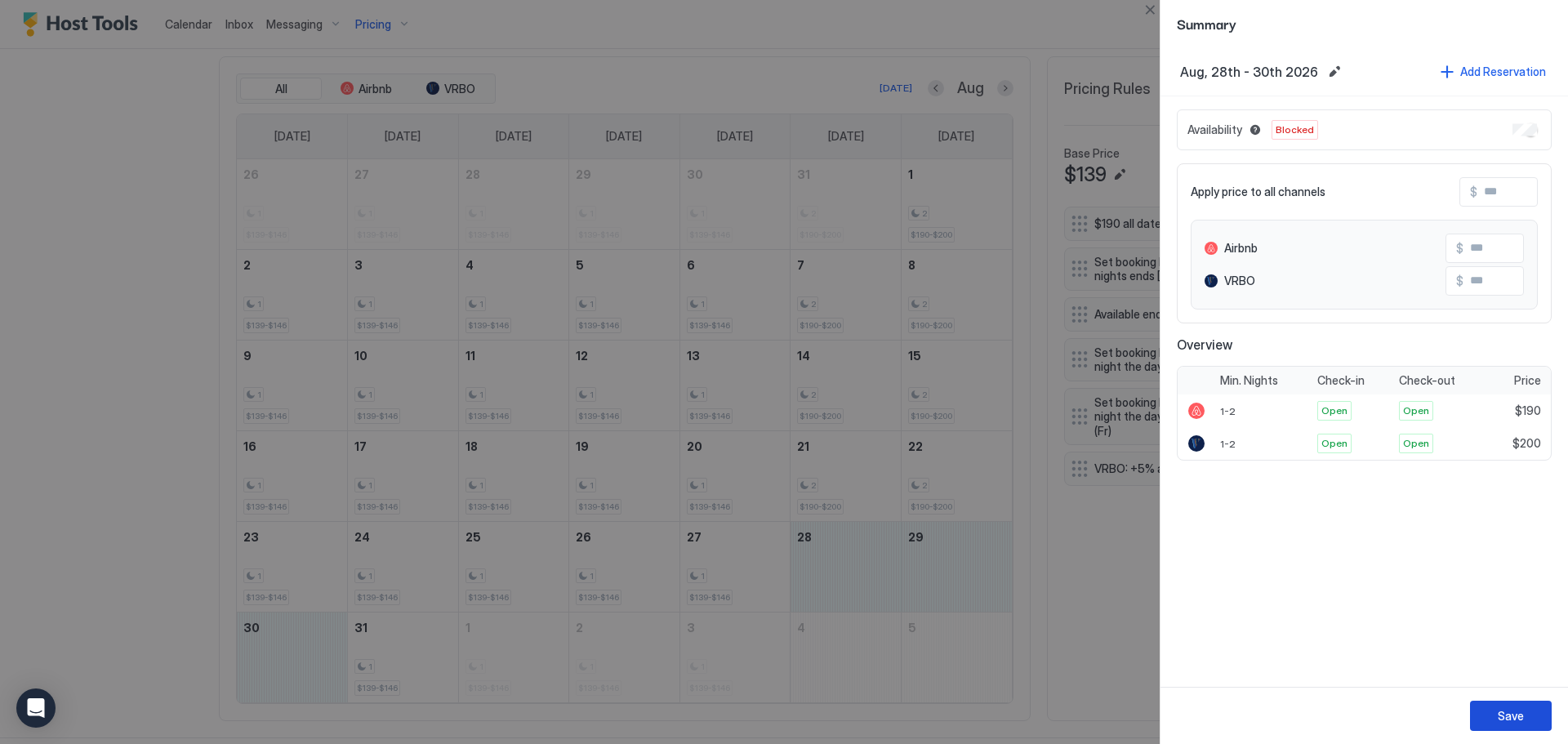
click at [1507, 716] on div "Save" at bounding box center [1511, 716] width 27 height 17
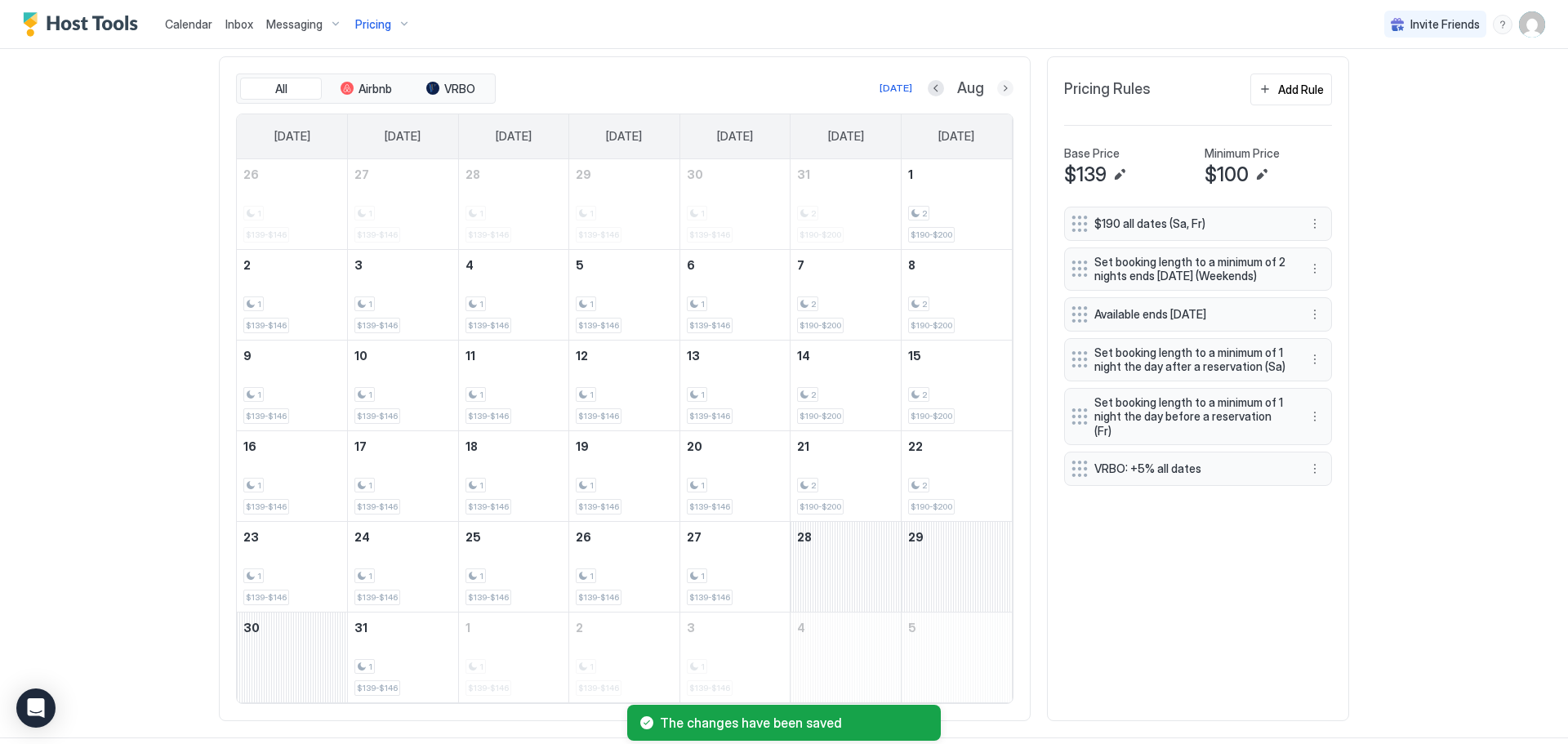
click at [999, 94] on button "Next month" at bounding box center [1004, 87] width 16 height 16
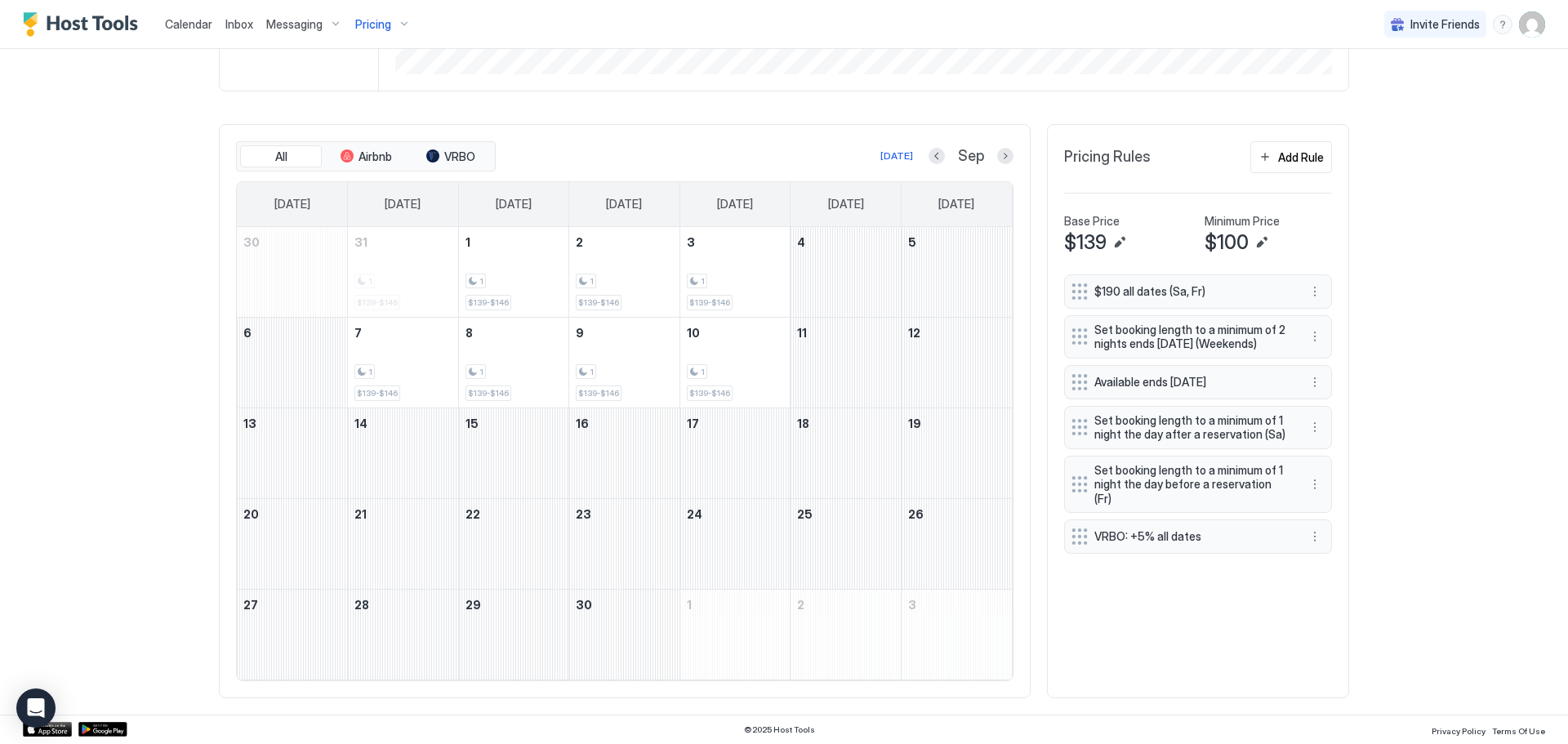
scroll to position [0, 0]
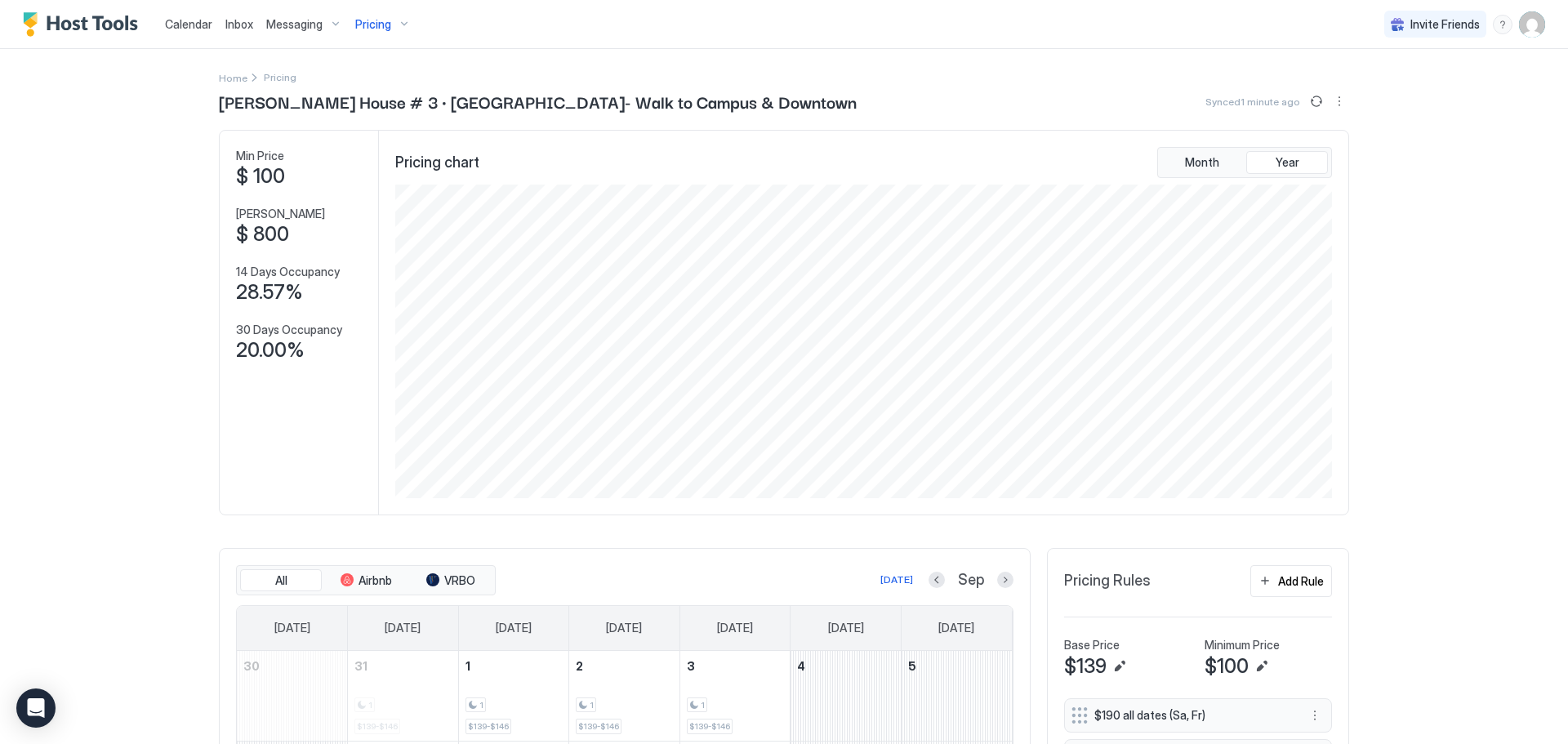
click at [392, 23] on div "Pricing" at bounding box center [383, 24] width 68 height 28
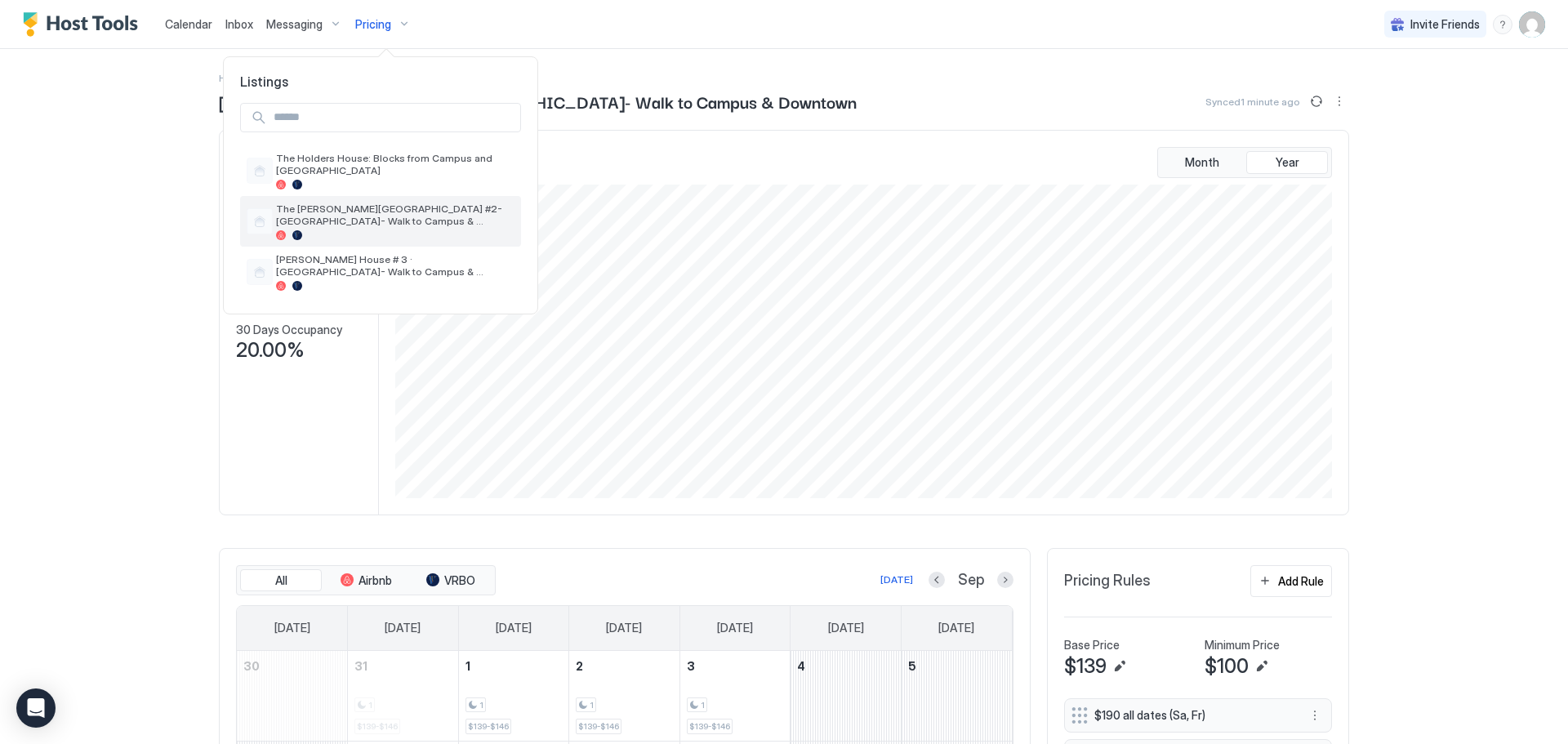
click at [396, 213] on span "The [PERSON_NAME][GEOGRAPHIC_DATA] #2-[GEOGRAPHIC_DATA]- Walk to Campus & Downt…" at bounding box center [395, 214] width 238 height 25
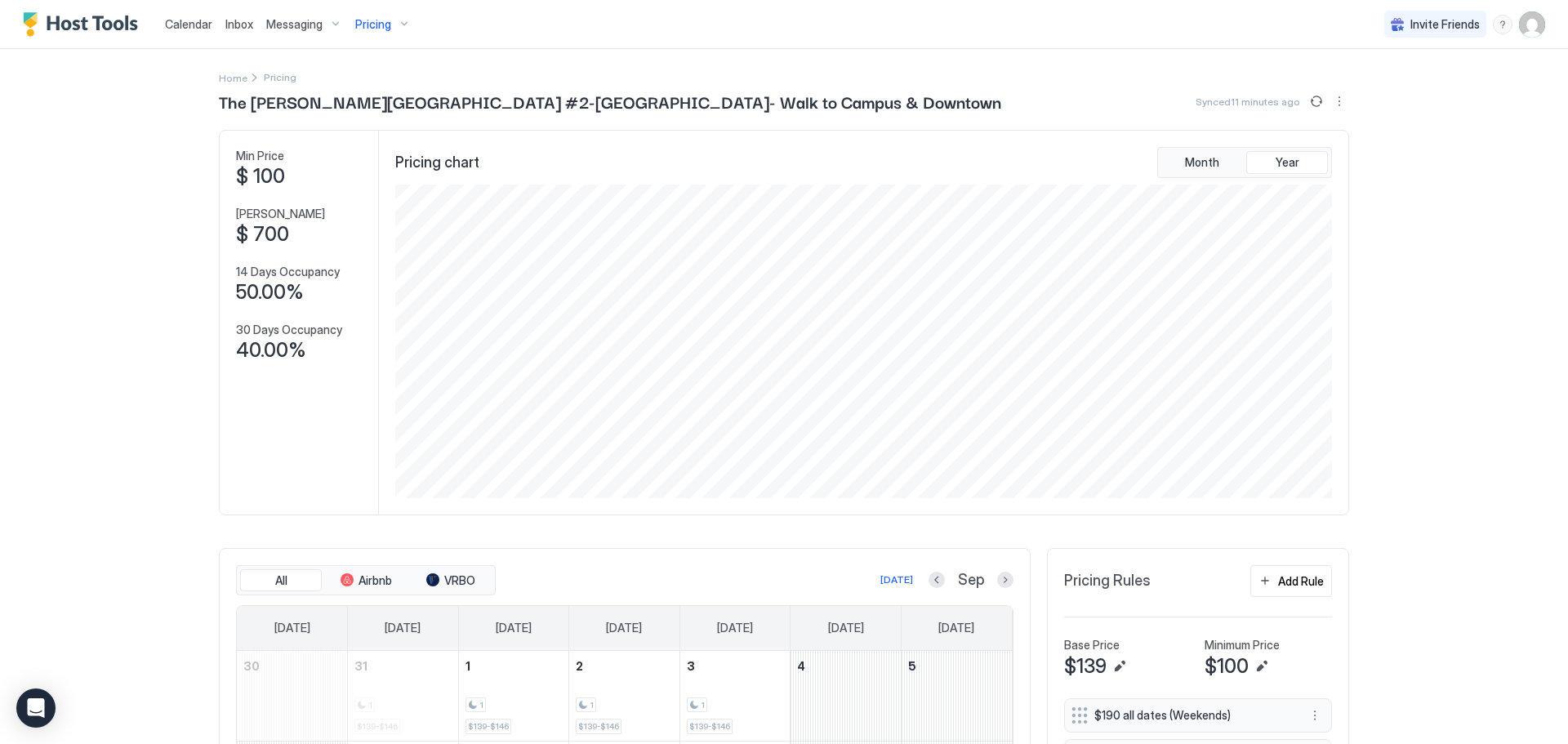
click at [388, 27] on span "Pricing" at bounding box center [373, 24] width 36 height 14
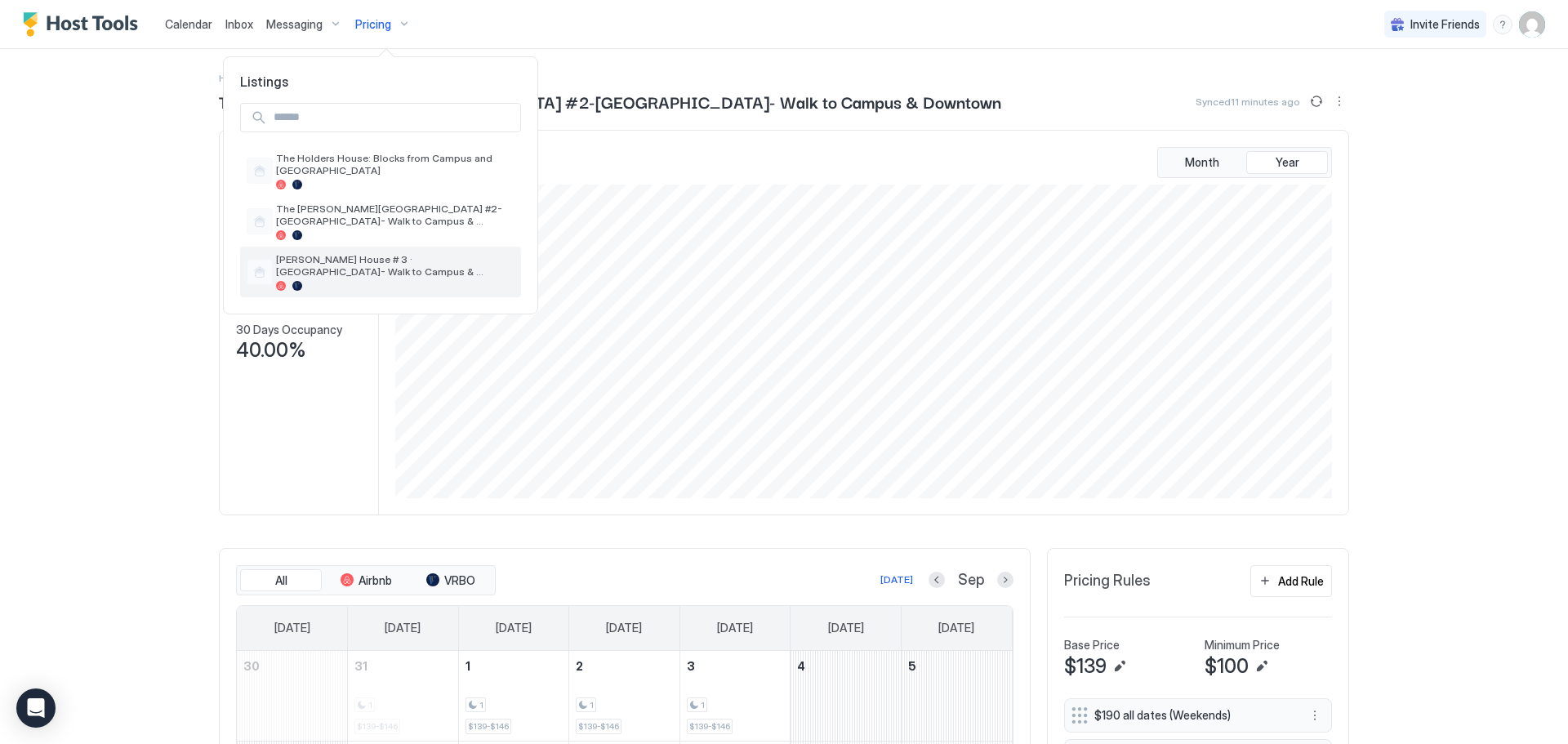
click at [419, 259] on span "[PERSON_NAME] House # 3 · [GEOGRAPHIC_DATA]- Walk to Campus & Downtown" at bounding box center [395, 266] width 238 height 25
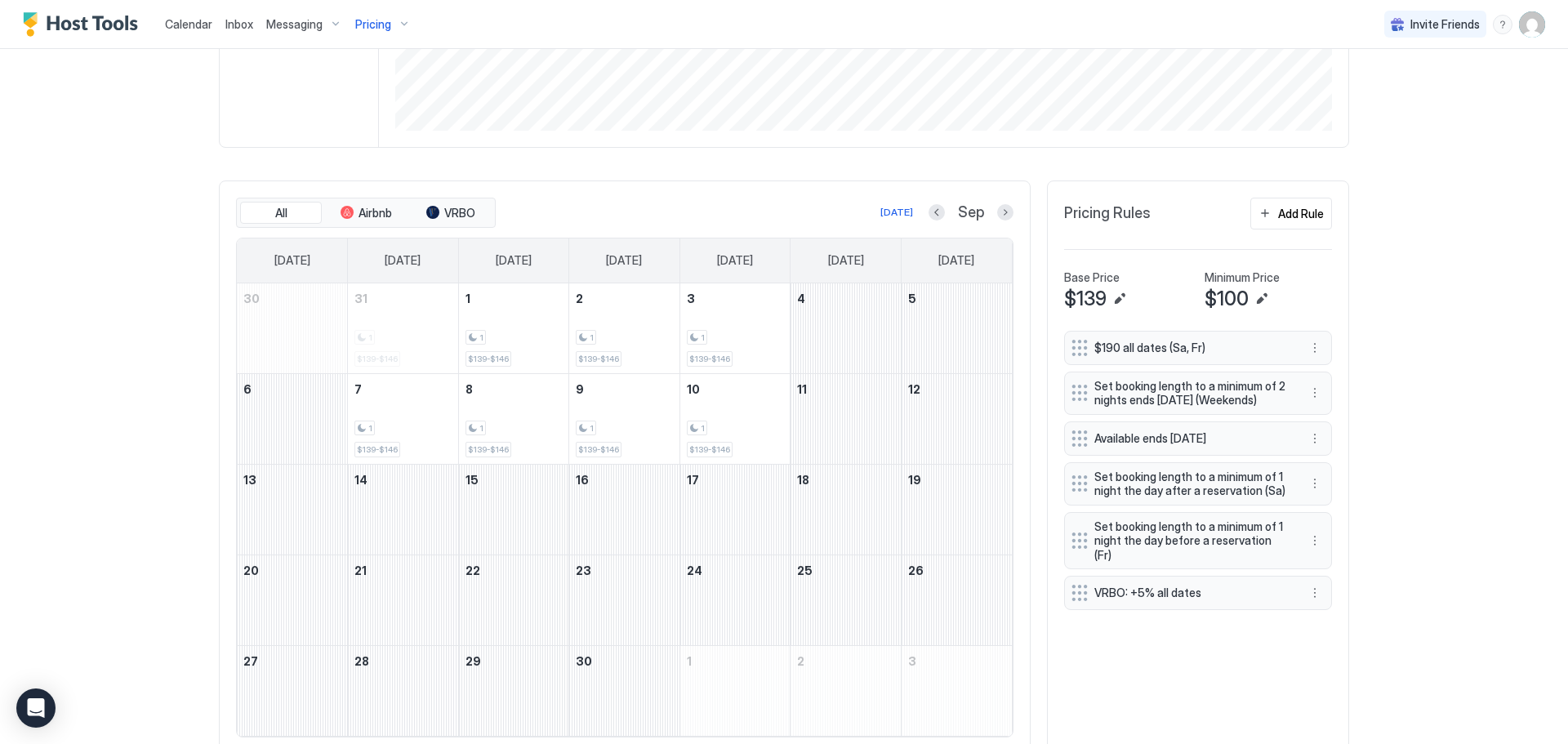
scroll to position [423, 0]
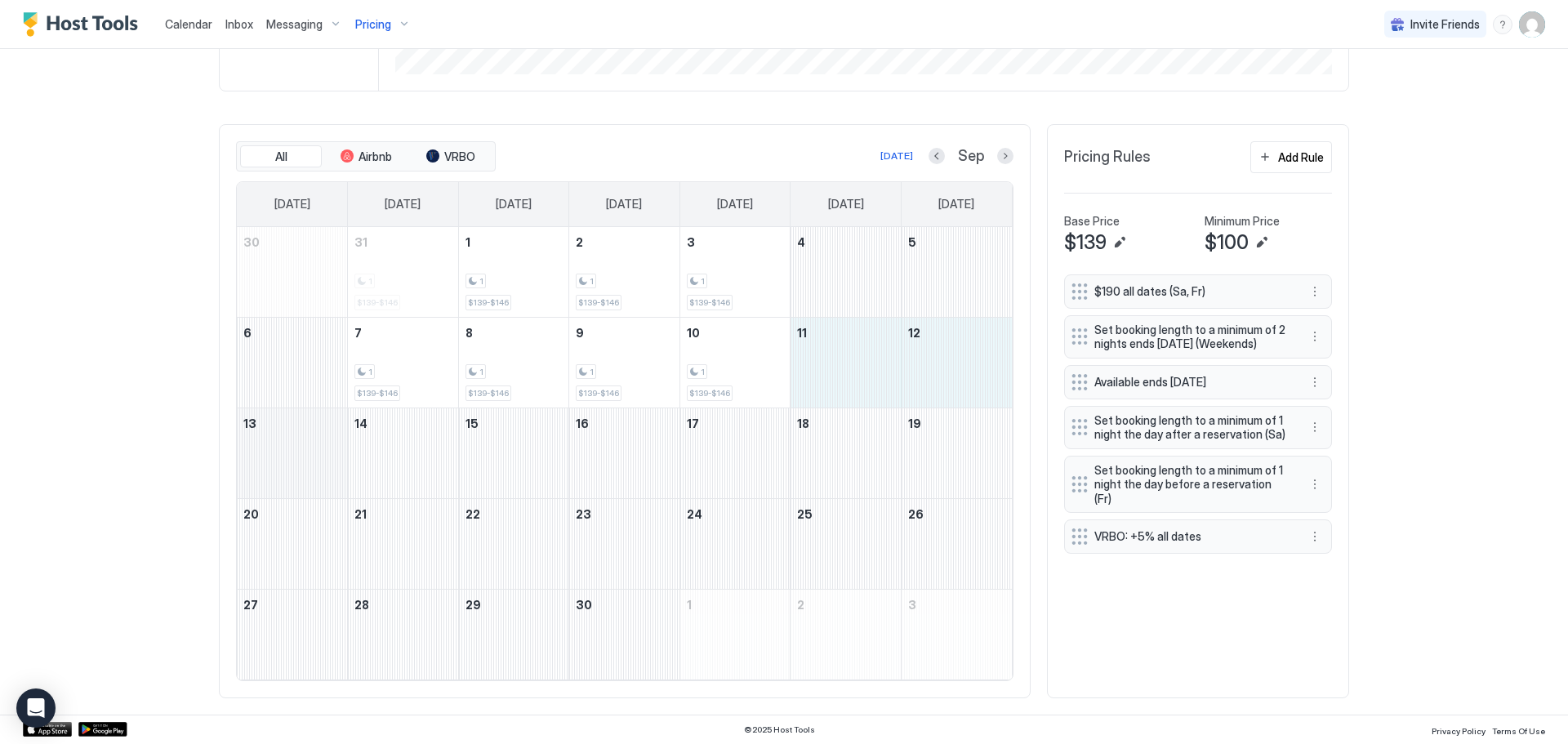
drag, startPoint x: 858, startPoint y: 352, endPoint x: 308, endPoint y: 471, distance: 562.7
click at [308, 471] on tbody "30 31 1 $139-$146 1 1 $139-$146 2 1 $139-$146 3 1 $139-$146 4 5 6 7 1 $139-$146…" at bounding box center [624, 453] width 775 height 453
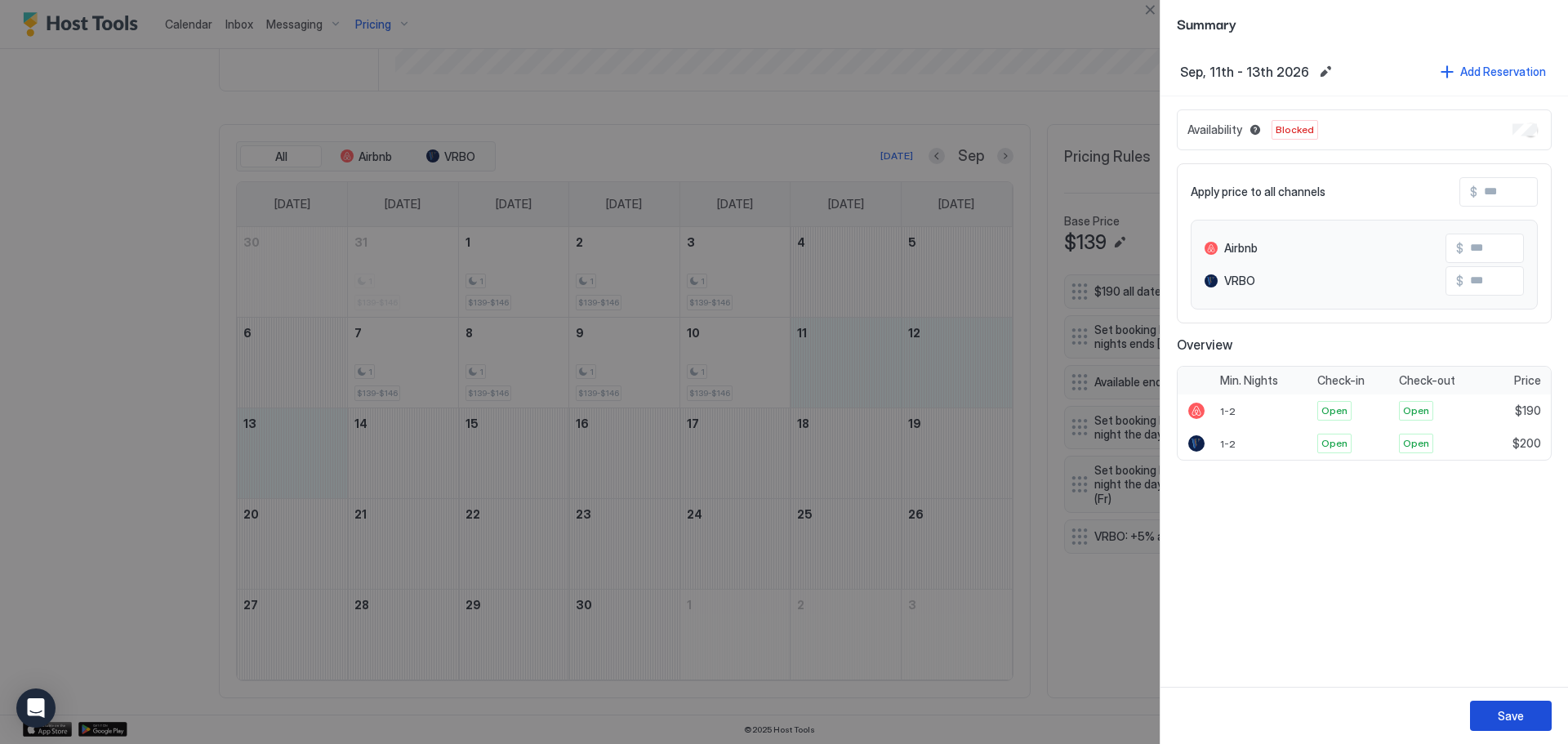
click at [1515, 719] on div "Save" at bounding box center [1511, 716] width 27 height 17
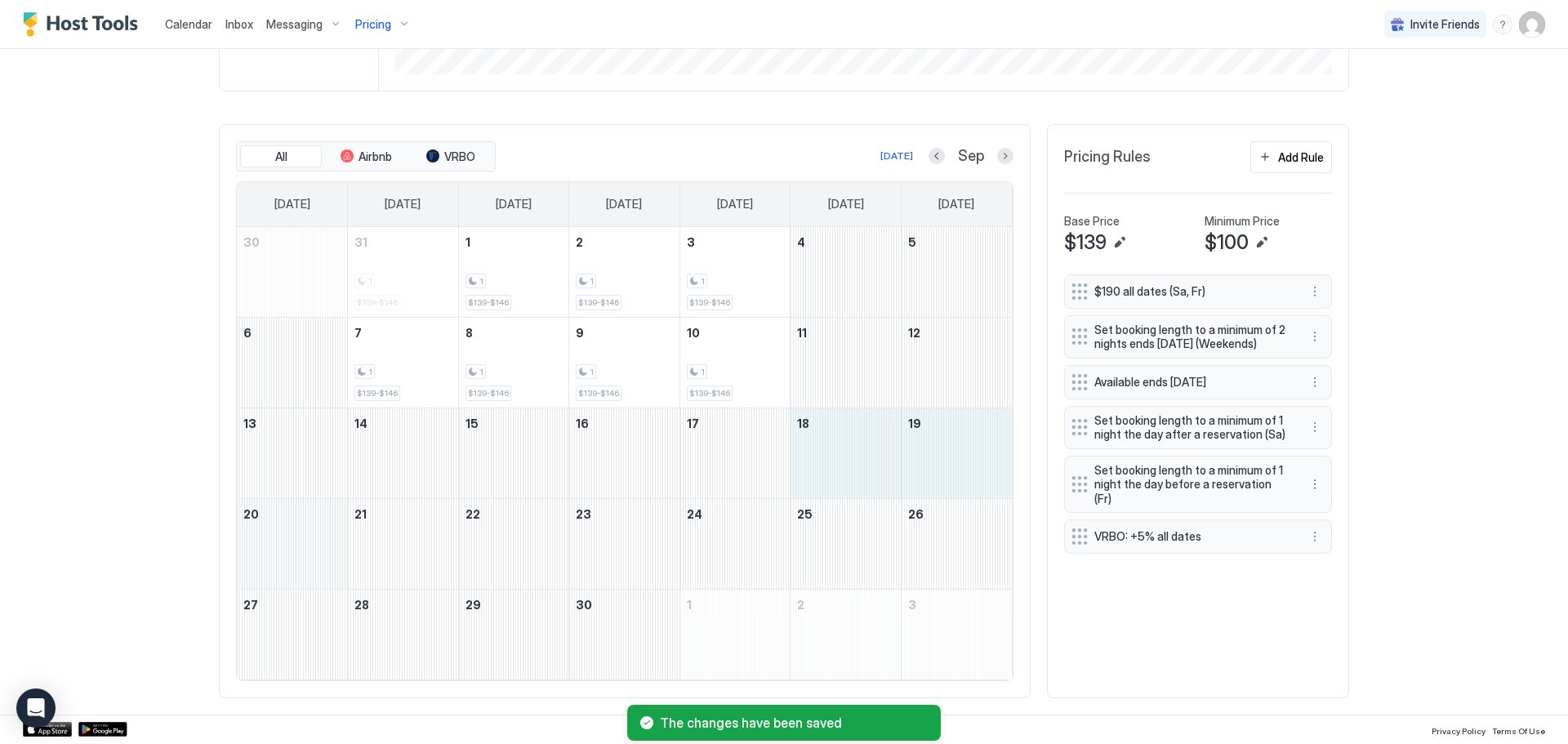
drag, startPoint x: 862, startPoint y: 426, endPoint x: 341, endPoint y: 573, distance: 541.3
click at [341, 573] on tbody "30 31 1 $139-$146 1 1 $139-$146 2 1 $139-$146 3 1 $139-$146 4 5 6 7 1 $139-$146…" at bounding box center [624, 453] width 775 height 453
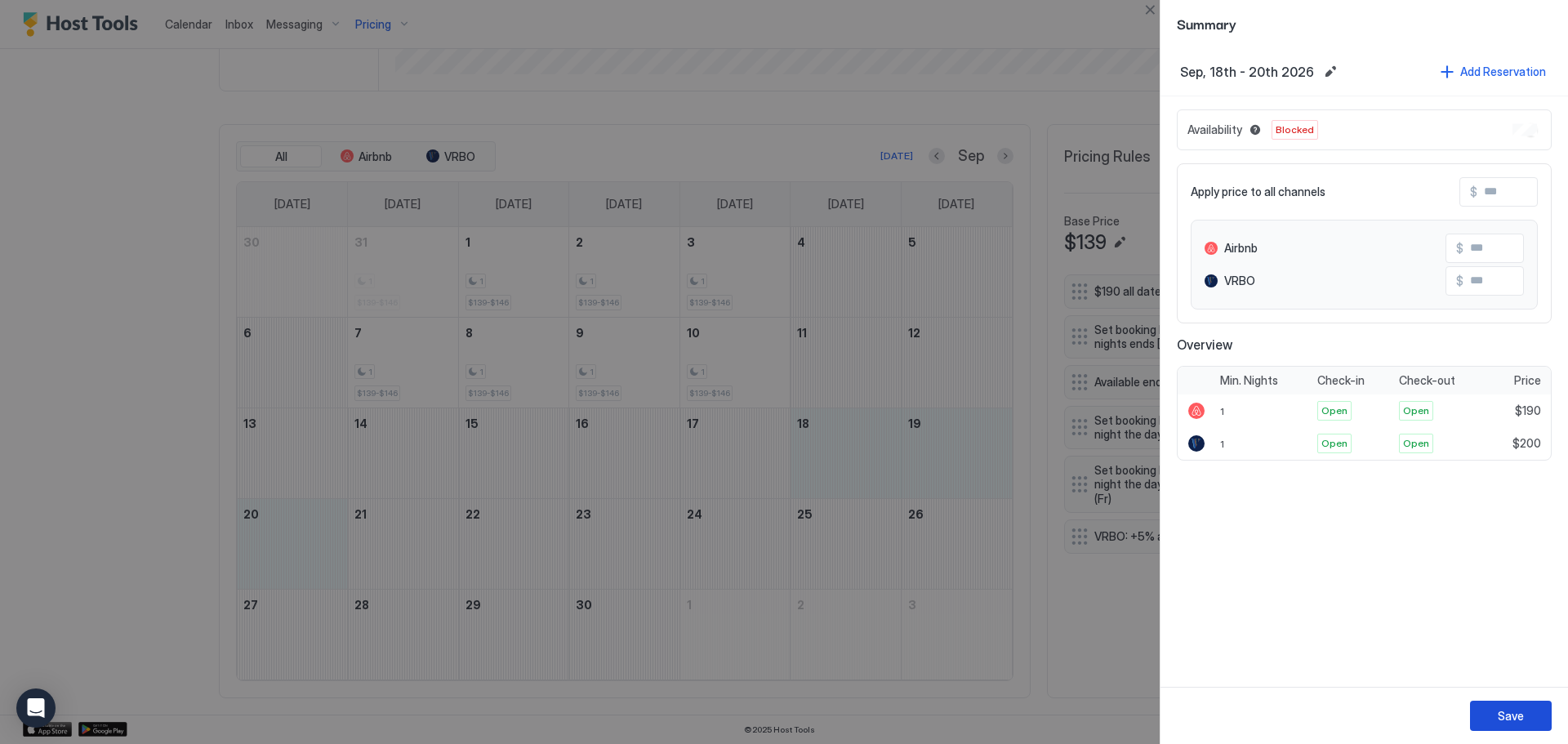
click at [1501, 710] on div "Save" at bounding box center [1511, 716] width 27 height 17
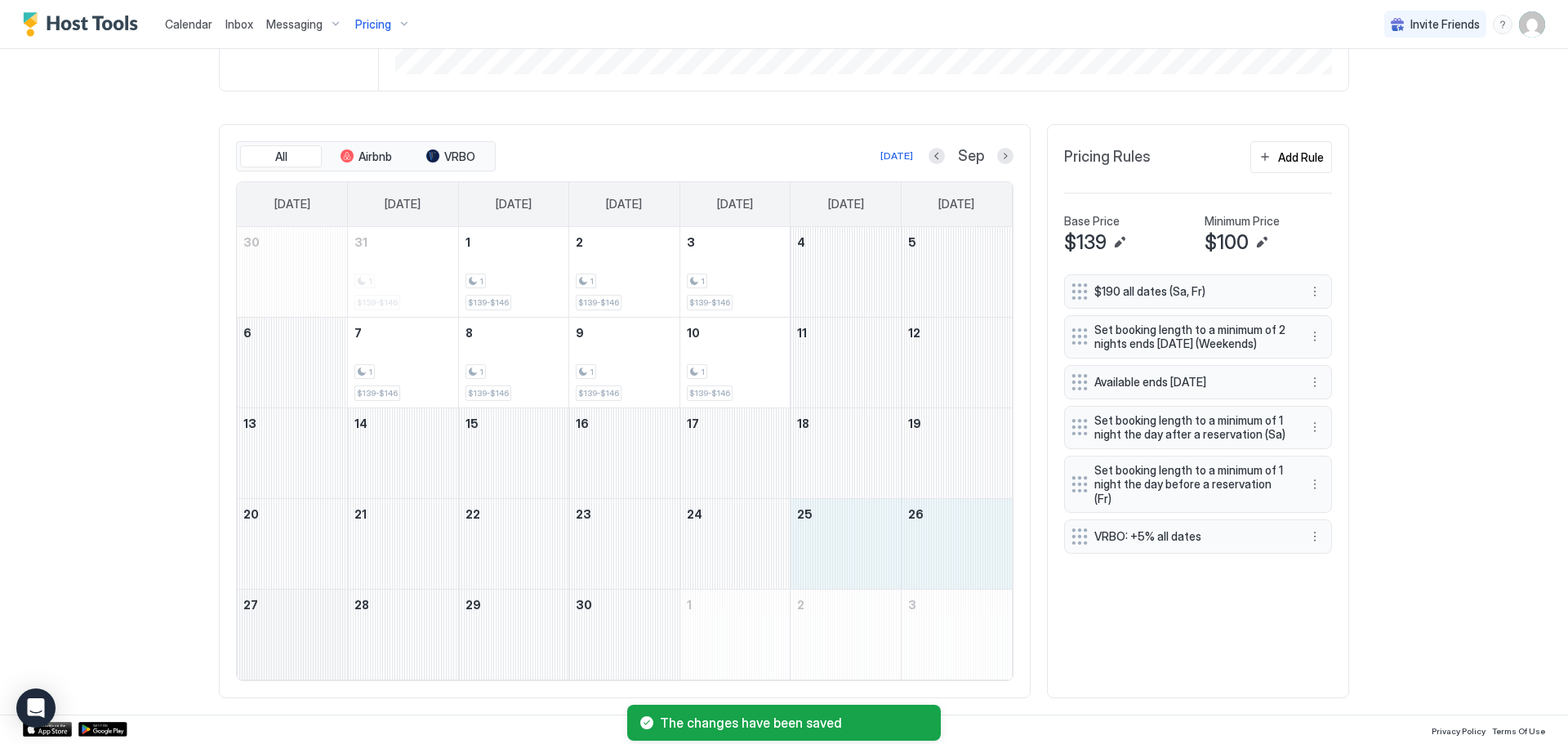
drag, startPoint x: 862, startPoint y: 541, endPoint x: 292, endPoint y: 633, distance: 577.4
click at [292, 633] on tbody "30 31 1 $139-$146 1 1 $139-$146 2 1 $139-$146 3 1 $139-$146 4 5 6 7 1 $139-$146…" at bounding box center [624, 453] width 775 height 453
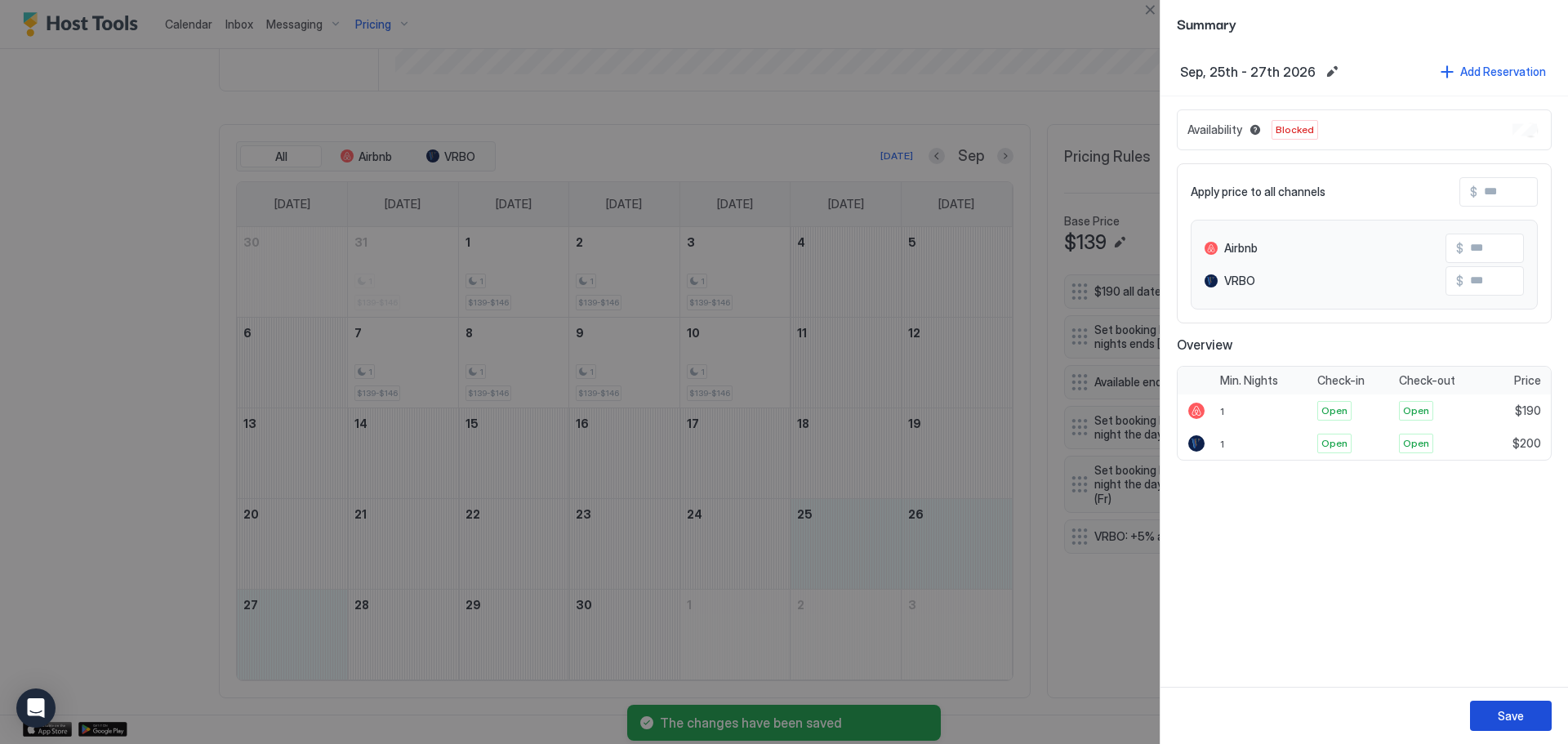
click at [1539, 710] on button "Save" at bounding box center [1510, 716] width 82 height 30
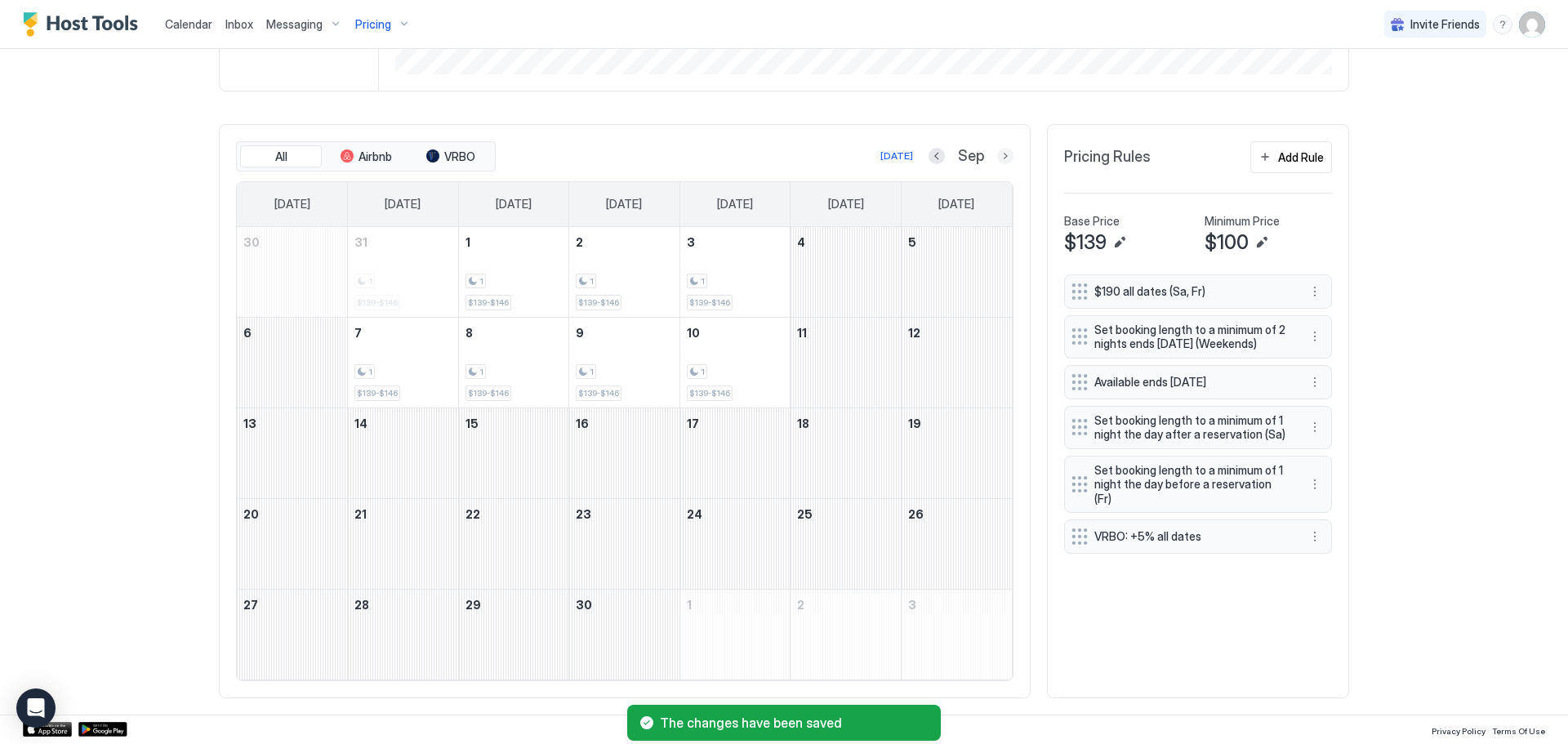
click at [1002, 158] on button "Next month" at bounding box center [1004, 156] width 16 height 16
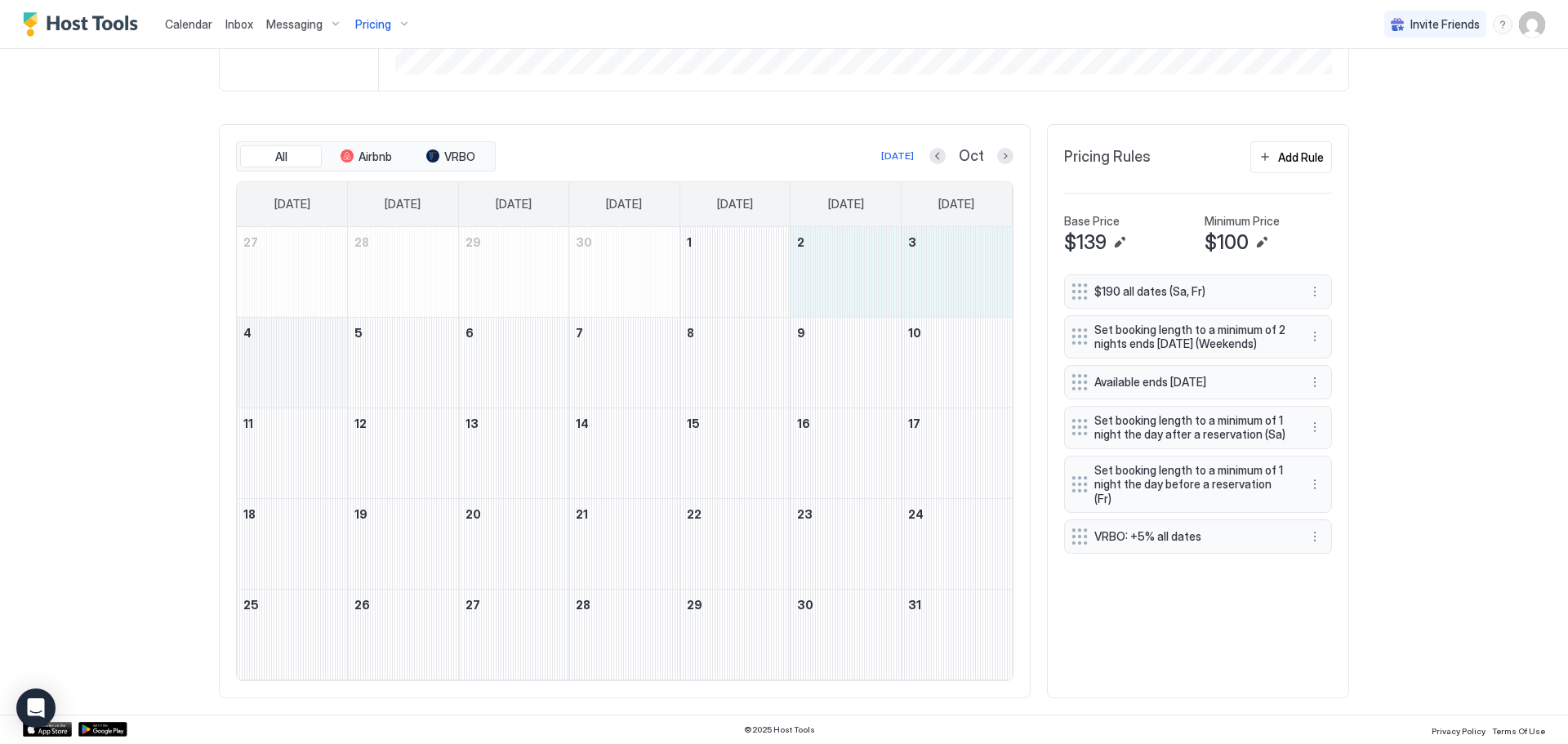
drag, startPoint x: 884, startPoint y: 277, endPoint x: 311, endPoint y: 395, distance: 585.0
click at [311, 395] on tbody "27 28 29 30 1 2 3 4 5 6 7 8 9 10 11 12 13 14 15 16 17 18 19 20 21 22 23 24 25 2…" at bounding box center [624, 453] width 775 height 453
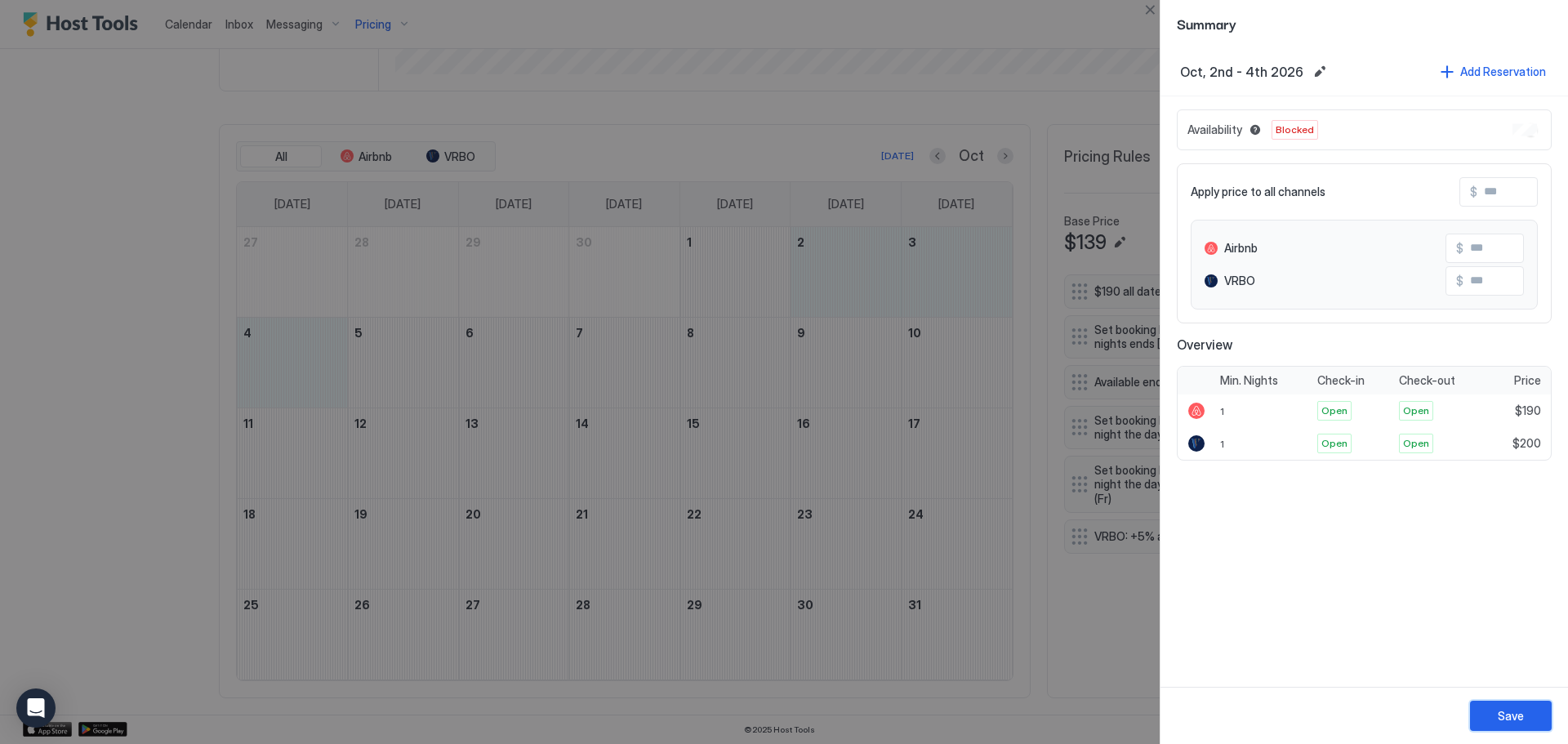
click at [1517, 708] on div "Save" at bounding box center [1511, 716] width 27 height 17
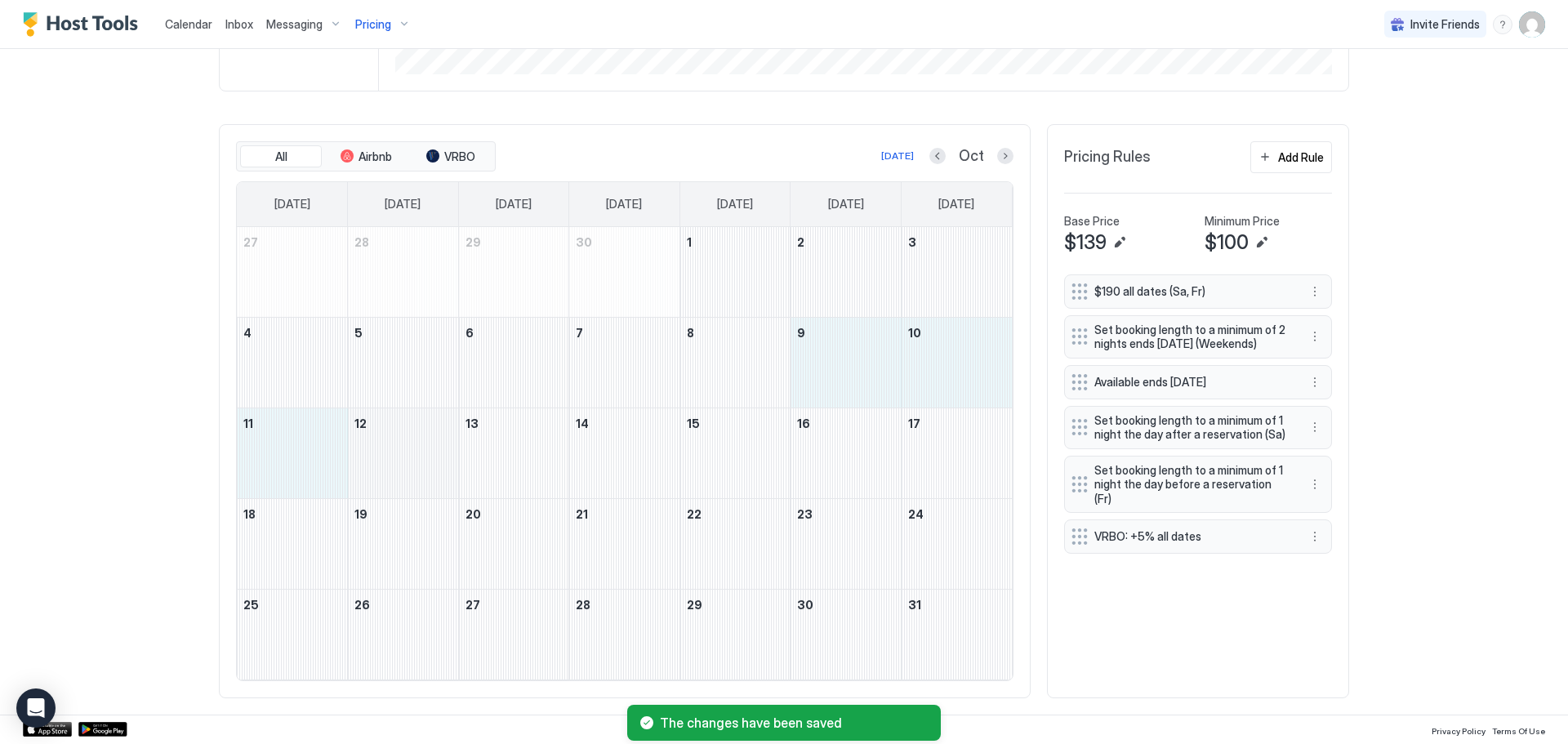
drag, startPoint x: 845, startPoint y: 389, endPoint x: 342, endPoint y: 461, distance: 508.1
click at [342, 461] on tbody "27 28 29 30 1 2 3 4 5 6 7 8 9 10 11 12 13 14 15 16 17 18 19 20 21 22 23 24 25 2…" at bounding box center [624, 453] width 775 height 453
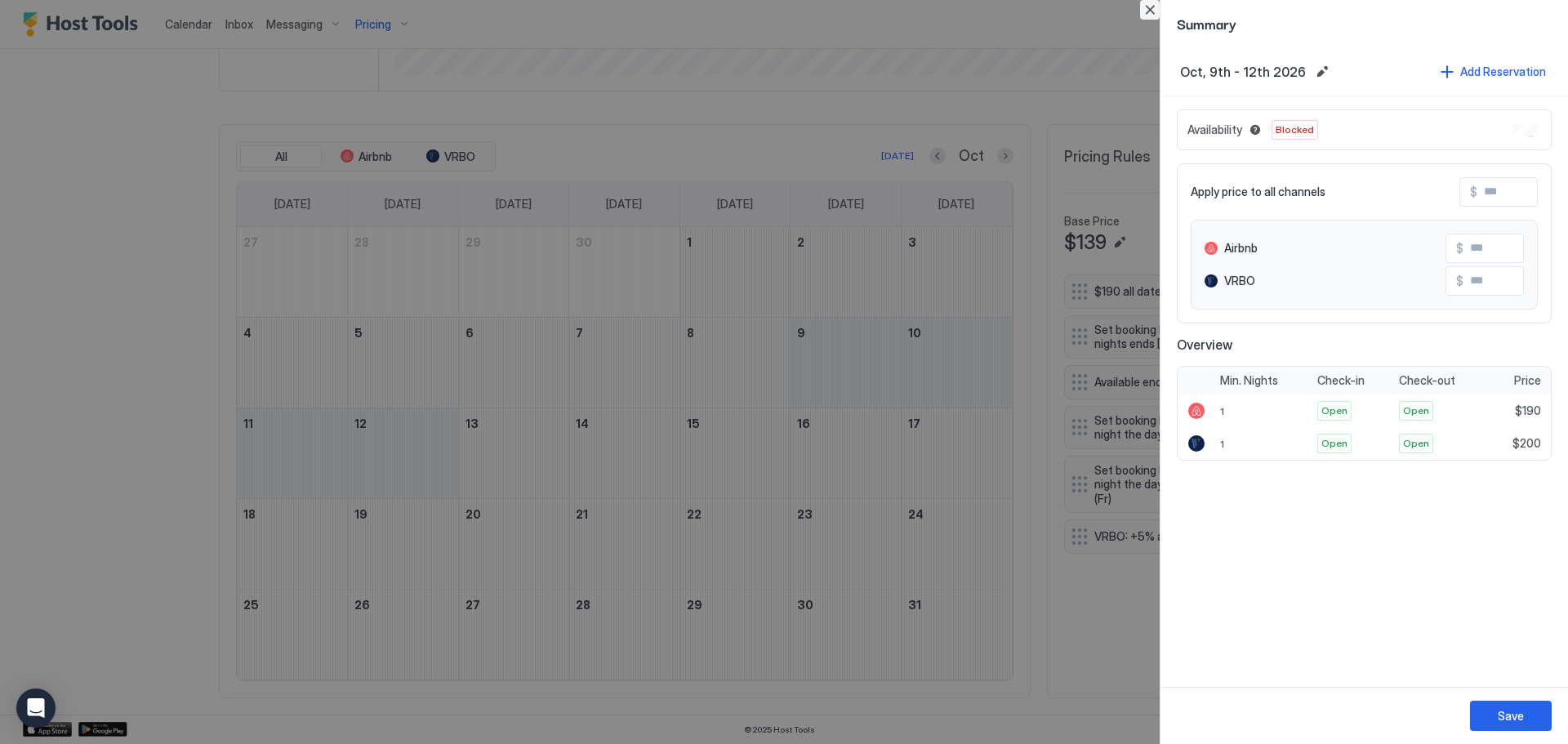
drag, startPoint x: 1156, startPoint y: 7, endPoint x: 1148, endPoint y: 26, distance: 20.6
click at [1156, 9] on button "Close" at bounding box center [1149, 9] width 20 height 20
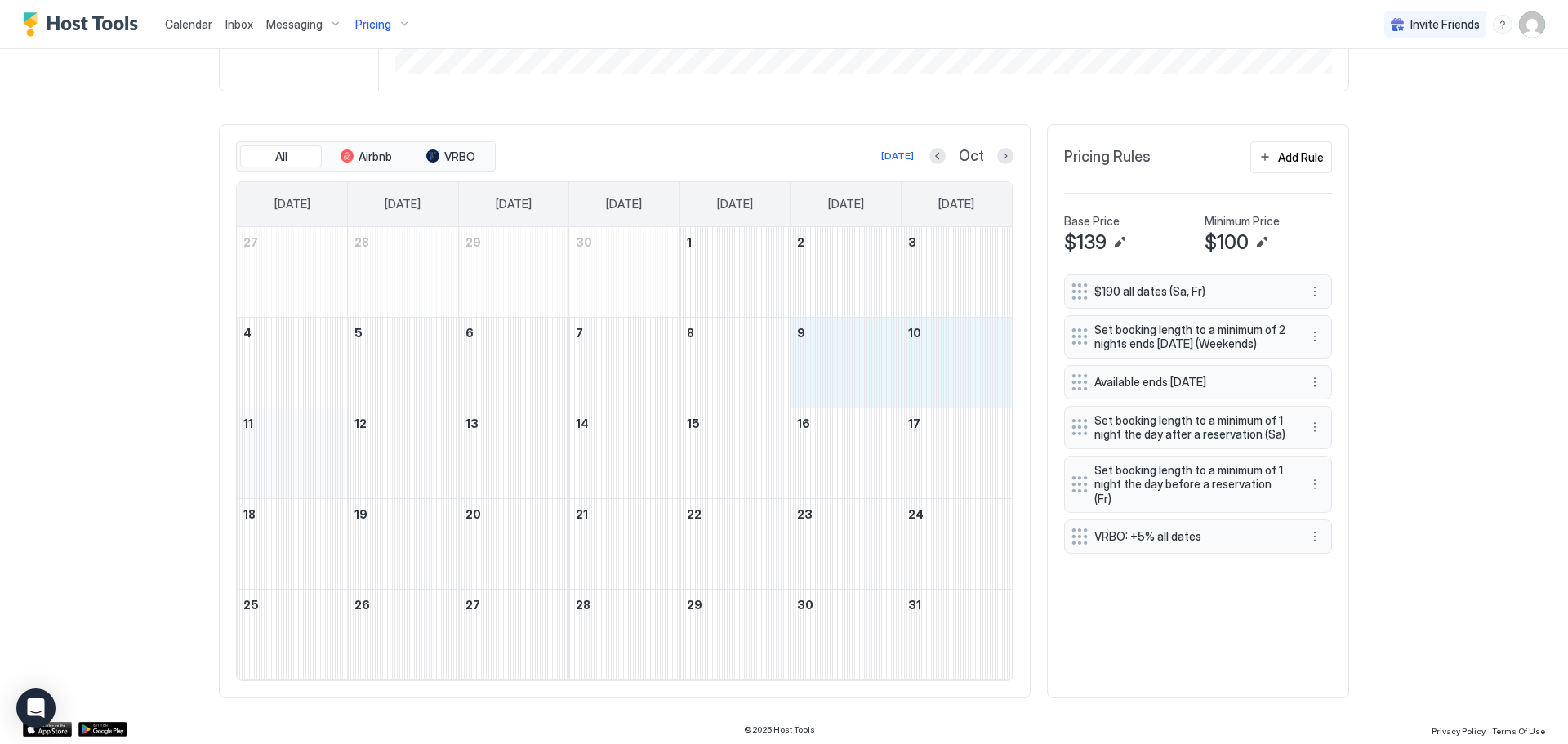
drag, startPoint x: 885, startPoint y: 359, endPoint x: 308, endPoint y: 476, distance: 588.7
click at [308, 476] on tbody "27 28 29 30 1 2 3 4 5 6 7 8 9 10 11 12 13 14 15 16 17 18 19 20 21 22 23 24 25 2…" at bounding box center [624, 453] width 775 height 453
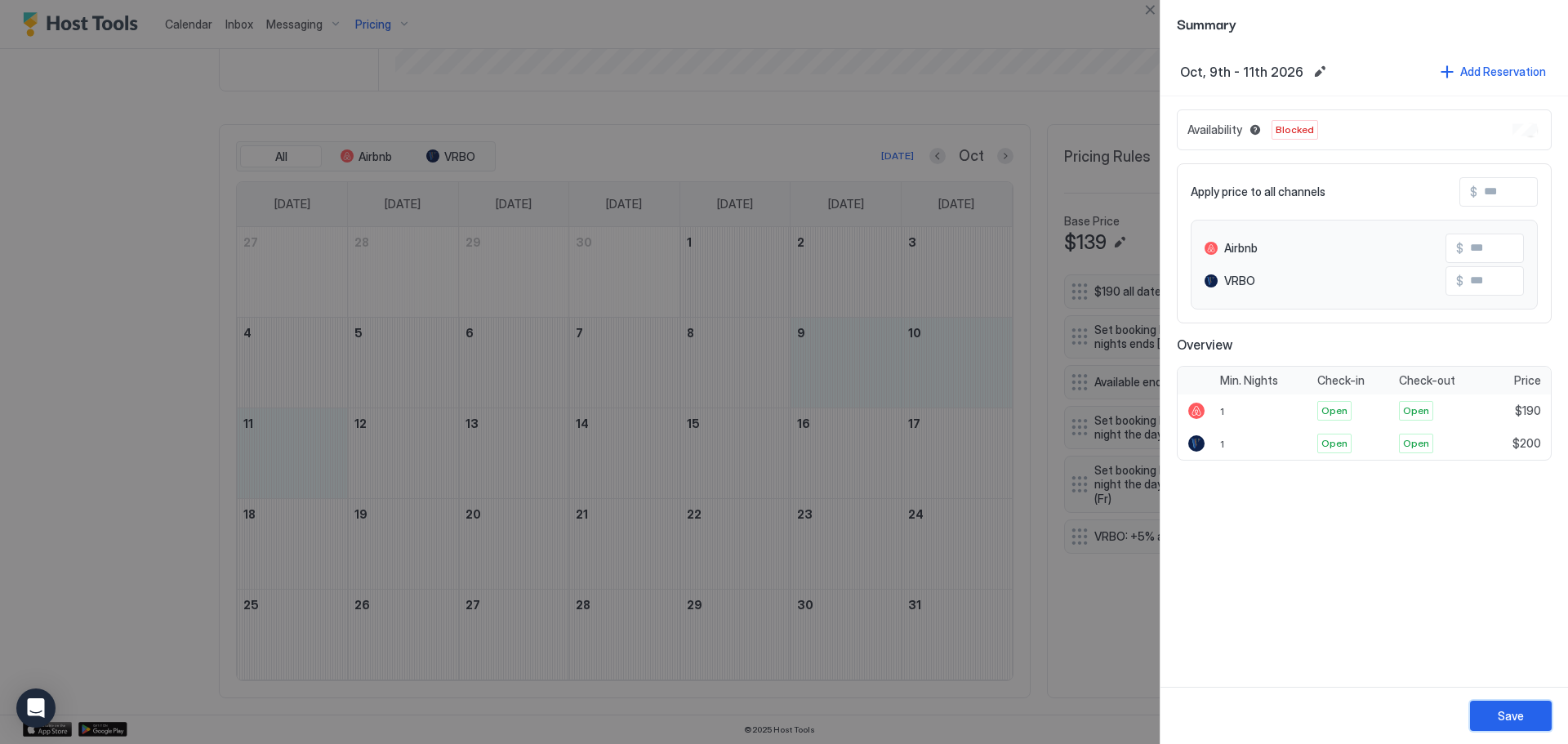
click at [1528, 716] on button "Save" at bounding box center [1510, 716] width 82 height 30
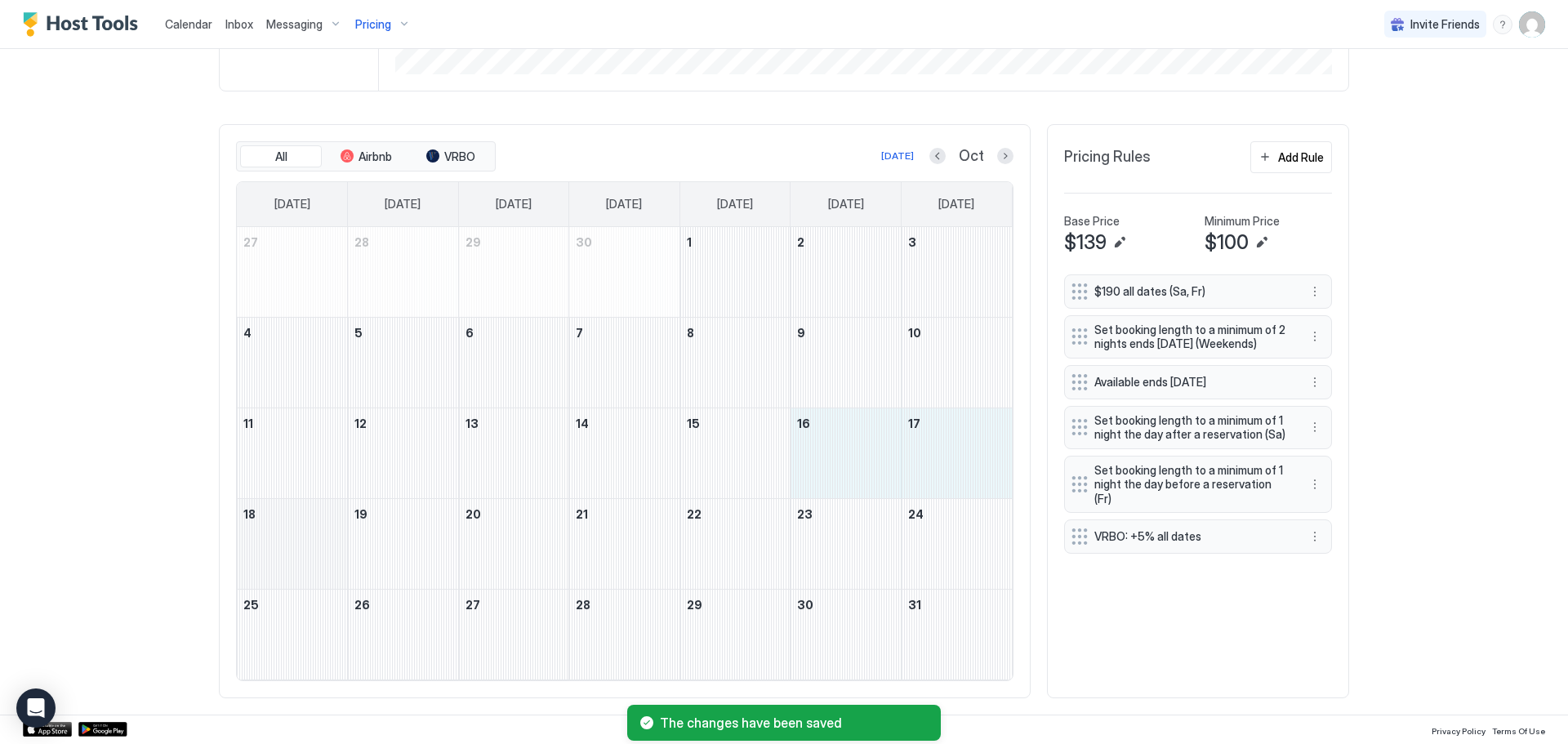
drag, startPoint x: 854, startPoint y: 482, endPoint x: 333, endPoint y: 567, distance: 527.9
click at [333, 567] on tbody "27 28 29 30 1 2 3 4 5 6 7 8 9 10 11 12 13 14 15 16 17 18 19 20 21 22 23 24 25 2…" at bounding box center [624, 453] width 775 height 453
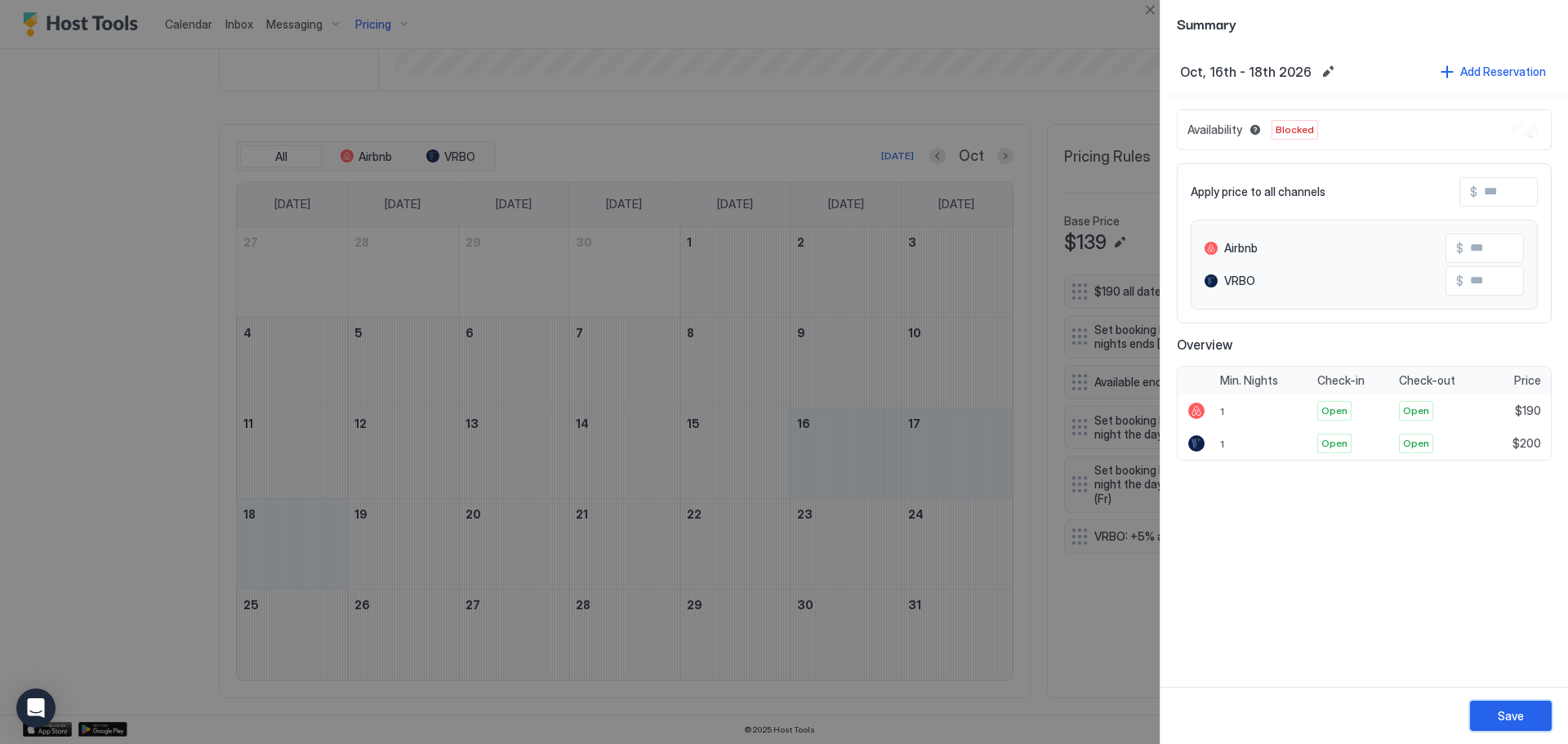
click at [1532, 716] on button "Save" at bounding box center [1510, 716] width 82 height 30
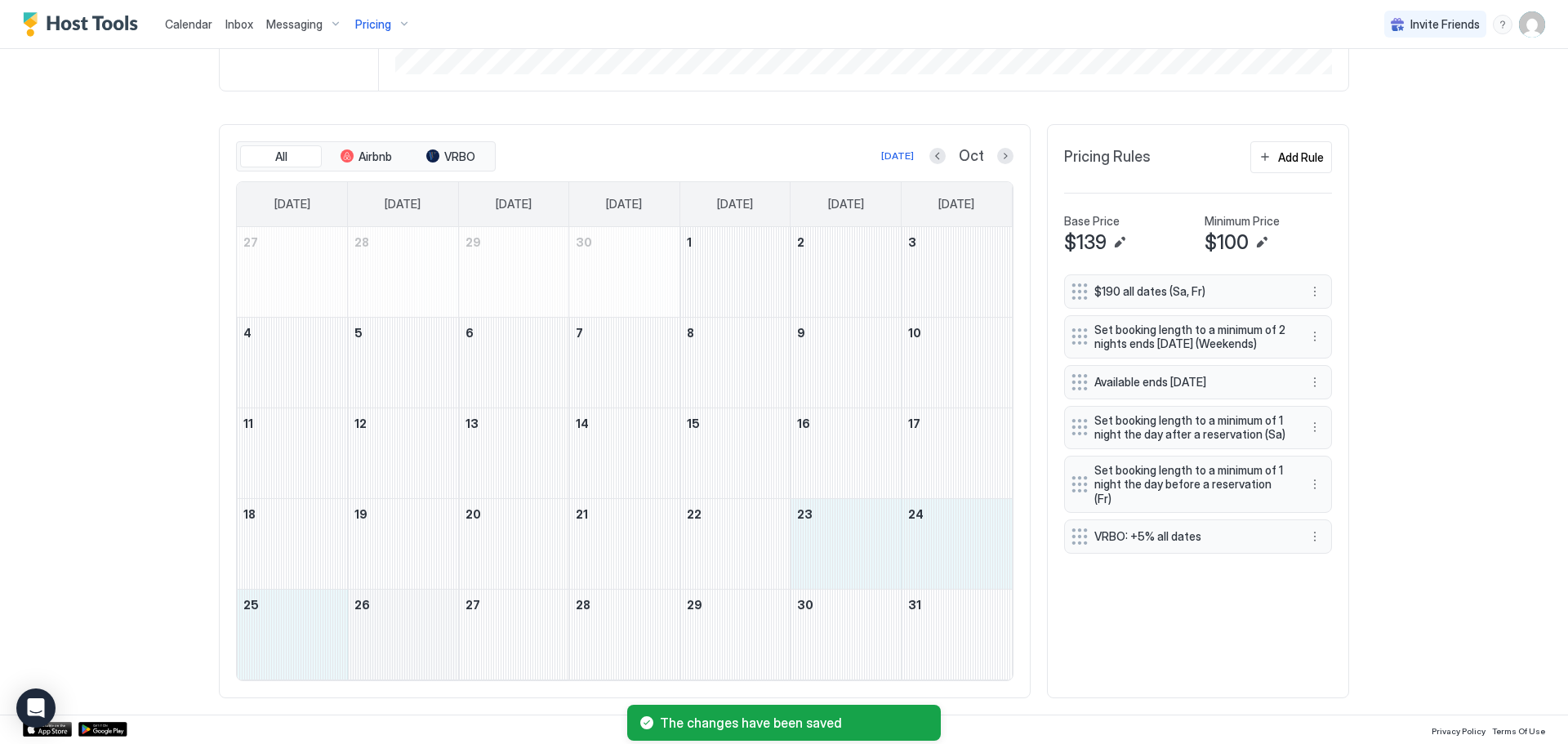
drag, startPoint x: 872, startPoint y: 567, endPoint x: 345, endPoint y: 652, distance: 533.8
click at [345, 652] on tbody "27 28 29 30 1 2 3 4 5 6 7 8 9 10 11 12 13 14 15 16 17 18 19 20 21 22 23 24 25 2…" at bounding box center [624, 453] width 775 height 453
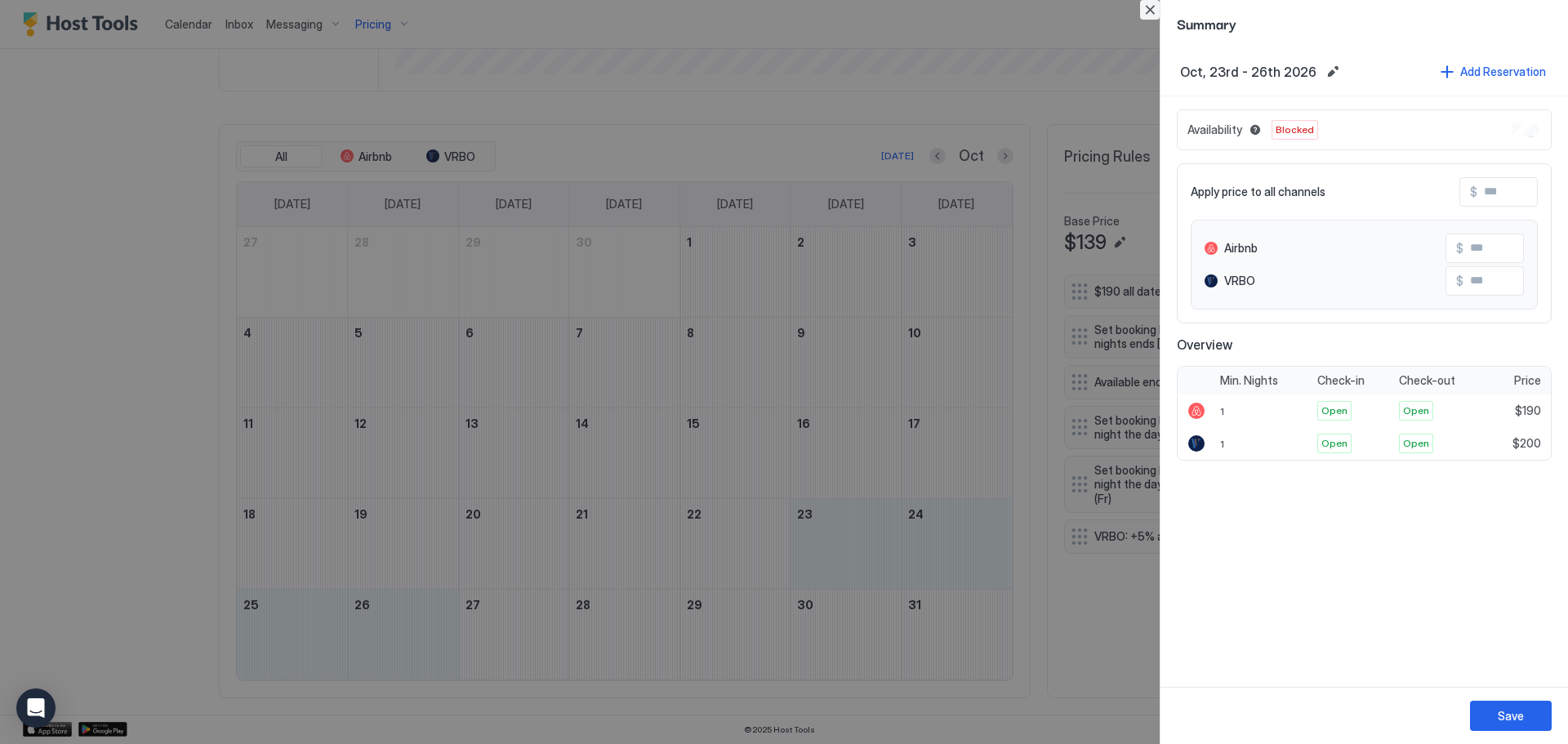
drag, startPoint x: 1154, startPoint y: 17, endPoint x: 1125, endPoint y: 86, distance: 74.8
click at [1154, 18] on button "Close" at bounding box center [1149, 9] width 20 height 20
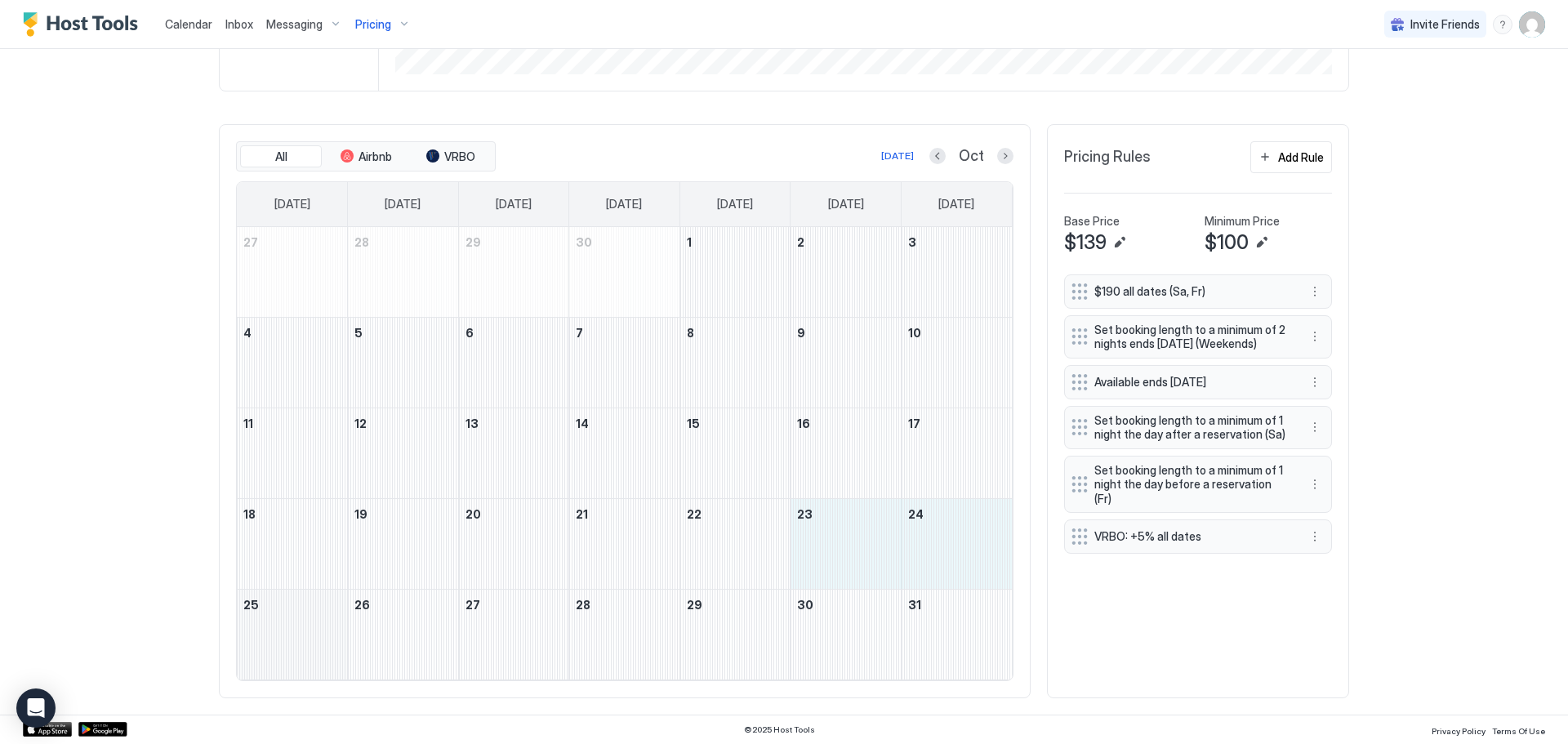
drag, startPoint x: 866, startPoint y: 527, endPoint x: 306, endPoint y: 645, distance: 572.3
click at [306, 645] on tbody "27 28 29 30 1 2 3 4 5 6 7 8 9 10 11 12 13 14 15 16 17 18 19 20 21 22 23 24 25 2…" at bounding box center [624, 453] width 775 height 453
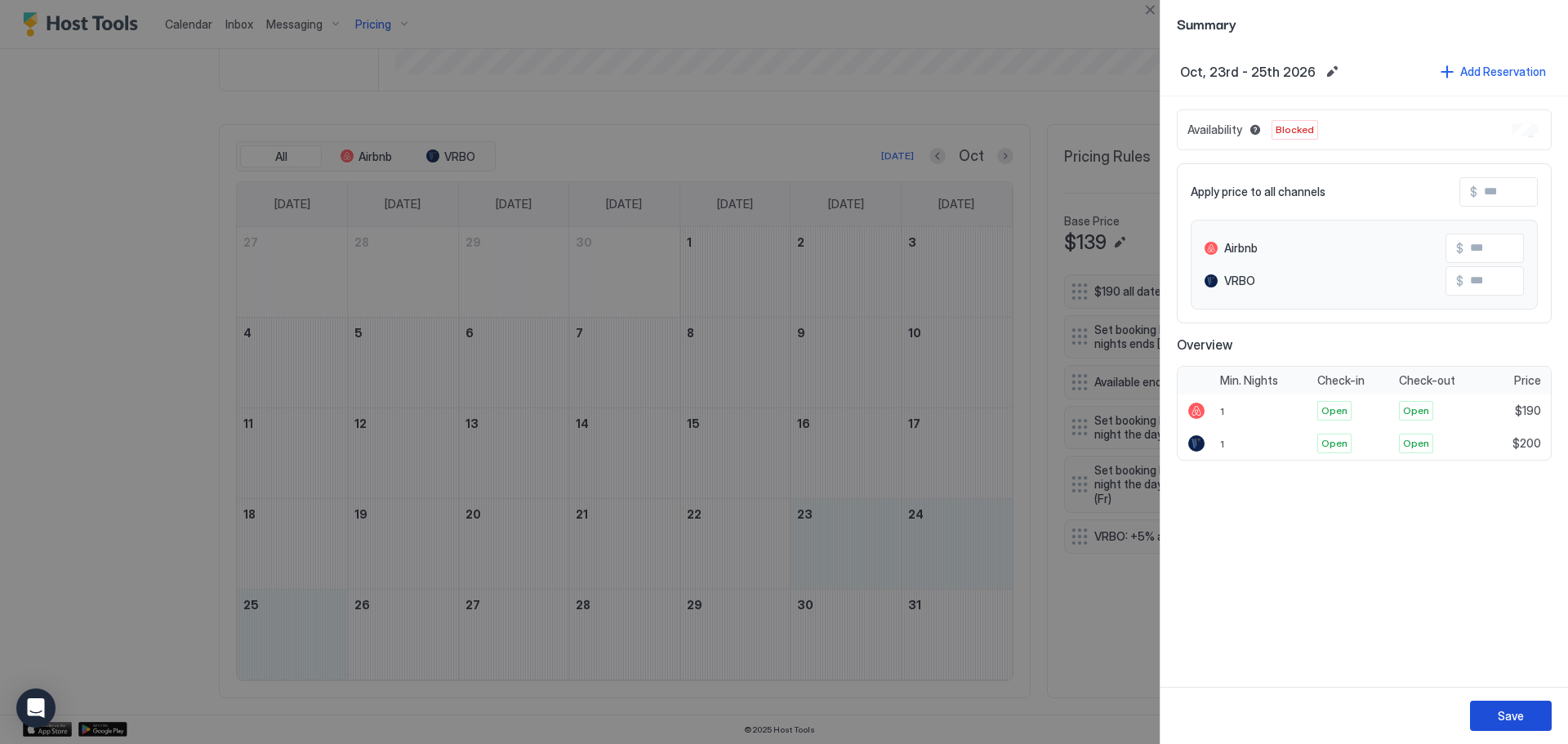
click at [1511, 710] on div "Save" at bounding box center [1511, 716] width 27 height 17
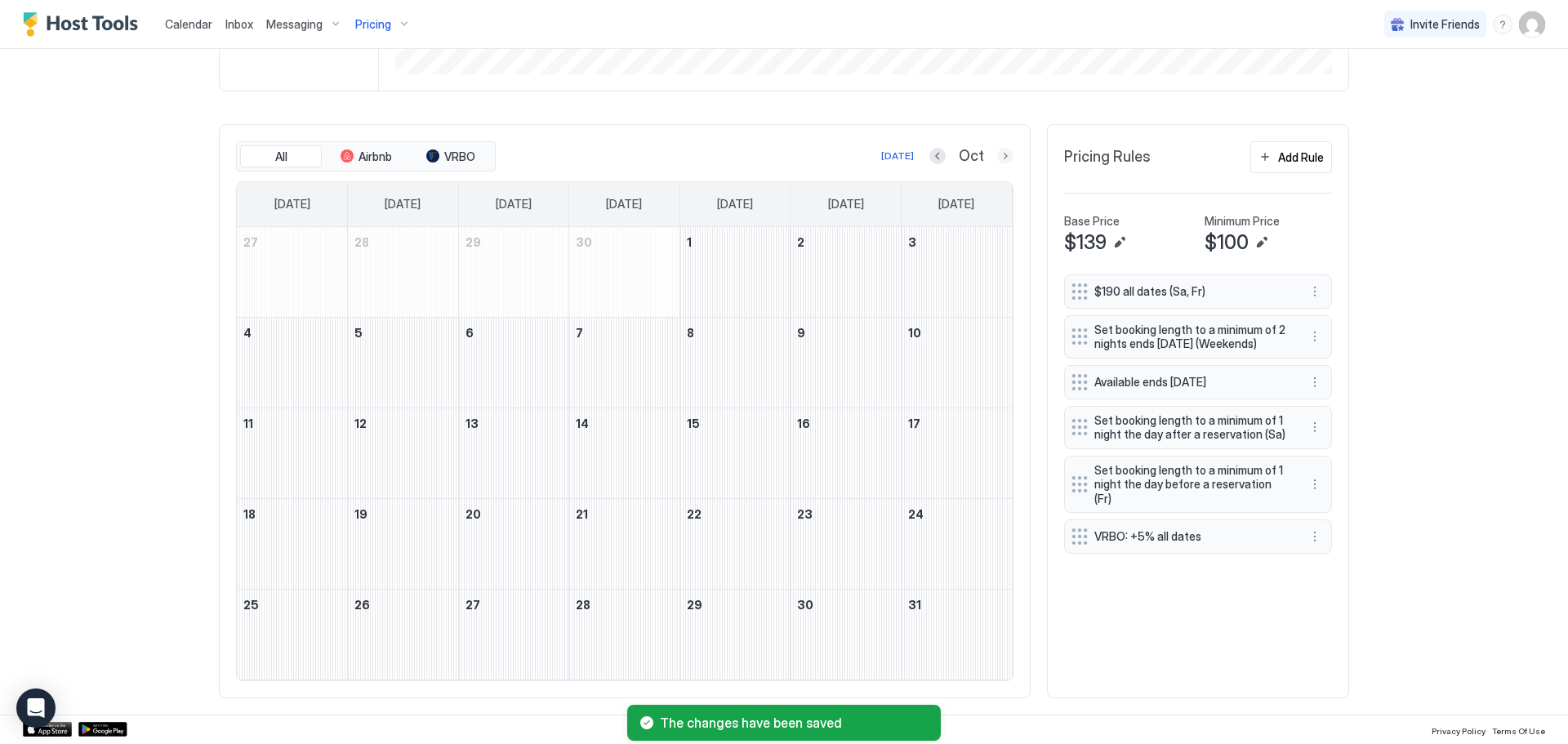
click at [997, 162] on button "Next month" at bounding box center [1004, 156] width 16 height 16
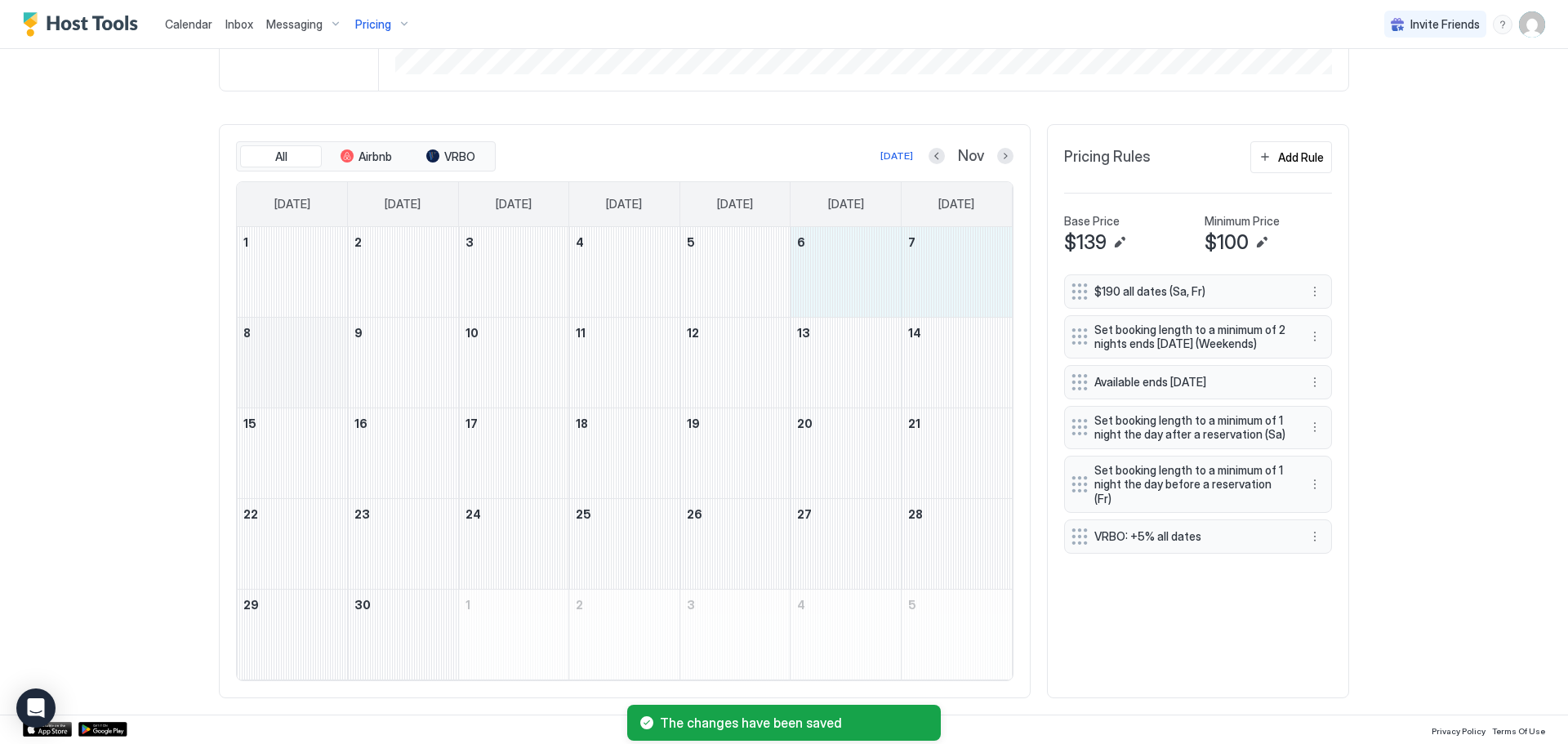
drag, startPoint x: 838, startPoint y: 272, endPoint x: 316, endPoint y: 382, distance: 533.5
click at [316, 382] on tbody "1 2 3 4 5 6 7 8 9 10 11 12 13 14 15 16 17 18 19 20 21 22 23 24 25 26 27 28 29 3…" at bounding box center [624, 453] width 775 height 453
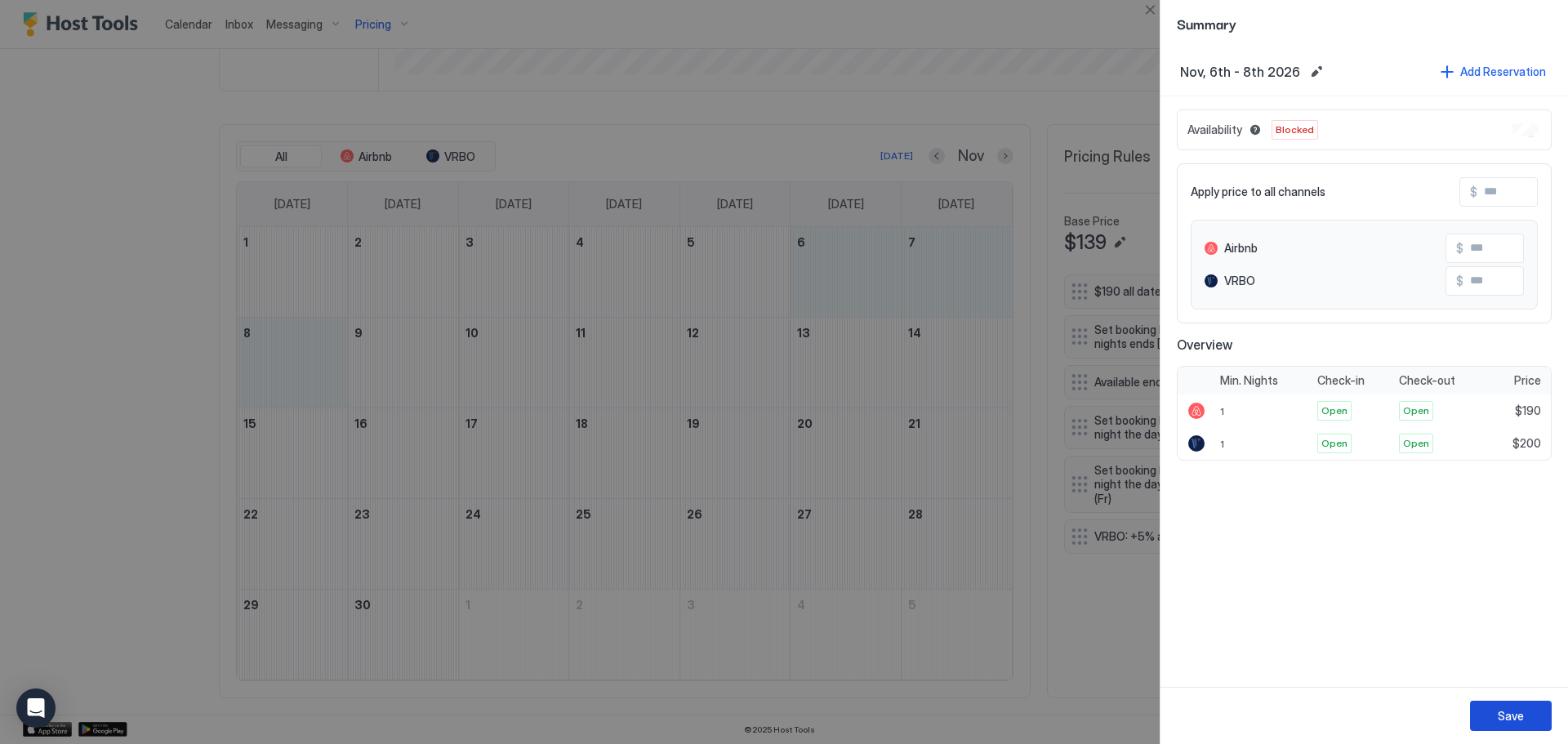
click at [1523, 706] on button "Save" at bounding box center [1510, 716] width 82 height 30
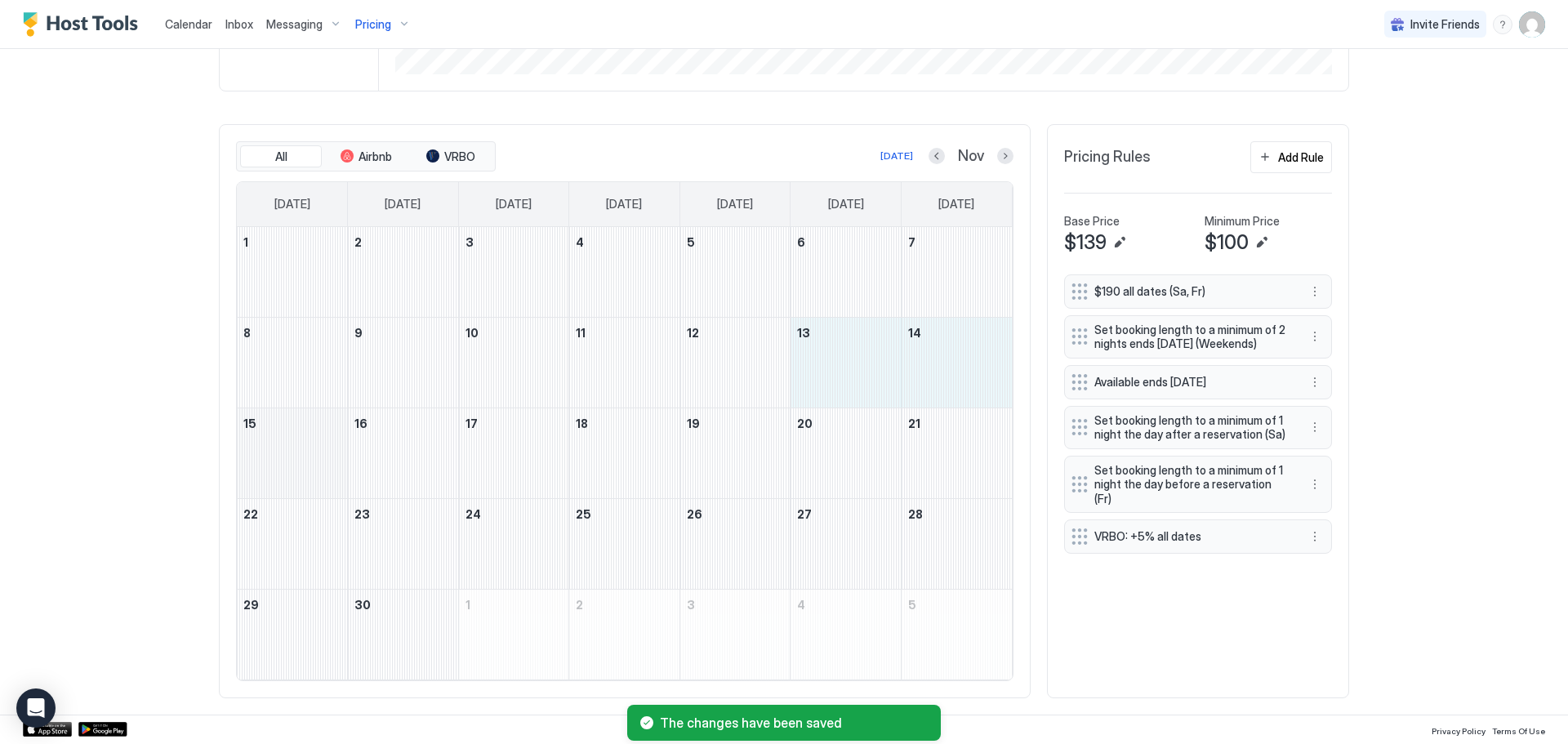
drag, startPoint x: 876, startPoint y: 374, endPoint x: 310, endPoint y: 468, distance: 573.8
click at [310, 468] on tbody "1 2 3 4 5 6 7 8 9 10 11 12 13 14 15 16 17 18 19 20 21 22 23 24 25 26 27 28 29 3…" at bounding box center [624, 453] width 775 height 453
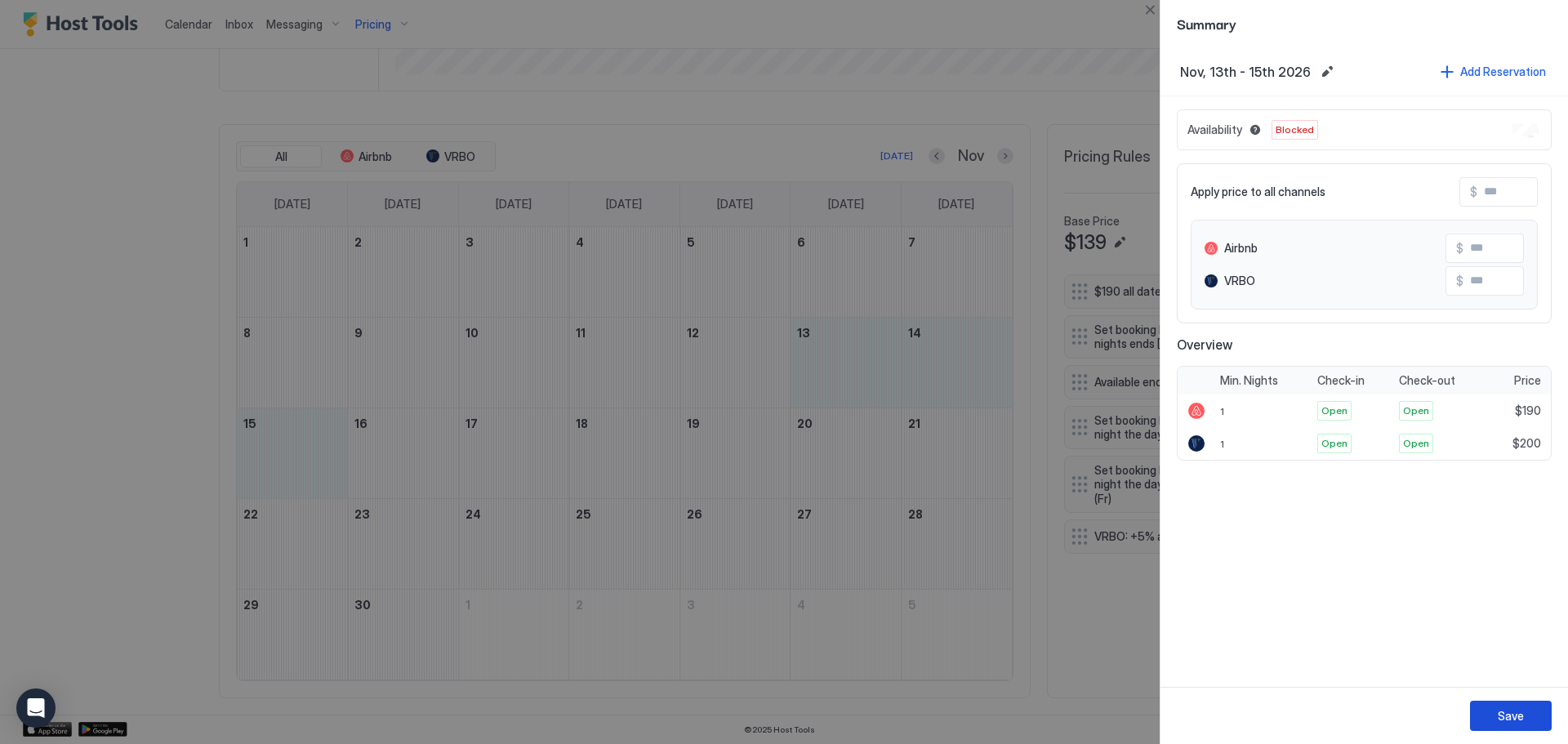
click at [1534, 720] on button "Save" at bounding box center [1510, 716] width 82 height 30
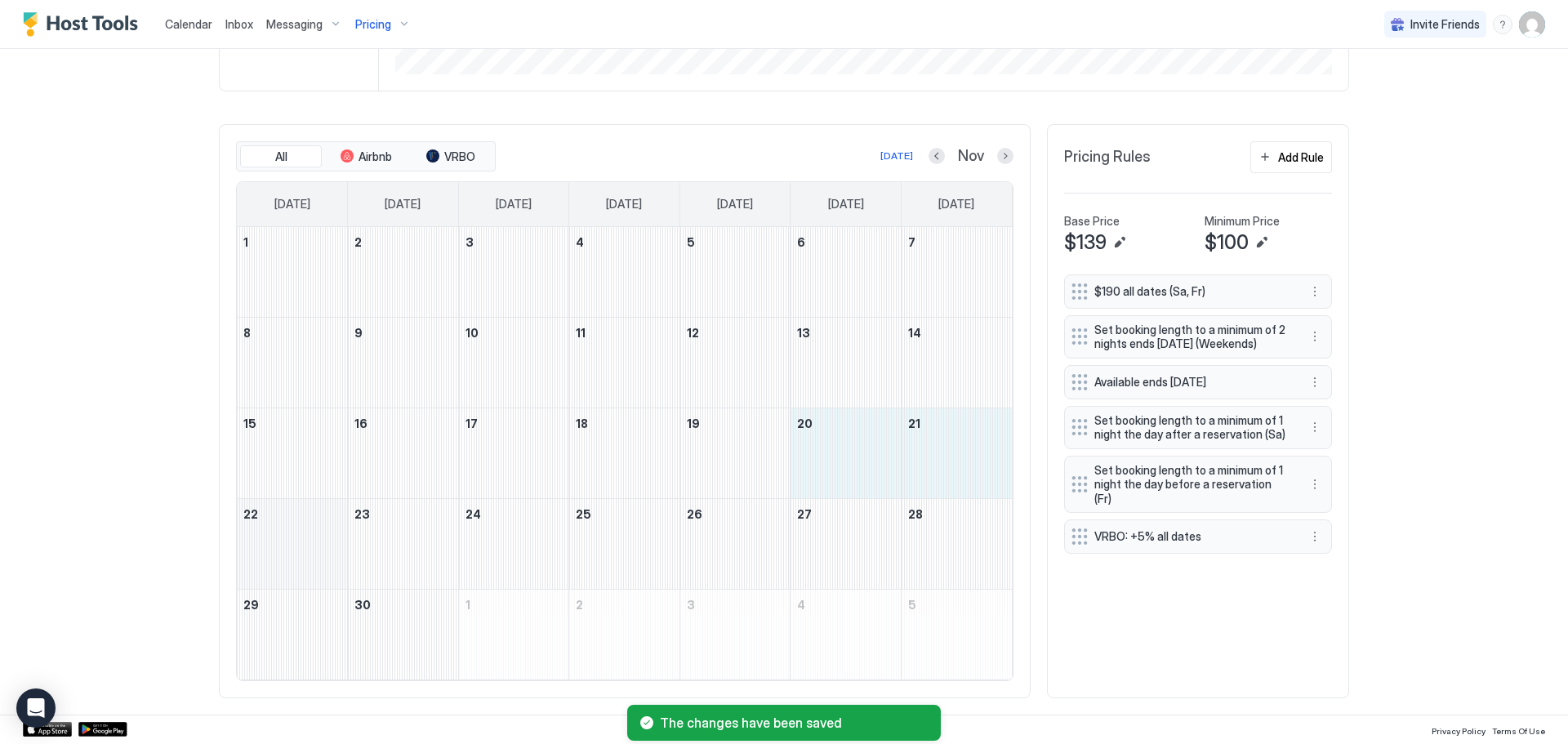
drag, startPoint x: 903, startPoint y: 473, endPoint x: 331, endPoint y: 555, distance: 577.8
click at [331, 555] on tbody "1 2 3 4 5 6 7 8 9 10 11 12 13 14 15 16 17 18 19 20 21 22 23 24 25 26 27 28 29 3…" at bounding box center [624, 453] width 775 height 453
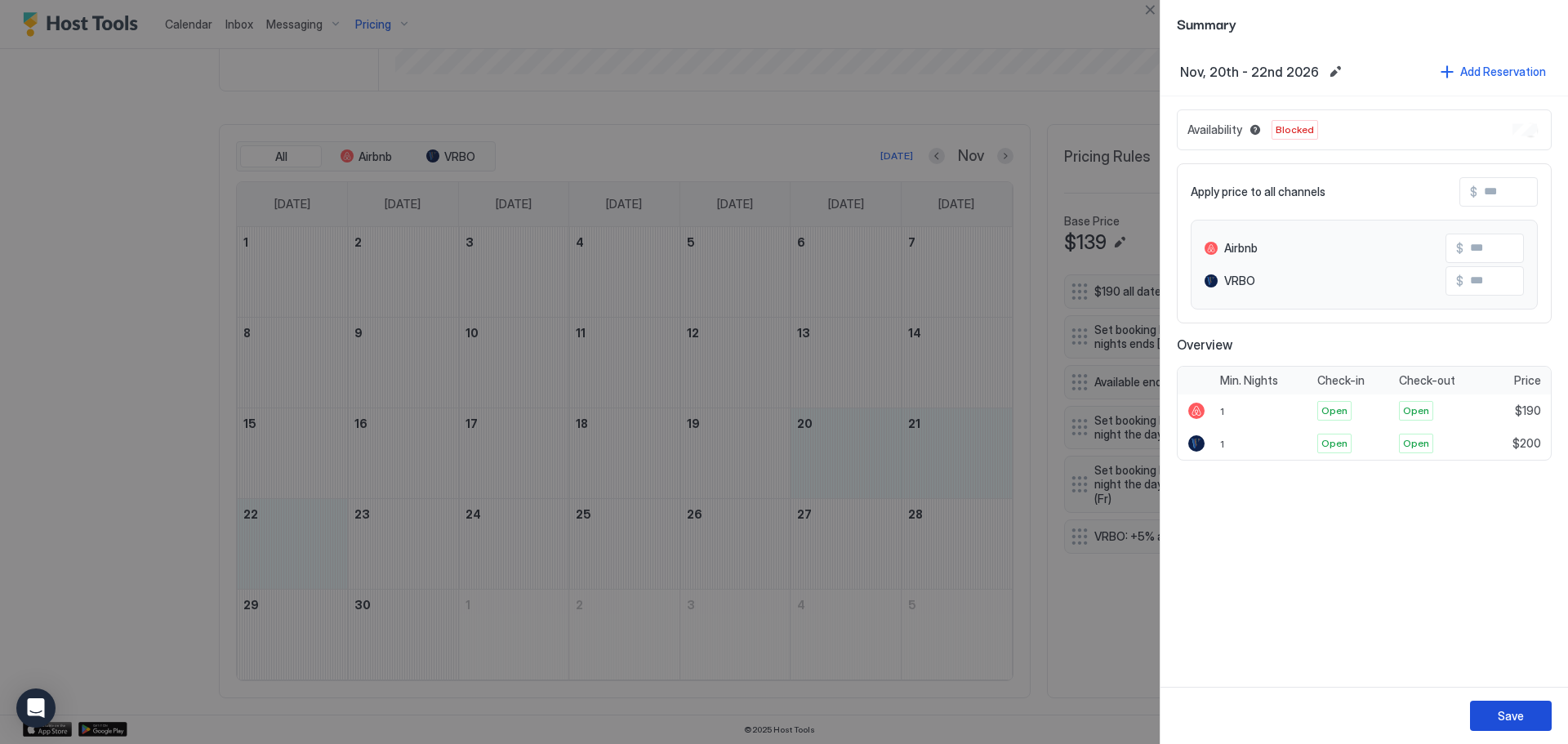
click at [1521, 716] on div "Save" at bounding box center [1511, 716] width 27 height 17
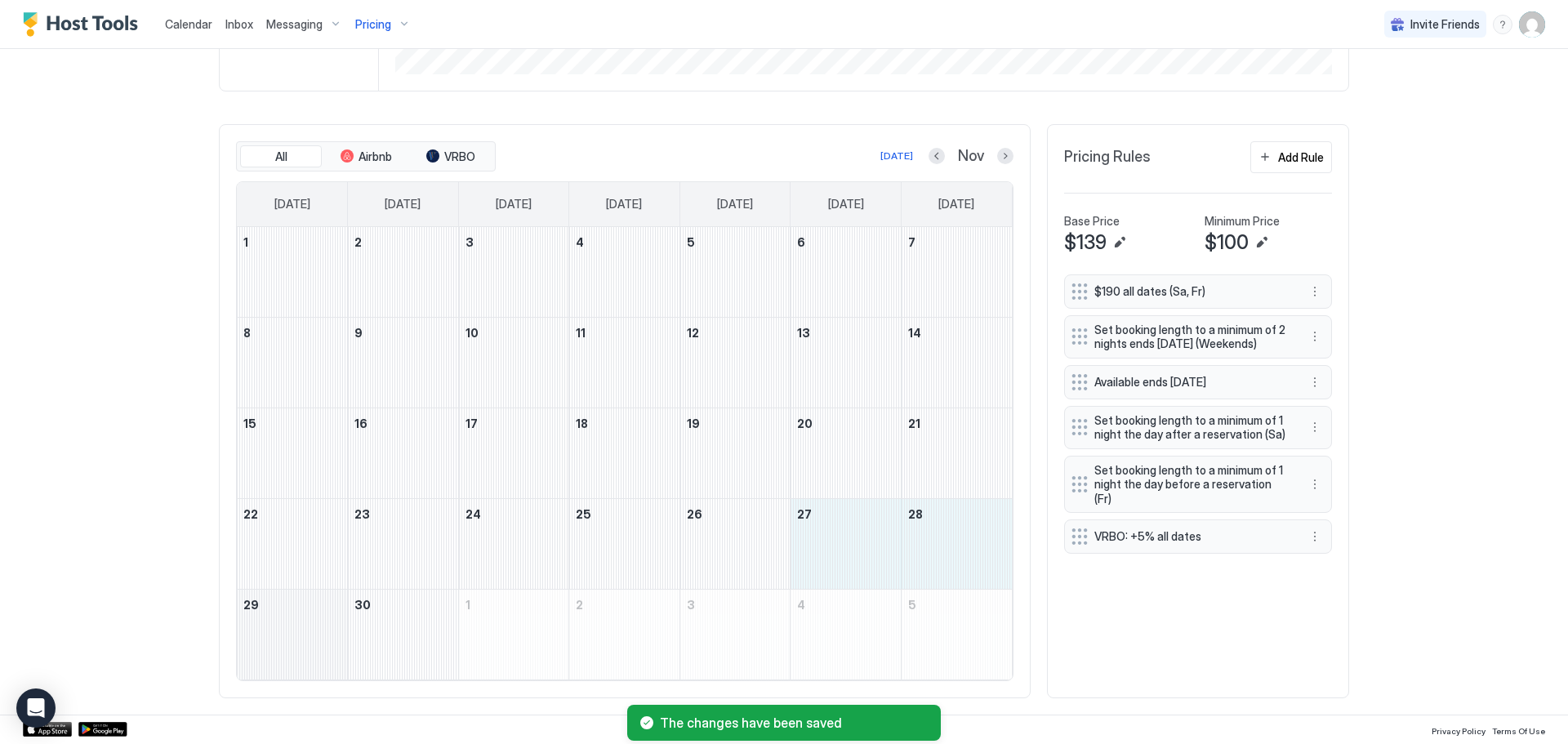
drag, startPoint x: 836, startPoint y: 570, endPoint x: 276, endPoint y: 657, distance: 566.7
click at [276, 657] on tbody "1 2 3 4 5 6 7 8 9 10 11 12 13 14 15 16 17 18 19 20 21 22 23 24 25 26 27 28 29 3…" at bounding box center [624, 453] width 775 height 453
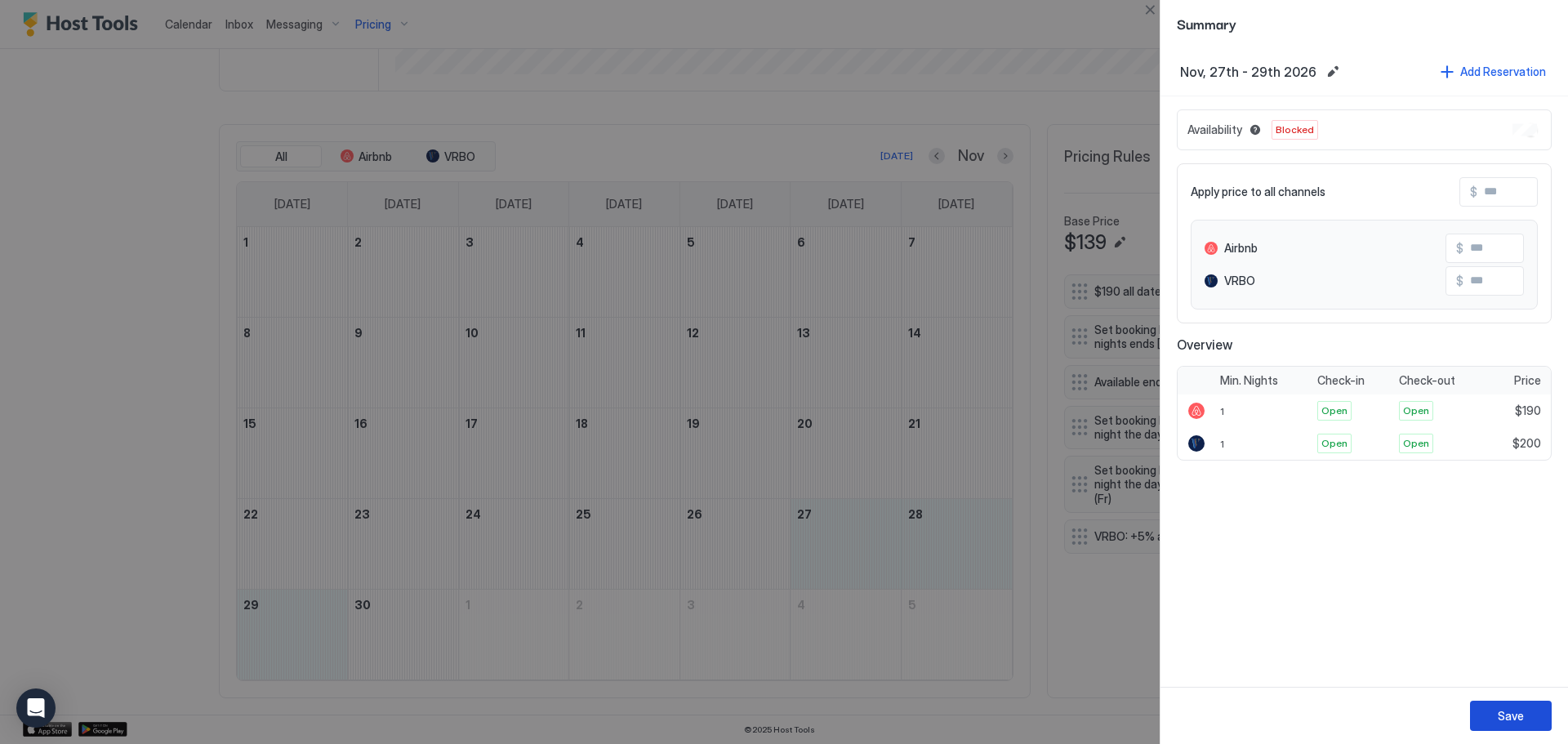
click at [1500, 719] on div "Save" at bounding box center [1511, 716] width 27 height 17
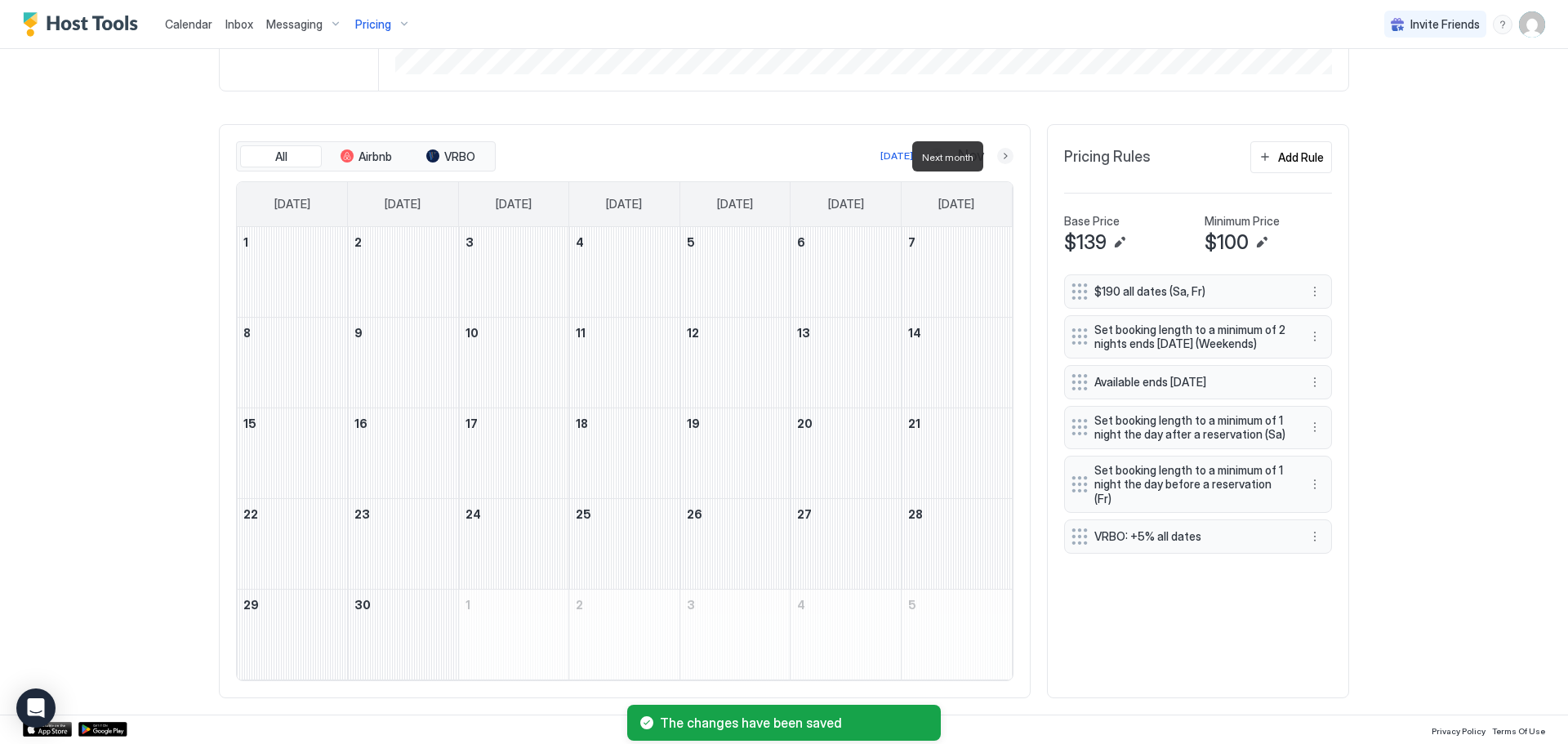
click at [997, 155] on button "Next month" at bounding box center [1004, 156] width 16 height 16
click at [864, 262] on div "December 4, 2026" at bounding box center [846, 271] width 110 height 90
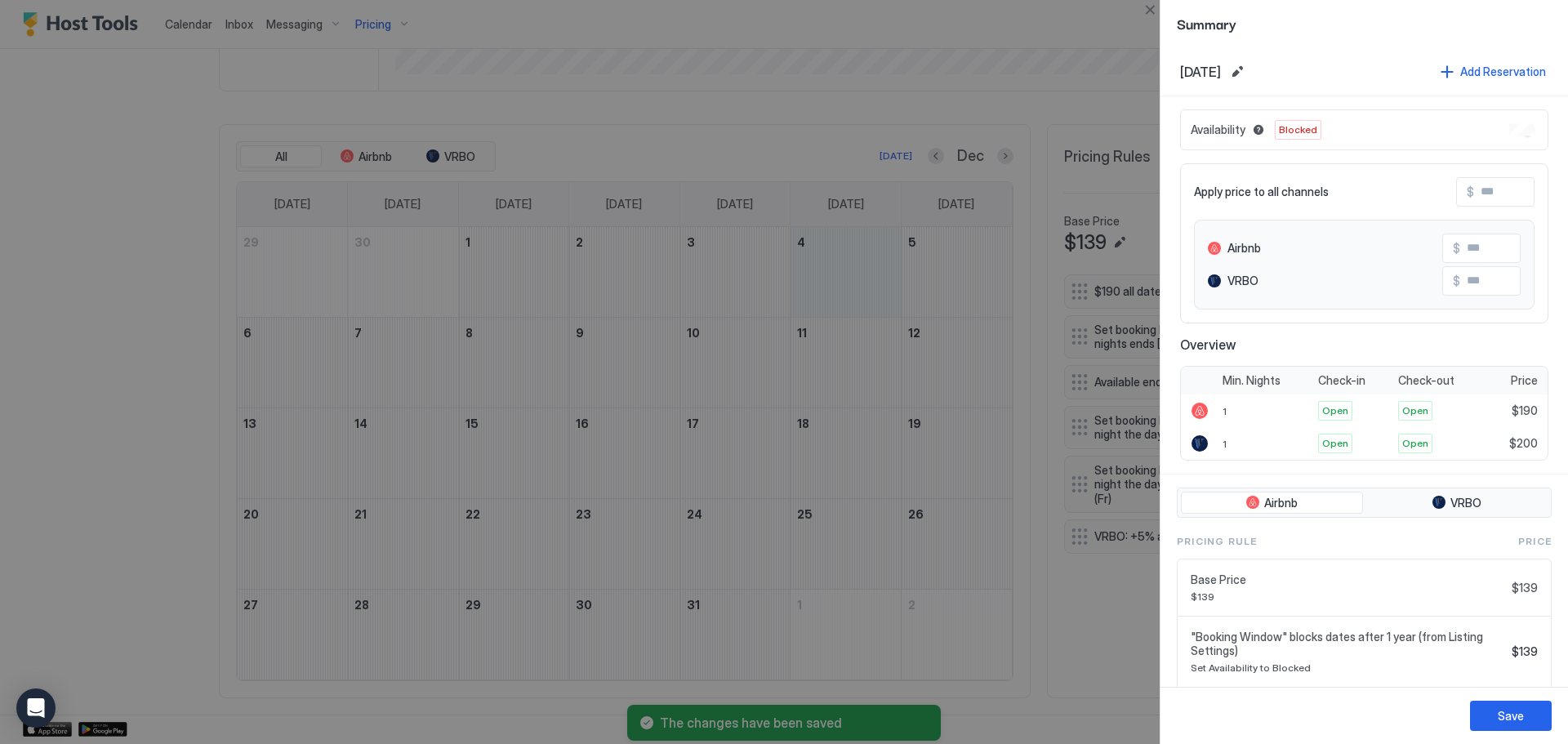
drag, startPoint x: 864, startPoint y: 262, endPoint x: 938, endPoint y: 288, distance: 78.4
click at [938, 288] on div at bounding box center [784, 372] width 1568 height 744
click at [1148, 19] on button "Close" at bounding box center [1149, 9] width 20 height 20
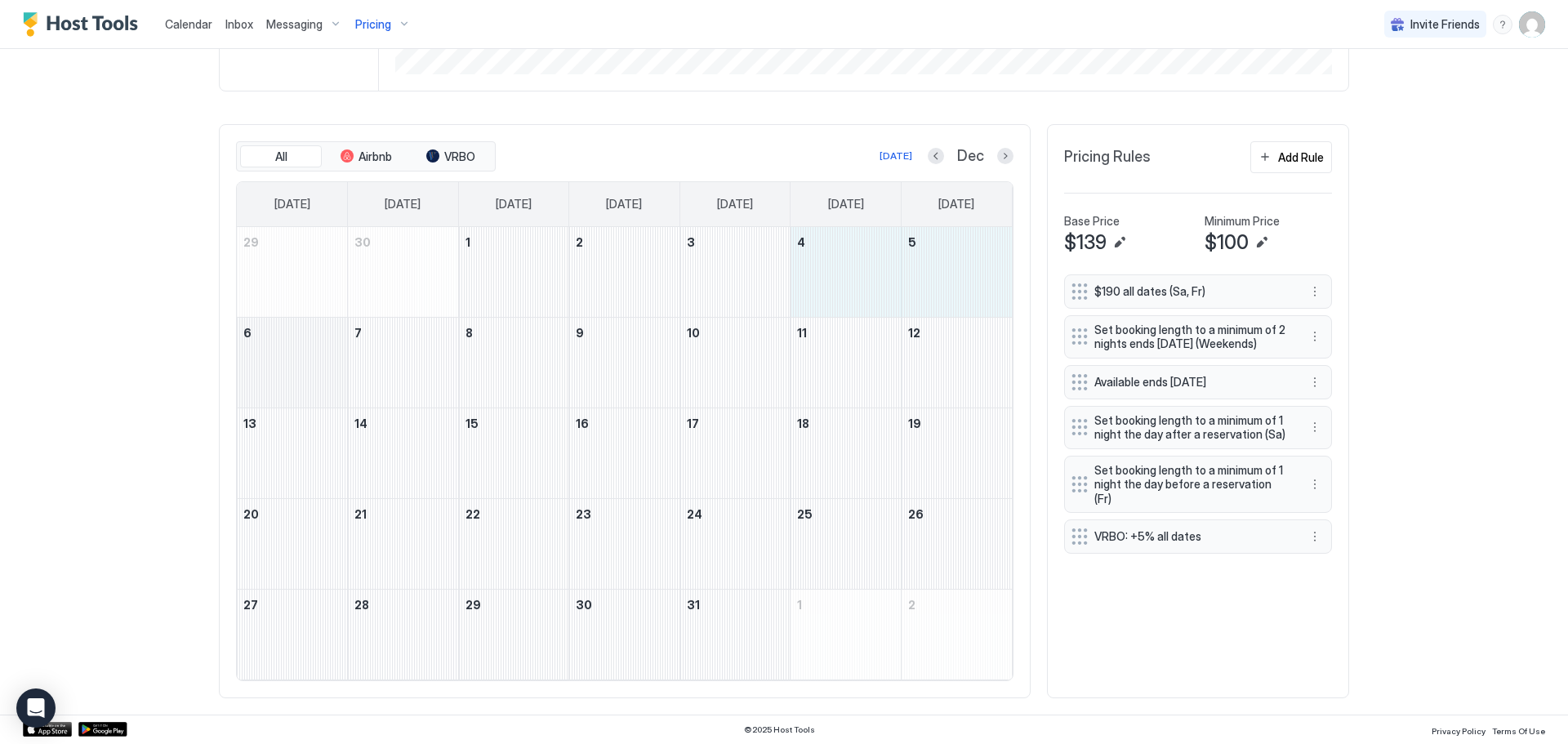
drag, startPoint x: 864, startPoint y: 263, endPoint x: 319, endPoint y: 386, distance: 558.7
click at [319, 386] on tbody "29 30 1 2 3 4 5 6 7 8 9 10 11 12 13 14 15 16 17 18 19 20 21 22 23 24 25 26 27 2…" at bounding box center [624, 453] width 775 height 453
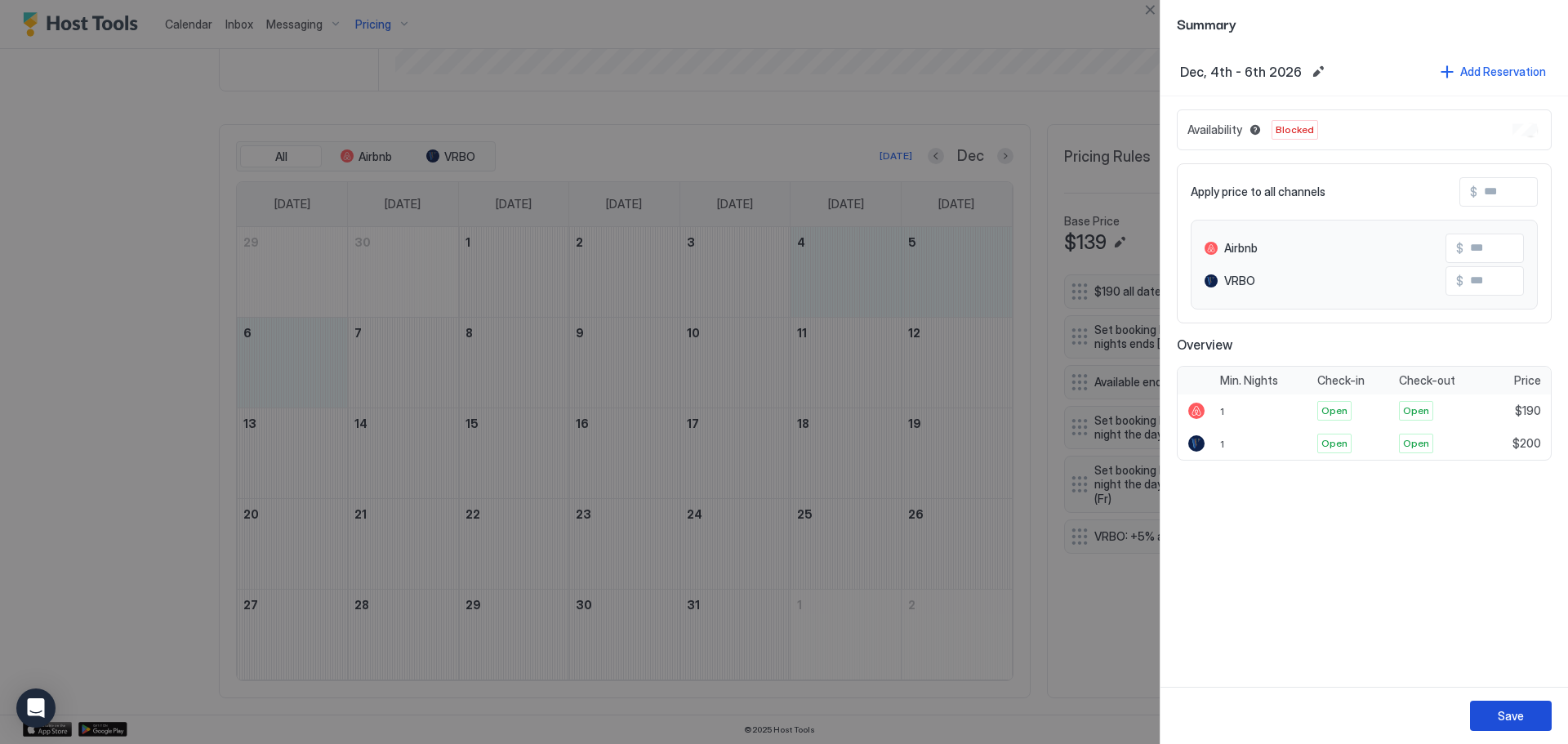
click at [1500, 705] on button "Save" at bounding box center [1510, 716] width 82 height 30
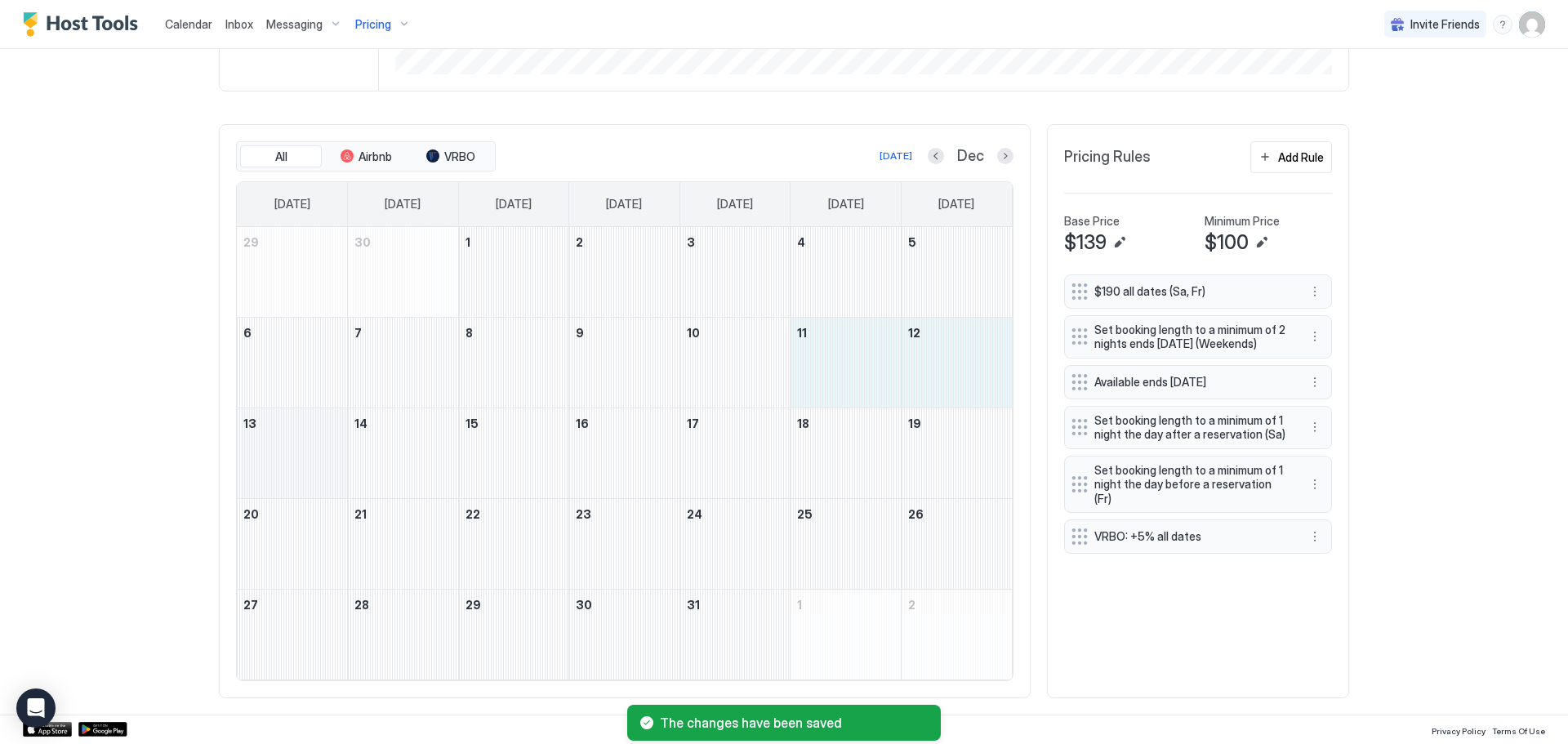
drag, startPoint x: 844, startPoint y: 383, endPoint x: 314, endPoint y: 465, distance: 536.3
click at [314, 465] on tbody "29 30 1 2 3 4 5 6 7 8 9 10 11 12 13 14 15 16 17 18 19 20 21 22 23 24 25 26 27 2…" at bounding box center [624, 453] width 775 height 453
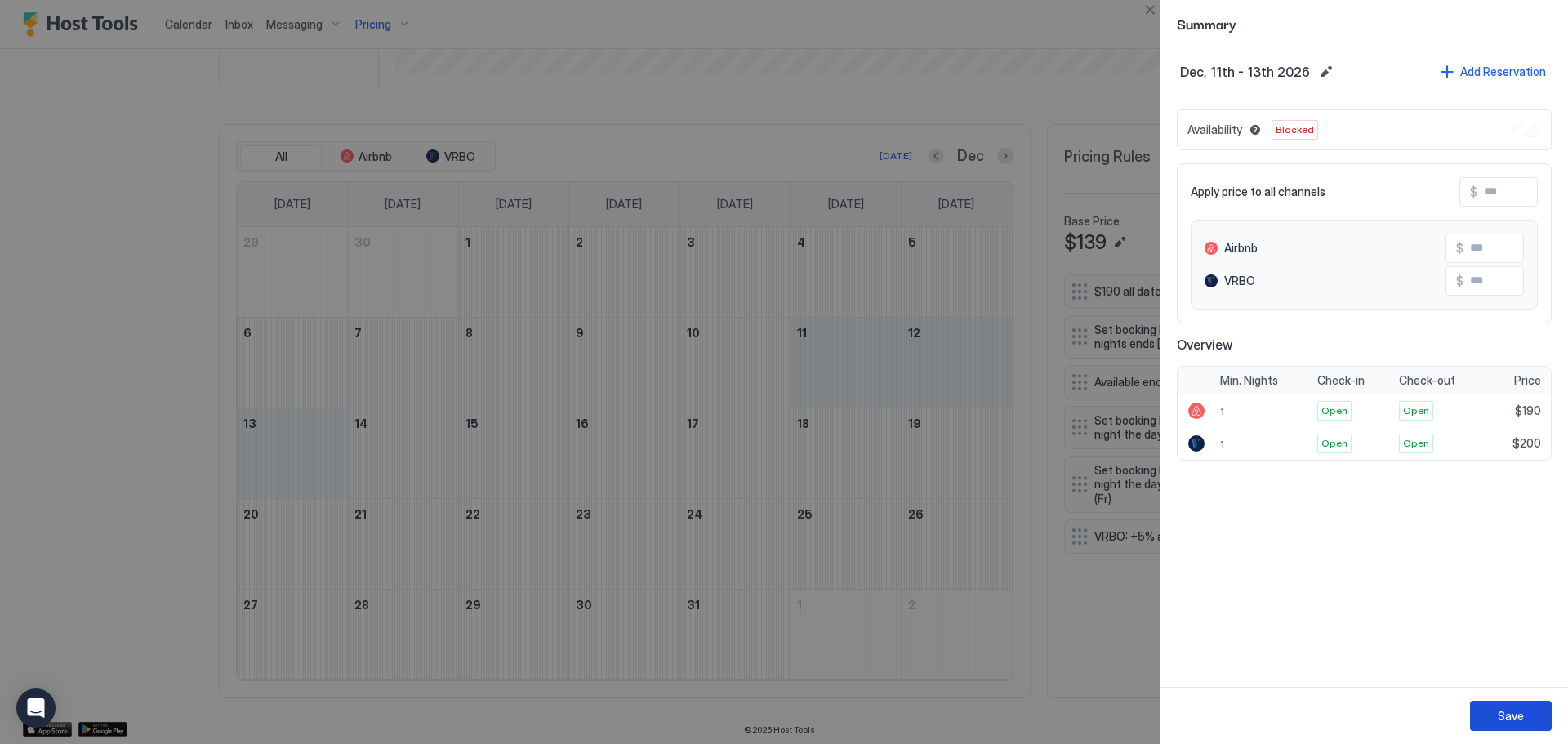
click at [1513, 716] on div "Save" at bounding box center [1511, 716] width 27 height 17
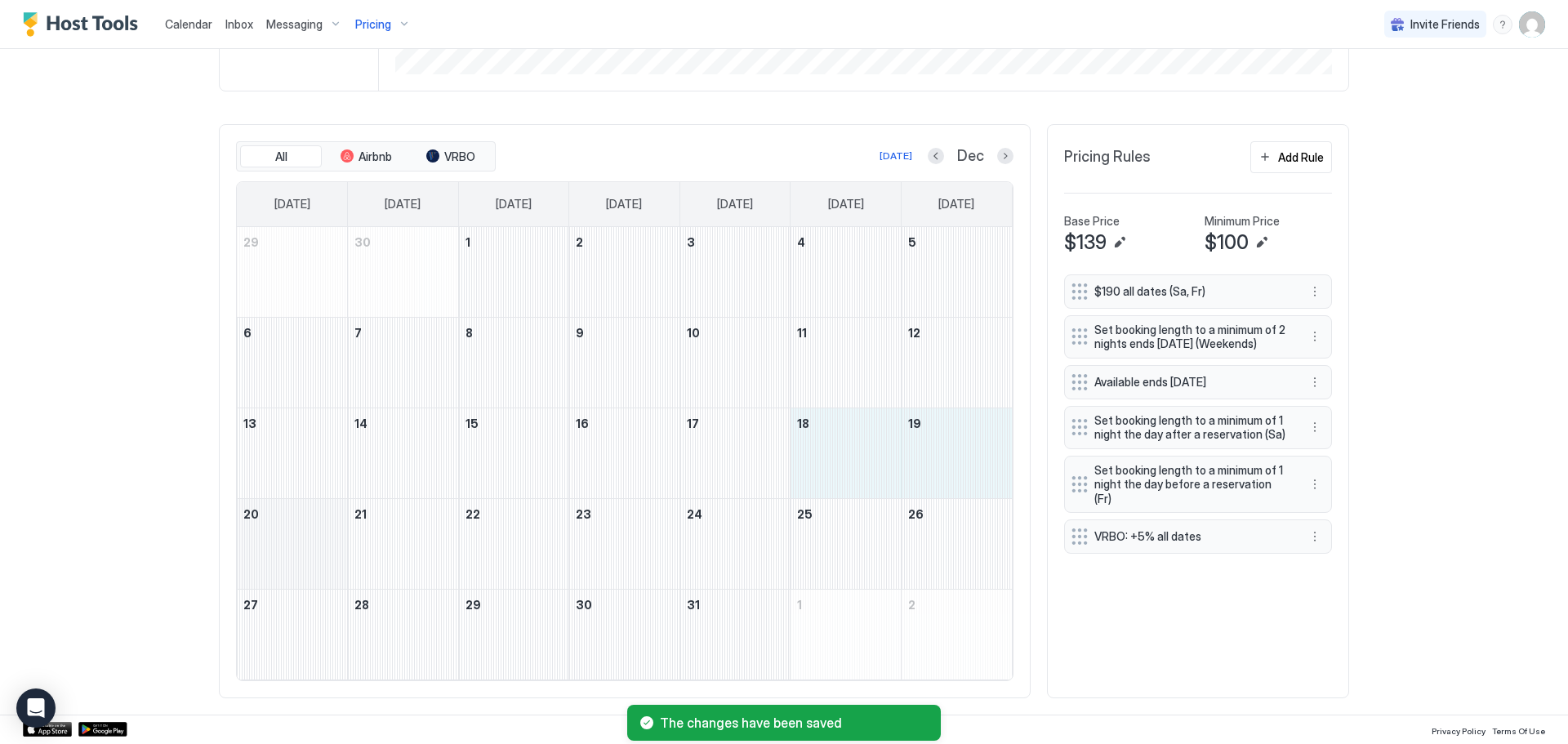
drag, startPoint x: 839, startPoint y: 462, endPoint x: 321, endPoint y: 550, distance: 525.4
click at [321, 550] on tbody "29 30 1 2 3 4 5 6 7 8 9 10 11 12 13 14 15 16 17 18 19 20 21 22 23 24 25 26 27 2…" at bounding box center [624, 453] width 775 height 453
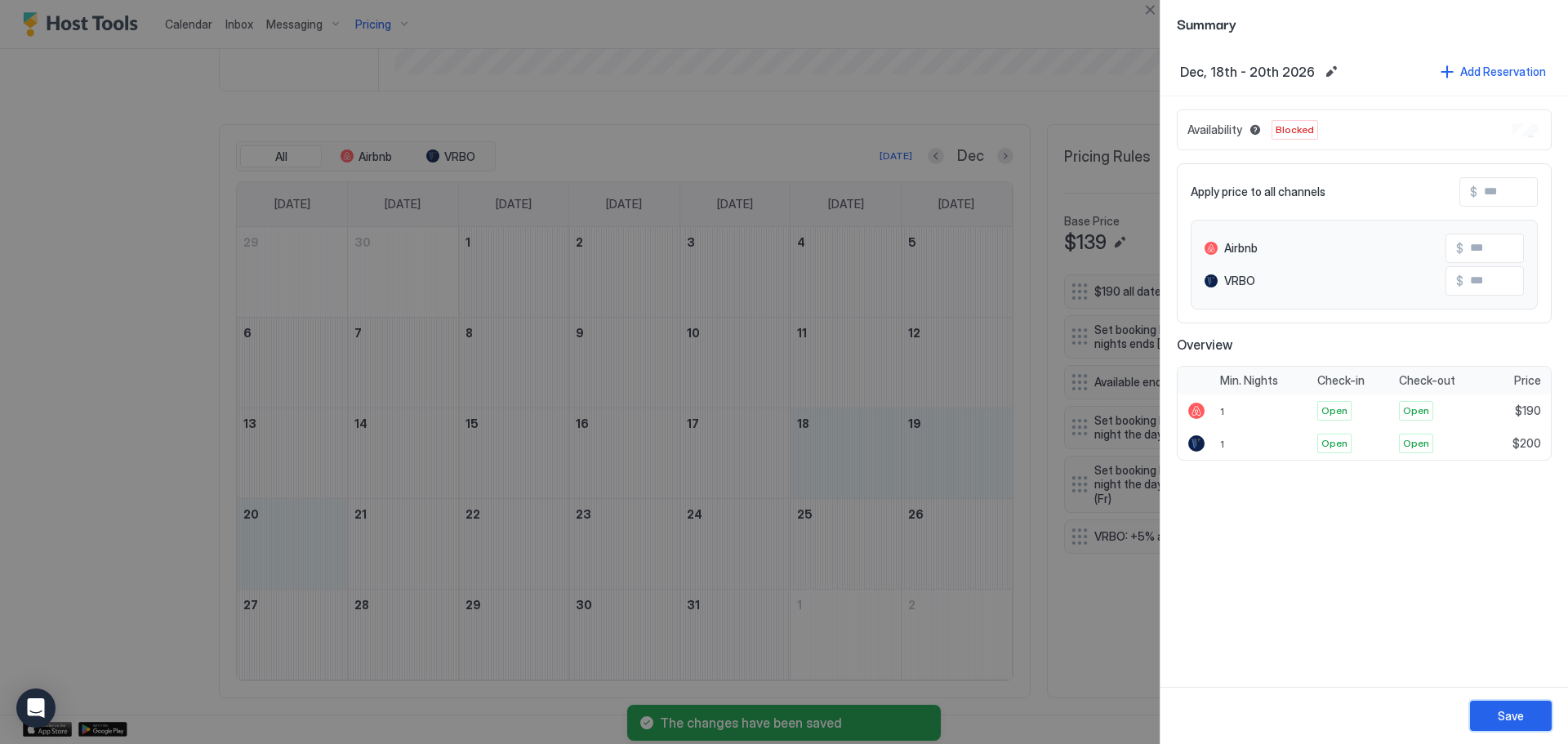
click at [1500, 717] on div "Save" at bounding box center [1511, 716] width 27 height 17
